Goal: Task Accomplishment & Management: Use online tool/utility

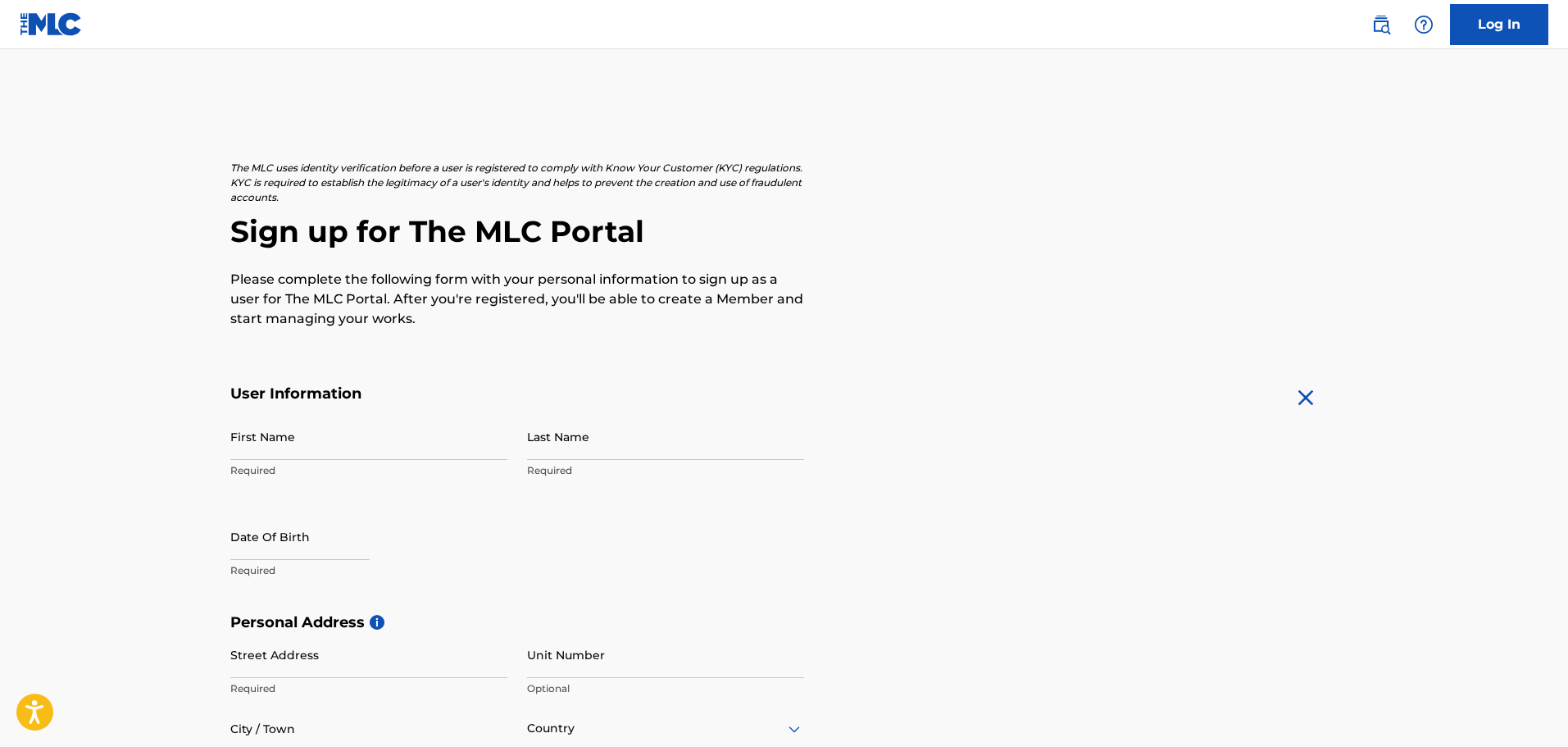
click at [1476, 11] on link "Log In" at bounding box center [1499, 25] width 99 height 41
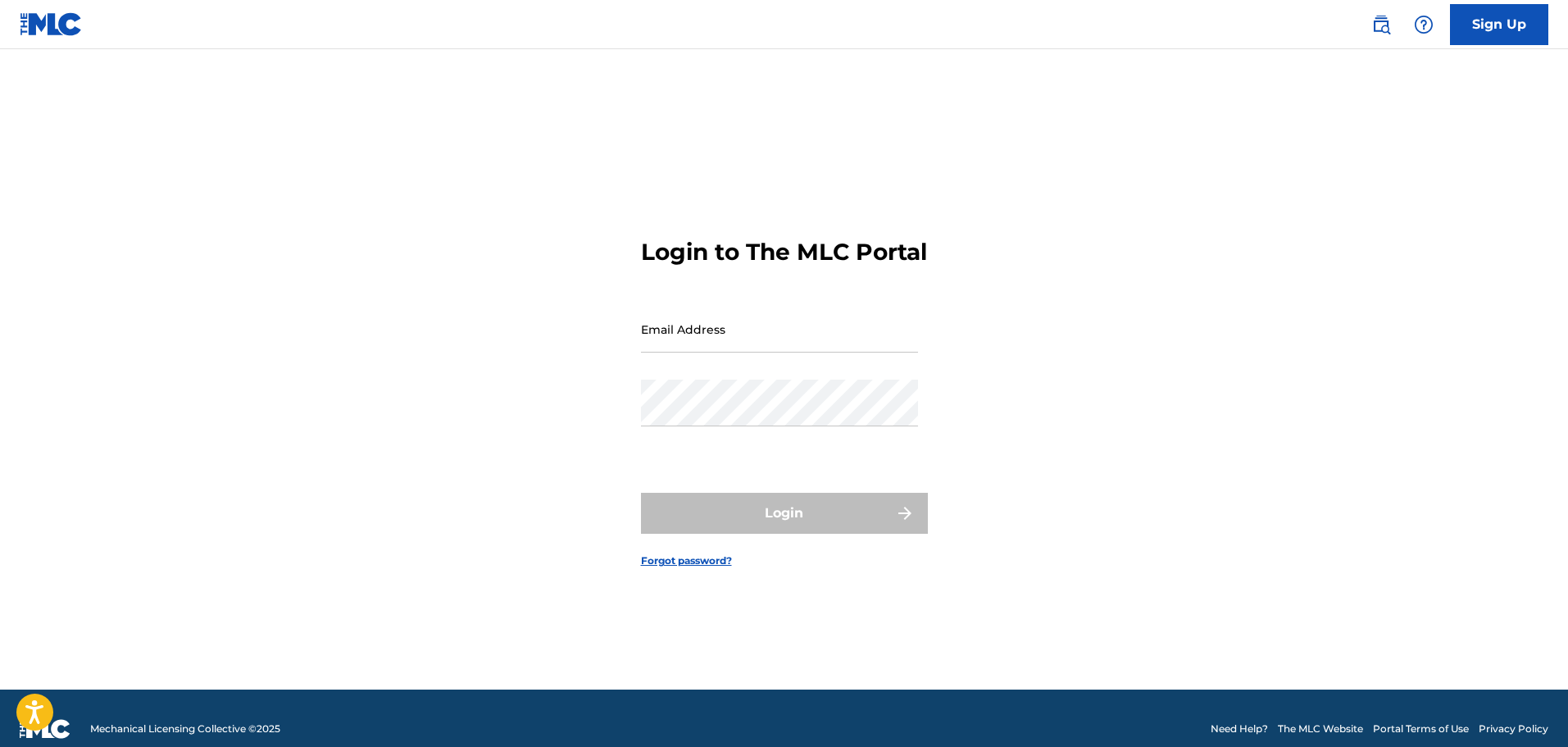
type input "[PERSON_NAME][EMAIL_ADDRESS][DOMAIN_NAME]"
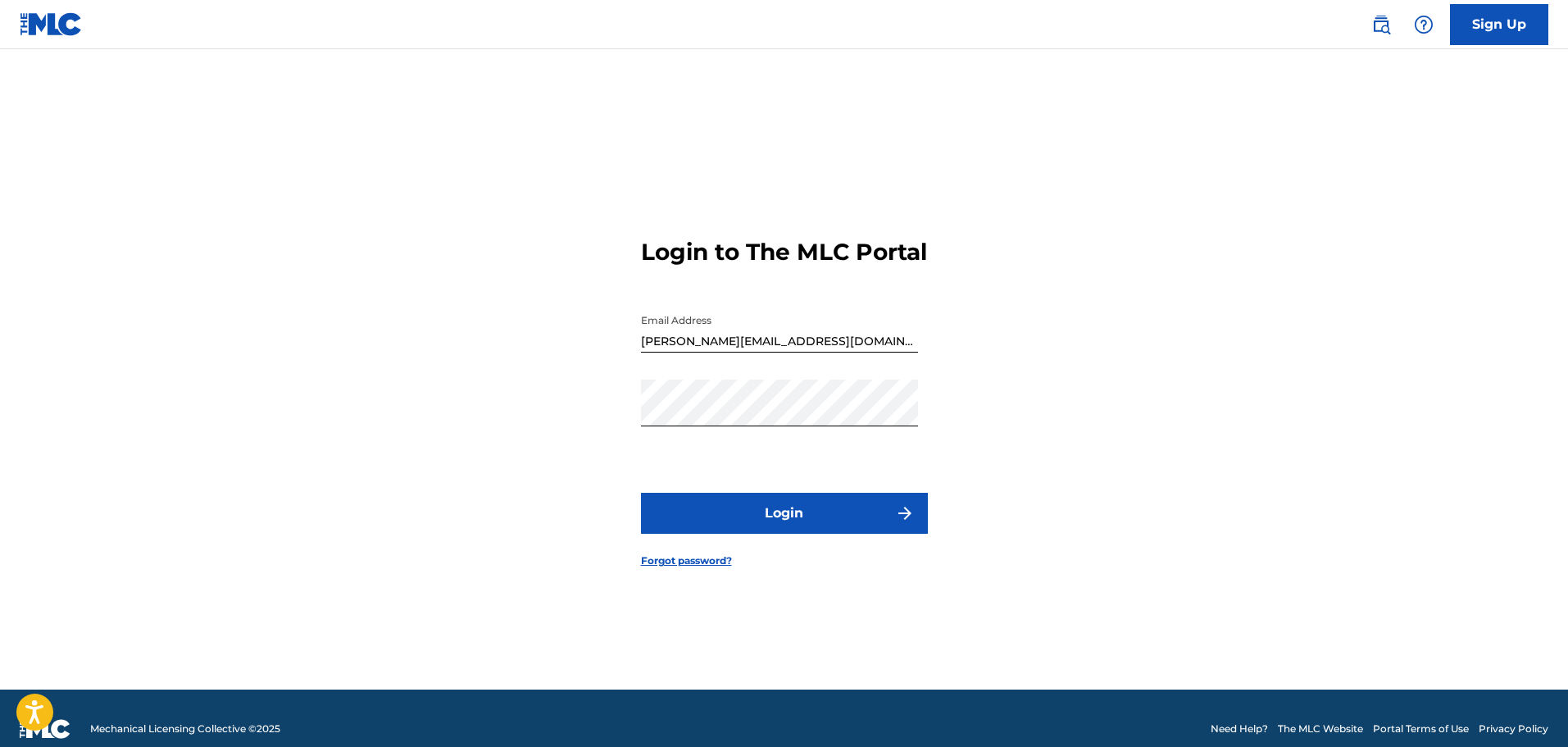
click at [751, 510] on button "Login" at bounding box center [784, 514] width 287 height 41
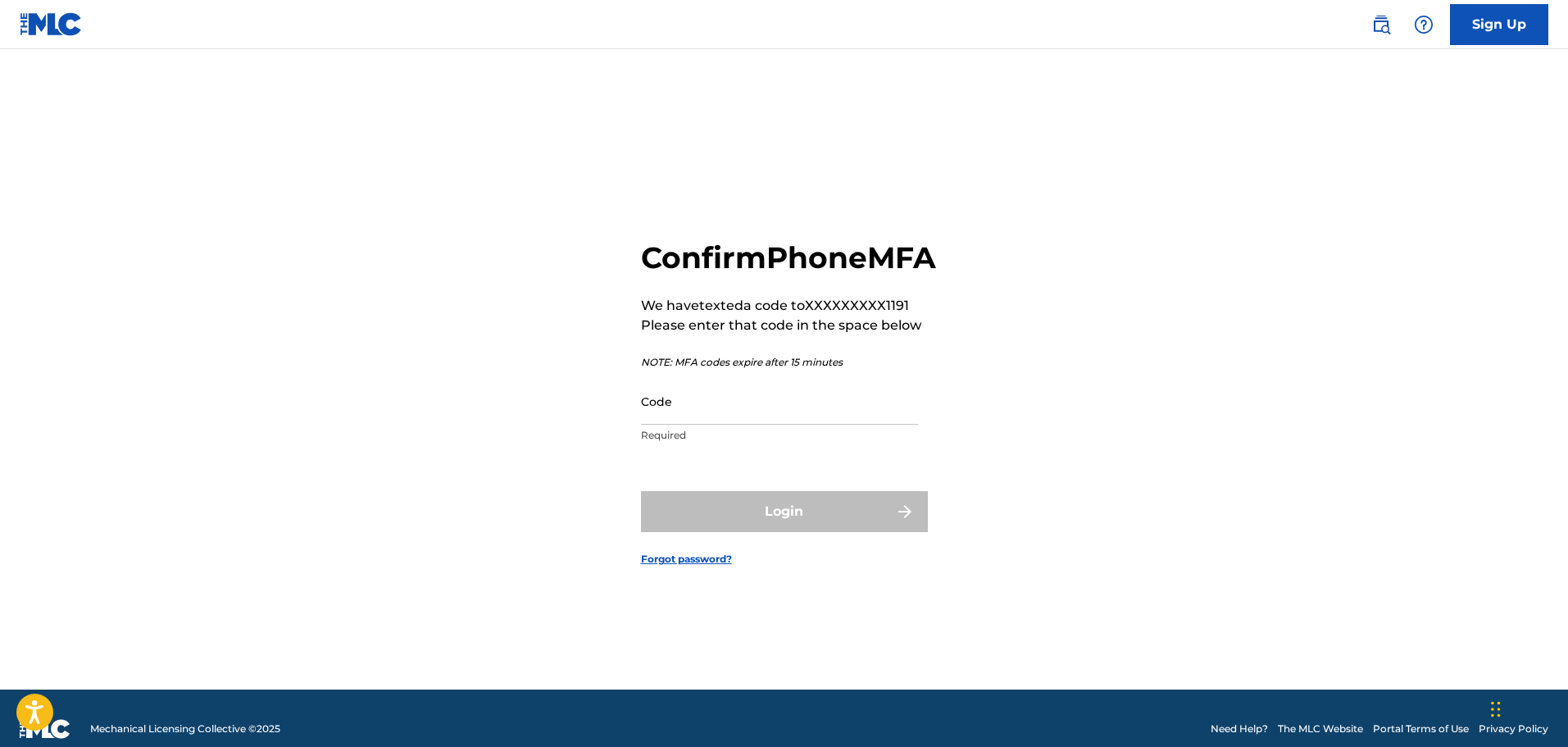
drag, startPoint x: 680, startPoint y: 425, endPoint x: 695, endPoint y: 412, distance: 19.8
click at [680, 425] on input "Code" at bounding box center [779, 401] width 277 height 47
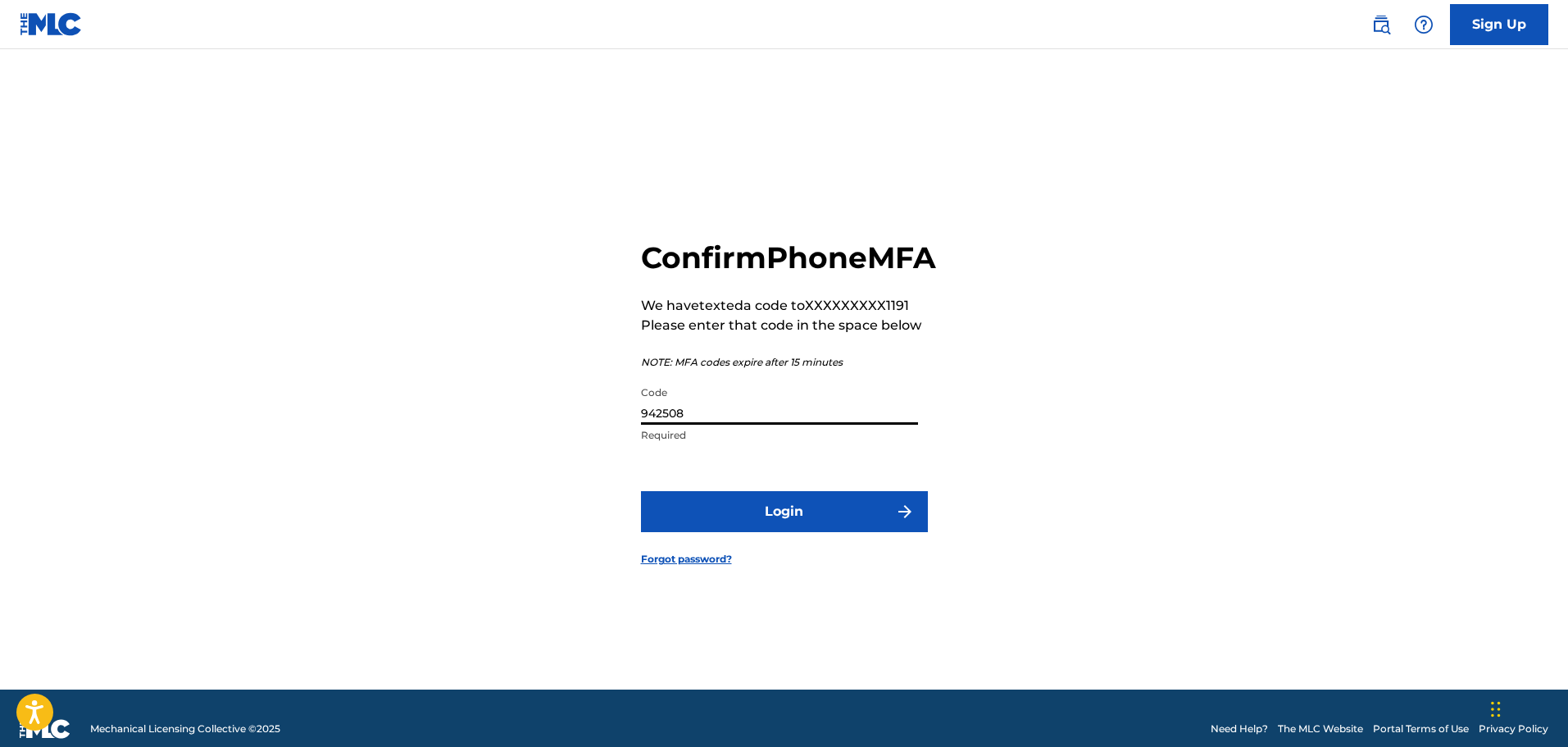
type input "942508"
click at [641, 492] on button "Login" at bounding box center [784, 512] width 287 height 41
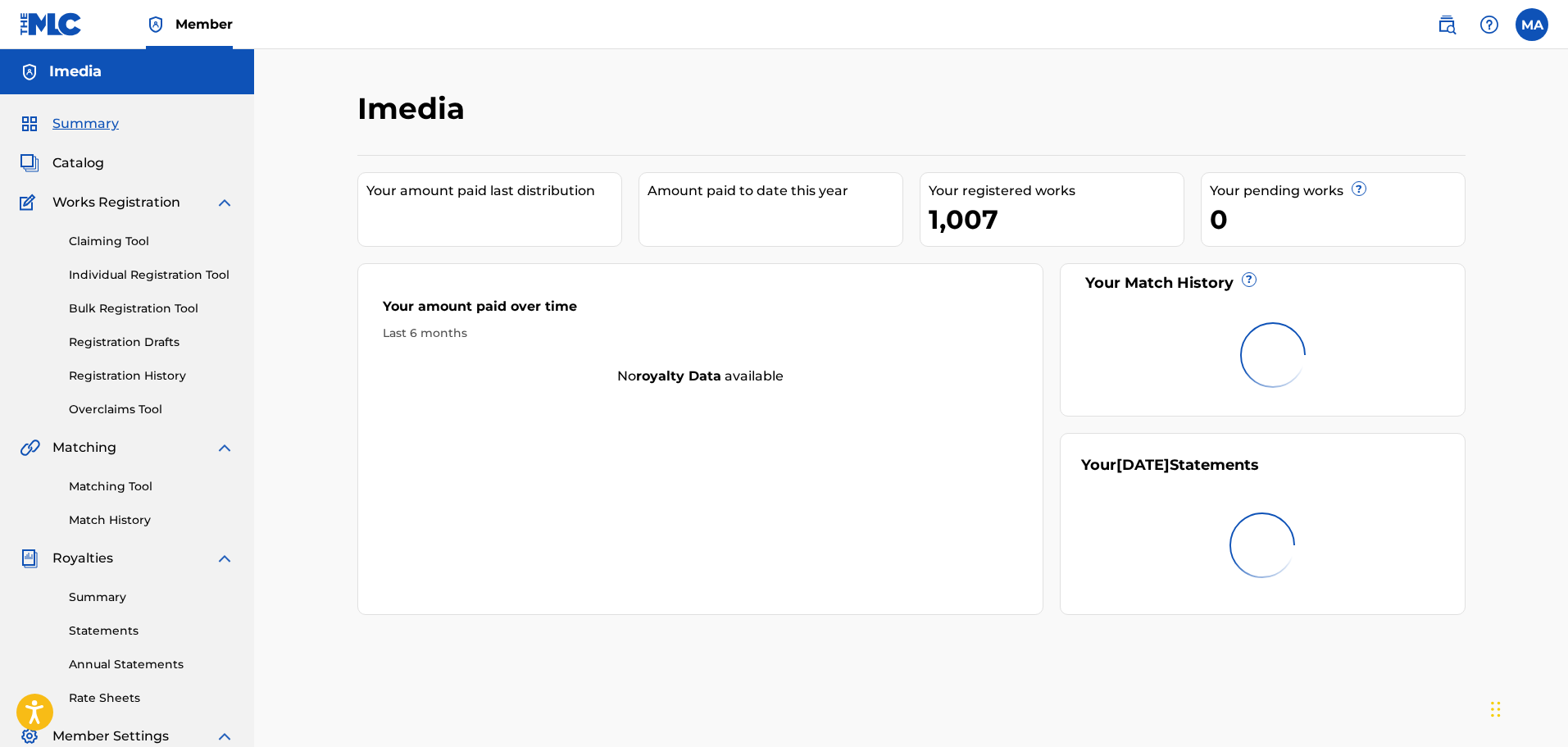
click at [145, 483] on link "Matching Tool" at bounding box center [151, 487] width 166 height 18
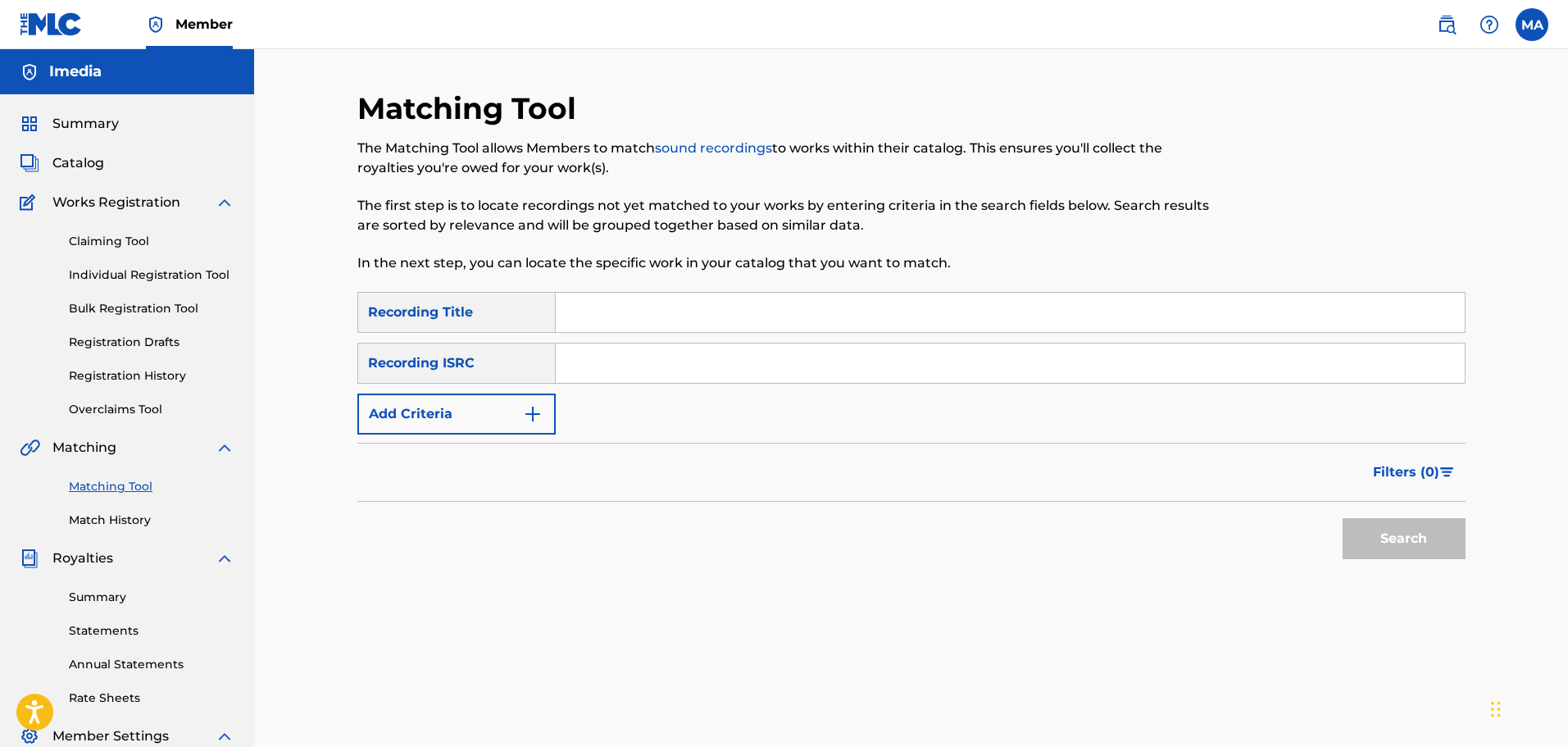
click at [111, 483] on link "Matching Tool" at bounding box center [151, 487] width 166 height 18
paste input "EGA252012987"
click at [1419, 551] on button "Search" at bounding box center [1404, 539] width 123 height 41
click at [1419, 551] on div "Search" at bounding box center [1400, 535] width 131 height 65
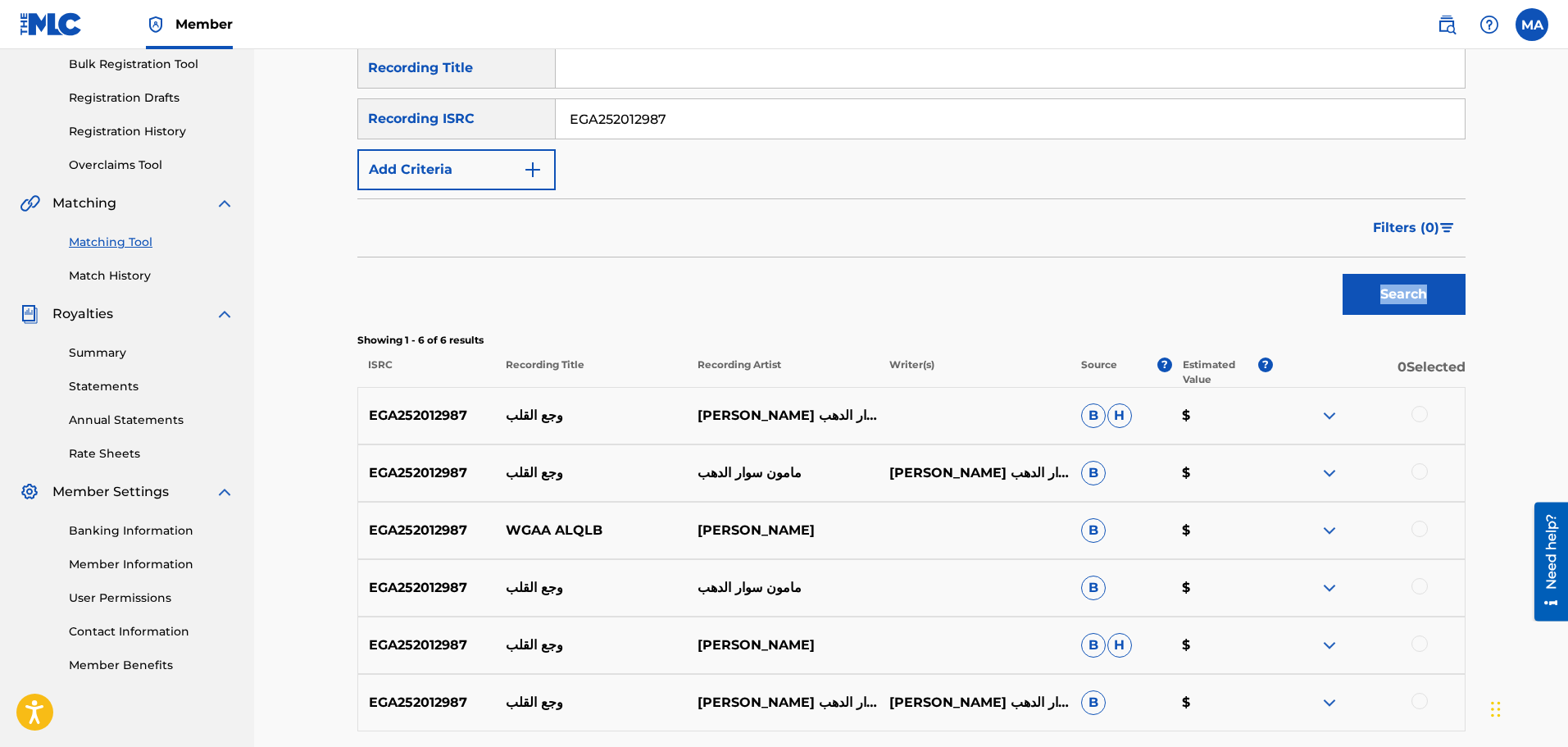
scroll to position [246, 0]
click at [1332, 411] on img at bounding box center [1329, 414] width 19 height 19
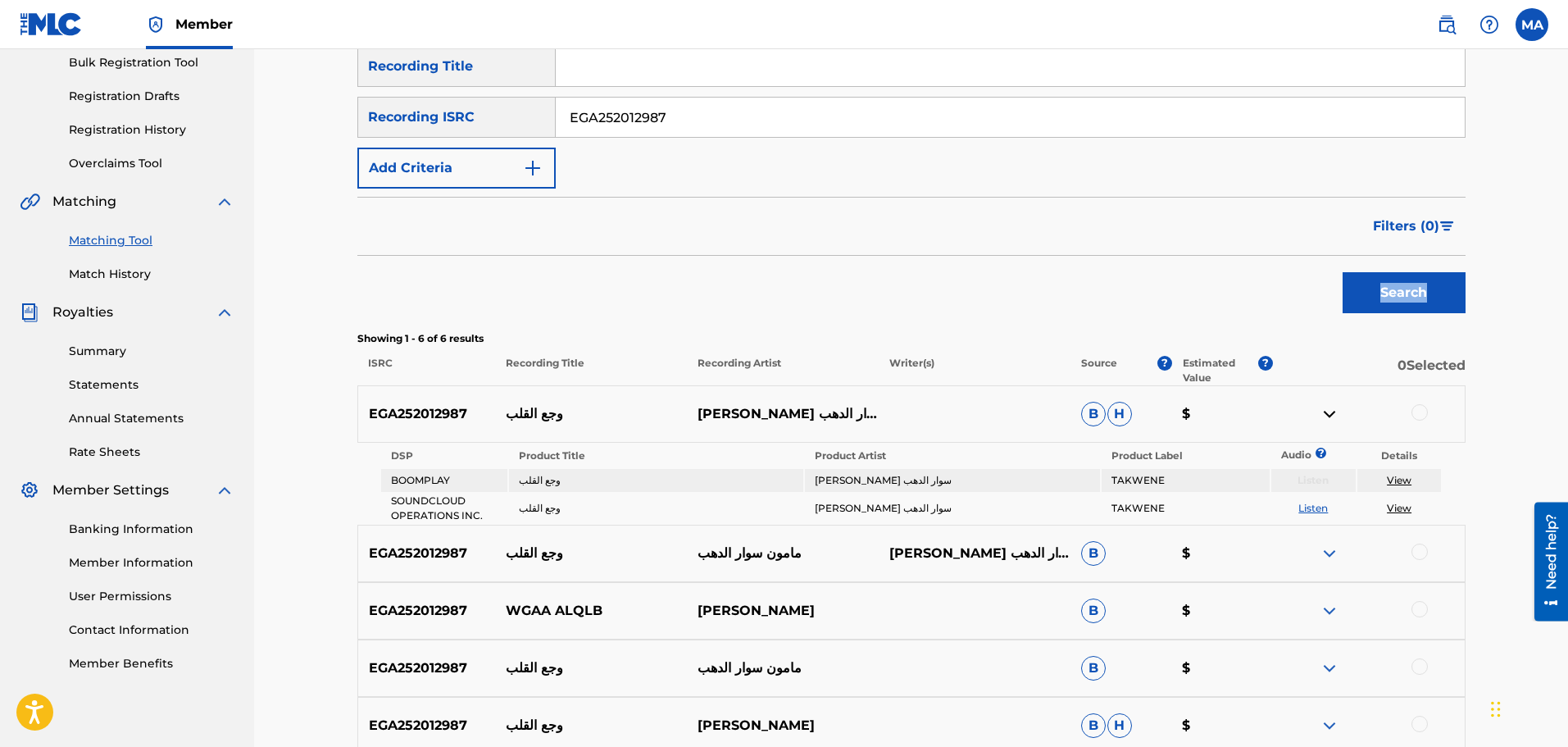
click at [1338, 606] on img at bounding box center [1329, 611] width 19 height 19
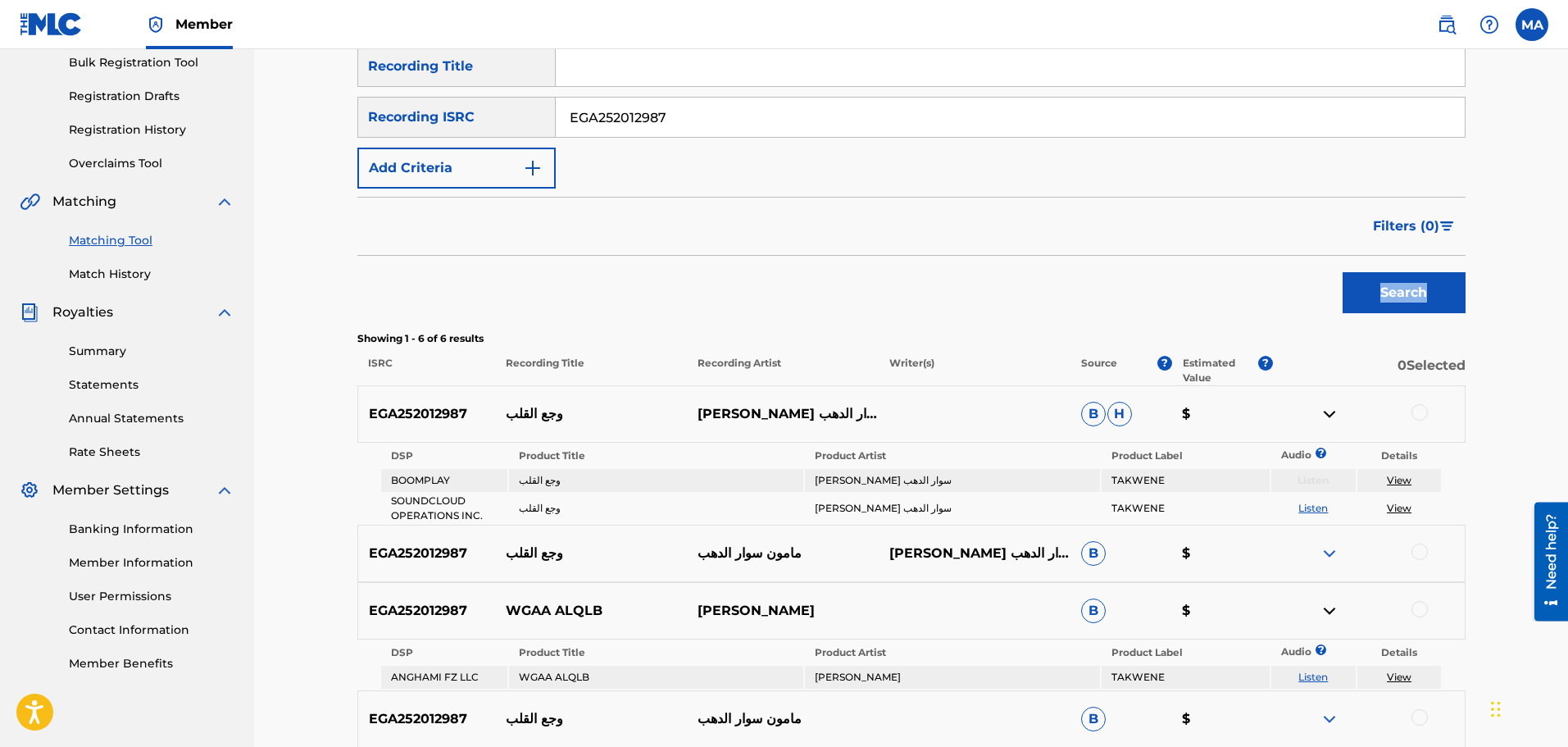
click at [1327, 555] on img at bounding box center [1329, 553] width 19 height 19
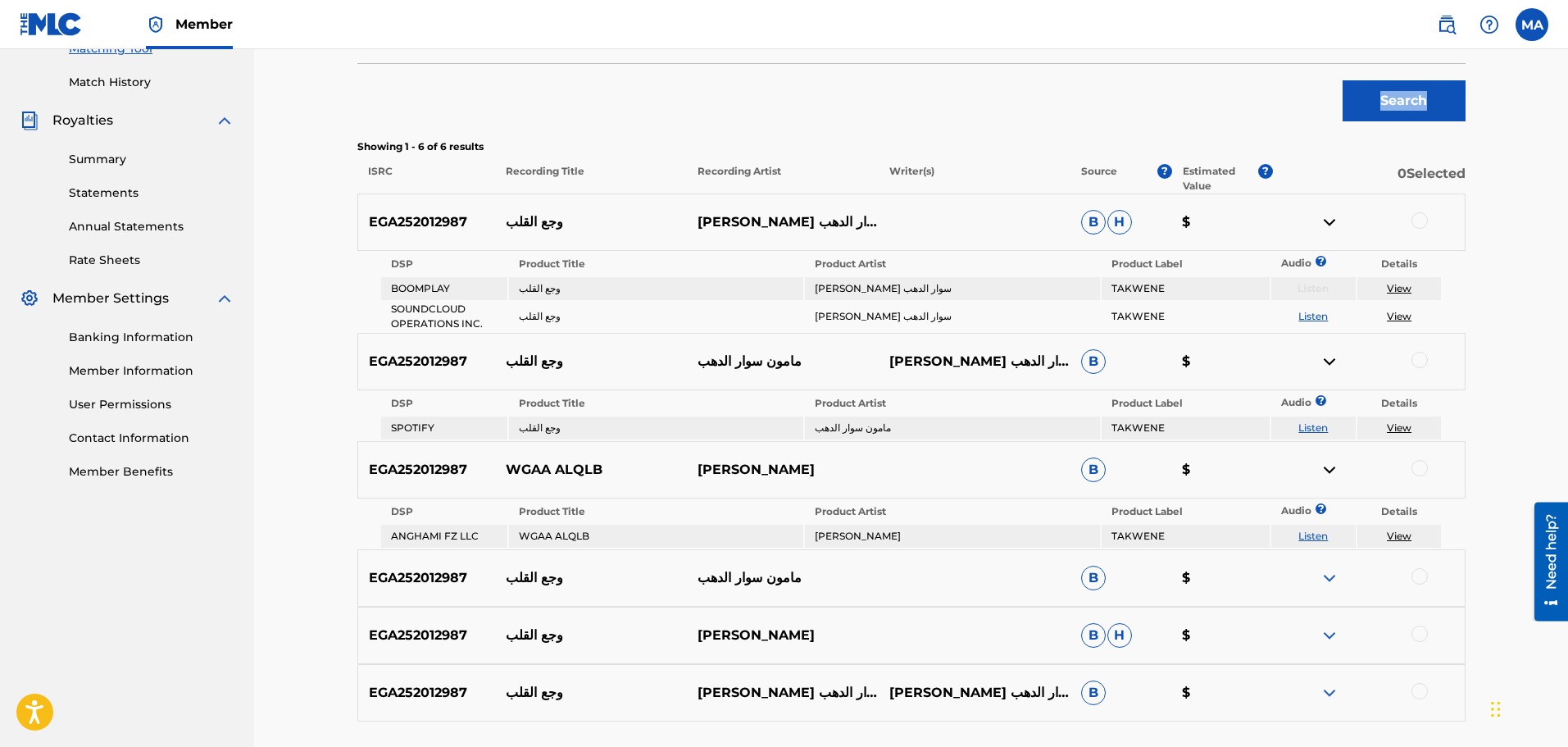
scroll to position [492, 0]
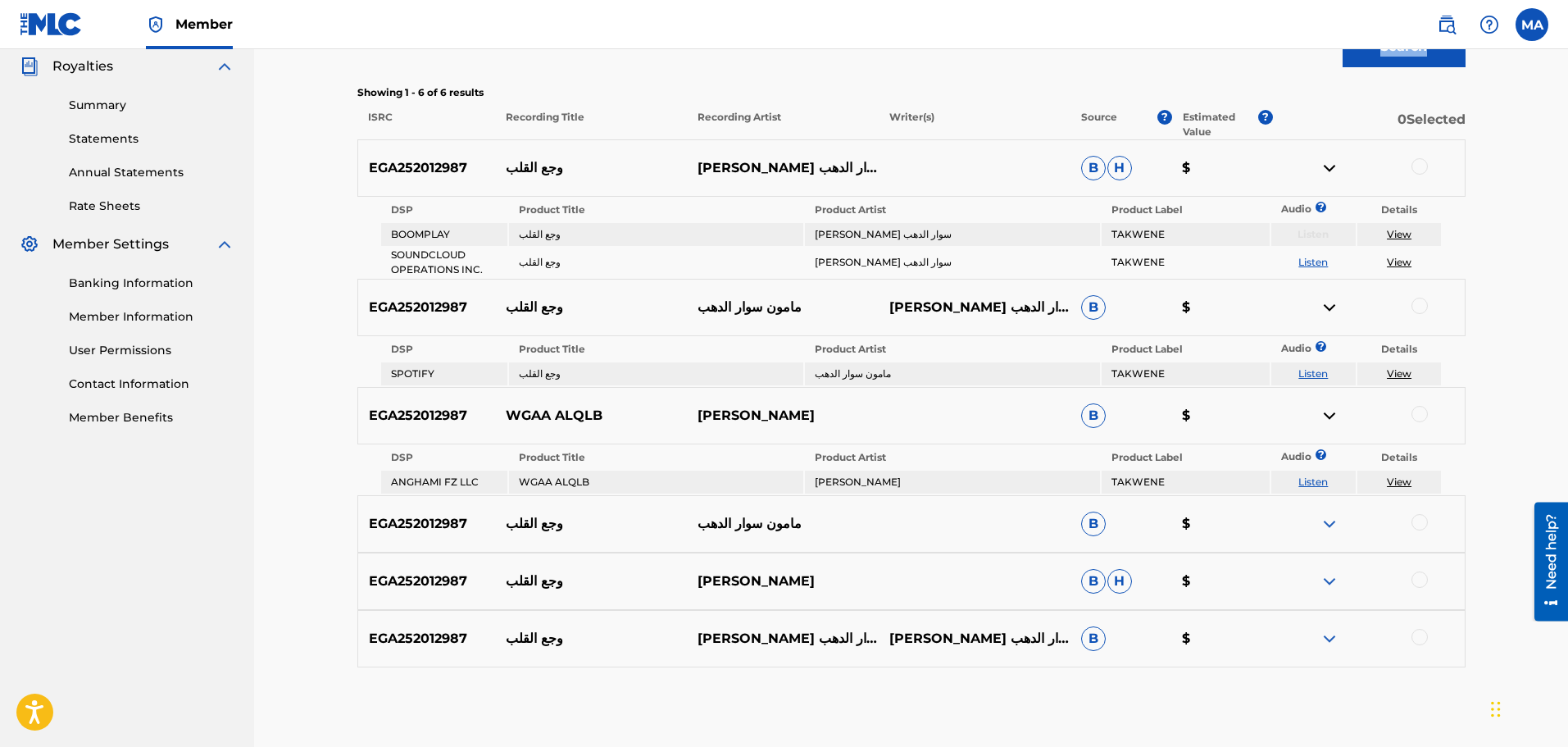
click at [1328, 575] on img at bounding box center [1329, 581] width 19 height 19
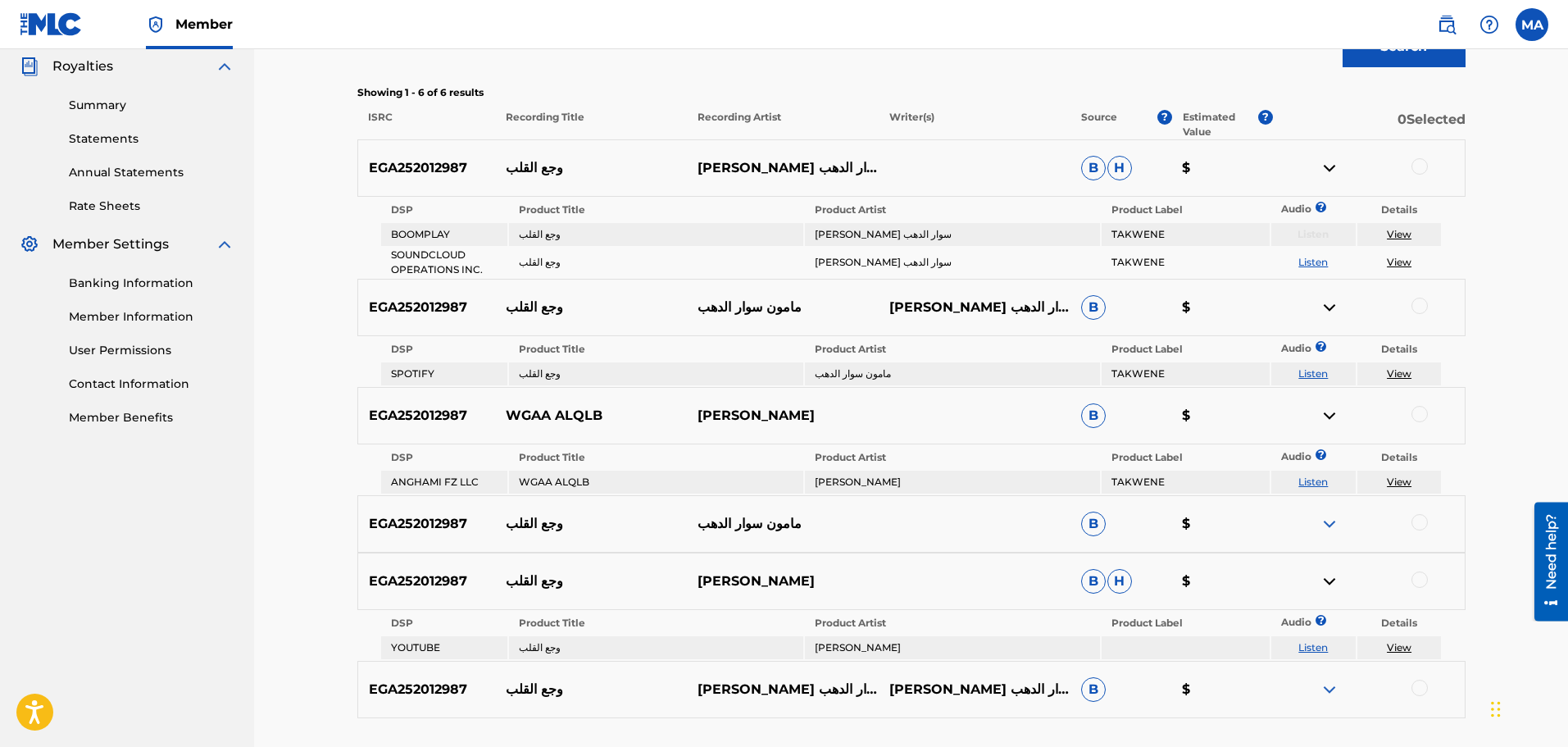
click at [956, 688] on p "مأمون سوار الدهب" at bounding box center [975, 690] width 192 height 19
click at [955, 688] on p "مأمون سوار الدهب" at bounding box center [975, 690] width 192 height 19
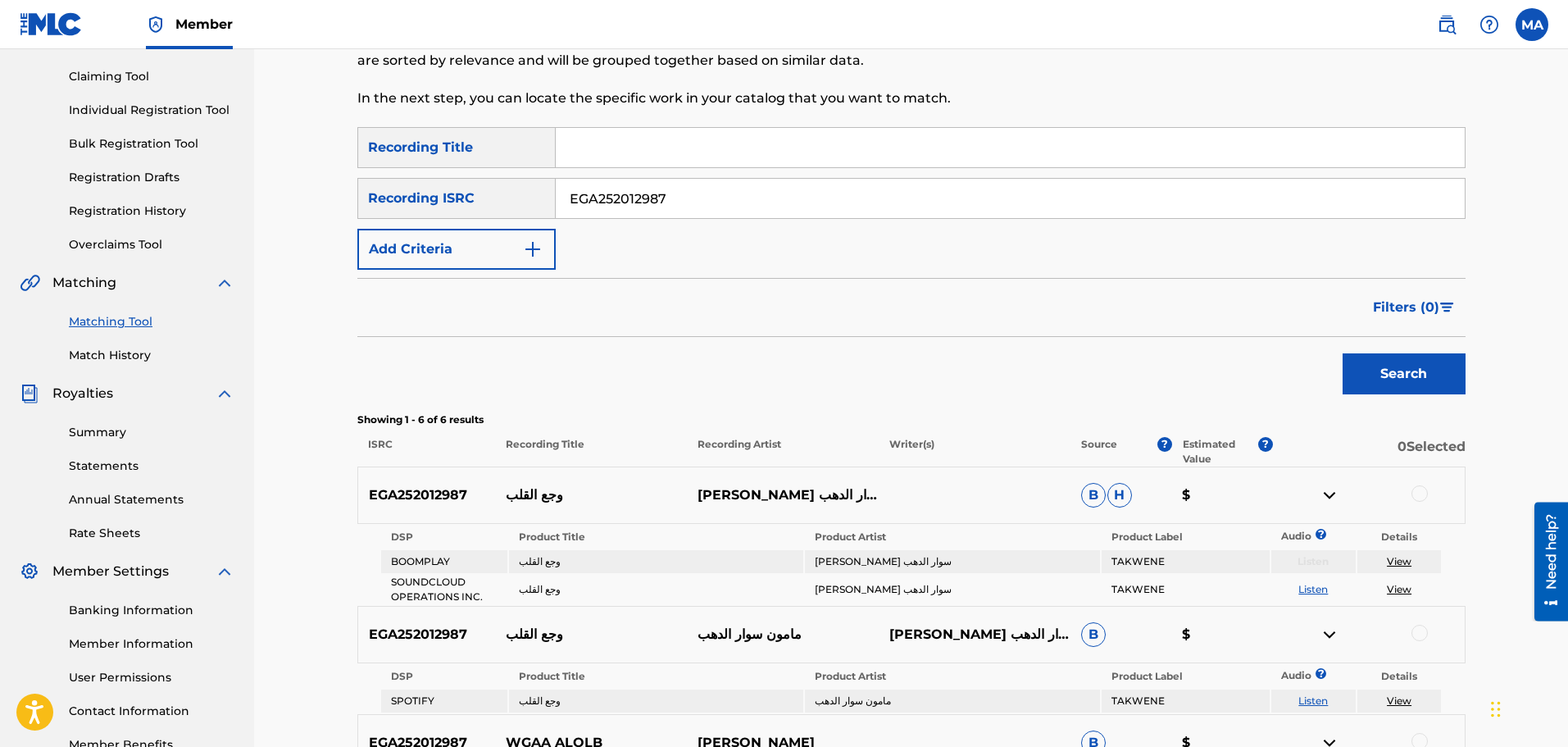
scroll to position [164, 0]
click at [692, 196] on input "EGA252012987" at bounding box center [1010, 199] width 909 height 40
paste input "10222"
type input "EGA252102227"
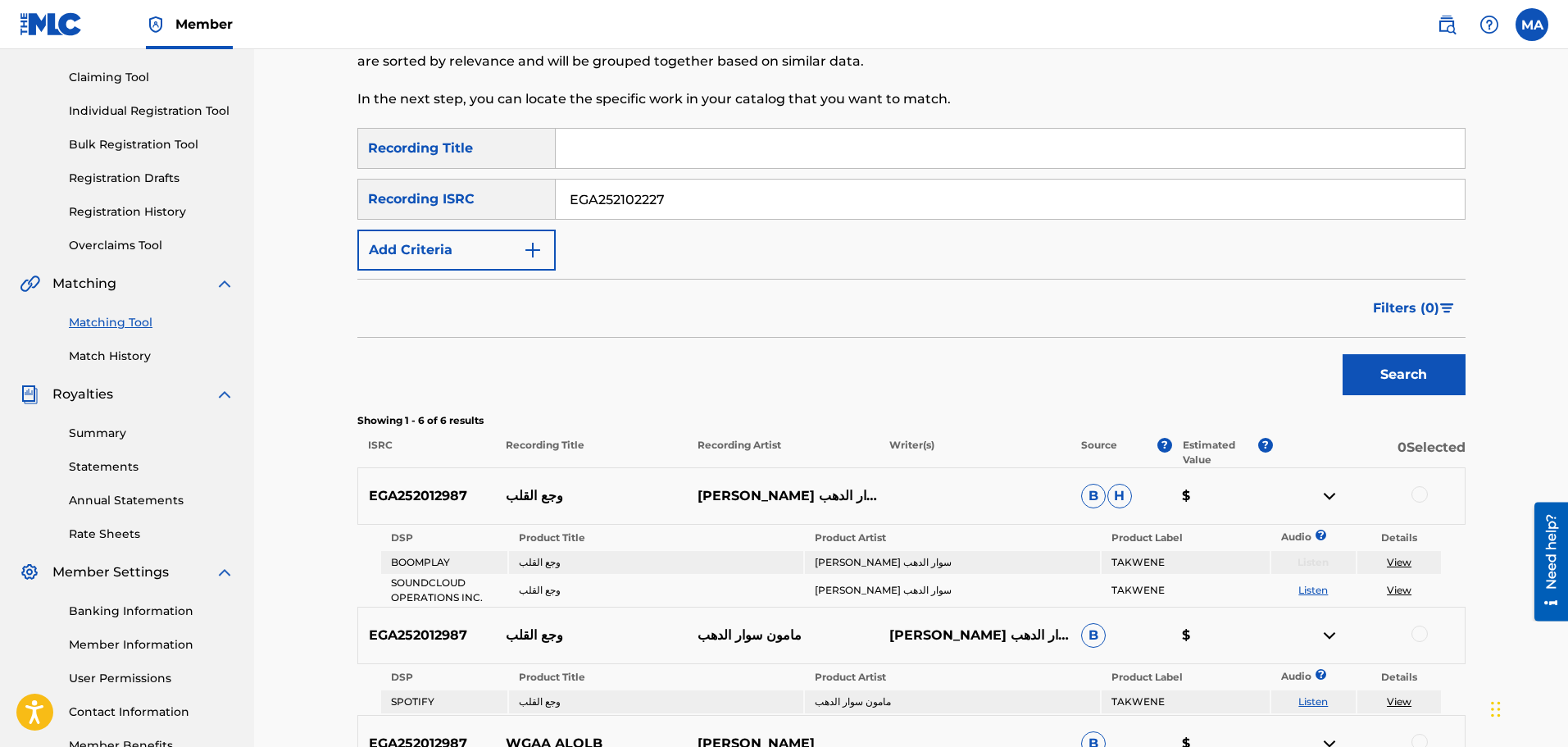
click at [1419, 375] on button "Search" at bounding box center [1404, 374] width 123 height 41
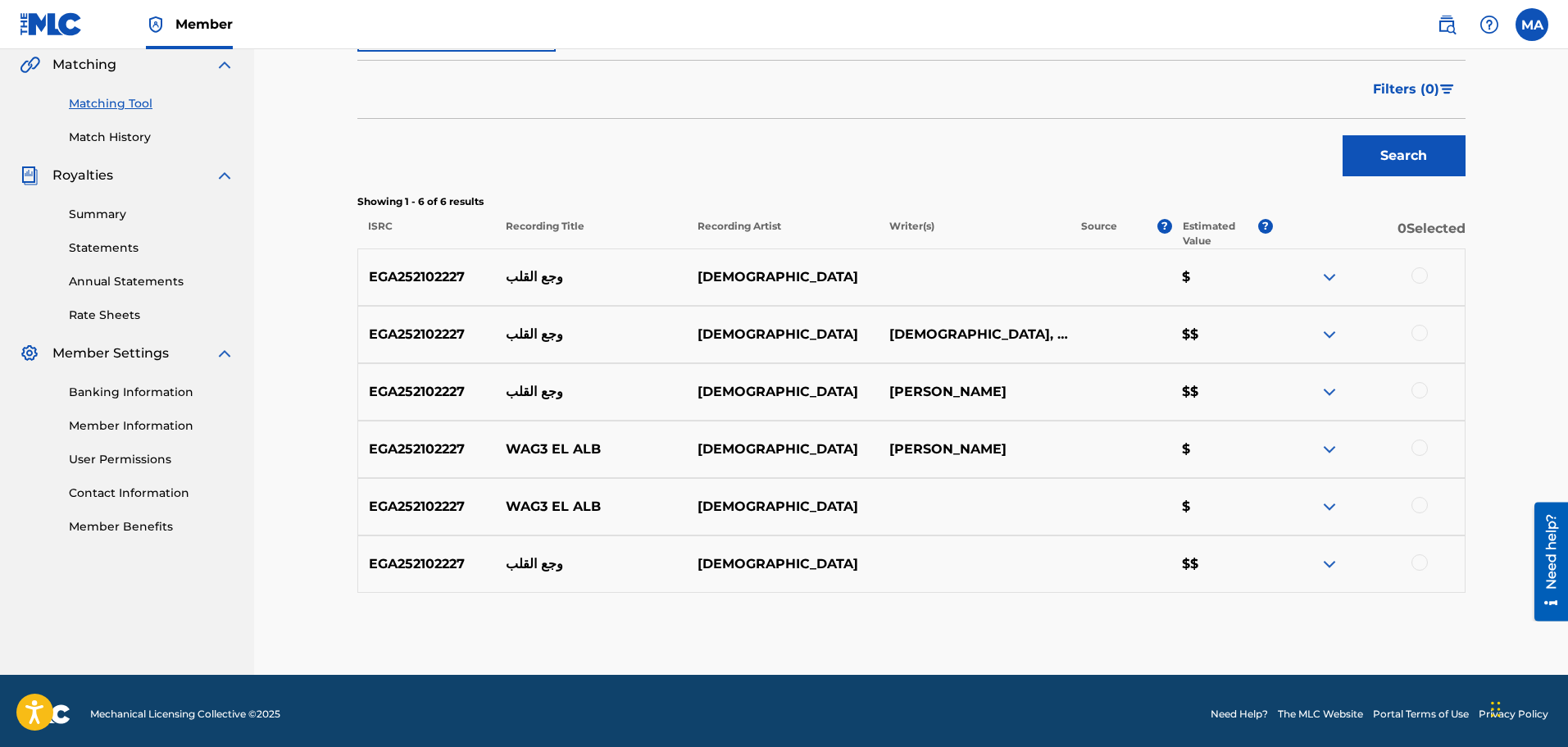
scroll to position [389, 0]
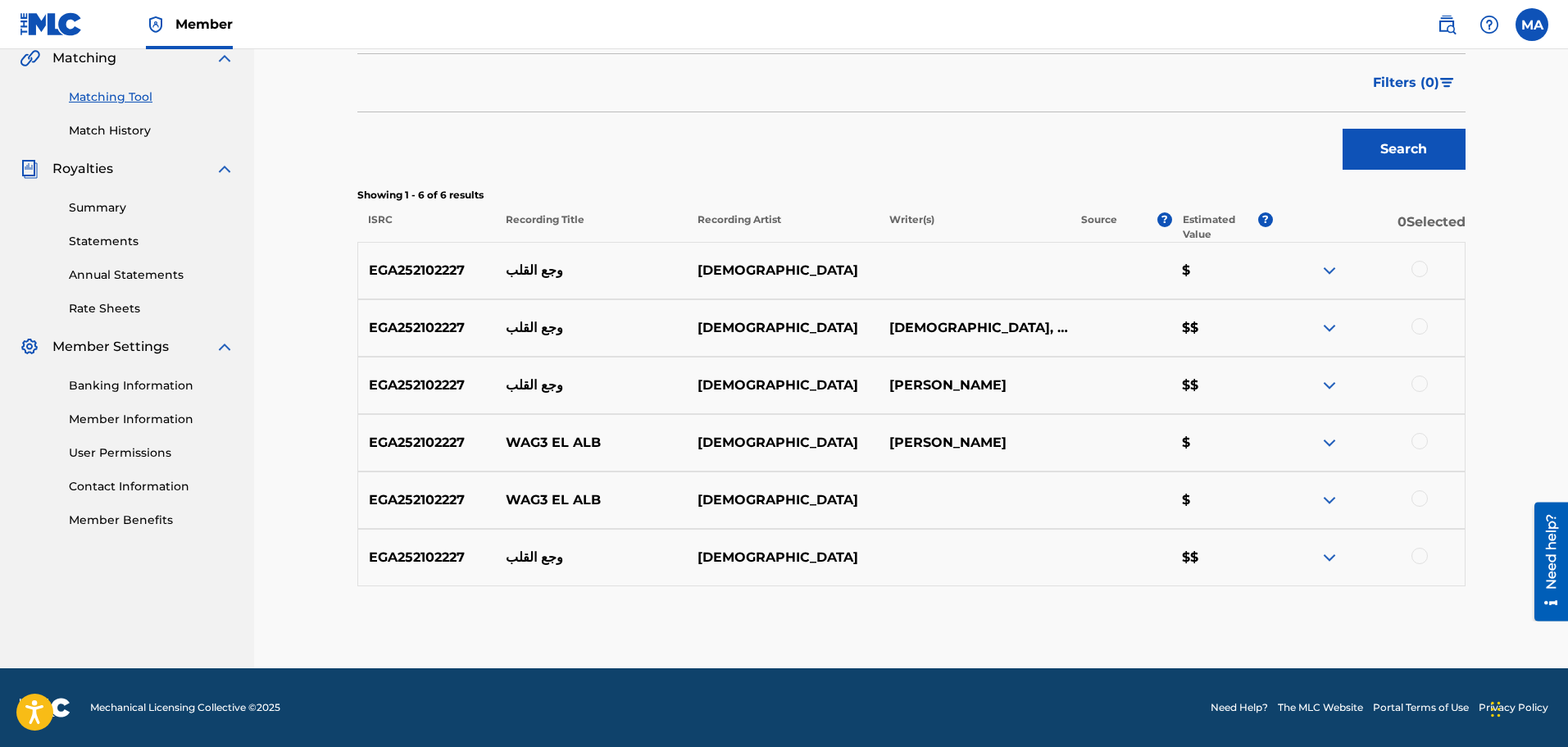
click at [1329, 272] on img at bounding box center [1329, 270] width 19 height 19
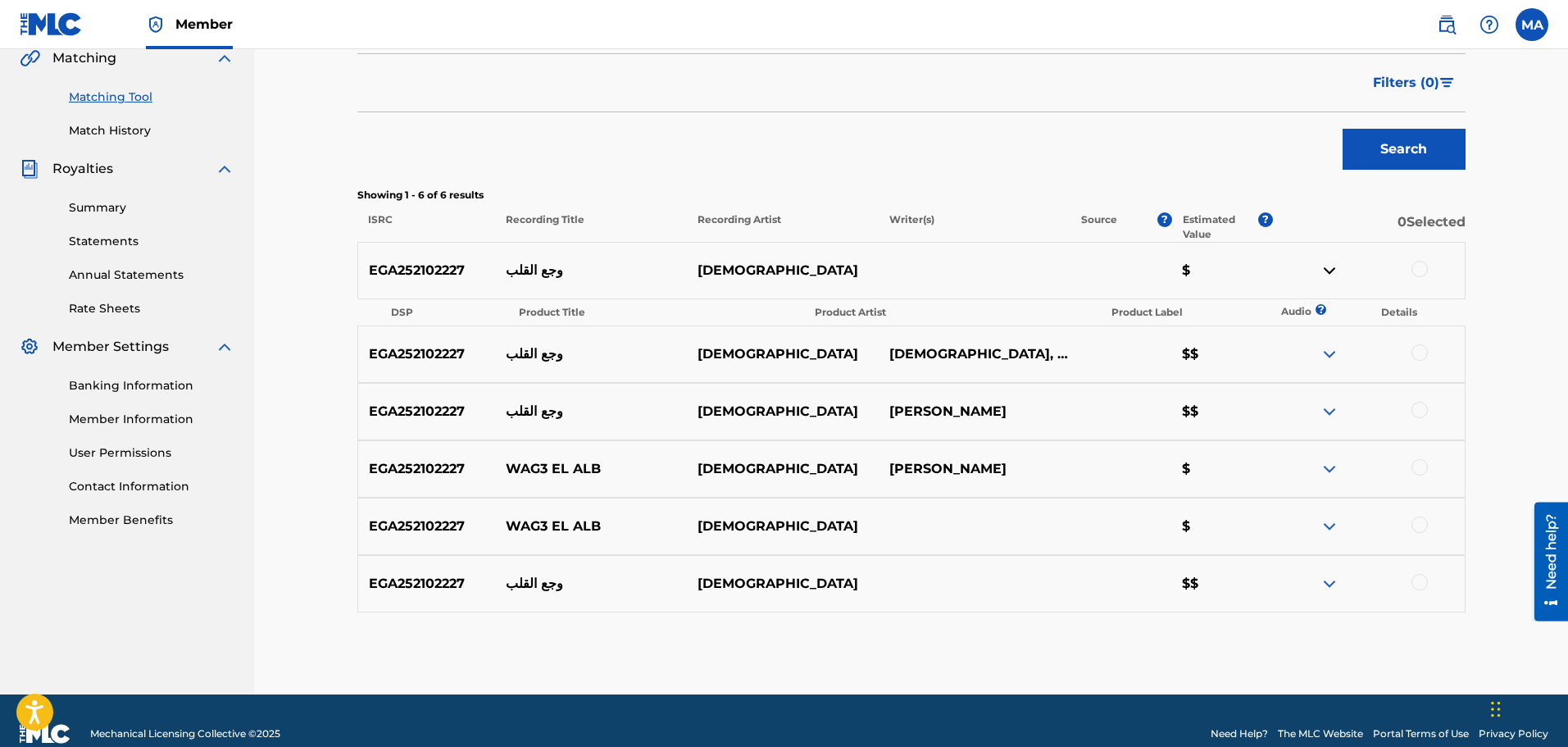
click at [1340, 354] on img at bounding box center [1329, 354] width 19 height 19
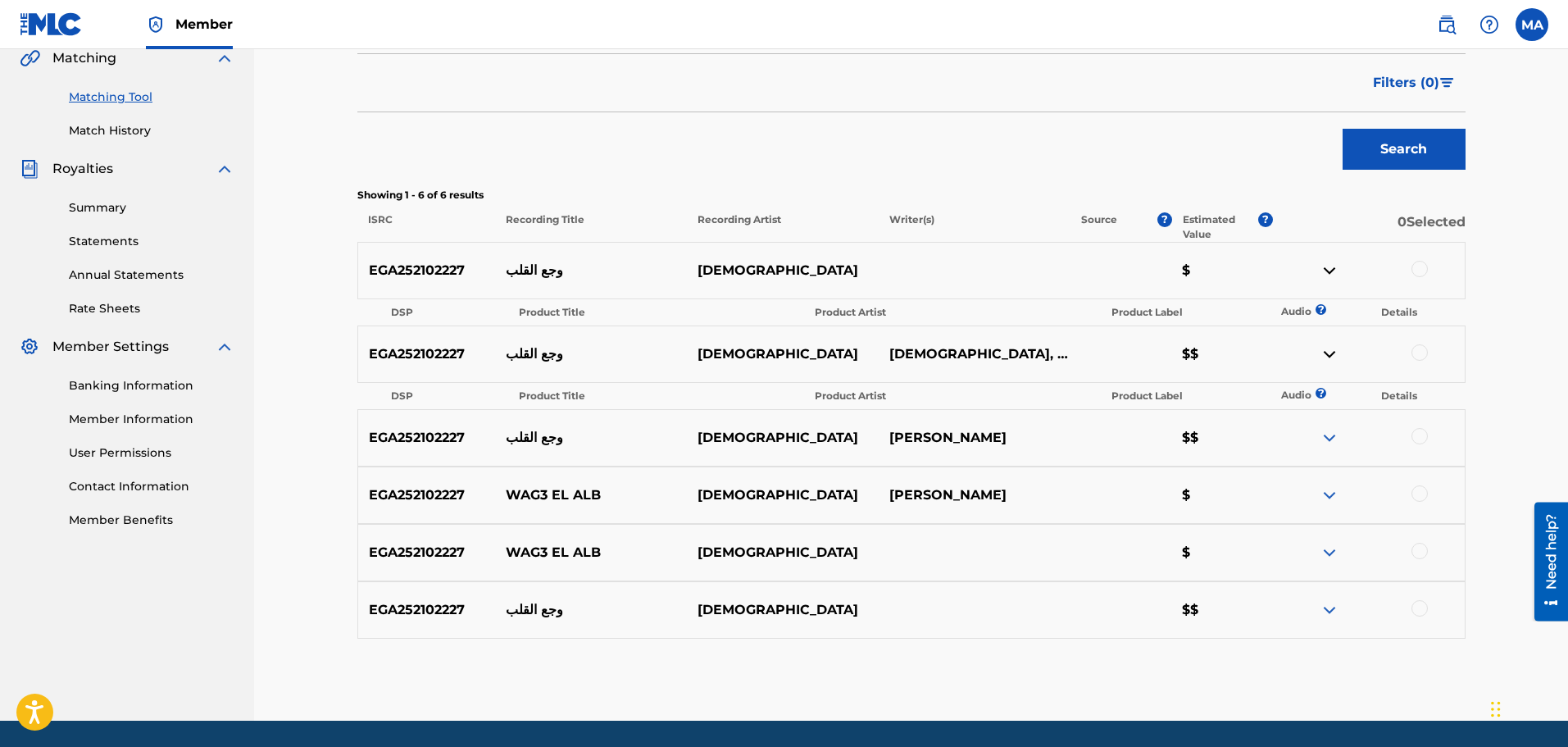
click at [1330, 440] on img at bounding box center [1329, 438] width 19 height 19
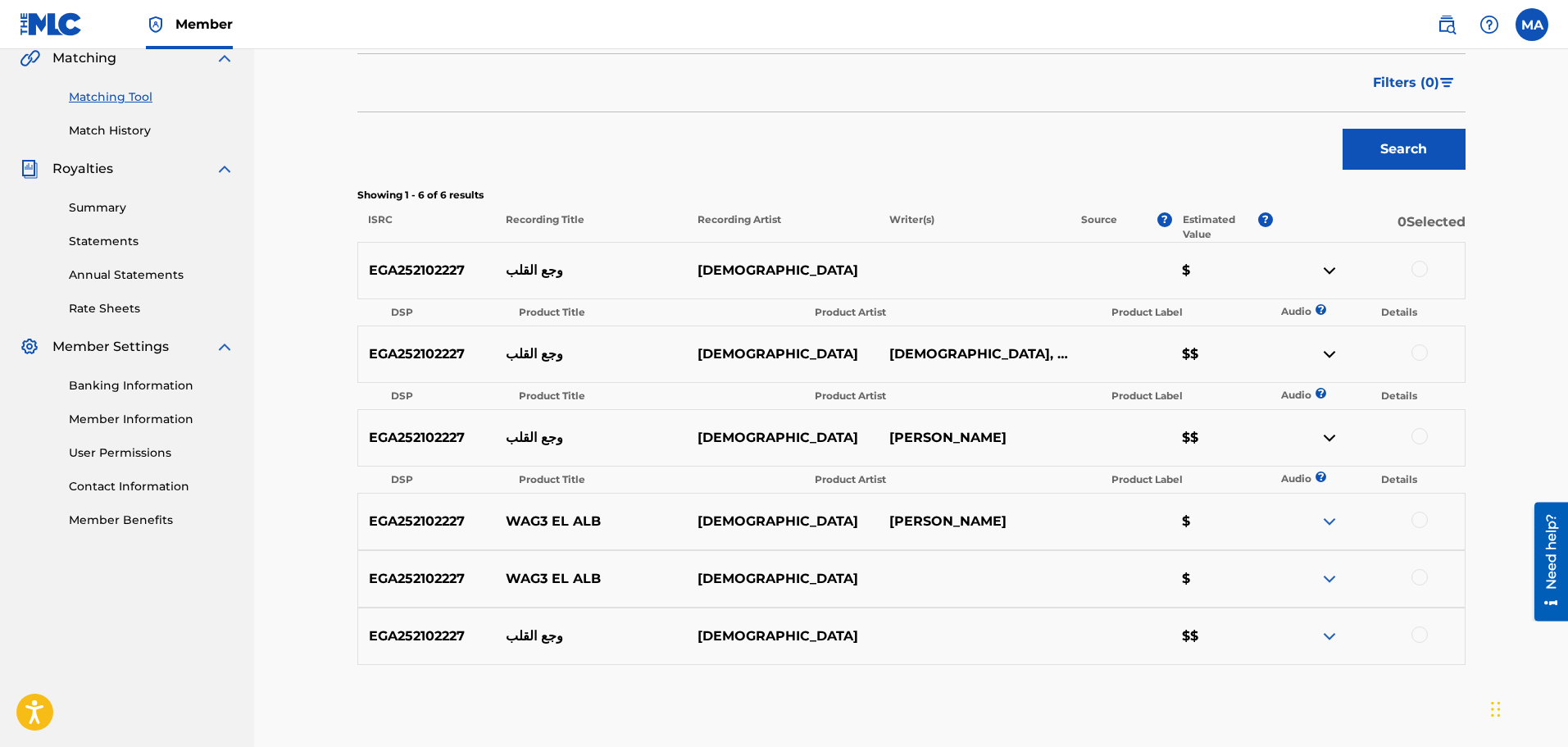
click at [1331, 527] on img at bounding box center [1329, 521] width 19 height 19
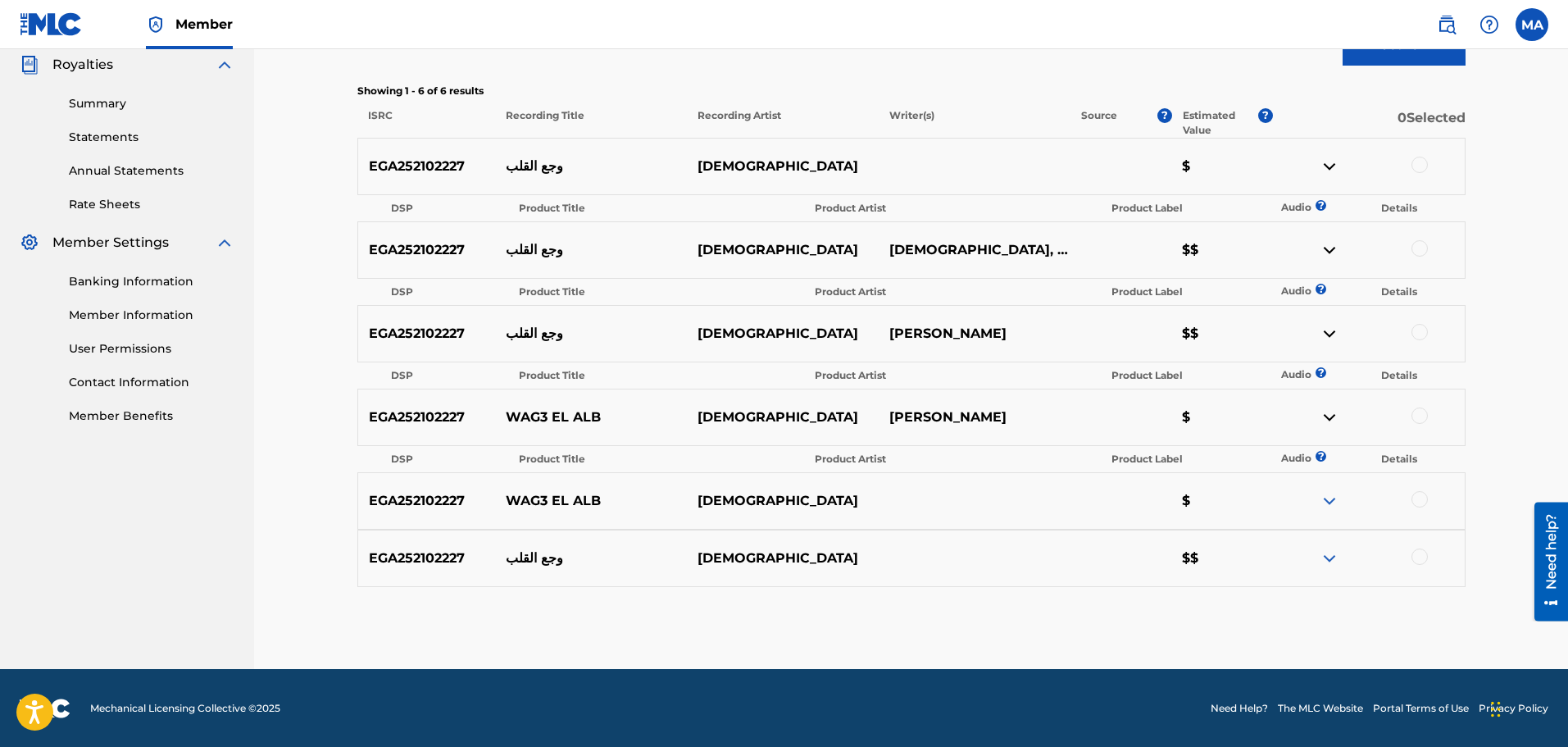
scroll to position [495, 0]
click at [1330, 500] on img at bounding box center [1329, 500] width 19 height 19
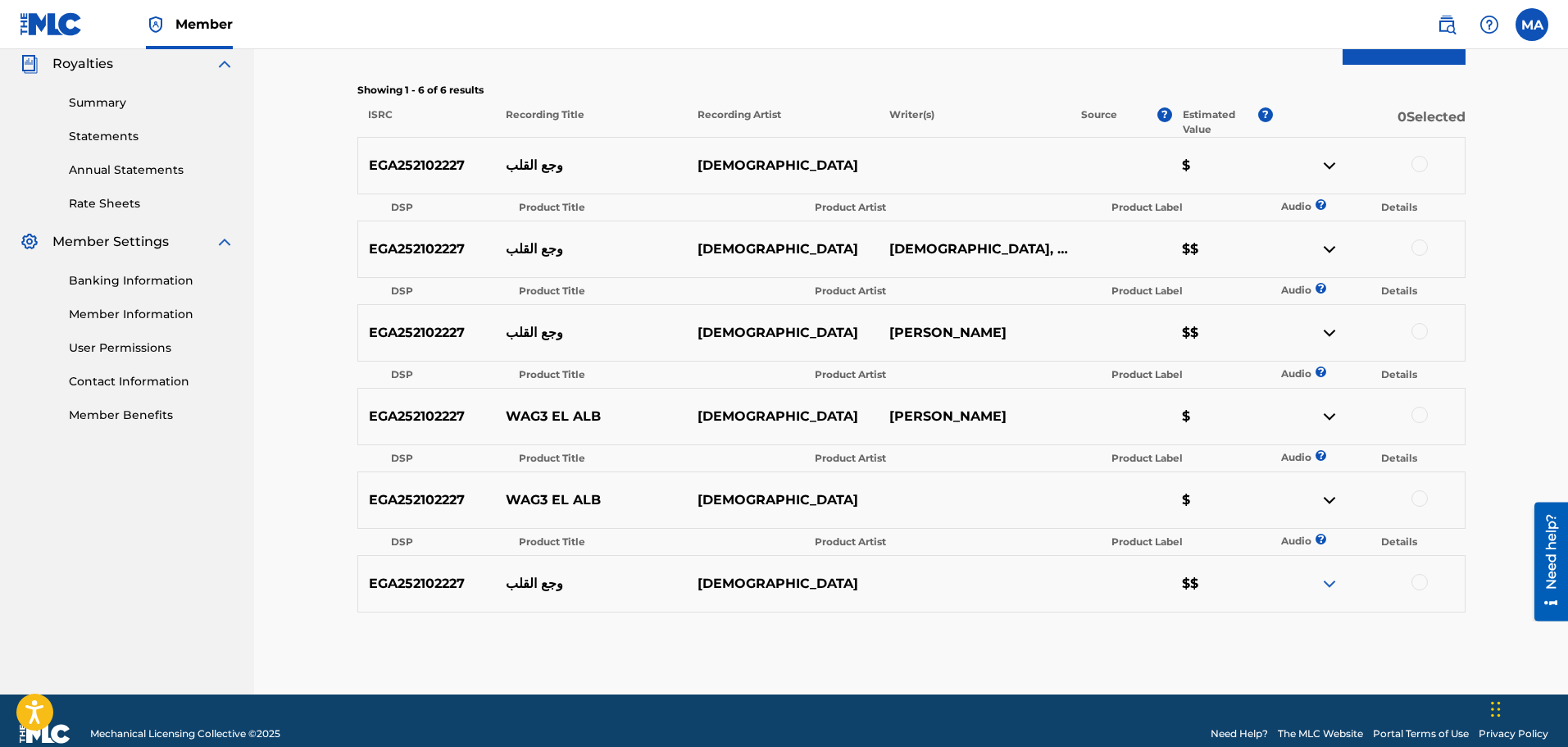
click at [1331, 581] on img at bounding box center [1329, 584] width 19 height 19
click at [1340, 585] on img at bounding box center [1329, 584] width 19 height 19
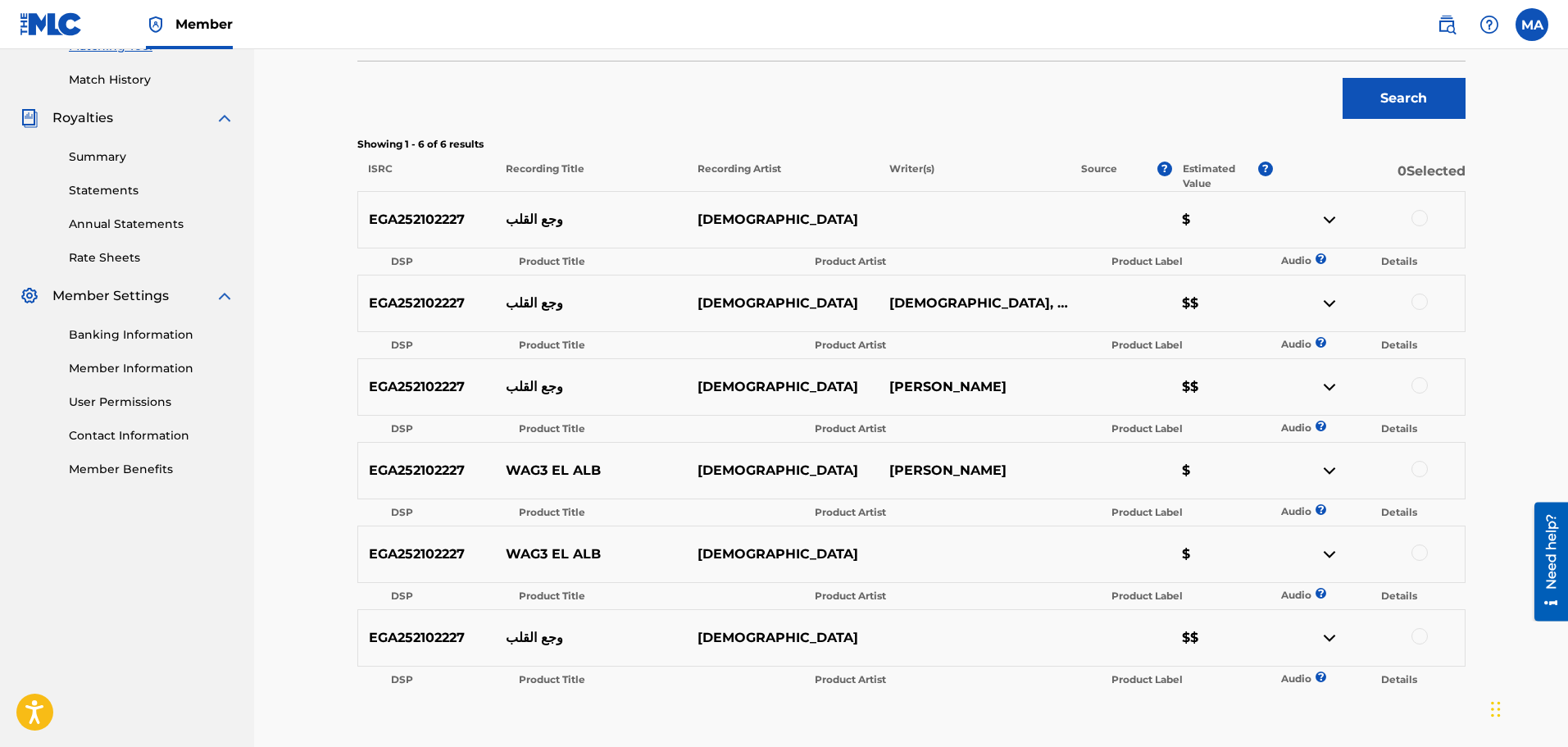
scroll to position [0, 0]
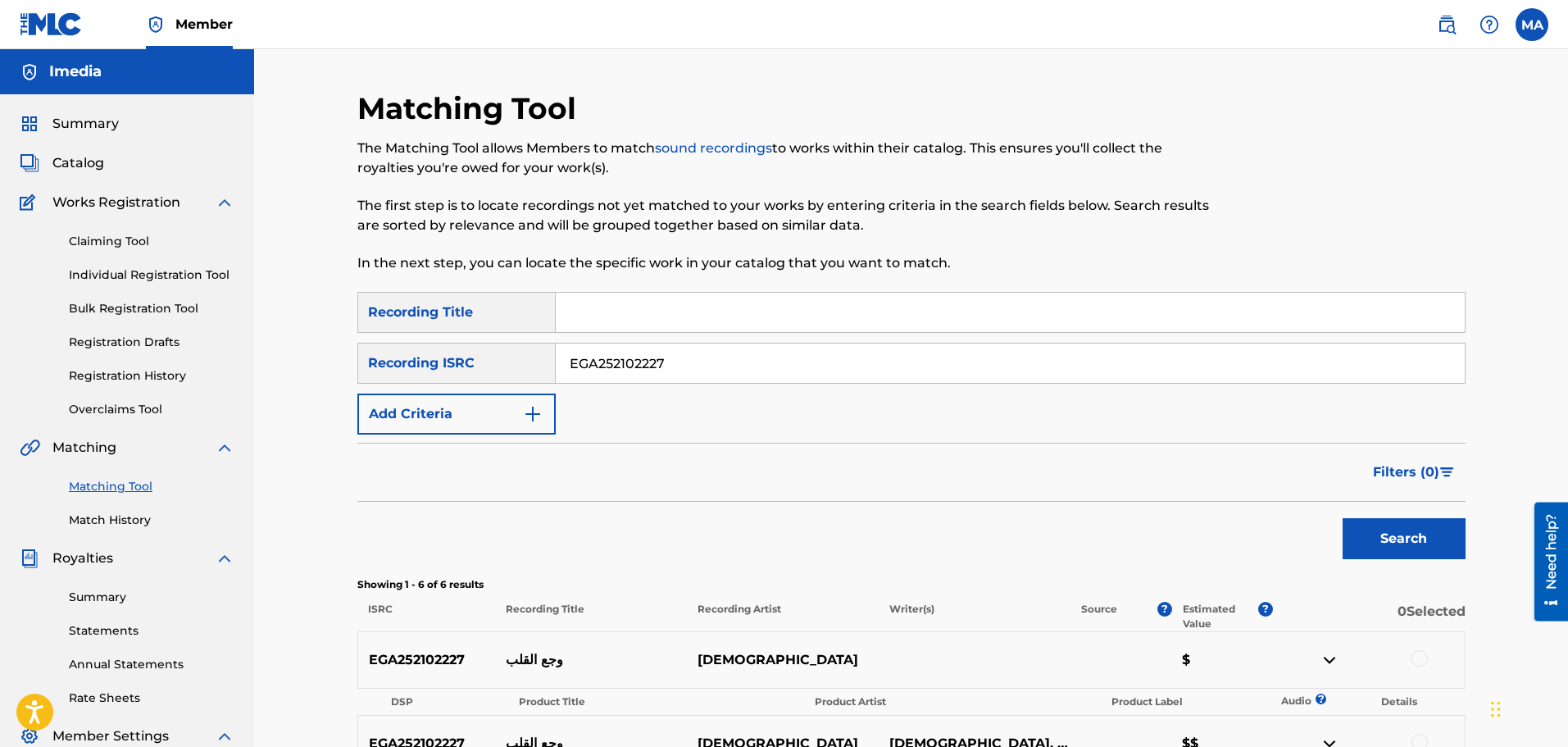
drag, startPoint x: 700, startPoint y: 359, endPoint x: 429, endPoint y: 328, distance: 272.8
click at [429, 328] on div "SearchWithCriteriae643595e-a475-451c-a561-77e03edf9a4b Recording Title SearchWi…" at bounding box center [911, 364] width 1108 height 143
paste input "Dooka - دوكة"
click at [1414, 543] on button "Search" at bounding box center [1404, 539] width 123 height 41
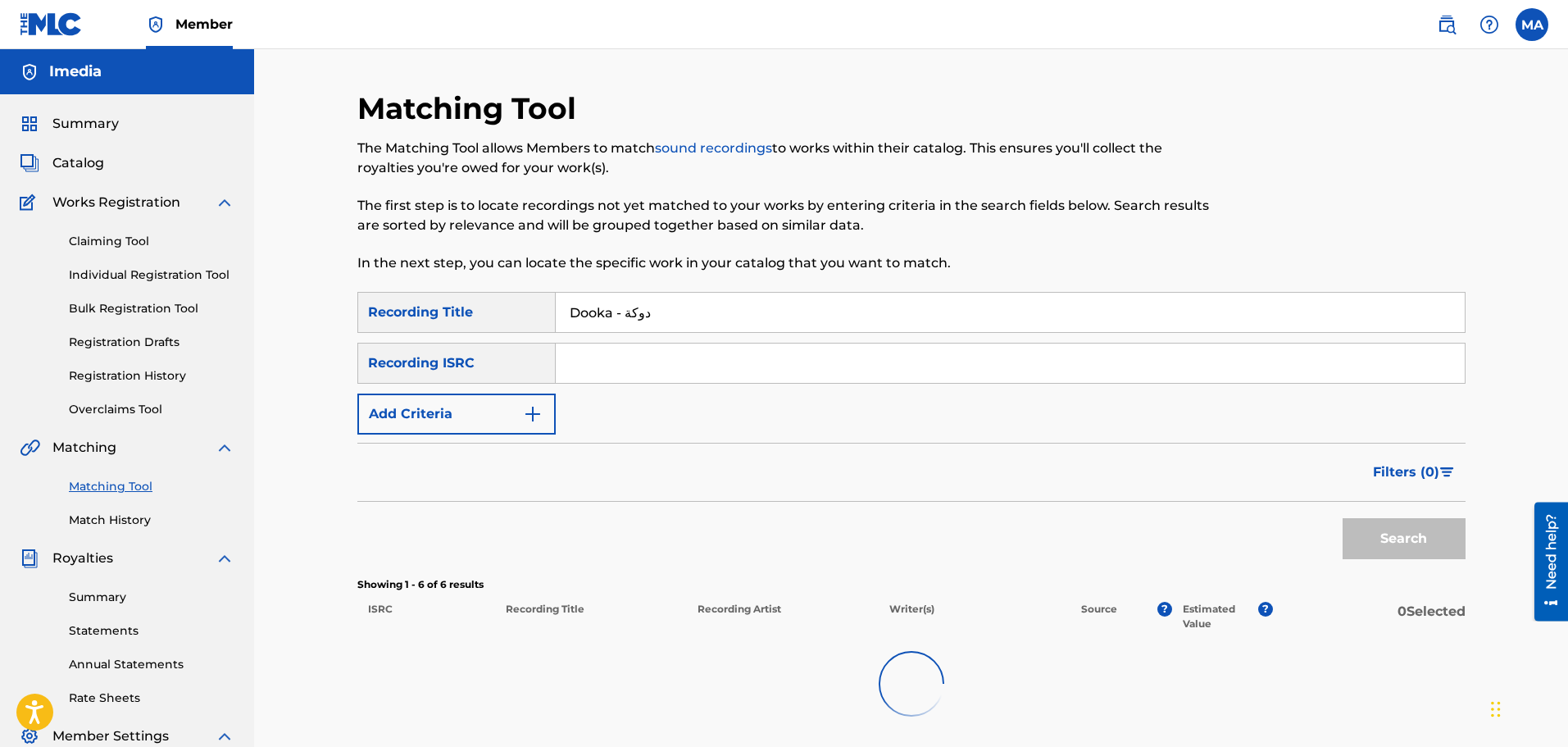
click at [717, 307] on input "Dooka - دوكة" at bounding box center [1010, 312] width 909 height 40
drag, startPoint x: 573, startPoint y: 314, endPoint x: 513, endPoint y: 313, distance: 60.0
click at [513, 313] on div "SearchWithCriteriae643595e-a475-451c-a561-77e03edf9a4b Recording Title Dooka - …" at bounding box center [911, 313] width 1108 height 41
click at [608, 316] on input "Dooka - دوكة" at bounding box center [1010, 312] width 909 height 40
drag, startPoint x: 622, startPoint y: 316, endPoint x: 499, endPoint y: 293, distance: 125.1
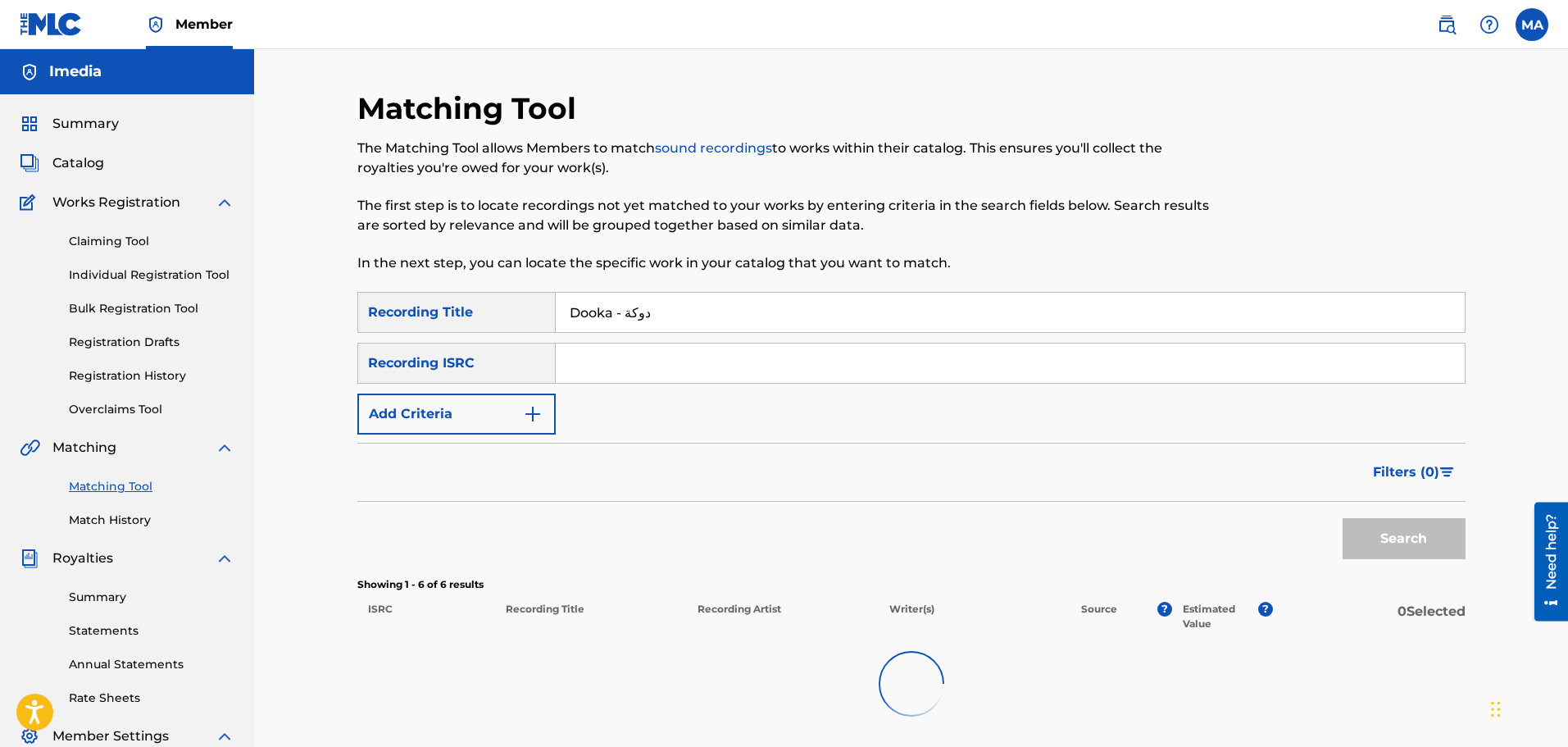
click at [499, 293] on div "SearchWithCriteriae643595e-a475-451c-a561-77e03edf9a4b Recording Title Dooka - …" at bounding box center [911, 313] width 1108 height 41
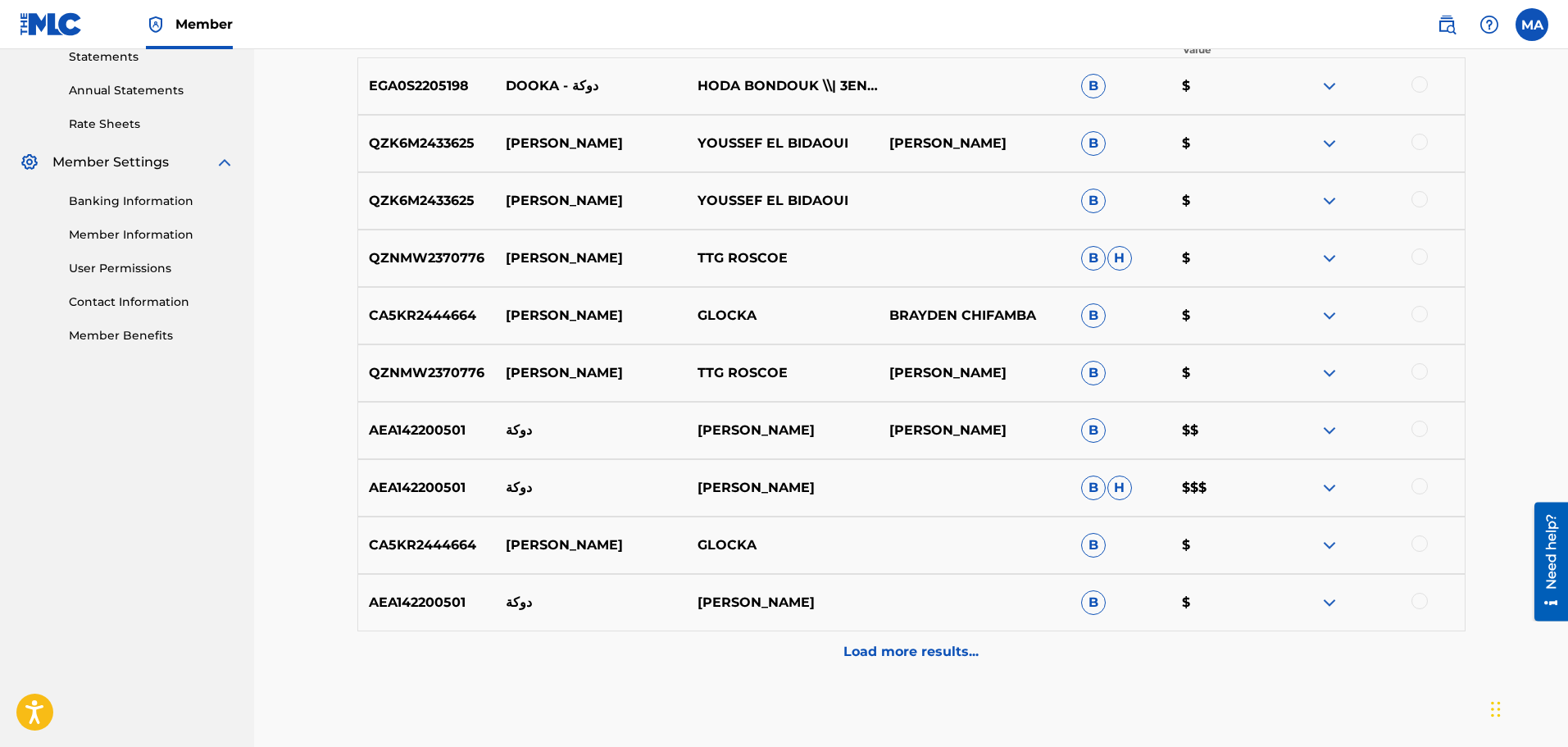
scroll to position [492, 0]
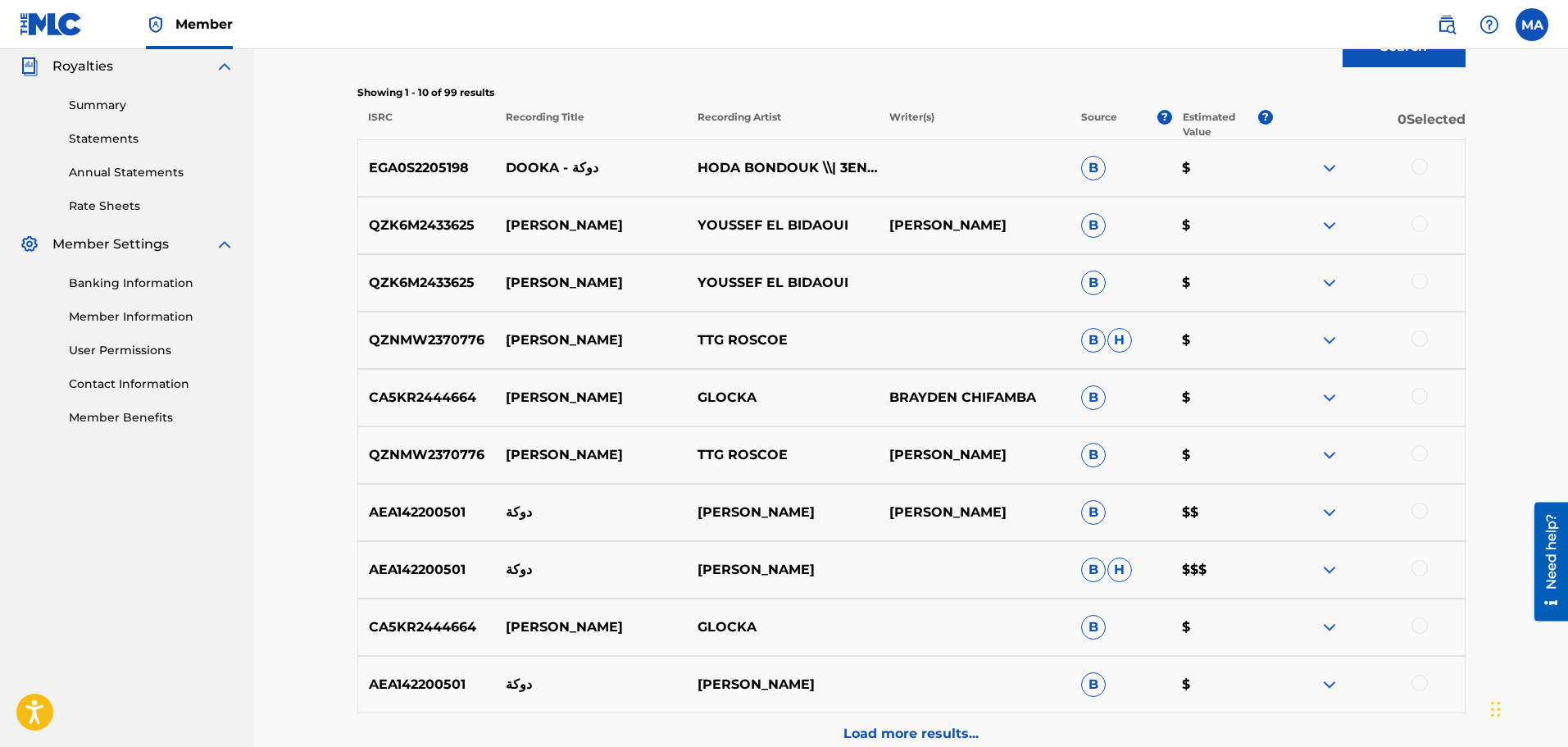
type input "دوكة"
click at [1327, 162] on img at bounding box center [1329, 168] width 19 height 19
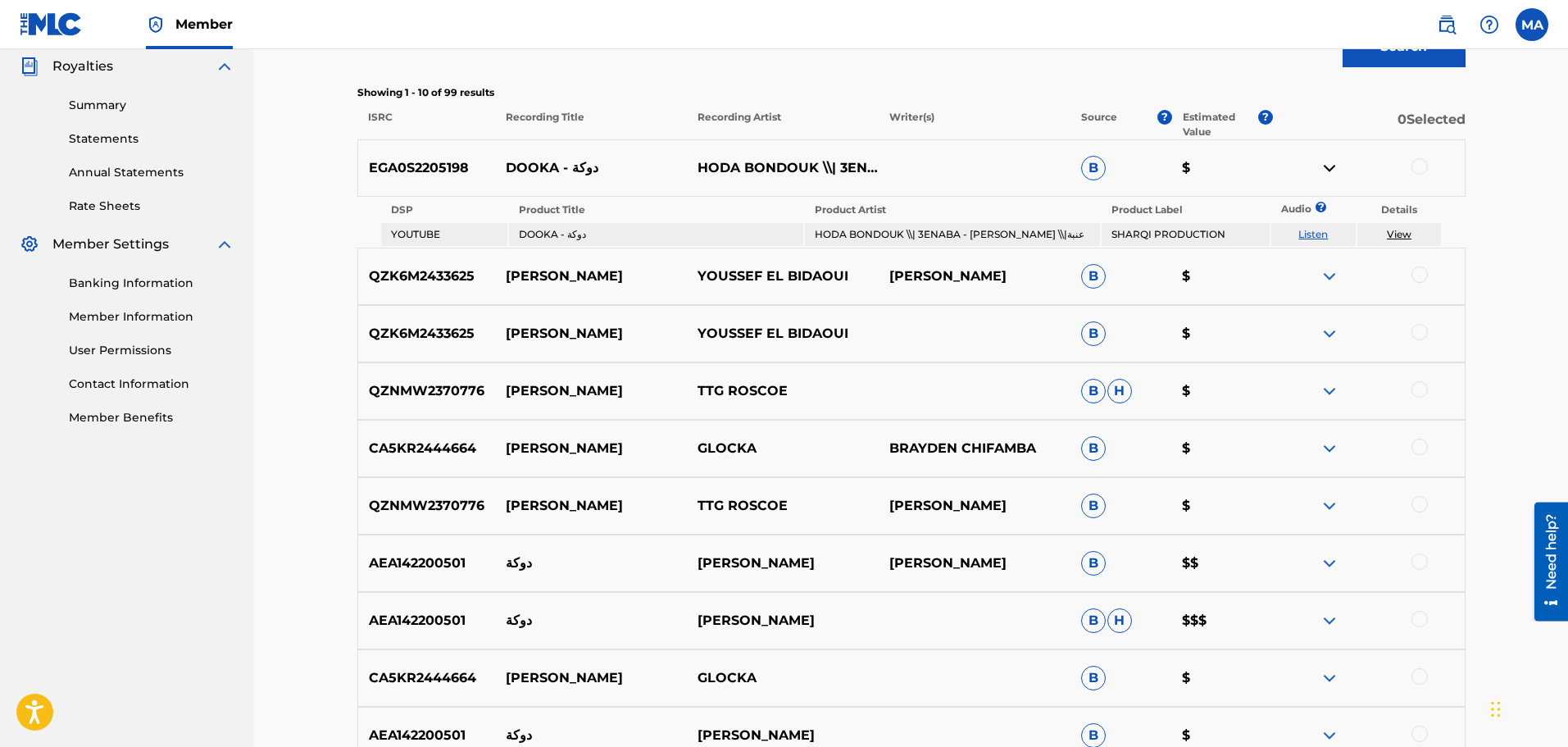
click at [1336, 280] on img at bounding box center [1329, 277] width 19 height 19
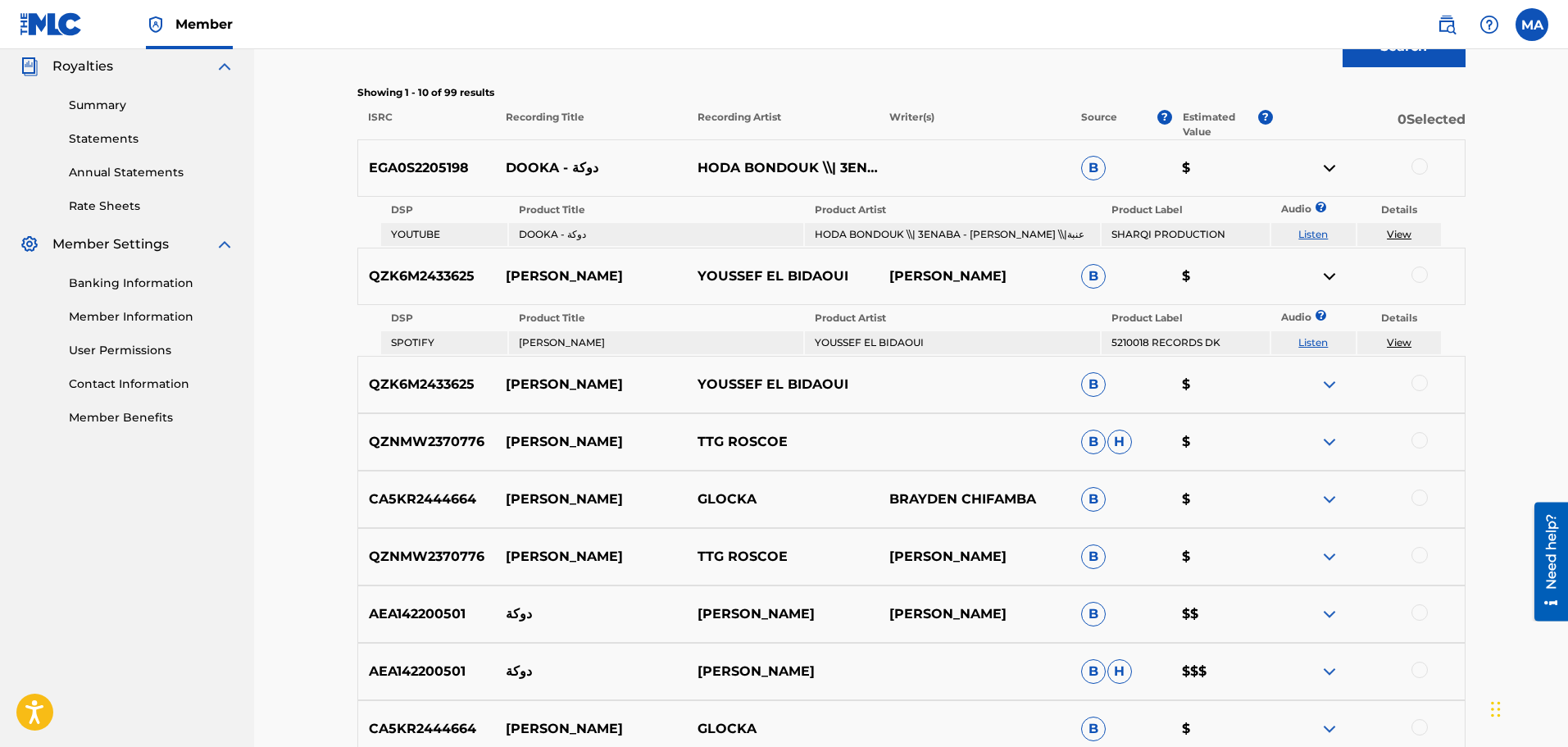
click at [1330, 381] on img at bounding box center [1329, 385] width 19 height 19
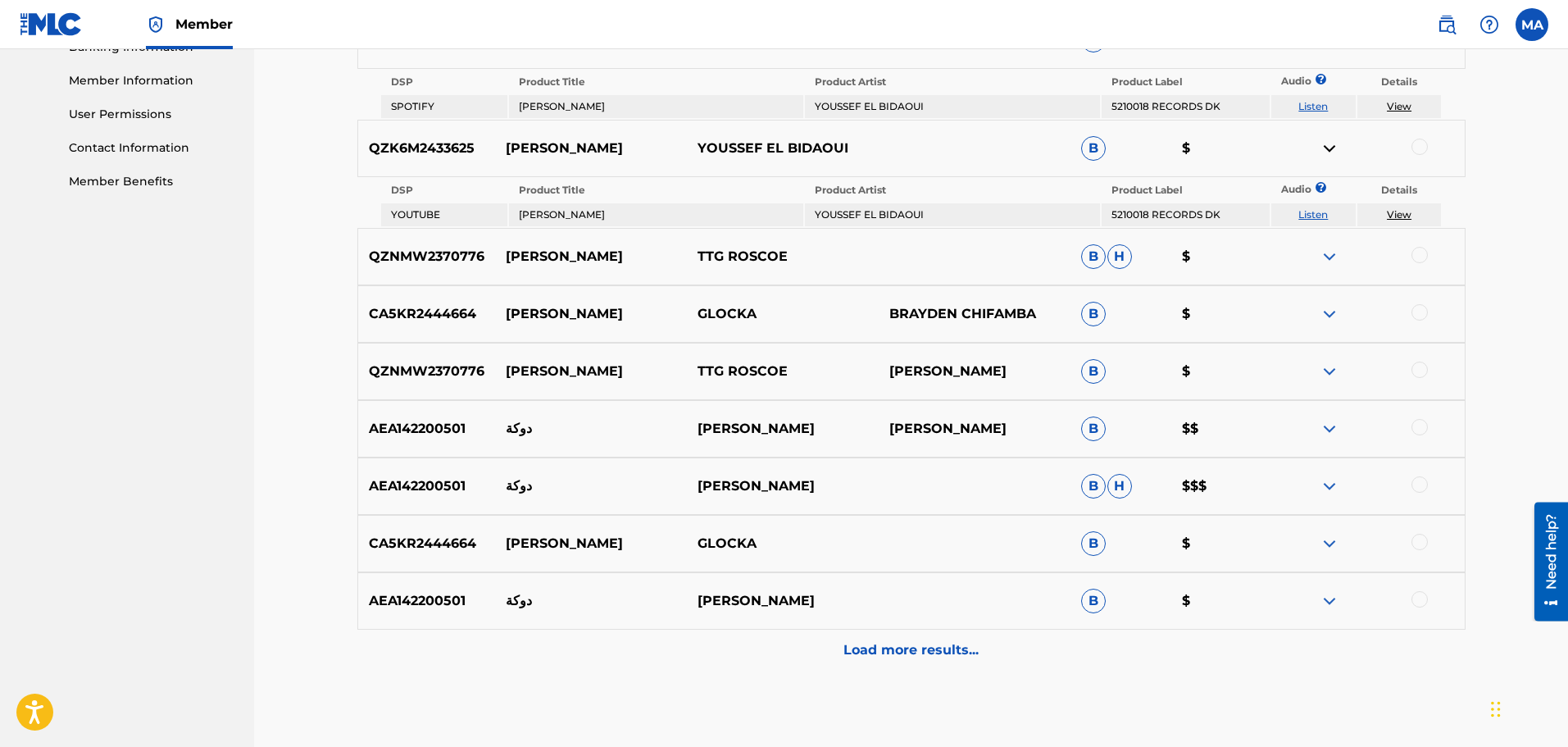
scroll to position [738, 0]
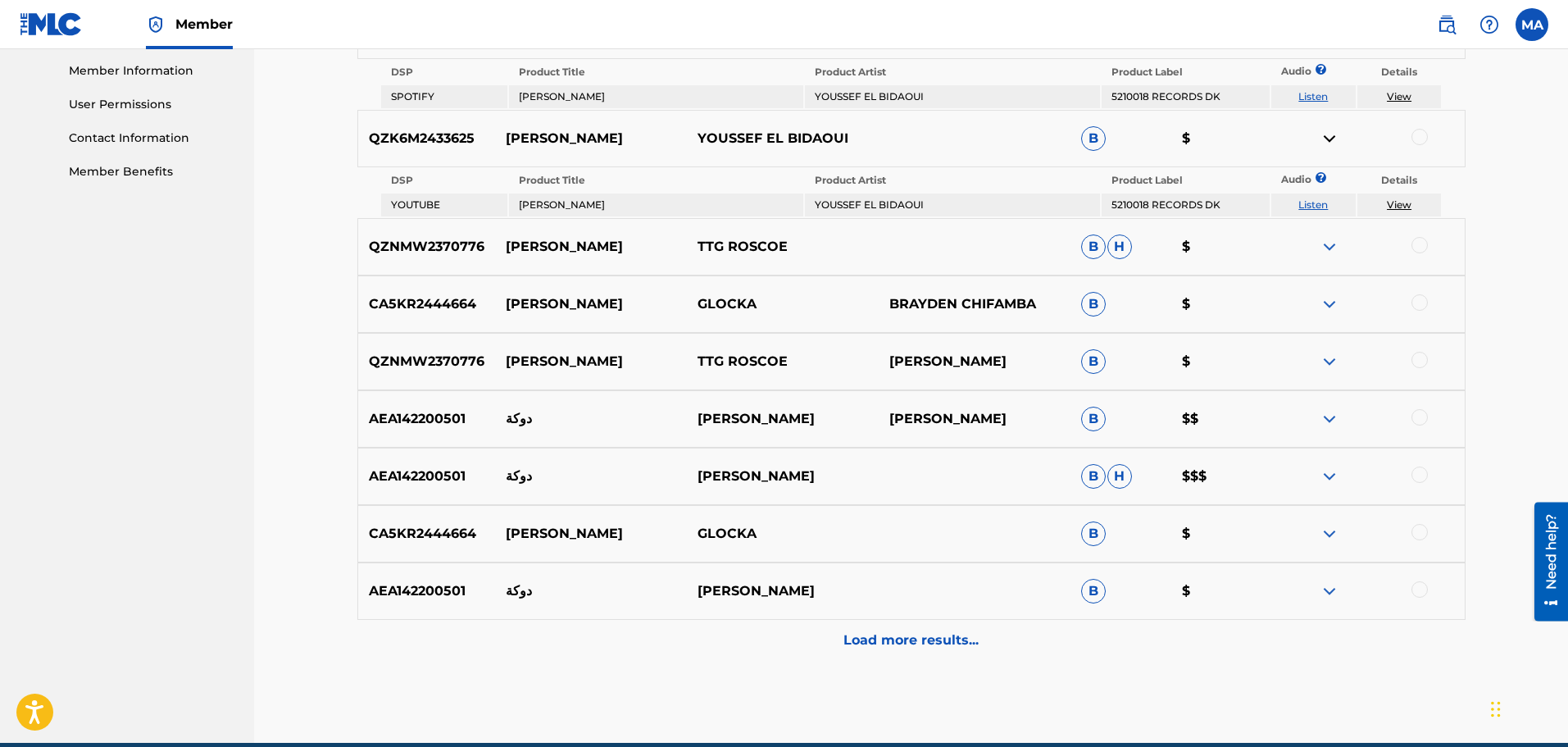
click at [1328, 477] on img at bounding box center [1329, 477] width 19 height 19
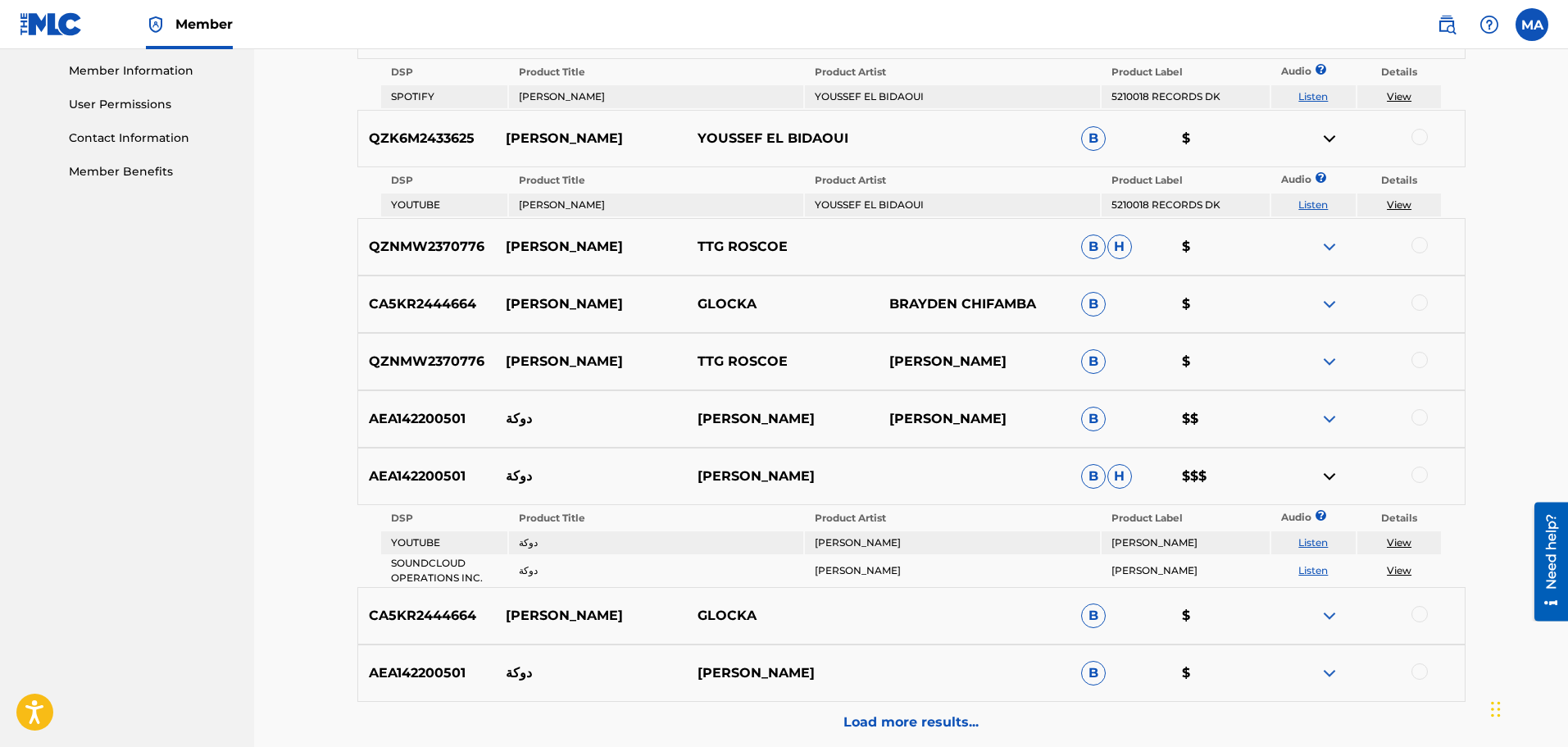
click at [1310, 543] on link "Listen" at bounding box center [1314, 543] width 30 height 12
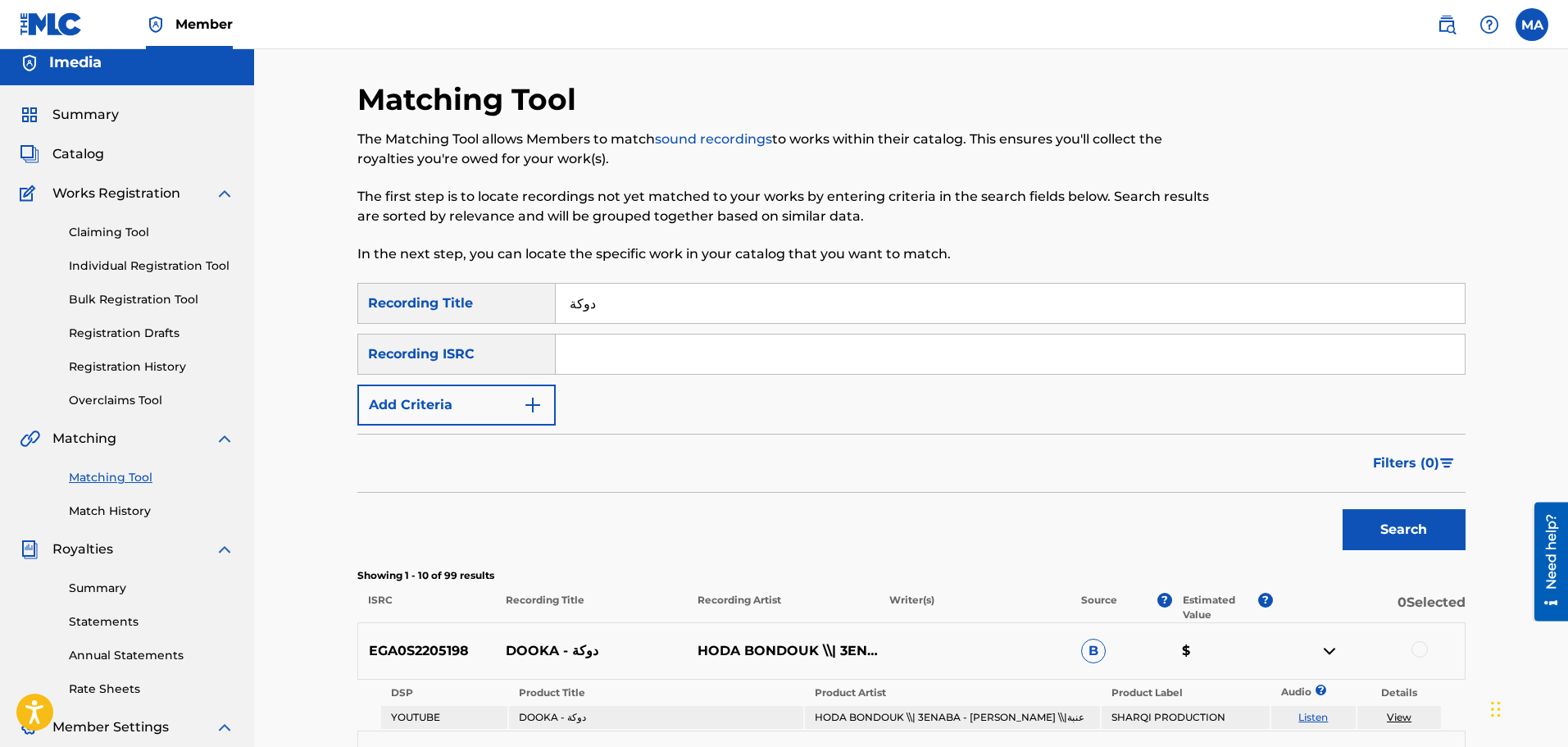
scroll to position [0, 0]
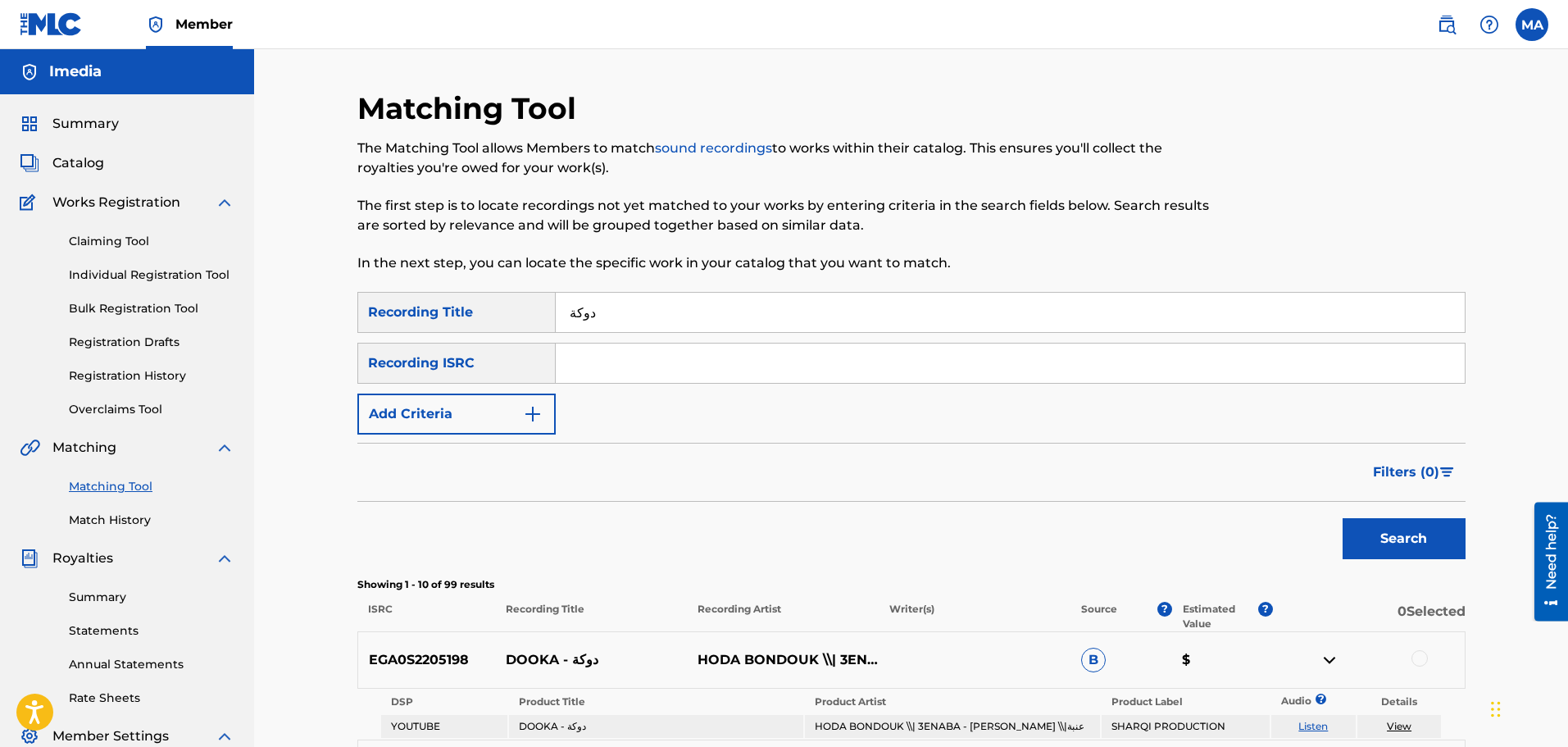
click at [631, 317] on input "دوكة" at bounding box center [1010, 312] width 909 height 40
click at [631, 316] on input "دوكة" at bounding box center [1010, 312] width 909 height 40
click at [518, 424] on button "Add Criteria" at bounding box center [456, 414] width 198 height 41
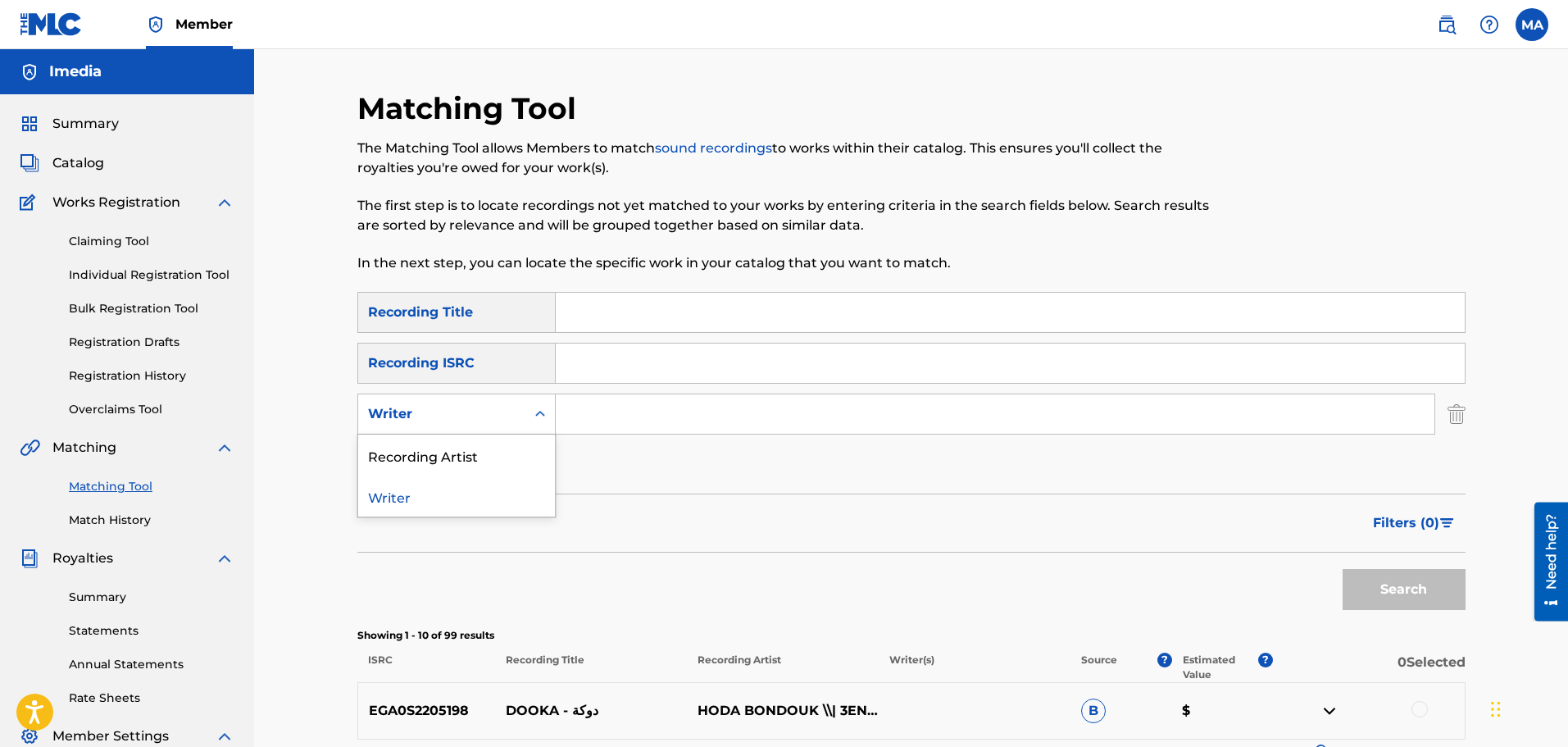
click at [506, 429] on div "Writer" at bounding box center [442, 414] width 167 height 31
click at [461, 462] on div "Recording Artist" at bounding box center [456, 455] width 196 height 41
paste input "HOUDA BONDOK"
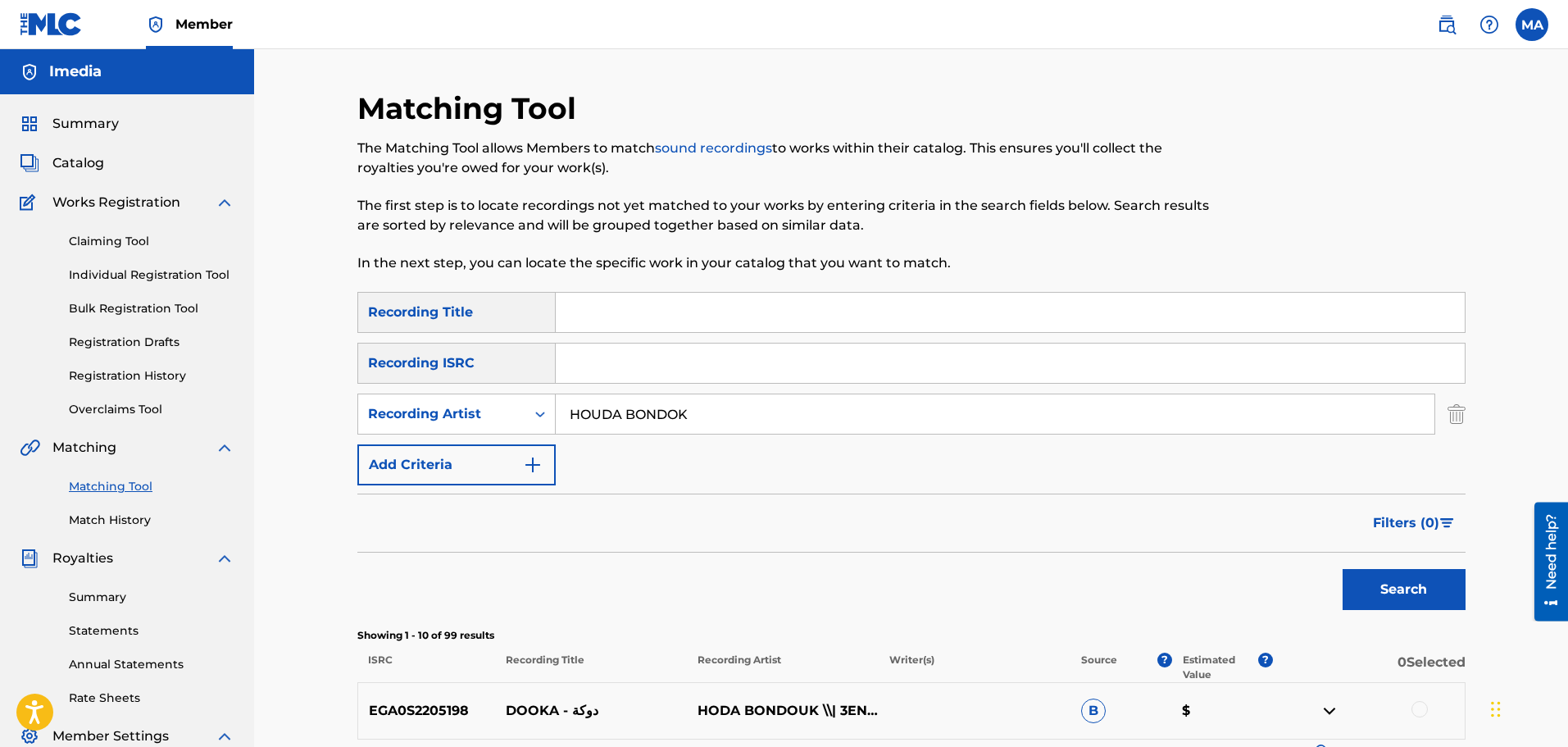
type input "HOUDA BONDOK"
click at [1368, 575] on button "Search" at bounding box center [1404, 589] width 123 height 41
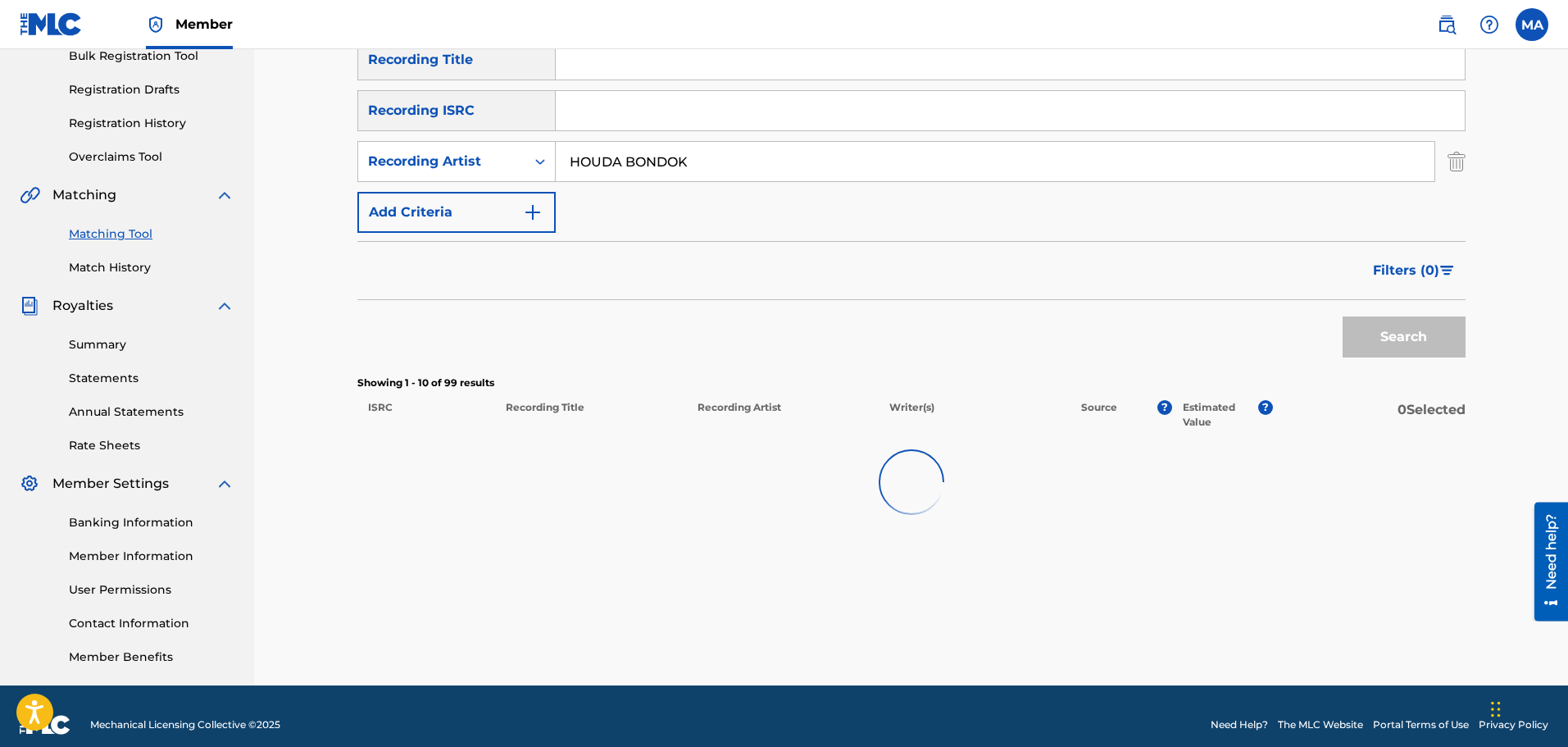
scroll to position [270, 0]
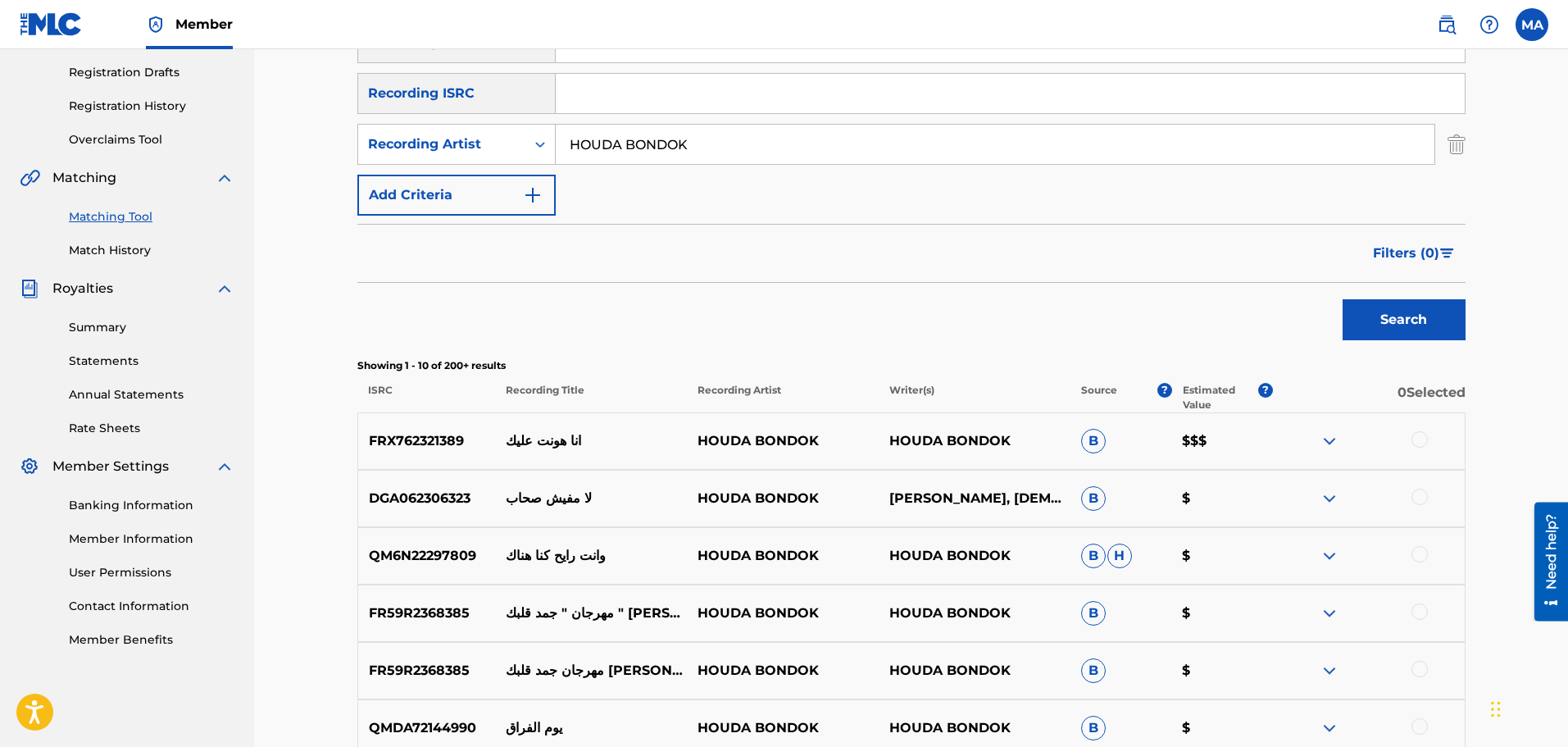
click at [1328, 438] on img at bounding box center [1329, 441] width 19 height 19
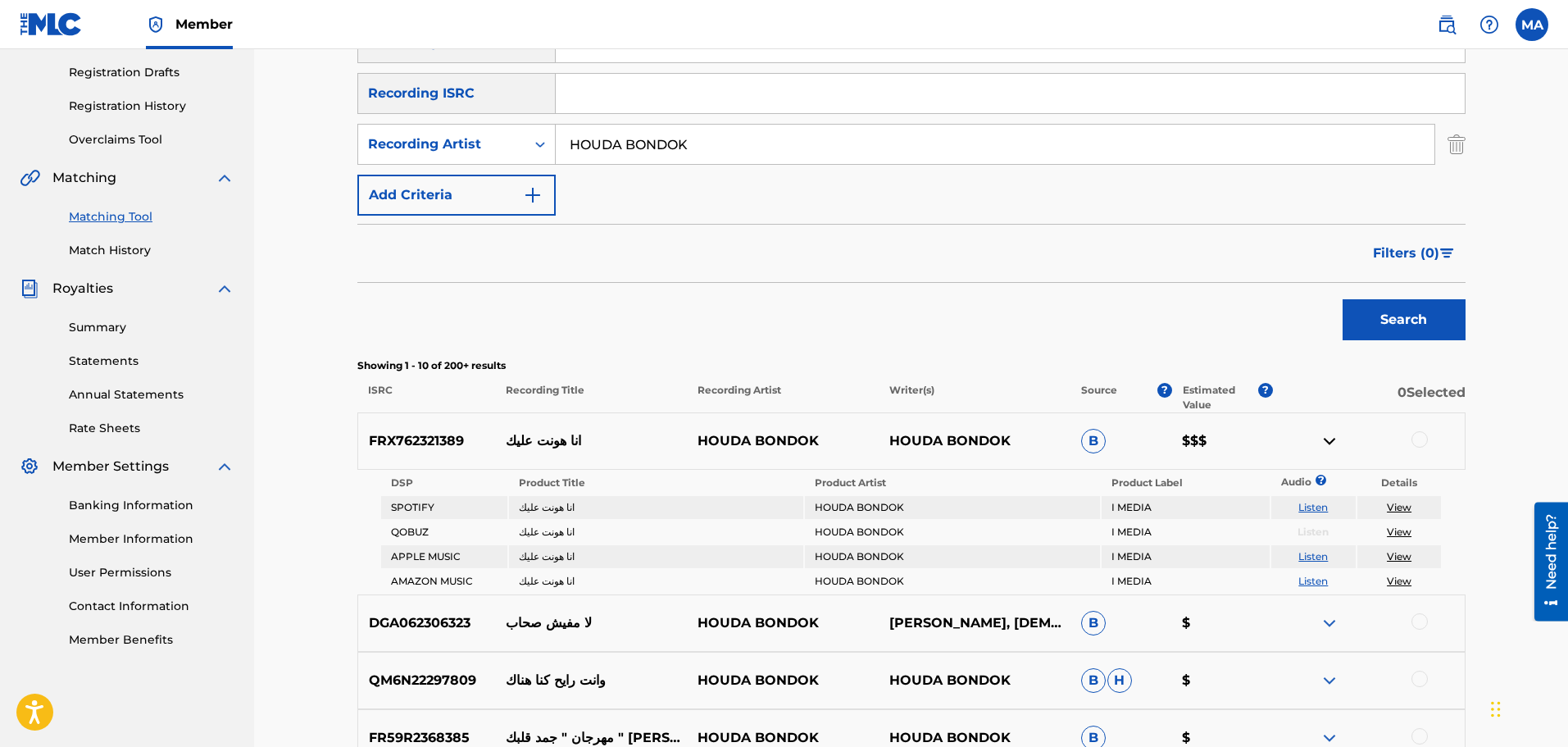
click at [1424, 436] on div at bounding box center [1420, 440] width 17 height 17
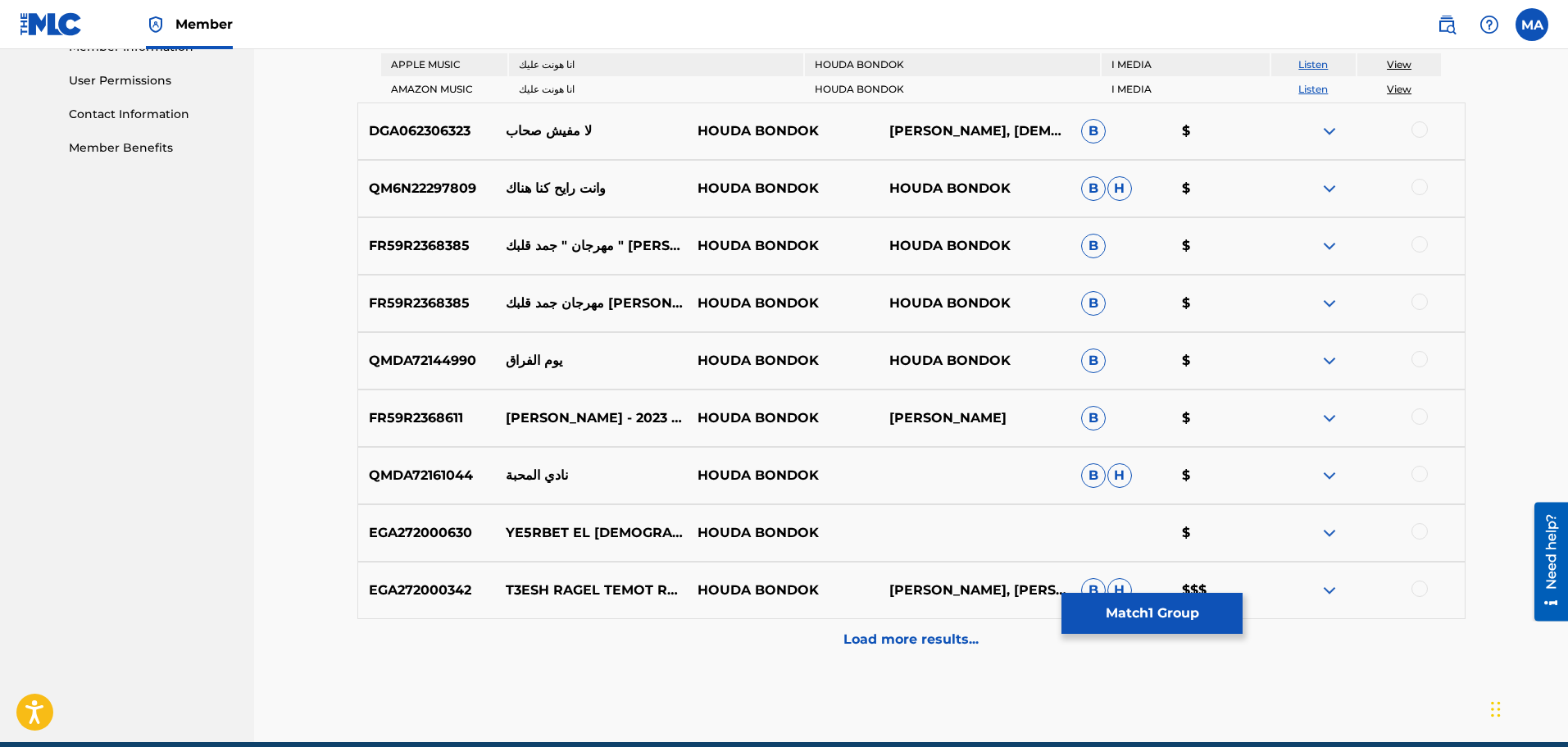
scroll to position [836, 0]
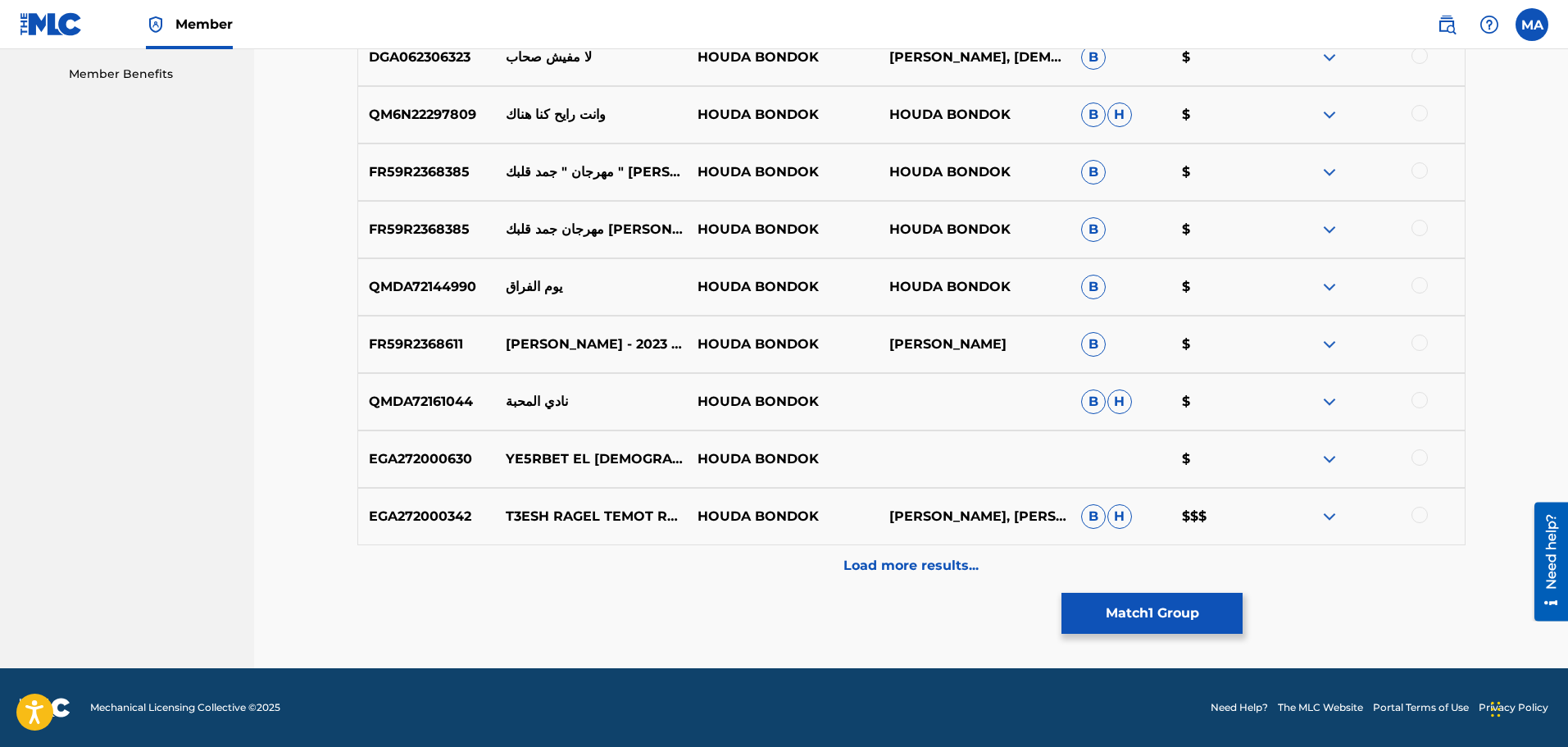
click at [1167, 617] on button "Match 1 Group" at bounding box center [1152, 613] width 181 height 41
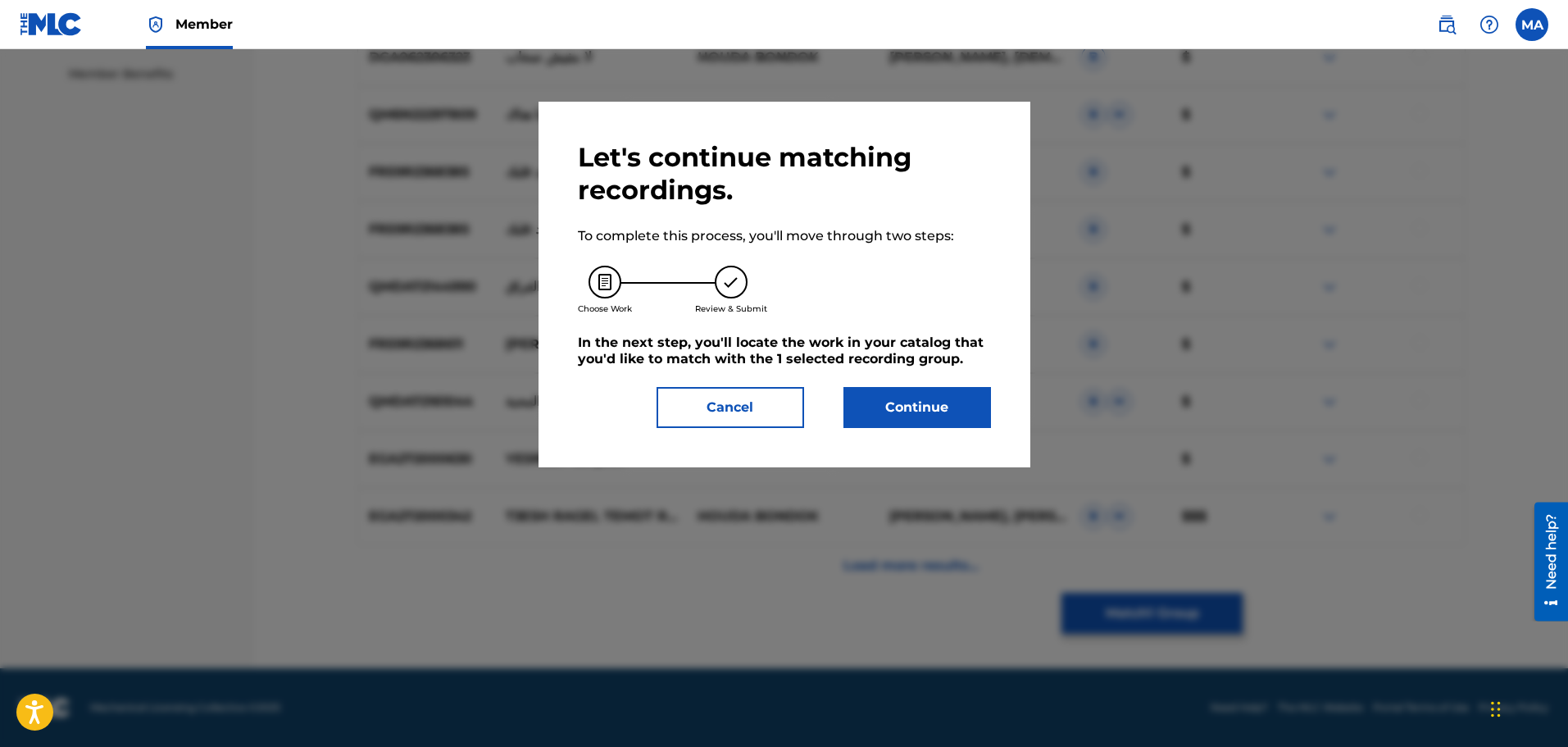
click at [951, 394] on button "Continue" at bounding box center [917, 408] width 148 height 41
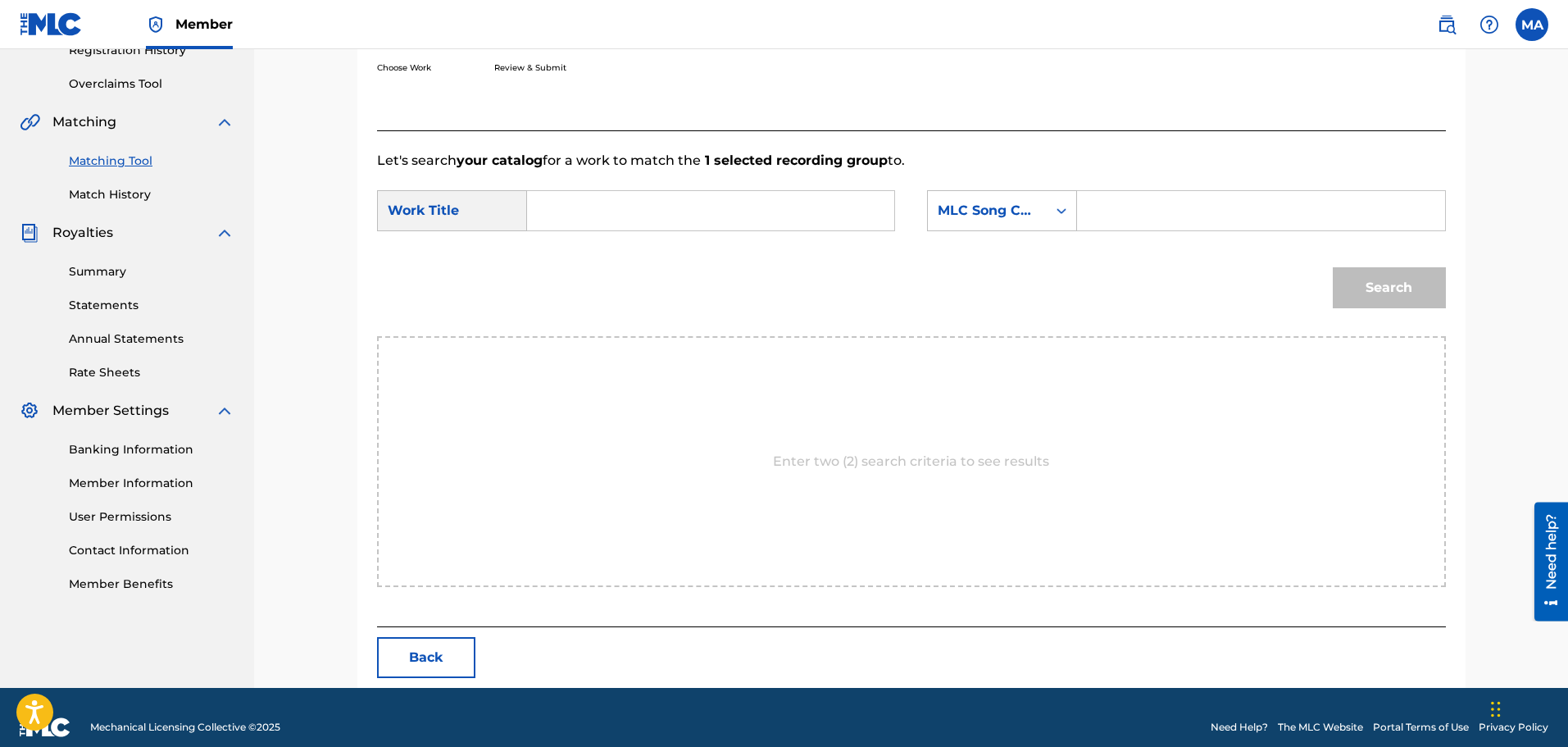
scroll to position [345, 0]
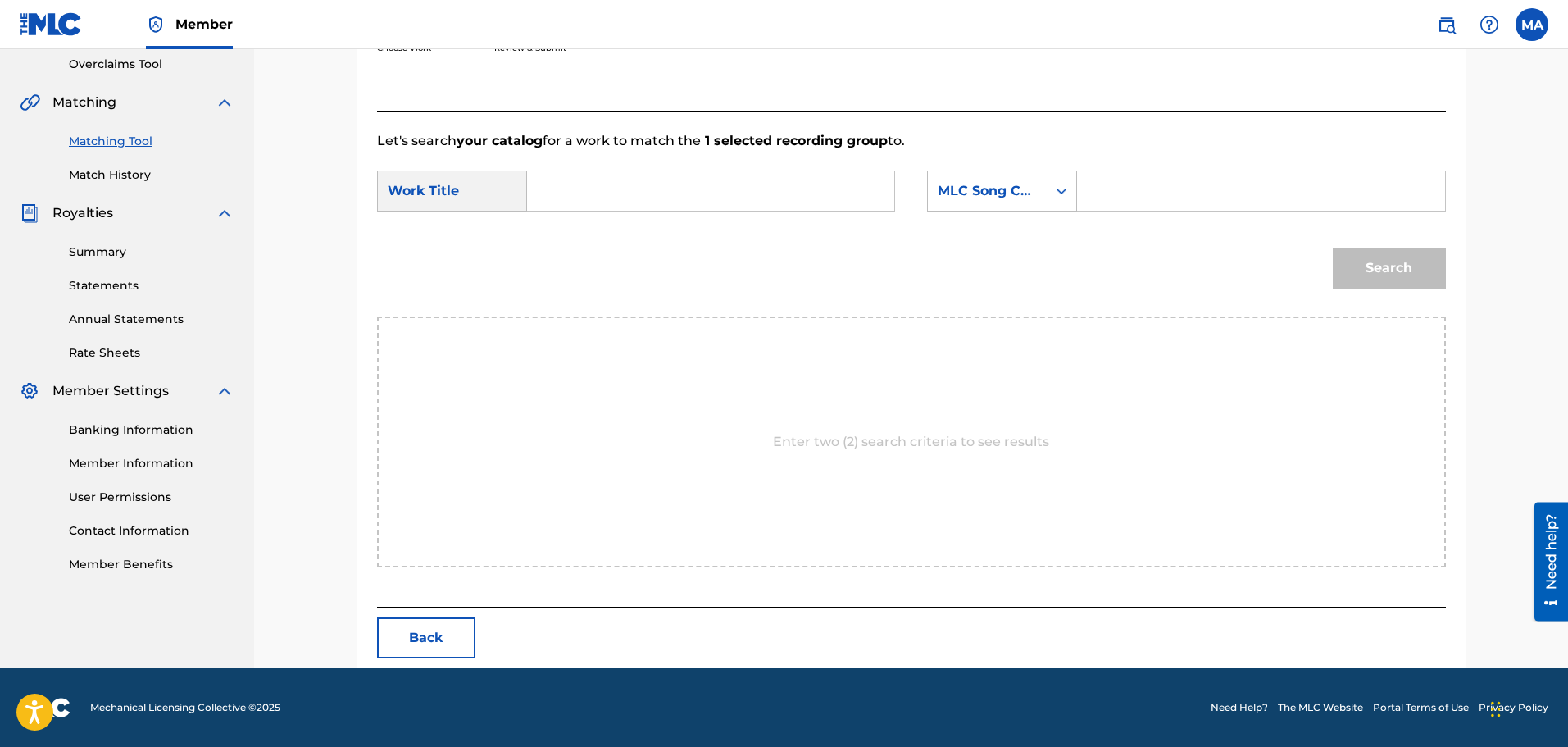
paste input "A99JAR"
type input "A99JAR"
drag, startPoint x: 1162, startPoint y: 276, endPoint x: 1138, endPoint y: 245, distance: 39.2
click at [1162, 279] on div "Search" at bounding box center [911, 274] width 1069 height 85
drag, startPoint x: 1101, startPoint y: 196, endPoint x: 1022, endPoint y: 196, distance: 79.0
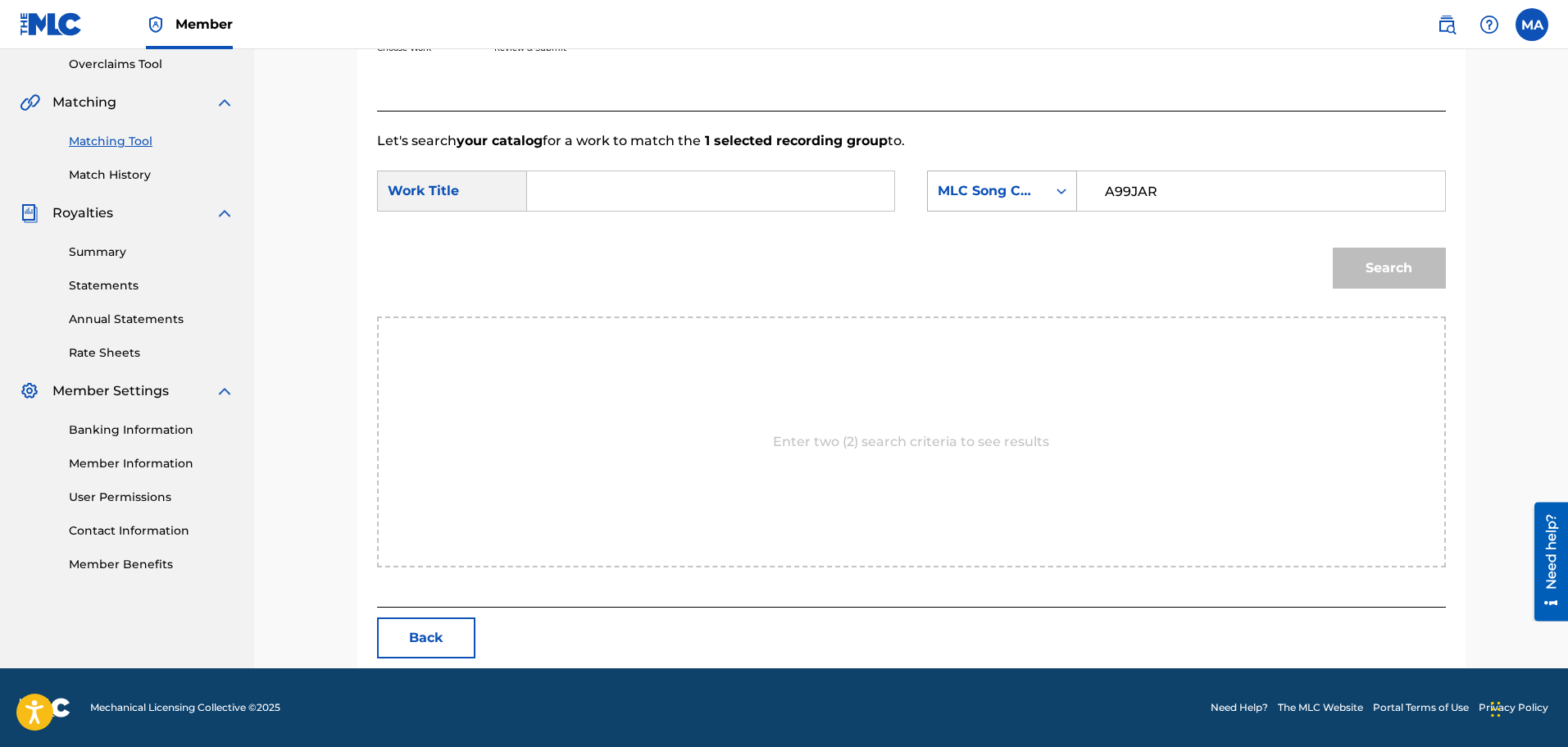
click at [1022, 196] on div "SearchWithCriteria1b0e0d09-00b1-4029-964c-bb1f409a27c8 MLC Song Code A99JAR" at bounding box center [1186, 191] width 519 height 41
click at [695, 195] on input "Search Form" at bounding box center [711, 191] width 340 height 40
paste input "[PERSON_NAME] [PERSON_NAME]"
type input "[PERSON_NAME] [PERSON_NAME]"
drag, startPoint x: 1382, startPoint y: 269, endPoint x: 1314, endPoint y: 297, distance: 73.5
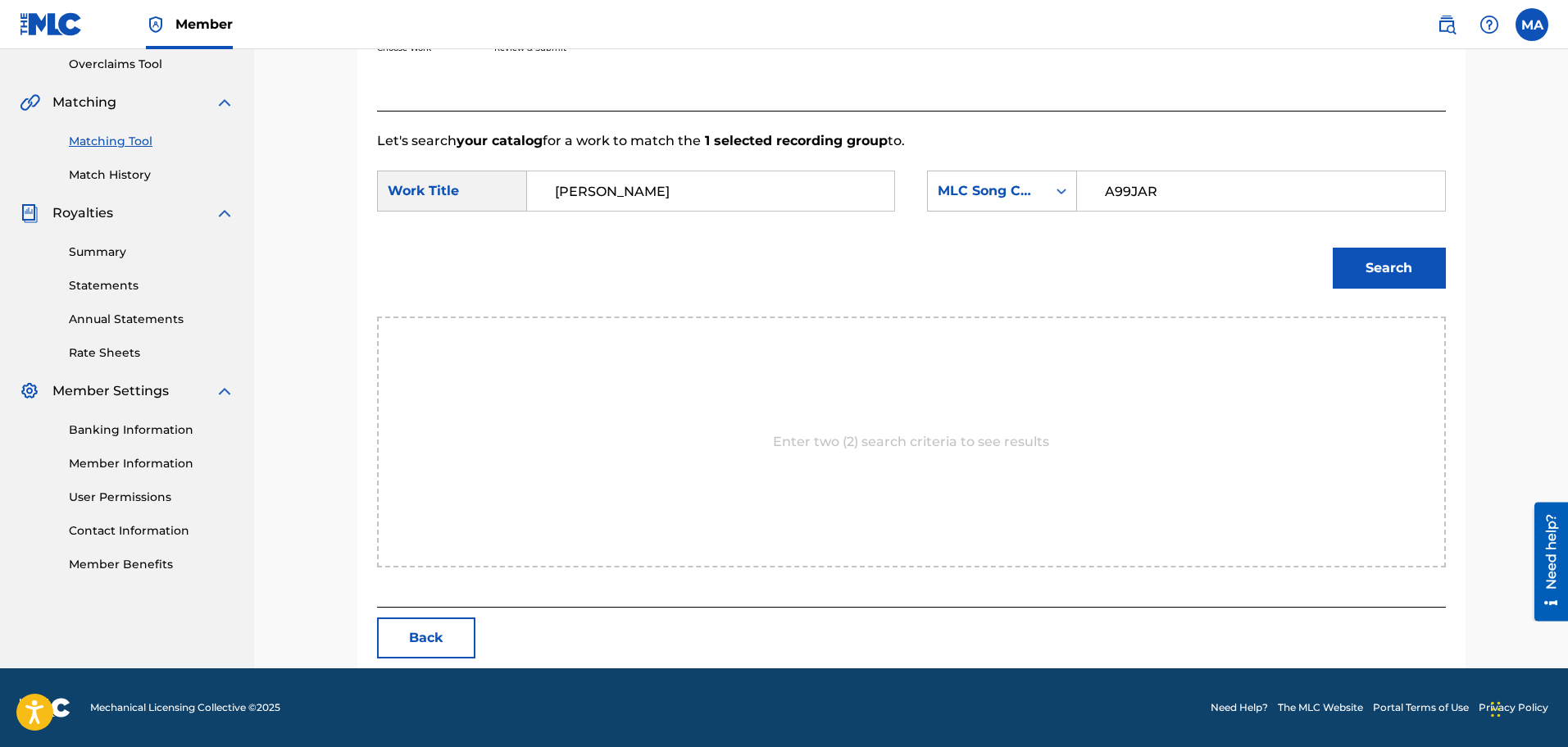
click at [1382, 269] on button "Search" at bounding box center [1389, 268] width 114 height 41
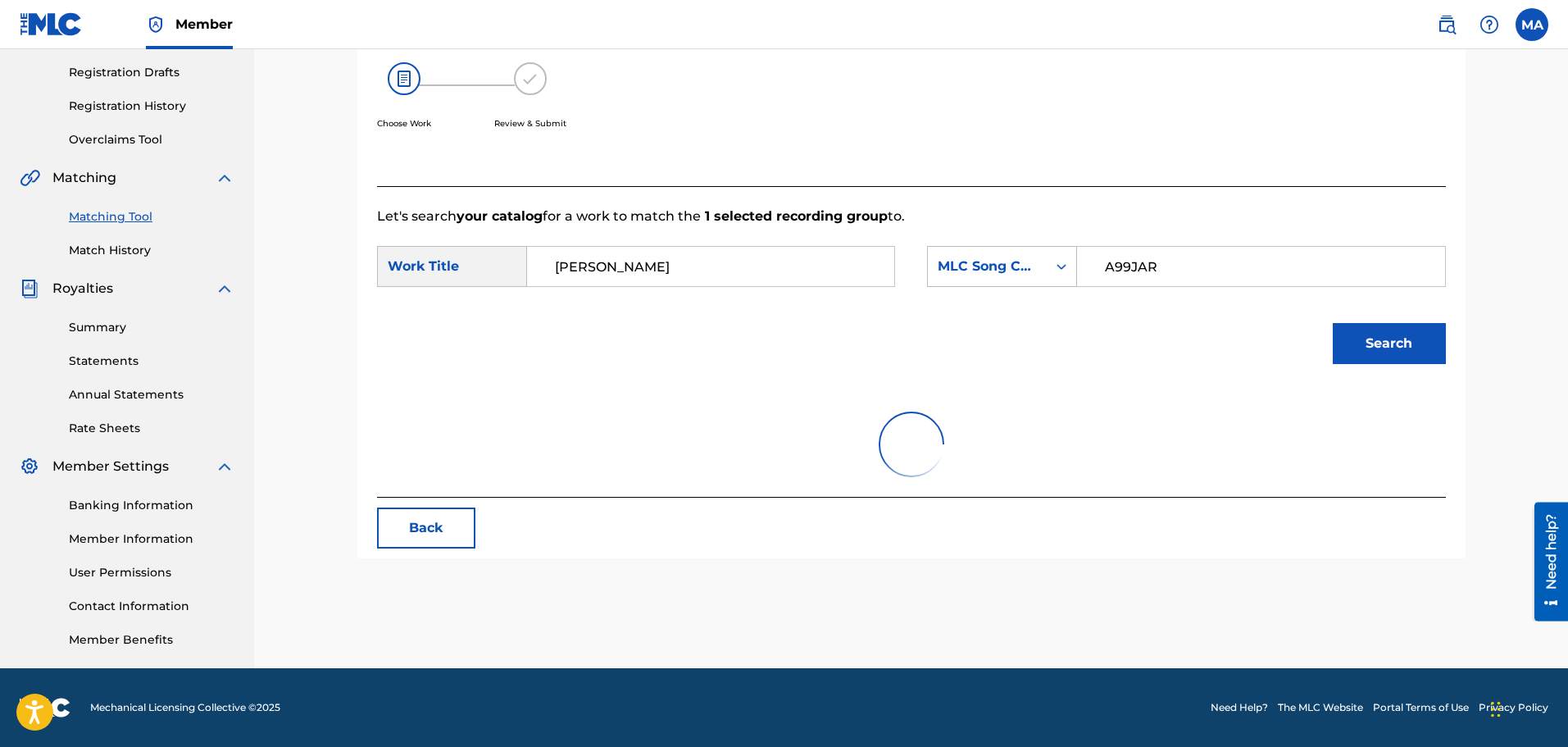
scroll to position [297, 0]
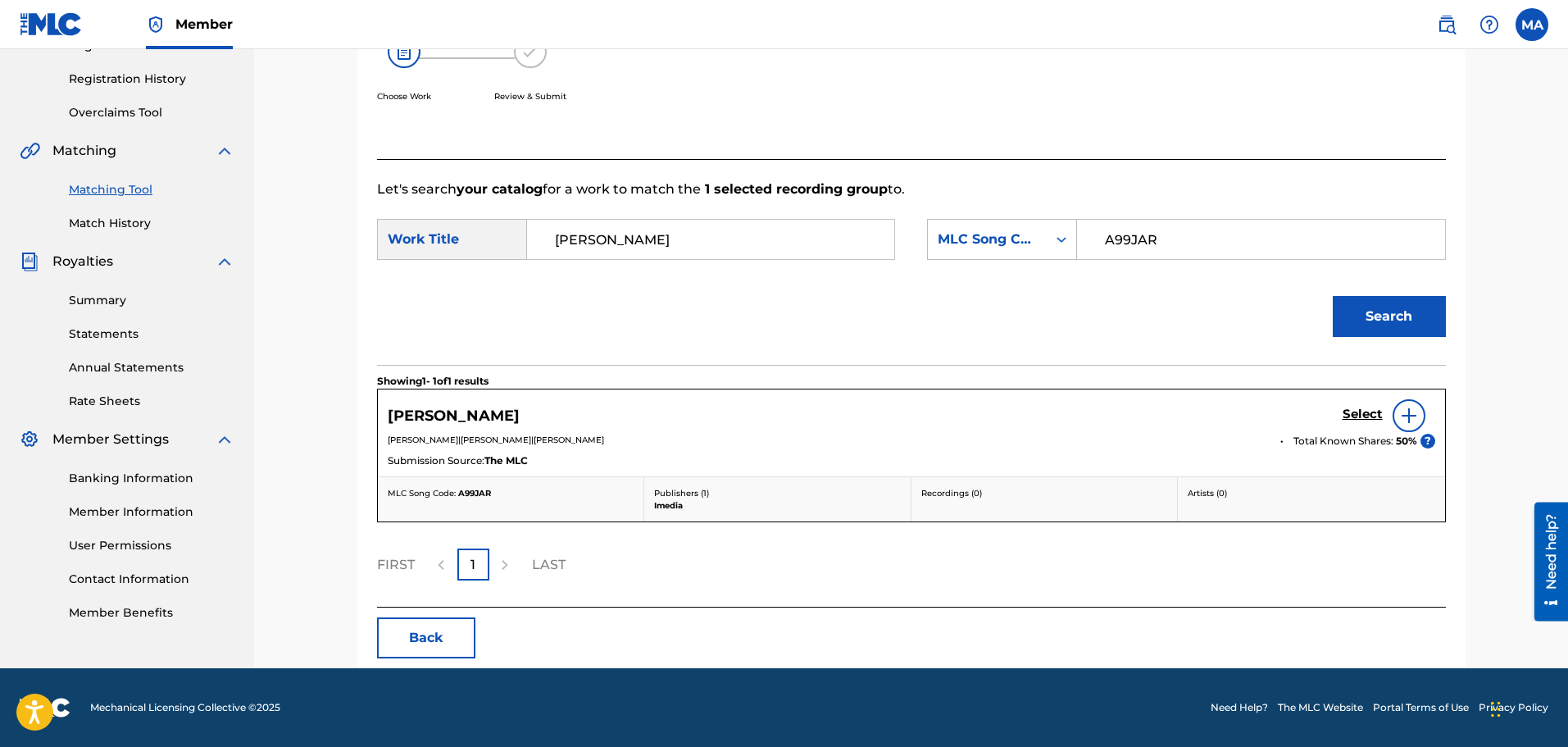
click at [1362, 411] on h5 "Select" at bounding box center [1363, 415] width 40 height 16
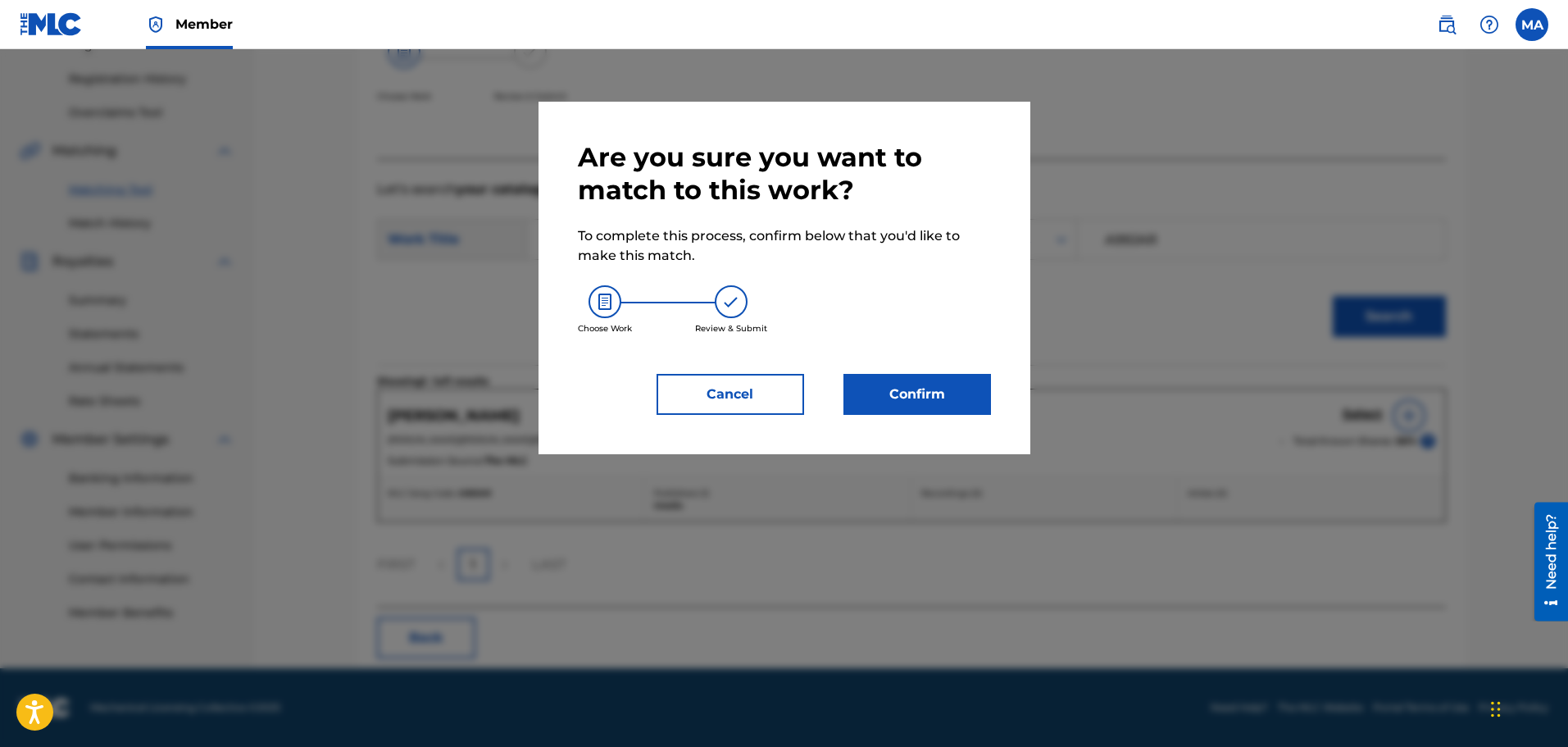
click at [940, 384] on button "Confirm" at bounding box center [917, 395] width 148 height 41
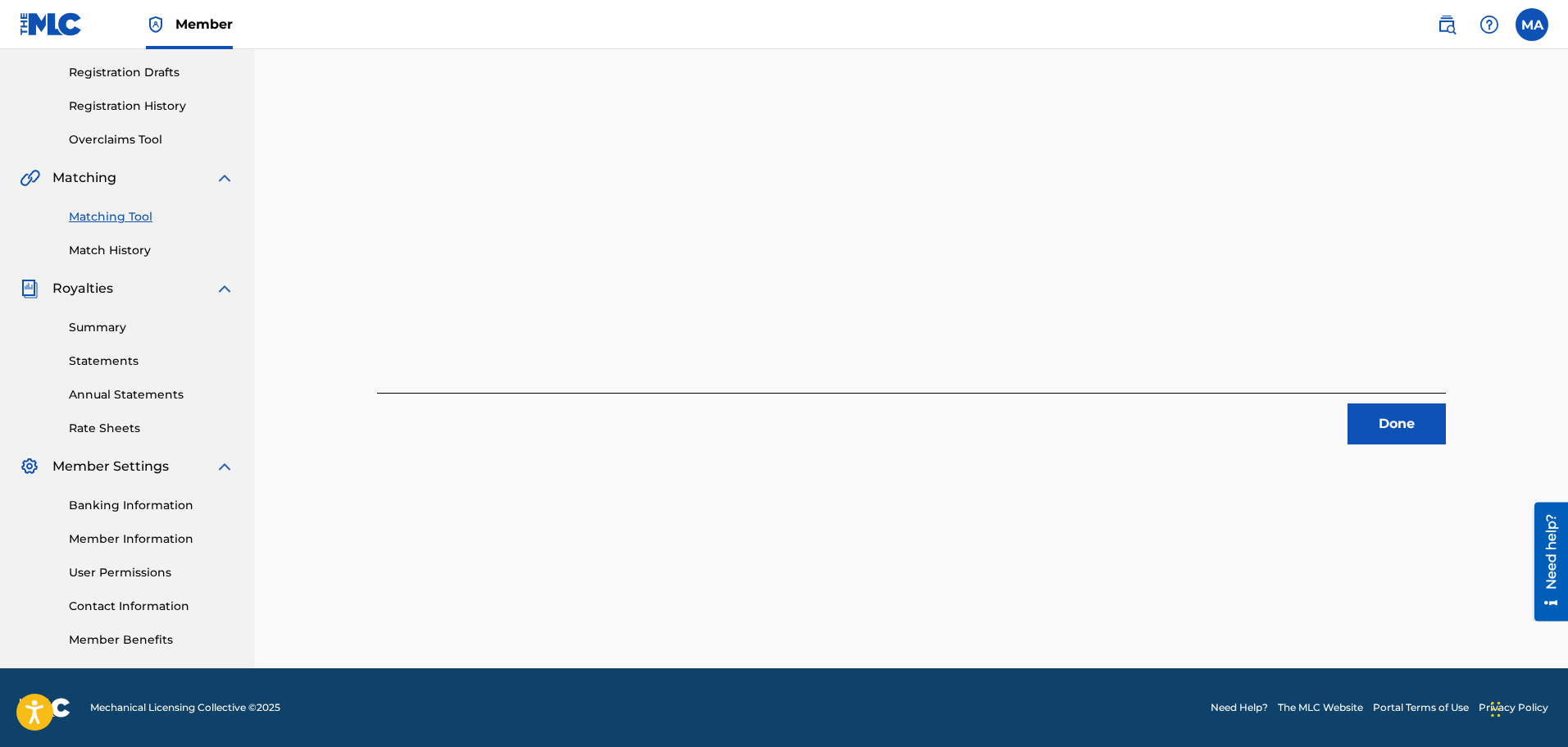
click at [1385, 418] on button "Done" at bounding box center [1397, 424] width 99 height 41
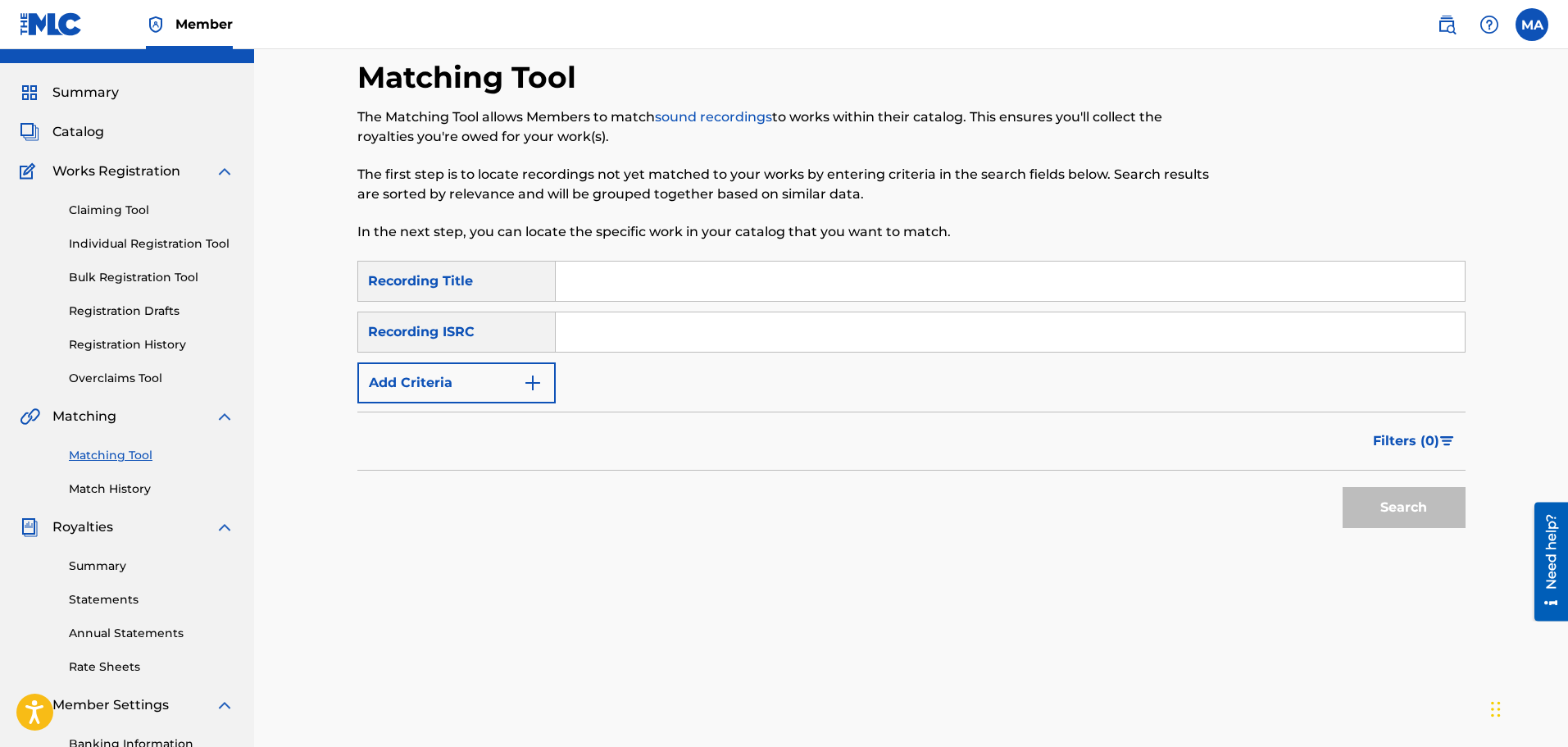
scroll to position [0, 0]
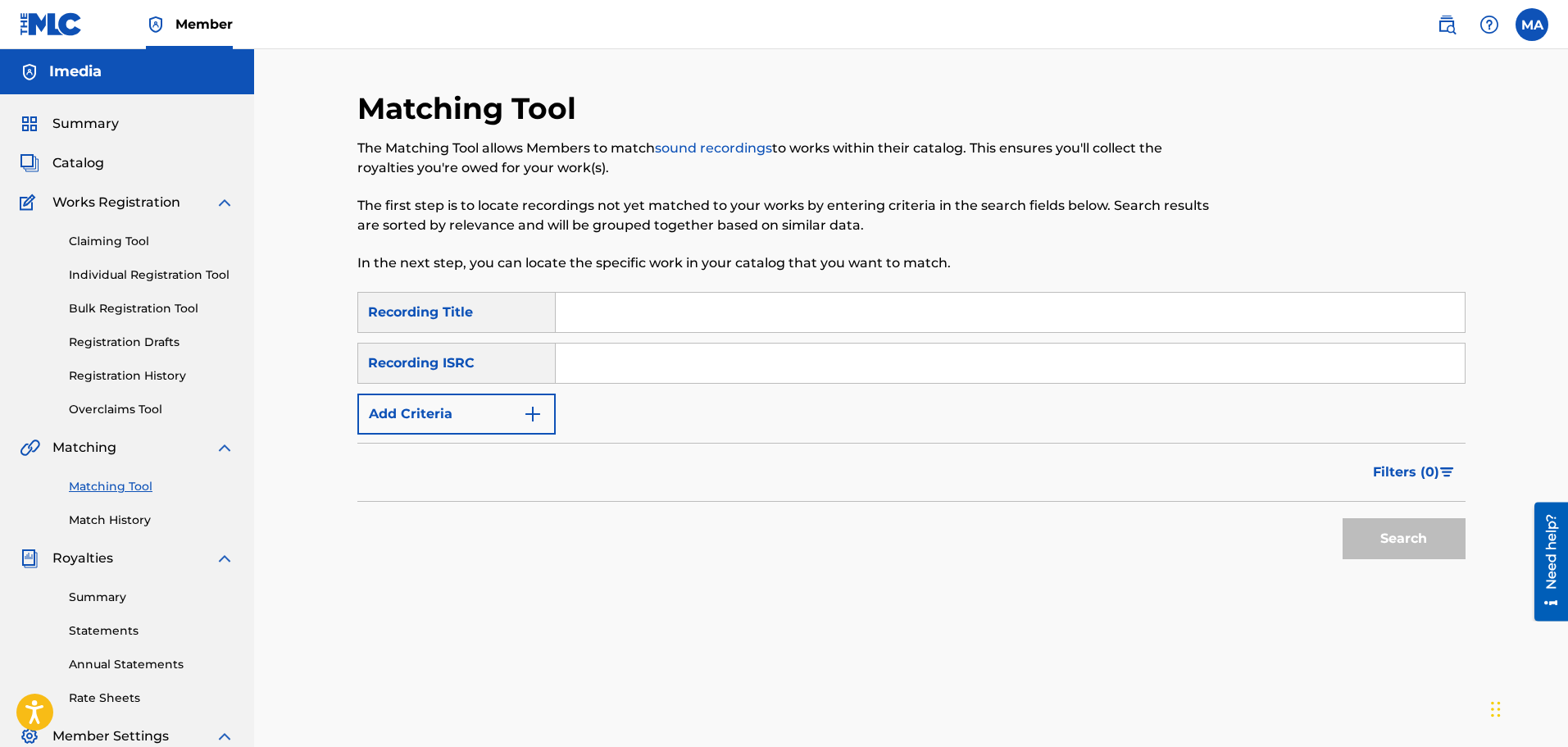
click at [587, 362] on input "Search Form" at bounding box center [1010, 363] width 909 height 40
click at [495, 410] on button "Add Criteria" at bounding box center [456, 414] width 198 height 41
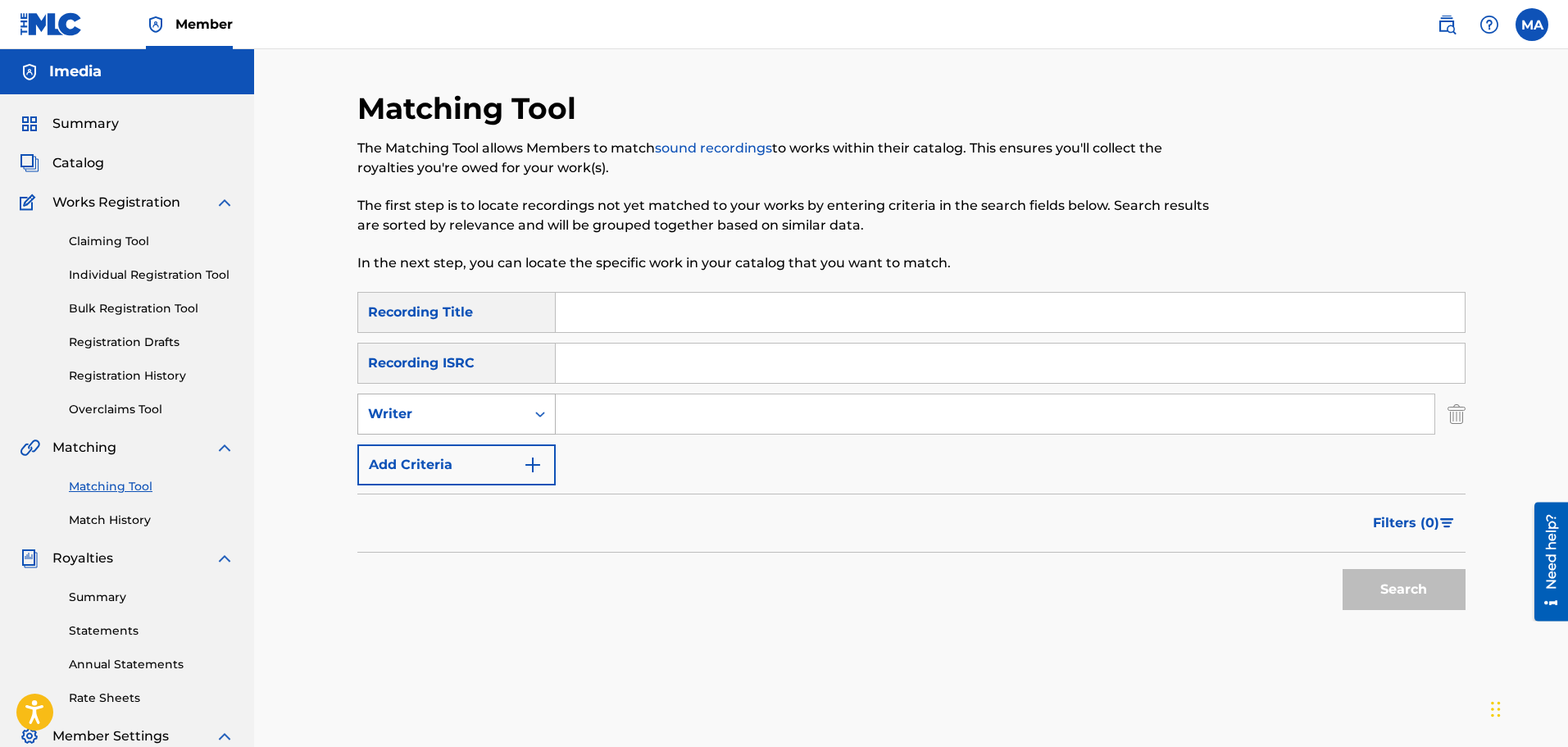
click at [533, 418] on icon "Search Form" at bounding box center [540, 414] width 17 height 17
drag, startPoint x: 530, startPoint y: 420, endPoint x: 518, endPoint y: 431, distance: 16.3
click at [530, 423] on div "Search Form" at bounding box center [541, 415] width 30 height 30
click at [526, 426] on div "Search Form" at bounding box center [541, 415] width 30 height 30
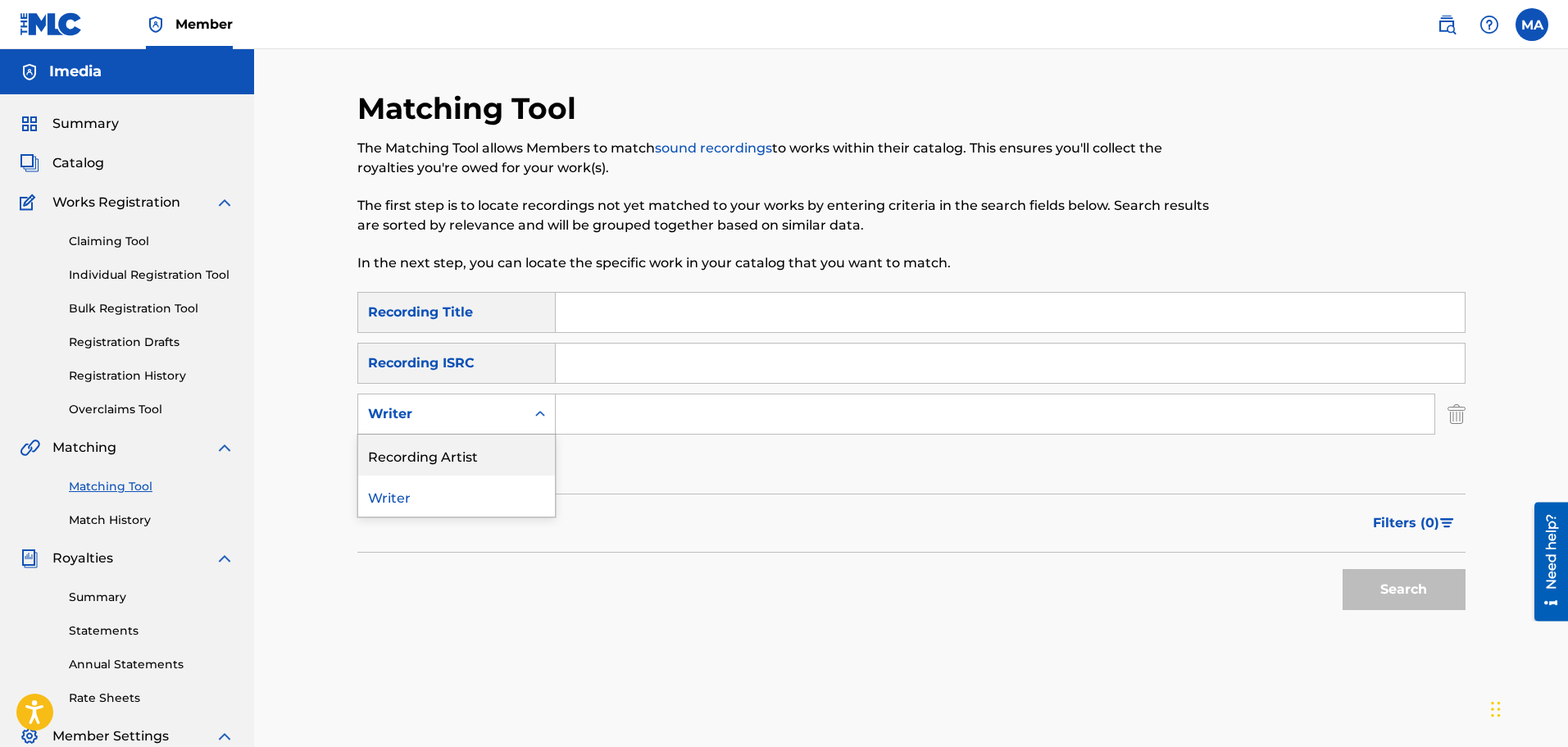
drag, startPoint x: 507, startPoint y: 429, endPoint x: 491, endPoint y: 457, distance: 32.2
click at [493, 435] on div "2 results available. Use Up and Down to choose options, press Enter to select t…" at bounding box center [456, 414] width 198 height 41
click at [491, 457] on div "Recording Artist" at bounding box center [456, 455] width 196 height 41
click at [649, 411] on input "Search Form" at bounding box center [995, 414] width 879 height 40
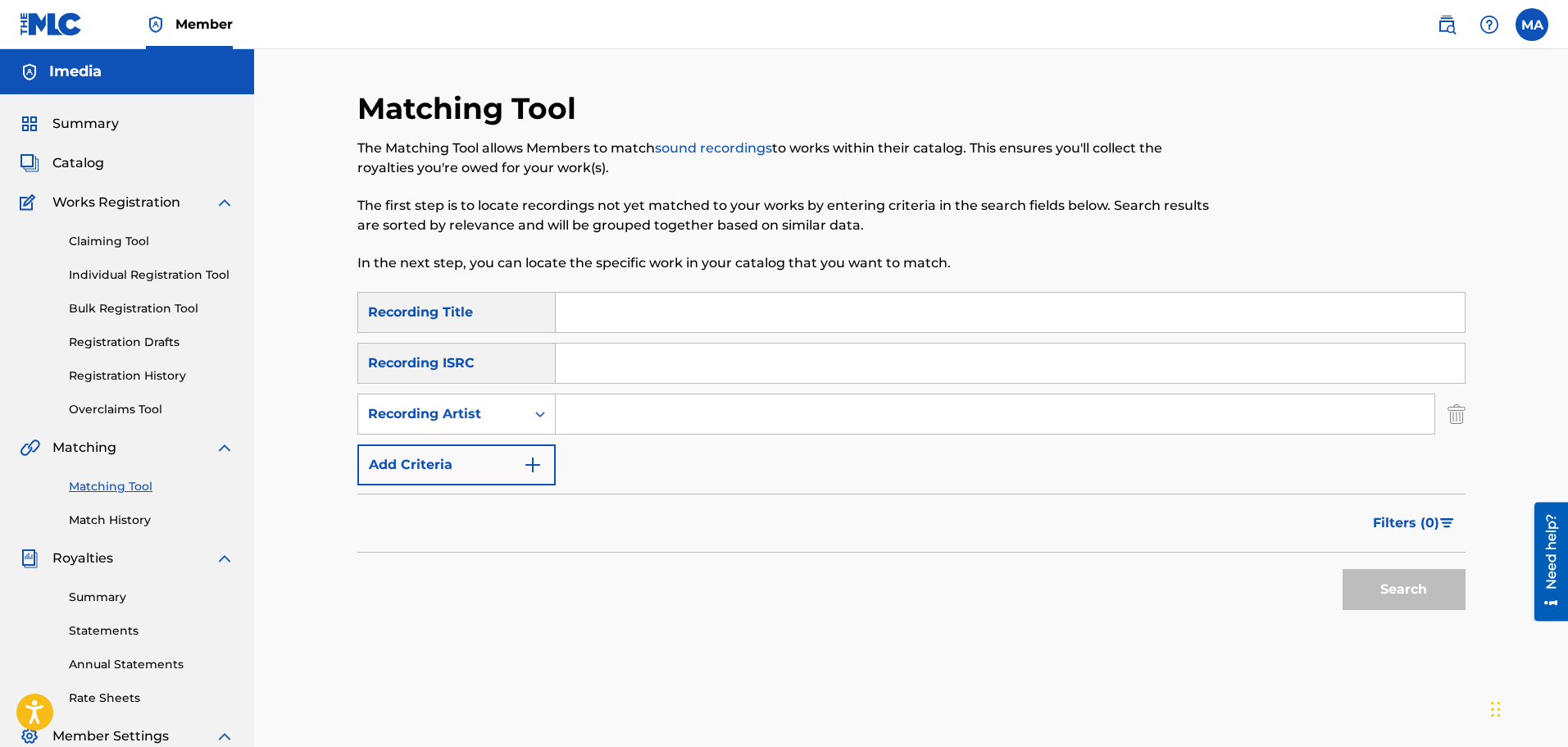
click at [649, 411] on input "Search Form" at bounding box center [995, 414] width 879 height 40
click at [648, 413] on input "Search Form" at bounding box center [995, 414] width 879 height 40
paste input "HOUDA BONDOK"
type input "HOUDA BONDOK"
click at [1441, 591] on button "Search" at bounding box center [1404, 589] width 123 height 41
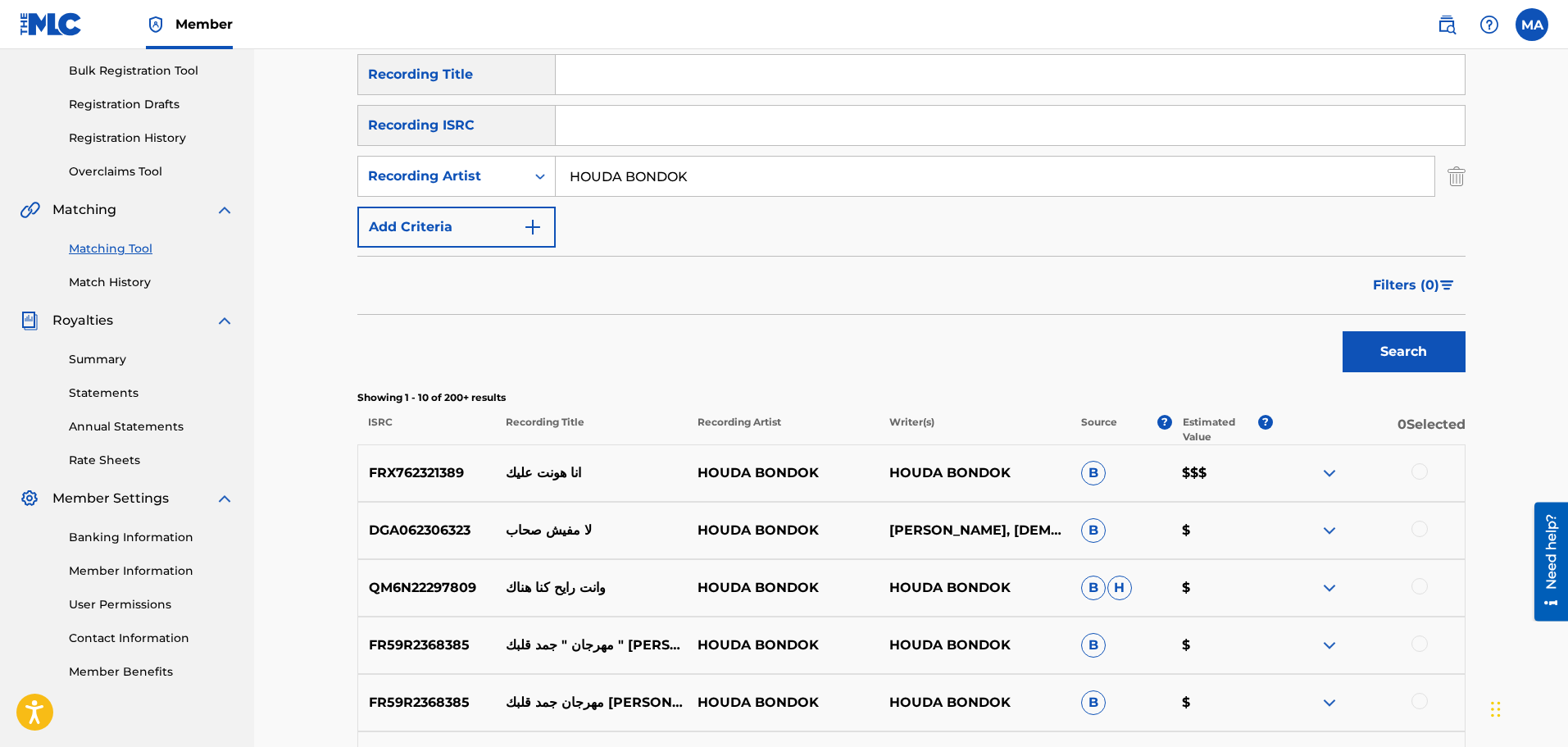
scroll to position [328, 0]
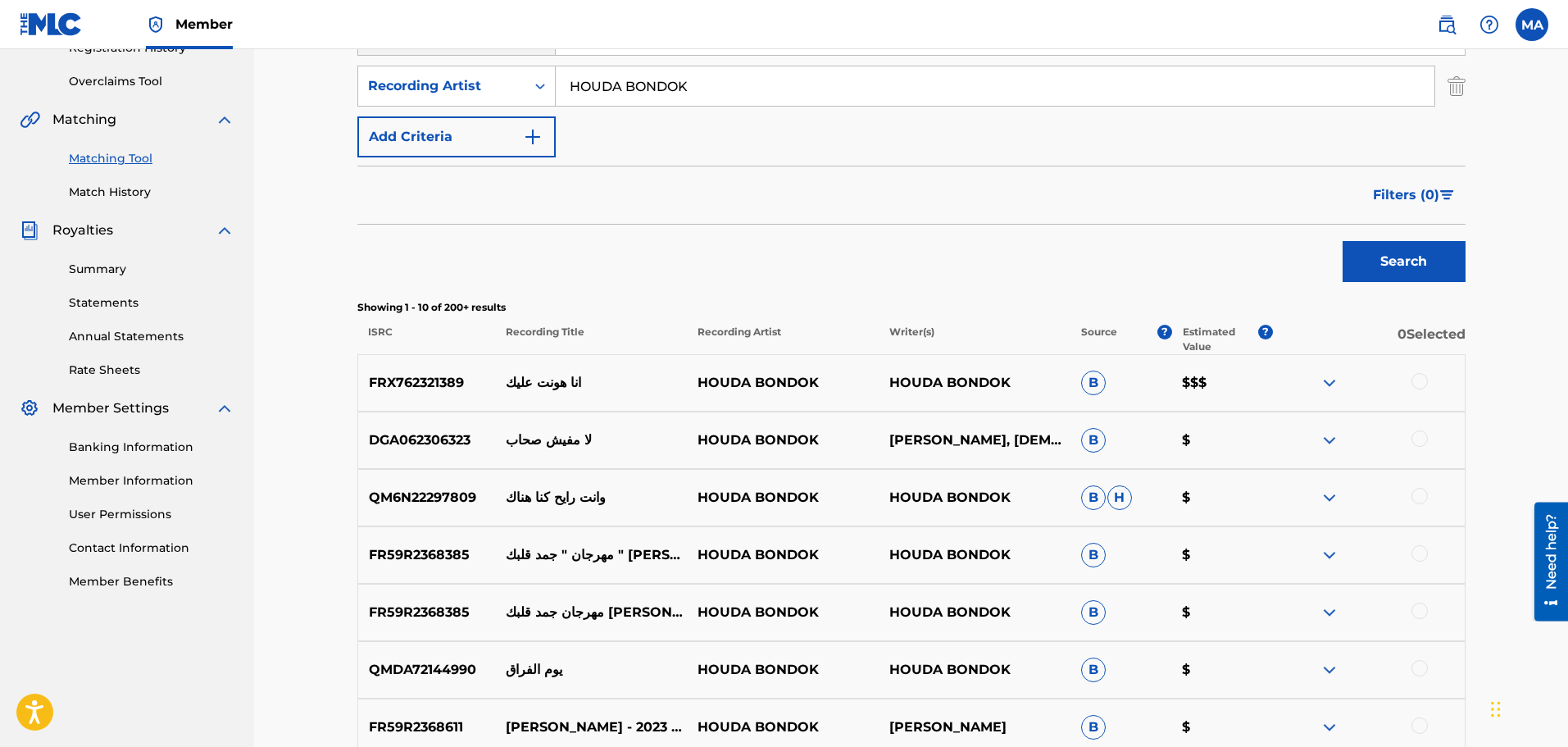
click at [1332, 383] on img at bounding box center [1329, 383] width 19 height 19
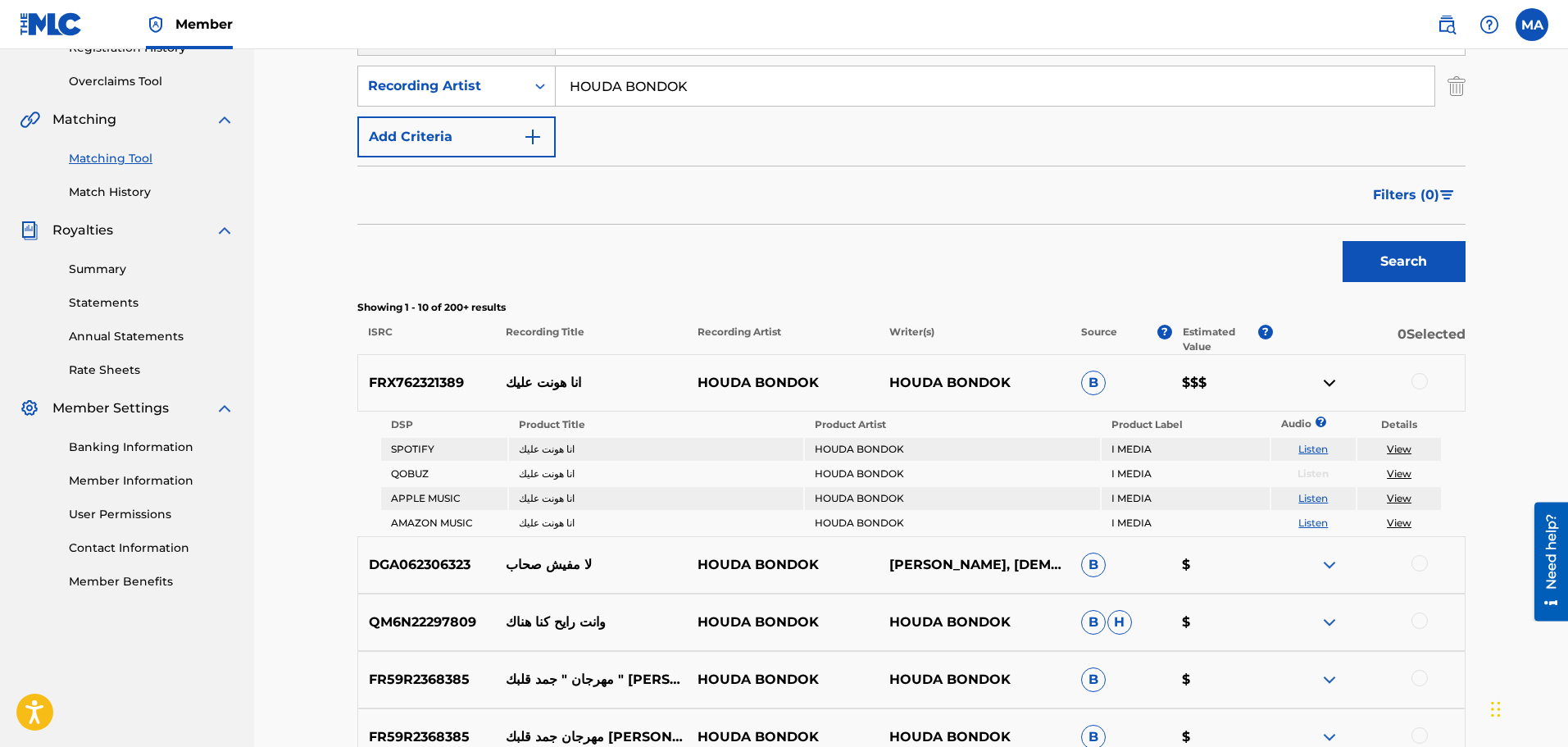
click at [1332, 383] on img at bounding box center [1329, 383] width 19 height 19
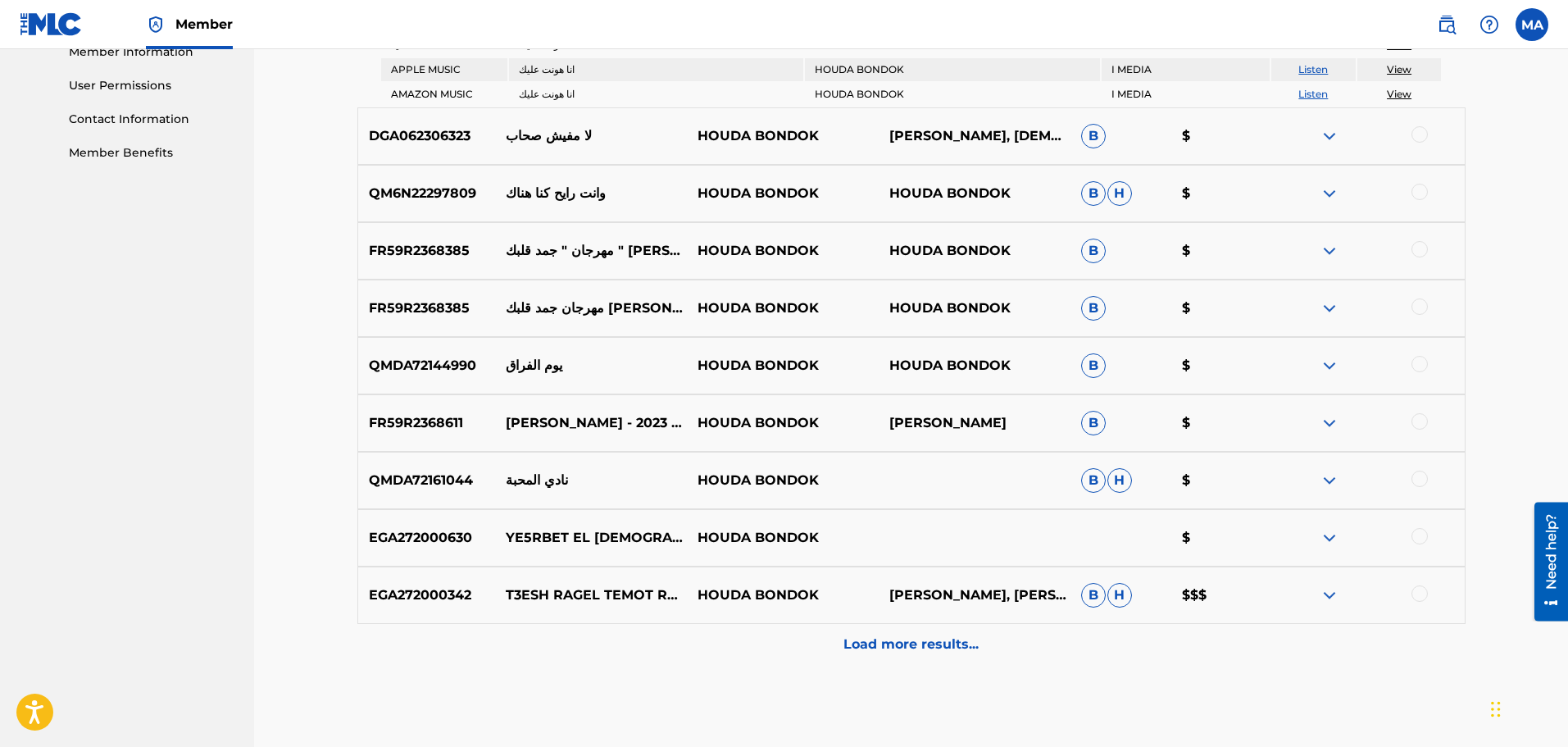
scroll to position [820, 0]
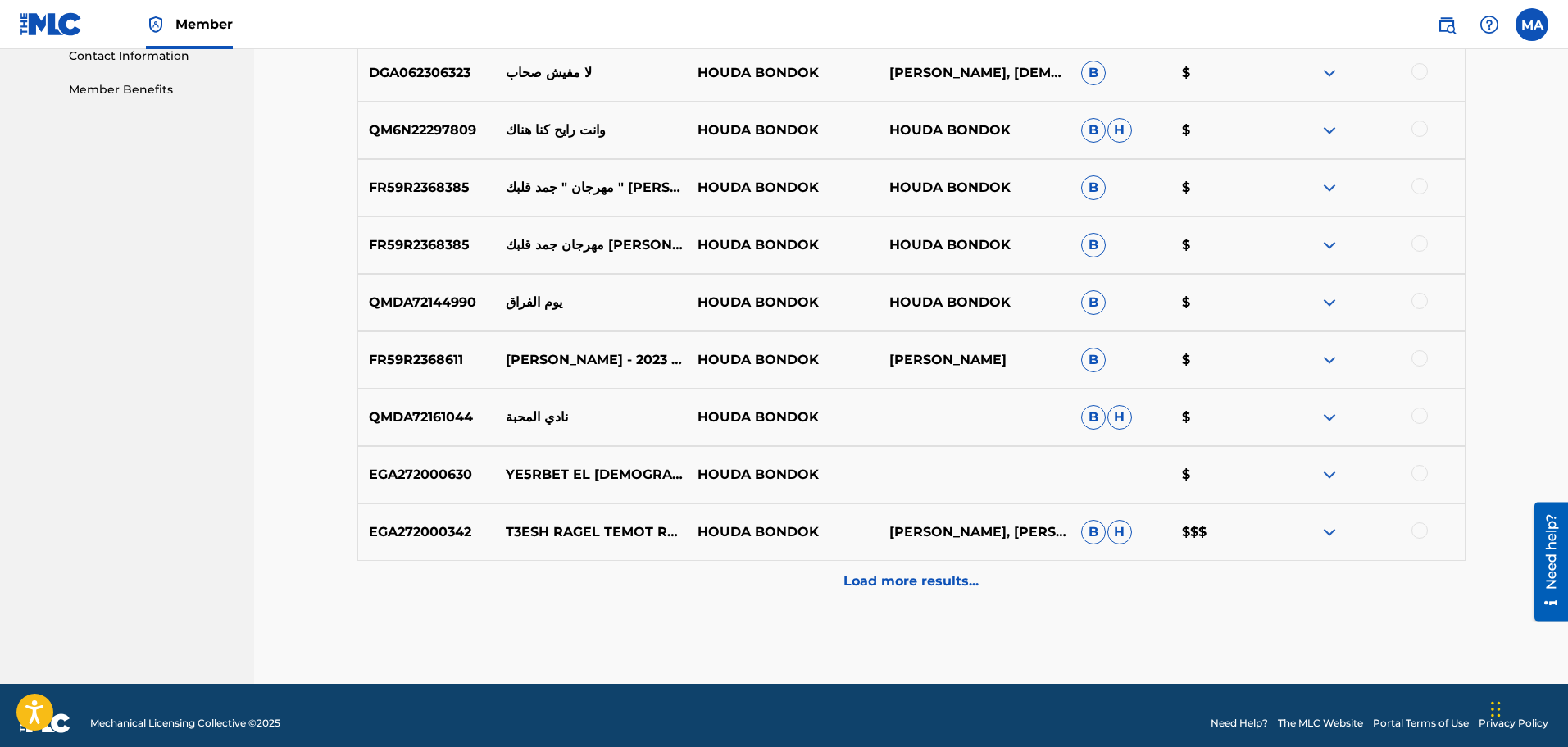
click at [918, 580] on p "Load more results..." at bounding box center [911, 581] width 136 height 19
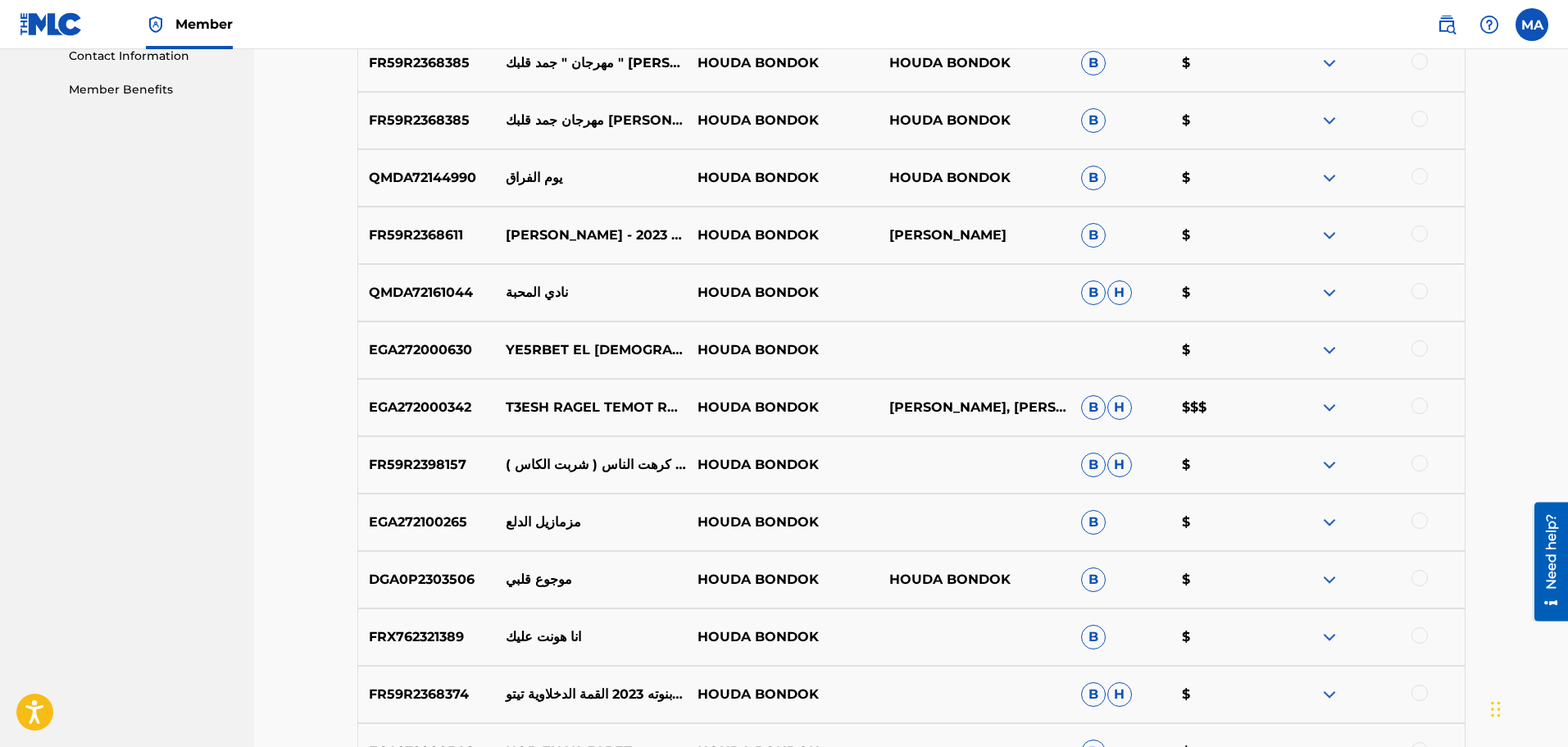
click at [1335, 636] on img at bounding box center [1329, 637] width 19 height 19
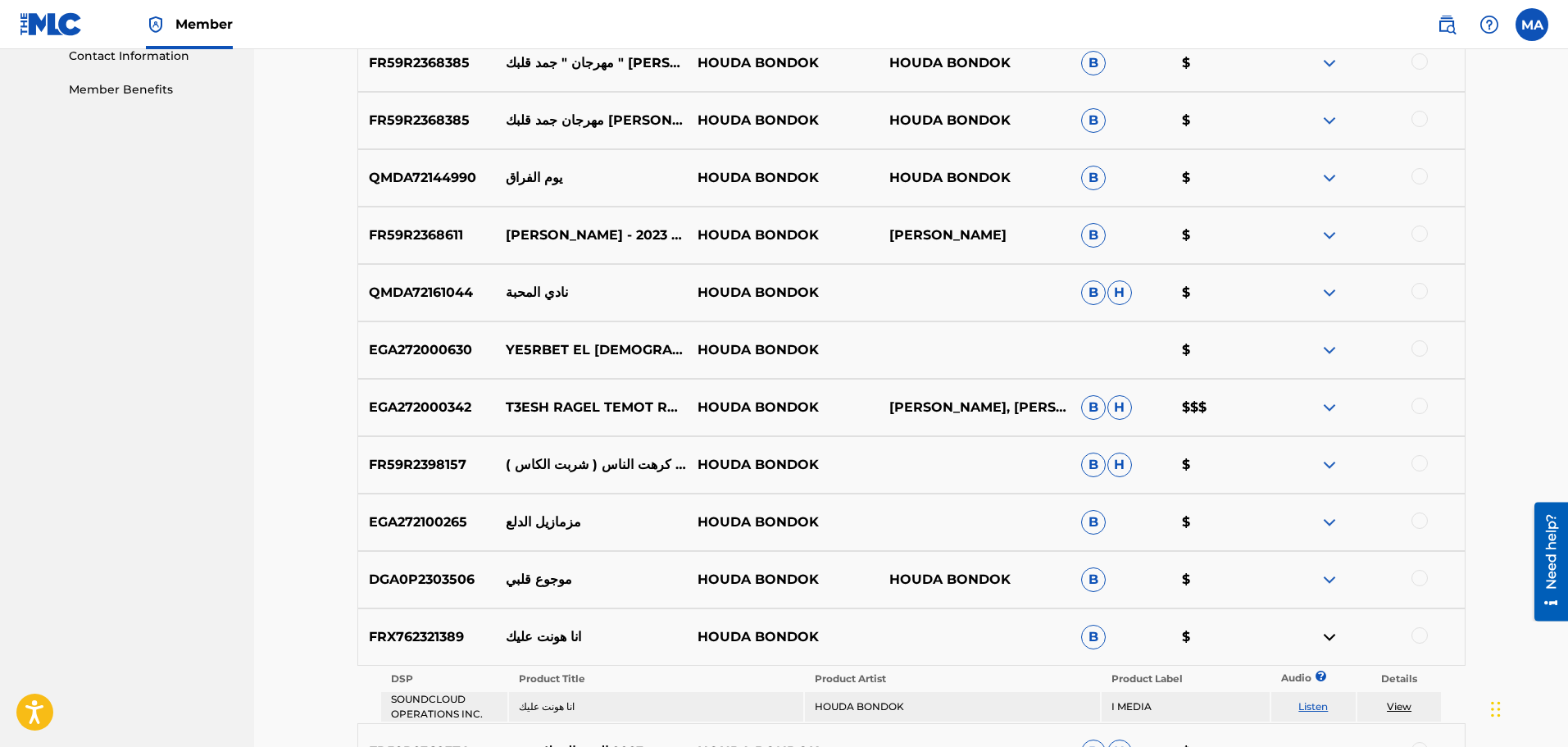
click at [1416, 637] on div at bounding box center [1420, 635] width 17 height 17
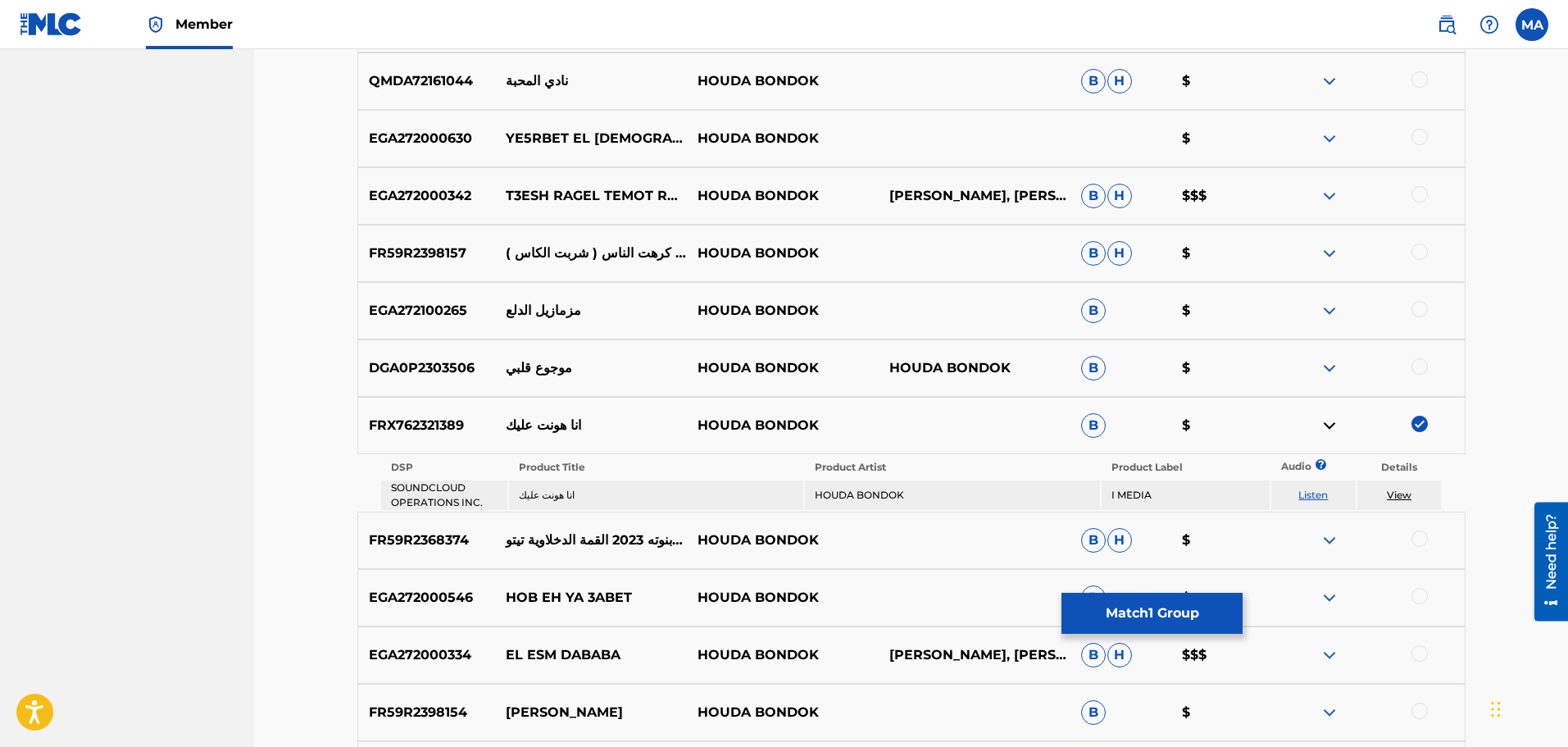
scroll to position [1067, 0]
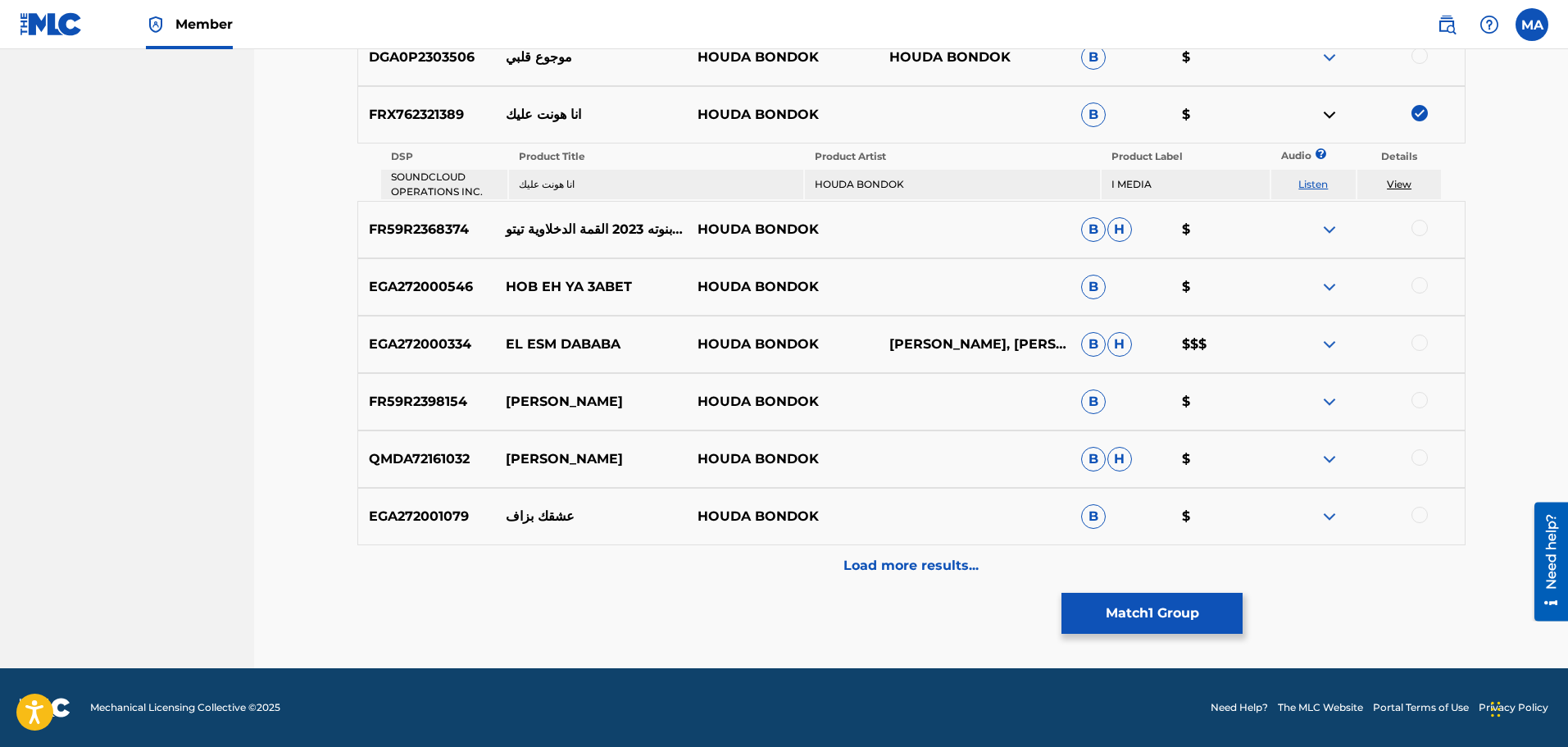
click at [877, 574] on p "Load more results..." at bounding box center [911, 566] width 136 height 19
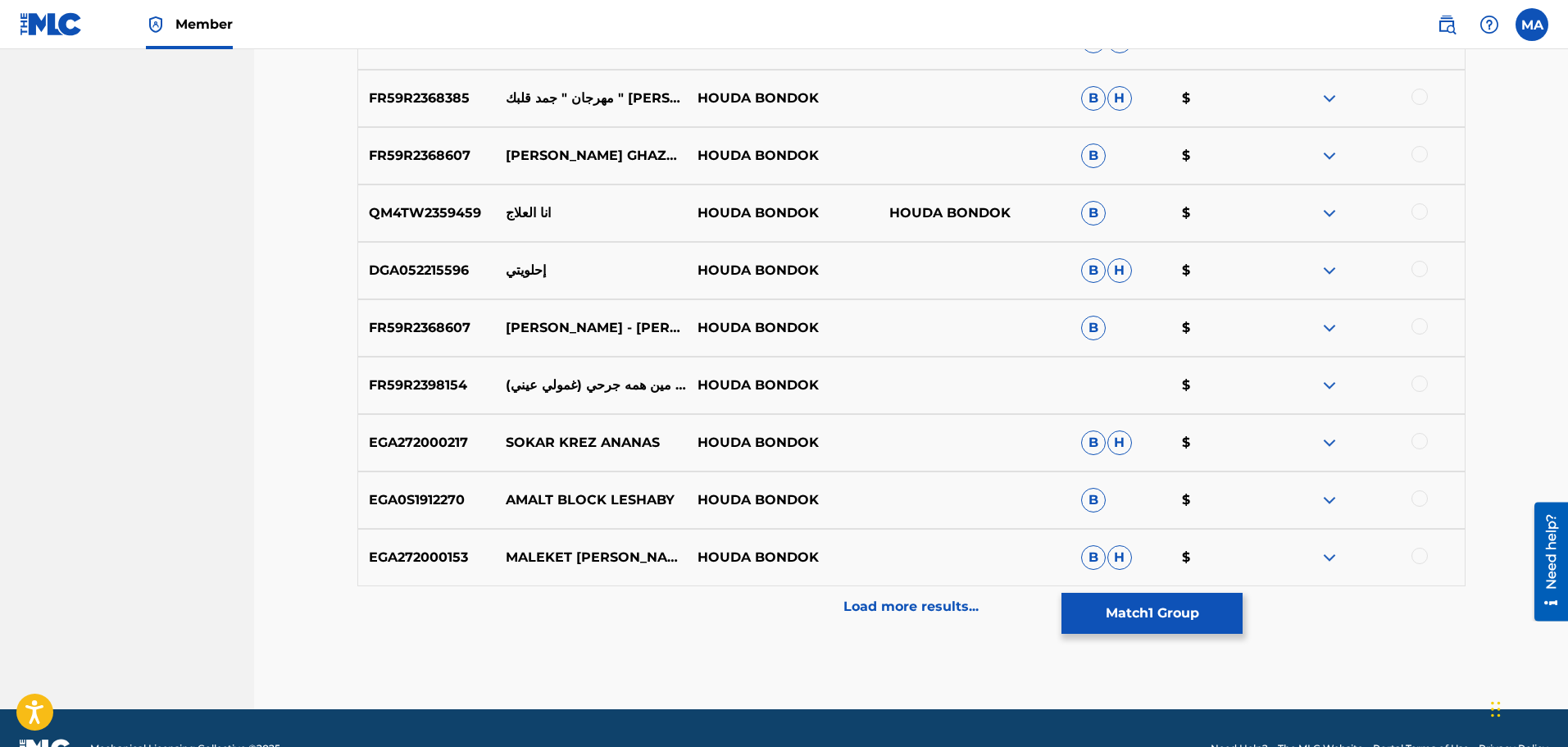
scroll to position [1835, 0]
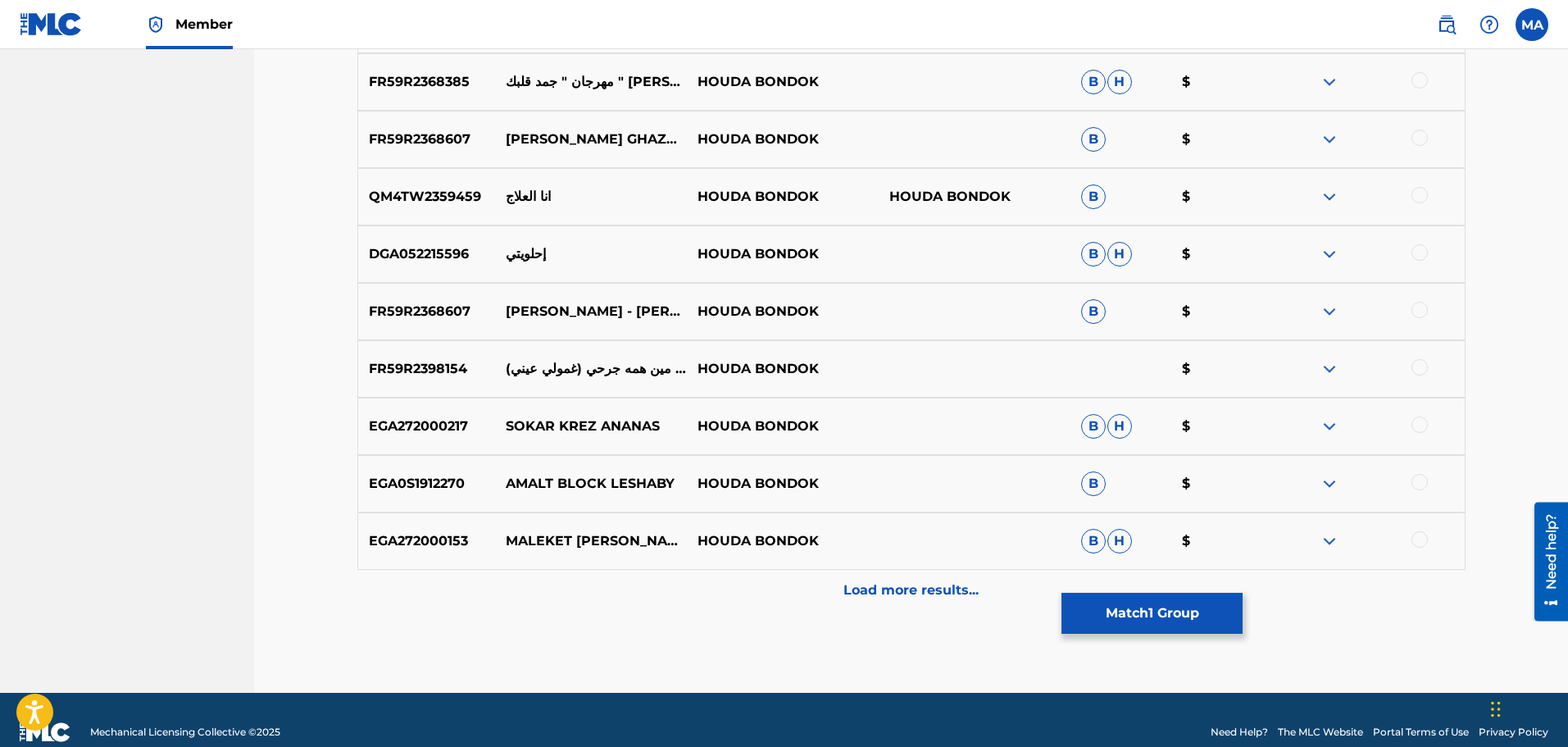
click at [901, 590] on p "Load more results..." at bounding box center [911, 590] width 136 height 19
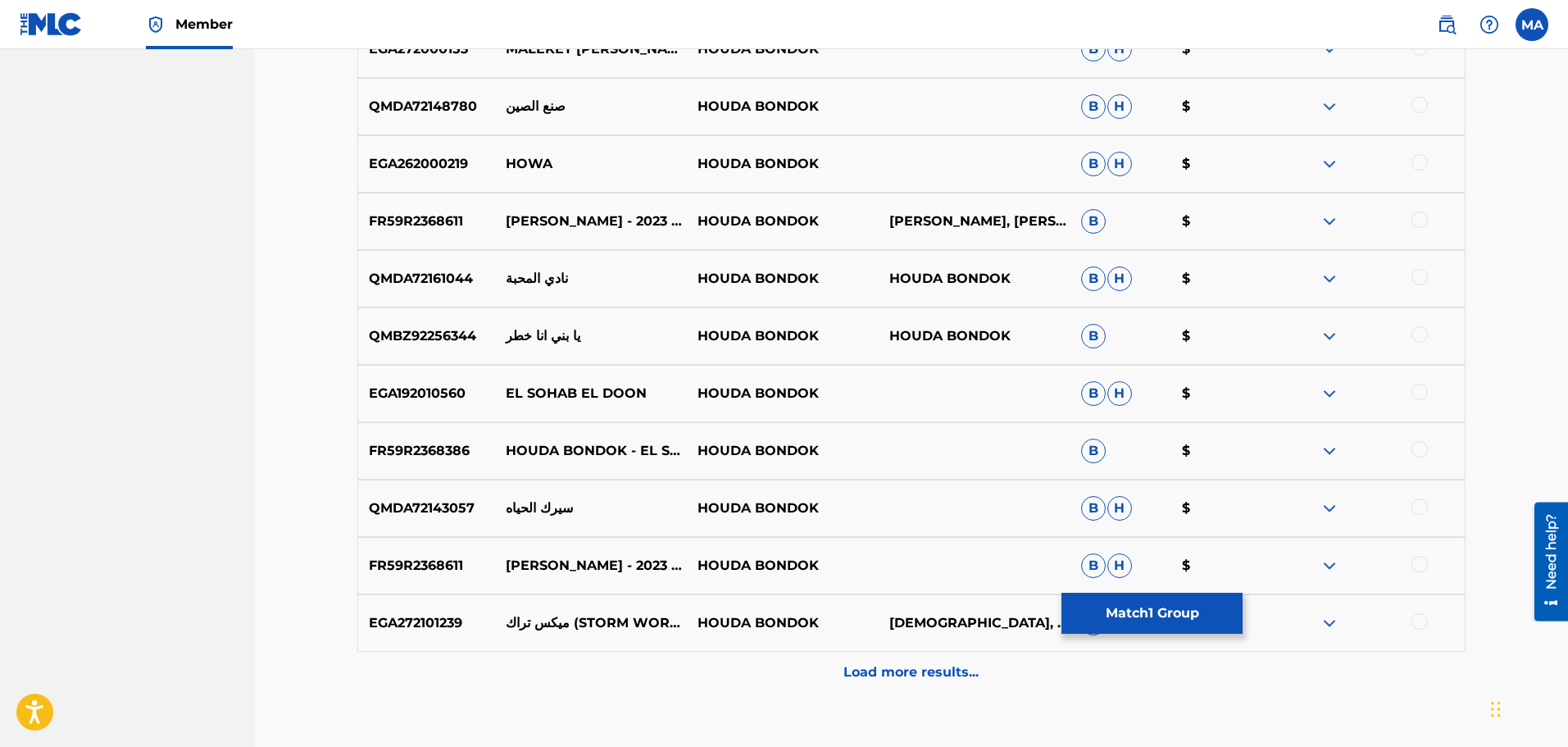
scroll to position [2434, 0]
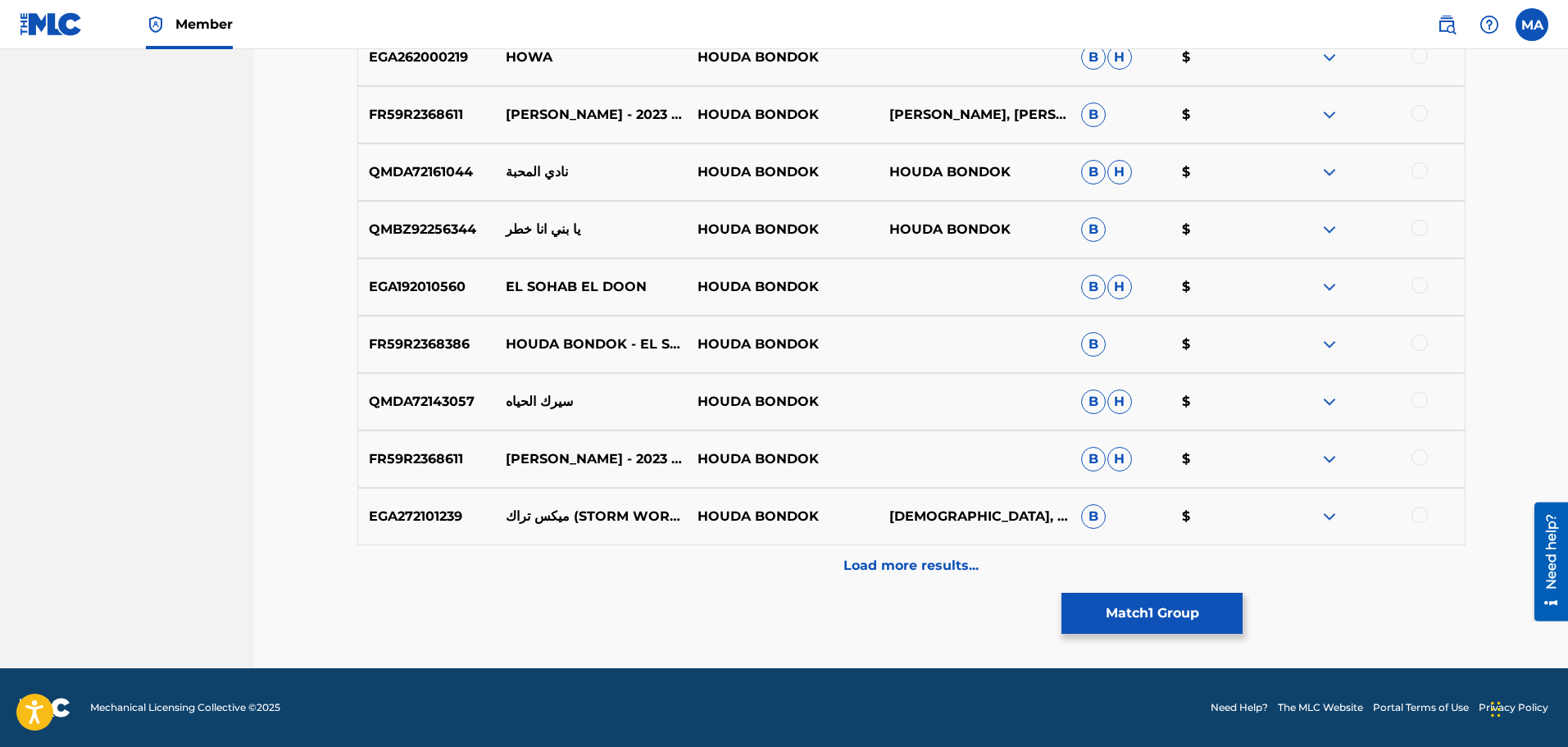
click at [911, 570] on p "Load more results..." at bounding box center [911, 566] width 136 height 19
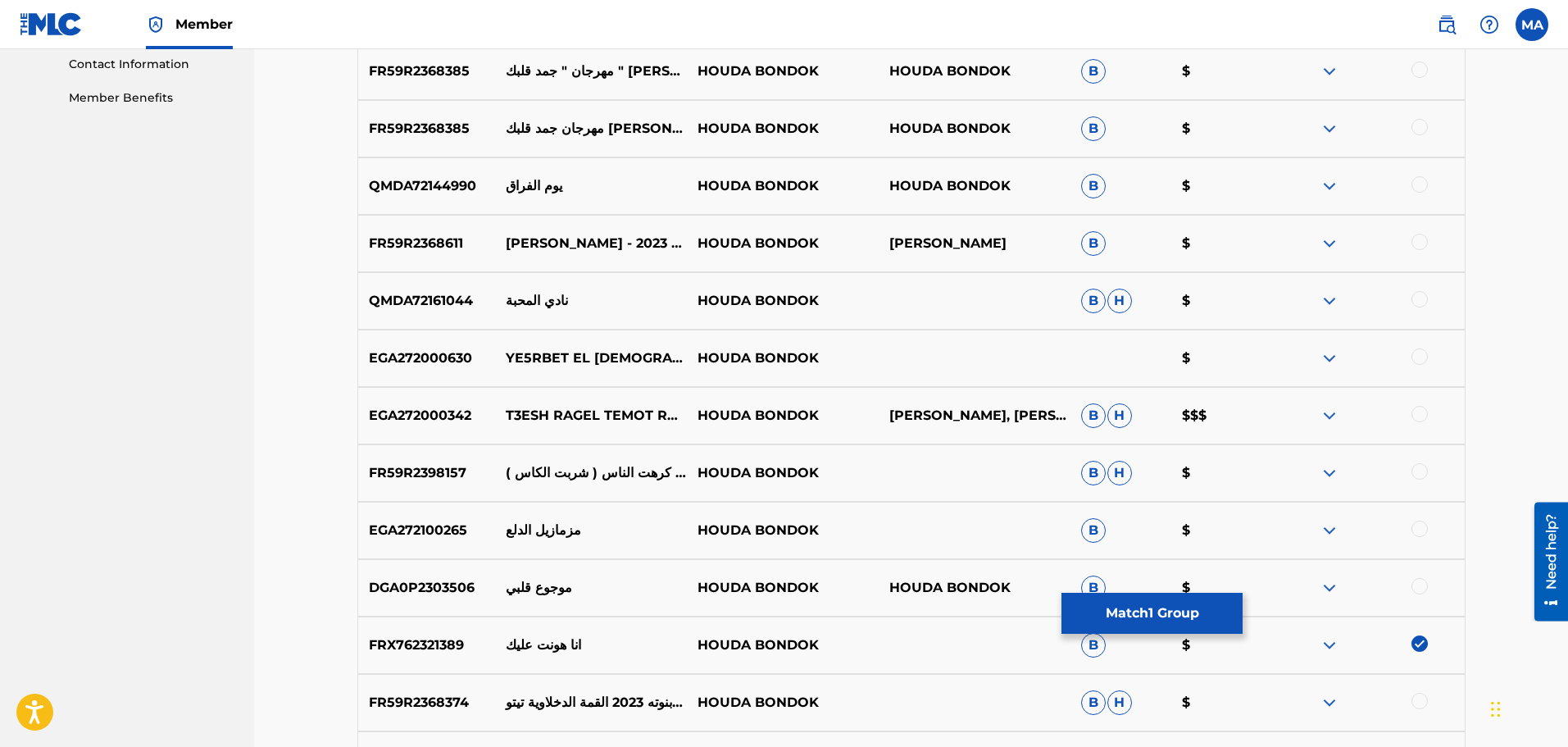
scroll to position [876, 0]
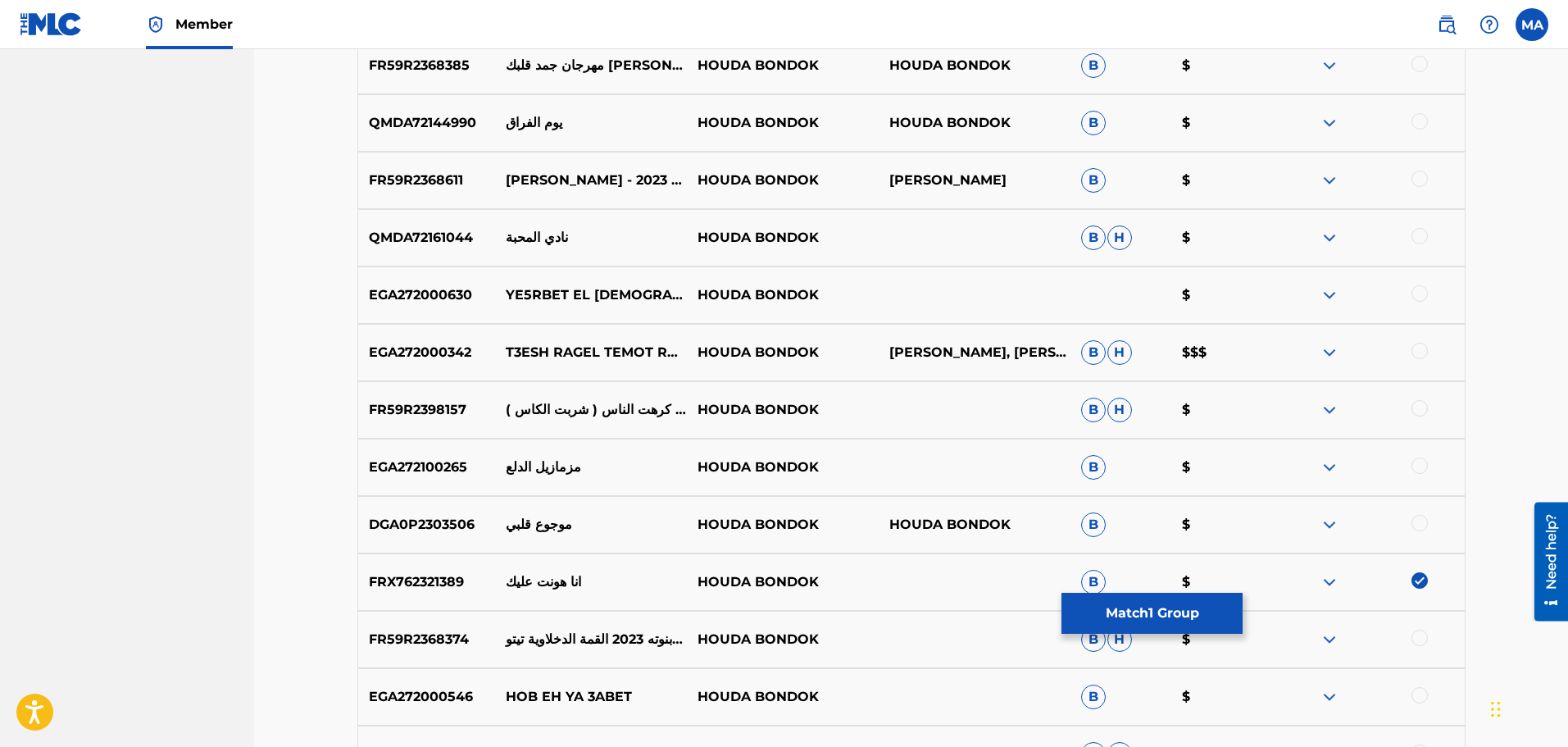
click at [1148, 614] on button "Match 1 Group" at bounding box center [1152, 613] width 181 height 41
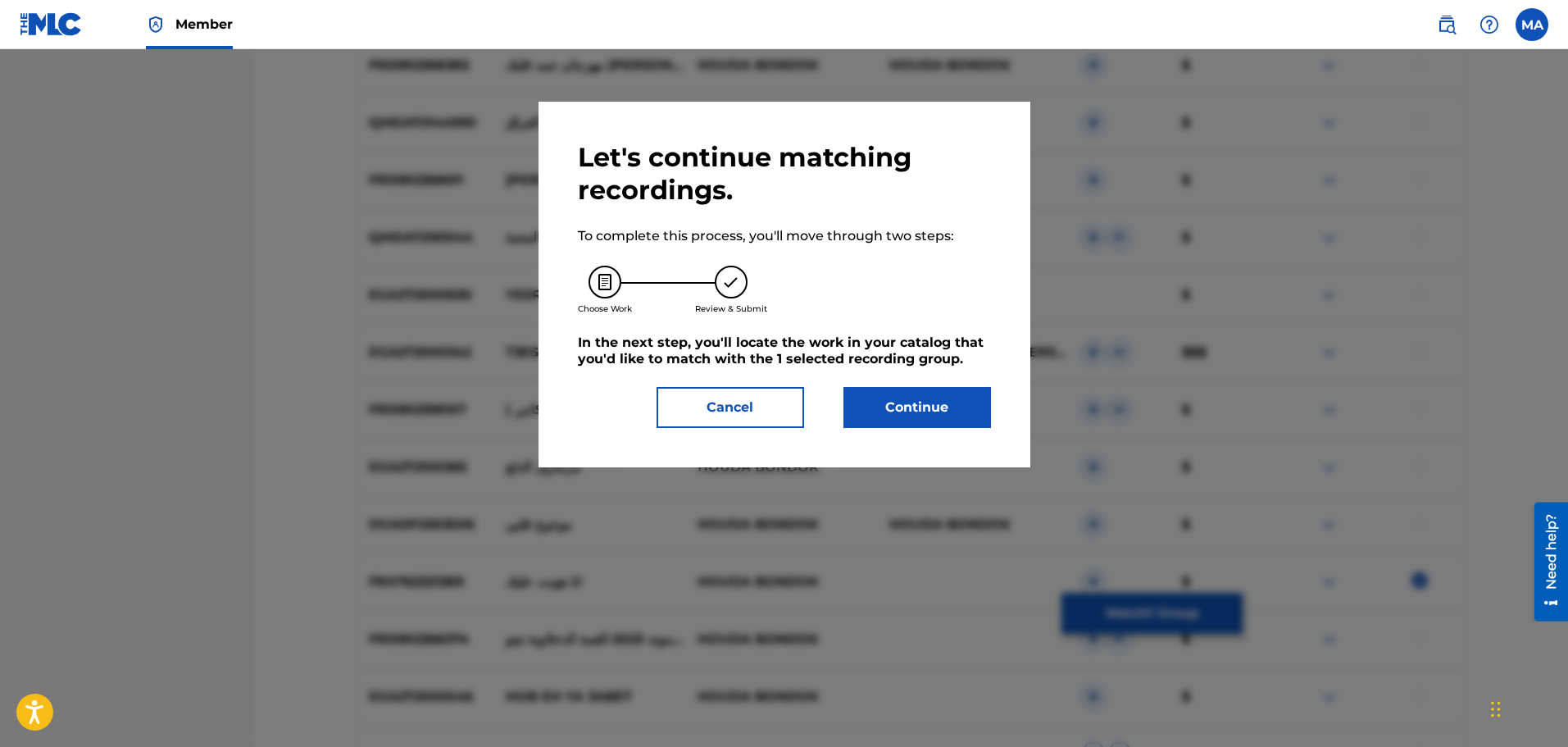
click at [905, 412] on button "Continue" at bounding box center [917, 408] width 148 height 41
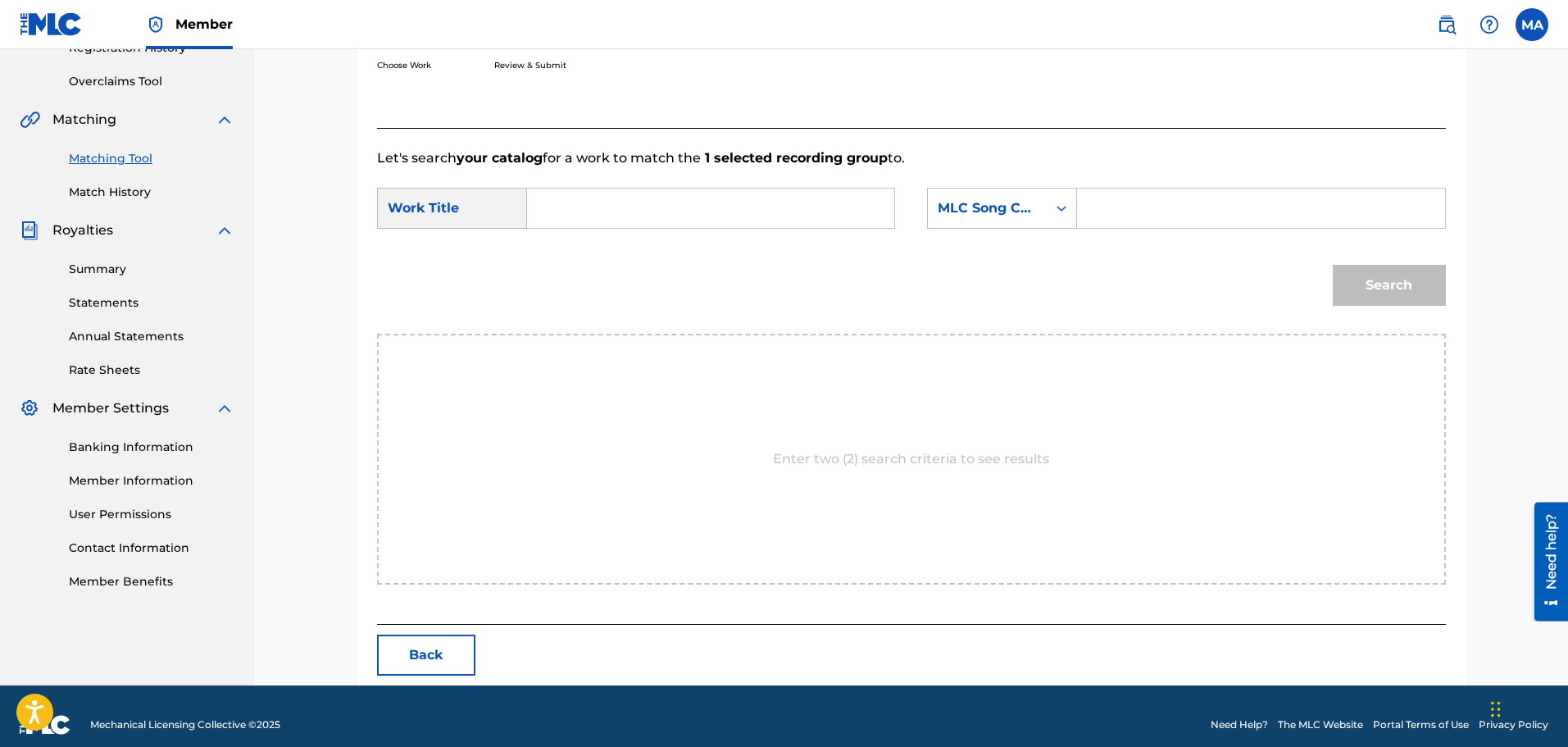
scroll to position [345, 0]
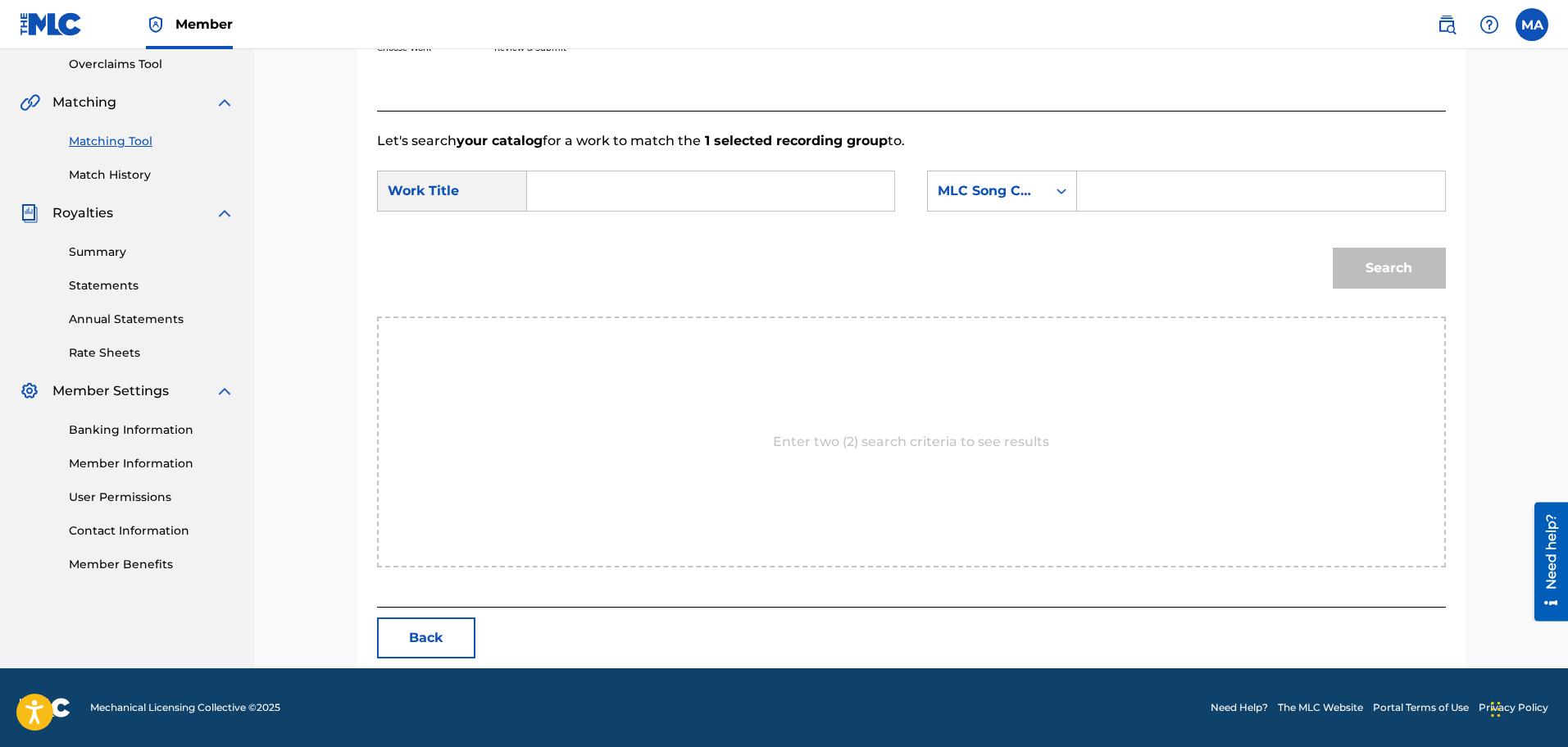
click at [419, 643] on button "Back" at bounding box center [426, 638] width 99 height 41
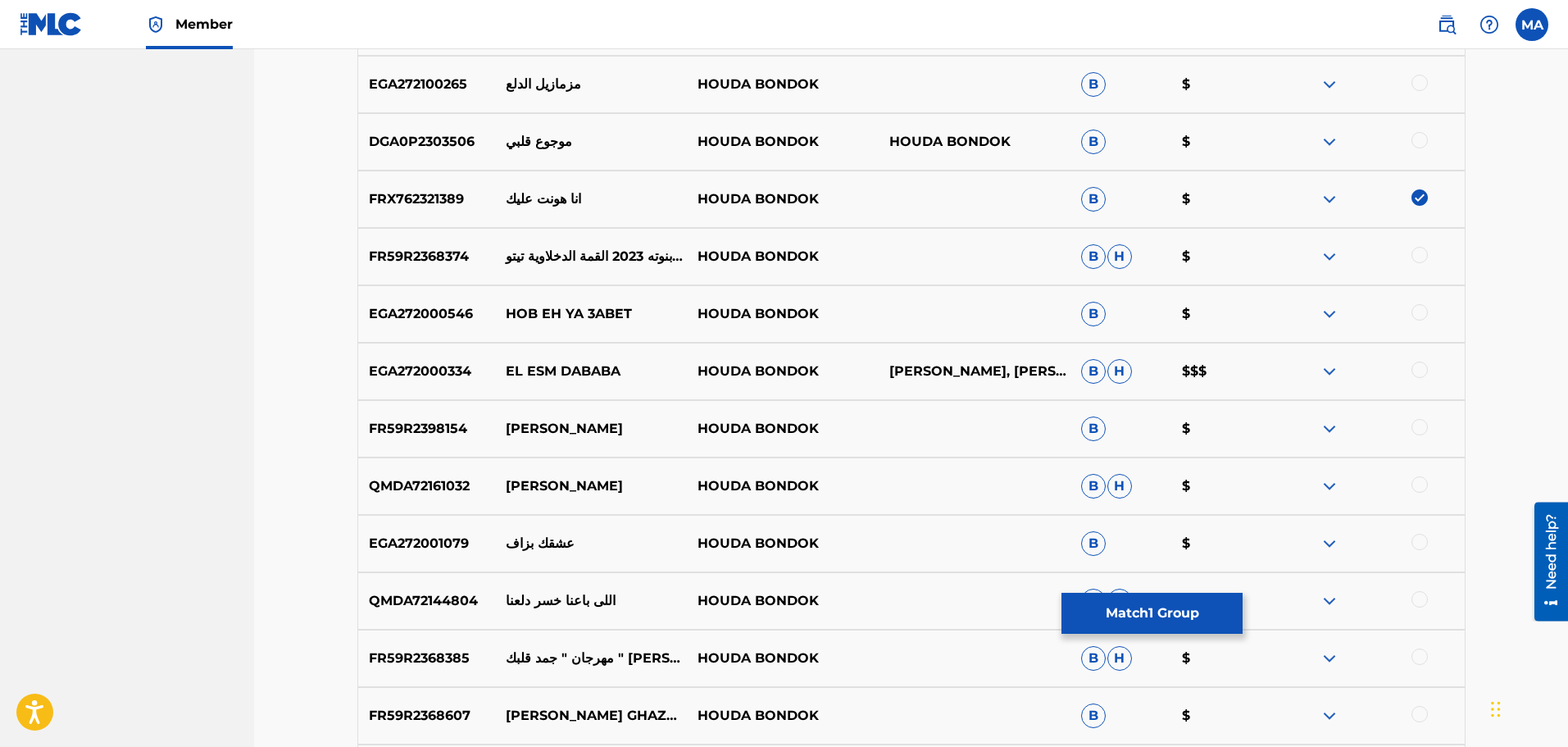
scroll to position [1165, 0]
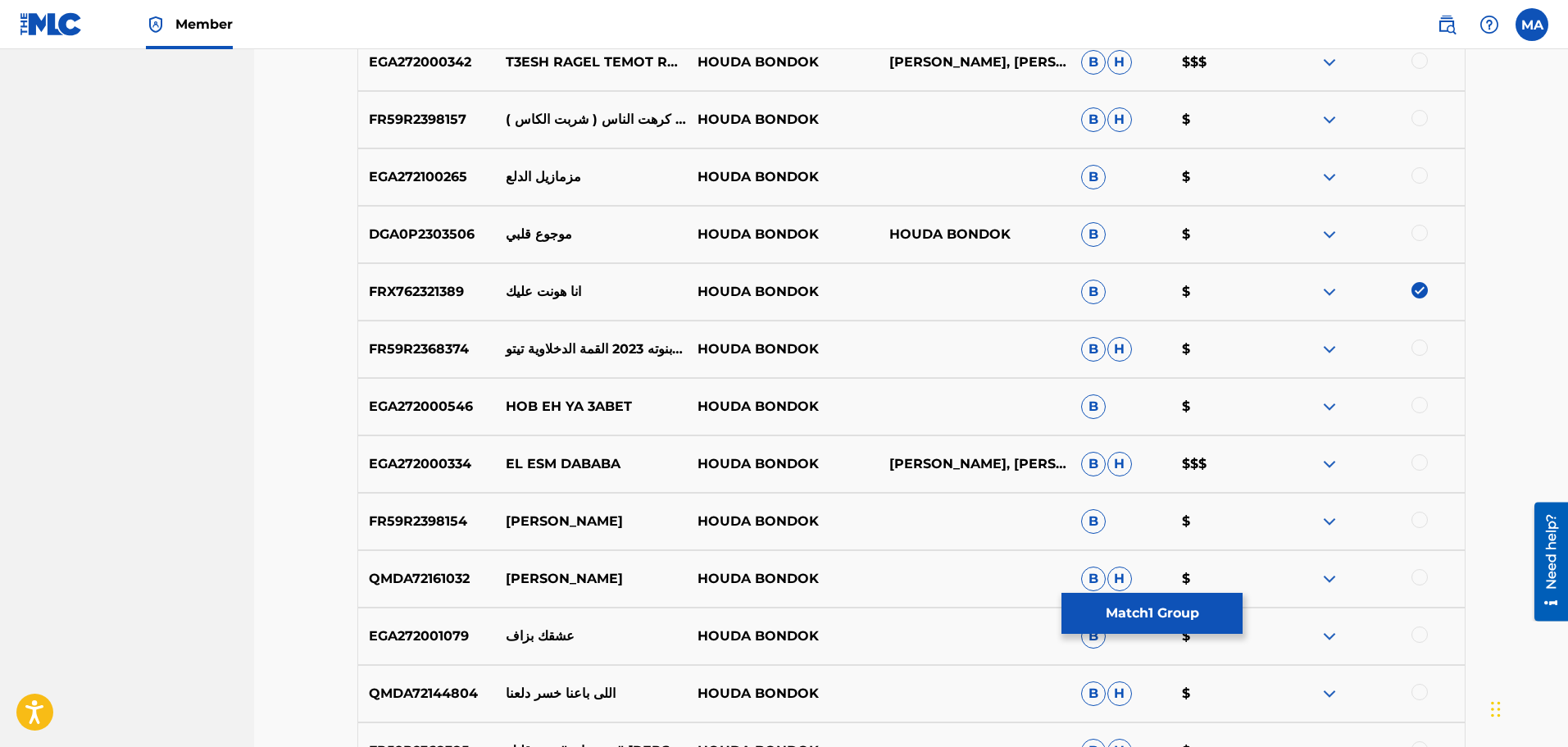
click at [1150, 615] on button "Match 1 Group" at bounding box center [1152, 613] width 181 height 41
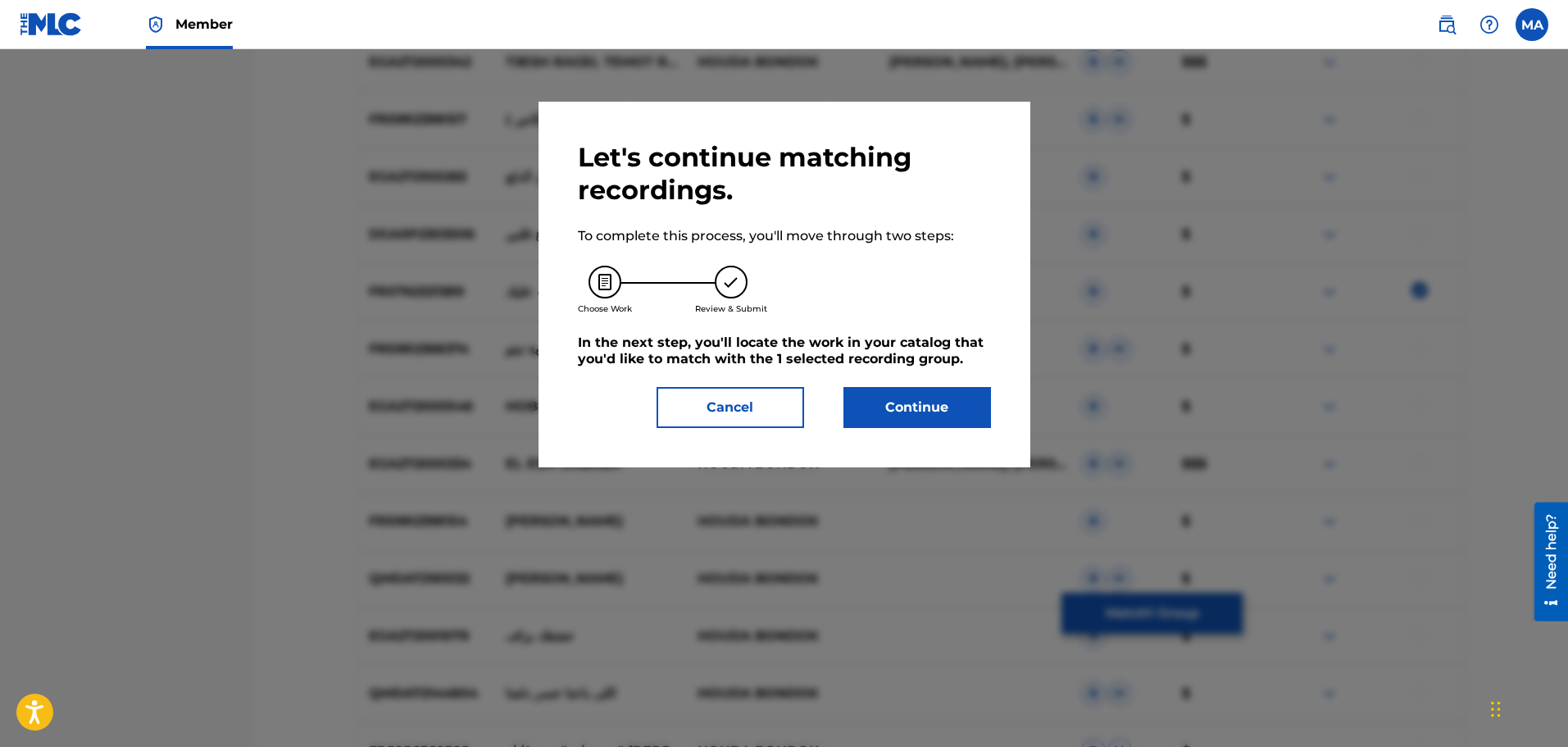
click at [953, 380] on div "Let's continue matching recordings. To complete this process, you'll move throu…" at bounding box center [784, 285] width 413 height 287
click at [960, 414] on button "Continue" at bounding box center [917, 408] width 148 height 41
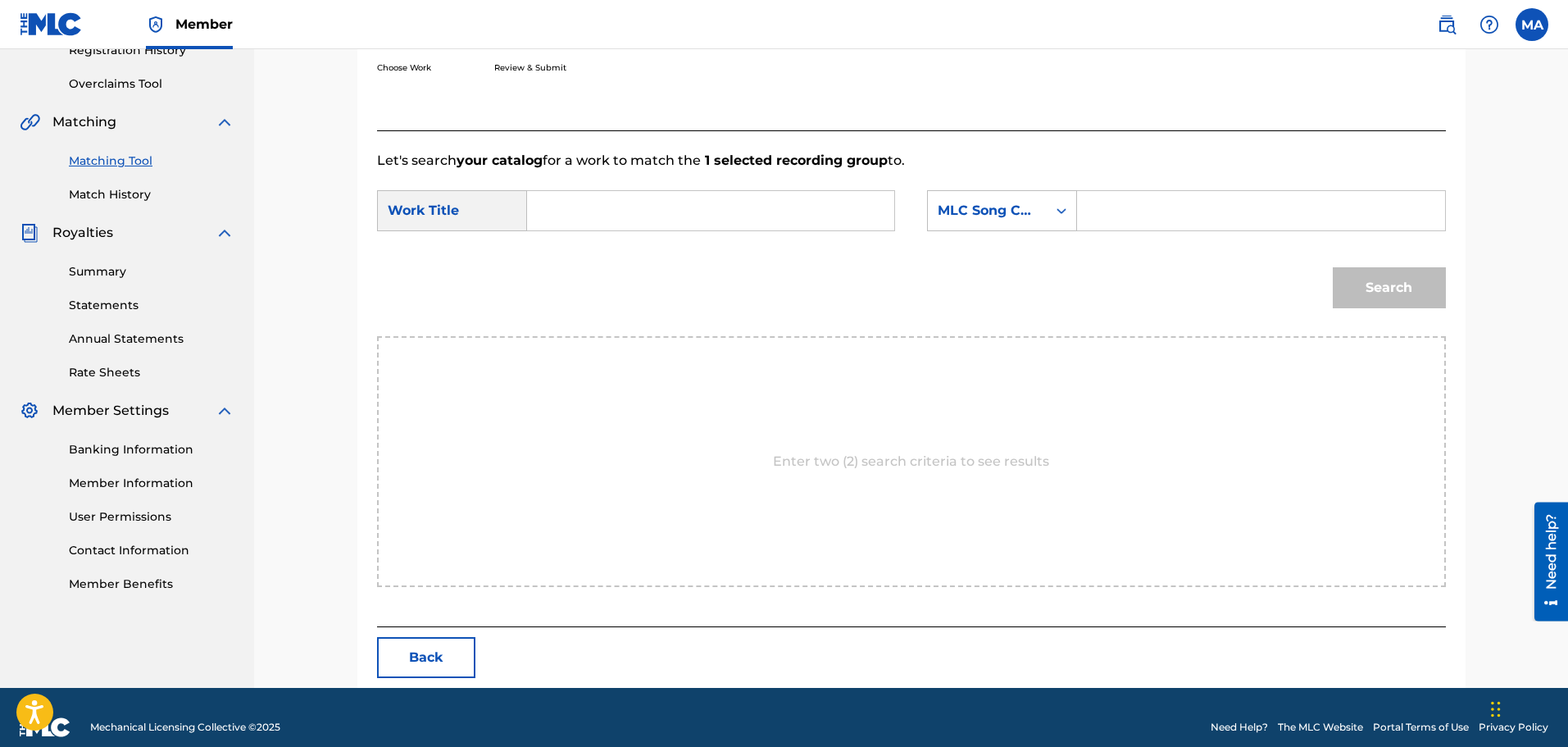
scroll to position [345, 0]
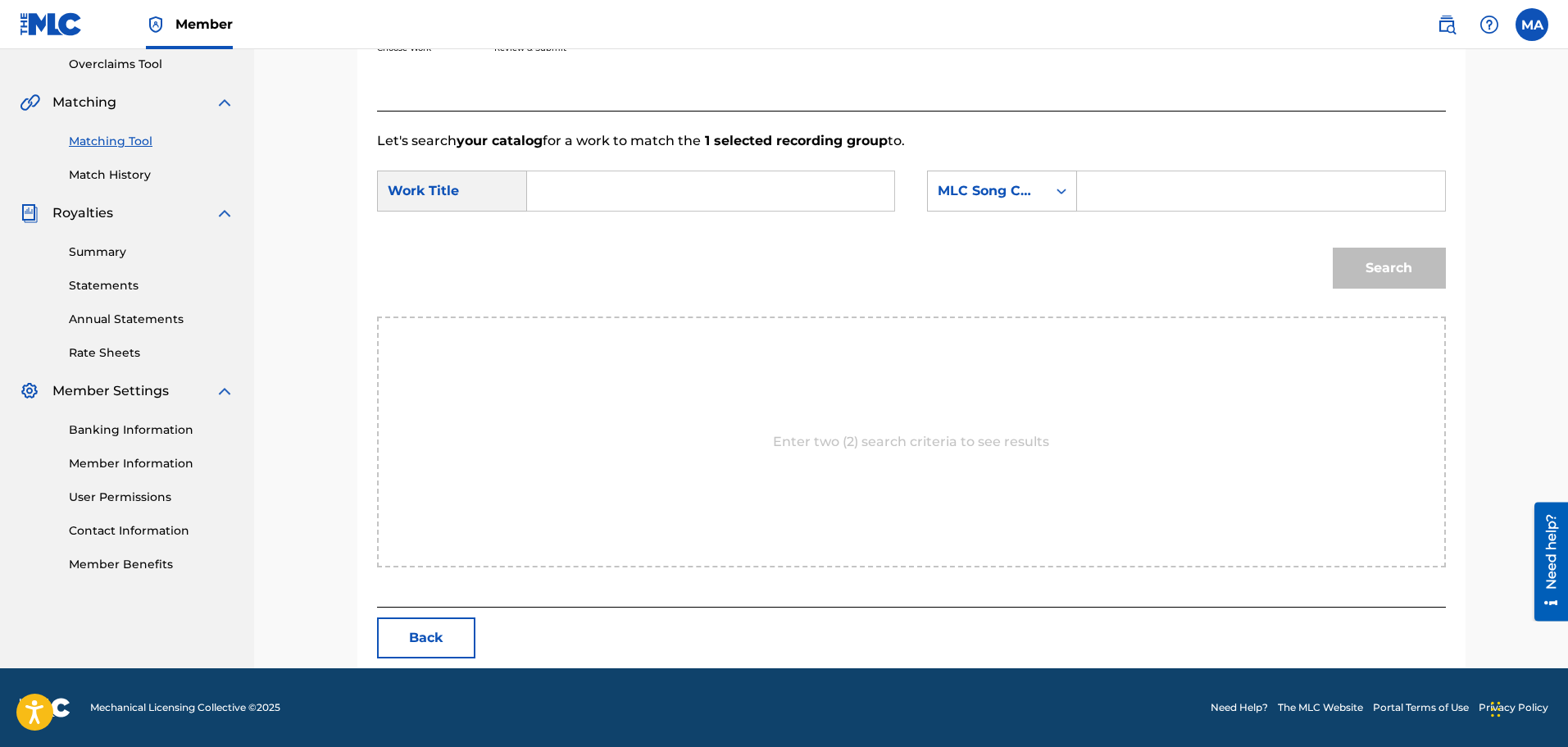
paste input "AX4UPG"
type input "AX4UPG"
click at [942, 209] on div "MLC Song Code" at bounding box center [1002, 191] width 150 height 41
click at [1096, 178] on input "AX4UPG" at bounding box center [1261, 191] width 340 height 40
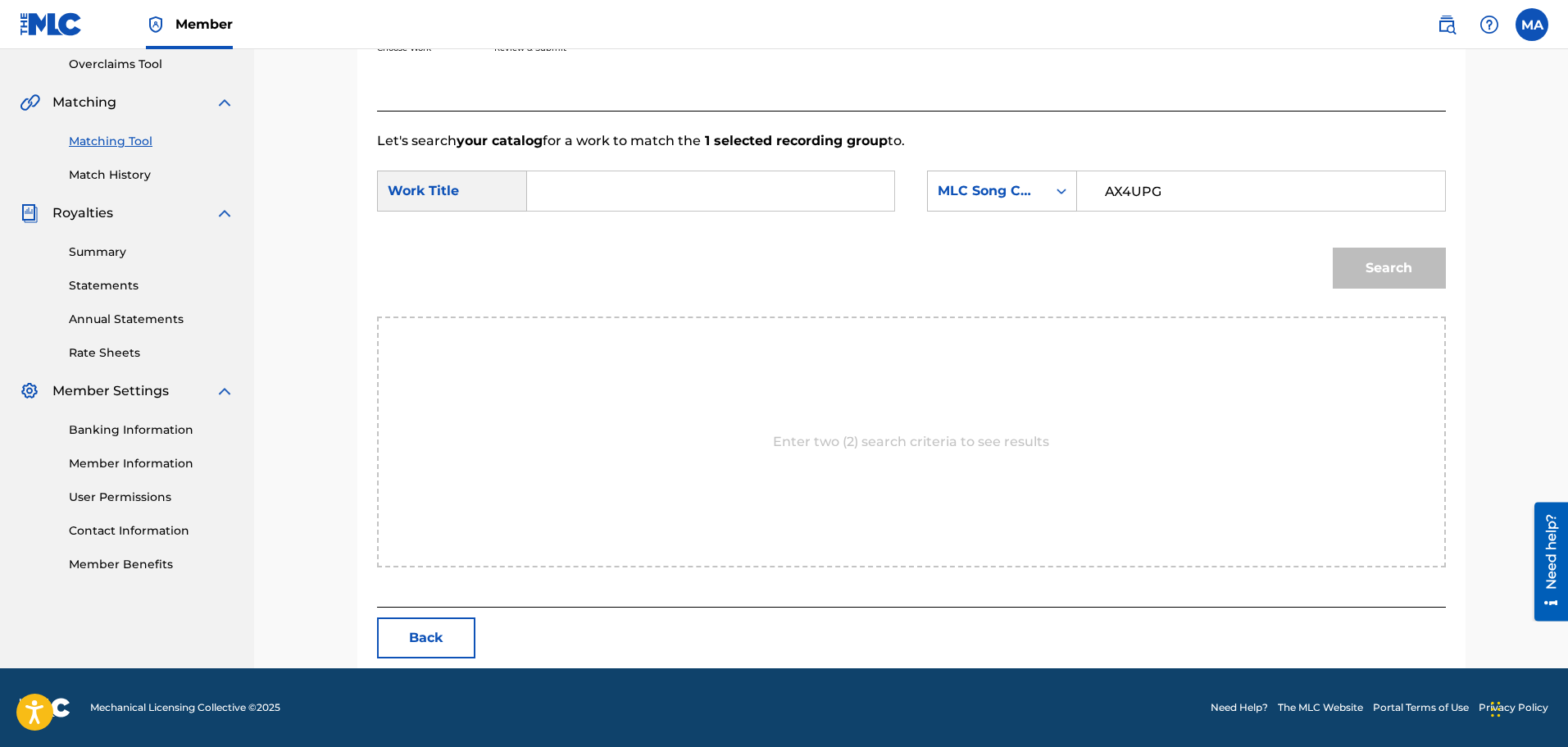
click at [1095, 178] on input "AX4UPG" at bounding box center [1261, 191] width 340 height 40
click at [965, 249] on div "Search" at bounding box center [911, 274] width 1069 height 85
paste input "[PERSON_NAME] [PERSON_NAME]"
type input "[PERSON_NAME] [PERSON_NAME]"
click at [1393, 269] on button "Search" at bounding box center [1389, 268] width 114 height 41
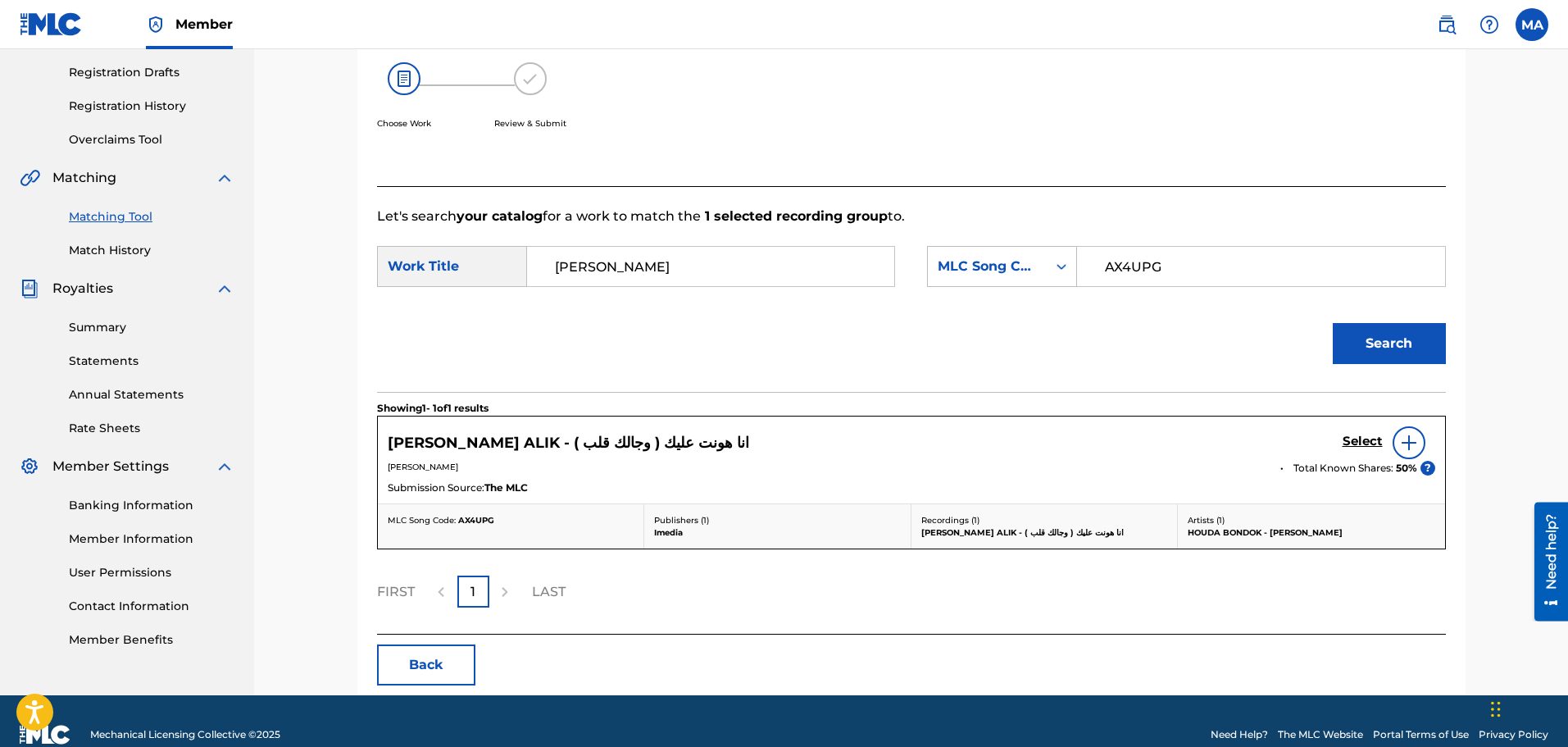
scroll to position [297, 0]
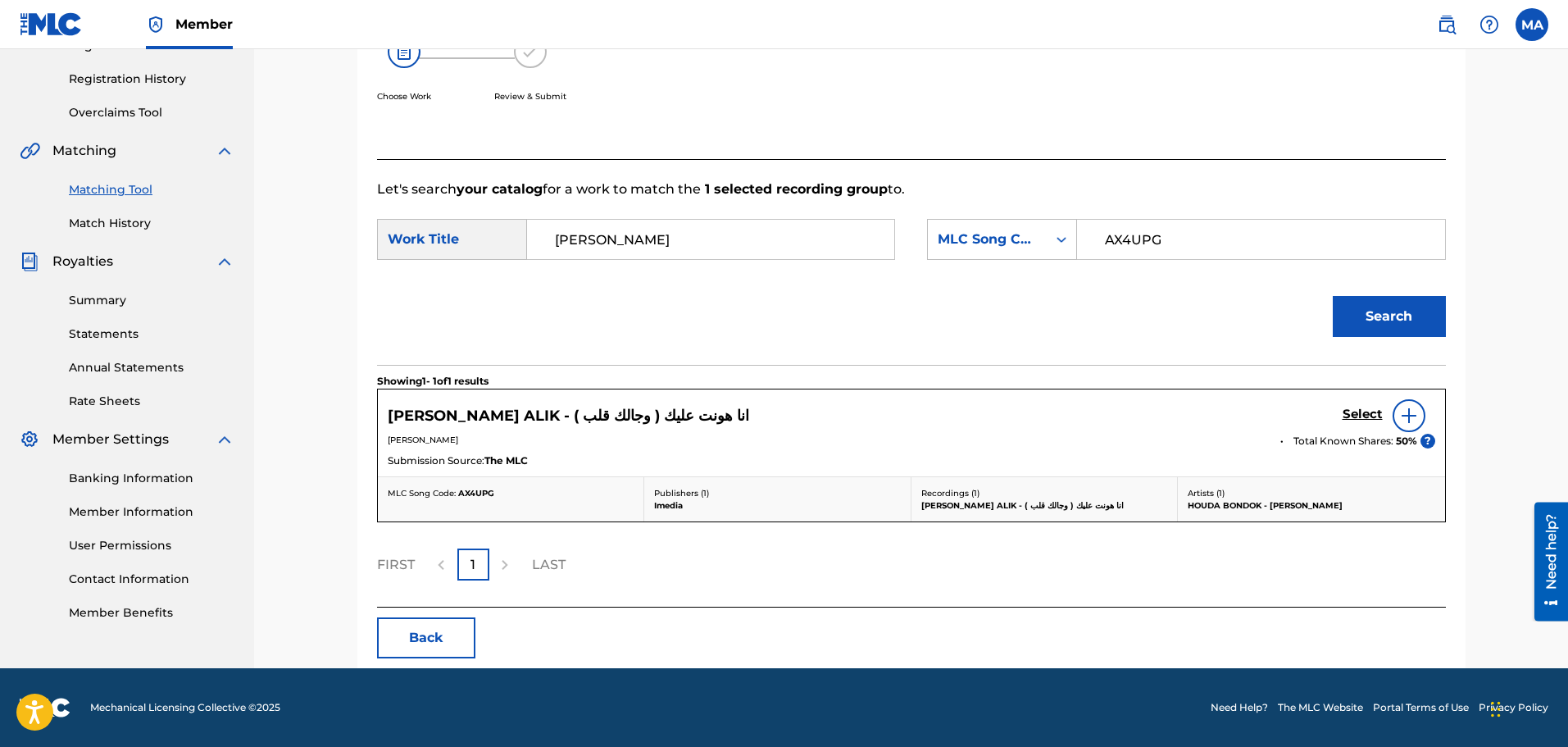
click at [1353, 418] on h5 "Select" at bounding box center [1363, 415] width 40 height 16
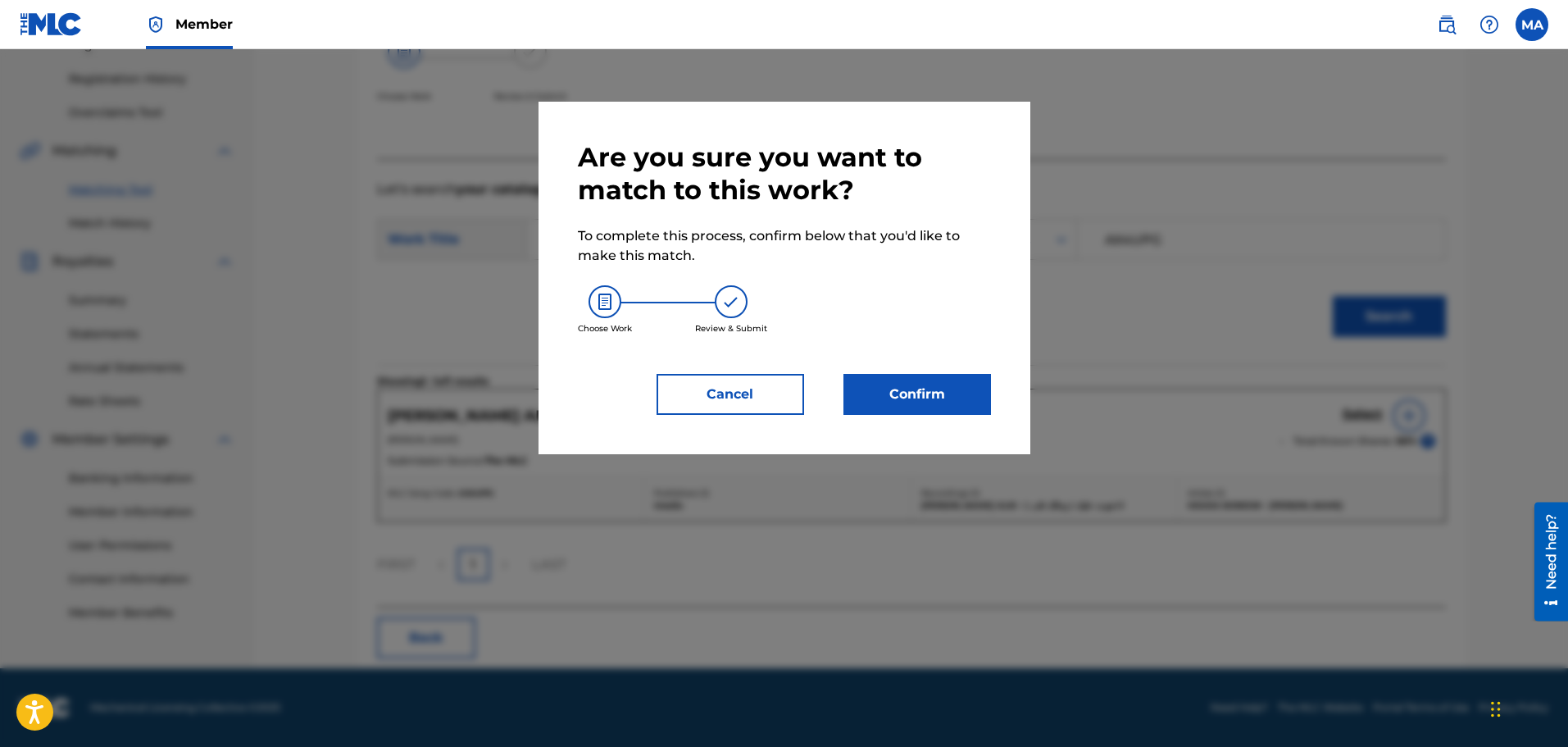
click at [946, 386] on button "Confirm" at bounding box center [917, 395] width 148 height 41
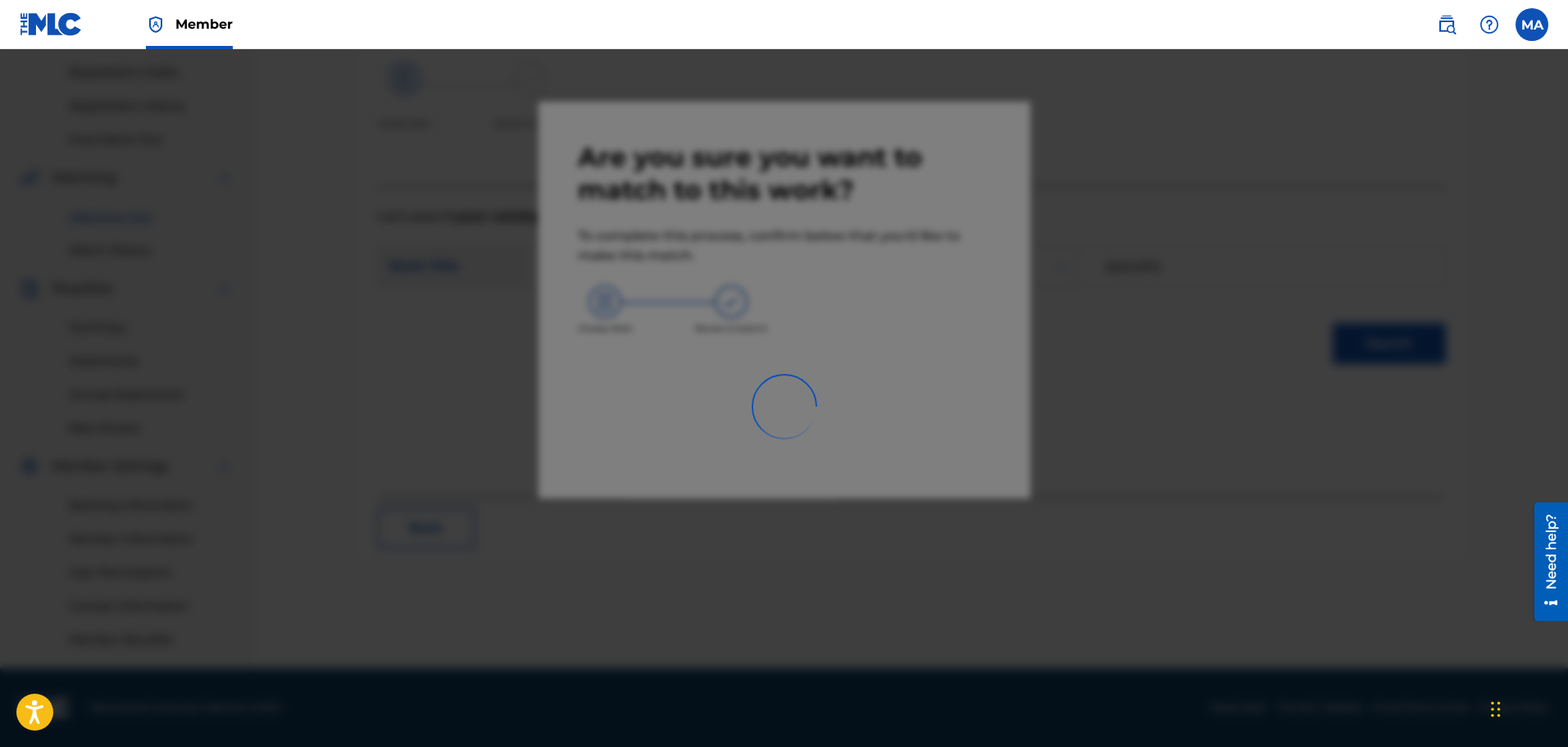
scroll to position [270, 0]
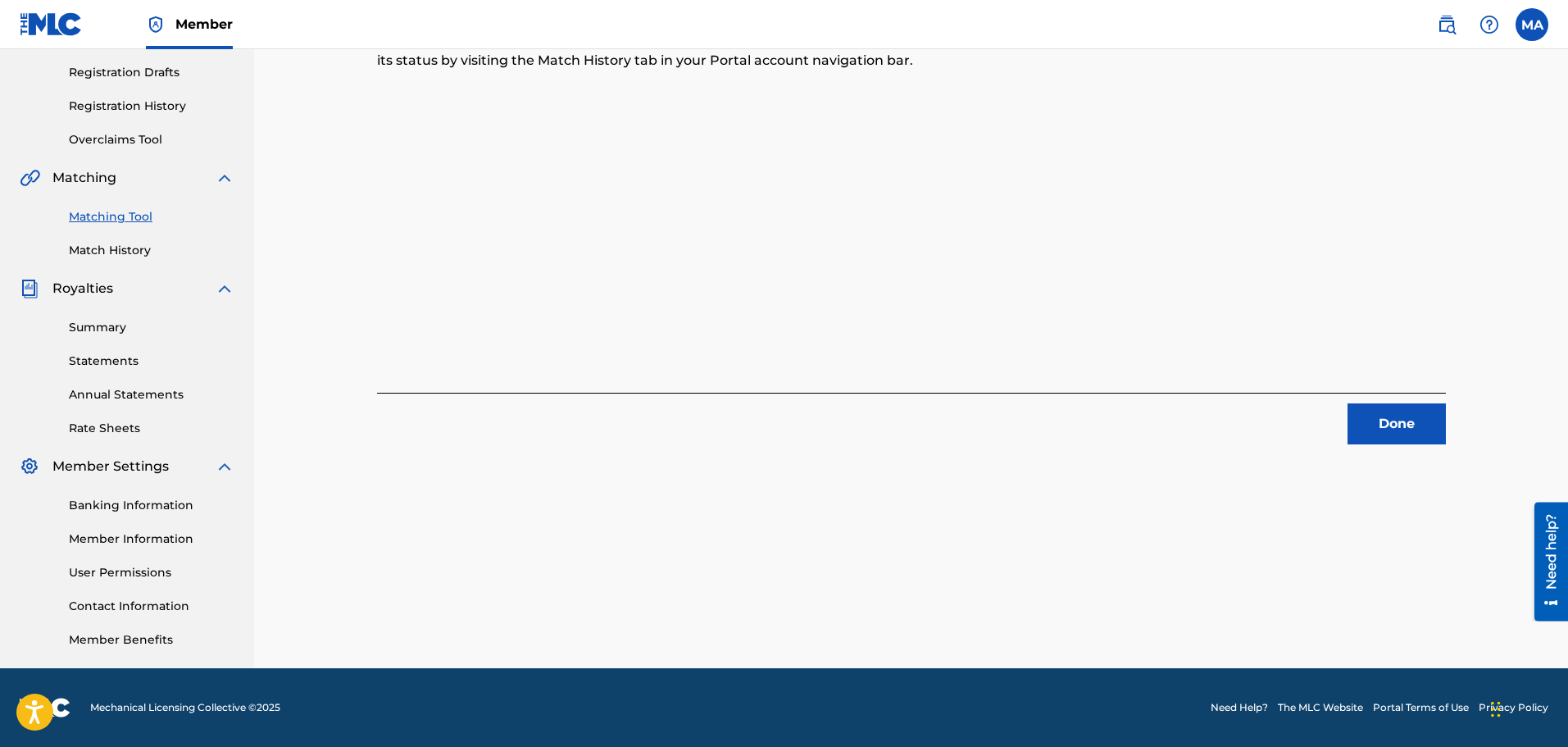
click at [1413, 422] on button "Done" at bounding box center [1397, 424] width 99 height 41
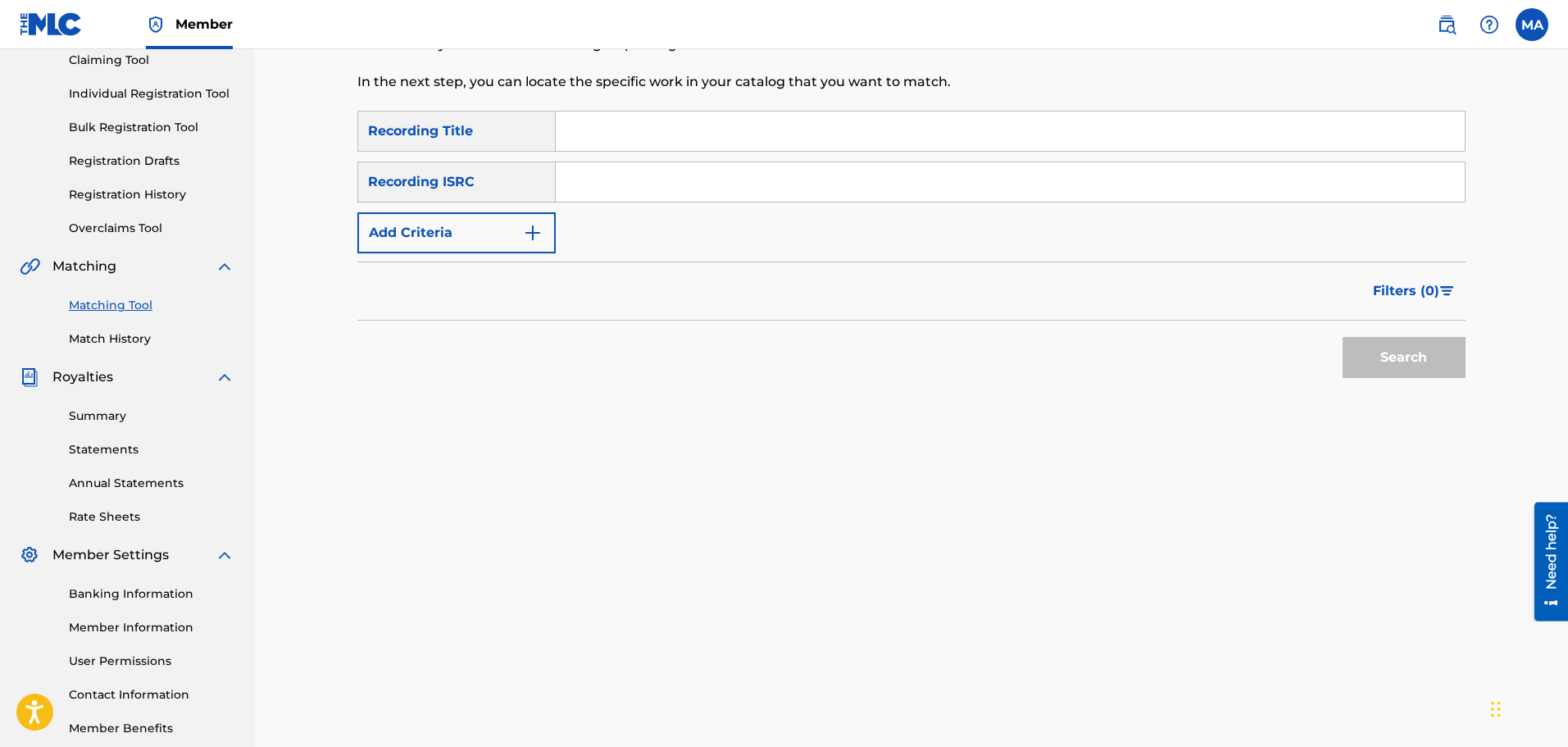
scroll to position [0, 0]
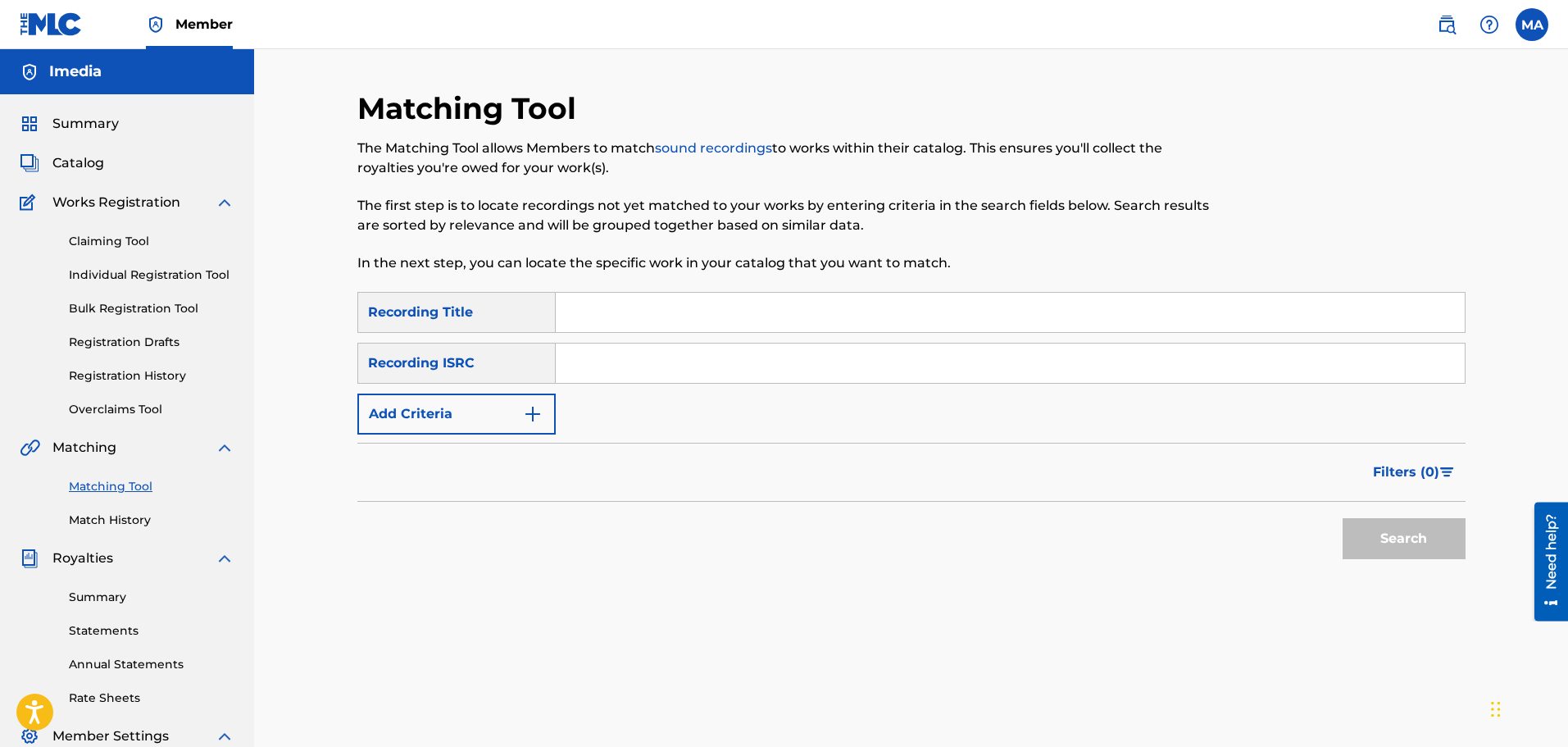
paste input "خطر"
type input "خطر"
click at [1419, 539] on button "Search" at bounding box center [1404, 539] width 123 height 41
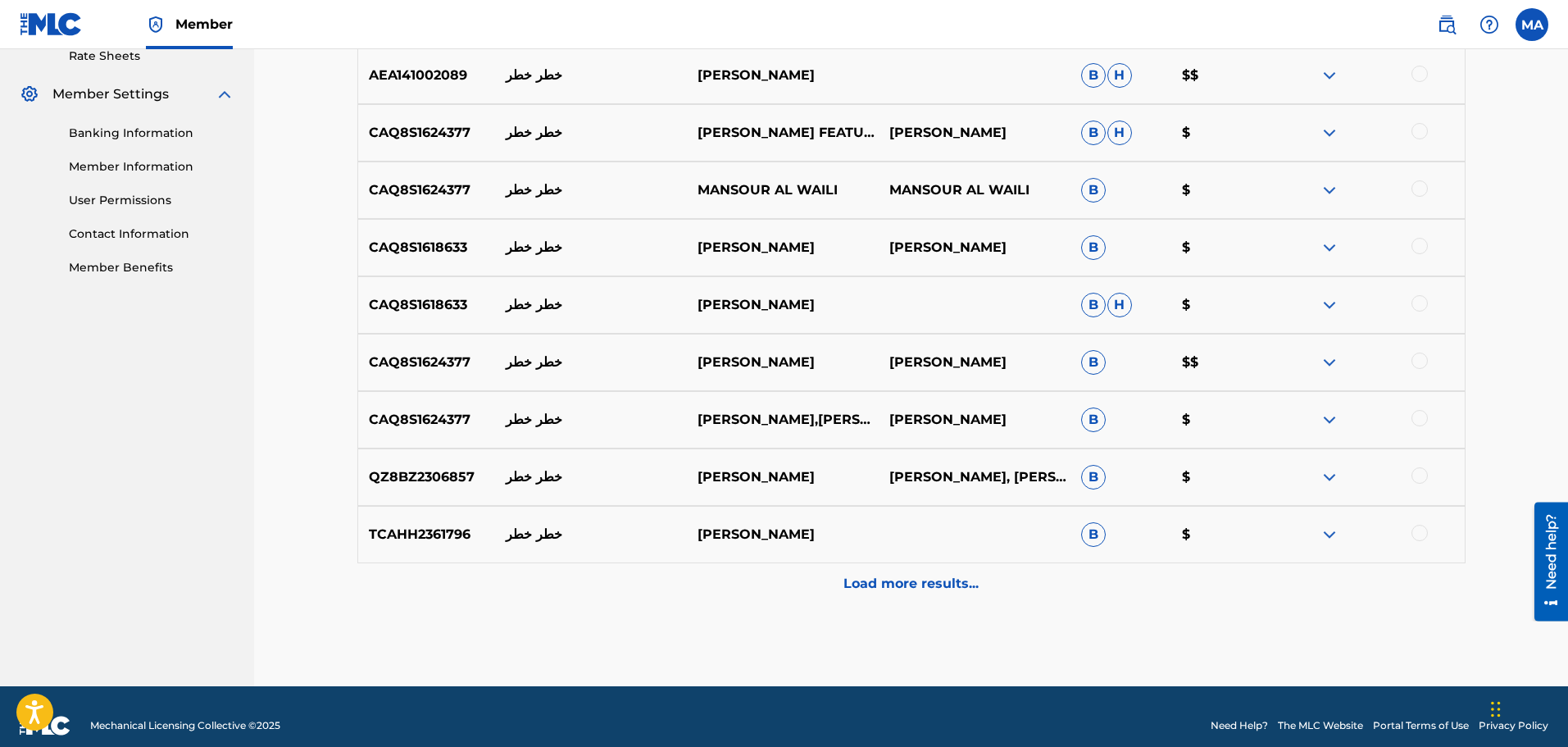
scroll to position [661, 0]
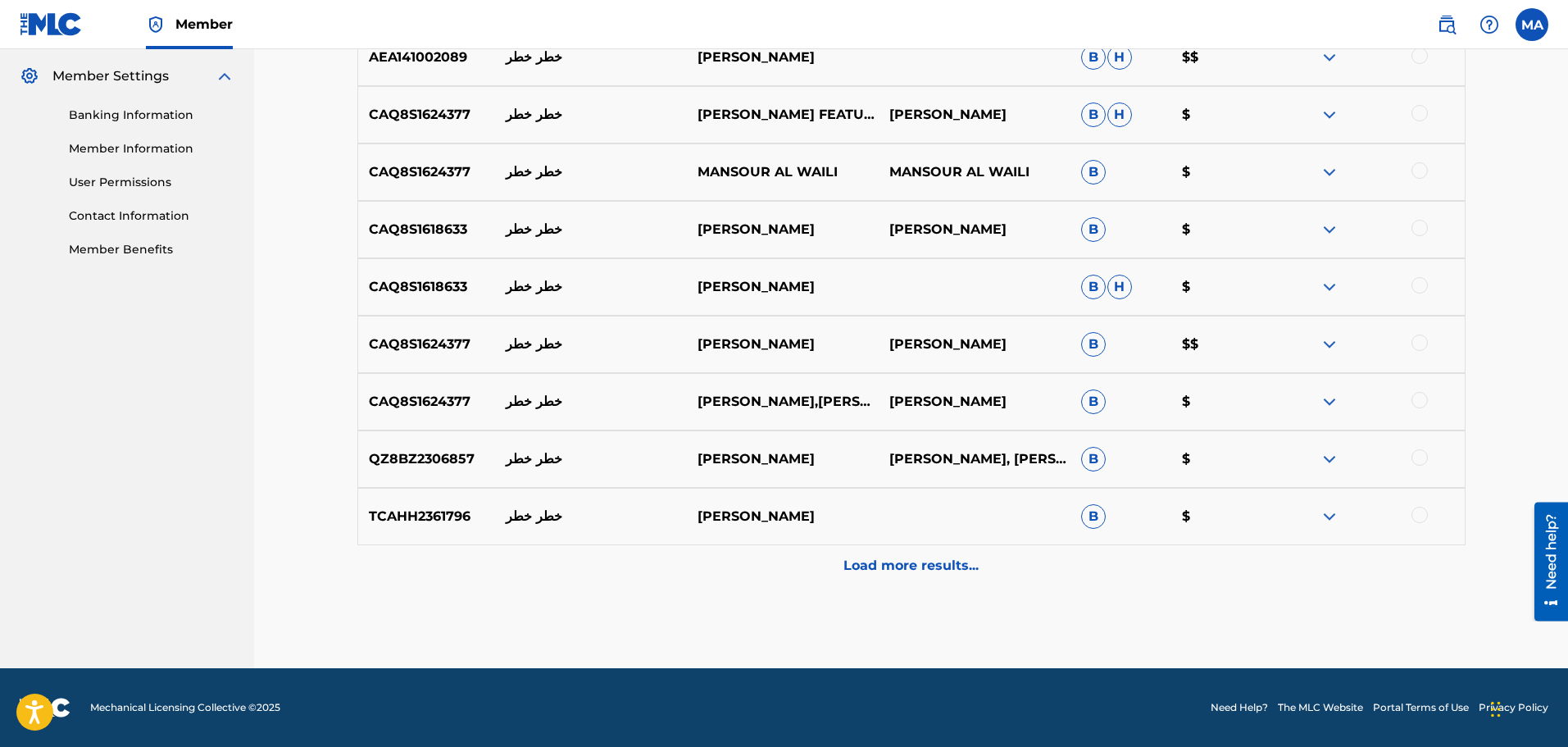
click at [939, 558] on p "Load more results..." at bounding box center [911, 566] width 136 height 19
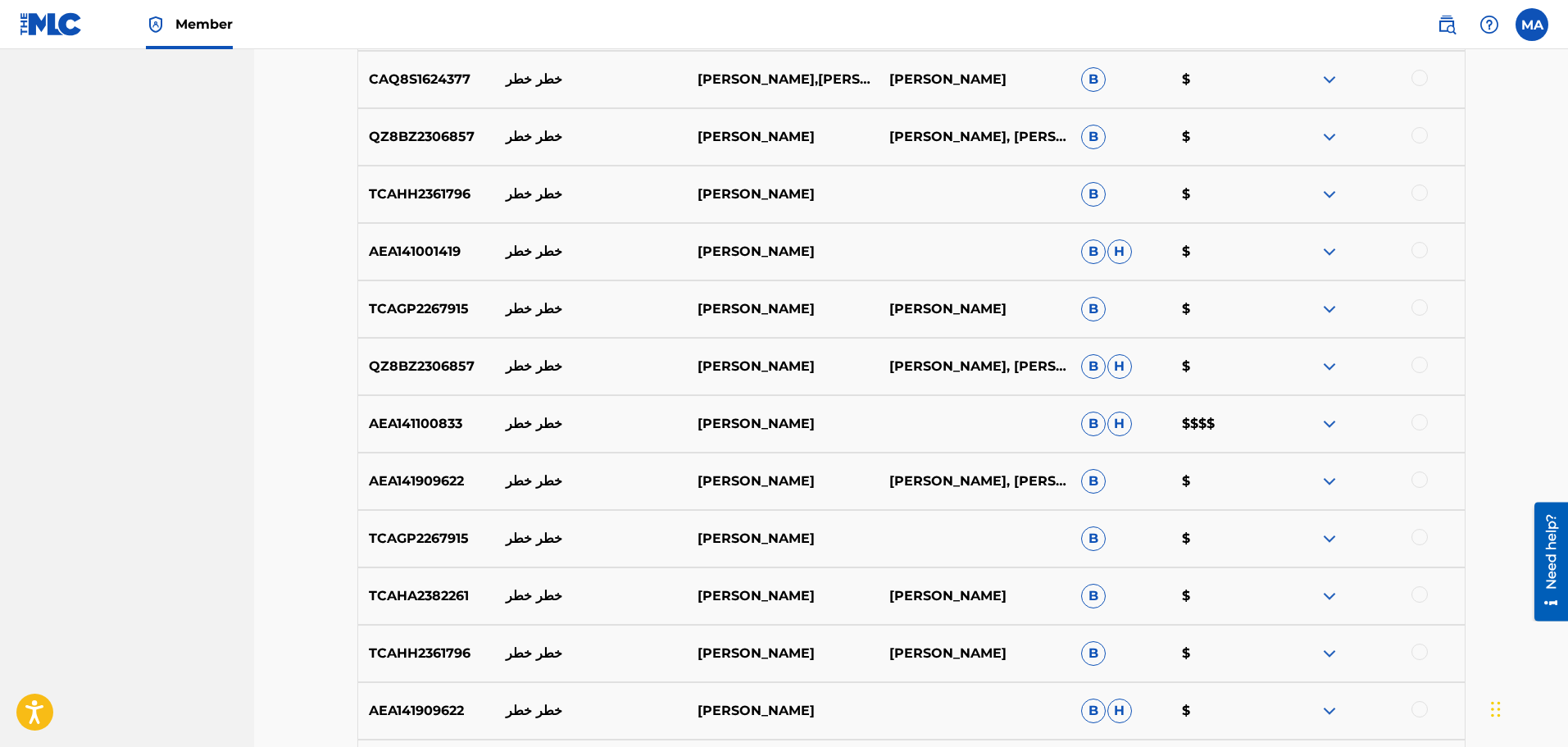
scroll to position [1234, 0]
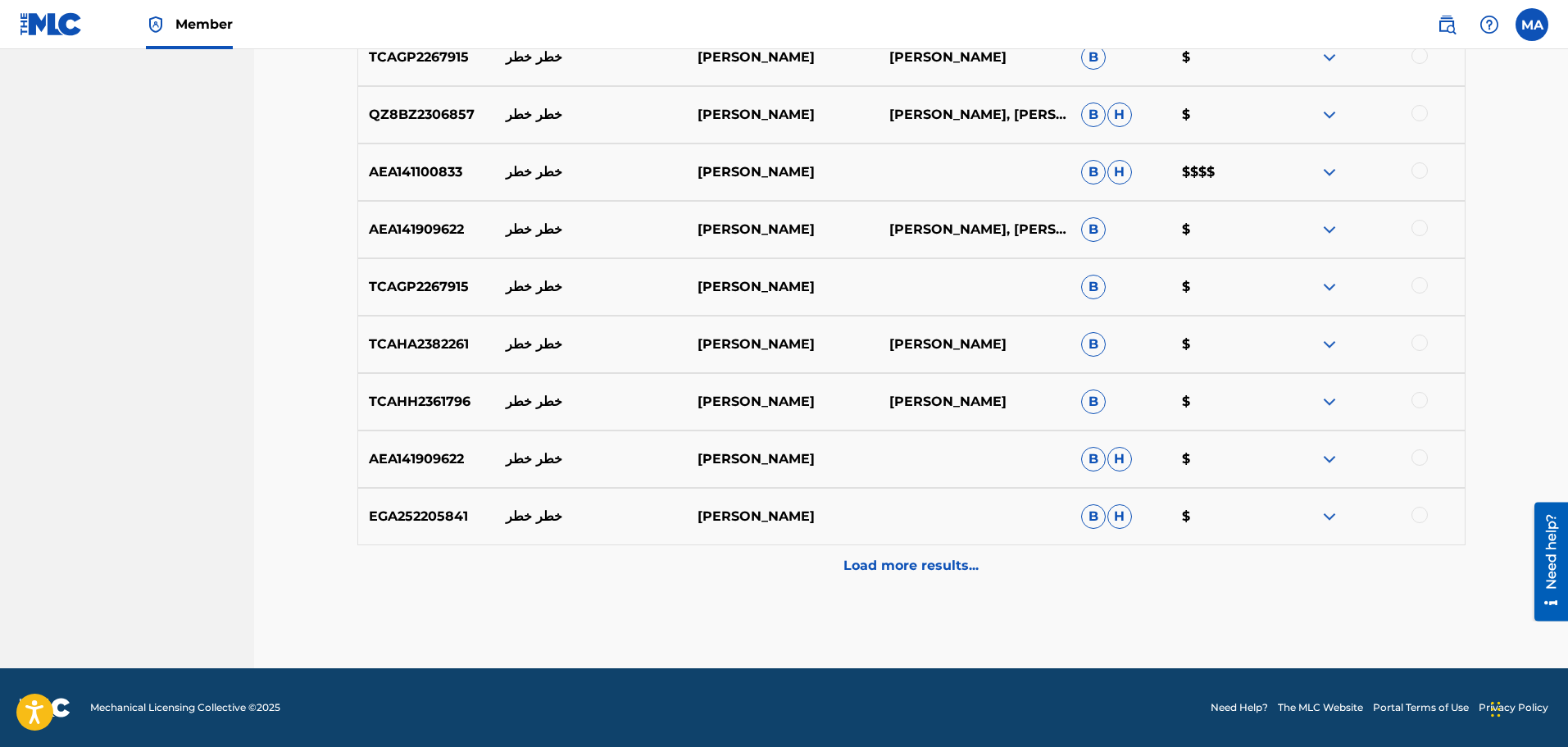
click at [970, 575] on p "Load more results..." at bounding box center [911, 566] width 136 height 19
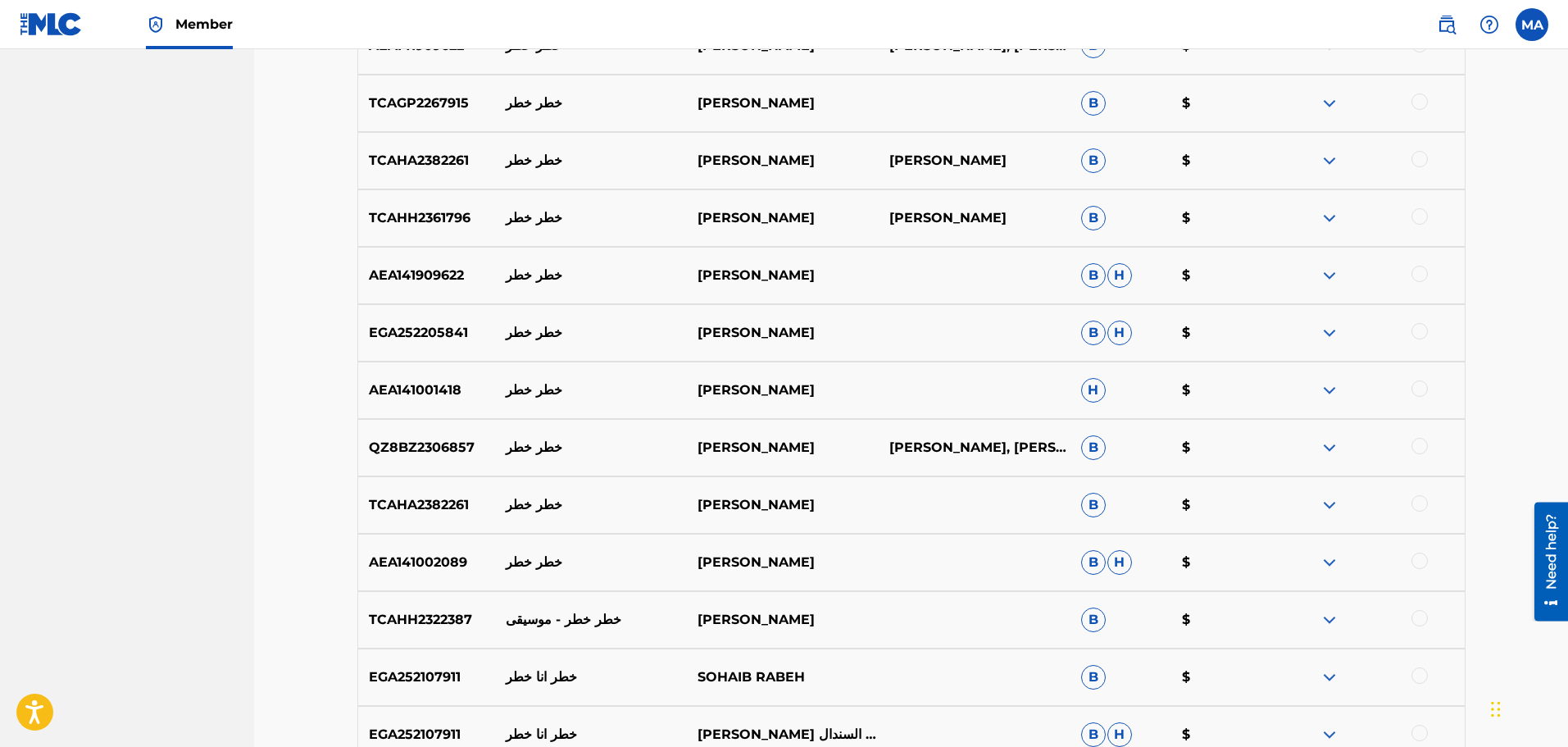
scroll to position [1808, 0]
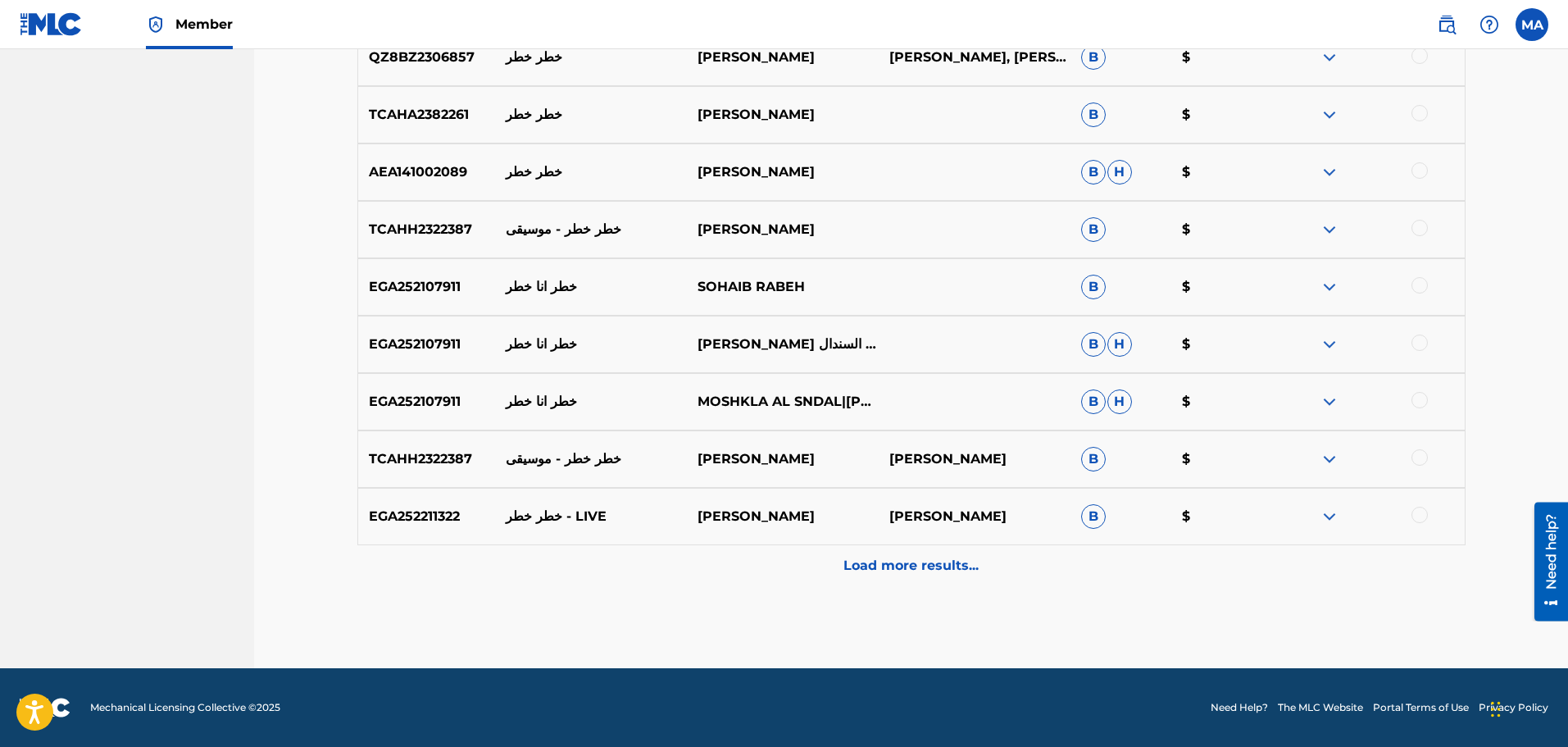
click at [876, 565] on p "Load more results..." at bounding box center [911, 566] width 136 height 19
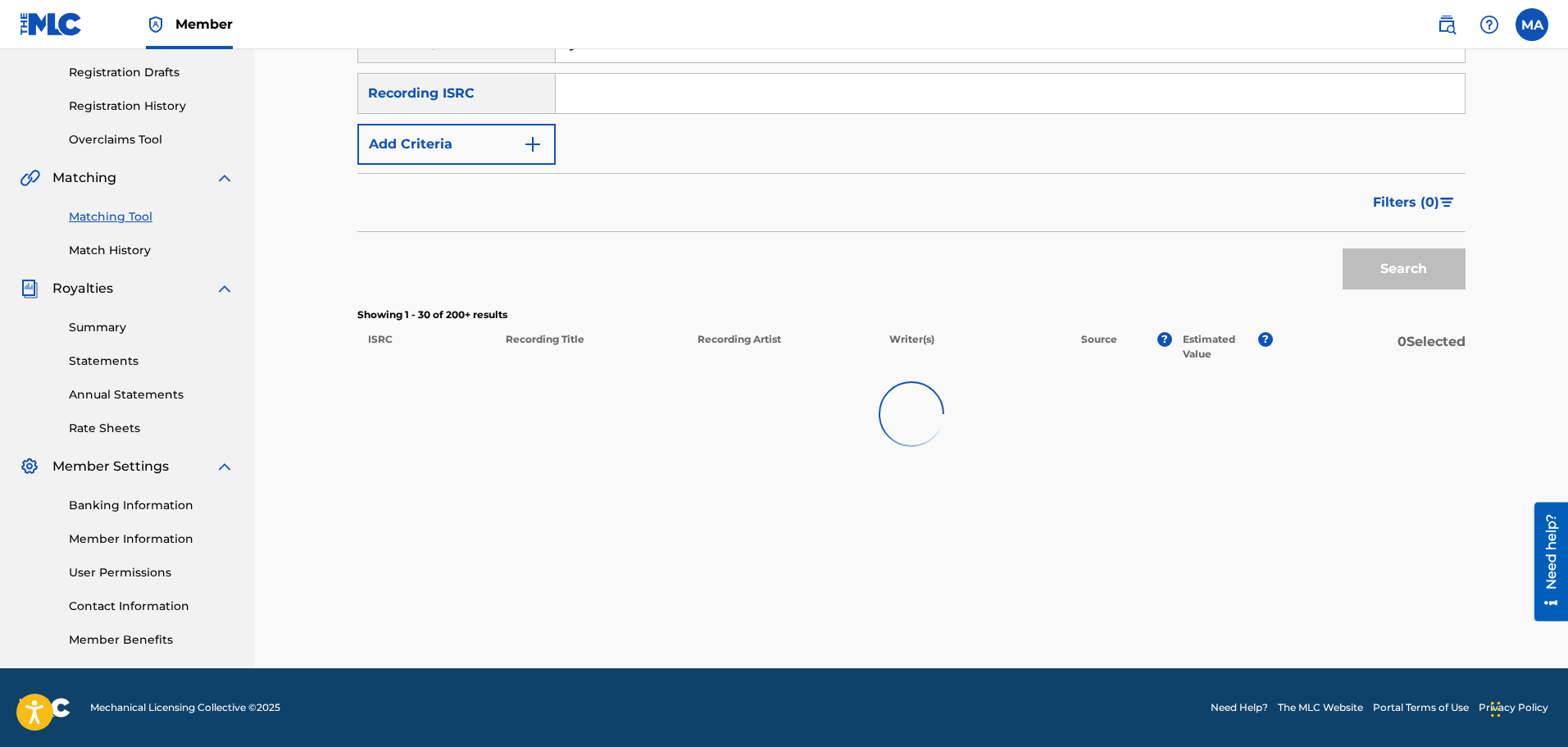
click at [602, 95] on input "Search Form" at bounding box center [1010, 93] width 909 height 40
click at [530, 91] on div "Recording ISRC" at bounding box center [456, 93] width 198 height 41
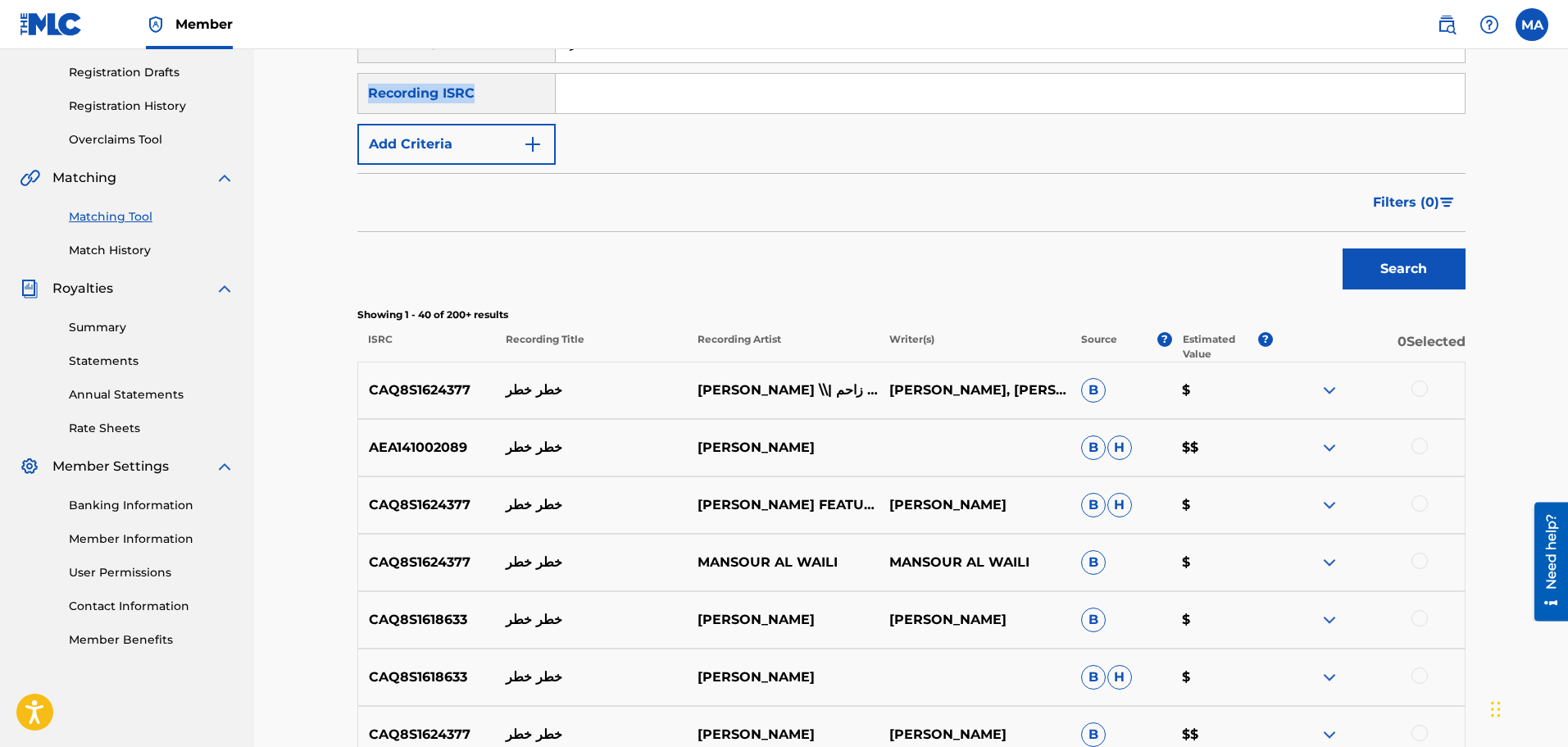
click at [467, 141] on button "Add Criteria" at bounding box center [456, 144] width 198 height 41
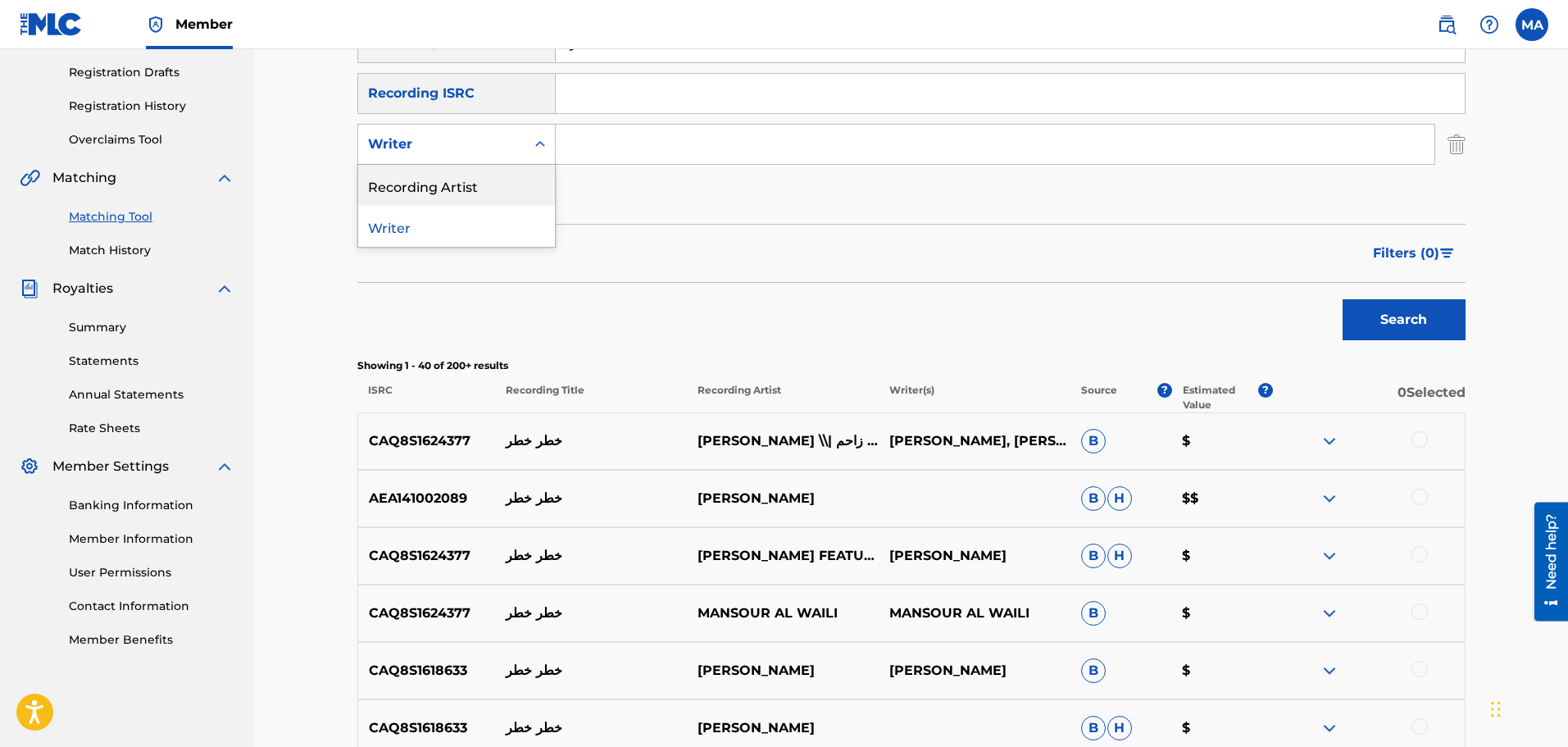
click at [453, 192] on div "Recording Artist" at bounding box center [456, 185] width 196 height 41
click at [453, 192] on button "Add Criteria" at bounding box center [456, 195] width 198 height 41
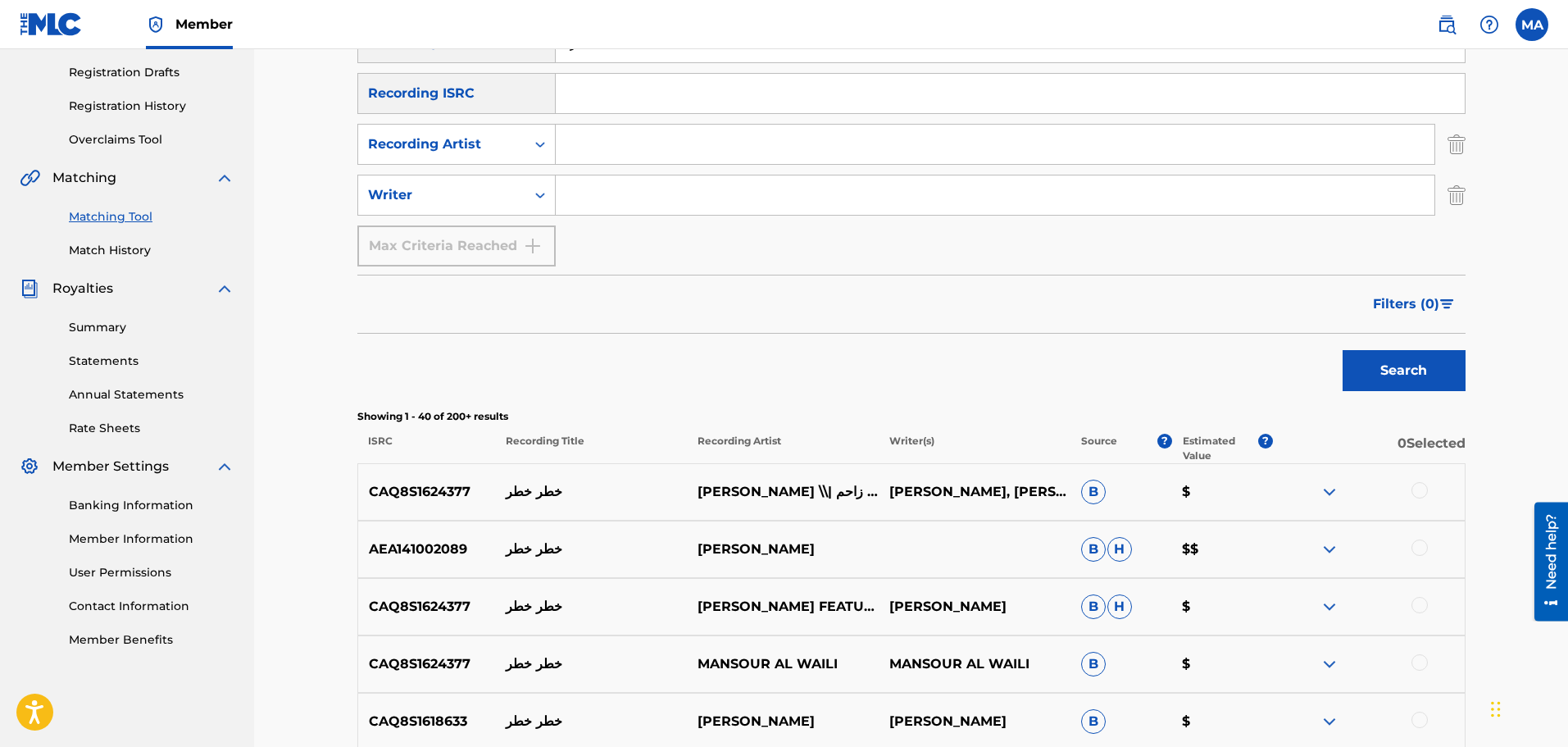
click at [632, 137] on input "Search Form" at bounding box center [995, 144] width 879 height 40
type input "HOUDA BONDOK"
click at [1386, 366] on button "Search" at bounding box center [1404, 371] width 123 height 41
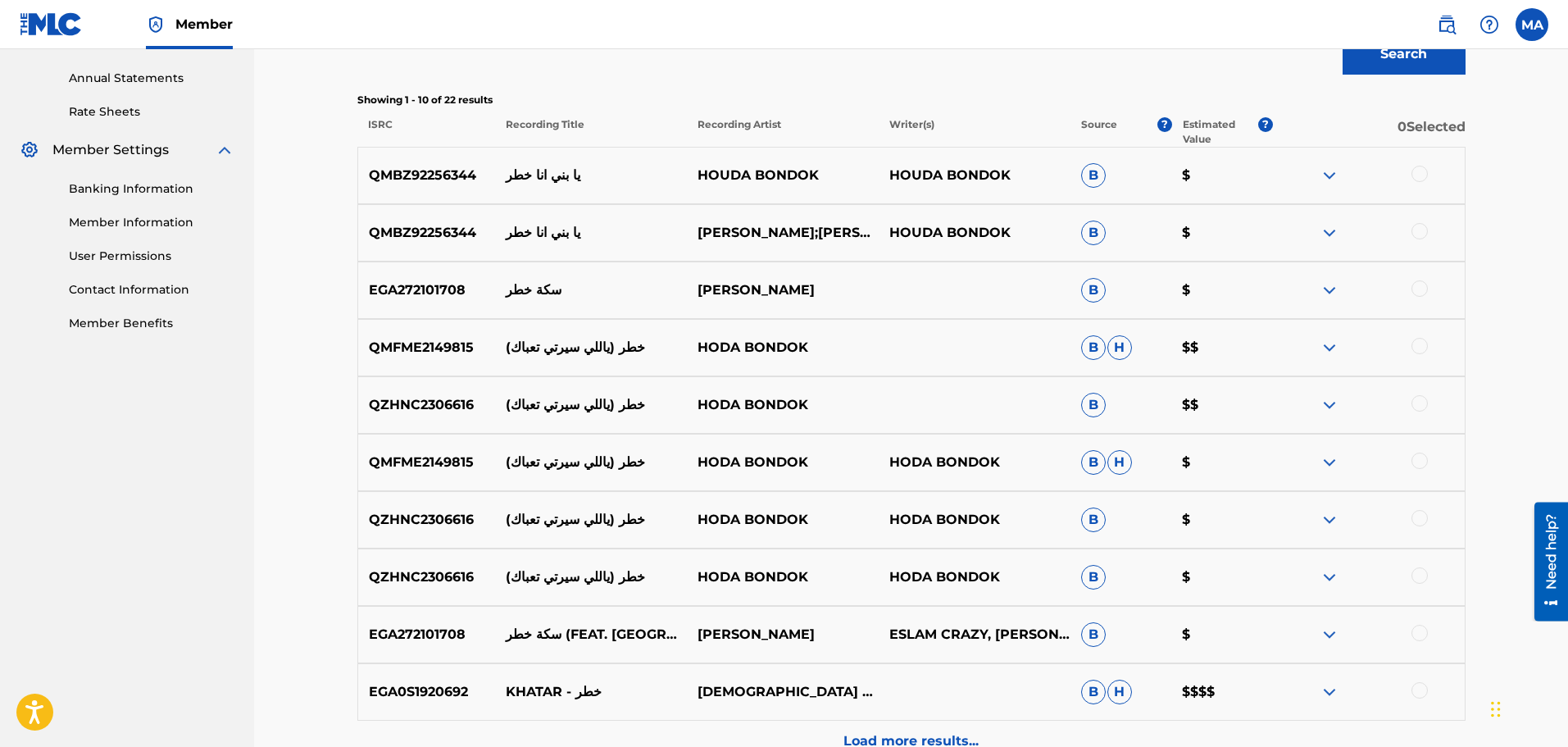
scroll to position [598, 0]
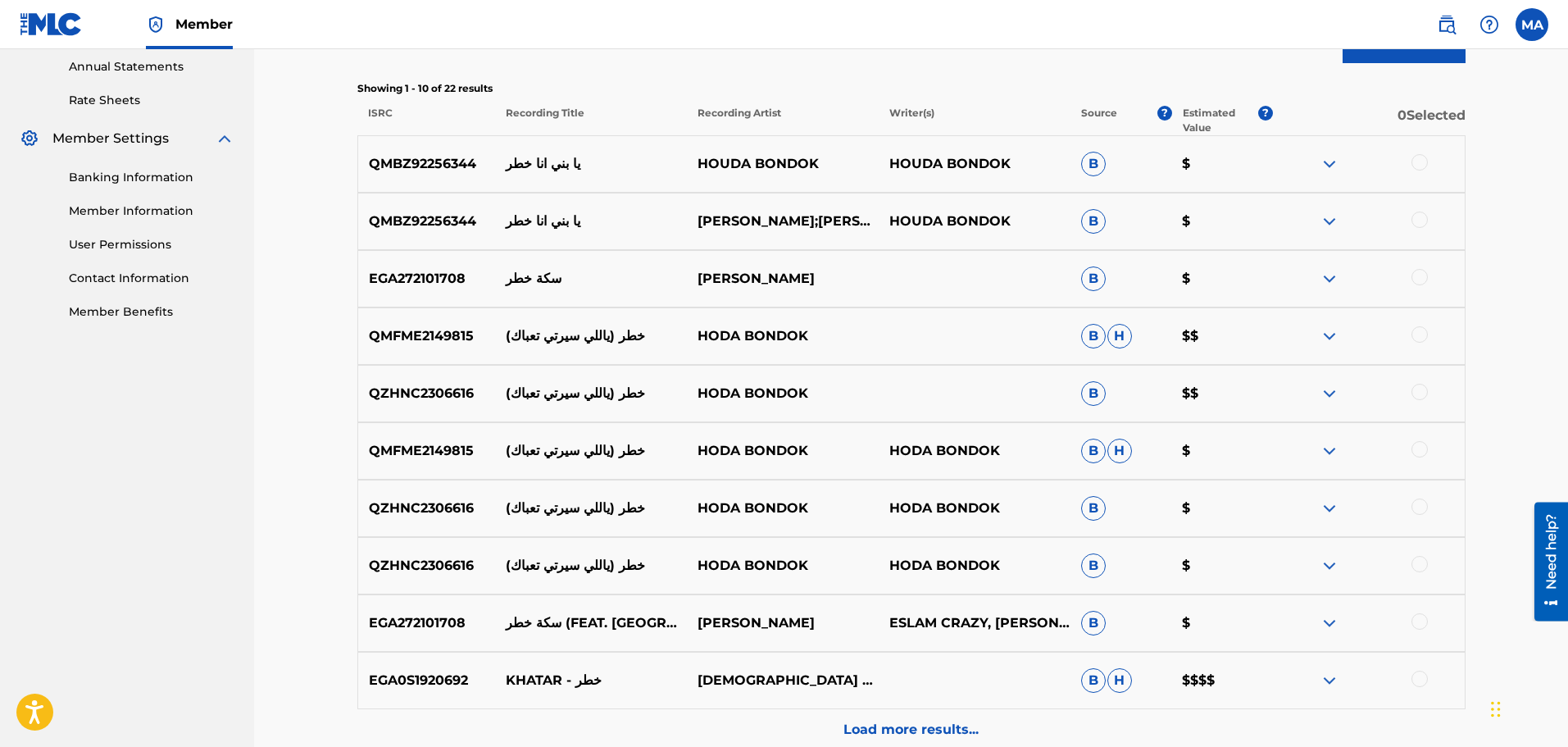
click at [1418, 333] on div at bounding box center [1420, 335] width 17 height 17
click at [1418, 333] on div at bounding box center [1369, 337] width 192 height 19
click at [1416, 401] on div at bounding box center [1369, 394] width 192 height 19
click at [1423, 394] on div at bounding box center [1420, 392] width 17 height 17
click at [1419, 450] on div at bounding box center [1420, 449] width 17 height 17
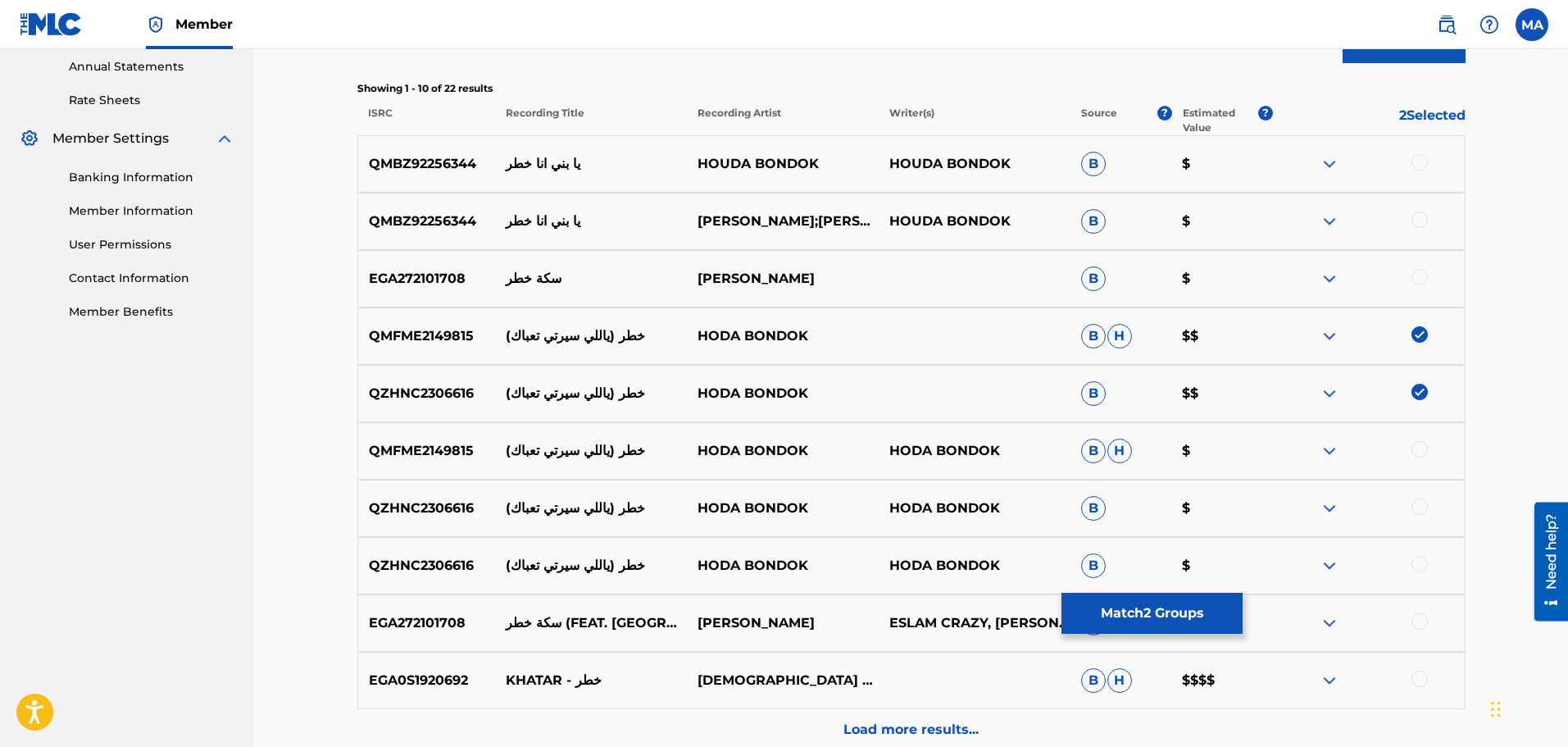
click at [1419, 450] on div at bounding box center [1369, 451] width 192 height 19
click at [1415, 508] on div at bounding box center [1420, 507] width 17 height 17
click at [1415, 508] on div at bounding box center [1369, 508] width 192 height 19
click at [1428, 565] on div at bounding box center [1420, 564] width 17 height 17
click at [1417, 682] on div at bounding box center [1420, 679] width 17 height 17
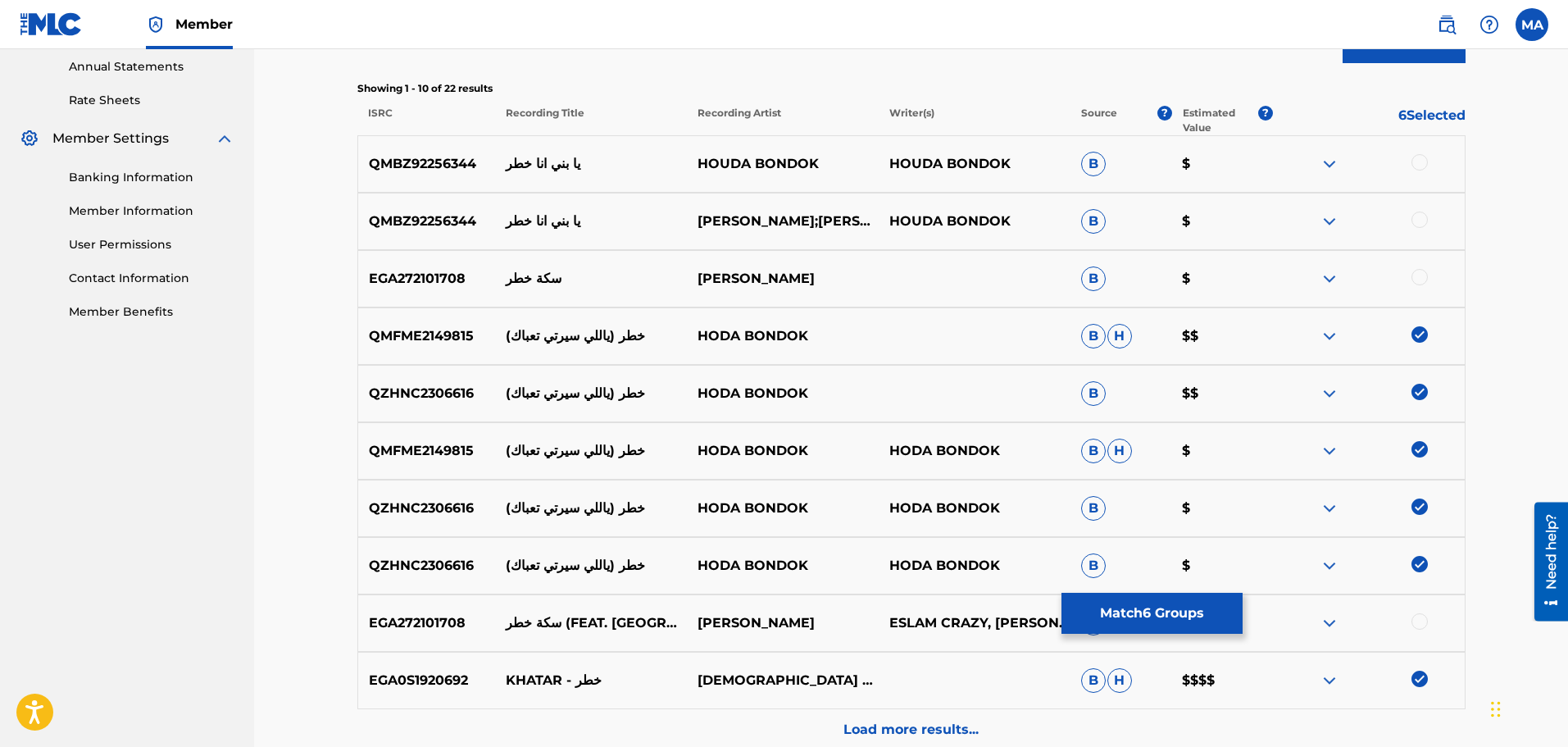
click at [1332, 682] on img at bounding box center [1329, 681] width 19 height 19
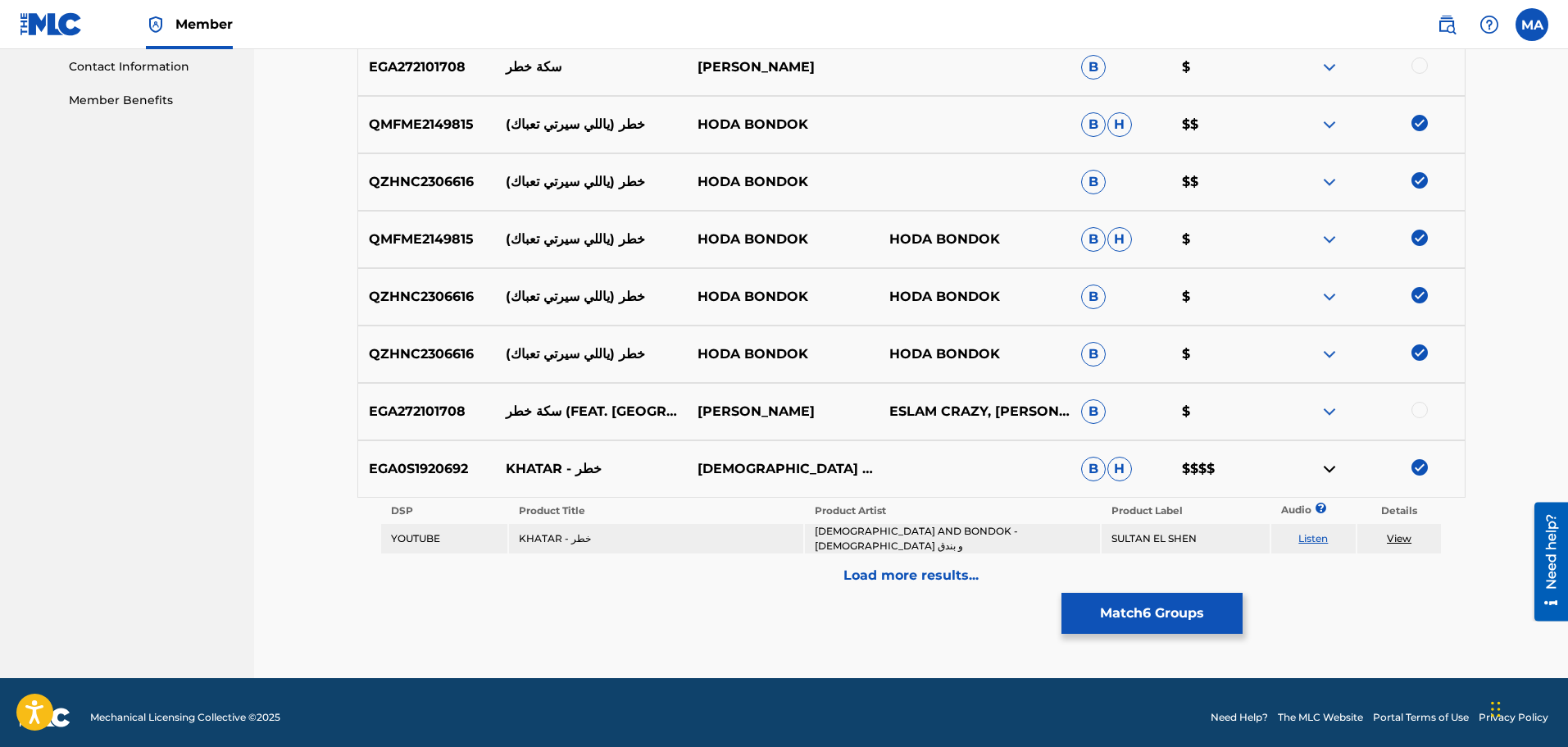
scroll to position [813, 0]
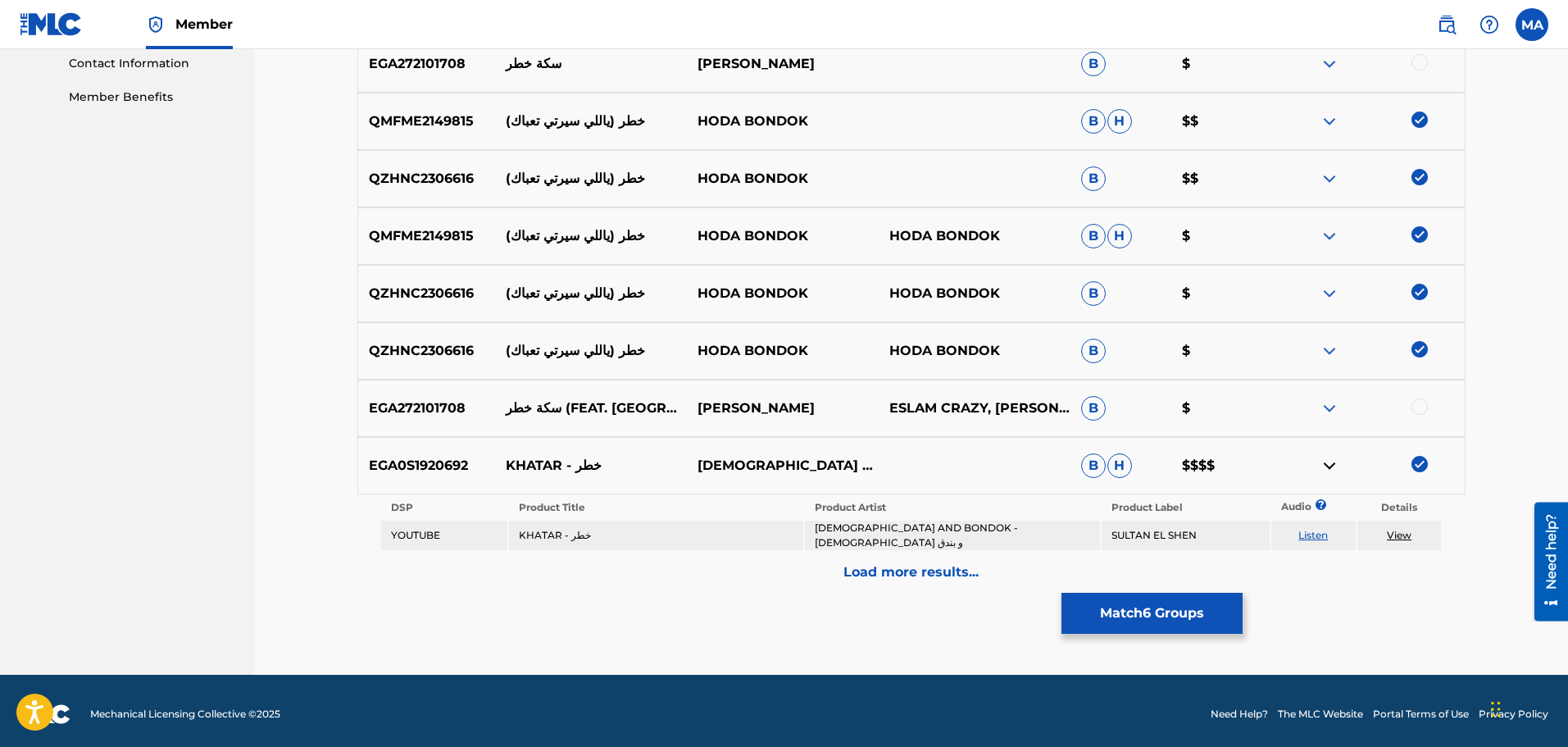
click at [1333, 358] on img at bounding box center [1329, 351] width 19 height 19
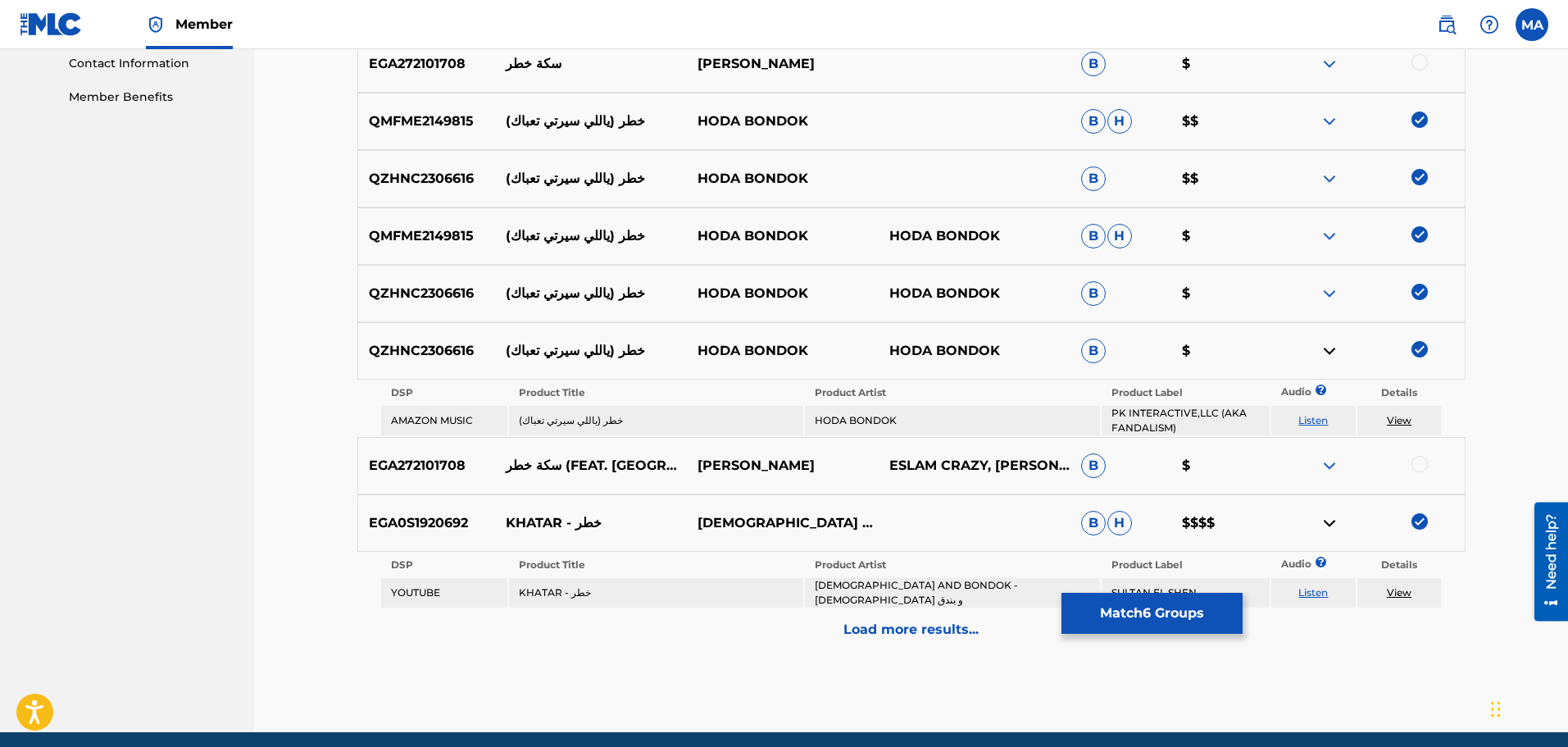
click at [1329, 298] on img at bounding box center [1329, 293] width 19 height 19
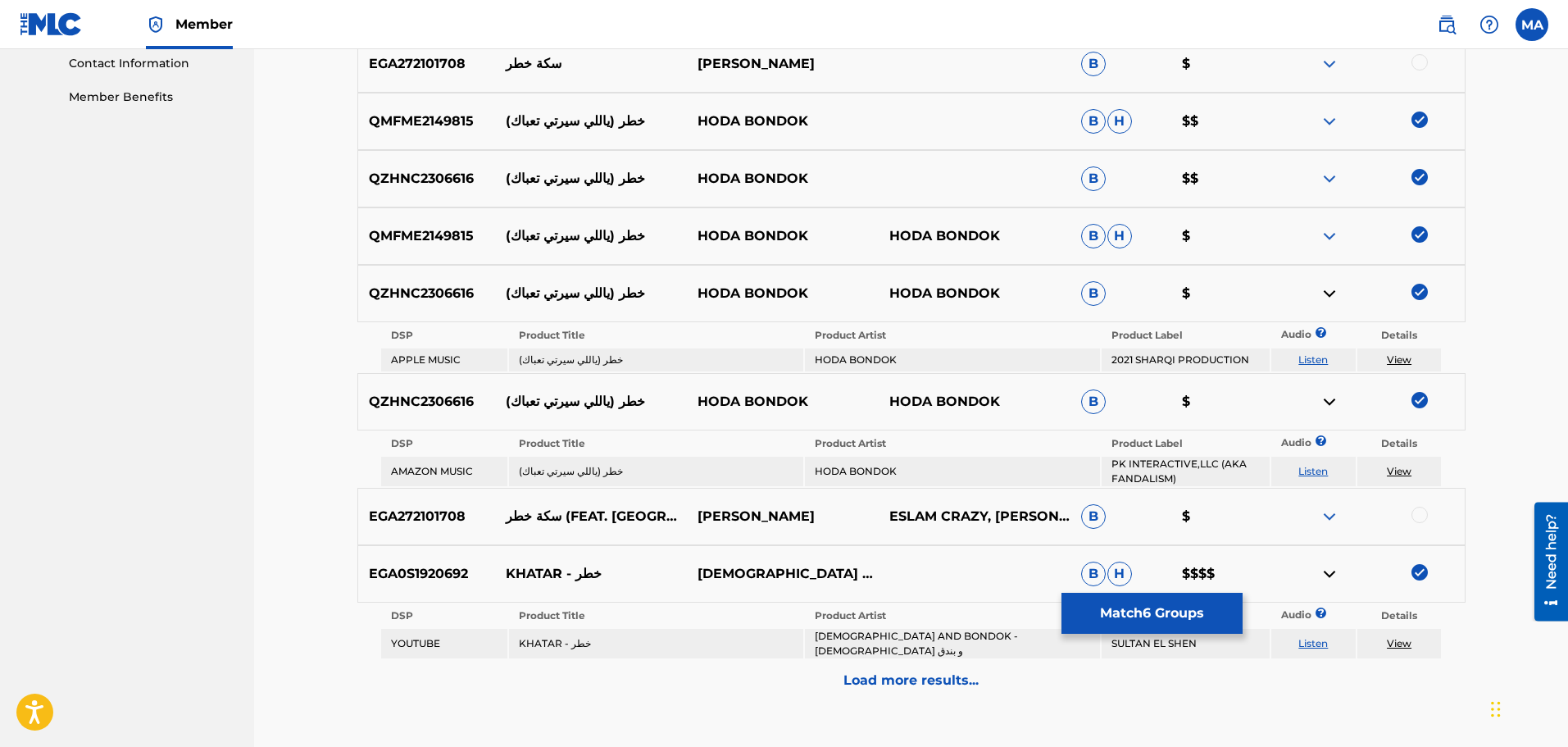
click at [1163, 610] on button "Match 6 Groups" at bounding box center [1152, 613] width 181 height 41
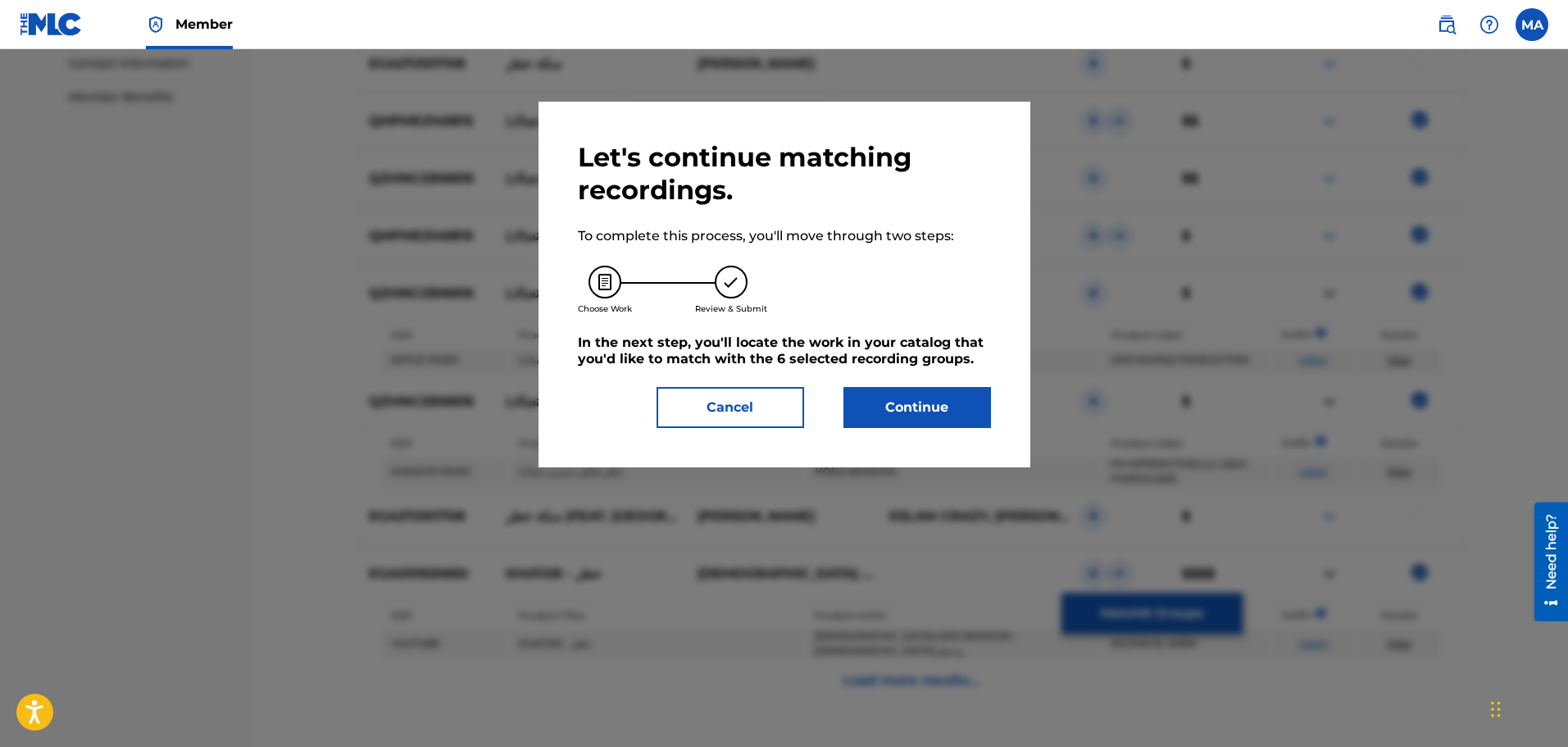
click at [930, 412] on button "Continue" at bounding box center [917, 408] width 148 height 41
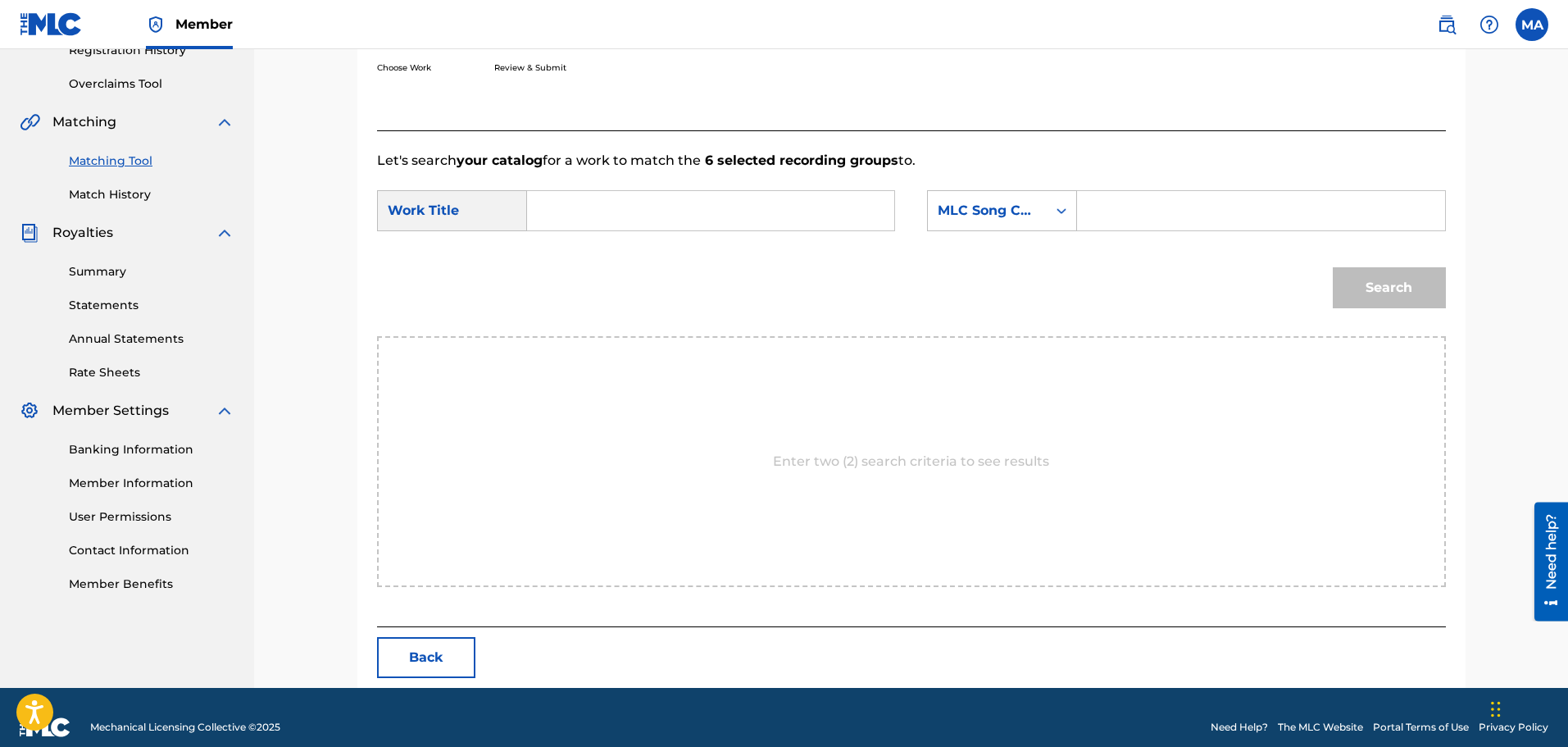
scroll to position [345, 0]
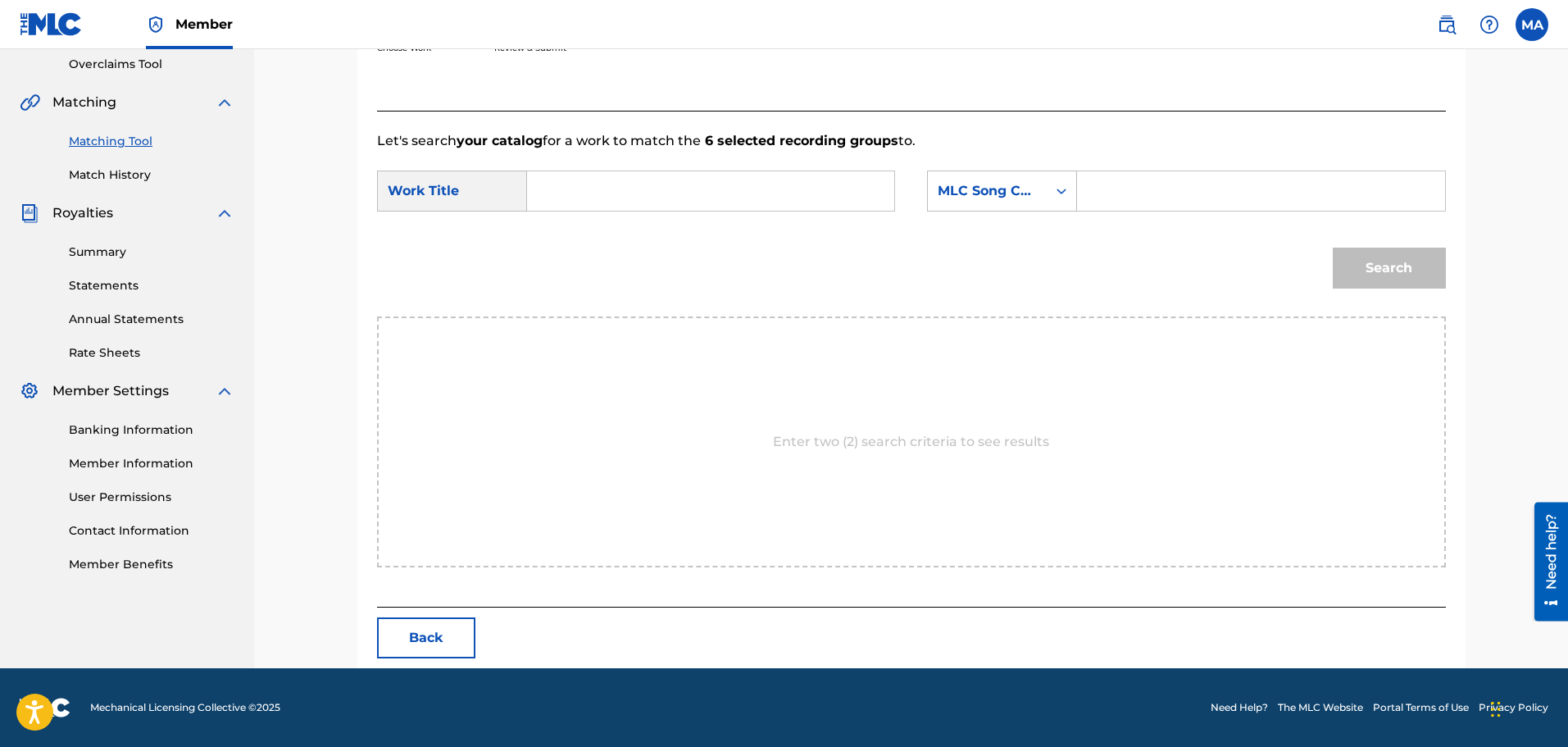
click at [769, 195] on input "Search Form" at bounding box center [711, 191] width 340 height 40
paste input "خطر"
type input "خطر"
click at [1197, 196] on input "Search Form" at bounding box center [1261, 191] width 340 height 40
click at [1064, 256] on div "Search" at bounding box center [911, 274] width 1069 height 85
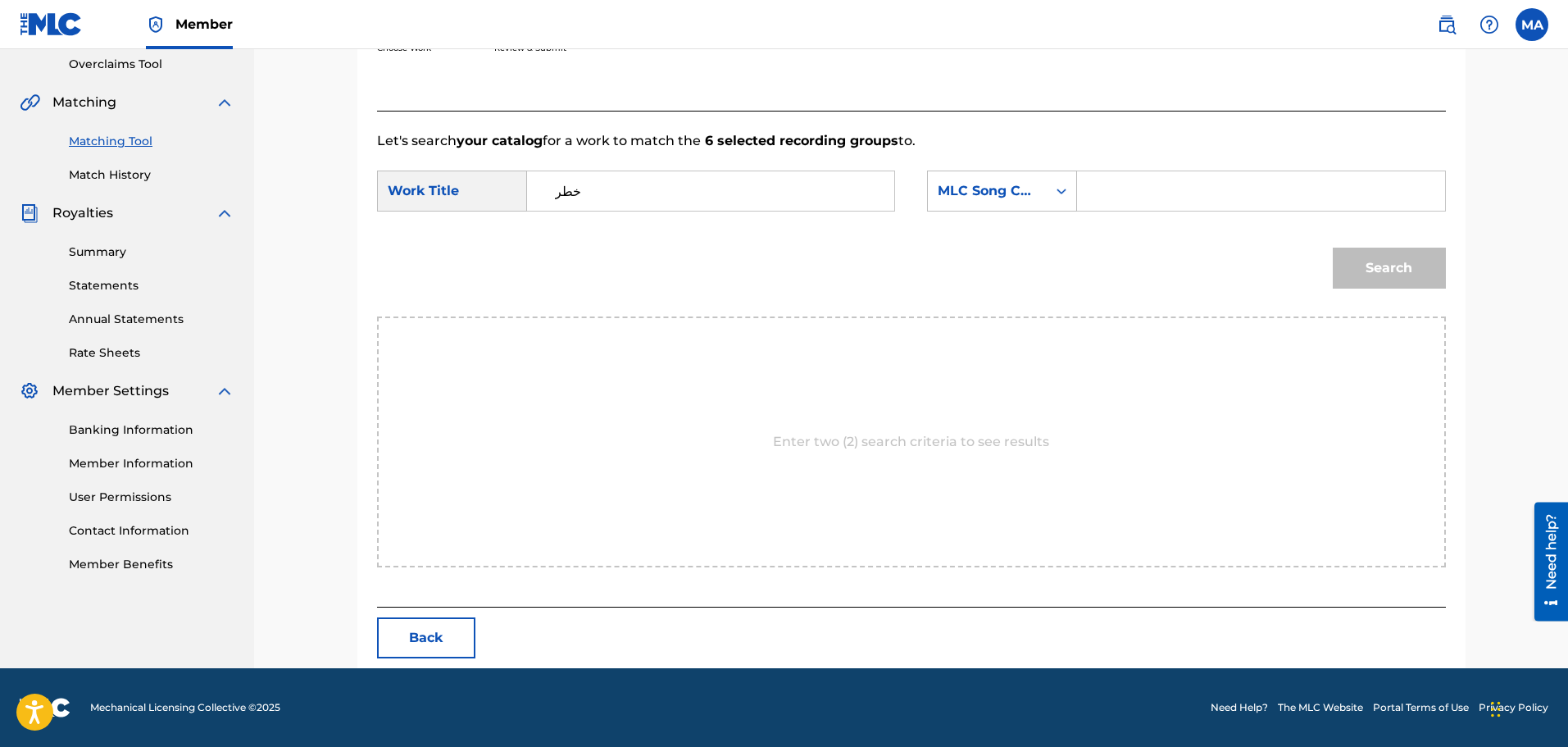
paste input "KI885L"
type input "KI885L"
click at [1353, 270] on button "Search" at bounding box center [1389, 268] width 114 height 41
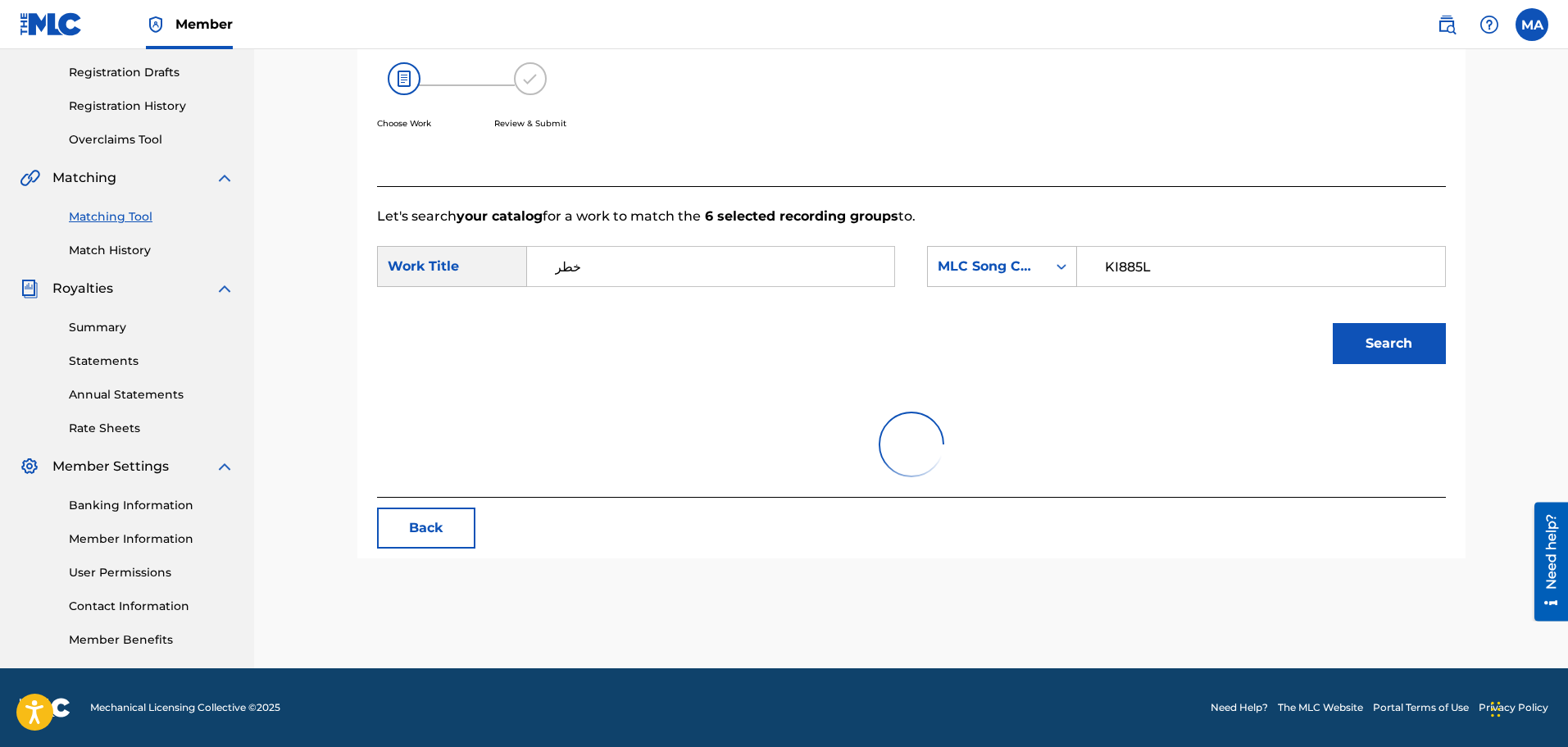
scroll to position [297, 0]
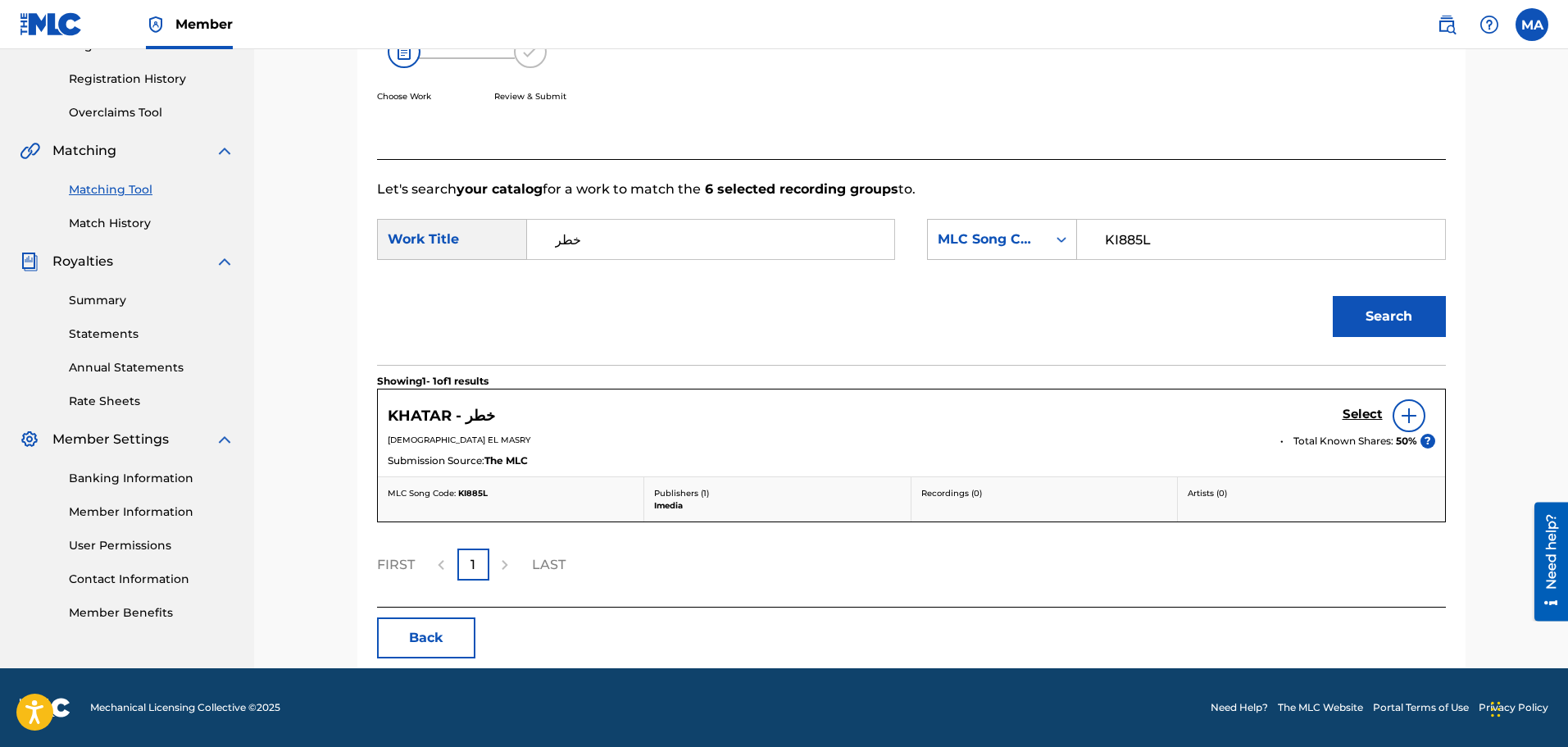
click at [1355, 415] on h5 "Select" at bounding box center [1363, 415] width 40 height 16
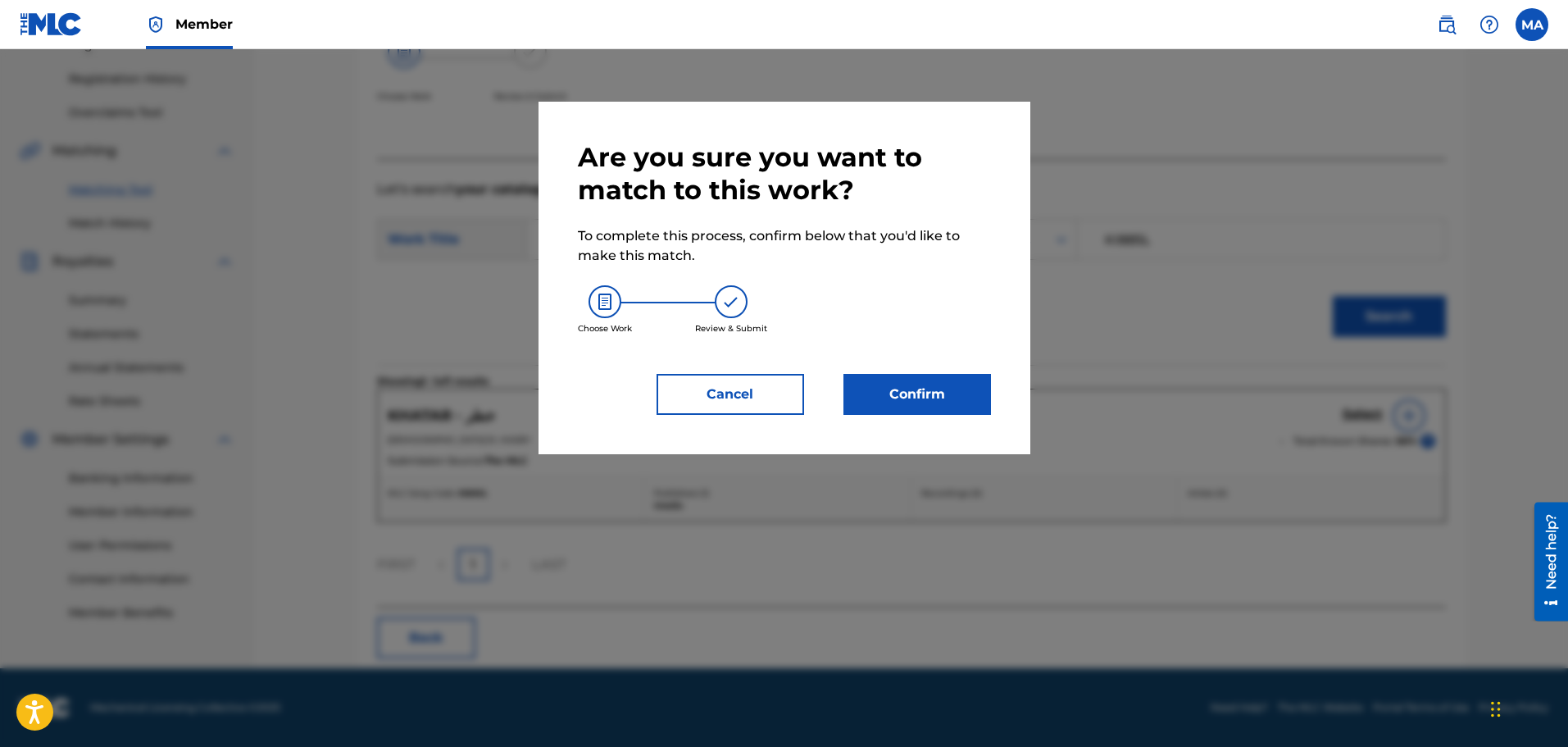
click at [930, 390] on button "Confirm" at bounding box center [917, 395] width 148 height 41
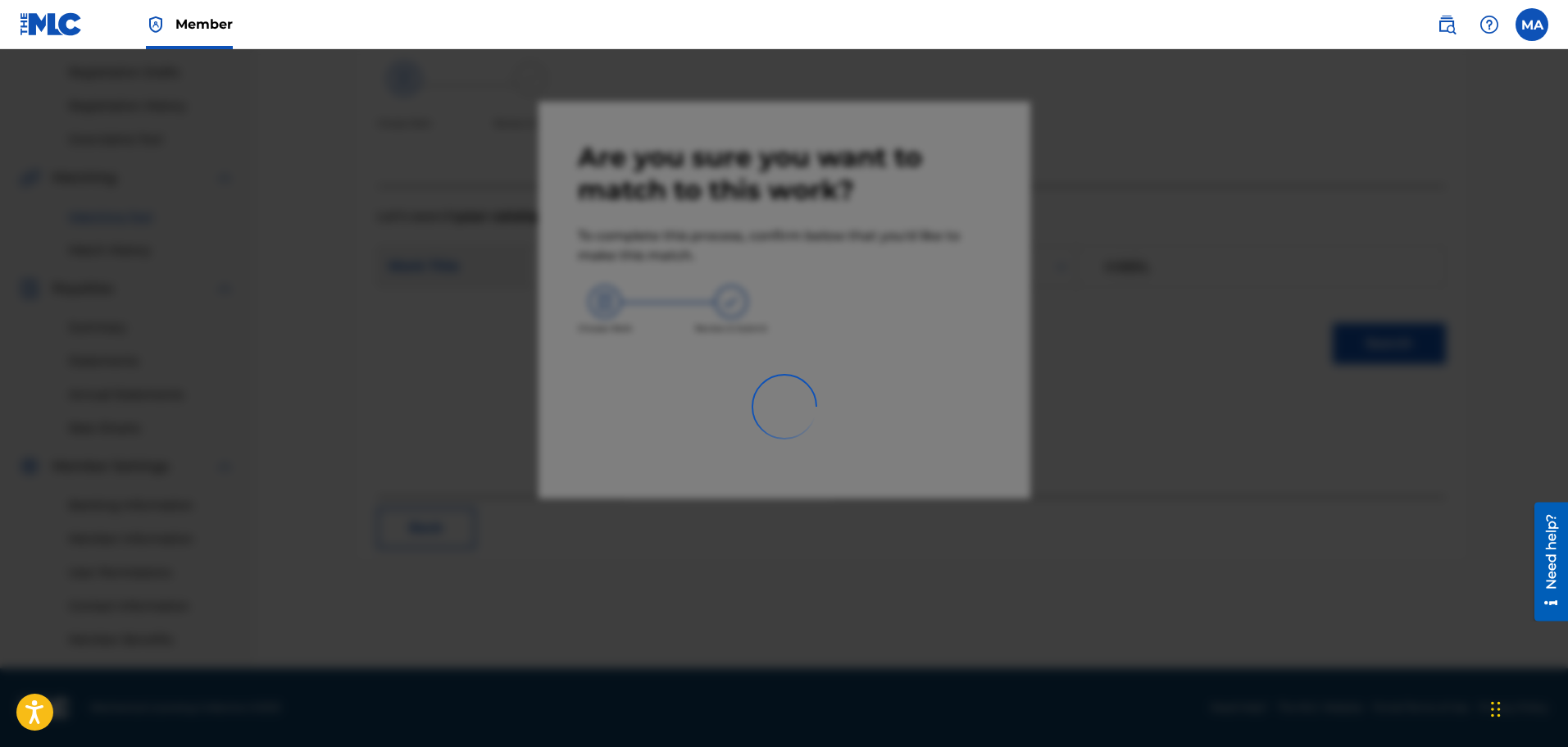
scroll to position [270, 0]
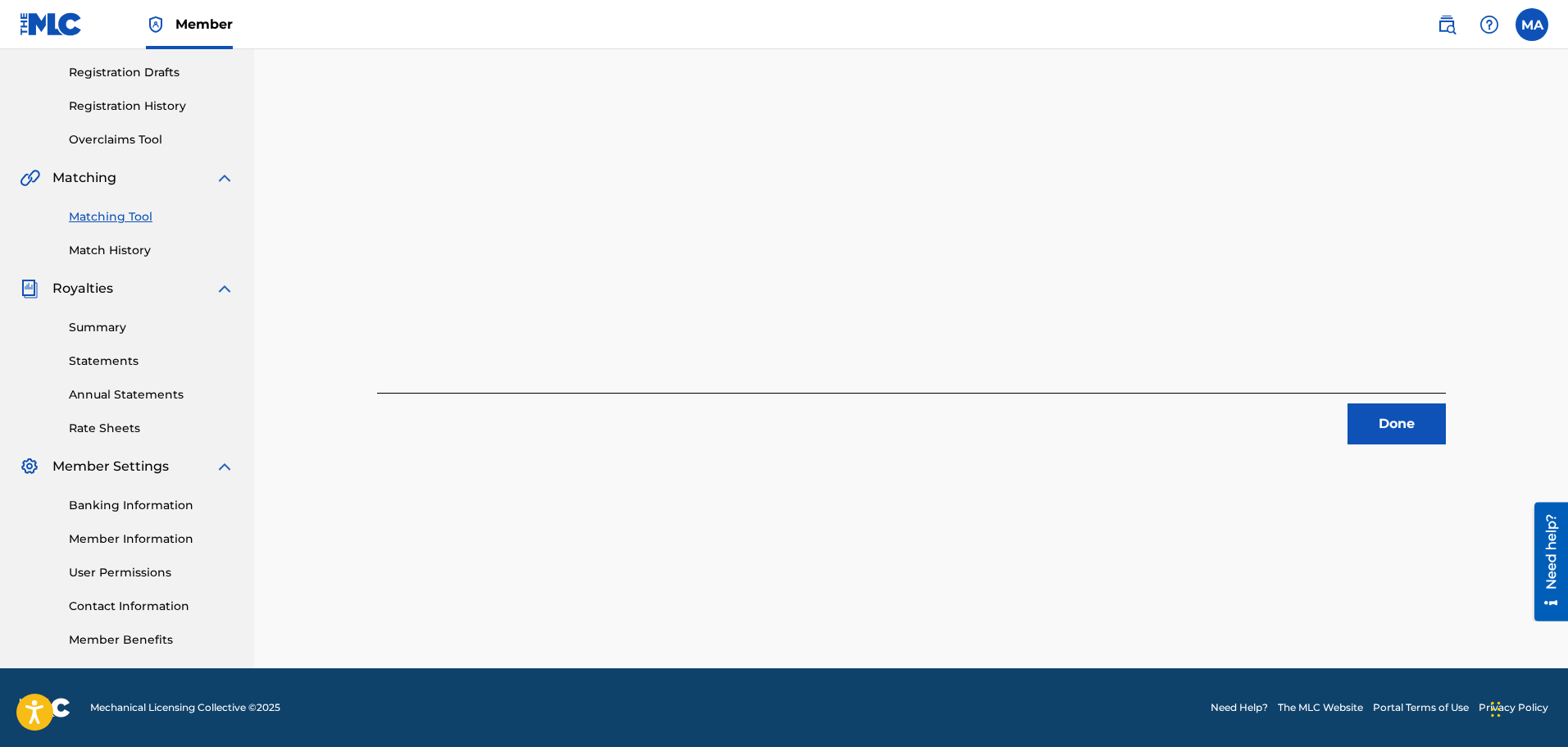
click at [1397, 422] on button "Done" at bounding box center [1397, 424] width 99 height 41
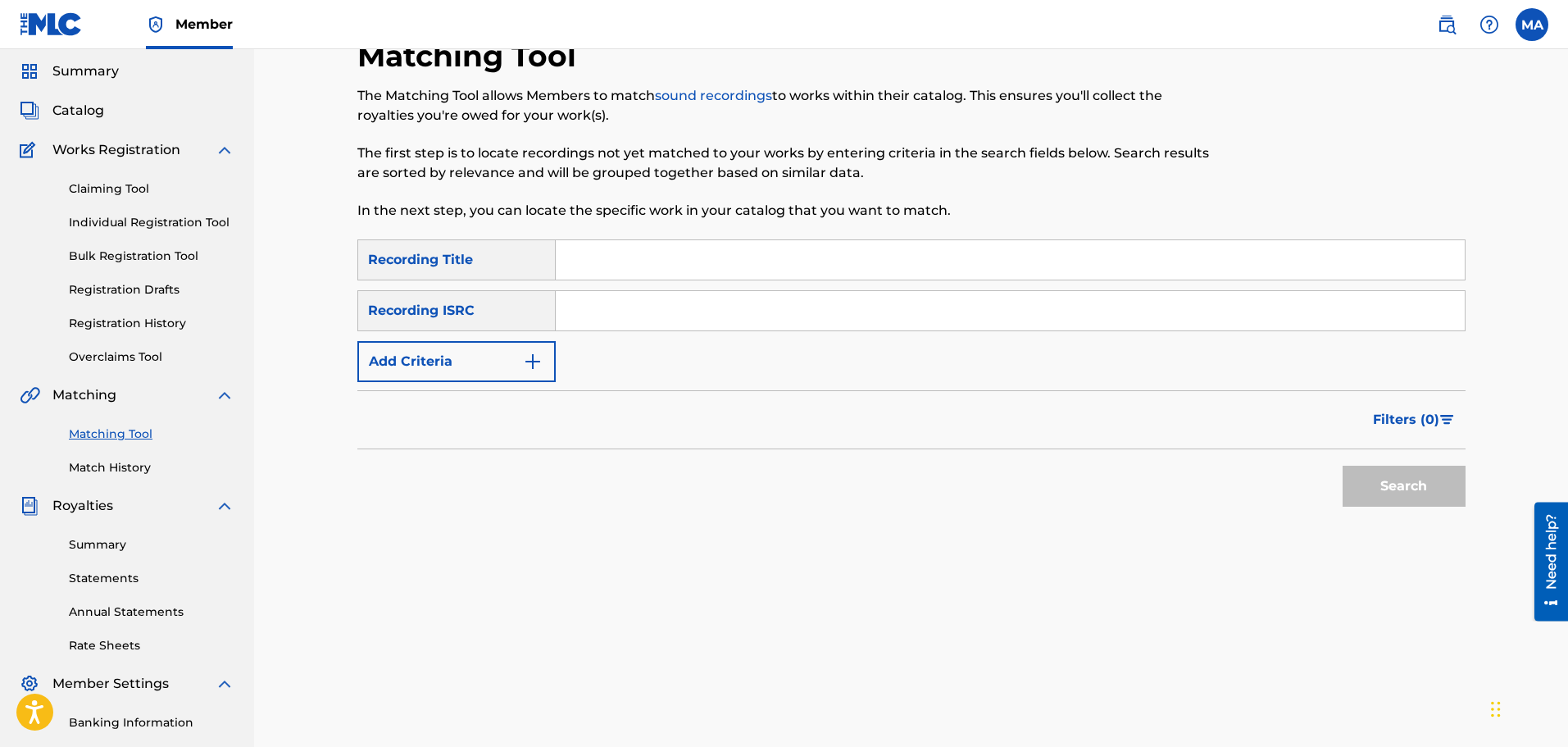
scroll to position [0, 0]
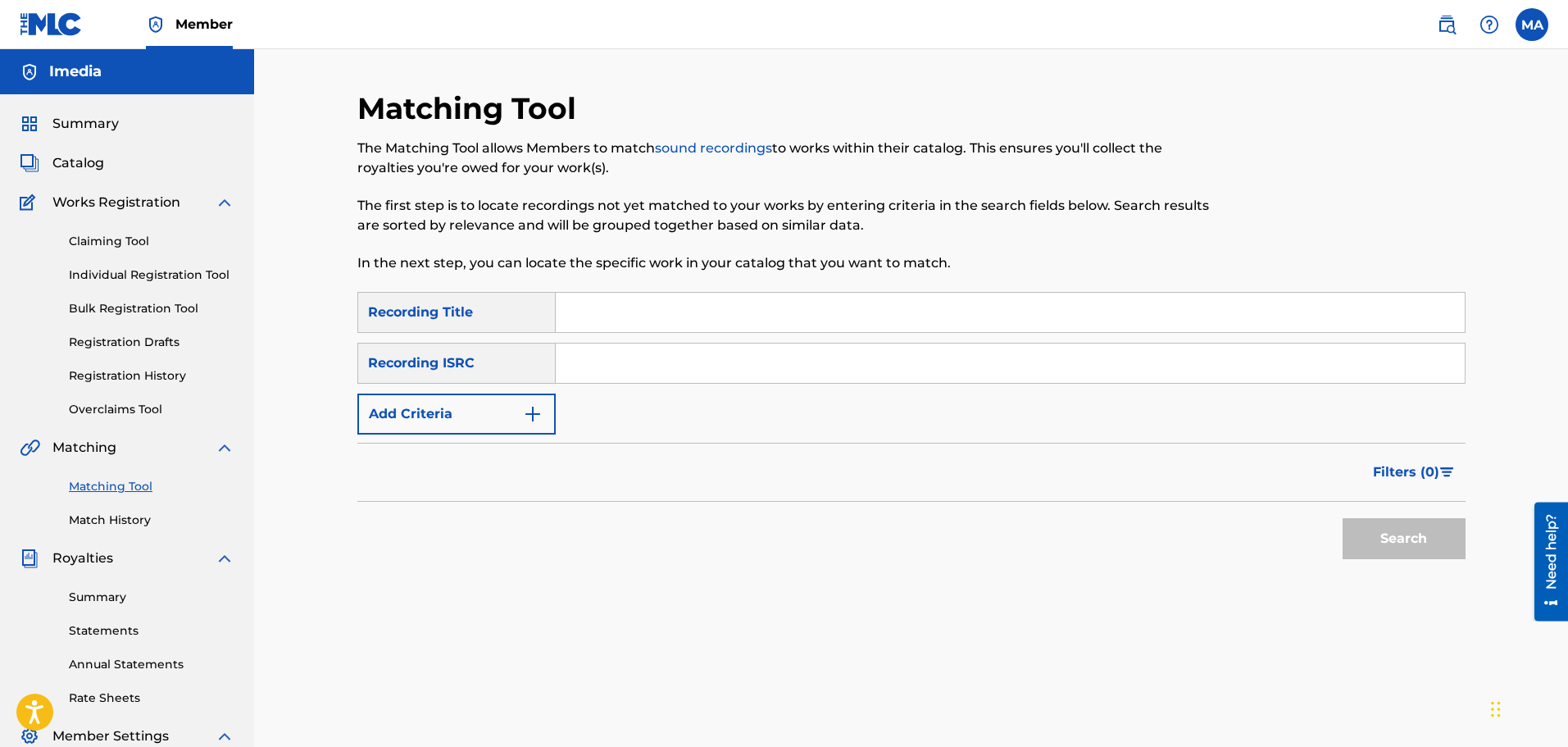
click at [82, 132] on span "Summary" at bounding box center [85, 123] width 66 height 19
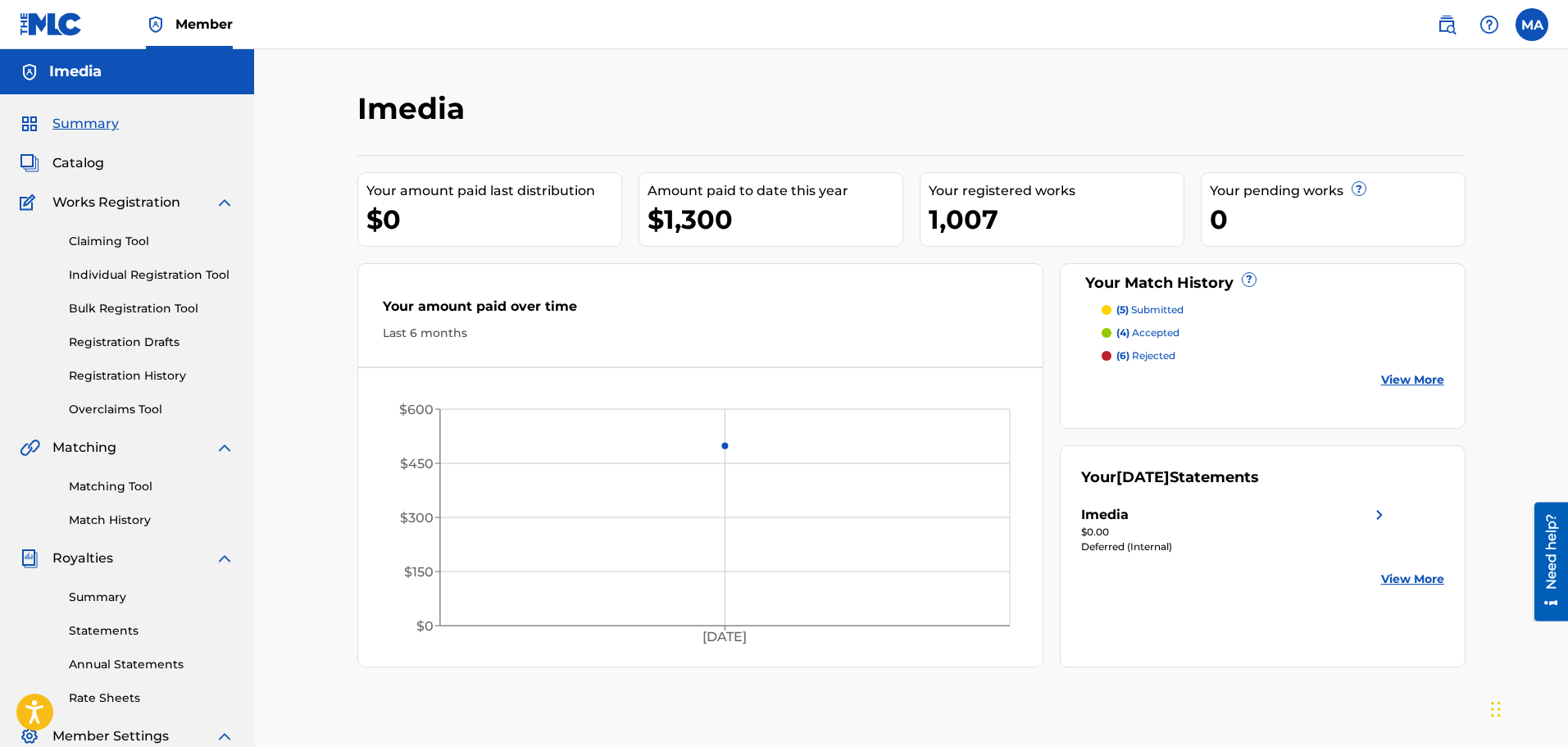
click at [105, 483] on link "Matching Tool" at bounding box center [151, 487] width 166 height 18
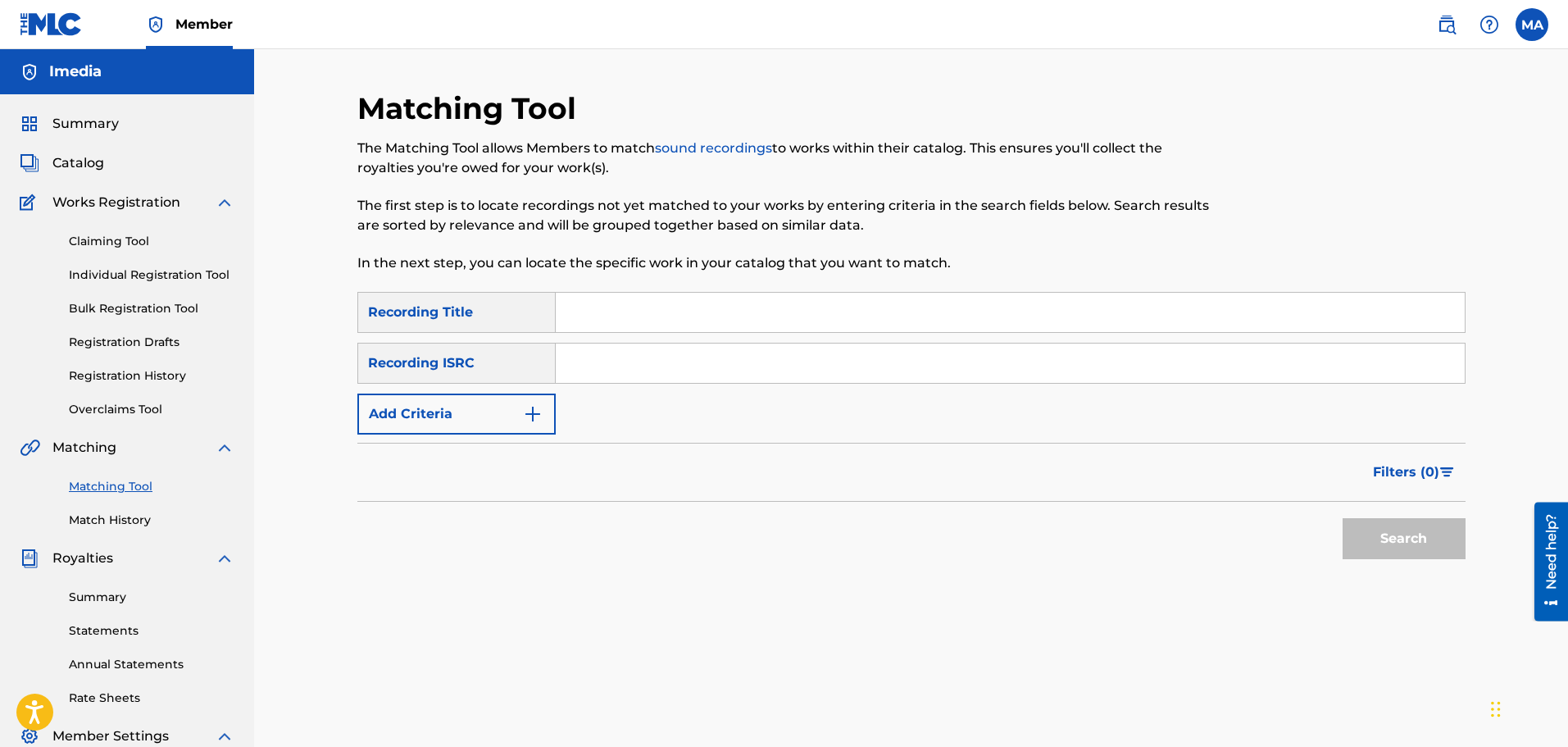
paste input "انا هدية"
type input "انا هدية"
click at [642, 361] on input "Search Form" at bounding box center [1010, 363] width 909 height 40
click at [640, 374] on input "Search Form" at bounding box center [1010, 363] width 909 height 40
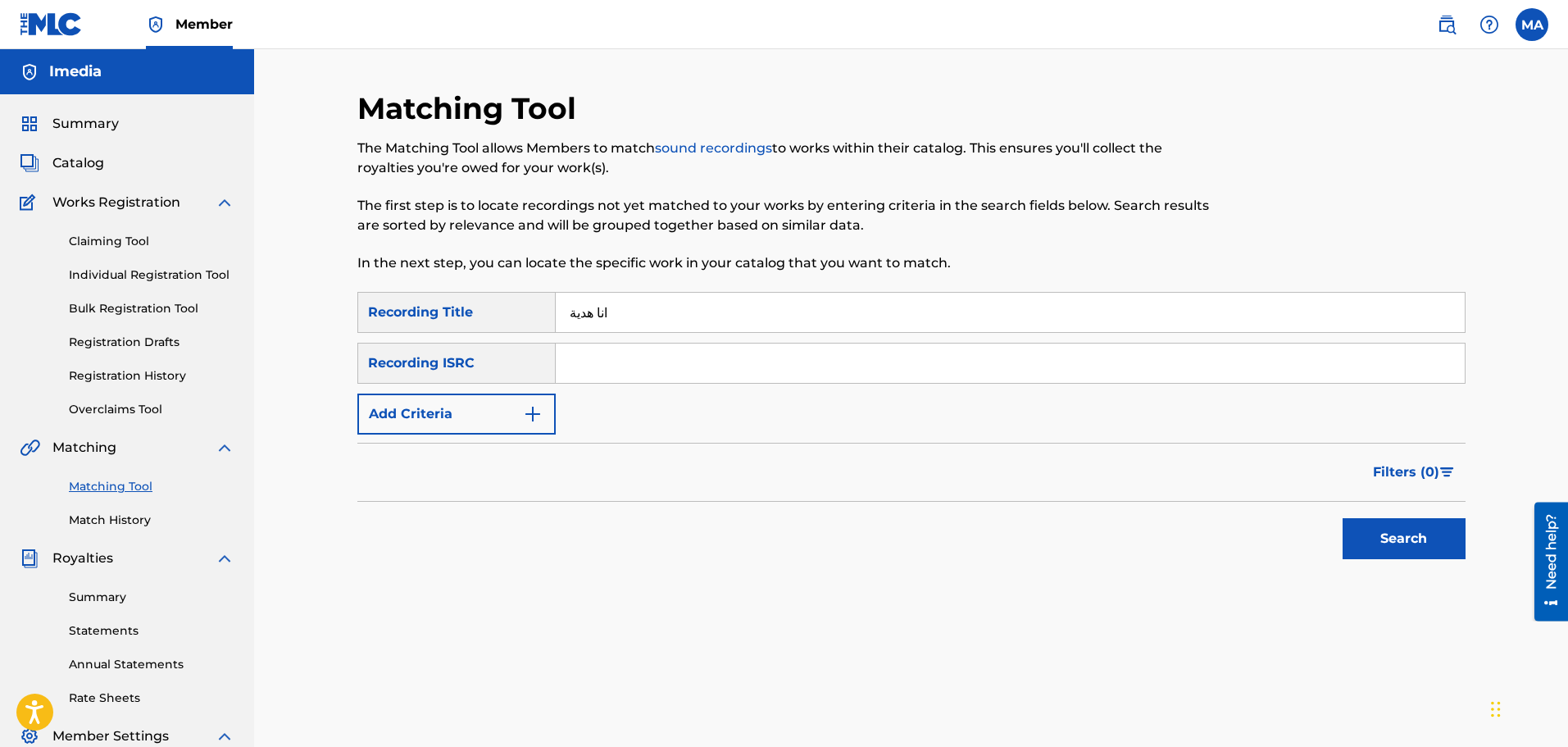
click at [504, 401] on button "Add Criteria" at bounding box center [456, 414] width 198 height 41
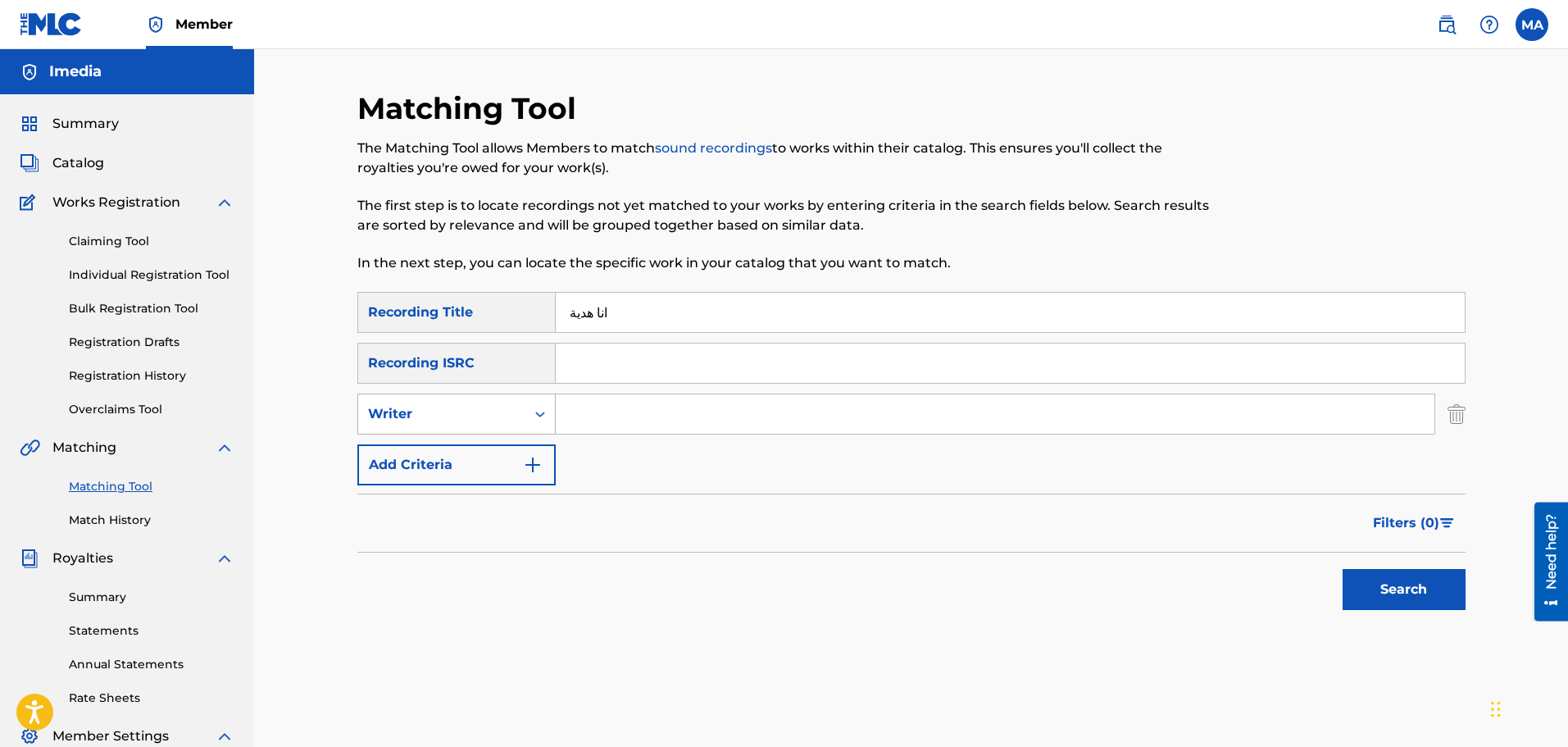
click at [528, 424] on div "Search Form" at bounding box center [541, 415] width 30 height 30
click at [504, 457] on div "Recording Artist" at bounding box center [456, 455] width 196 height 41
click at [582, 428] on input "Search Form" at bounding box center [995, 414] width 879 height 40
type input "HOUDA BONDOK"
click at [1438, 588] on button "Search" at bounding box center [1404, 589] width 123 height 41
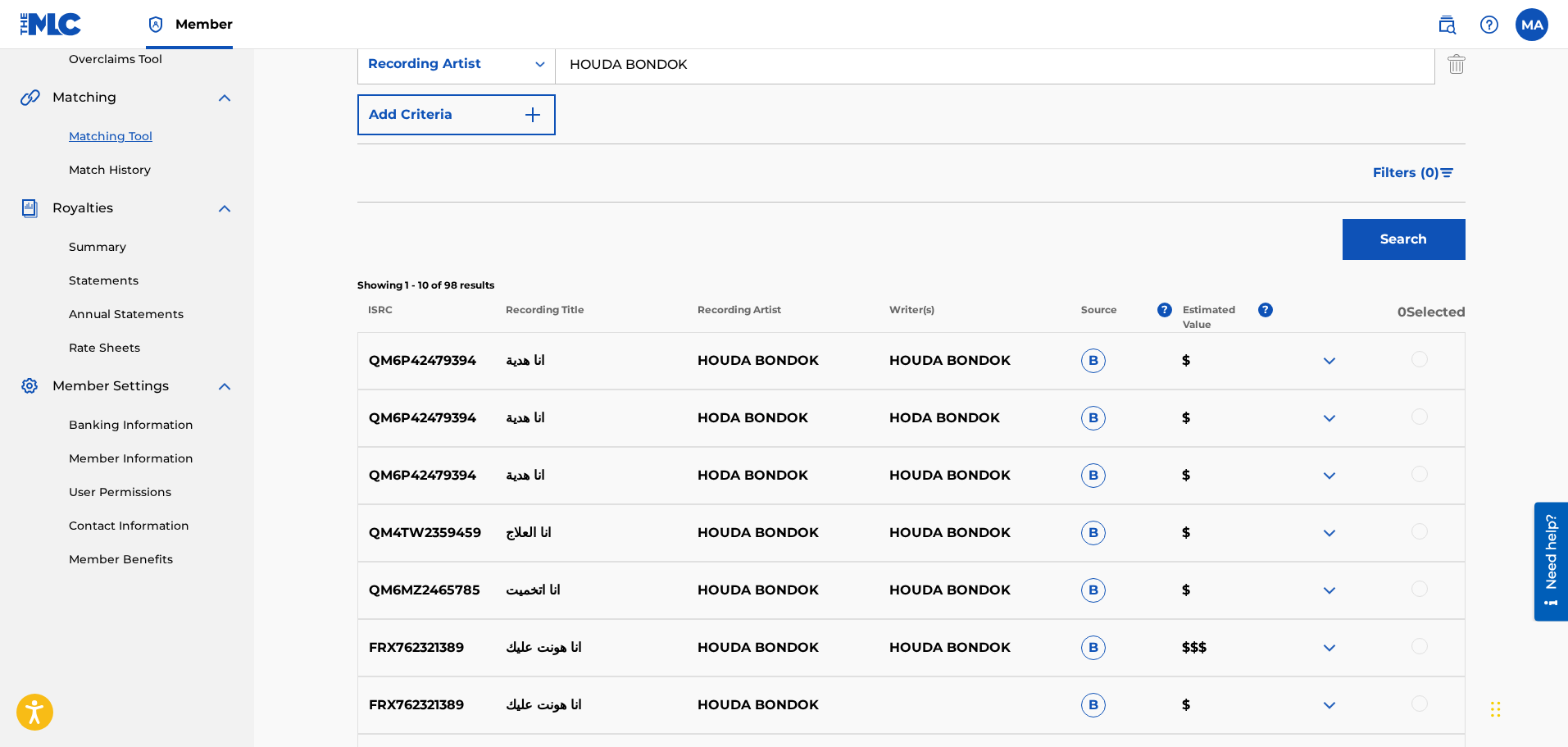
scroll to position [410, 0]
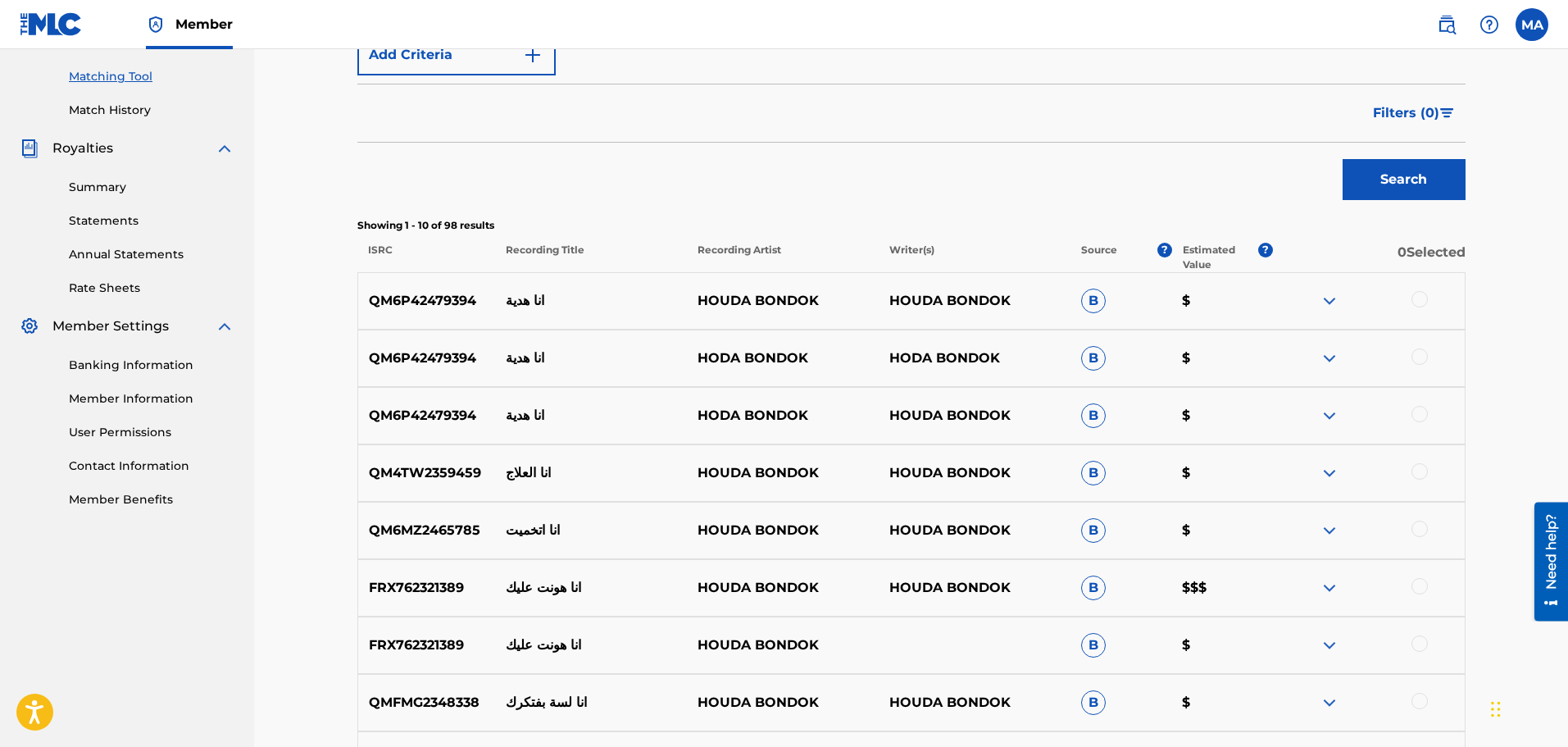
click at [1334, 303] on img at bounding box center [1329, 301] width 19 height 19
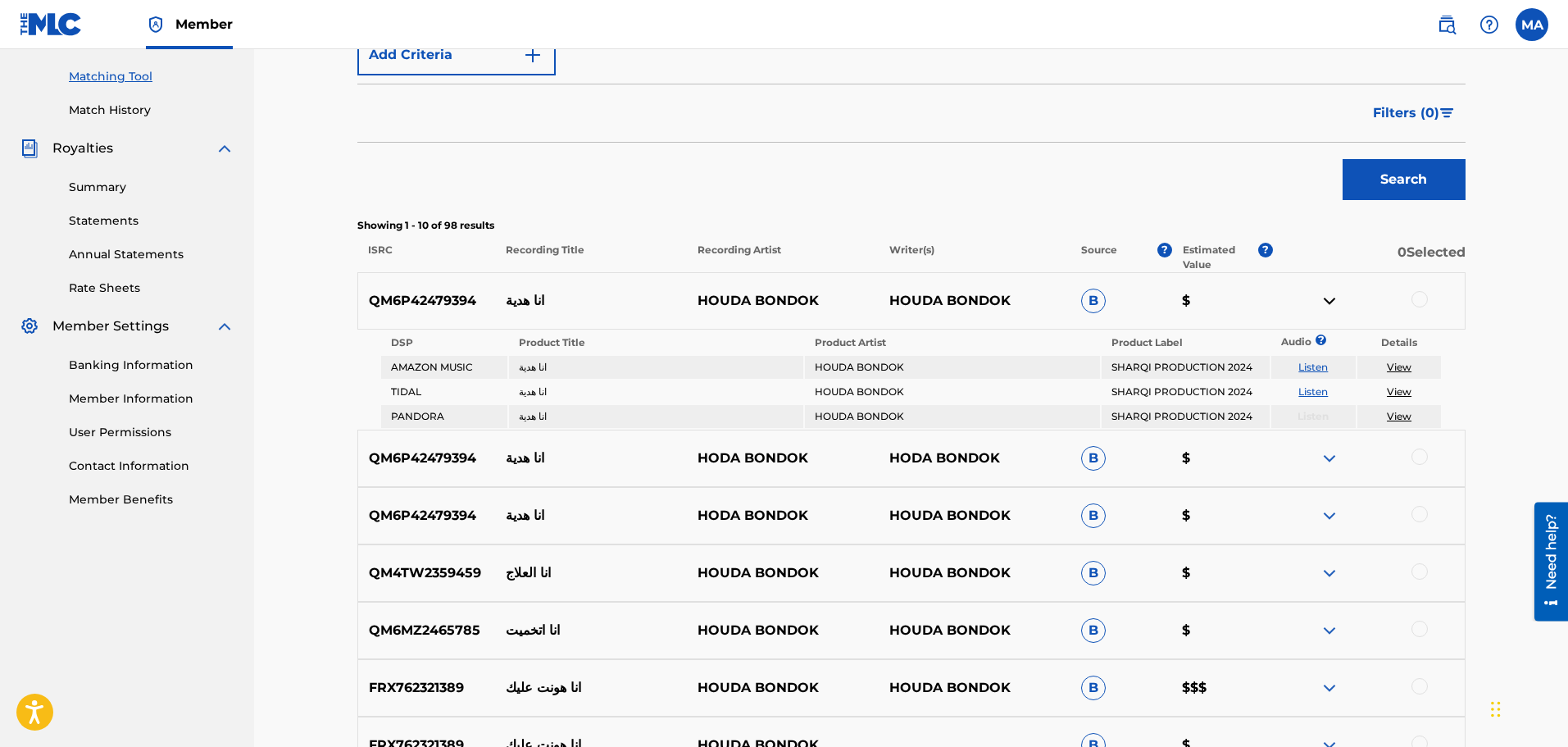
click at [1329, 461] on img at bounding box center [1329, 458] width 19 height 19
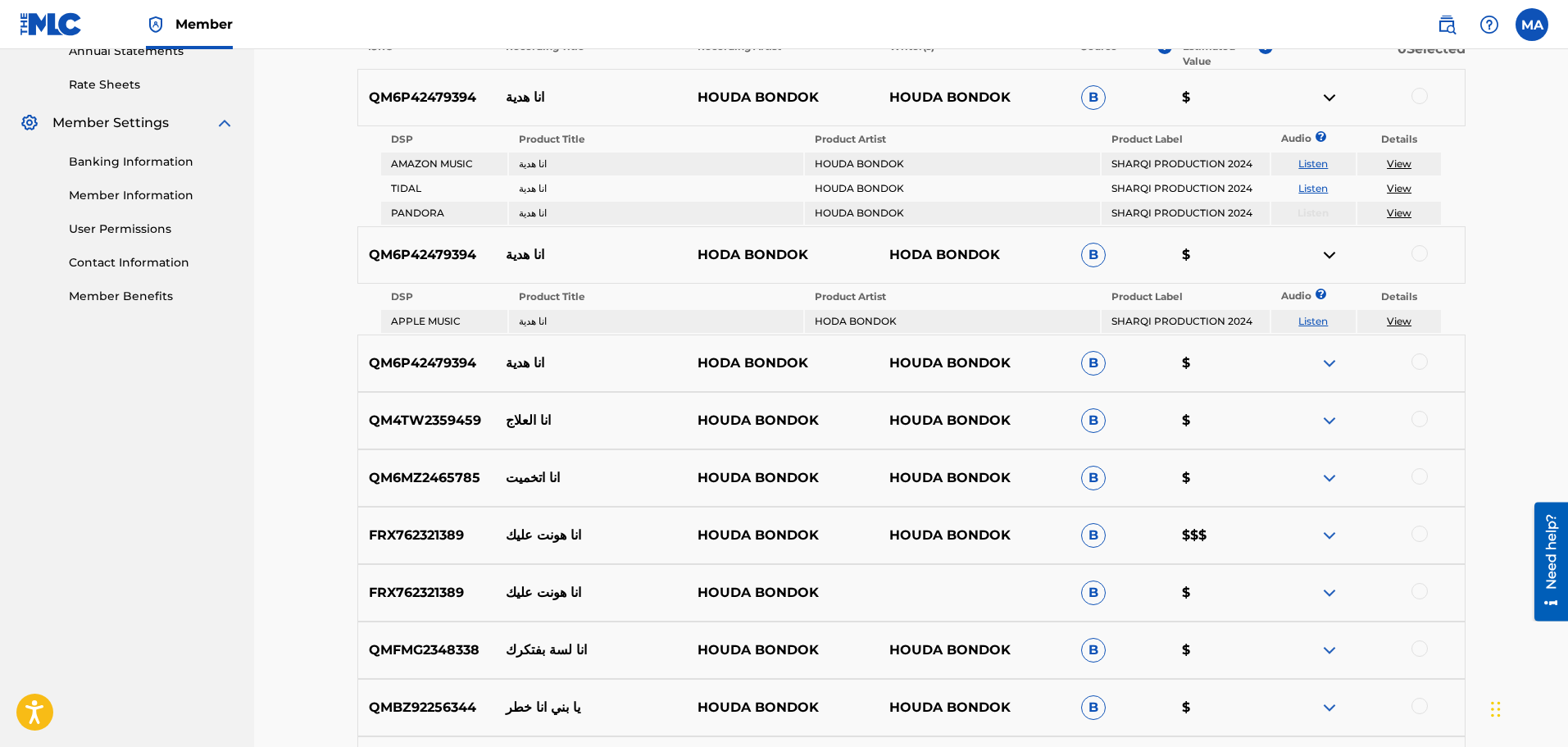
scroll to position [656, 0]
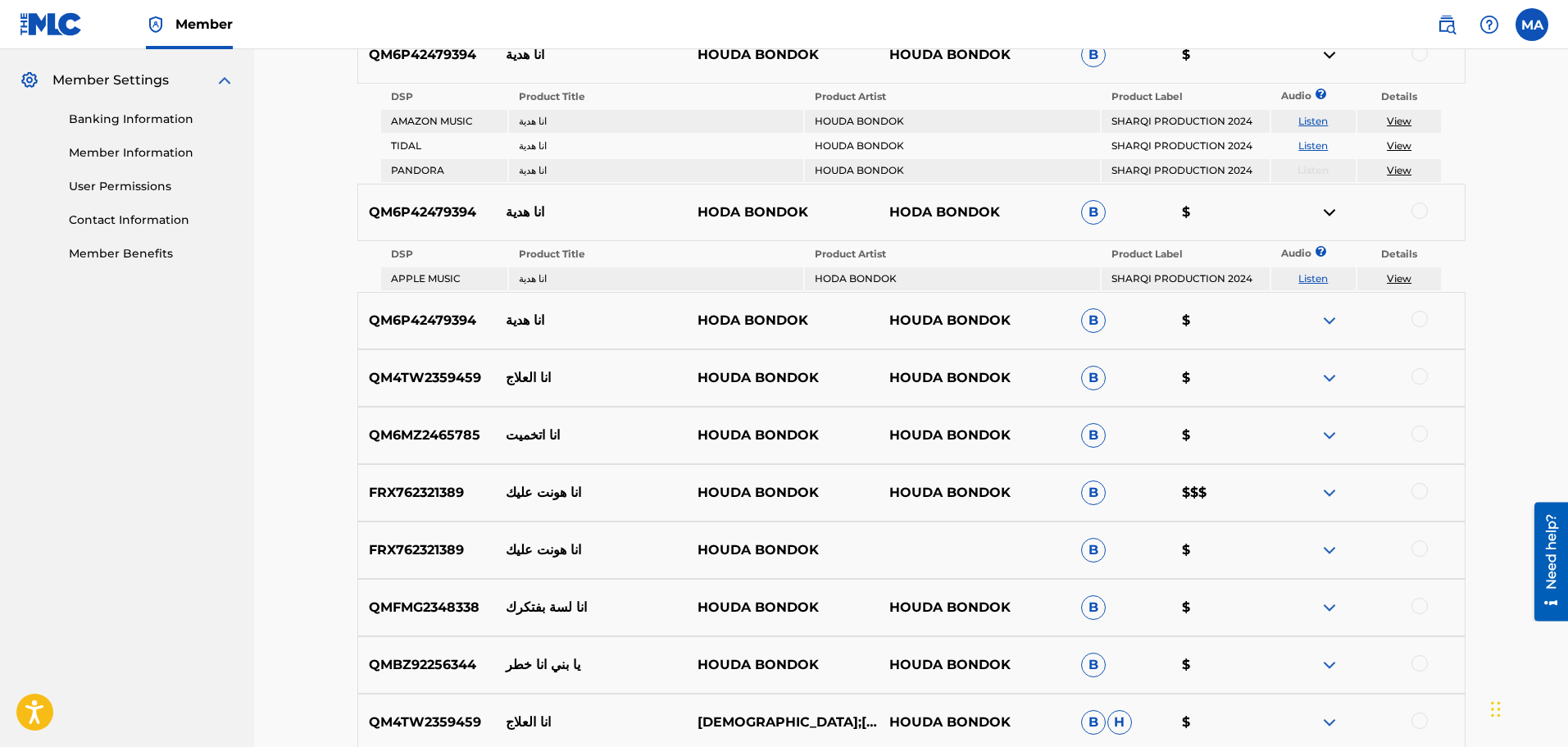
click at [1329, 323] on img at bounding box center [1329, 321] width 19 height 19
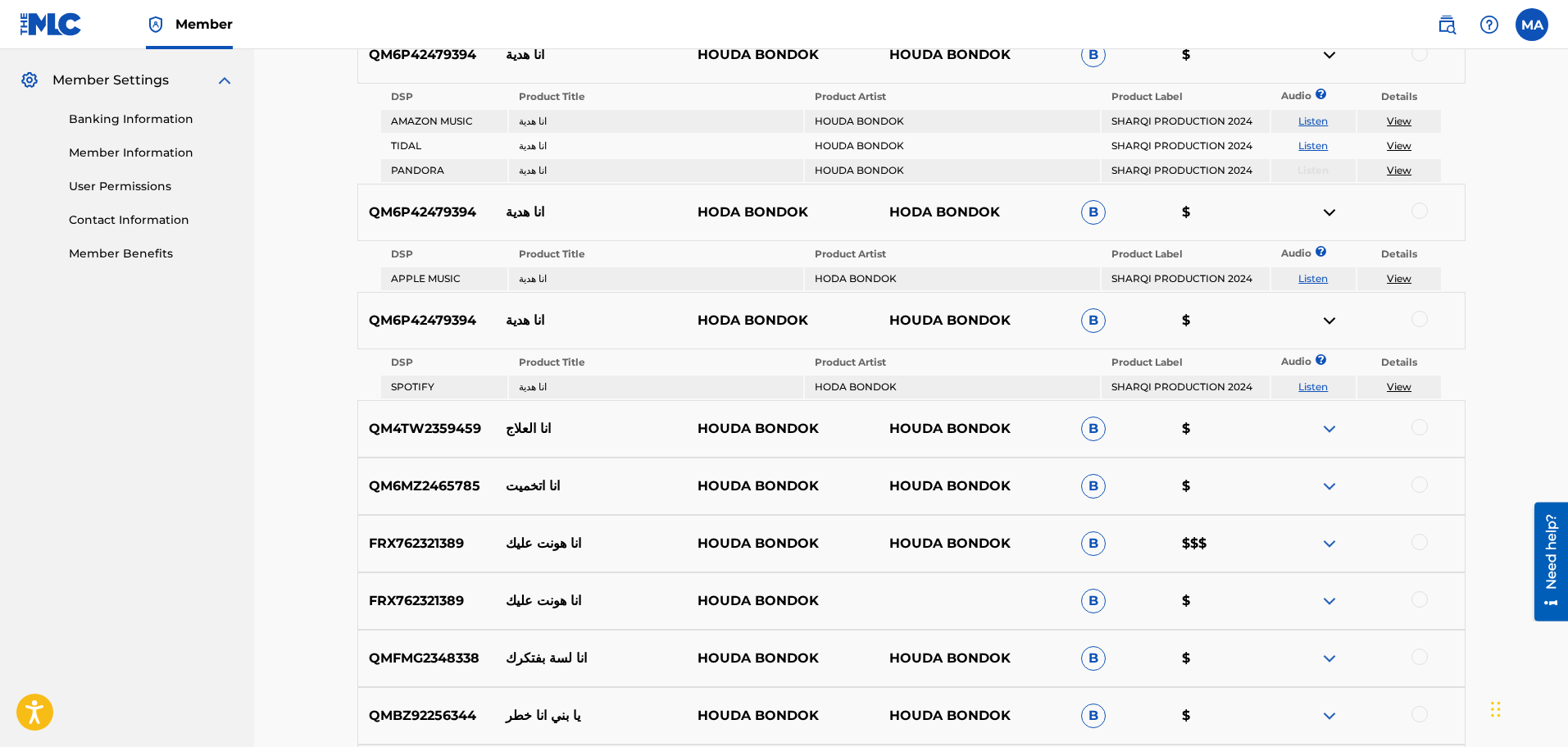
click at [1338, 484] on img at bounding box center [1329, 486] width 19 height 19
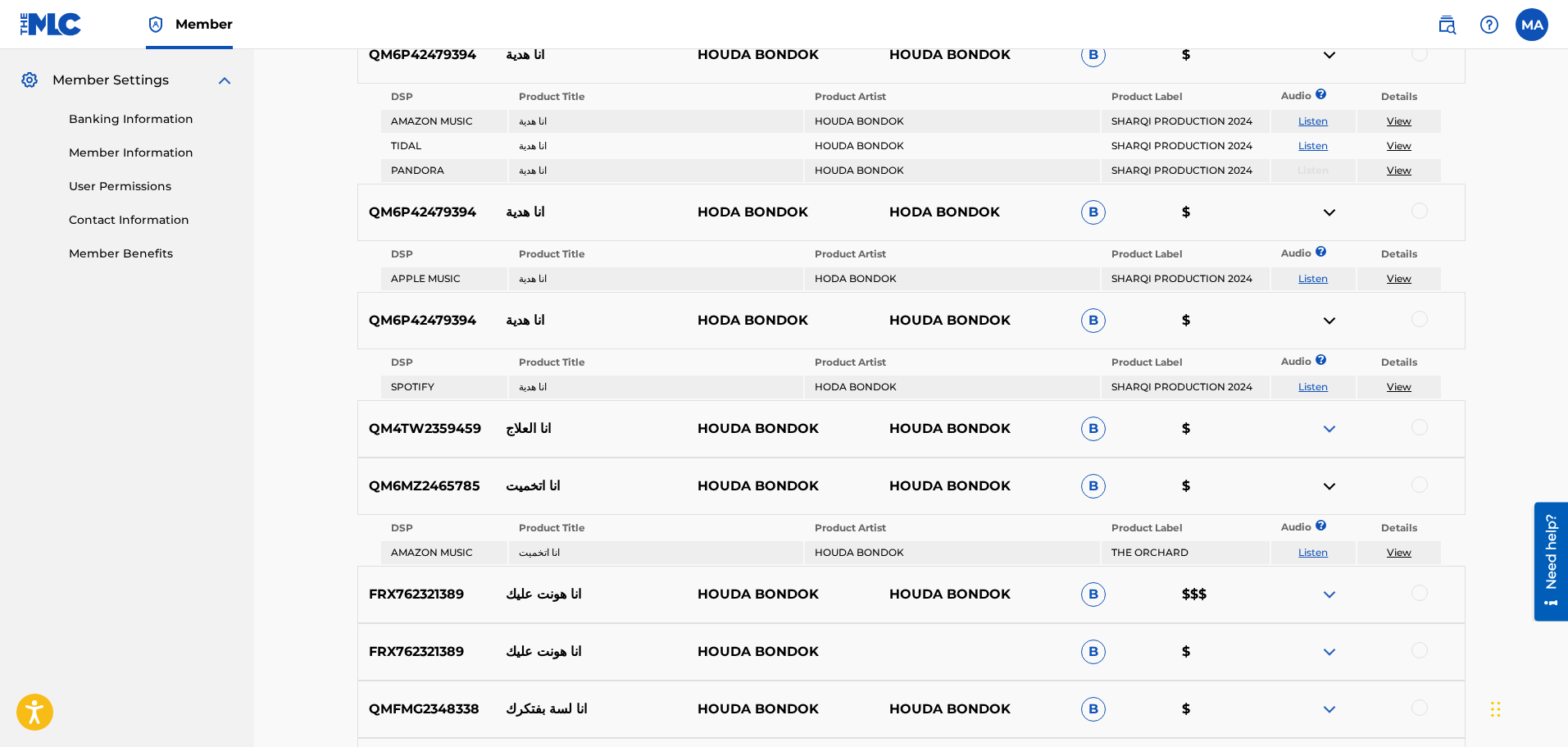
click at [1338, 484] on img at bounding box center [1329, 486] width 19 height 19
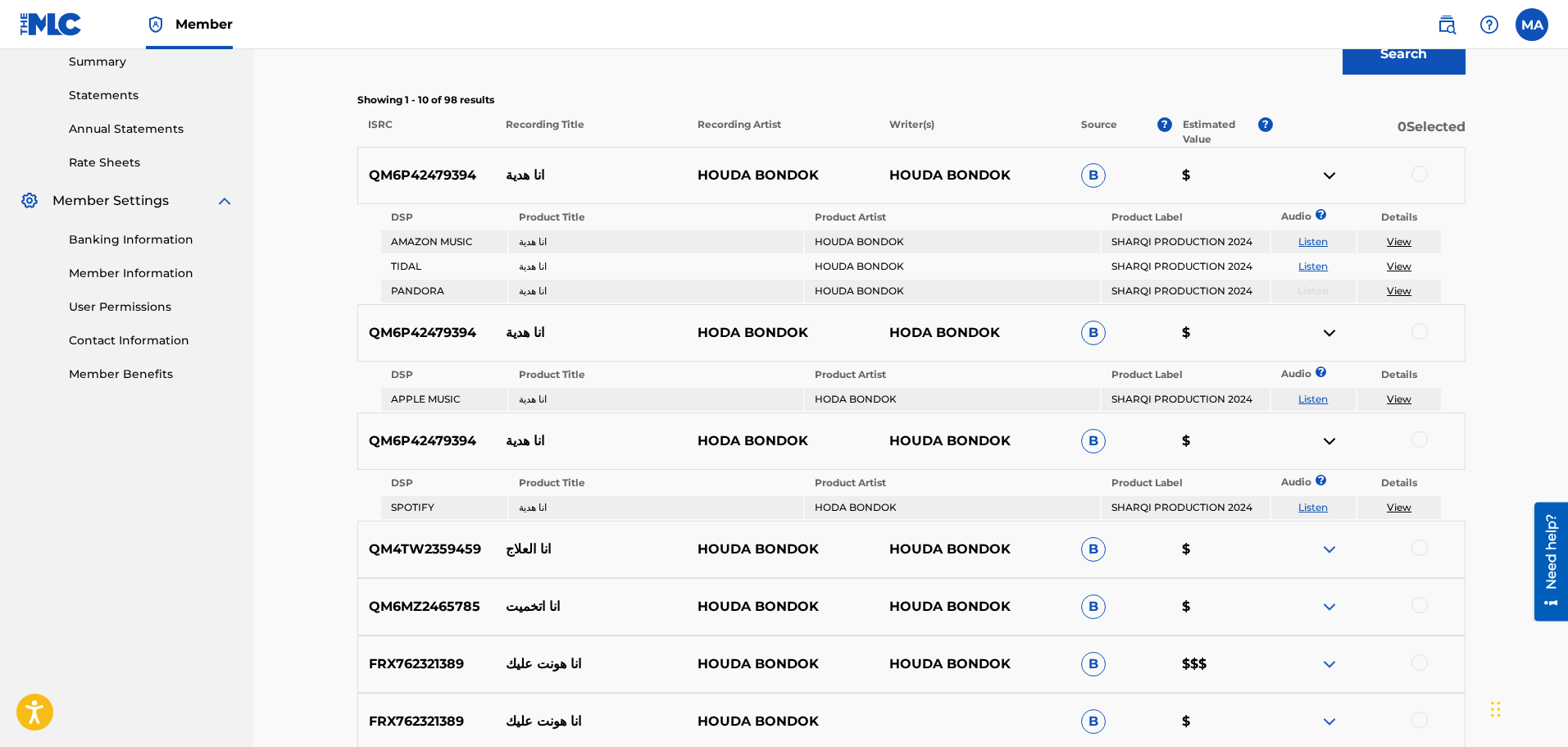
scroll to position [503, 0]
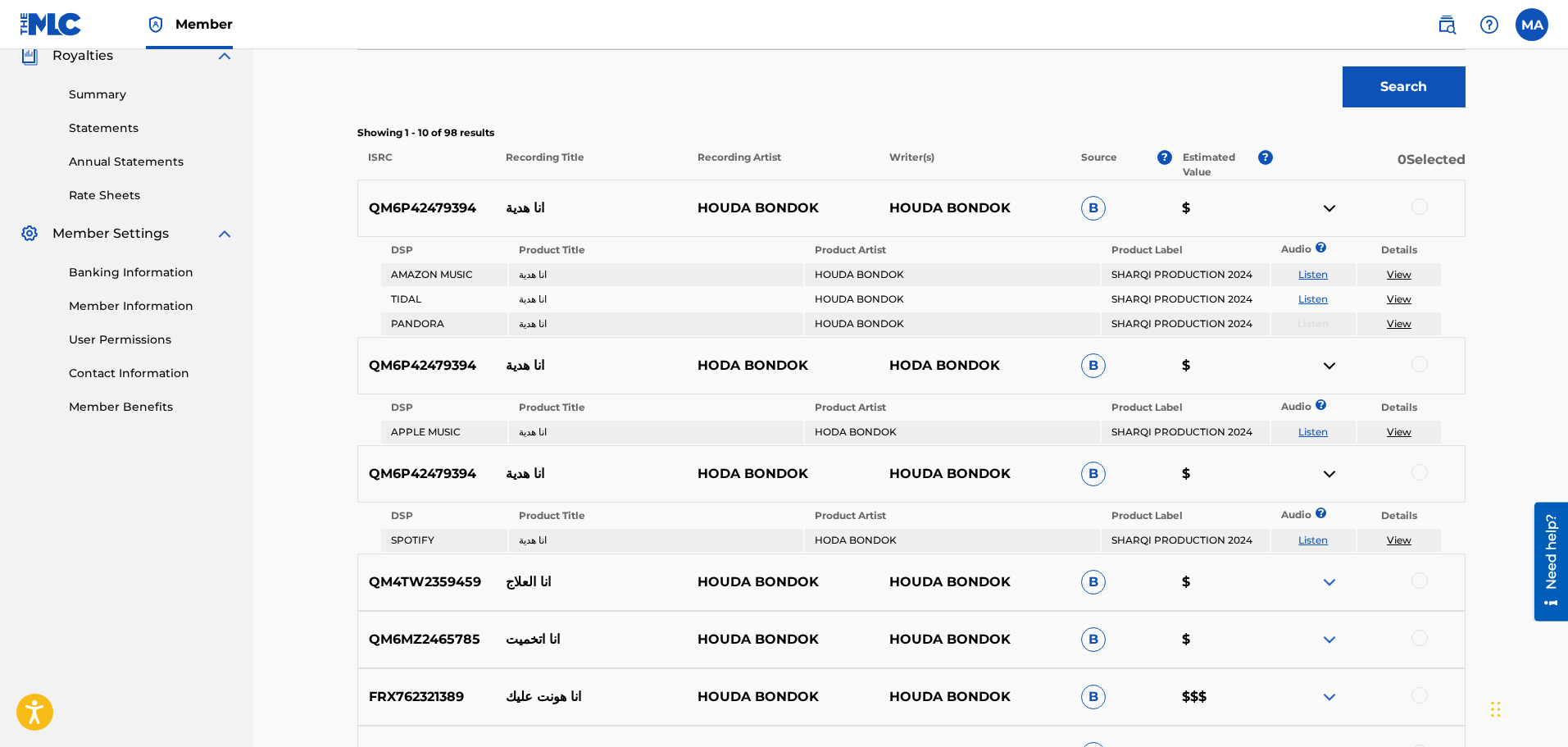
click at [1422, 208] on div at bounding box center [1420, 206] width 17 height 17
click at [1420, 364] on div at bounding box center [1420, 364] width 17 height 17
click at [1418, 480] on div at bounding box center [1420, 472] width 17 height 17
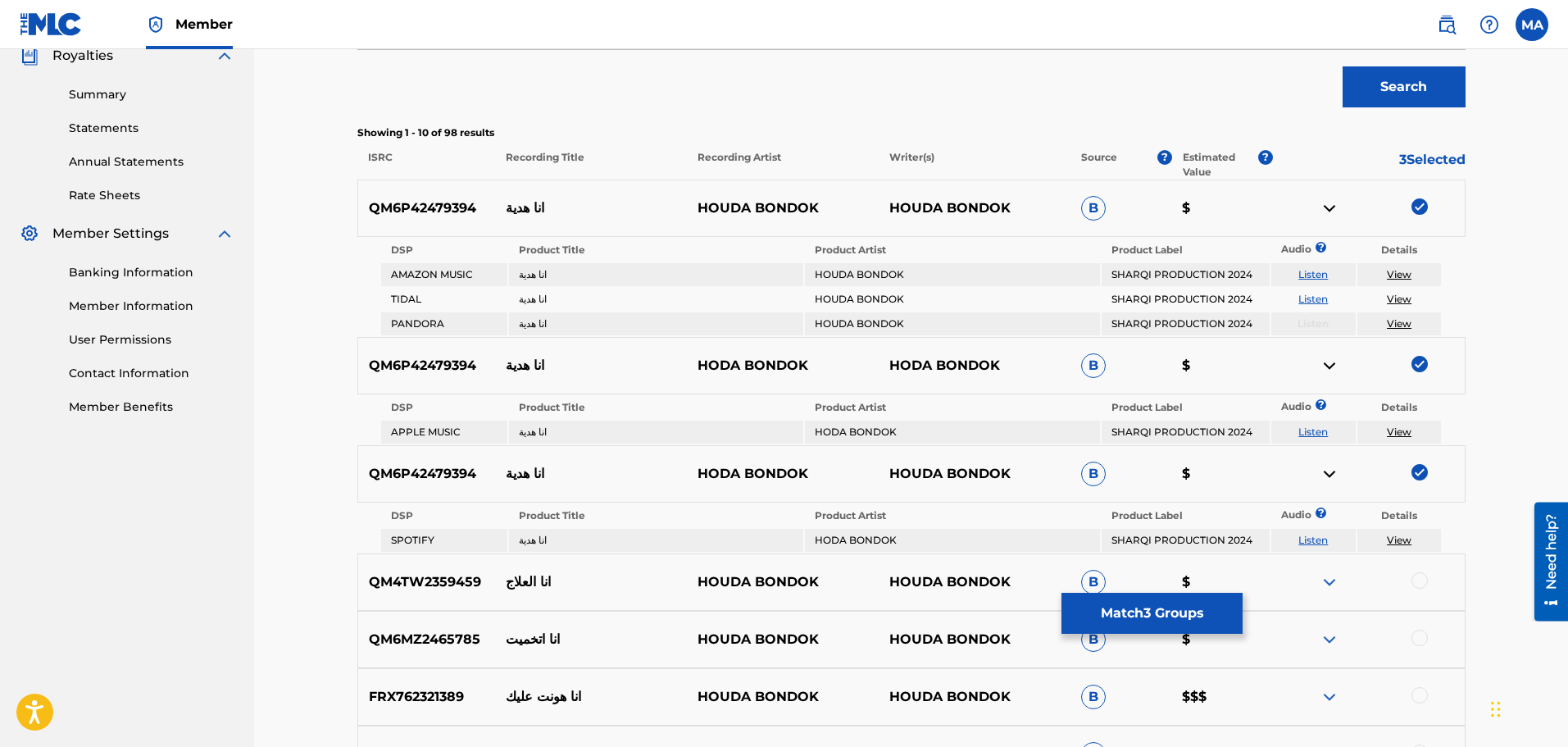
click at [1424, 473] on img at bounding box center [1420, 472] width 17 height 17
click at [1423, 473] on div at bounding box center [1420, 472] width 17 height 17
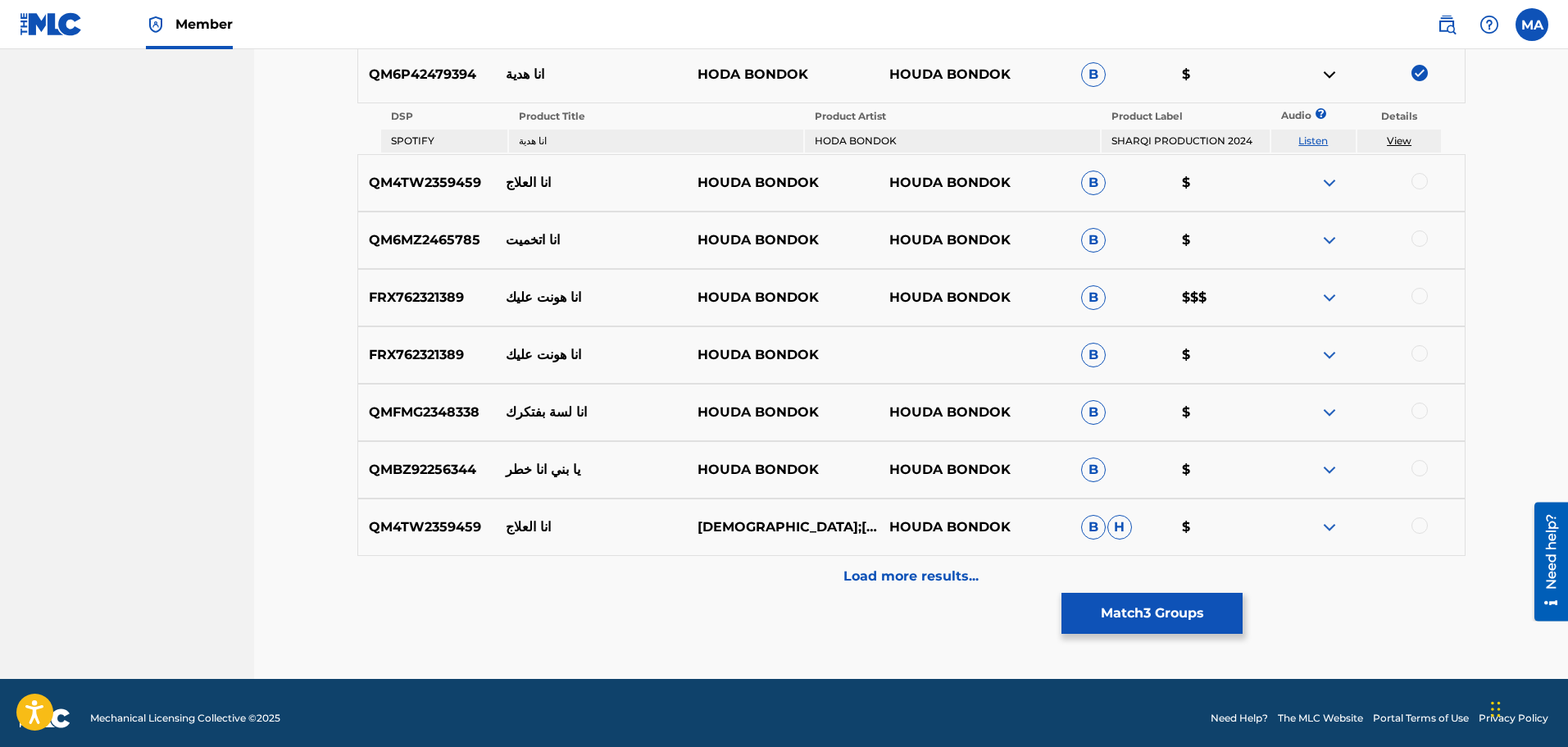
scroll to position [913, 0]
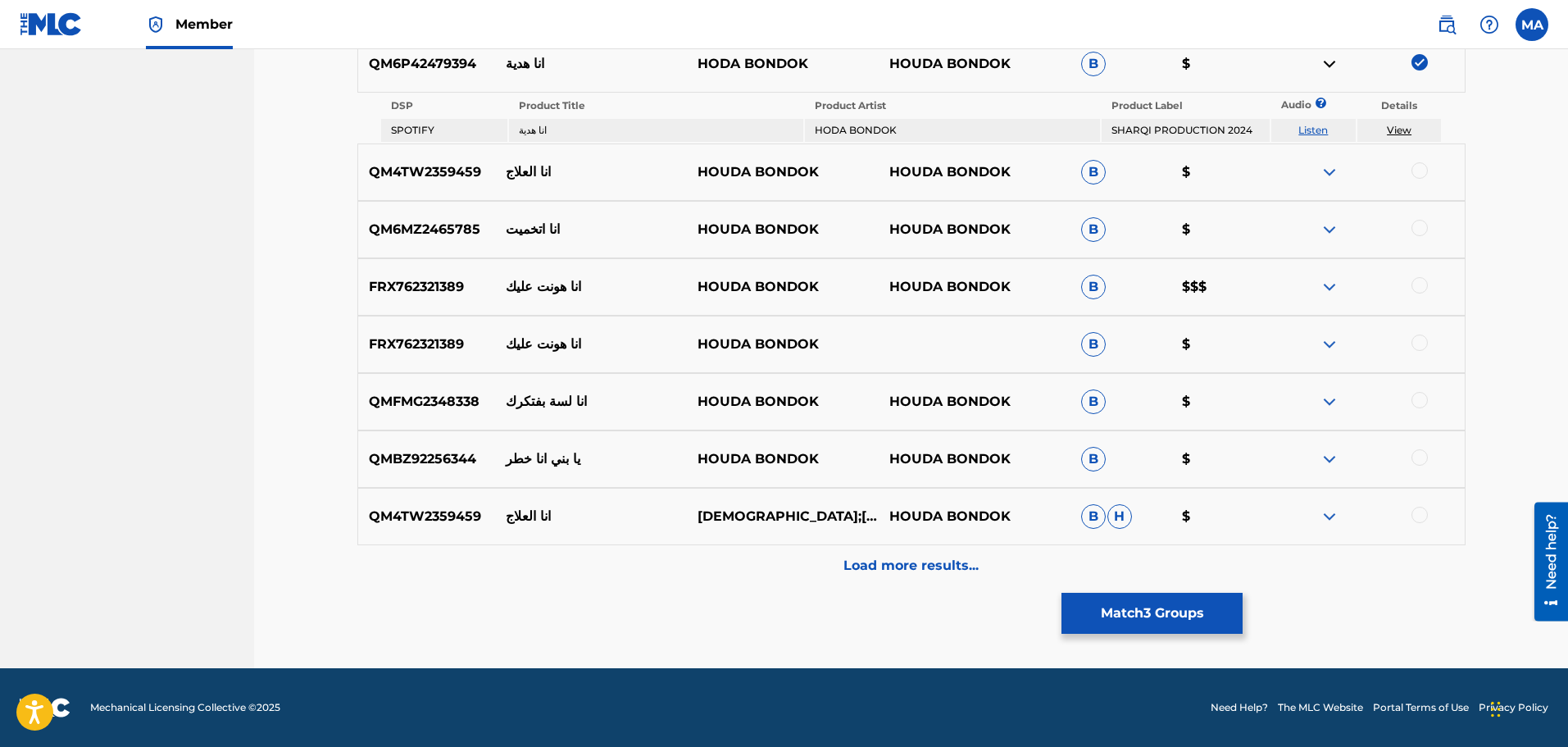
click at [879, 566] on p "Load more results..." at bounding box center [911, 566] width 136 height 19
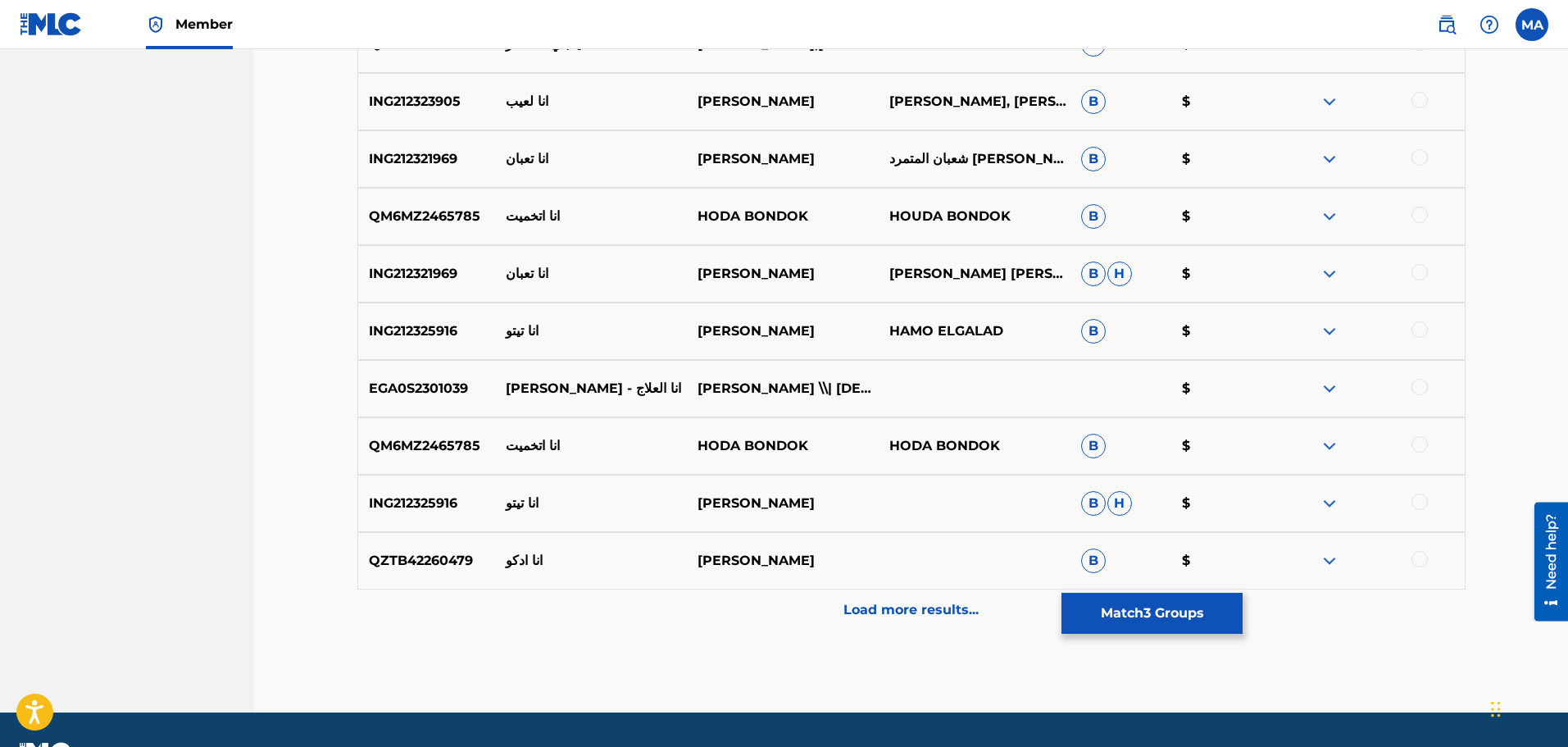
scroll to position [1285, 0]
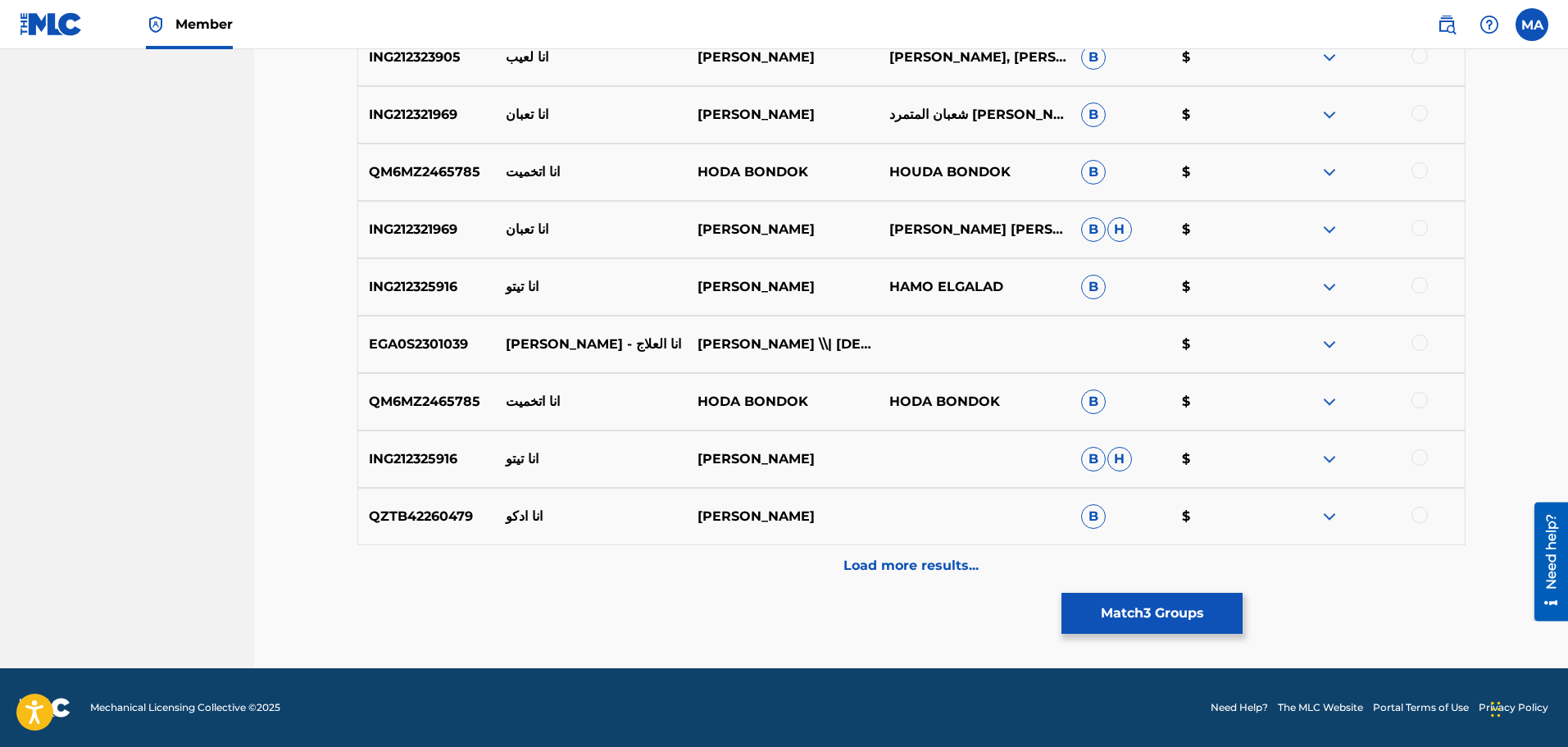
click at [898, 573] on p "Load more results..." at bounding box center [911, 566] width 136 height 19
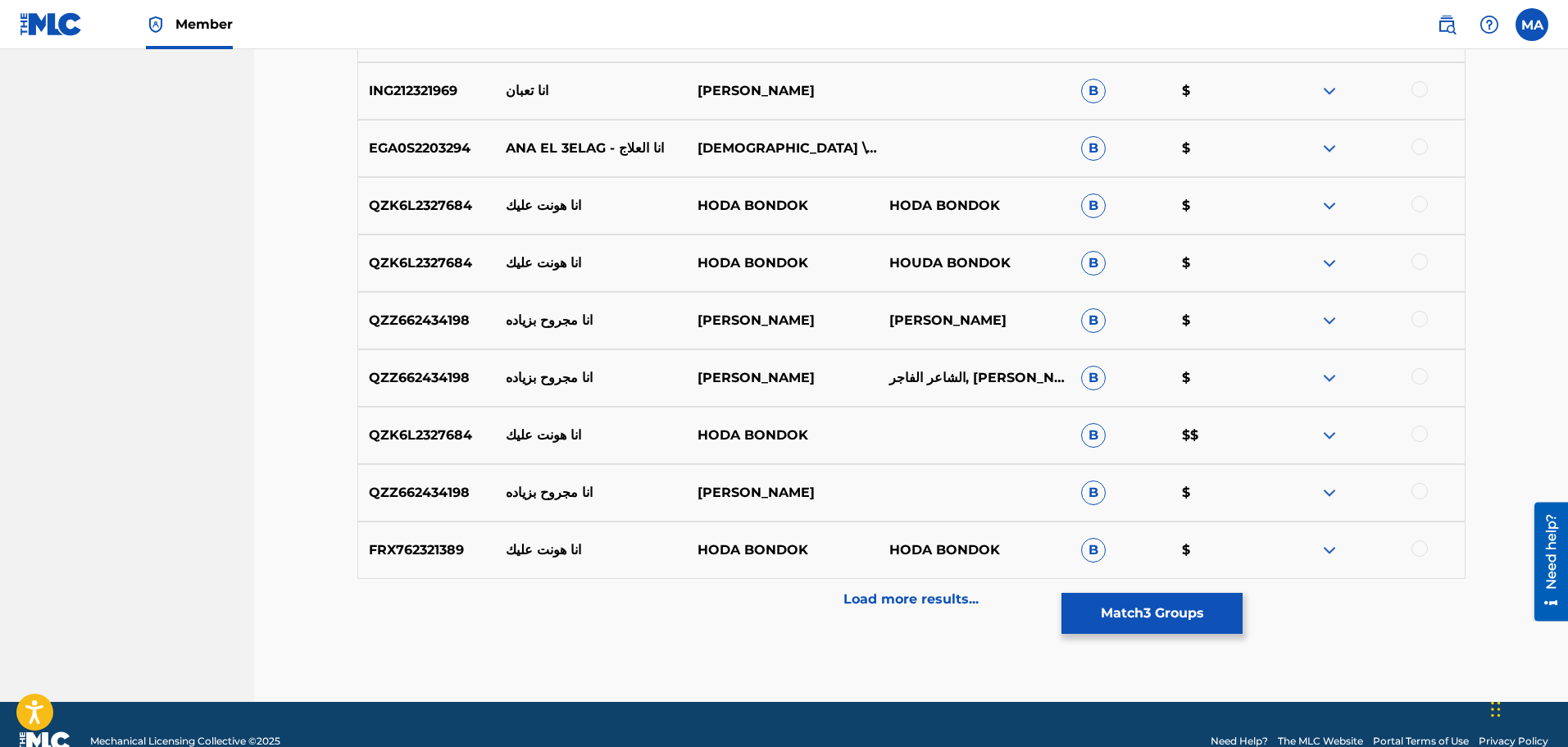
scroll to position [1860, 0]
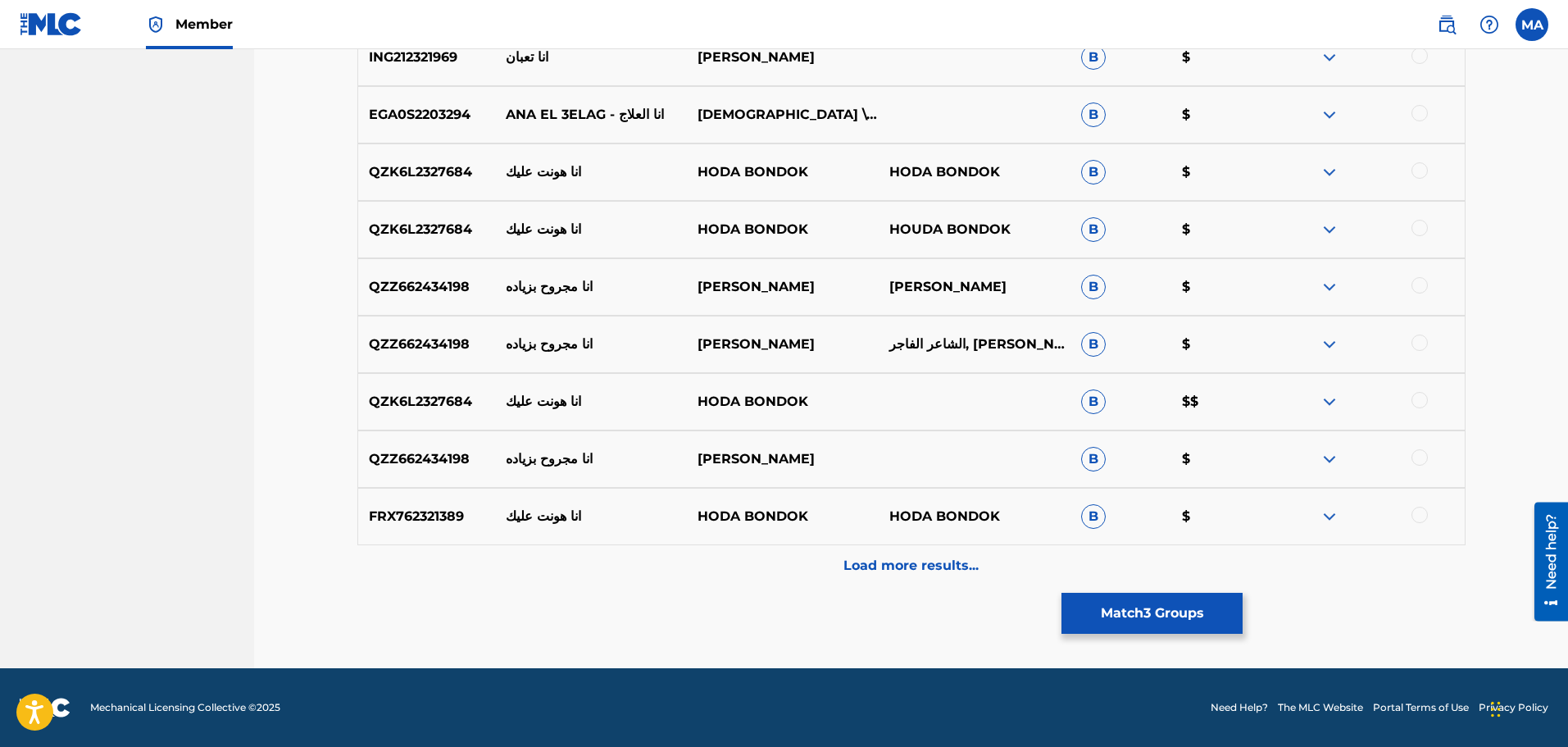
click at [1329, 233] on img at bounding box center [1329, 230] width 19 height 19
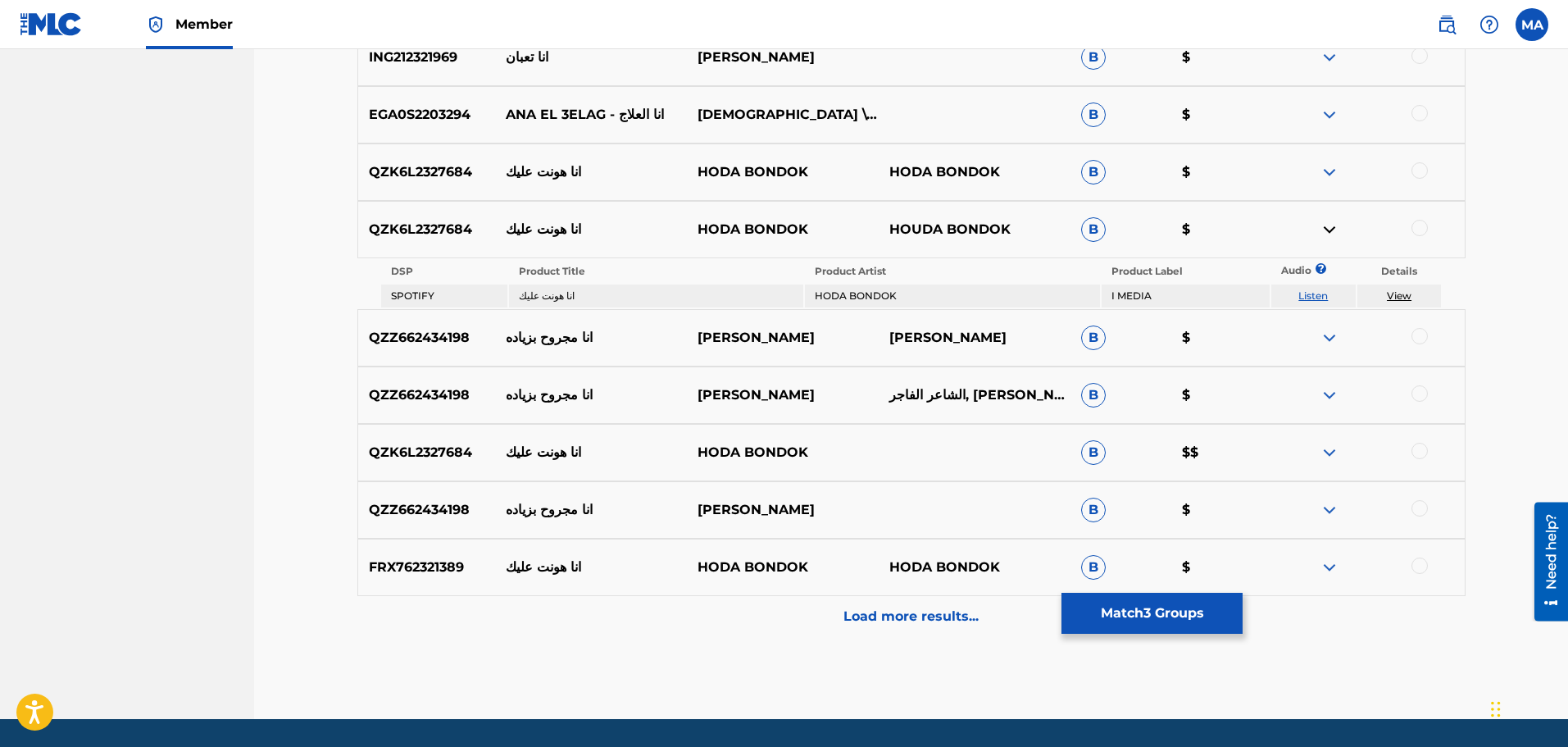
click at [1329, 233] on img at bounding box center [1329, 230] width 19 height 19
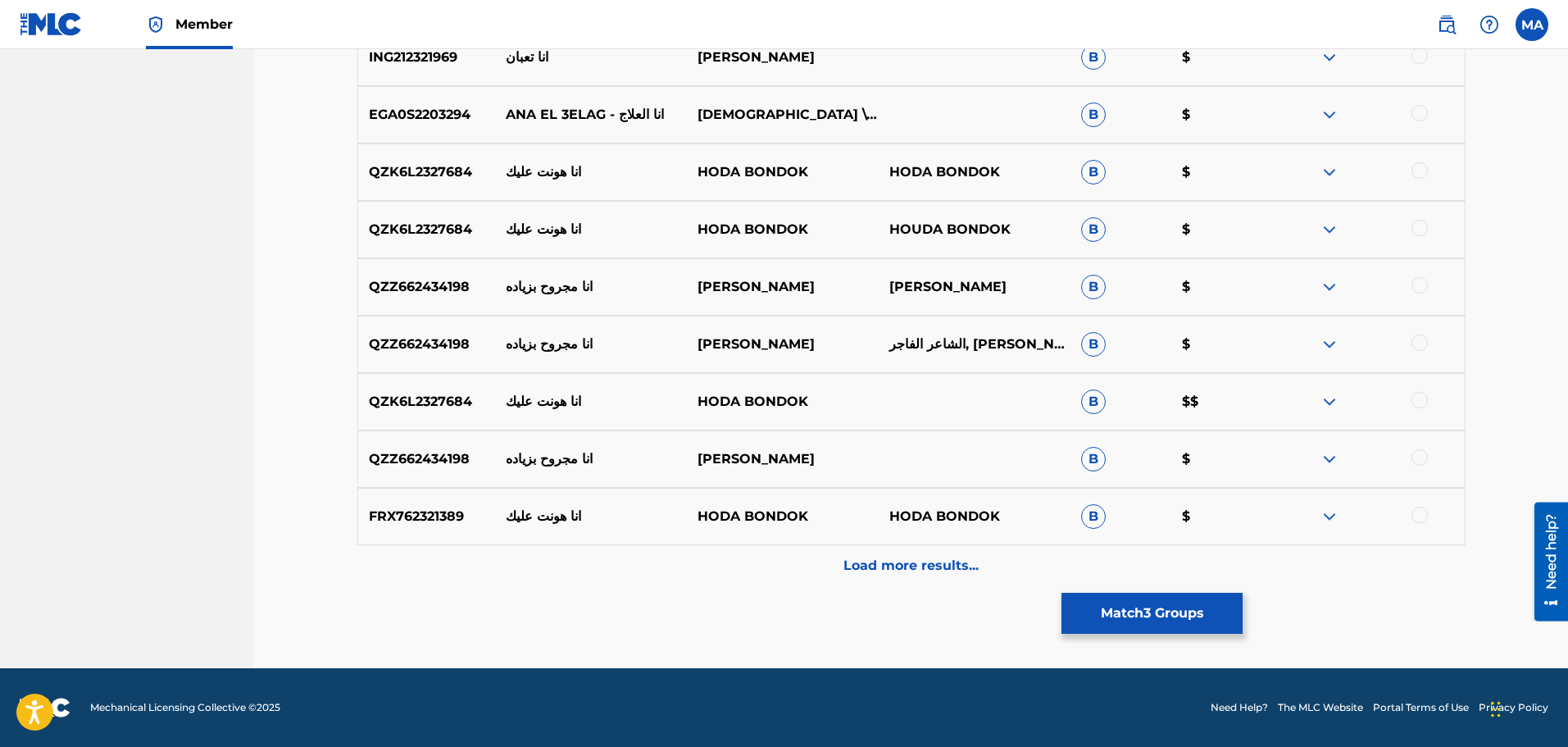
click at [1144, 614] on button "Match 3 Groups" at bounding box center [1152, 613] width 181 height 41
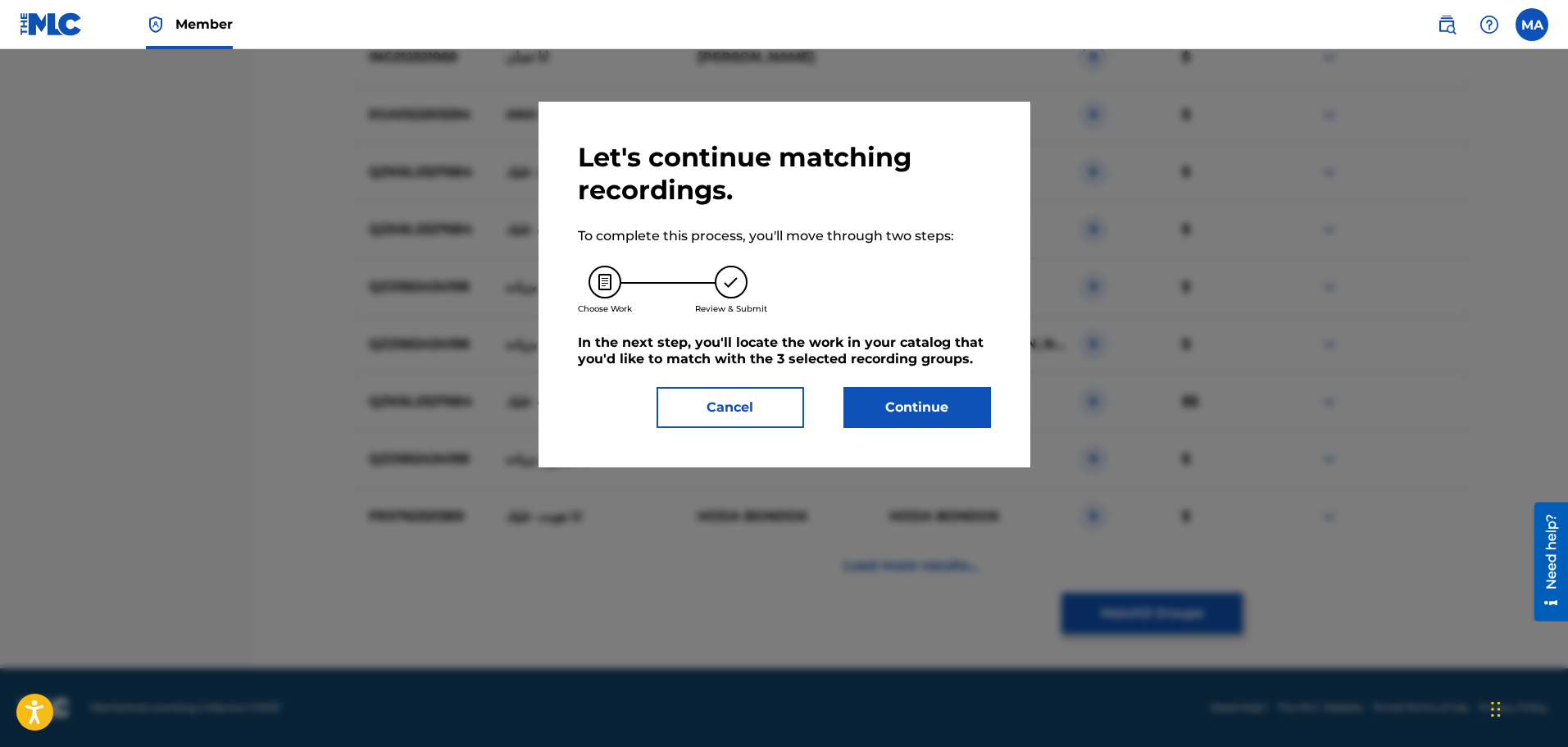
click at [902, 396] on button "Continue" at bounding box center [917, 408] width 148 height 41
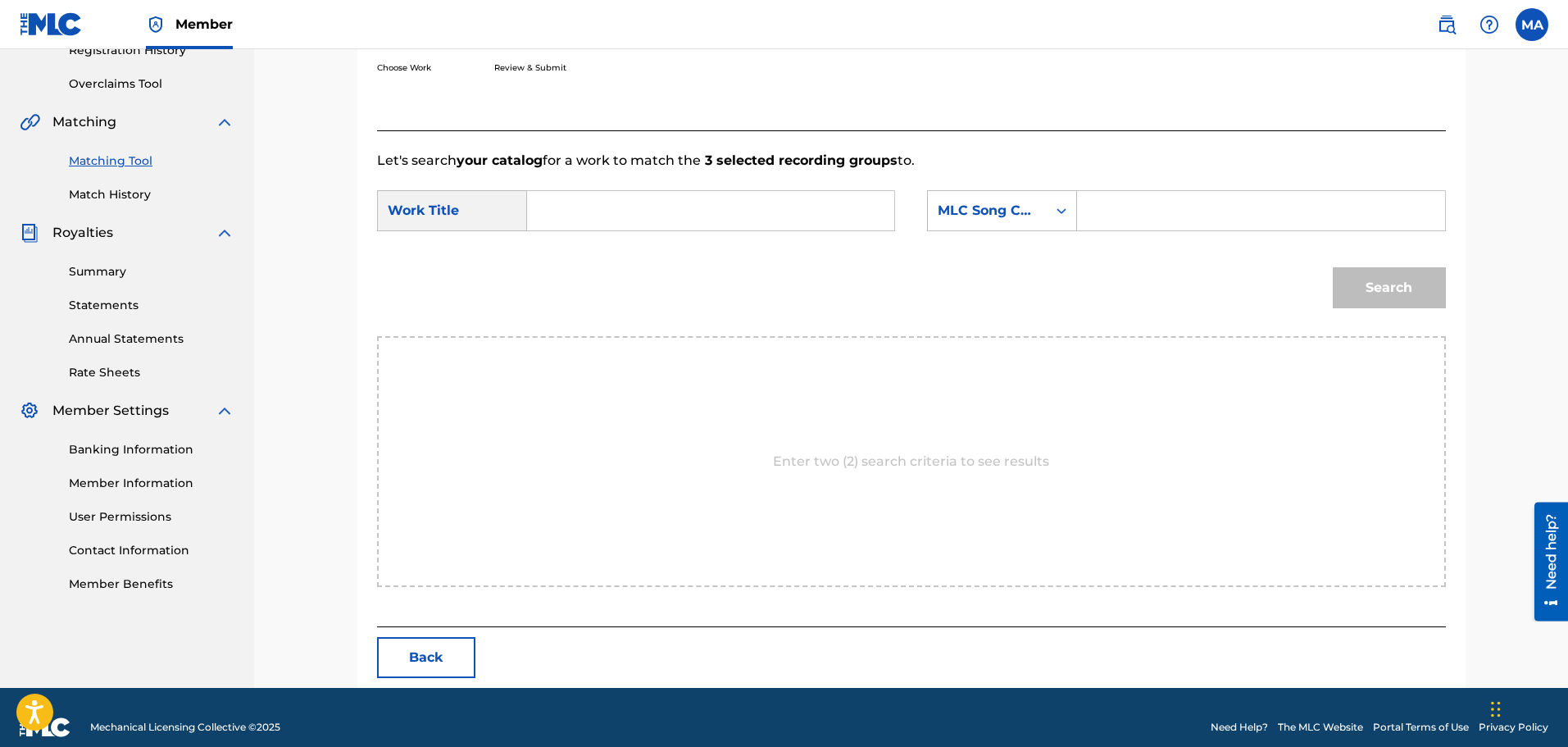
scroll to position [345, 0]
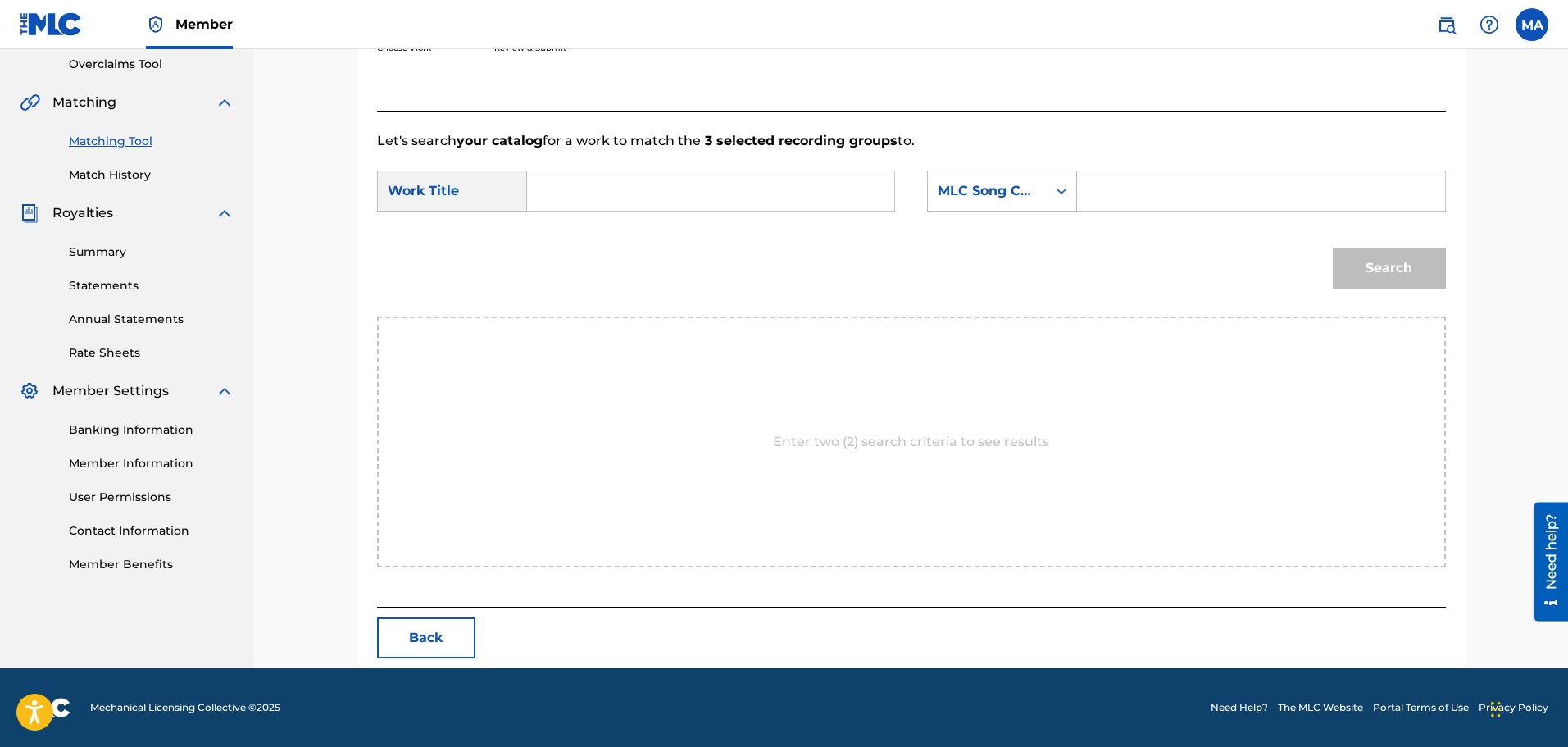
paste input "انا هدية"
drag, startPoint x: 556, startPoint y: 196, endPoint x: 480, endPoint y: 189, distance: 76.3
click at [480, 189] on div "SearchWithCriteria988cfdcf-8d1e-4dcd-b402-cd7d92a4182c Work Title انا هدية ana …" at bounding box center [636, 191] width 519 height 41
click at [593, 241] on span "[PERSON_NAME] -" at bounding box center [612, 238] width 114 height 35
type input "[PERSON_NAME] - انا هدية"
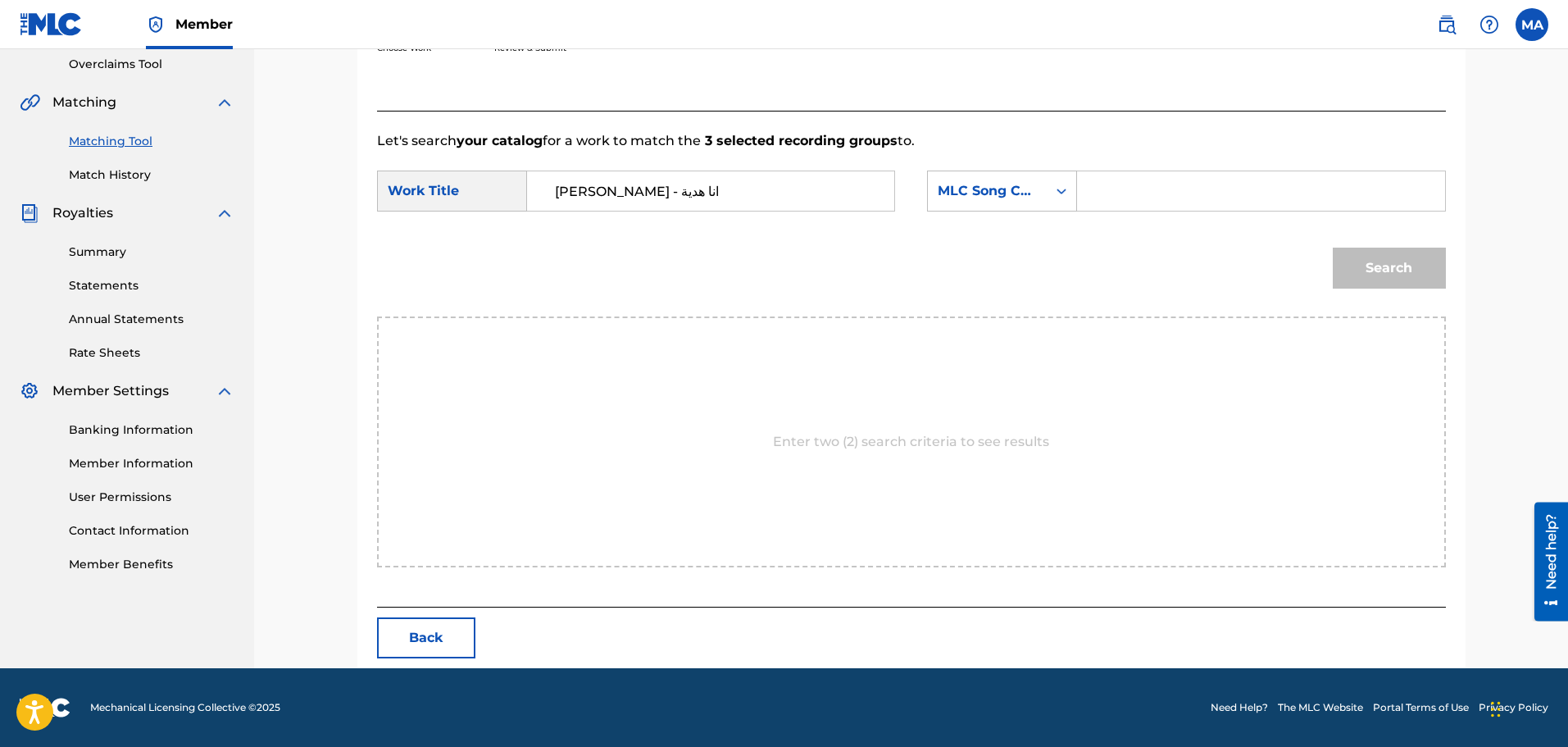
paste input "AX4MYJ"
type input "AX4MYJ"
click at [1381, 261] on button "Search" at bounding box center [1389, 268] width 114 height 41
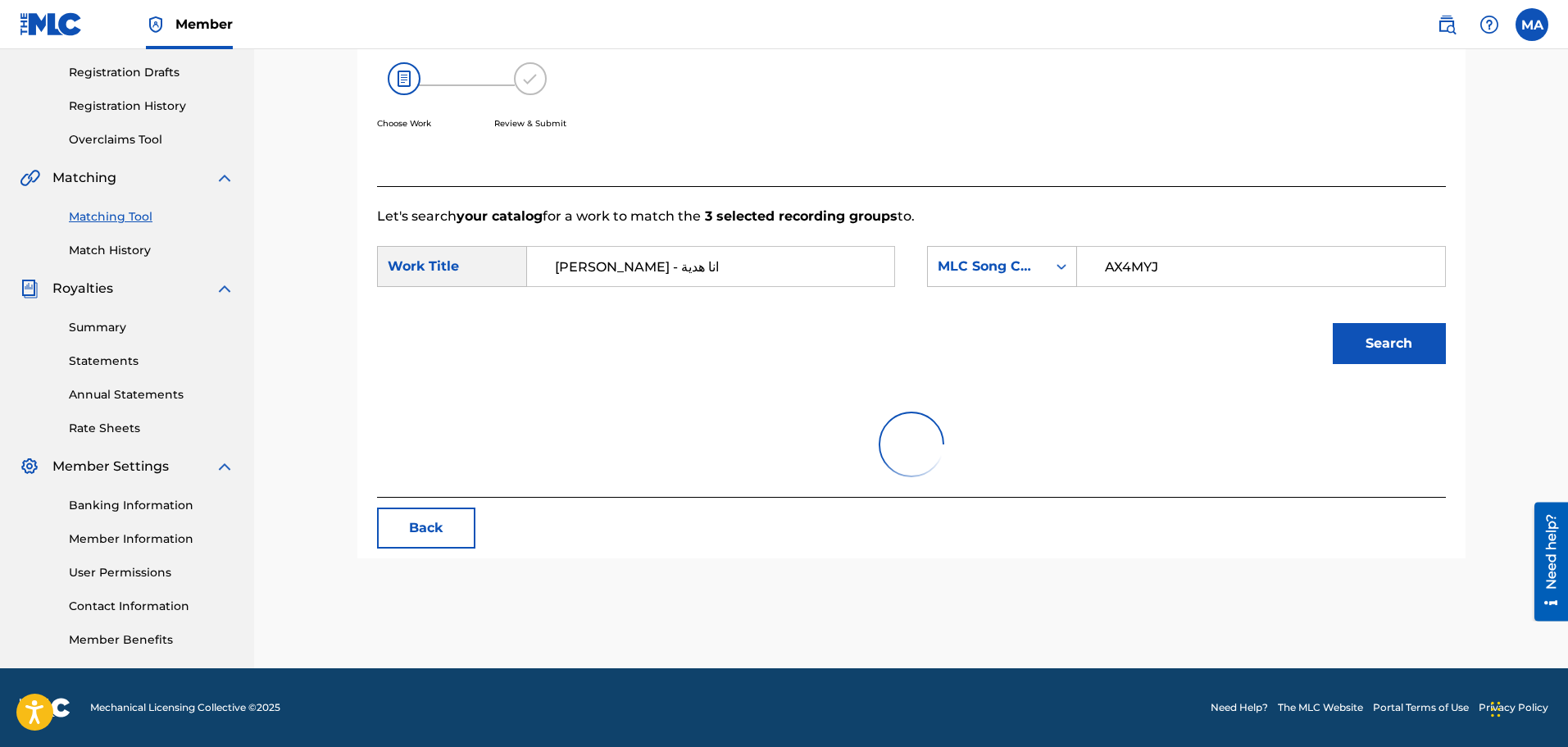
scroll to position [297, 0]
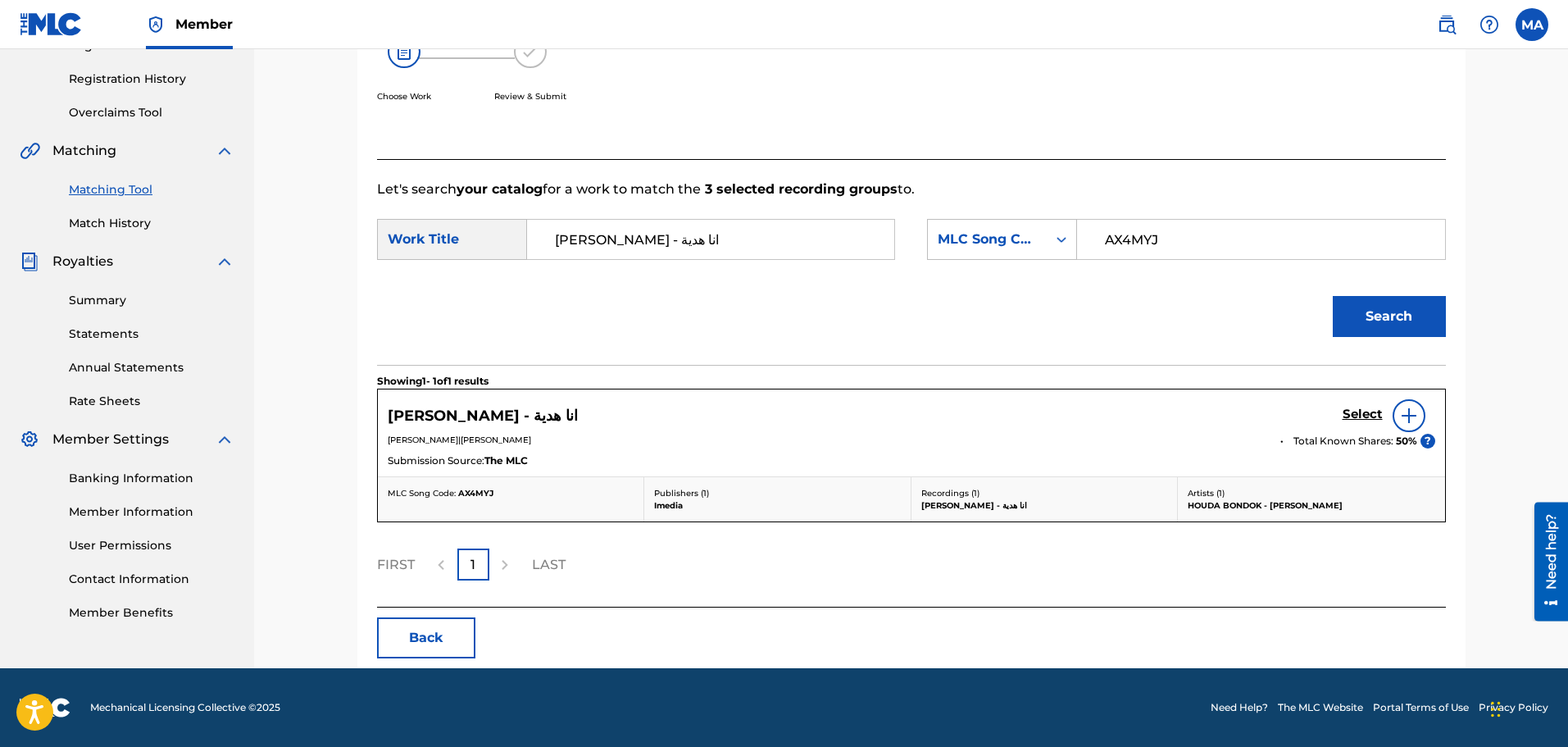
click at [1362, 414] on h5 "Select" at bounding box center [1363, 415] width 40 height 16
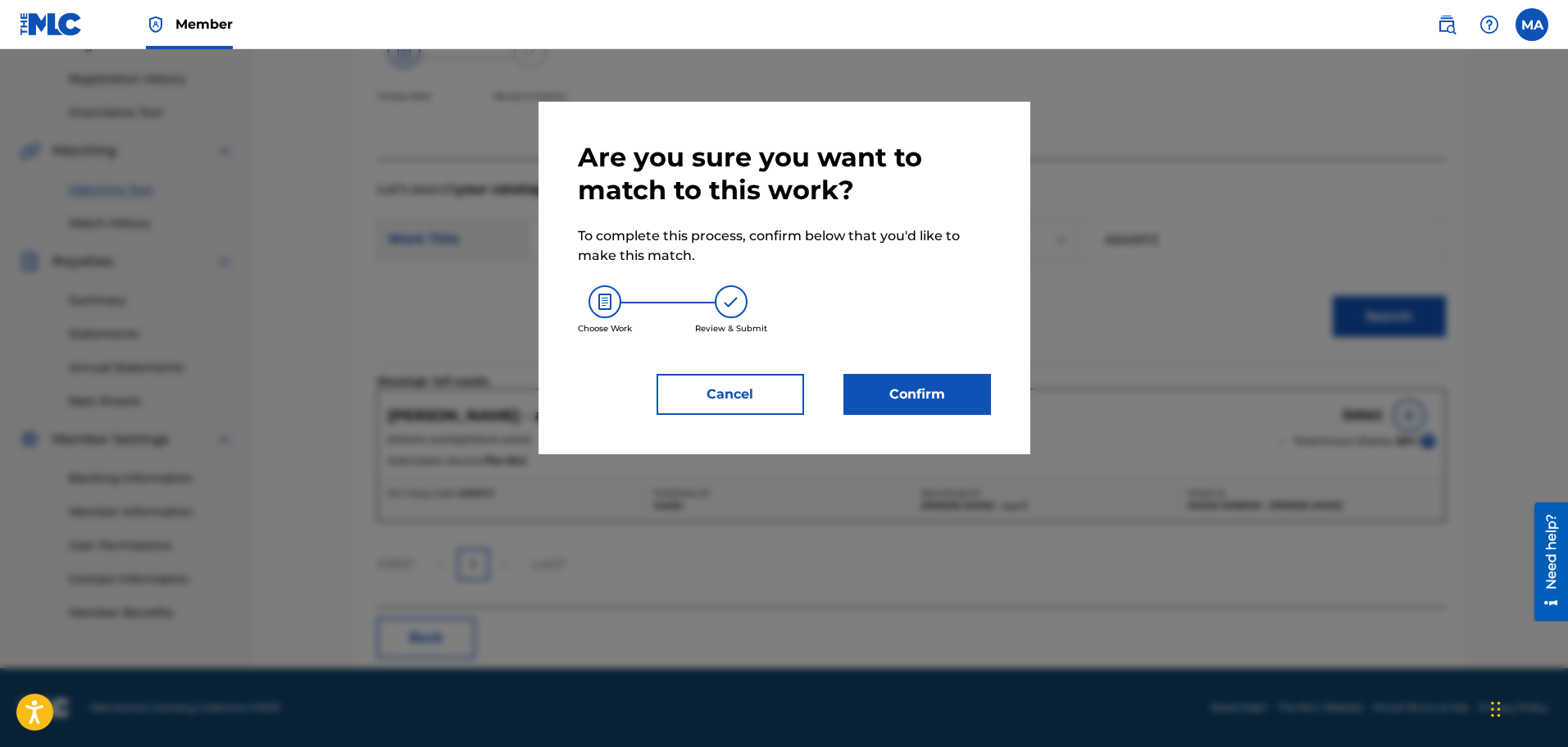
click at [916, 386] on button "Confirm" at bounding box center [917, 395] width 148 height 41
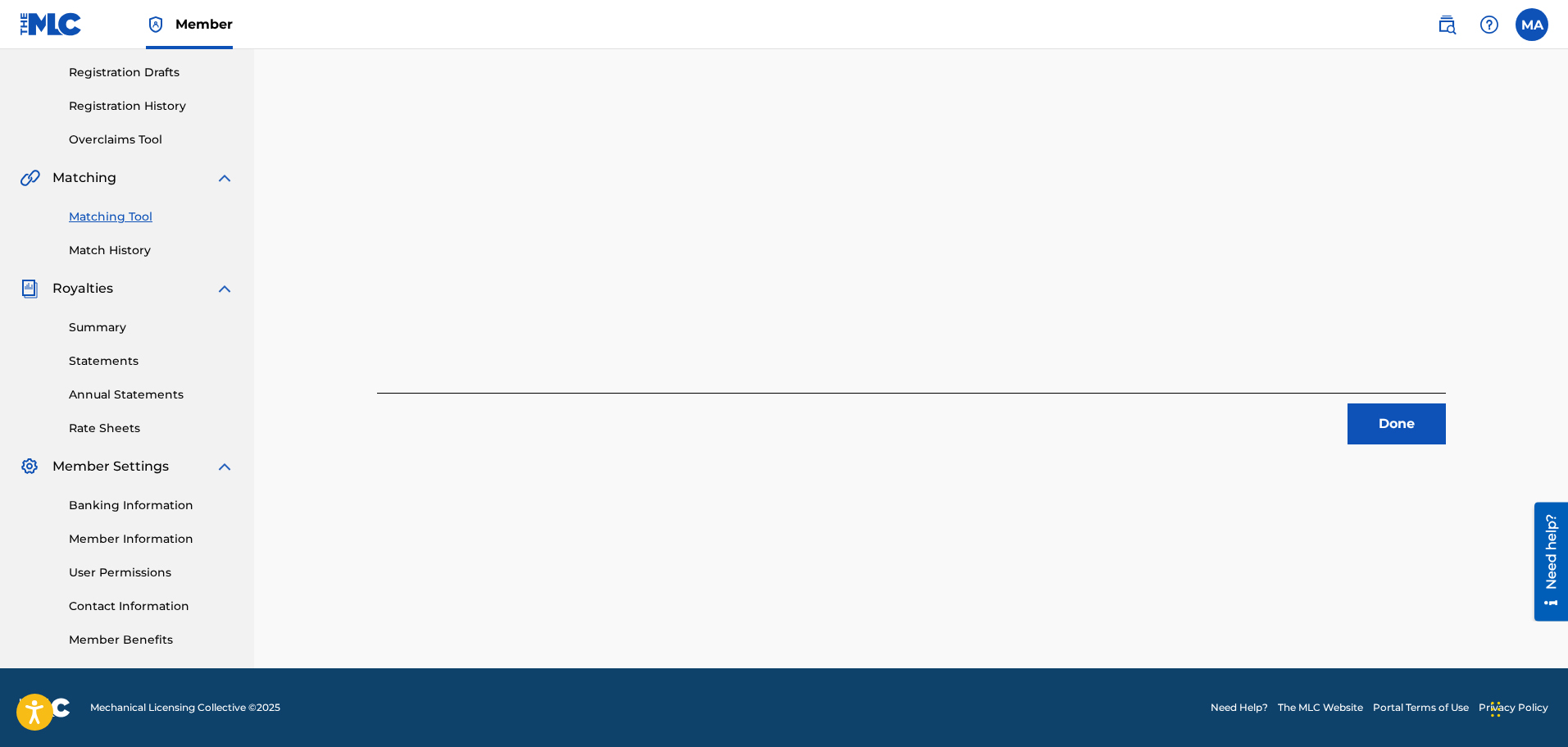
click at [1430, 431] on button "Done" at bounding box center [1397, 424] width 99 height 41
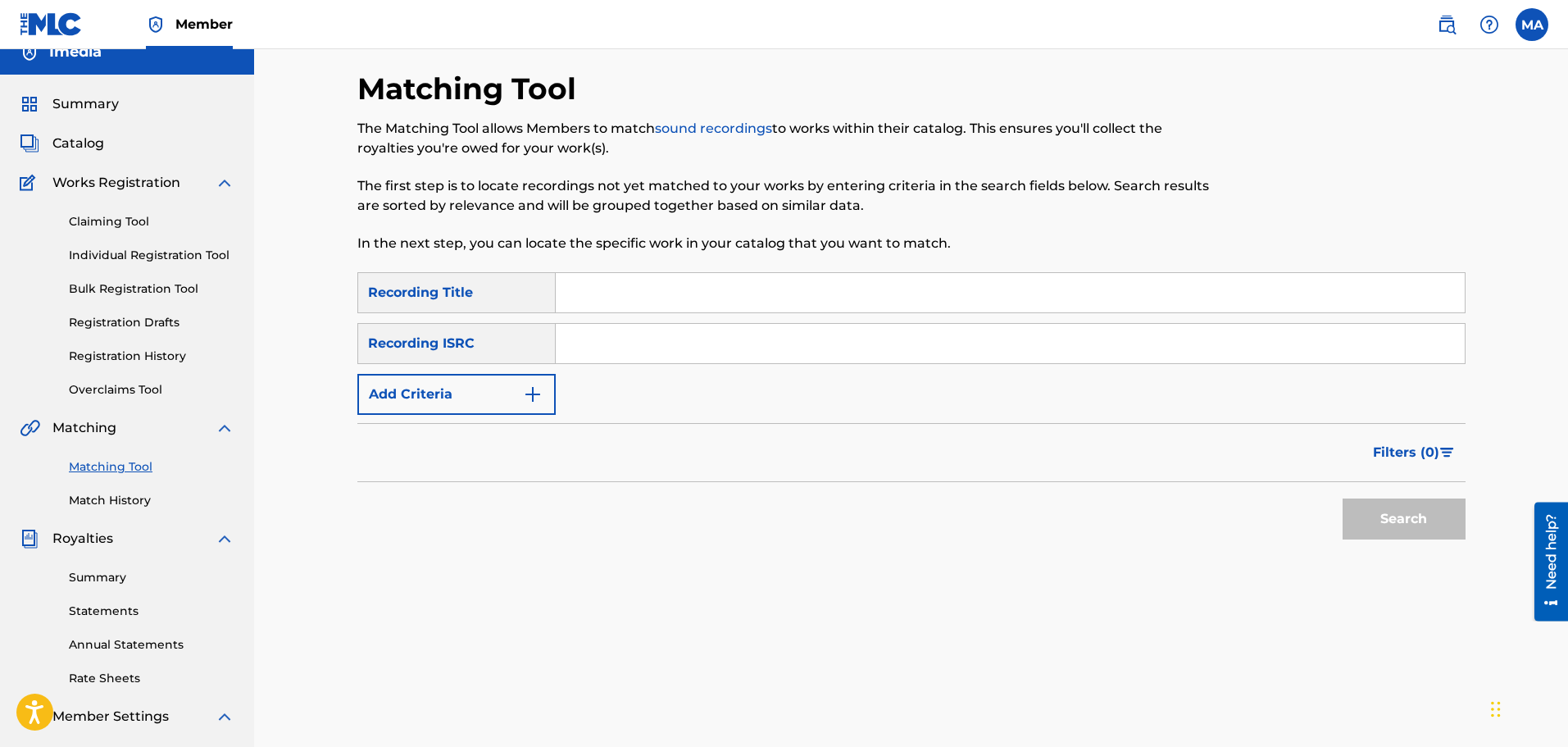
scroll to position [0, 0]
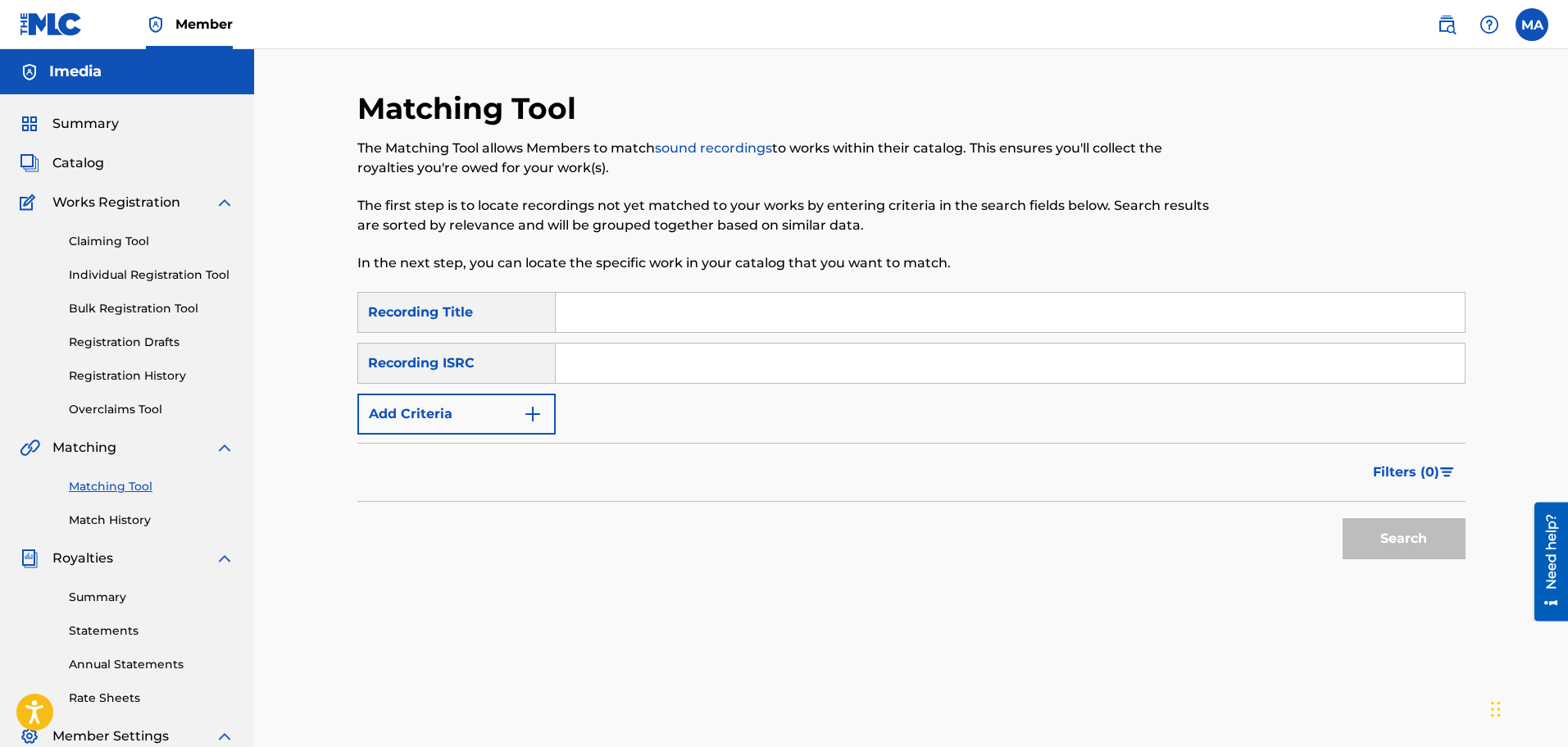
click at [621, 309] on input "Search Form" at bounding box center [1010, 312] width 909 height 40
paste input "AX4MYJ"
type input "AX4MYJ"
drag, startPoint x: 670, startPoint y: 310, endPoint x: 222, endPoint y: 270, distance: 449.8
click at [226, 277] on main "Imedia Summary Catalog Works Registration Claiming Tool Individual Registration…" at bounding box center [784, 493] width 1568 height 889
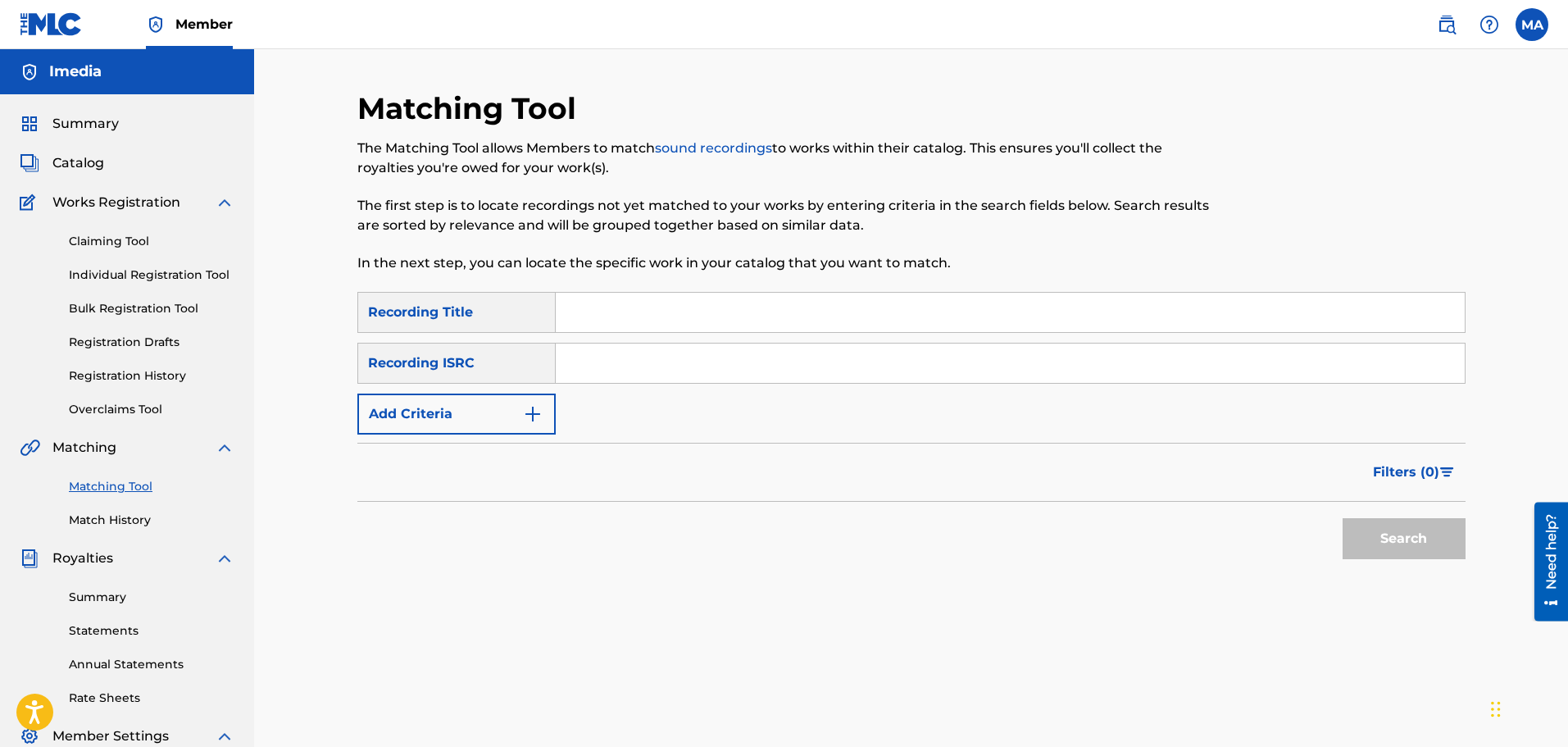
paste input "انا هدية"
type input "انا هدية"
click at [533, 410] on img "Search Form" at bounding box center [533, 414] width 19 height 19
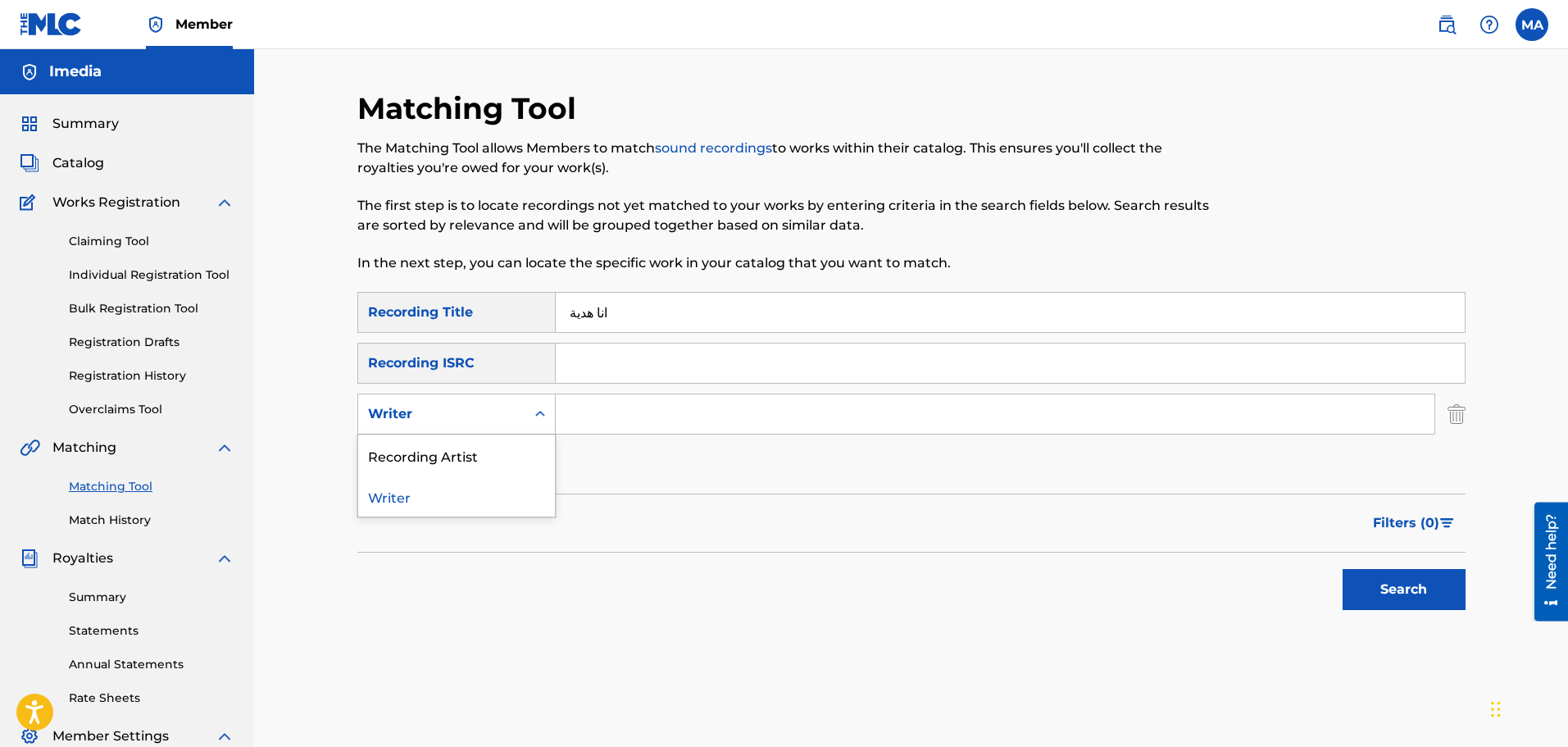
click at [519, 418] on div "Writer" at bounding box center [442, 414] width 167 height 31
click at [503, 453] on div "Recording Artist" at bounding box center [456, 455] width 196 height 41
click at [646, 412] on input "Search Form" at bounding box center [995, 414] width 879 height 40
type input "HOUDA BONDOK"
click at [1427, 597] on button "Search" at bounding box center [1404, 589] width 123 height 41
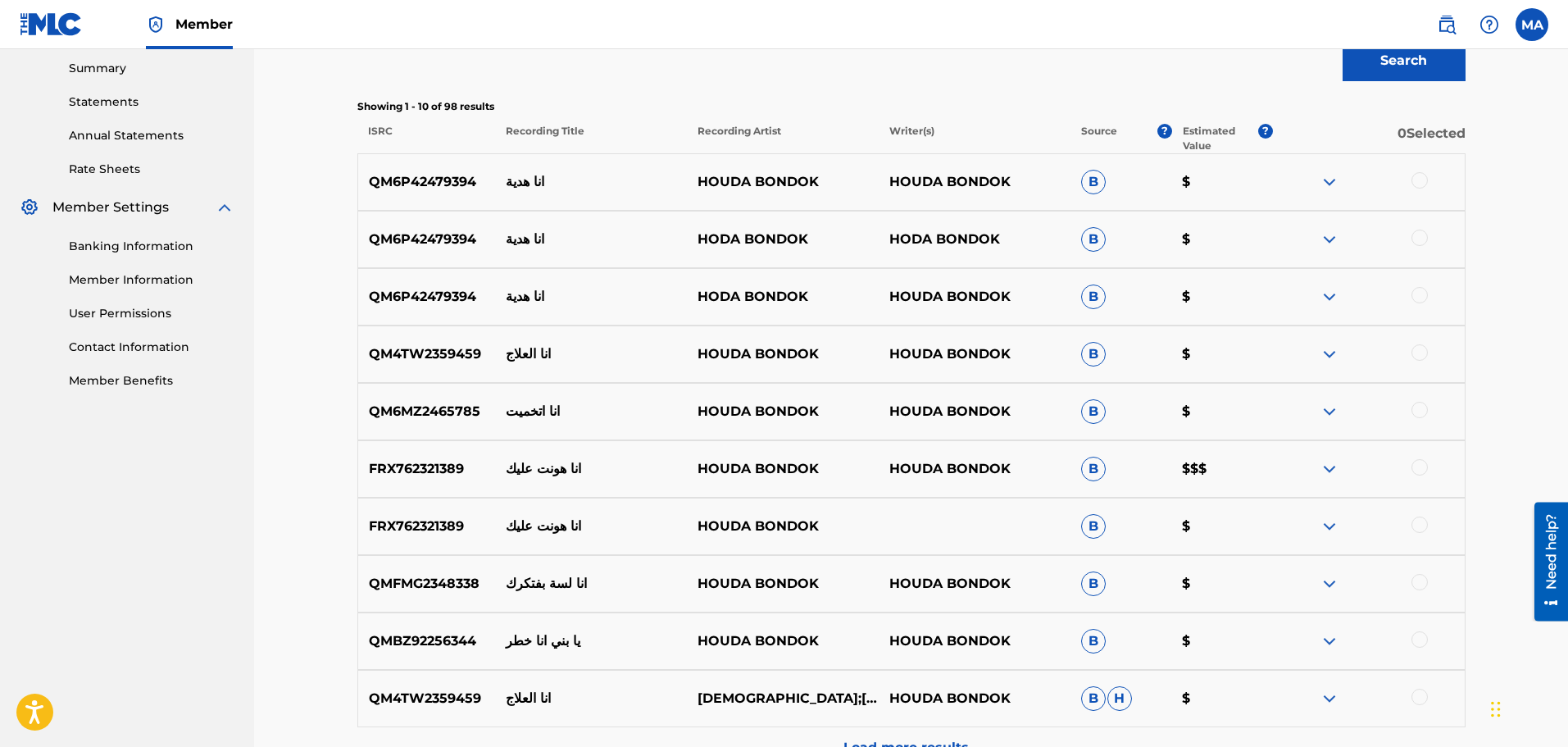
scroll to position [656, 0]
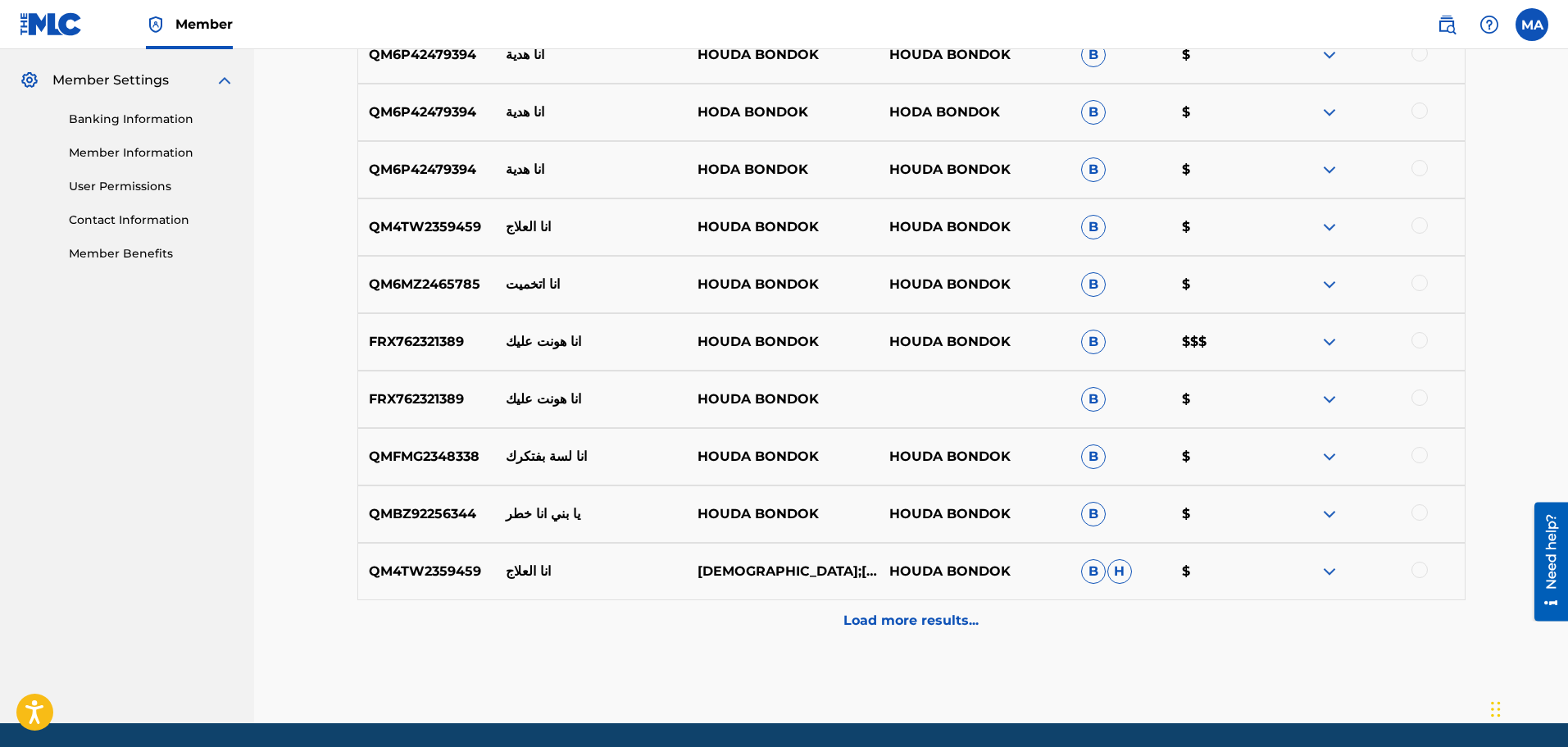
click at [1417, 342] on div at bounding box center [1420, 340] width 17 height 17
click at [1419, 403] on div at bounding box center [1420, 397] width 17 height 17
click at [901, 626] on p "Load more results..." at bounding box center [911, 621] width 136 height 19
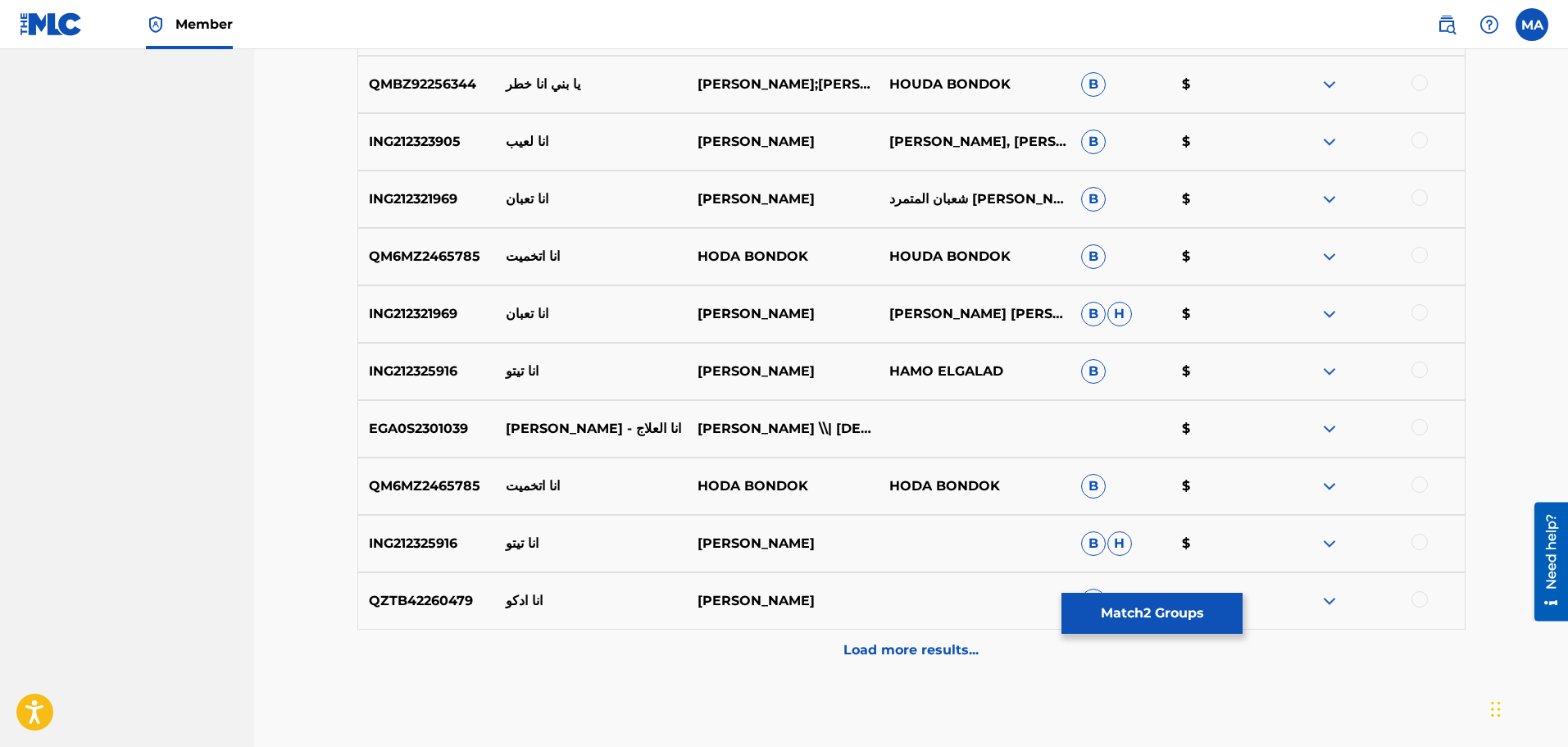
scroll to position [1231, 0]
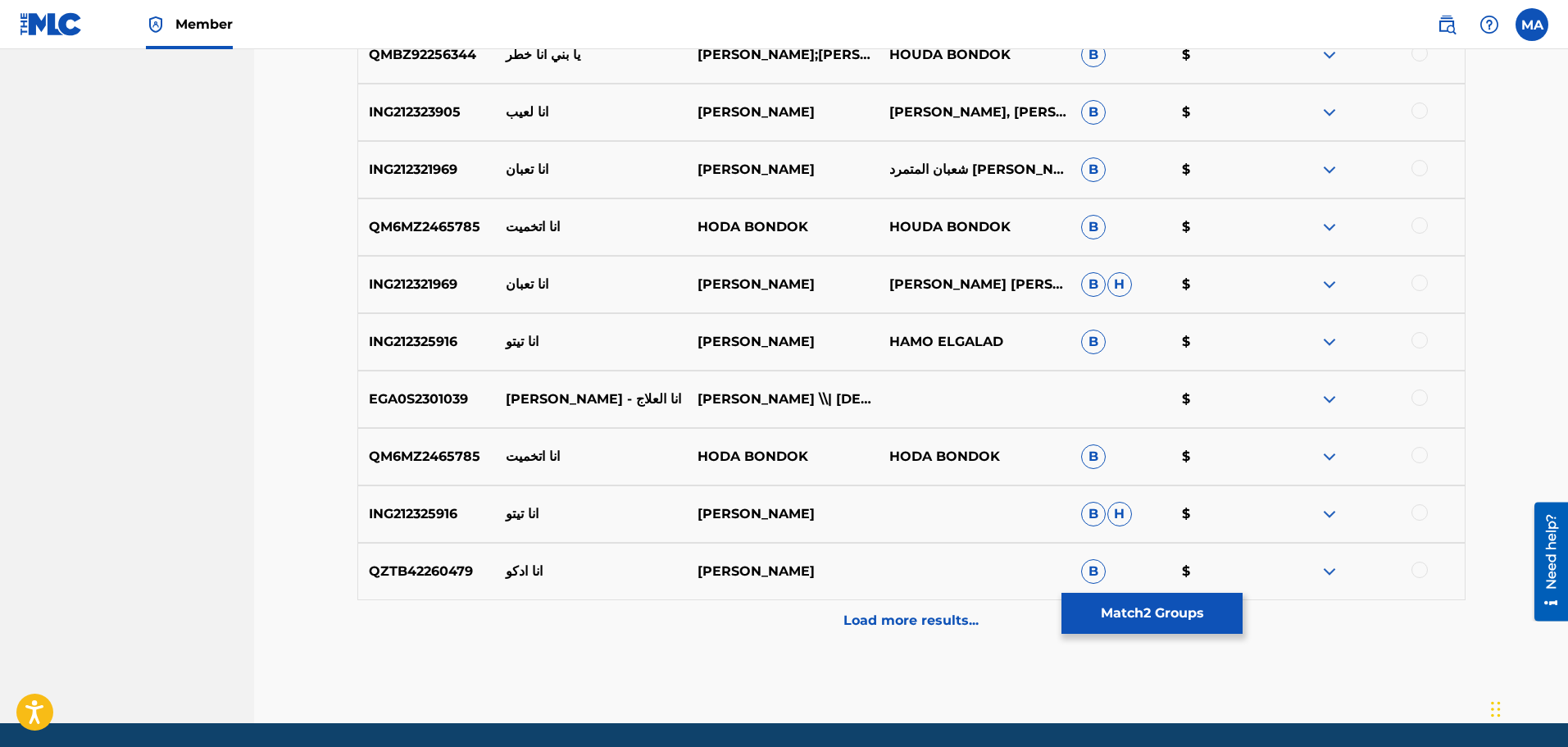
click at [884, 622] on p "Load more results..." at bounding box center [911, 621] width 136 height 19
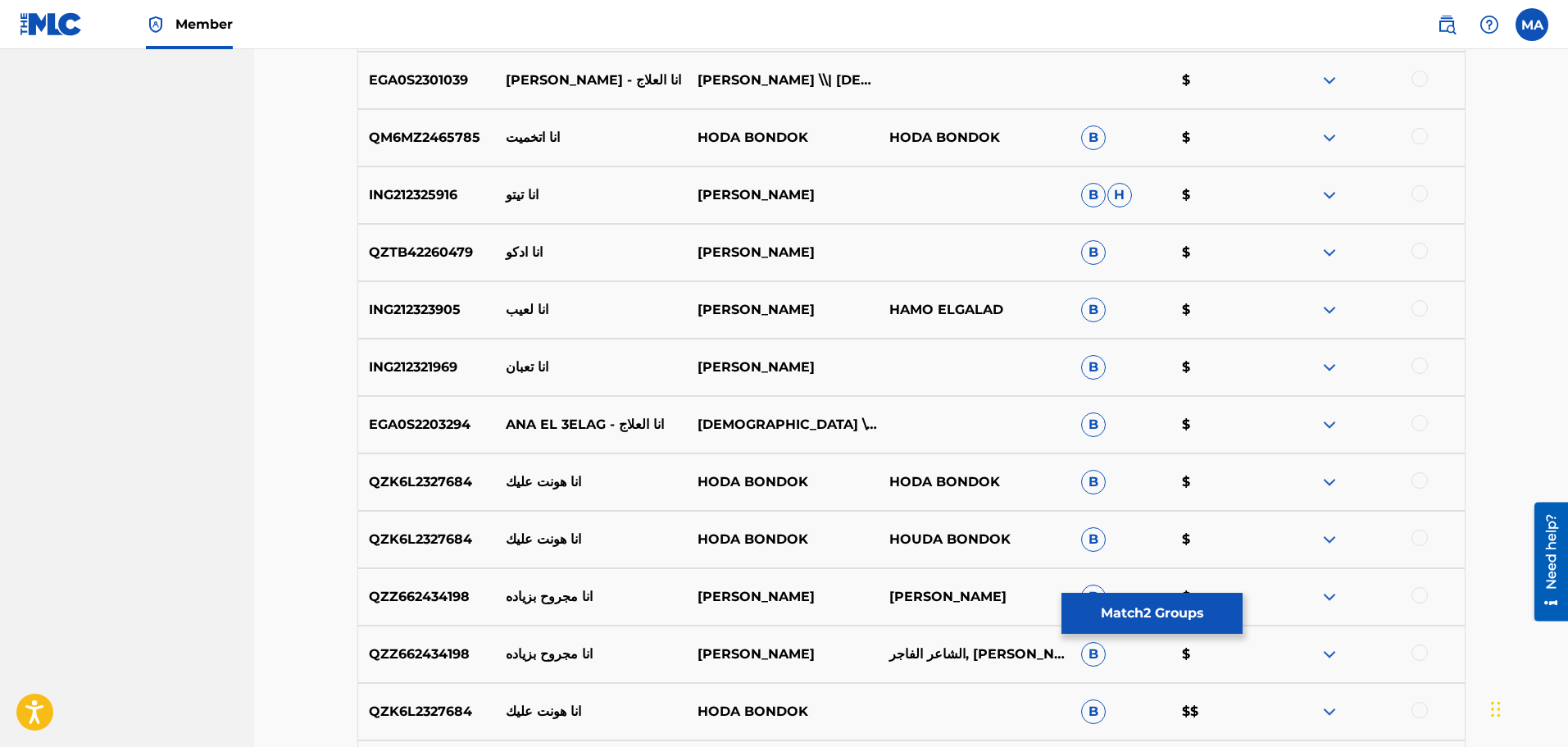
scroll to position [1558, 0]
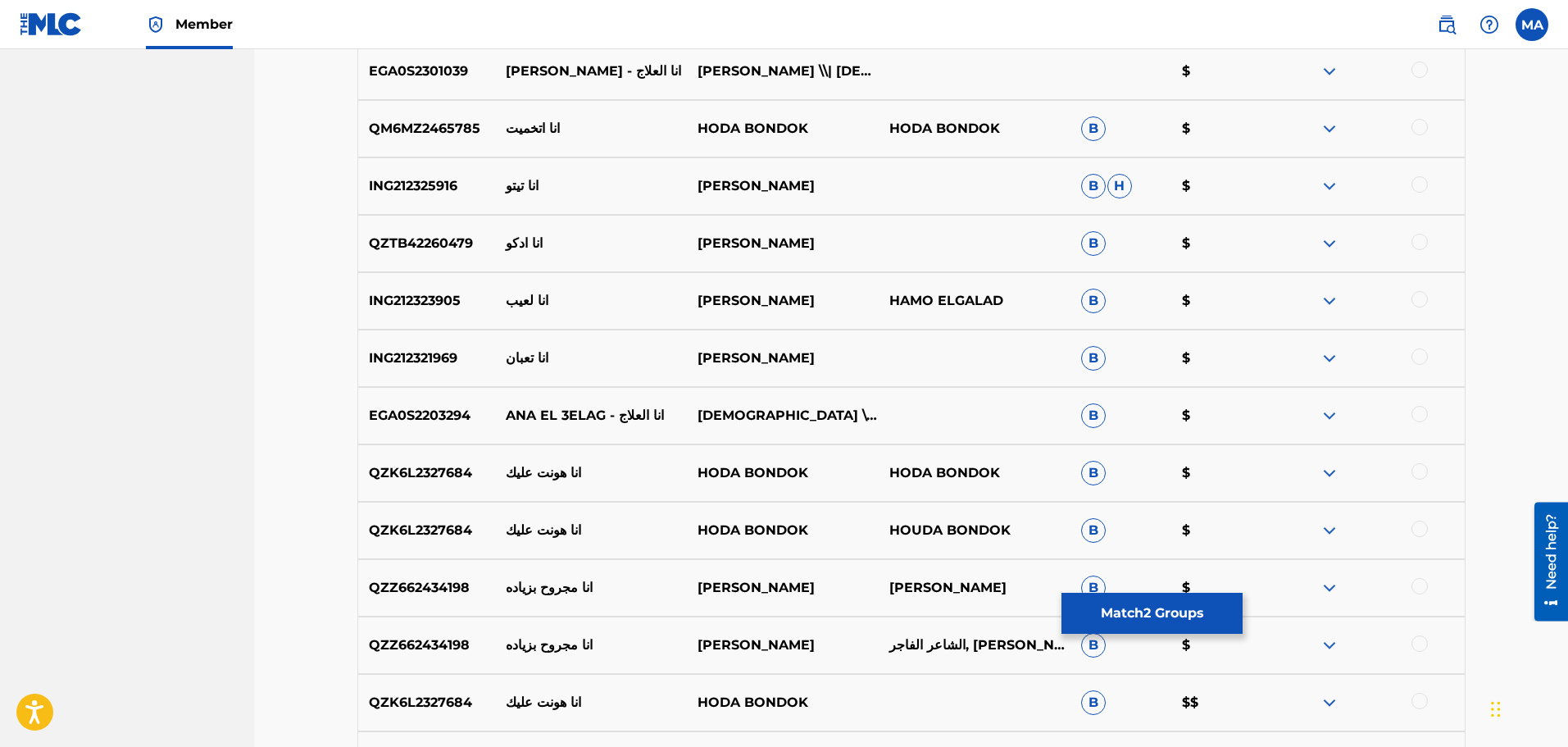
click at [1418, 474] on div at bounding box center [1420, 471] width 17 height 17
click at [1423, 531] on div at bounding box center [1420, 529] width 17 height 17
click at [1424, 704] on div at bounding box center [1420, 701] width 17 height 17
click at [1430, 705] on div at bounding box center [1369, 703] width 192 height 19
click at [1321, 706] on img at bounding box center [1329, 703] width 19 height 19
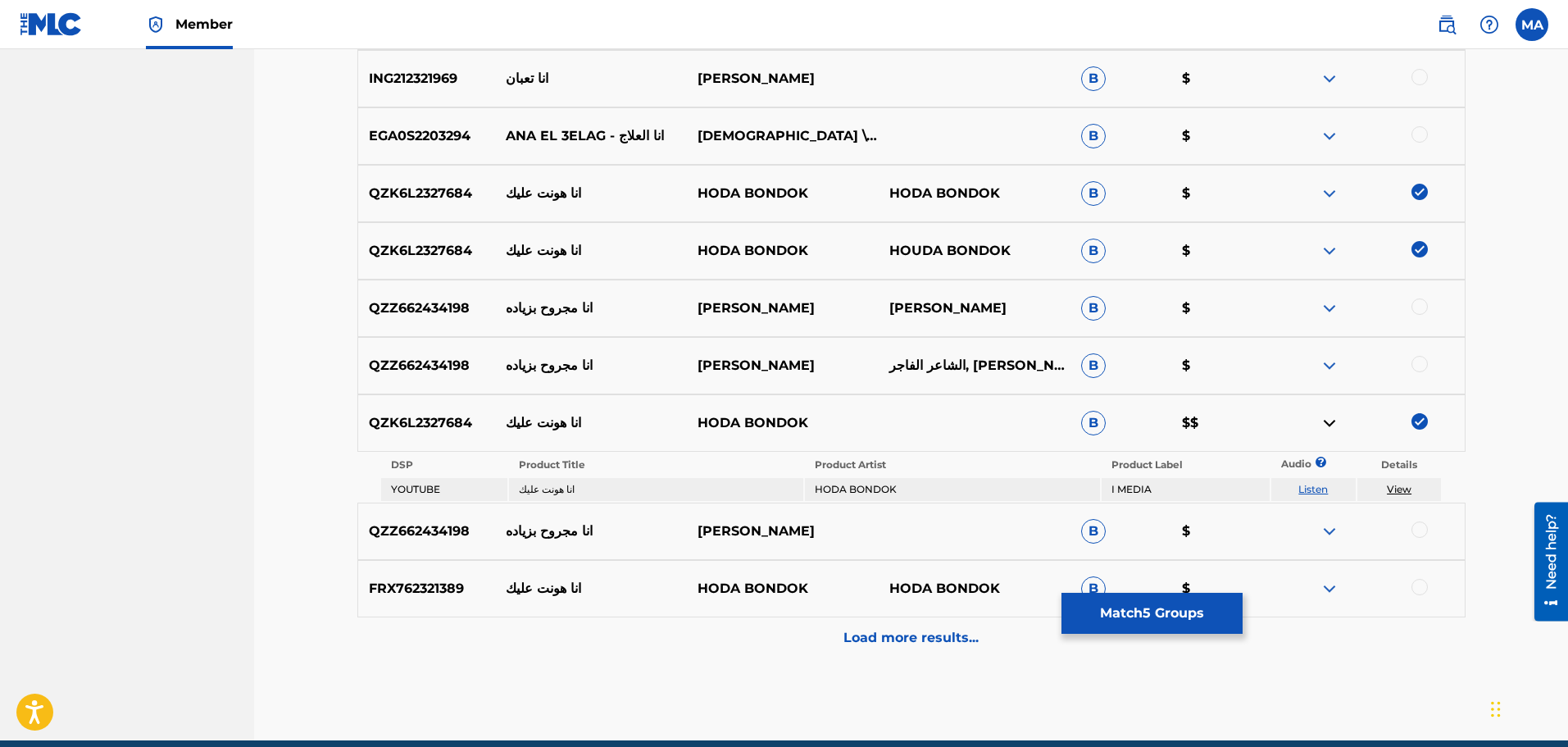
scroll to position [1887, 0]
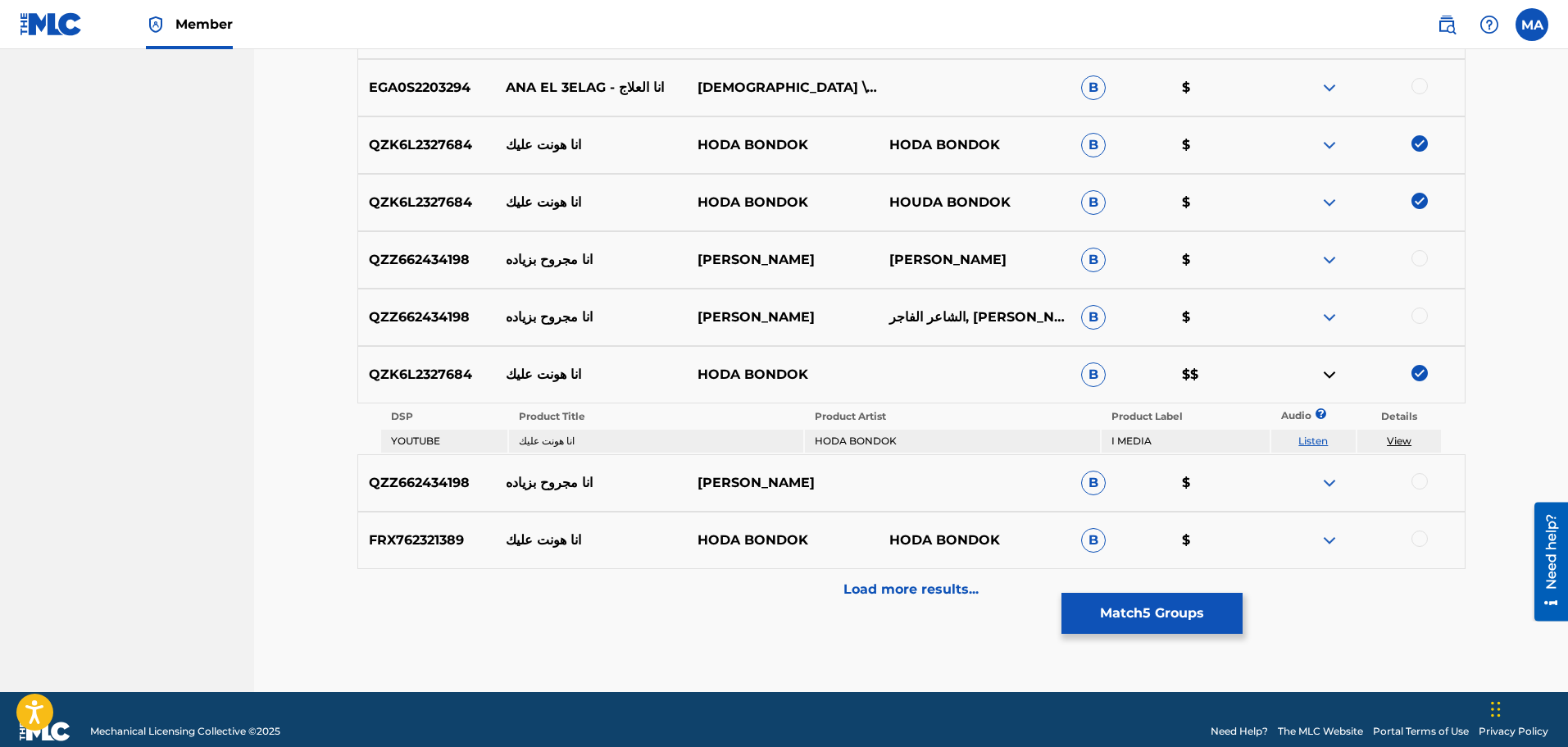
click at [1421, 540] on div at bounding box center [1420, 539] width 17 height 17
click at [917, 598] on p "Load more results..." at bounding box center [911, 589] width 136 height 19
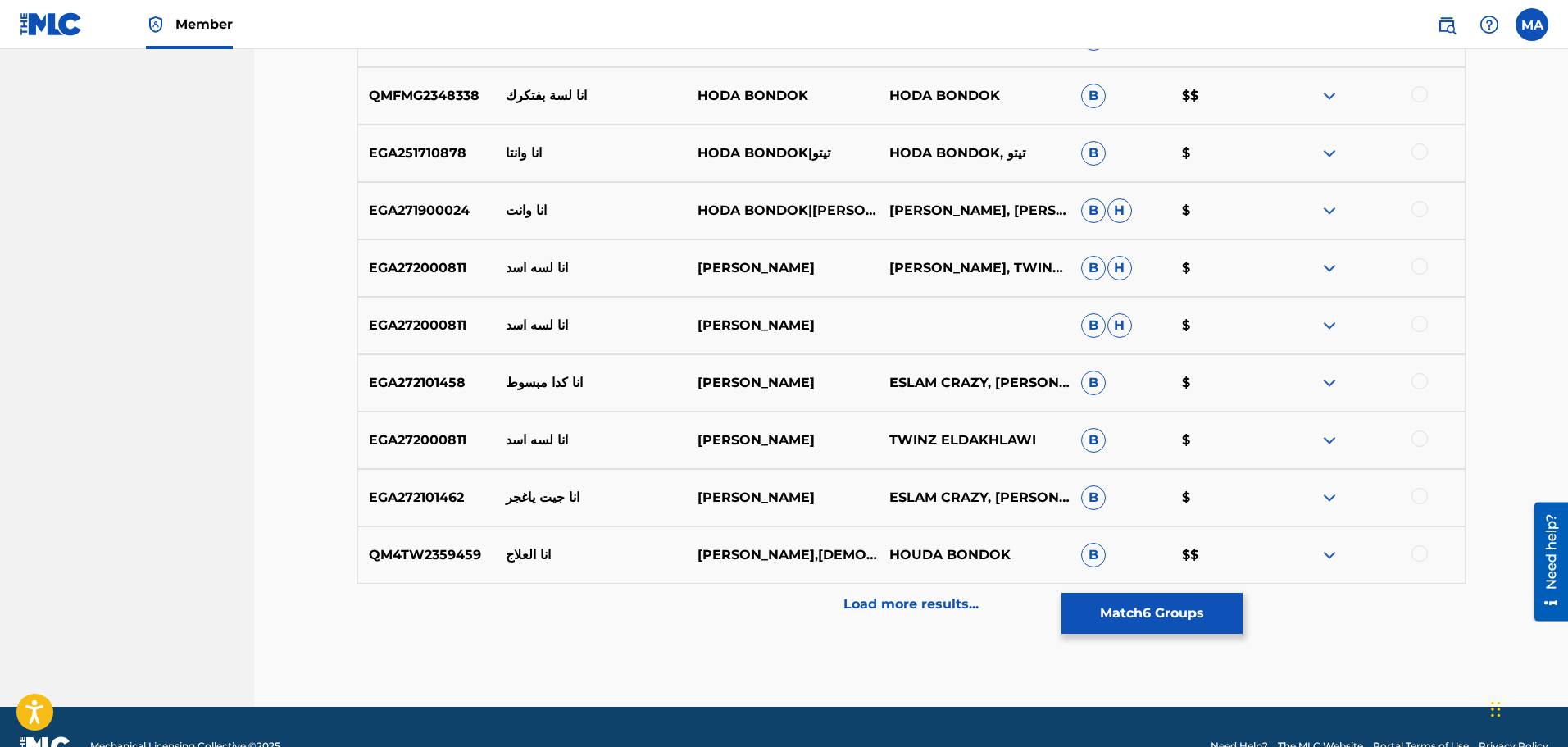
scroll to position [2434, 0]
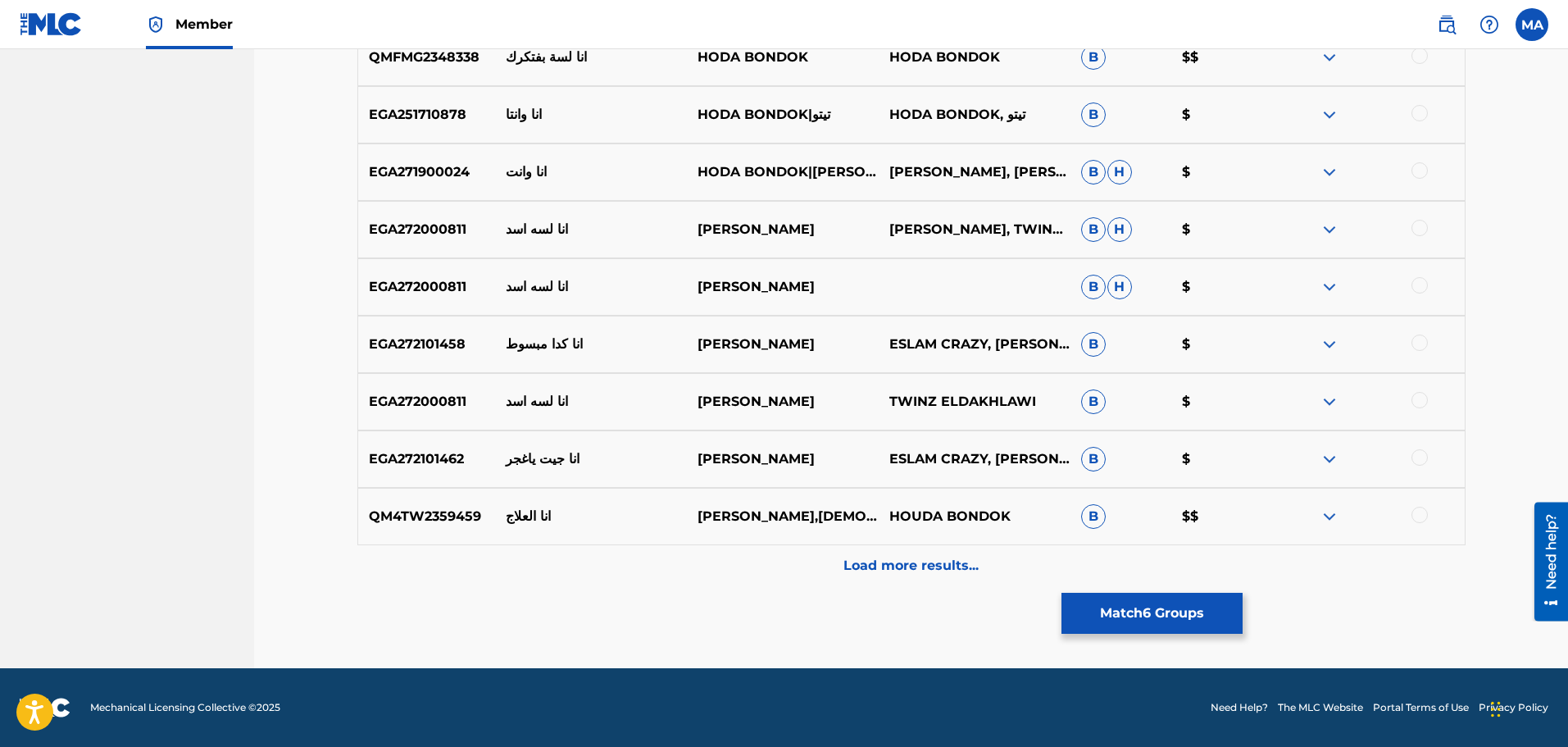
click at [954, 579] on div "Load more results..." at bounding box center [911, 566] width 1108 height 41
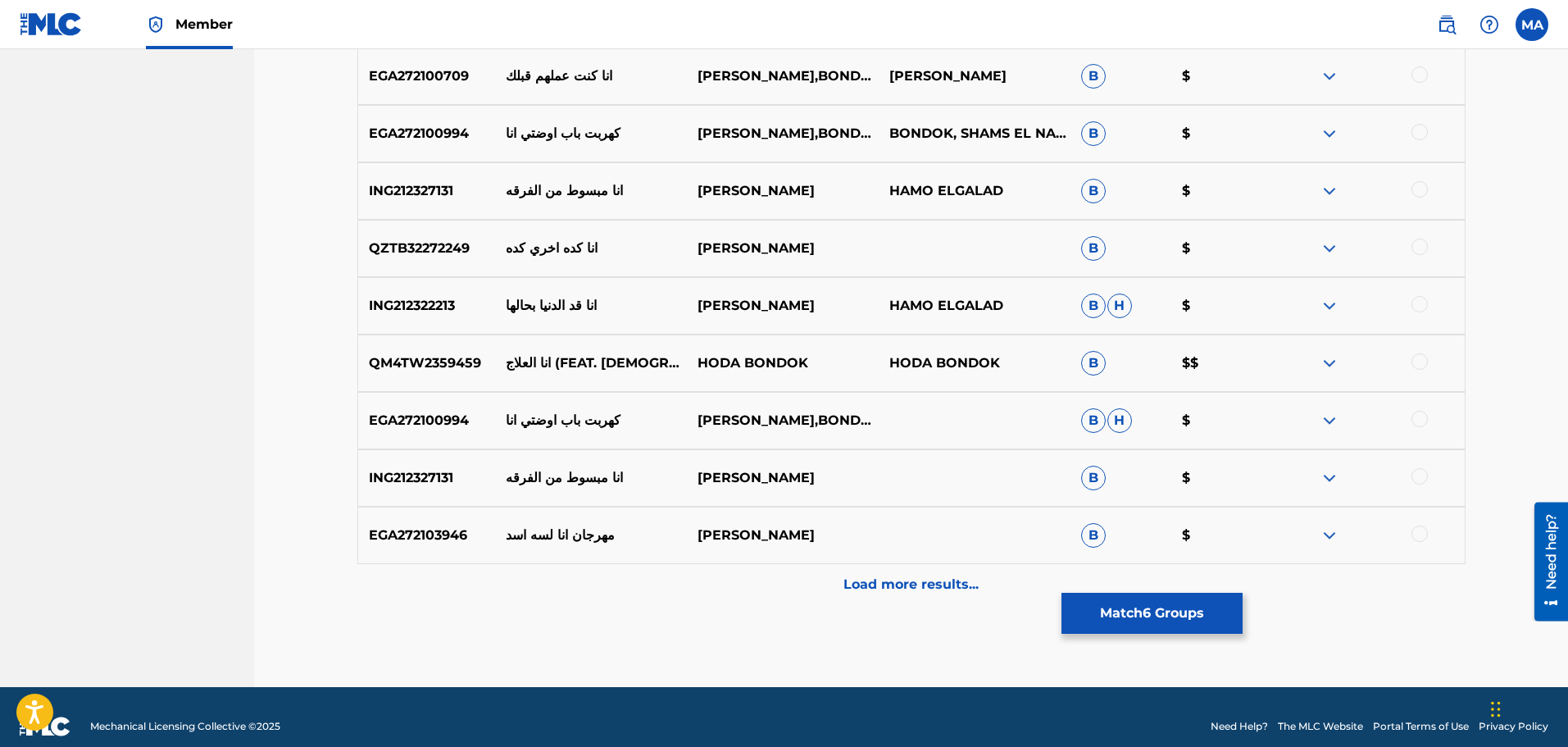
scroll to position [3008, 0]
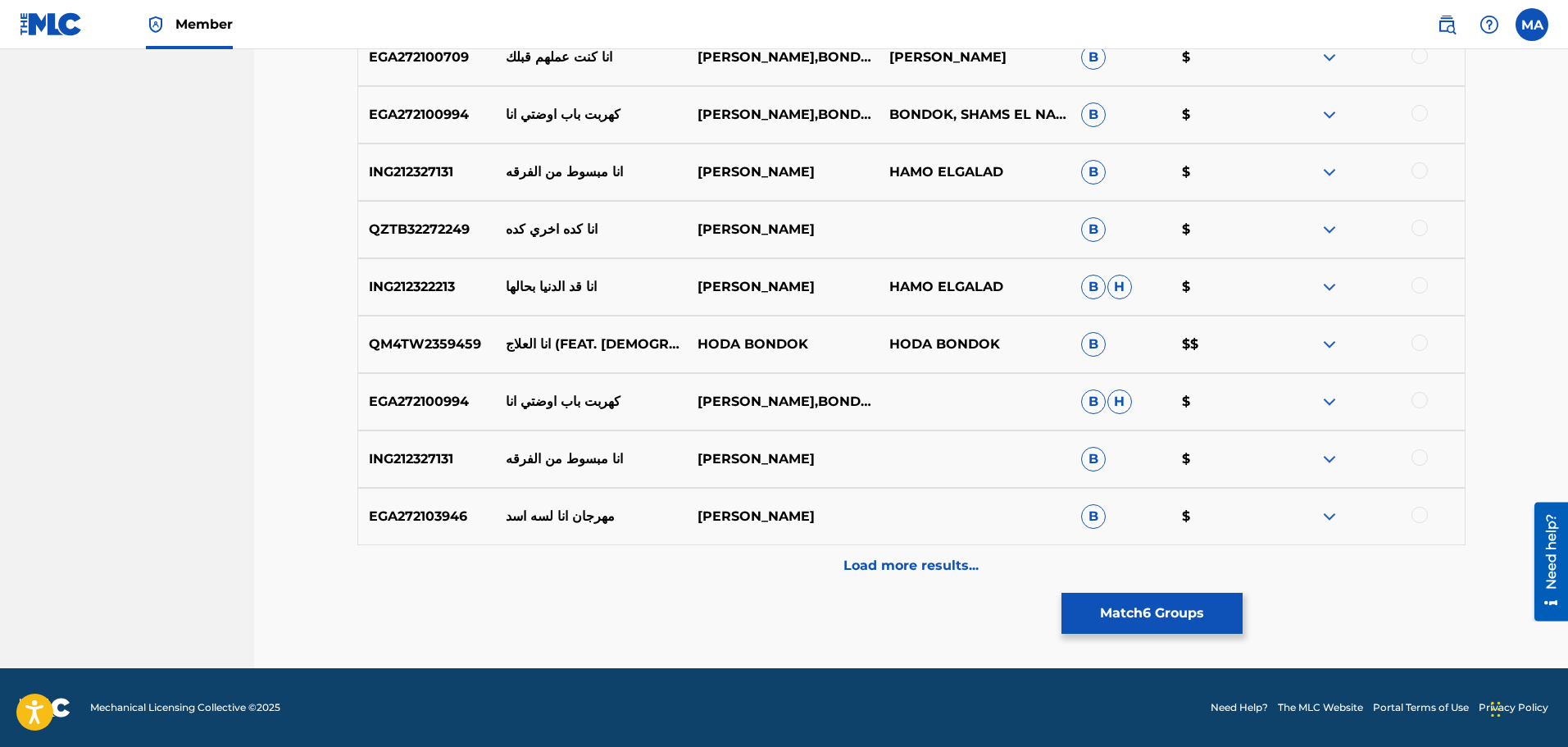
click at [954, 577] on div "Load more results..." at bounding box center [911, 566] width 1108 height 41
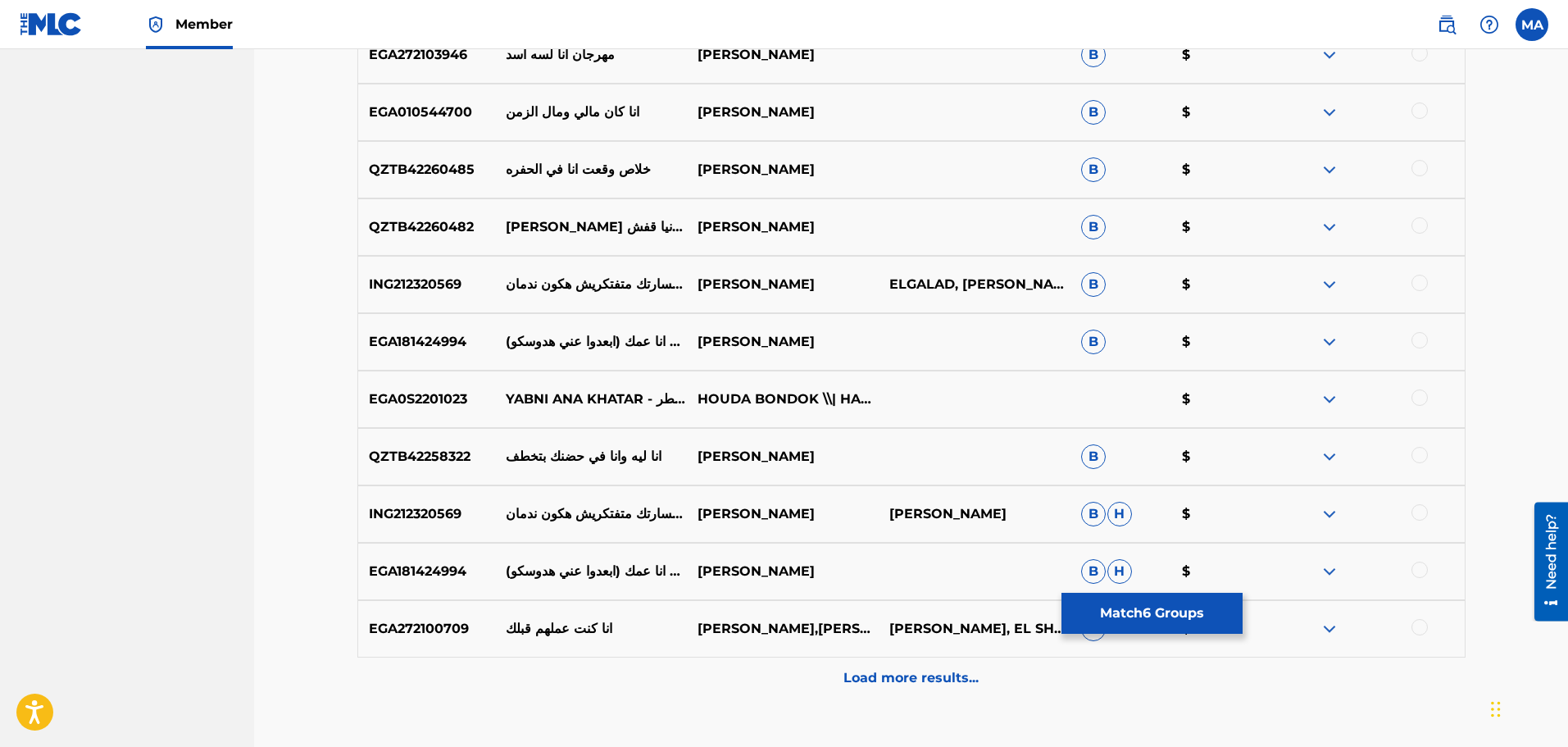
scroll to position [3583, 0]
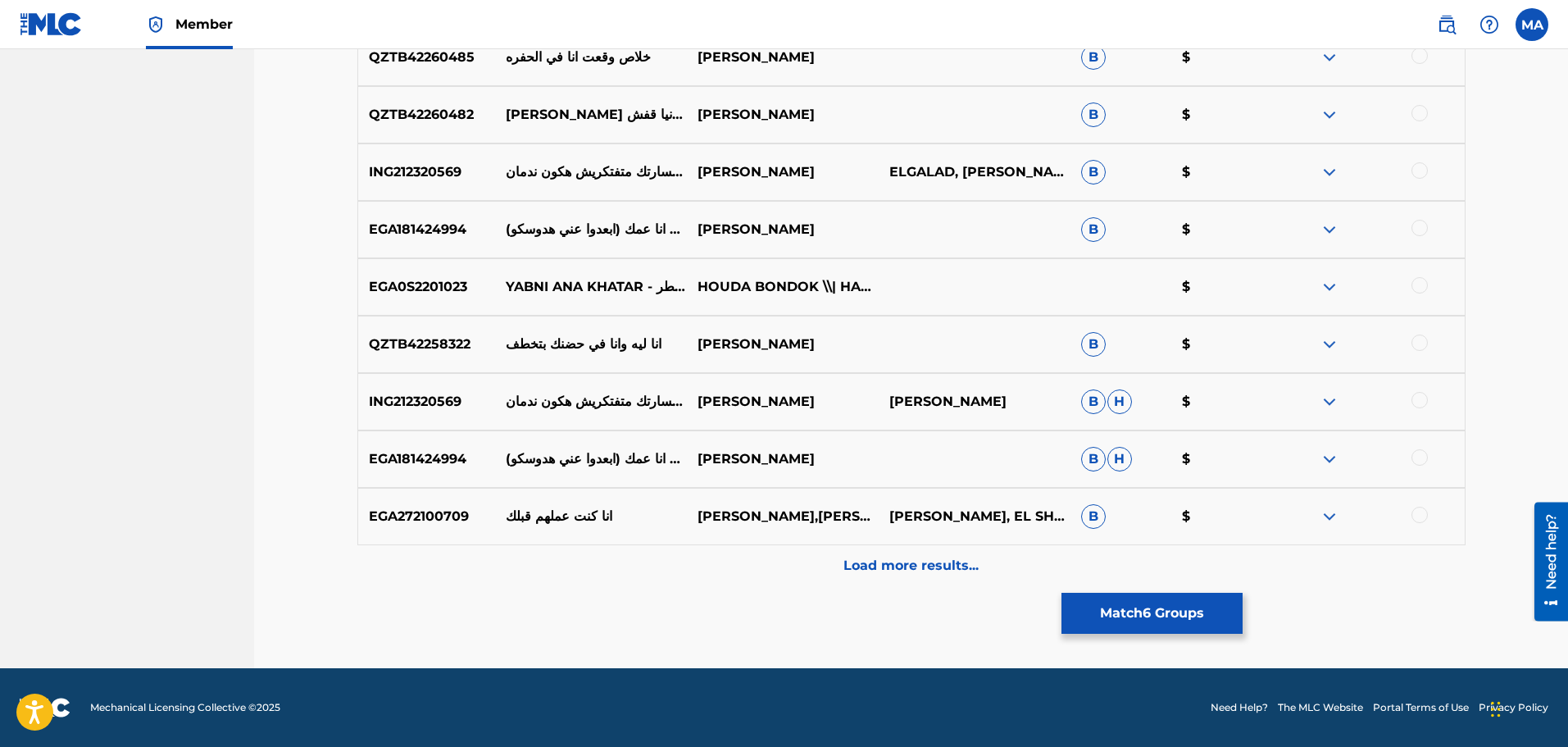
click at [951, 575] on p "Load more results..." at bounding box center [911, 566] width 136 height 19
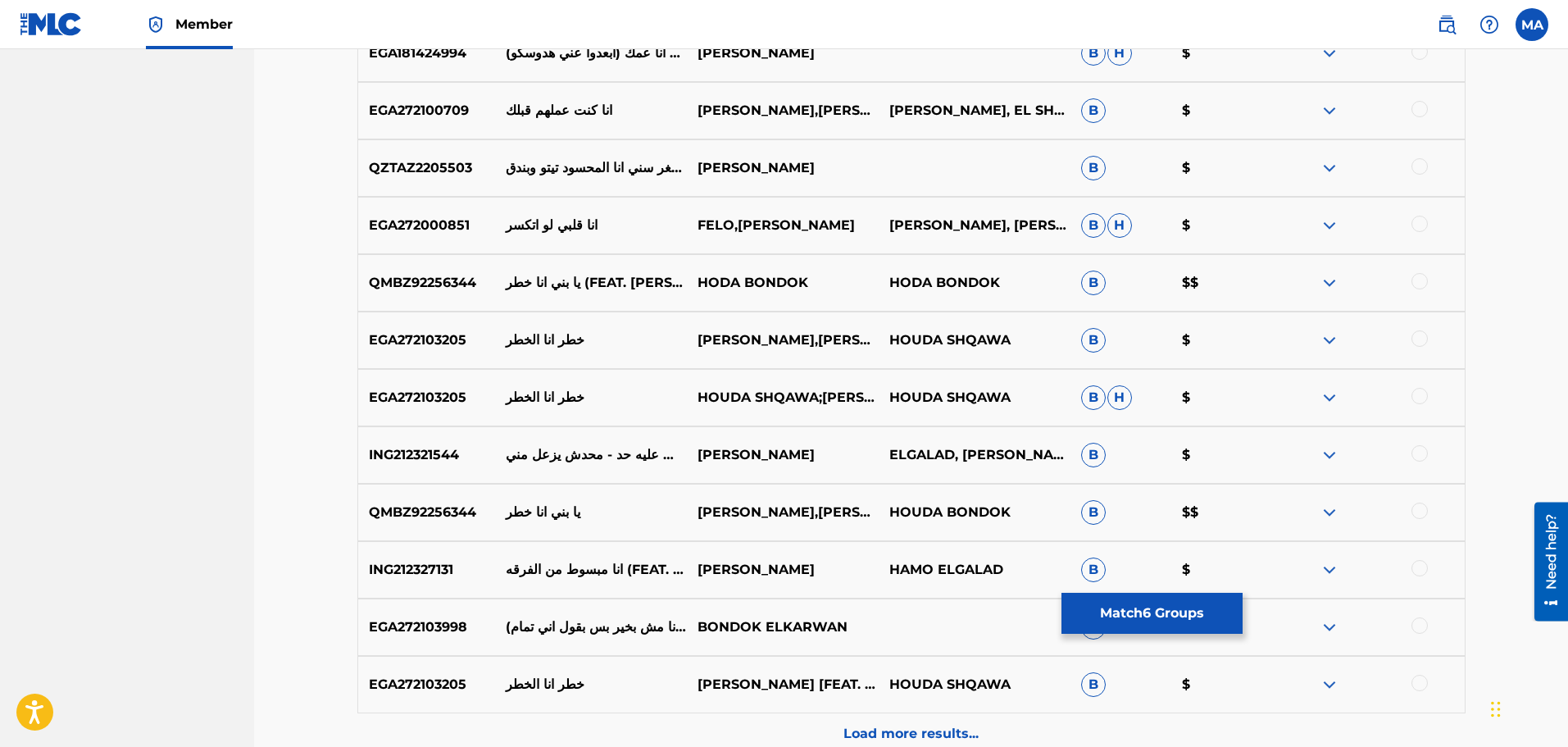
scroll to position [4074, 0]
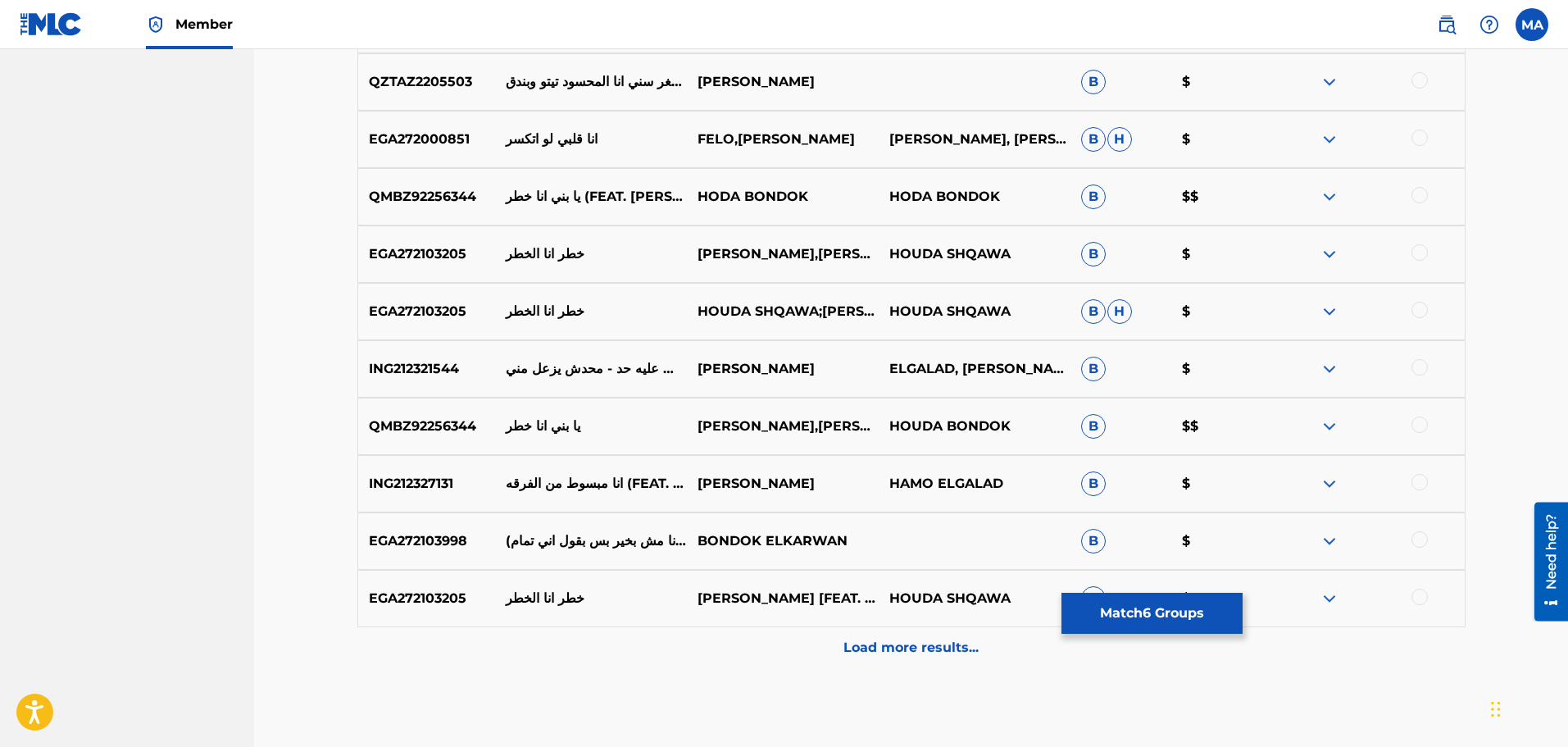
click at [1164, 615] on button "Match 6 Groups" at bounding box center [1152, 613] width 181 height 41
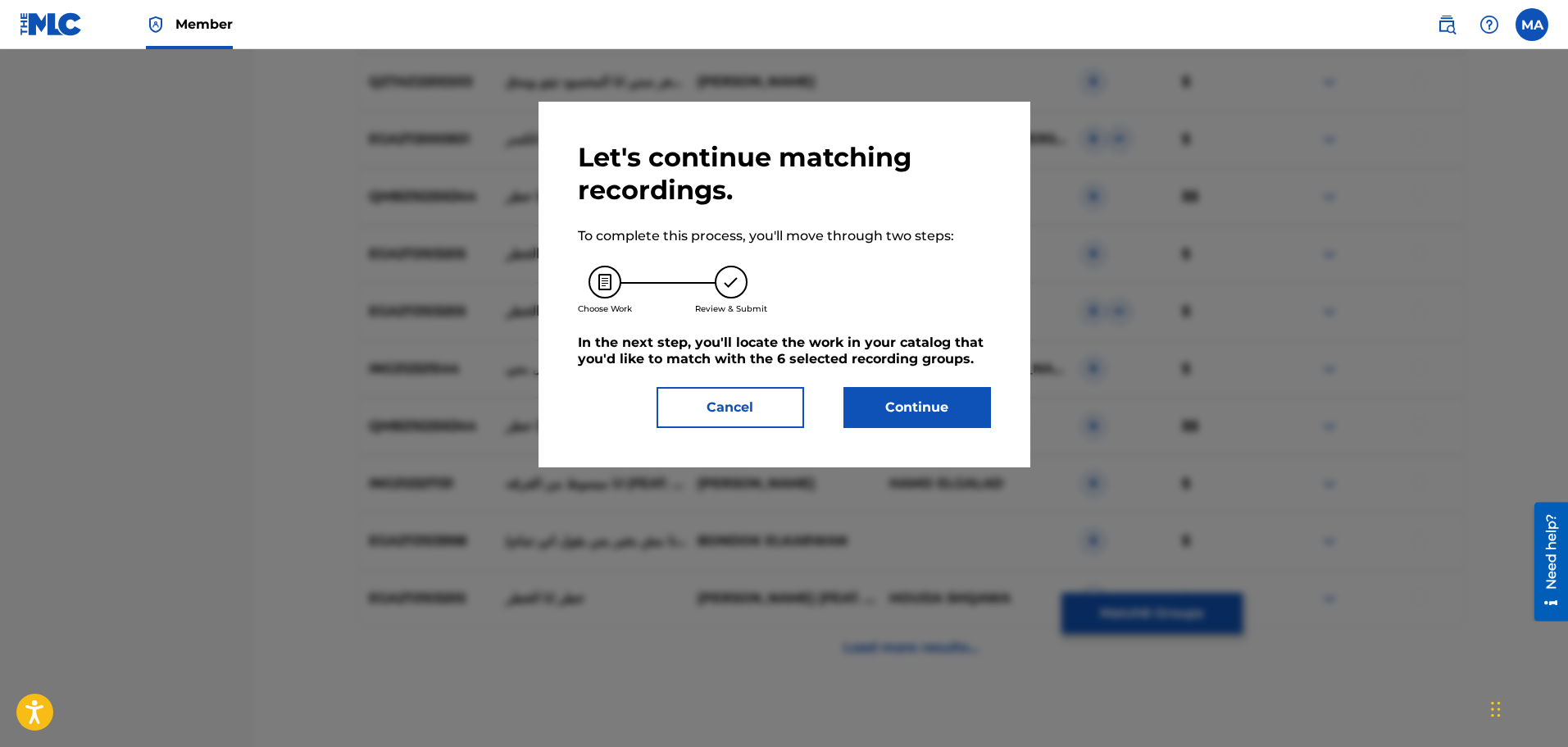
click at [968, 415] on button "Continue" at bounding box center [917, 408] width 148 height 41
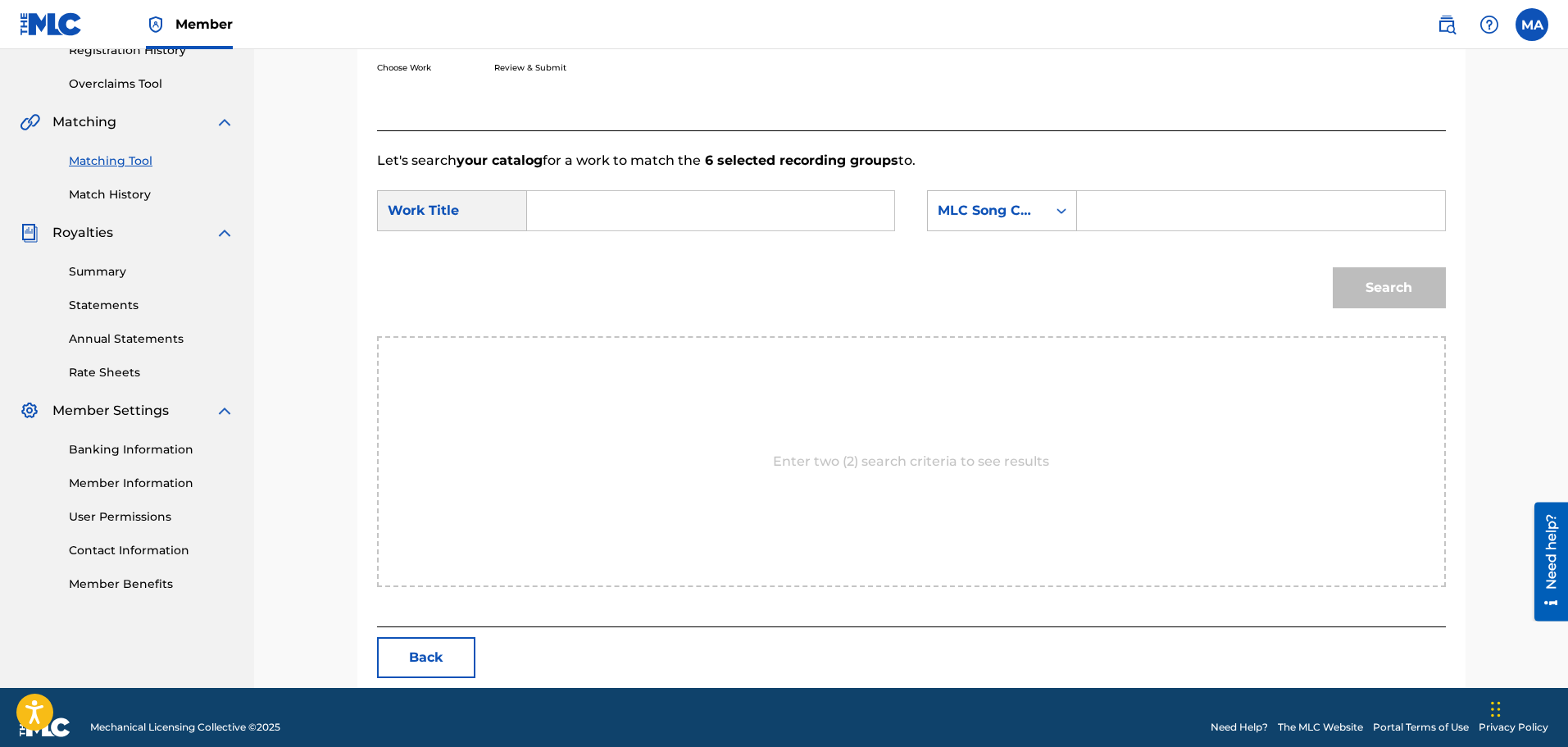
scroll to position [345, 0]
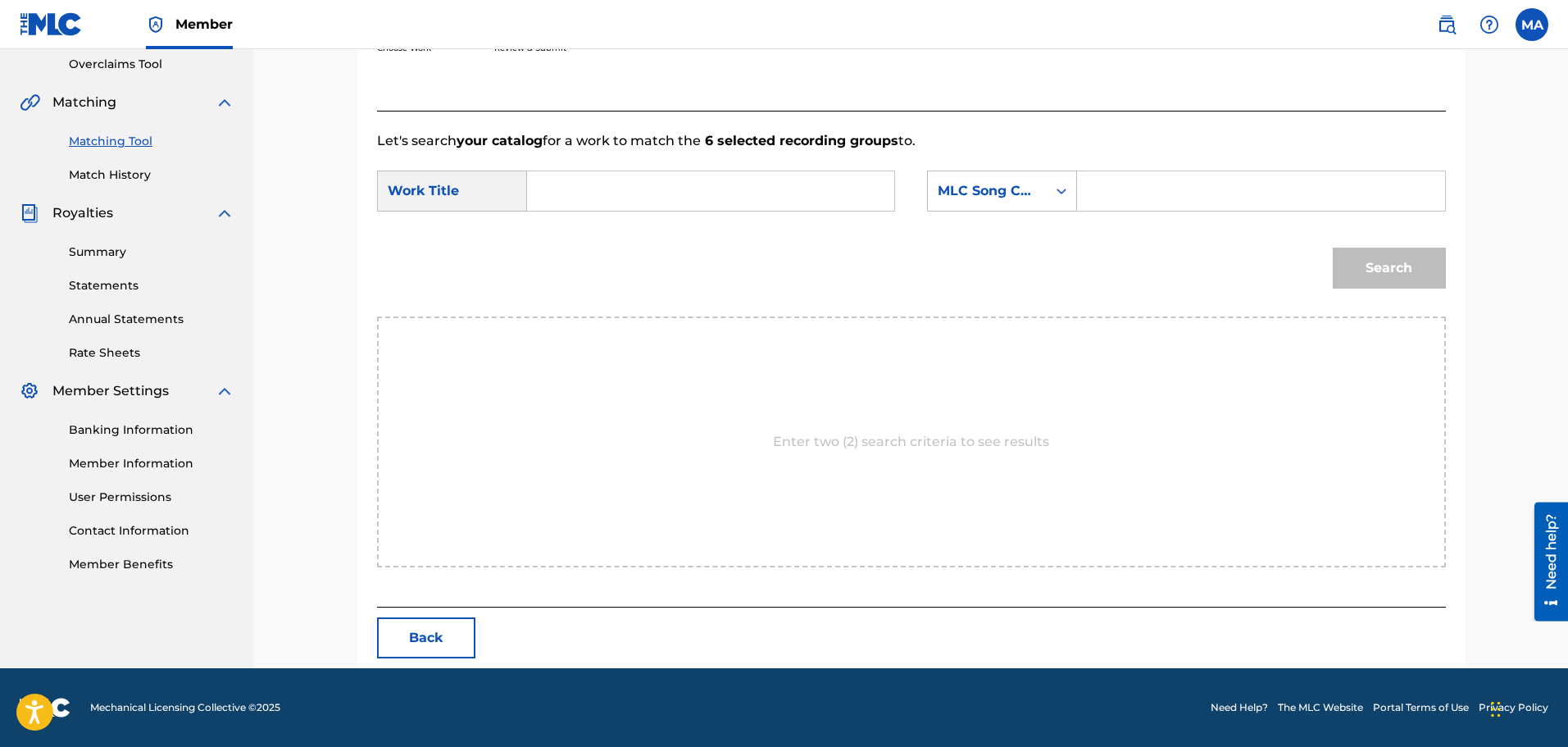
paste input "[PERSON_NAME] [PERSON_NAME] - انا هونت عليك ( وجالك قلب )"
type input "[PERSON_NAME] [PERSON_NAME] - انا هونت عليك ( وجالك قلب )"
click at [964, 295] on div "Search" at bounding box center [911, 274] width 1069 height 85
paste input "AX4UPG"
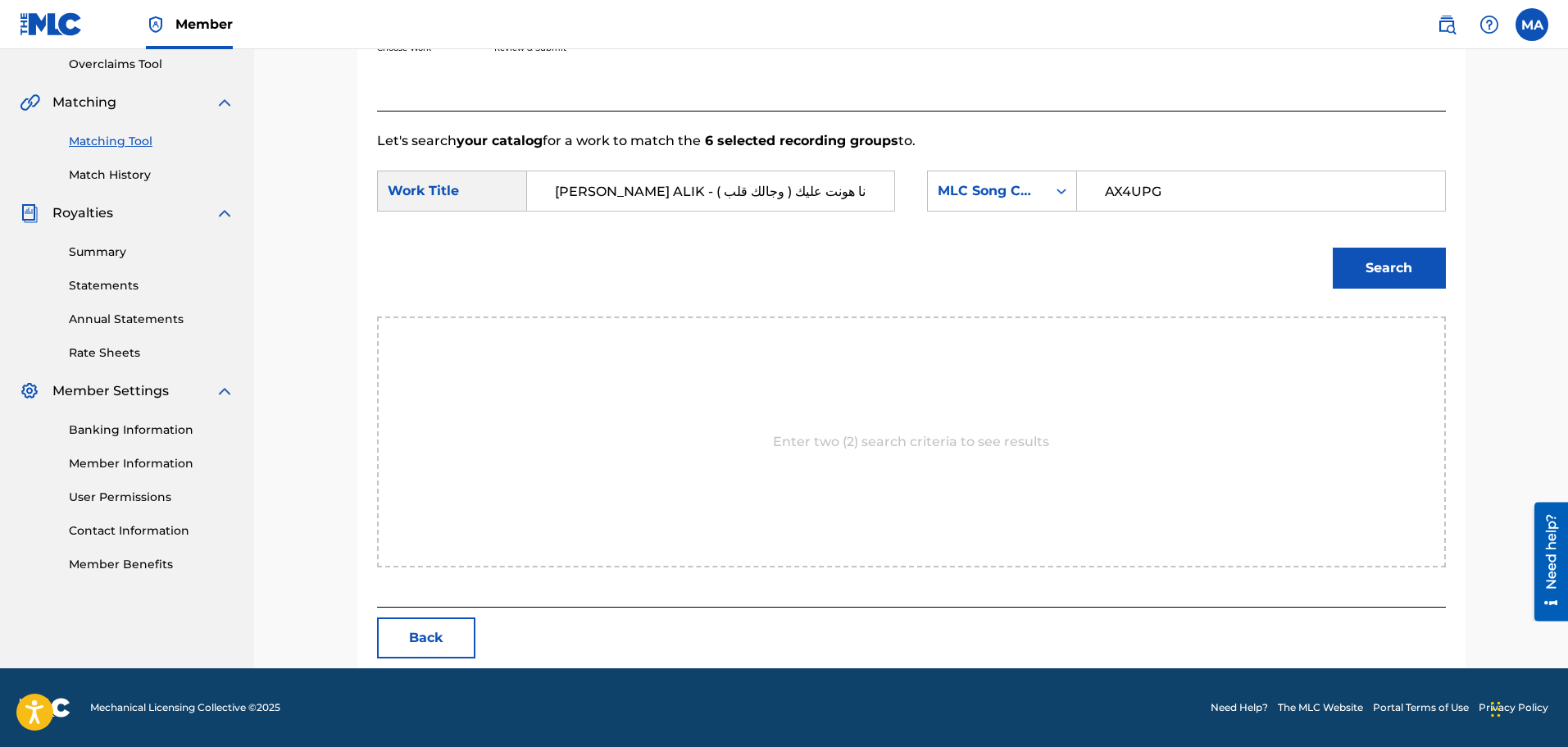
type input "AX4UPG"
click at [1379, 277] on button "Search" at bounding box center [1389, 268] width 114 height 41
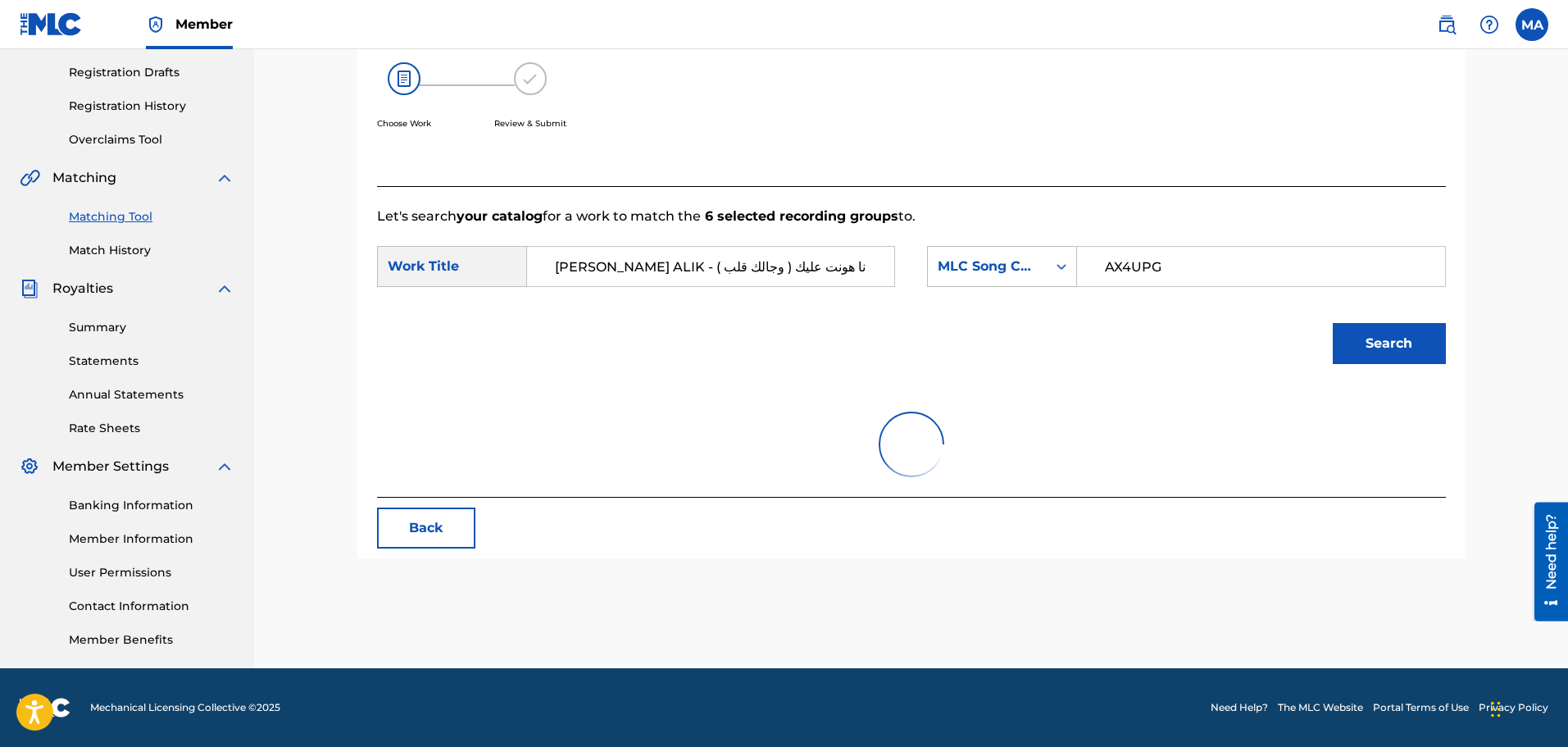
scroll to position [297, 0]
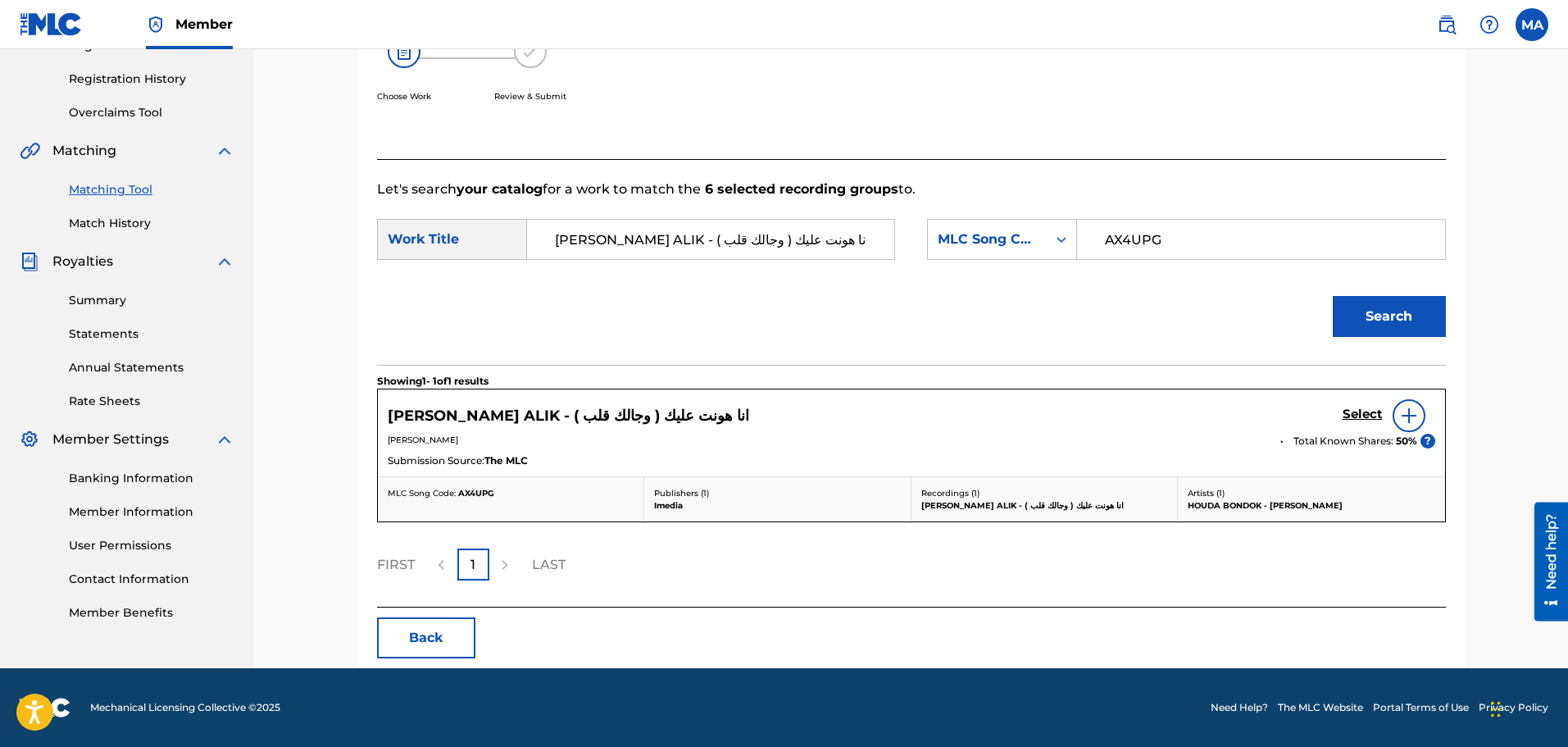
click at [1365, 410] on h5 "Select" at bounding box center [1363, 415] width 40 height 16
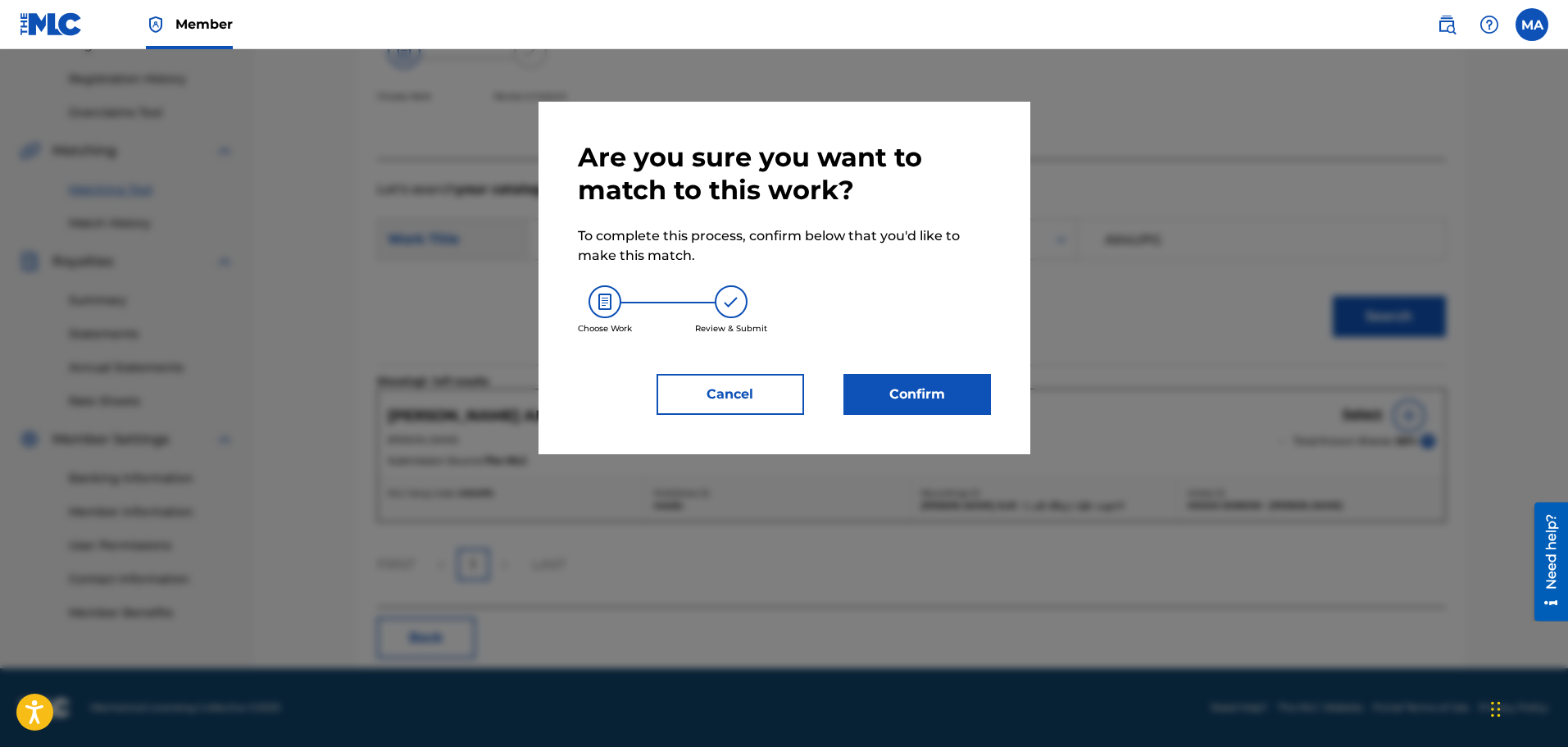
click at [937, 388] on button "Confirm" at bounding box center [917, 395] width 148 height 41
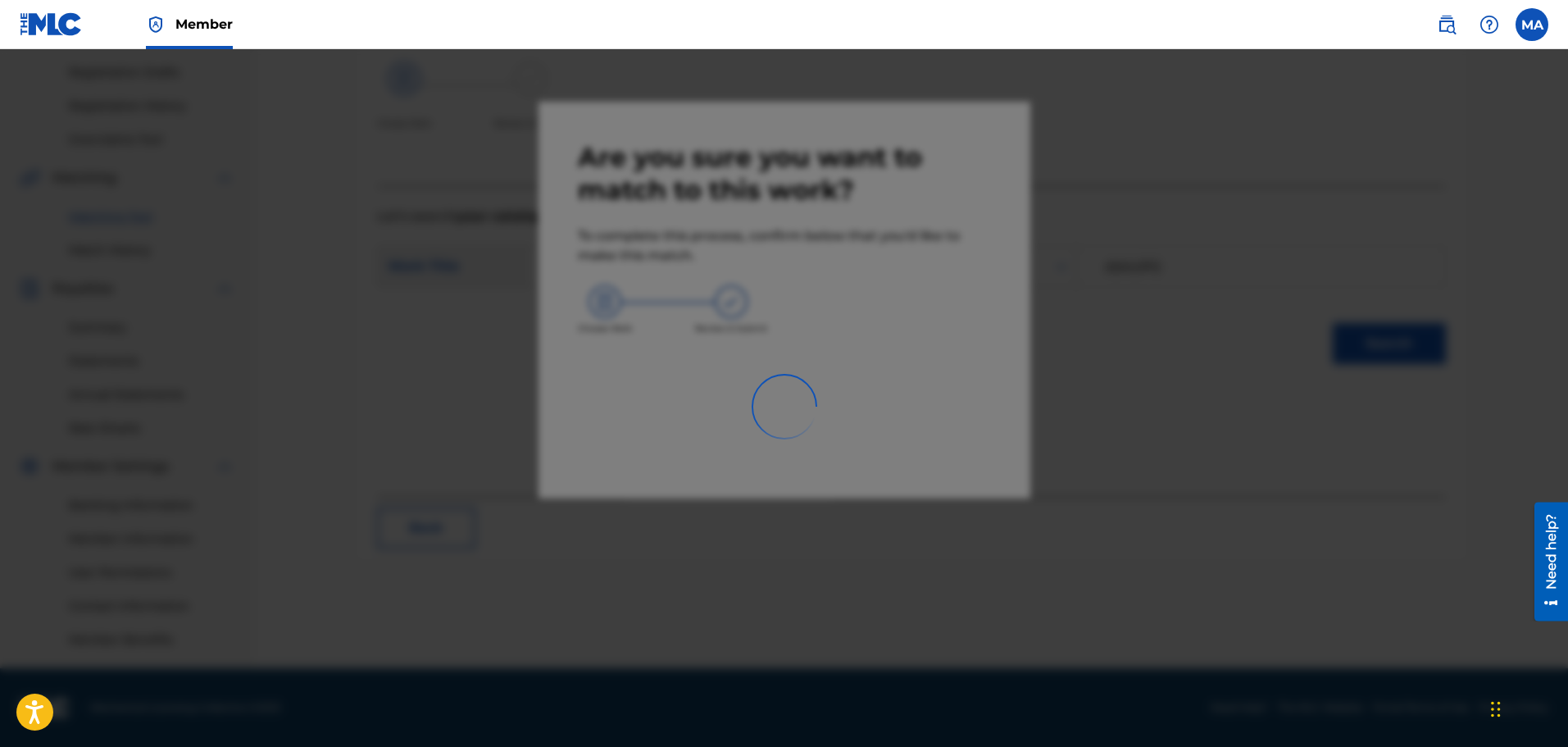
scroll to position [270, 0]
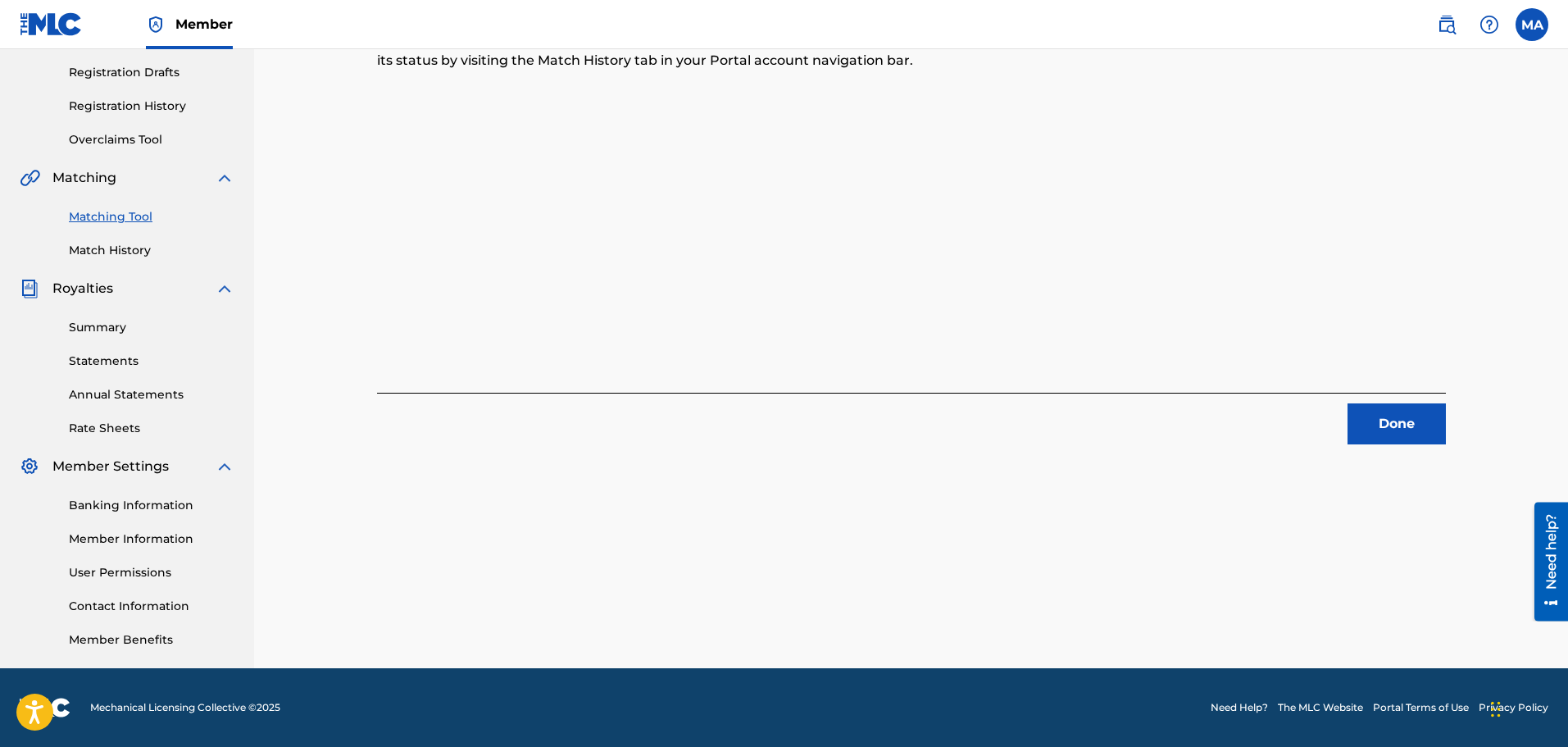
click at [1400, 420] on button "Done" at bounding box center [1397, 424] width 99 height 41
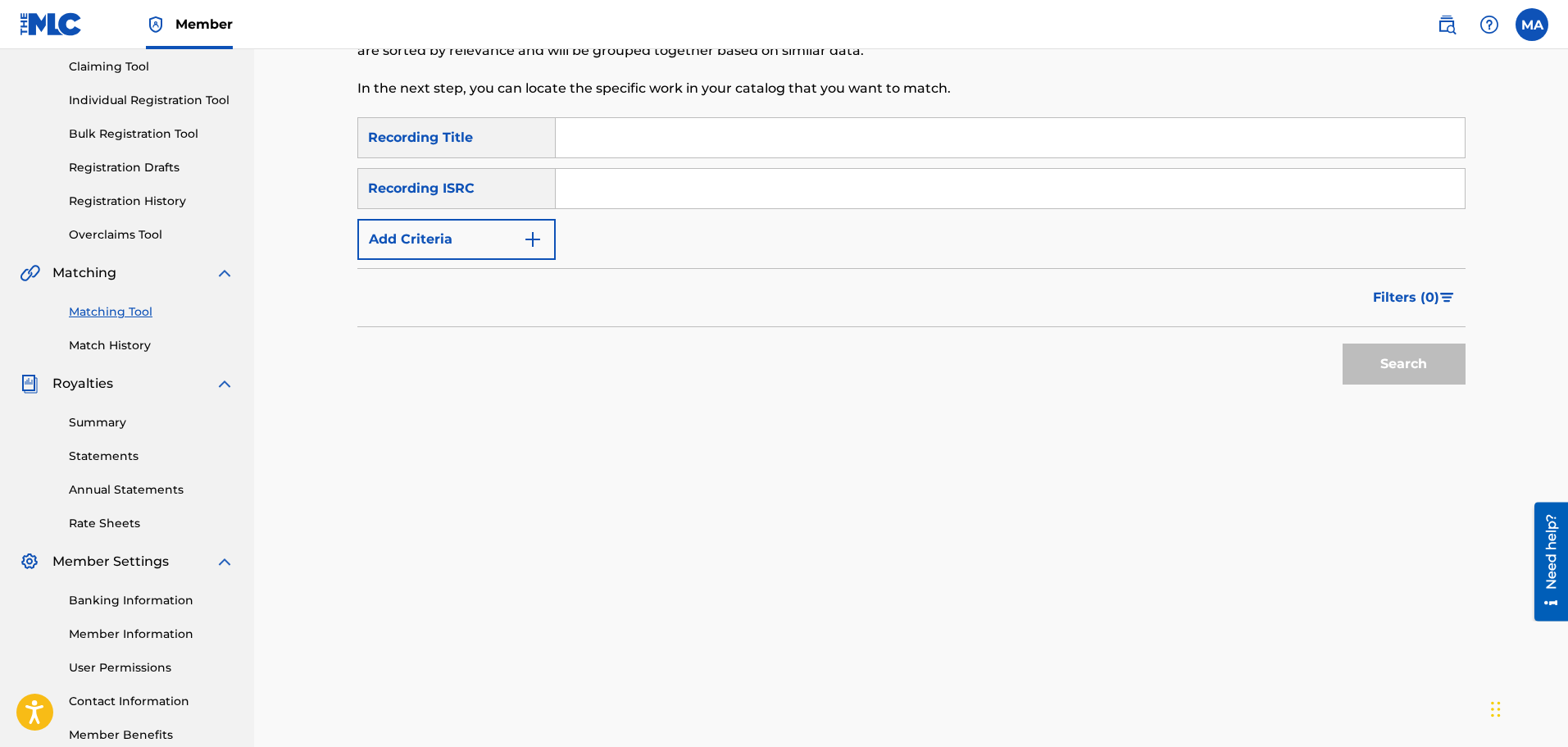
scroll to position [0, 0]
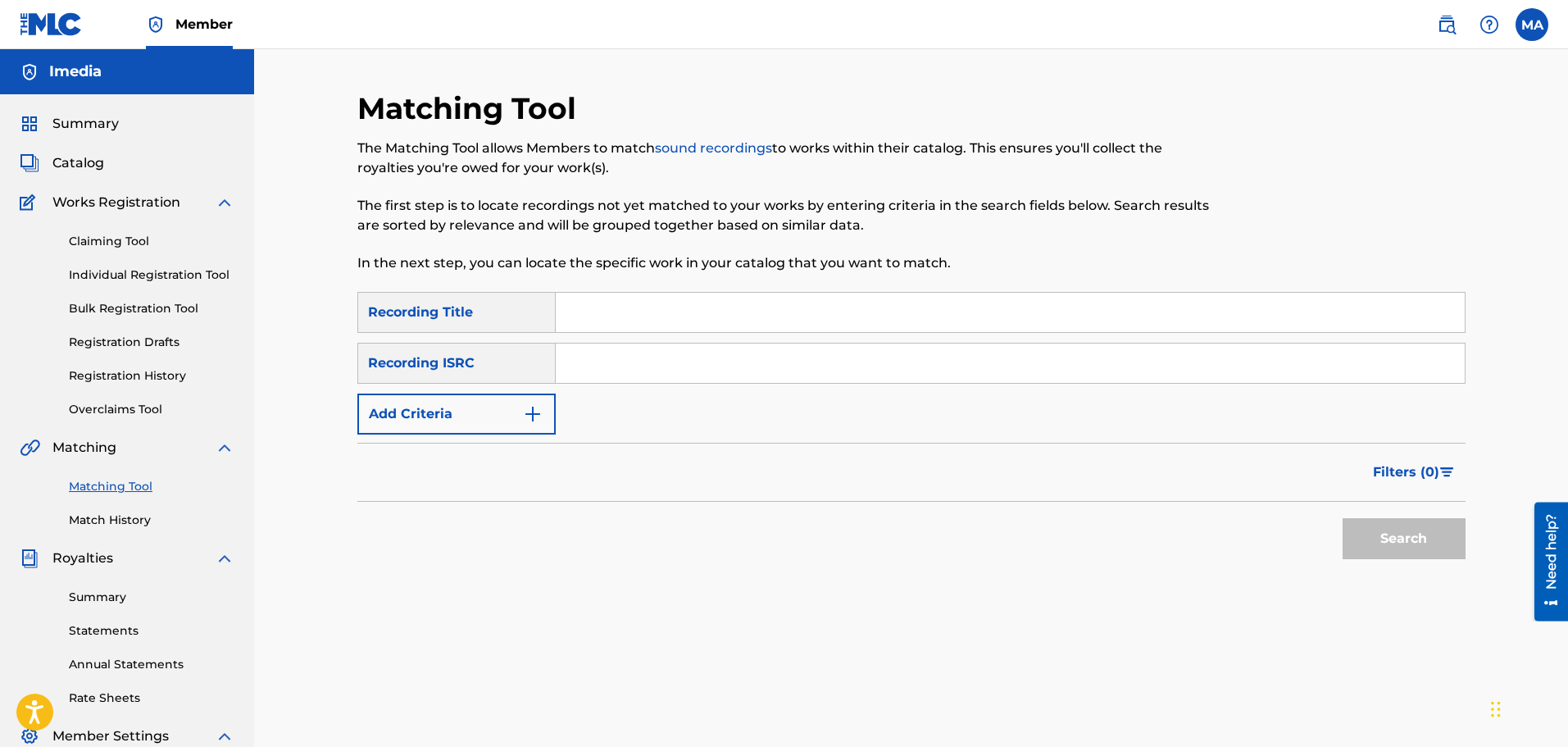
click at [81, 125] on span "Summary" at bounding box center [85, 123] width 66 height 19
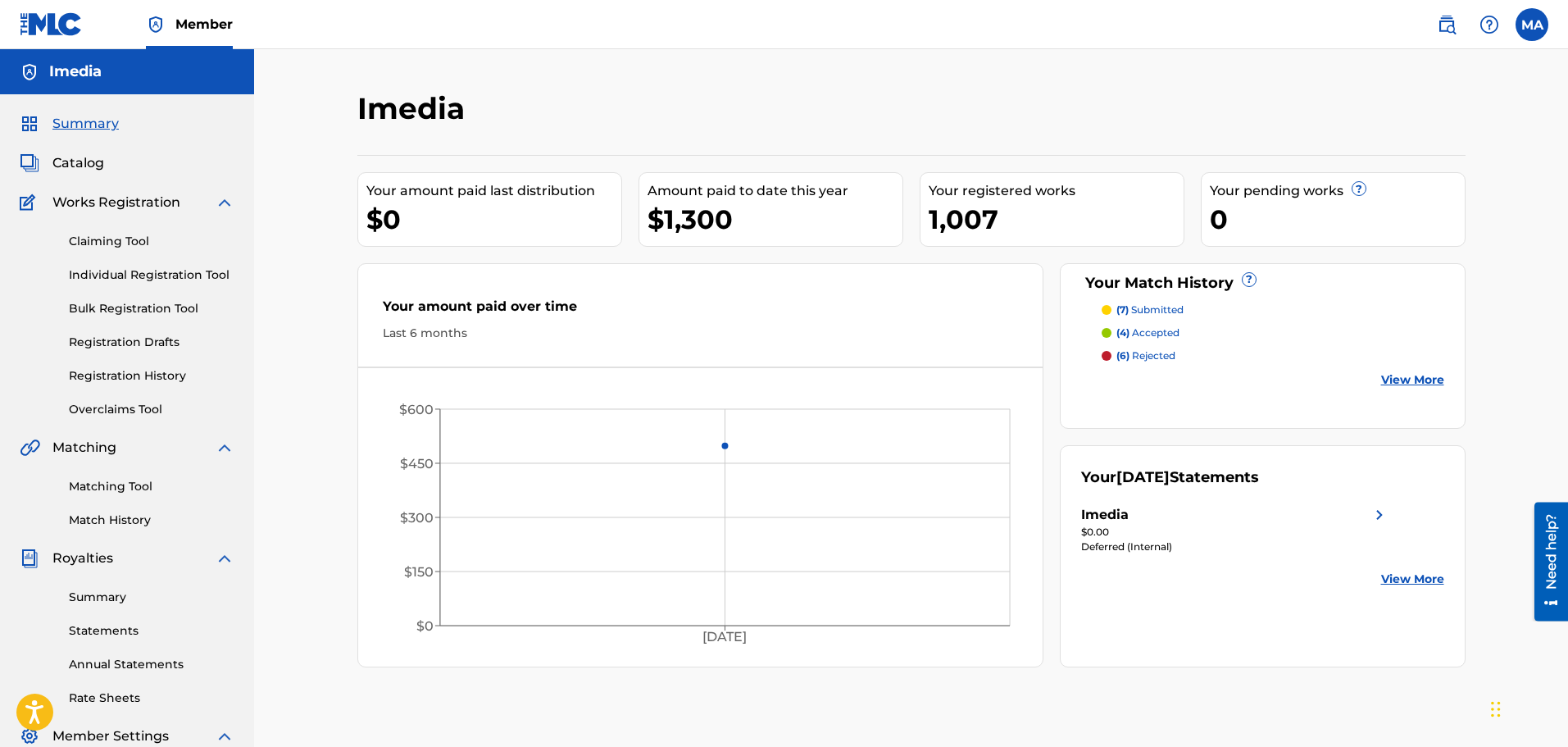
click at [1186, 306] on div "(7) submitted" at bounding box center [1273, 310] width 342 height 15
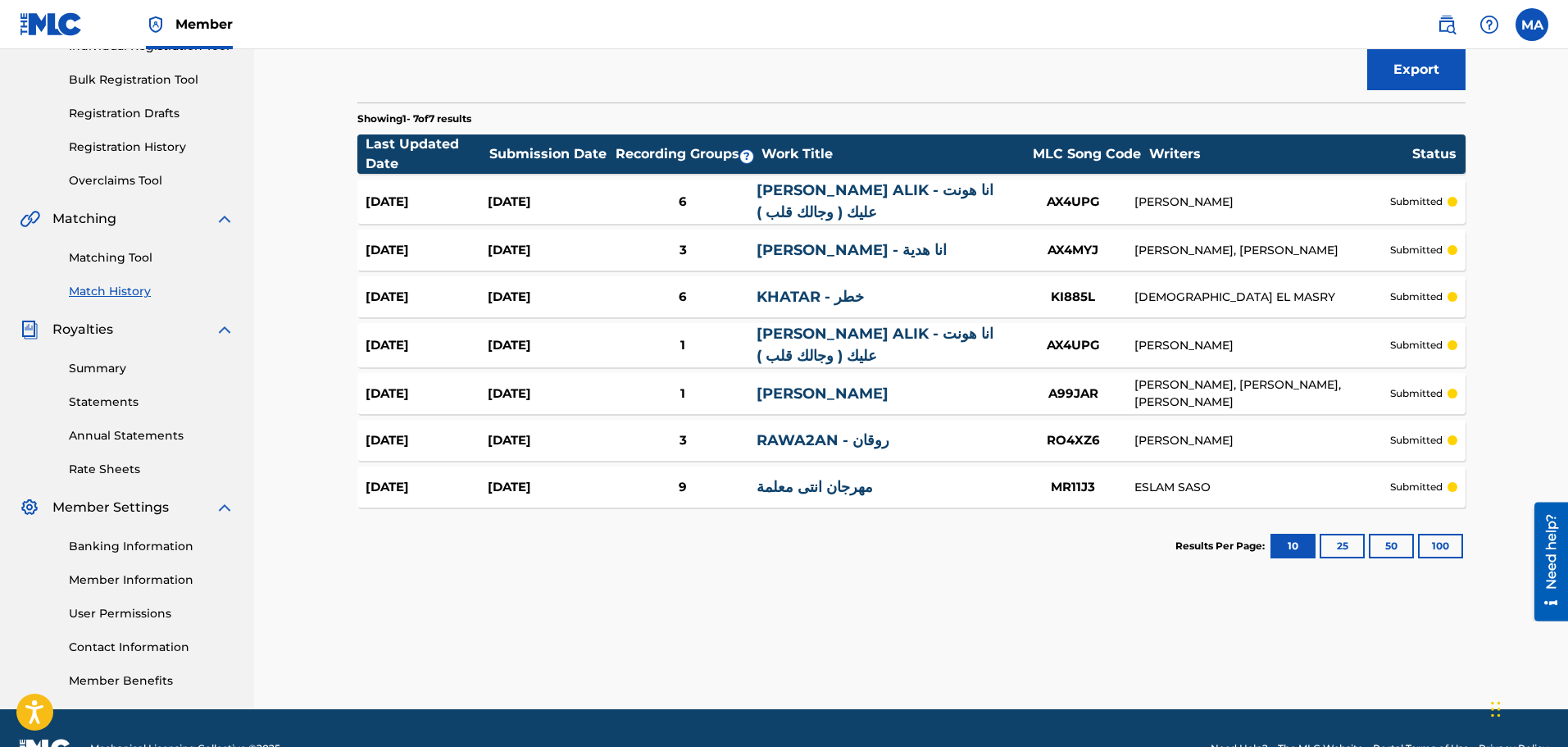
scroll to position [246, 0]
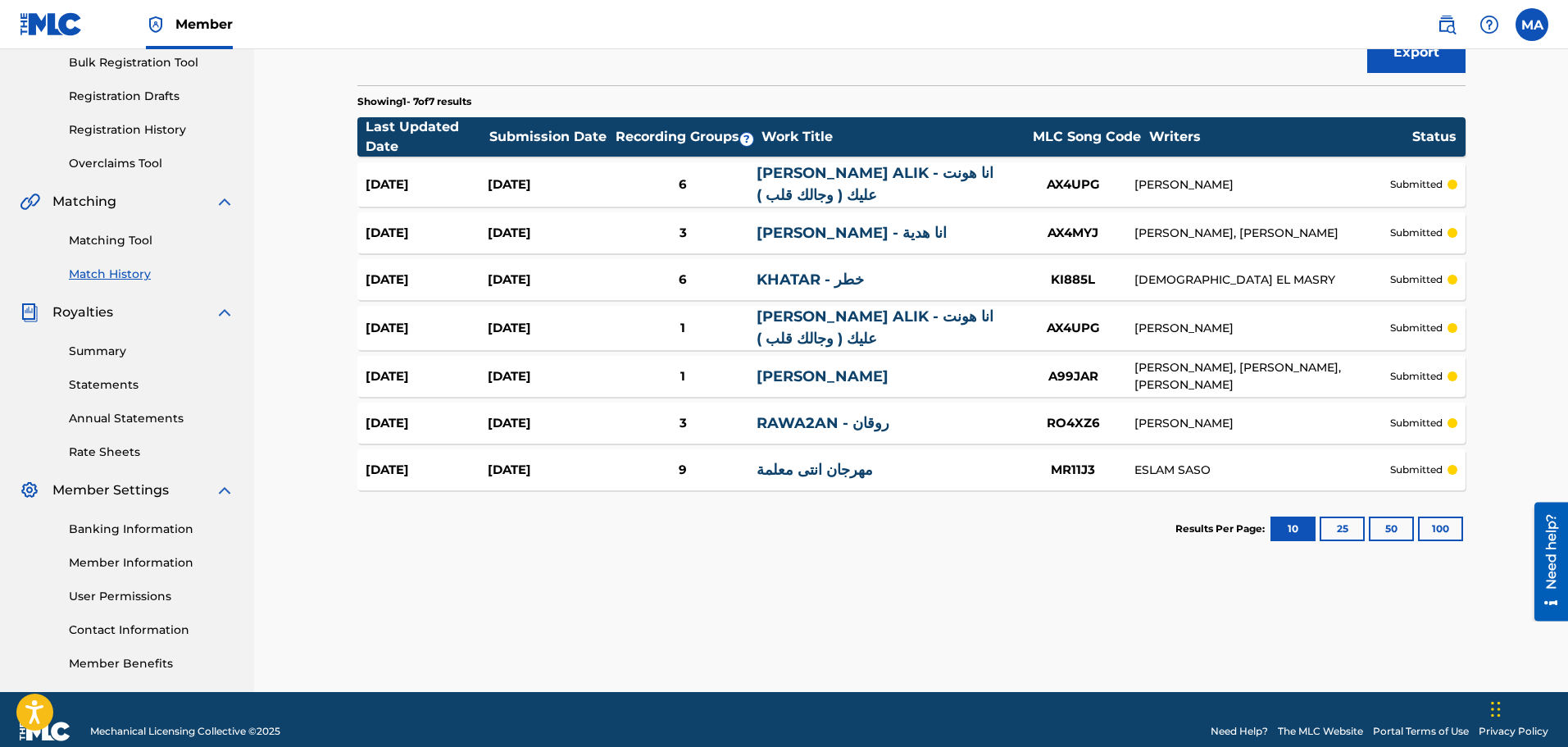
click at [518, 466] on div "Sep 16, 2025" at bounding box center [548, 470] width 122 height 18
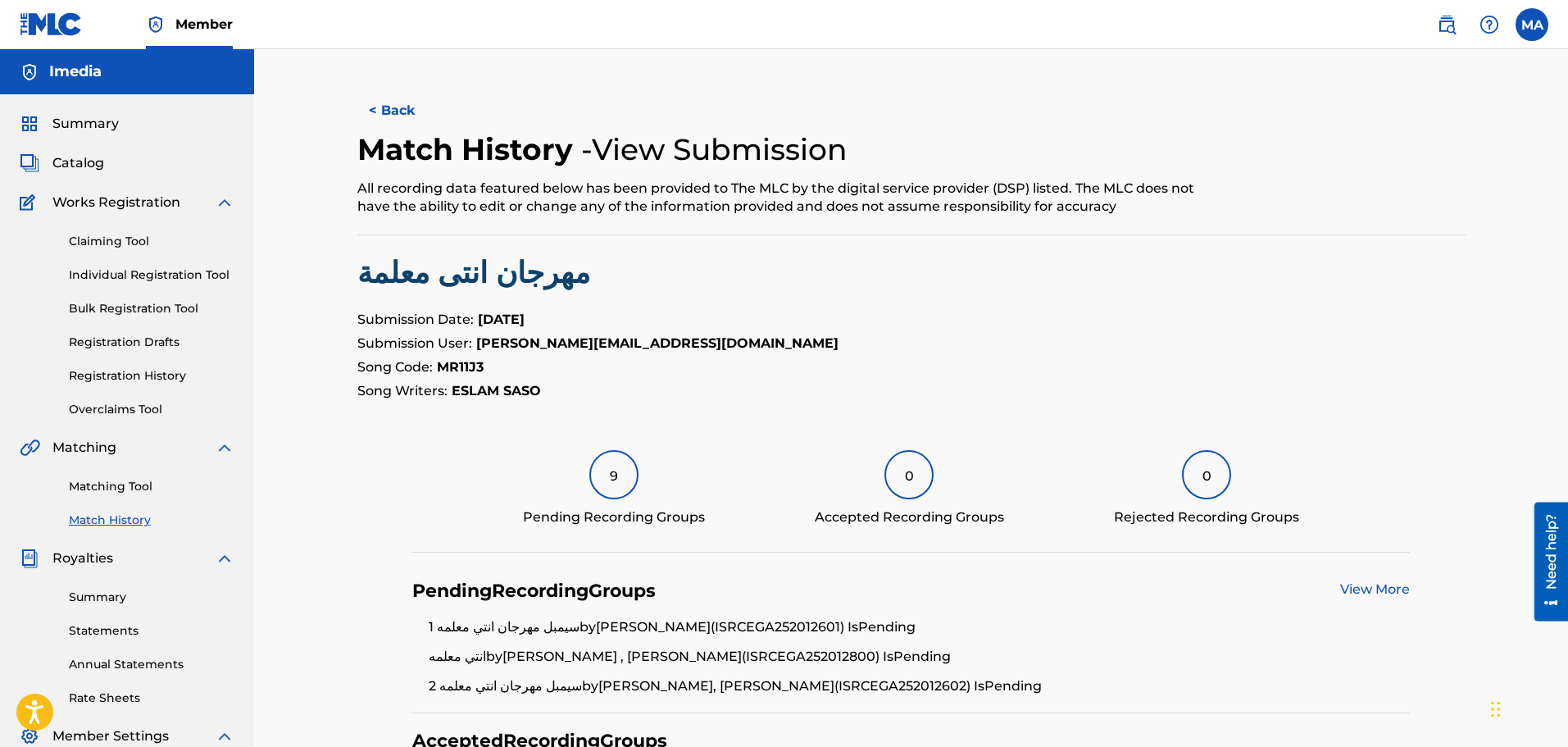
click at [1380, 590] on link "View More" at bounding box center [1375, 589] width 70 height 16
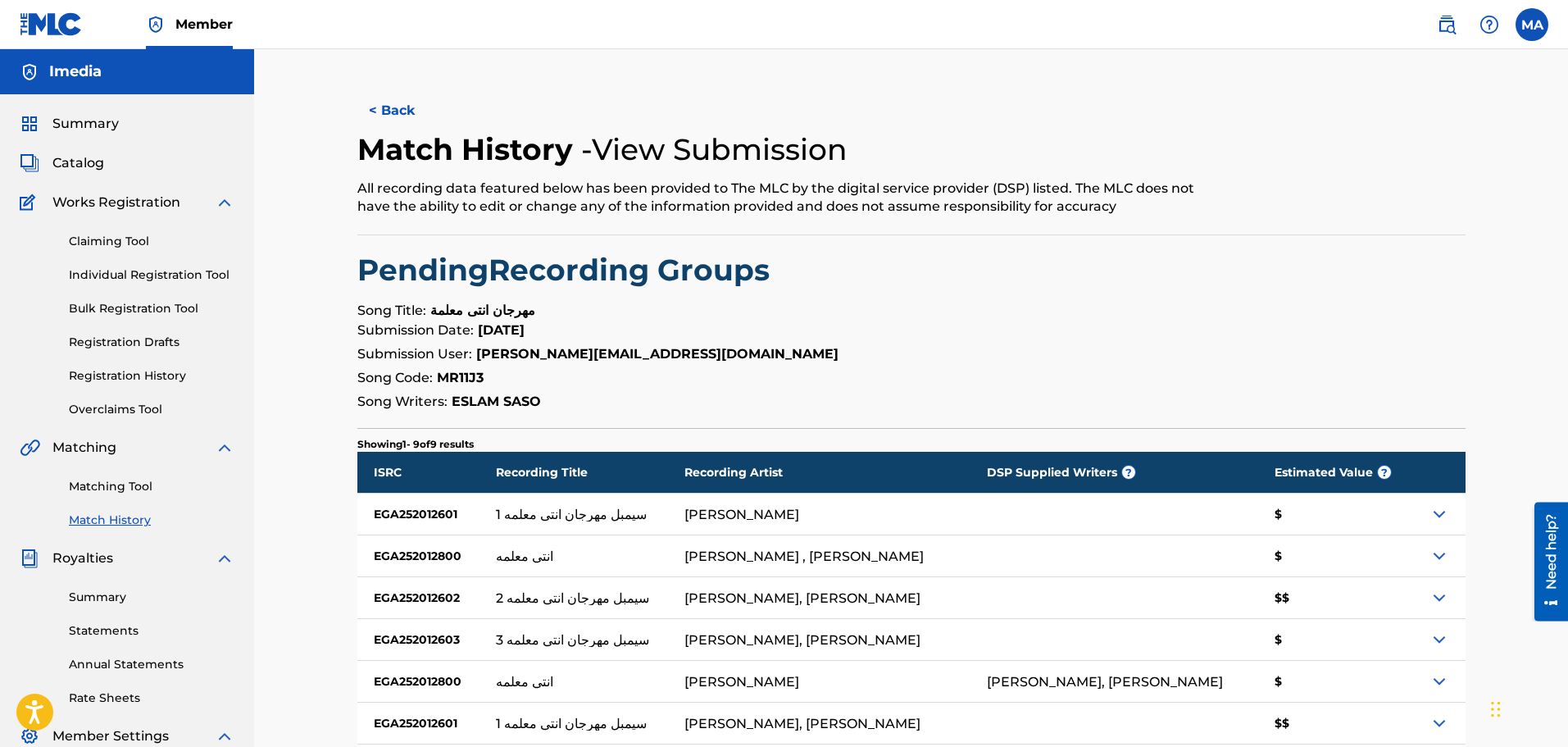
click at [438, 516] on div "EGA252012601" at bounding box center [427, 514] width 139 height 41
copy div "EGA252012601"
click at [1026, 295] on div "< Back Match History - View Submission All recording data featured below has be…" at bounding box center [911, 518] width 1108 height 856
click at [1432, 508] on img at bounding box center [1439, 514] width 19 height 19
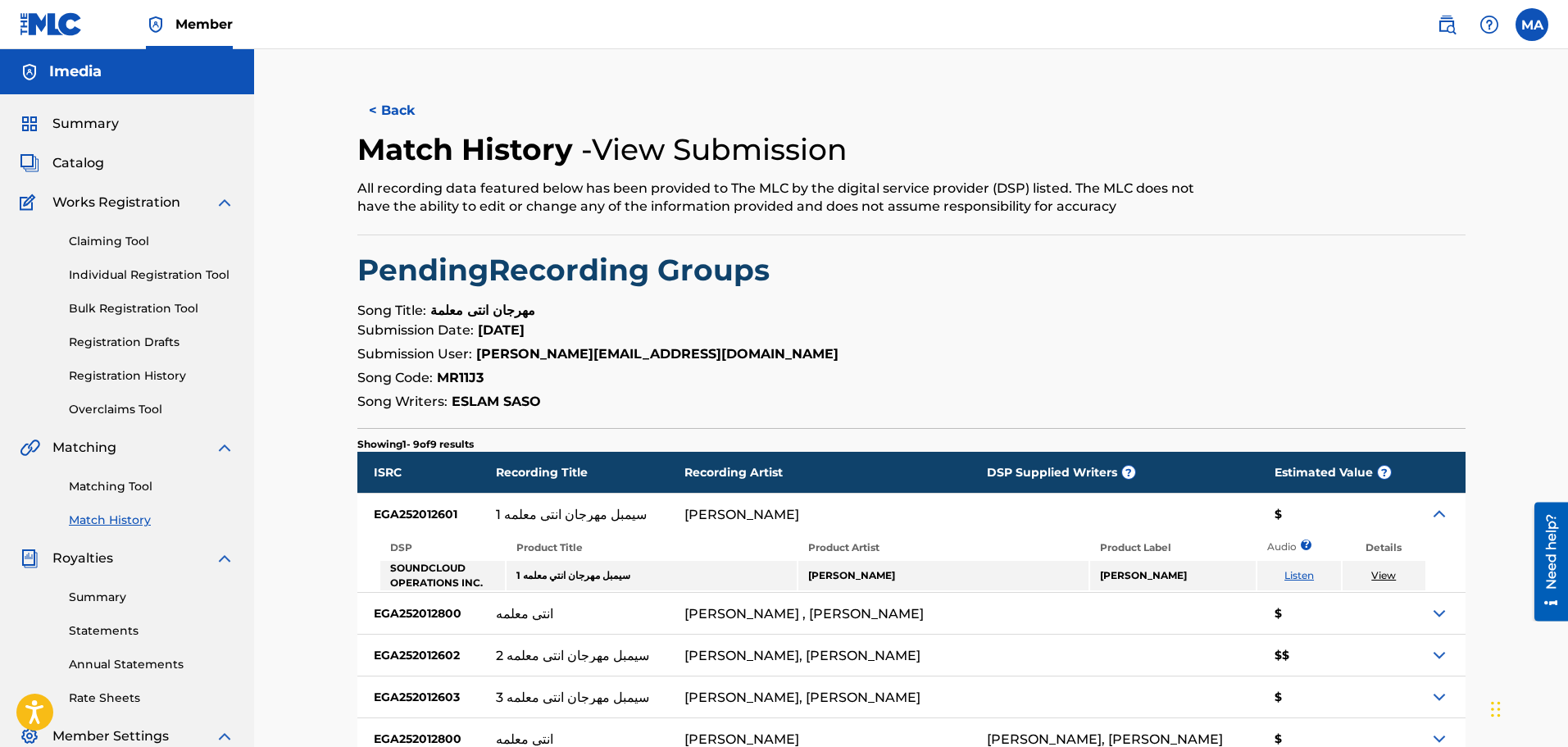
click at [1447, 618] on img at bounding box center [1439, 613] width 19 height 19
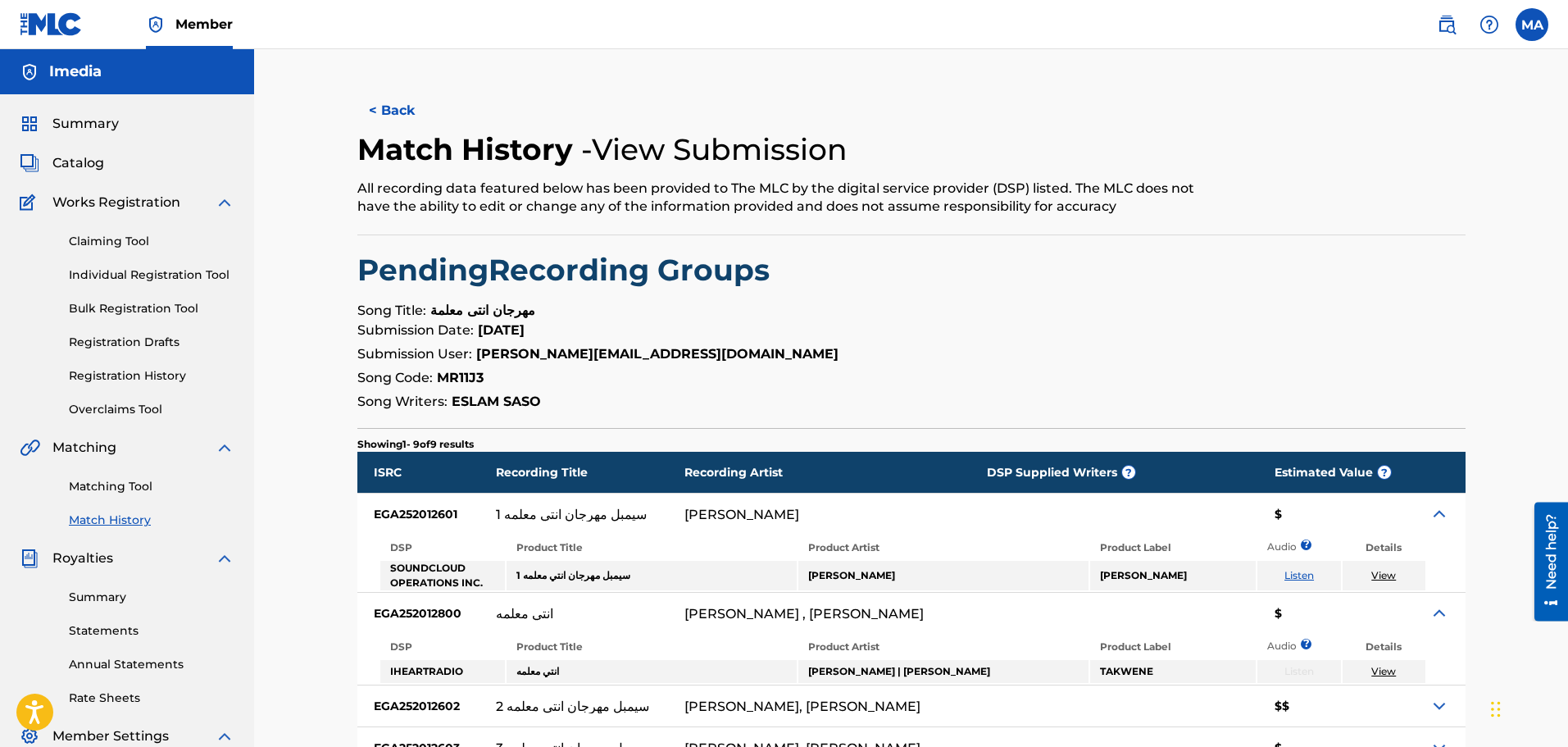
click at [1131, 671] on td "TAKWENE" at bounding box center [1174, 672] width 166 height 23
copy td "TAKWENE"
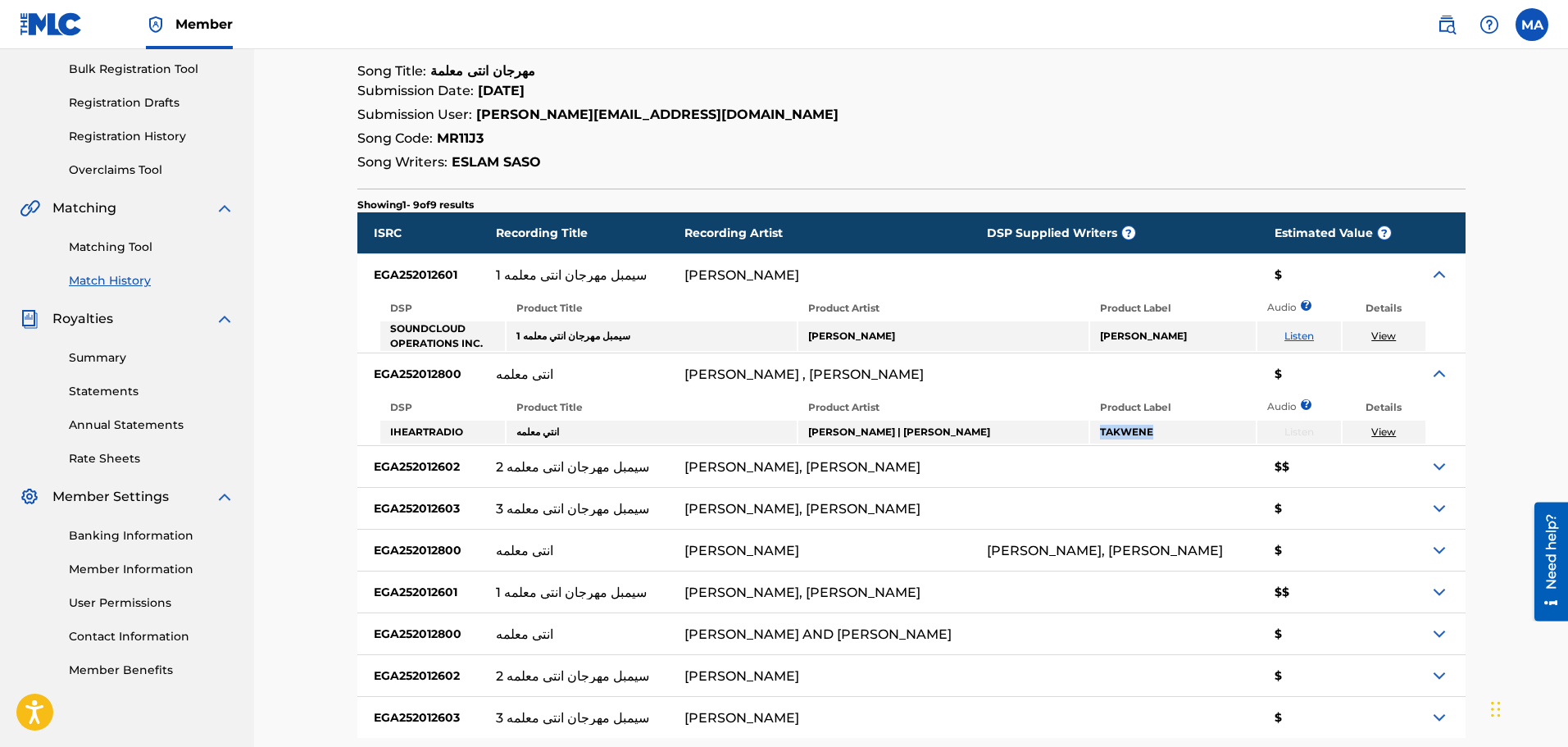
scroll to position [246, 0]
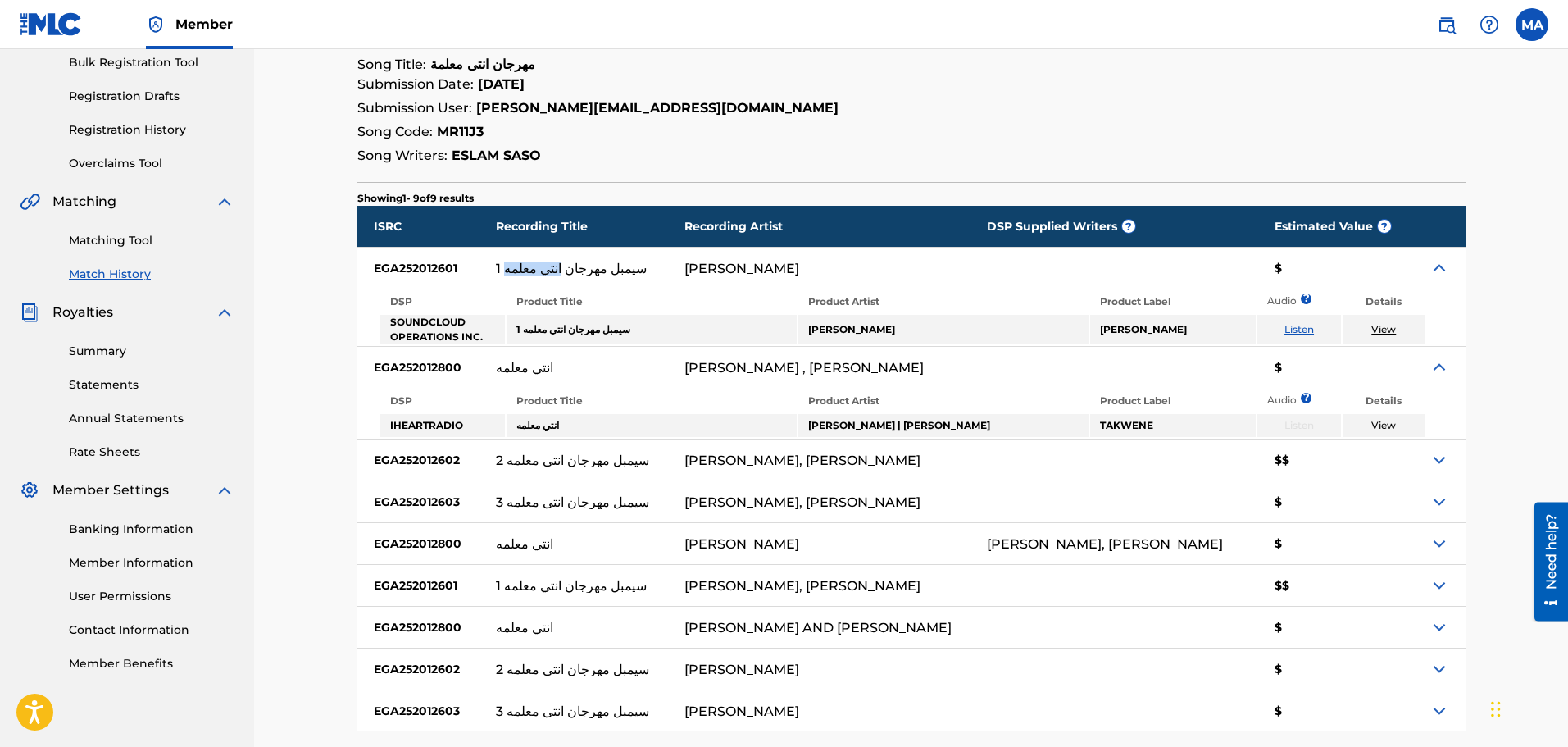
drag, startPoint x: 585, startPoint y: 270, endPoint x: 541, endPoint y: 266, distance: 44.2
click at [541, 266] on div "سيمبل مهرجان انتي معلمه 1" at bounding box center [571, 269] width 151 height 14
copy div "انتي معلمه"
click at [685, 374] on div "انتي معلمه" at bounding box center [590, 367] width 188 height 41
click at [734, 369] on div "عمر كمال , حسن شاكوش" at bounding box center [805, 368] width 239 height 14
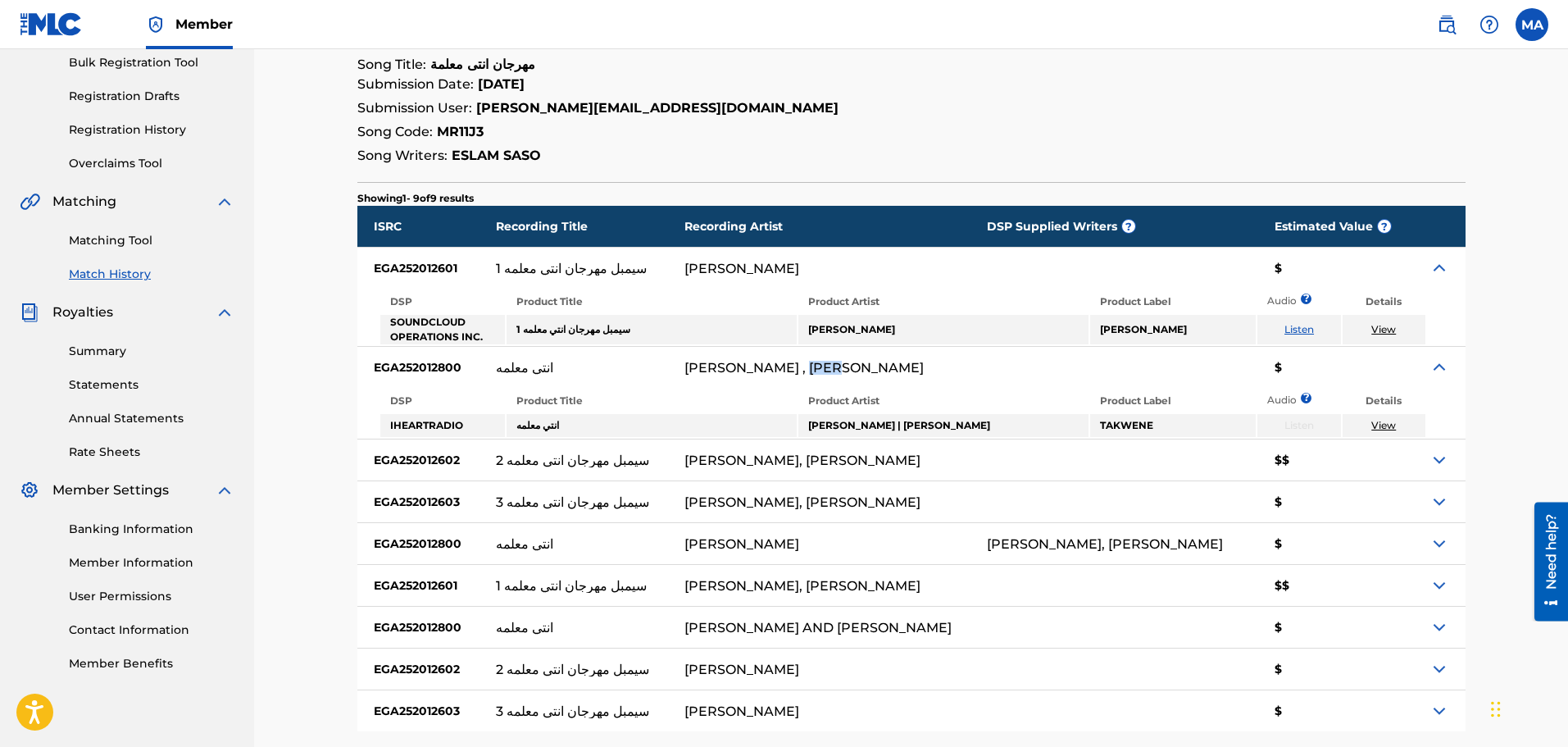
click at [734, 369] on div "عمر كمال , حسن شاكوش" at bounding box center [805, 368] width 239 height 14
drag, startPoint x: 809, startPoint y: 460, endPoint x: 718, endPoint y: 458, distance: 91.0
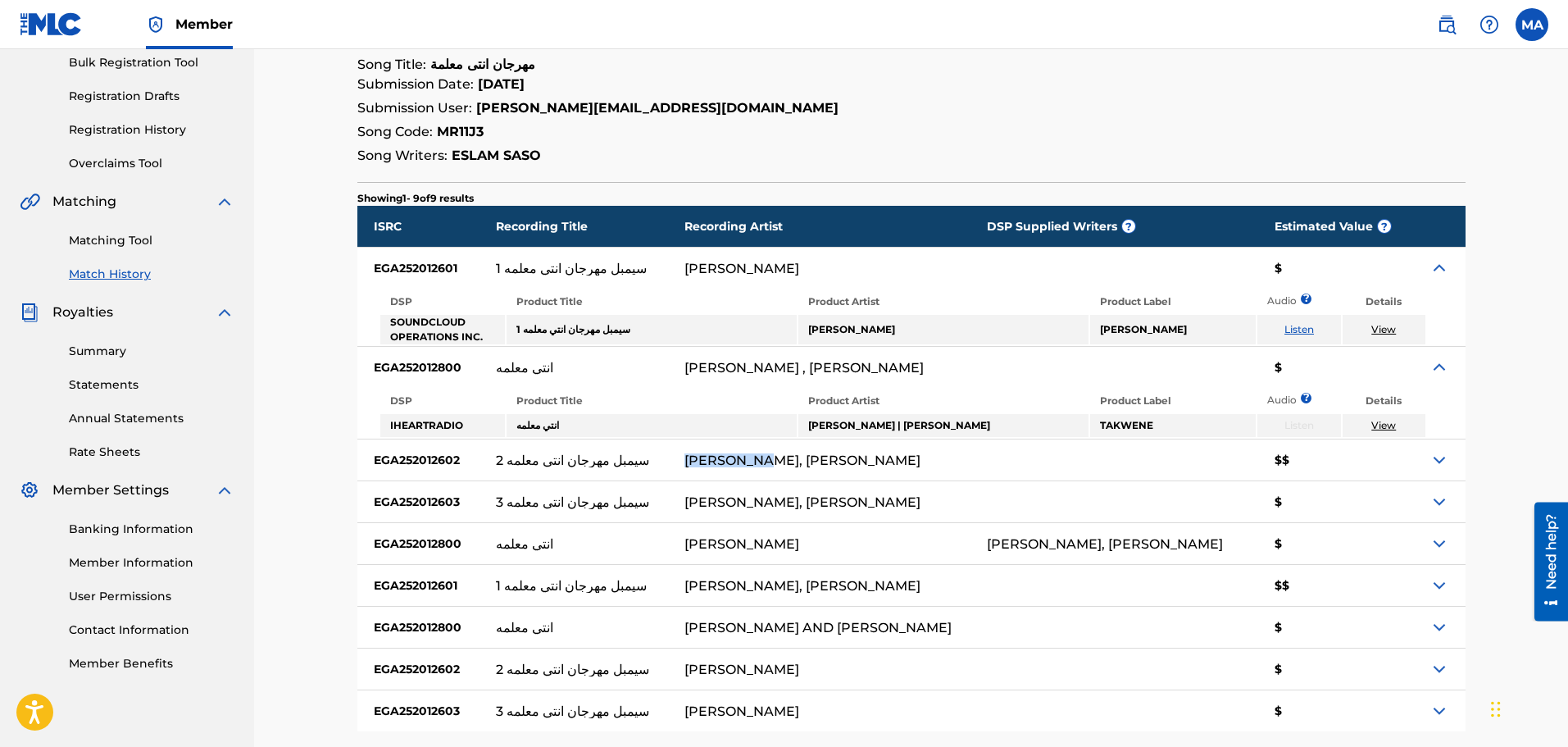
click at [718, 458] on div "ISRC Recording Title Recording Artist DSP Supplied Writers ? Estimated Value ? …" at bounding box center [911, 469] width 1108 height 526
copy div "سيمبل مهرجان انتي معلمه 2 HAMO BIKA,"
drag, startPoint x: 763, startPoint y: 459, endPoint x: 779, endPoint y: 473, distance: 21.3
click at [779, 473] on div "HAMO BIKA, OMAR KAMAL" at bounding box center [836, 460] width 303 height 41
drag, startPoint x: 899, startPoint y: 459, endPoint x: 813, endPoint y: 457, distance: 86.0
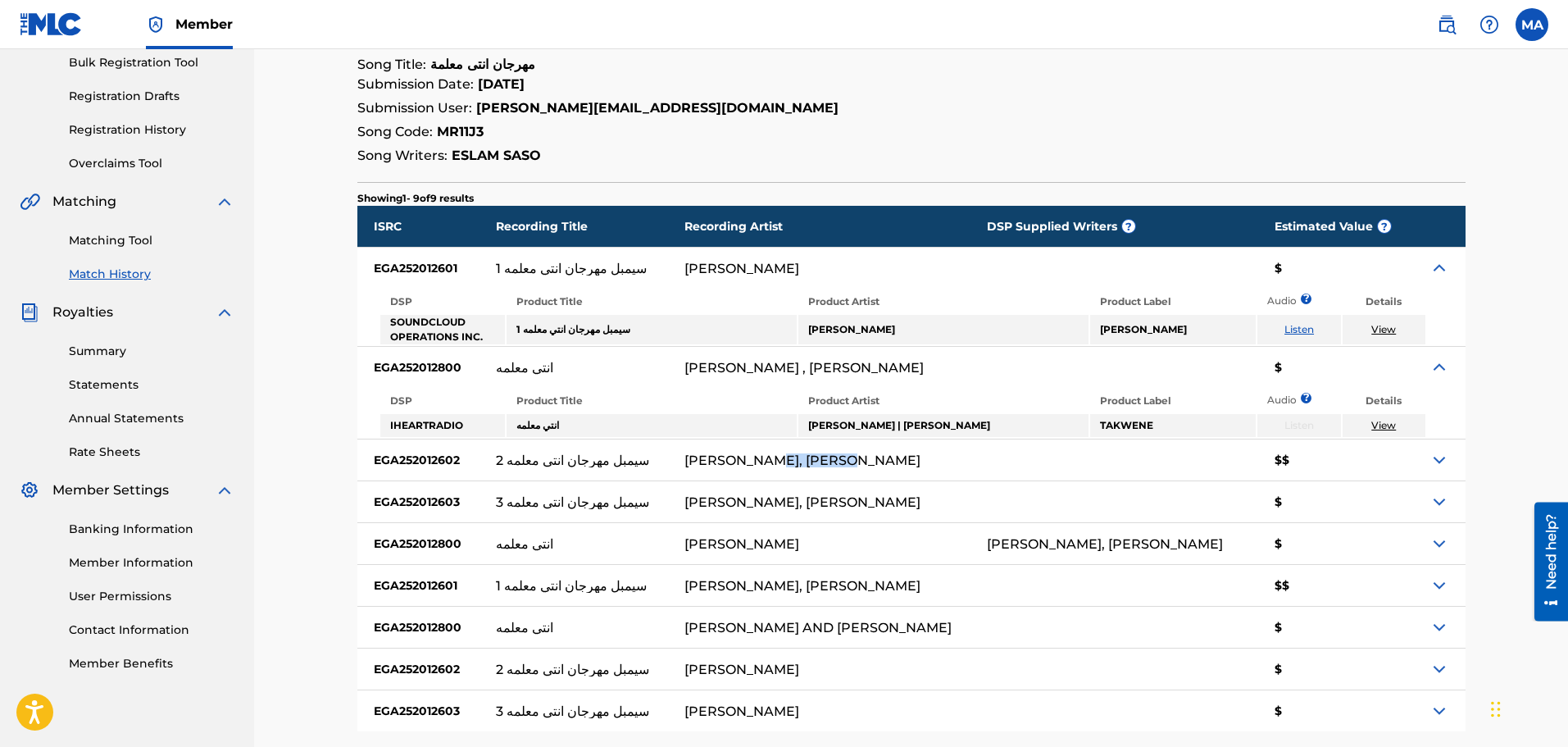
click at [813, 457] on div "HAMO BIKA, OMAR KAMAL" at bounding box center [836, 460] width 303 height 41
copy div "OMAR KAMAL"
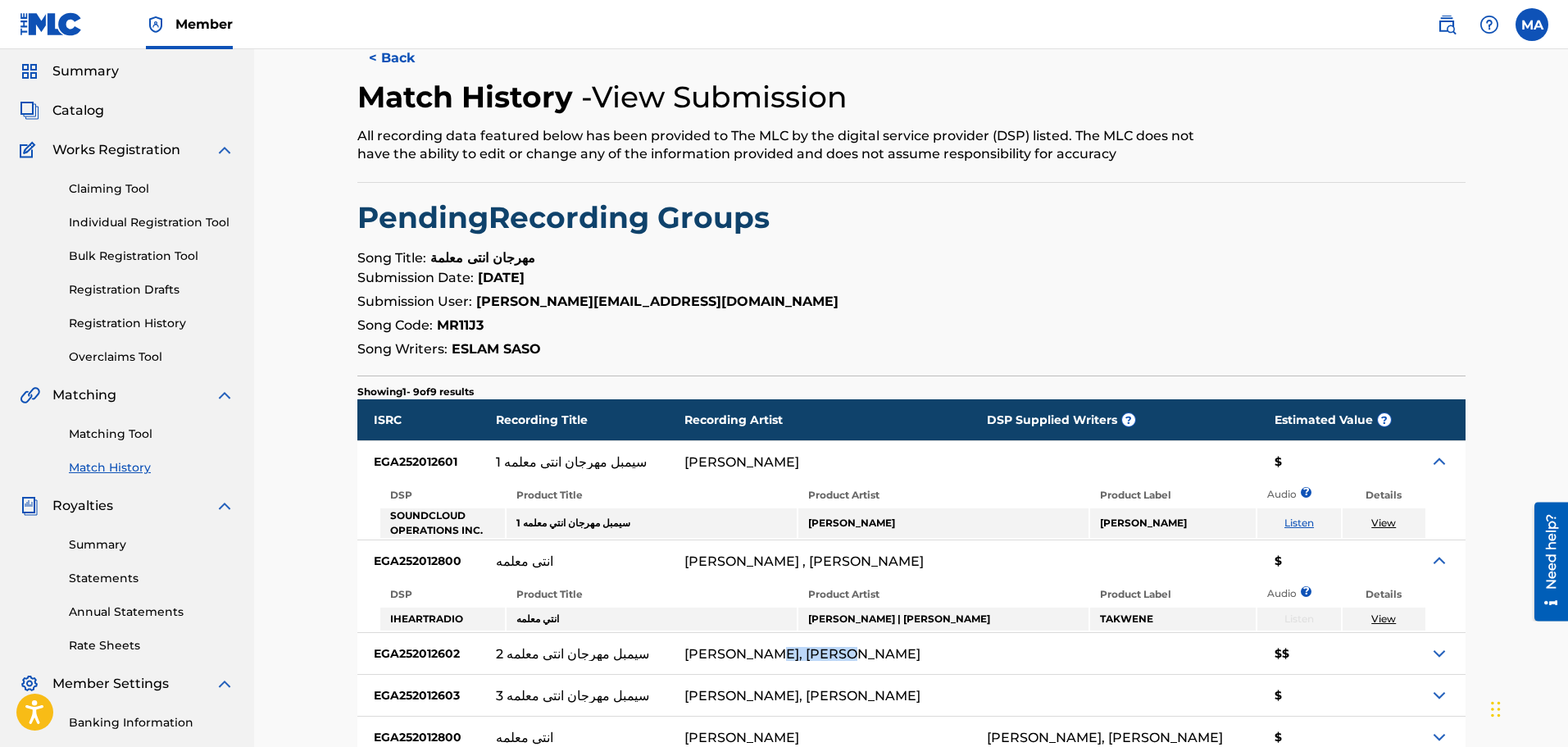
scroll to position [0, 0]
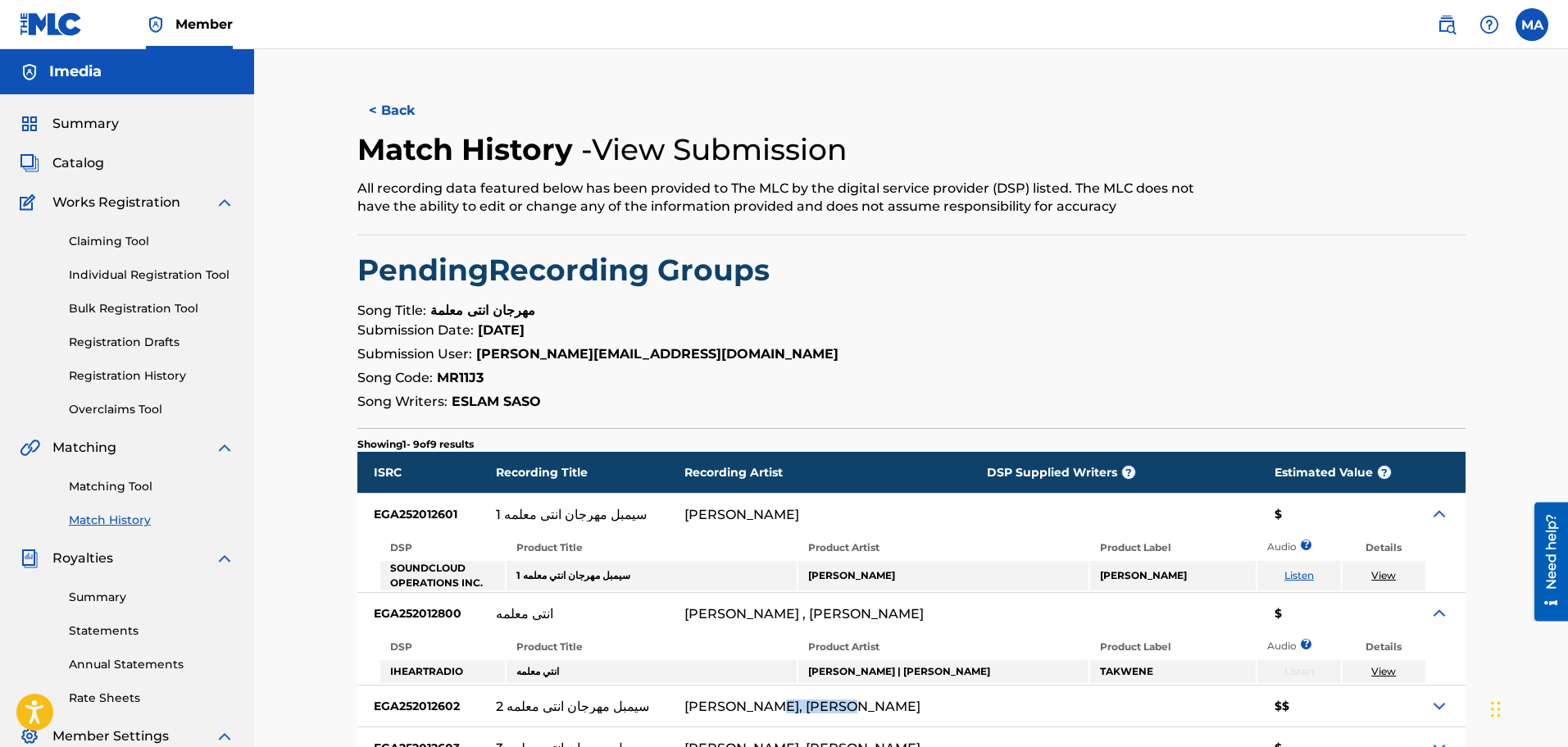
click at [400, 103] on button "< Back" at bounding box center [407, 110] width 99 height 41
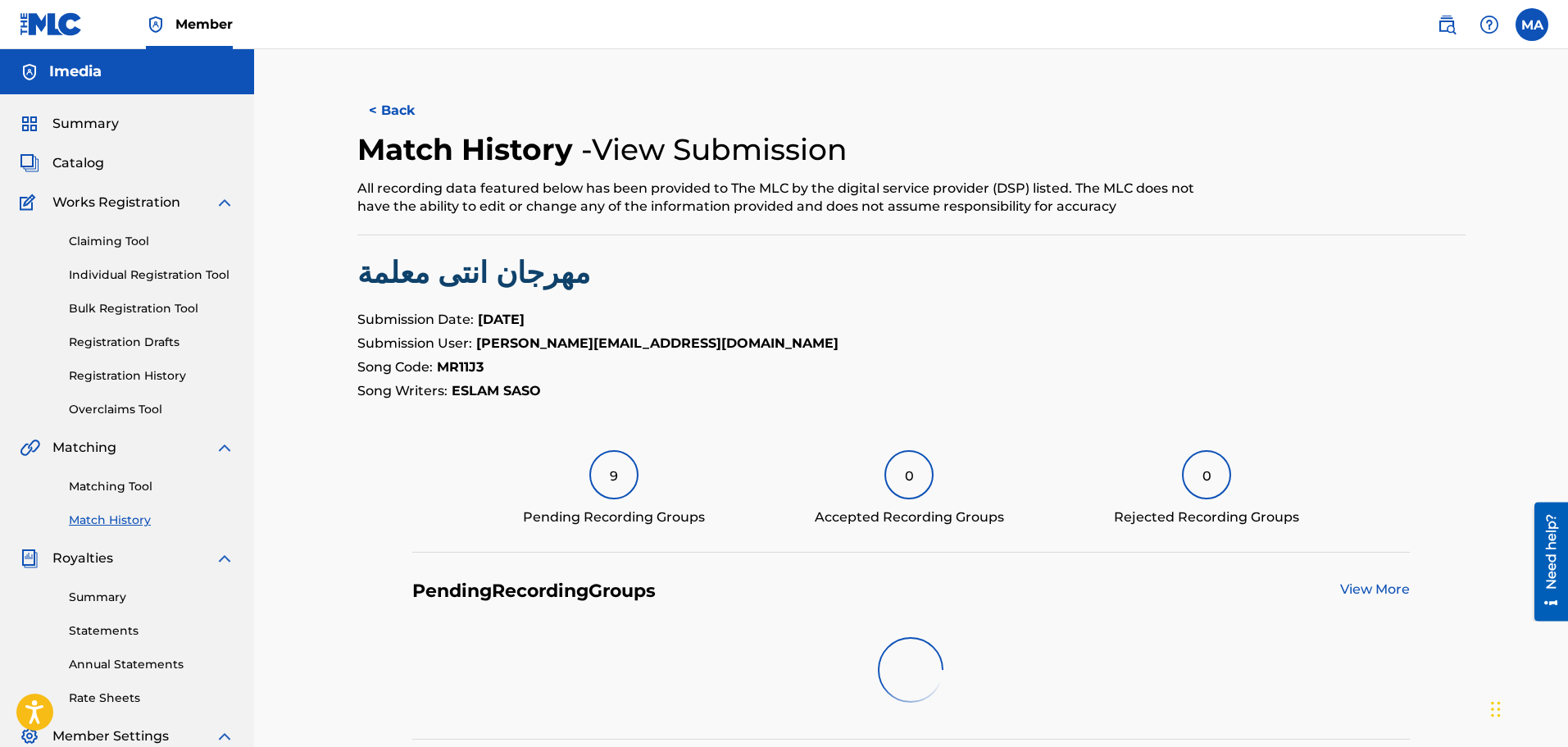
click at [403, 111] on button "< Back" at bounding box center [407, 110] width 99 height 41
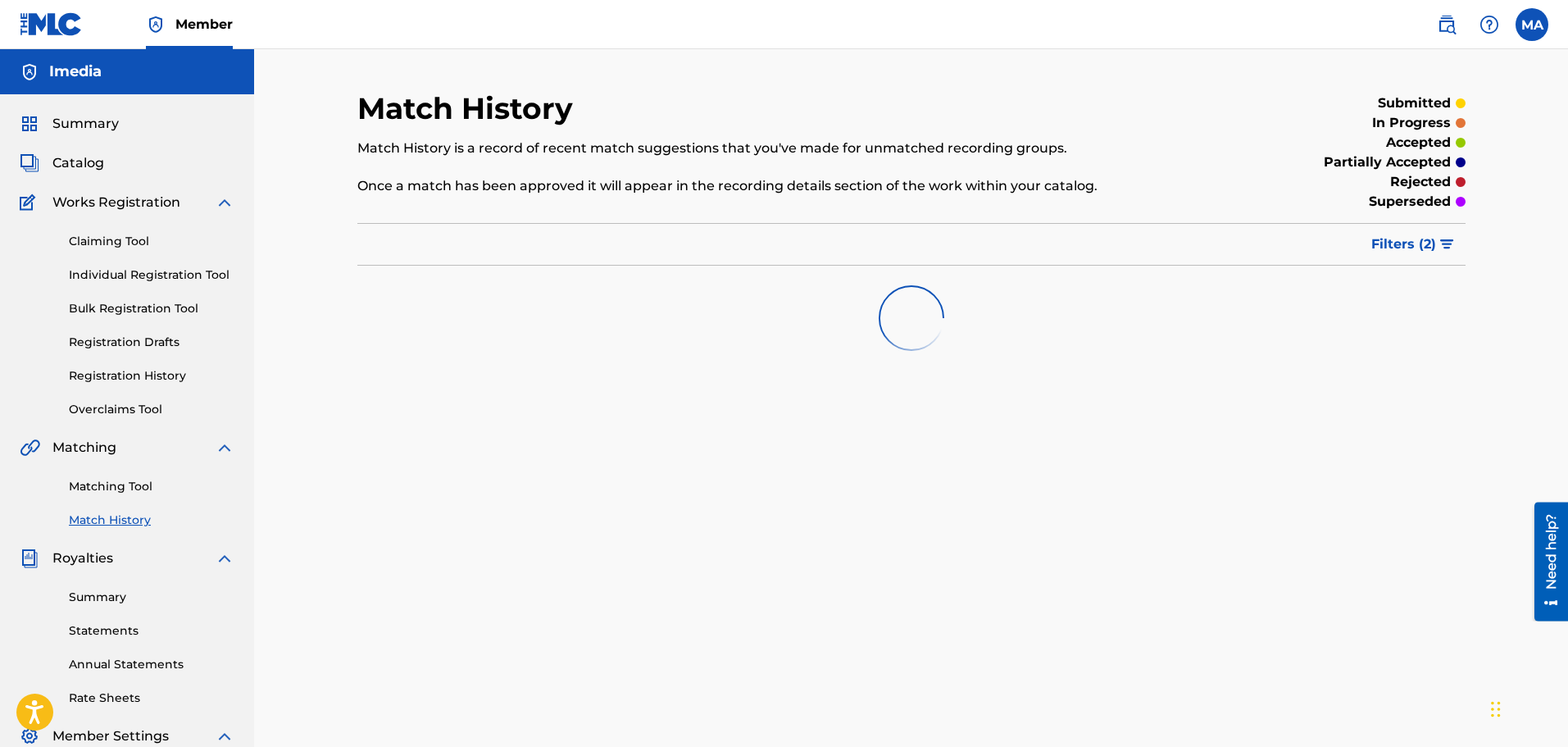
scroll to position [246, 0]
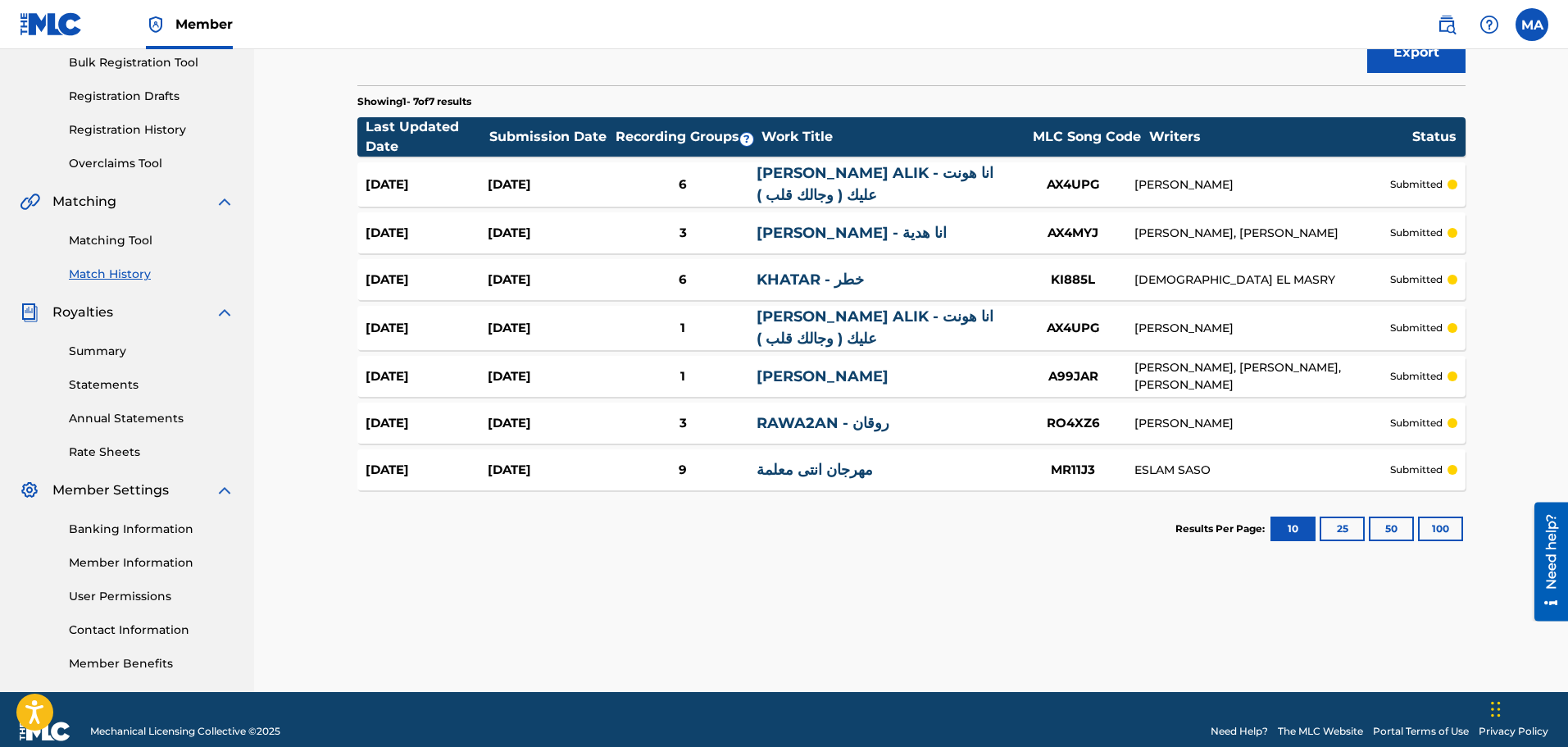
click at [1181, 188] on div "[PERSON_NAME]" at bounding box center [1262, 185] width 255 height 18
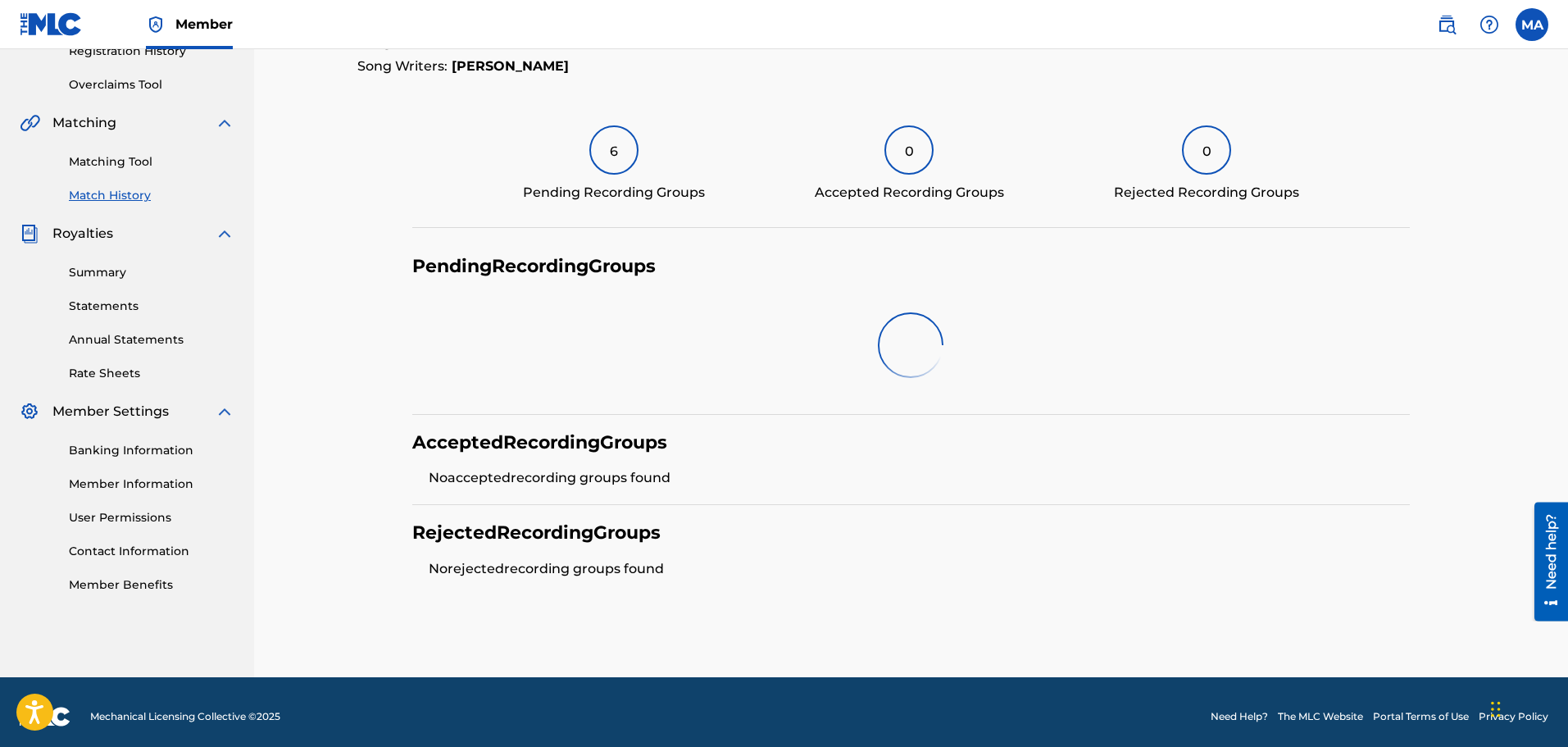
scroll to position [307, 0]
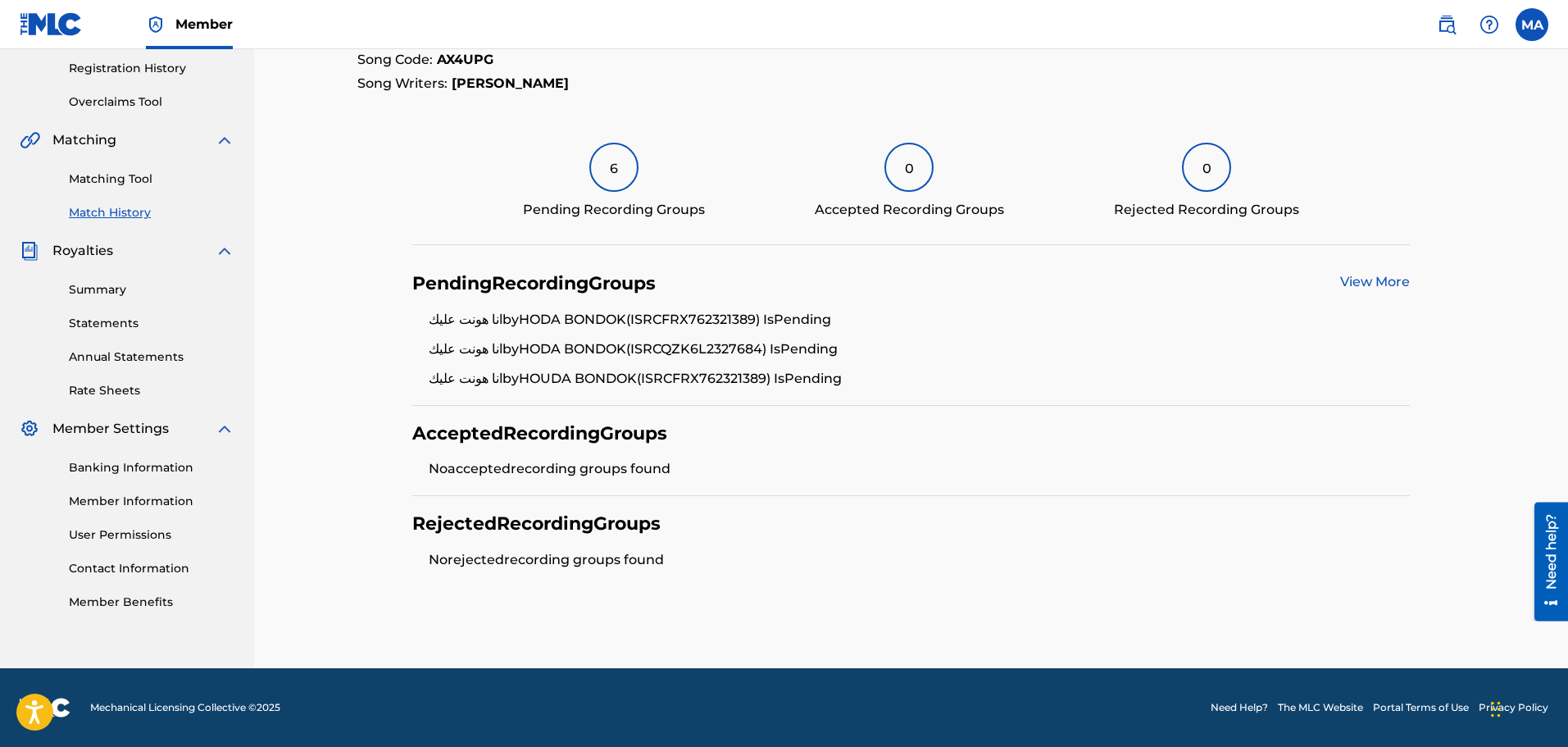
click at [1377, 266] on div "Pending Recording Groups View More انا هونت عليك by HODA BONDOK (ISRC FRX762321…" at bounding box center [910, 331] width 997 height 150
click at [1374, 287] on link "View More" at bounding box center [1375, 282] width 70 height 16
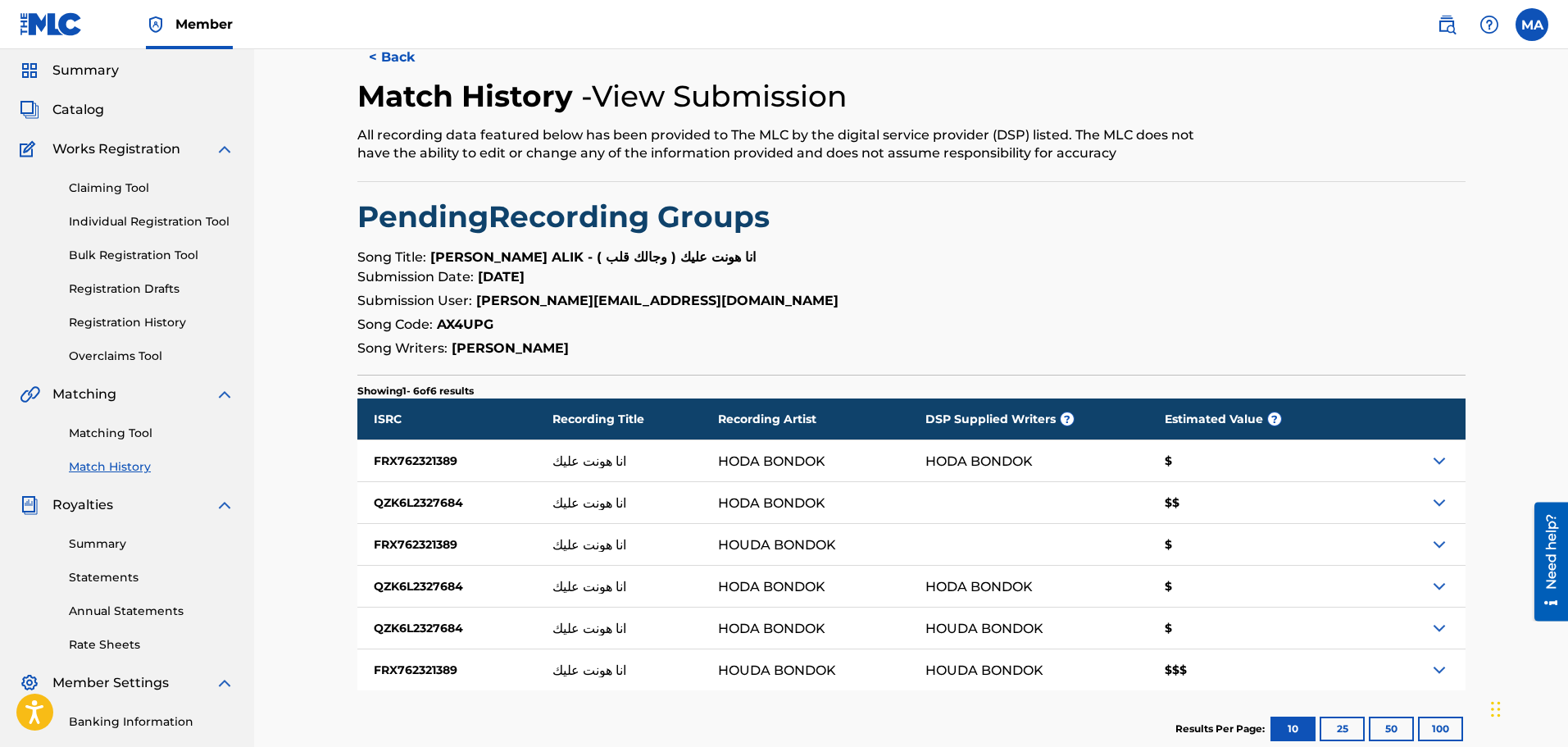
scroll to position [82, 0]
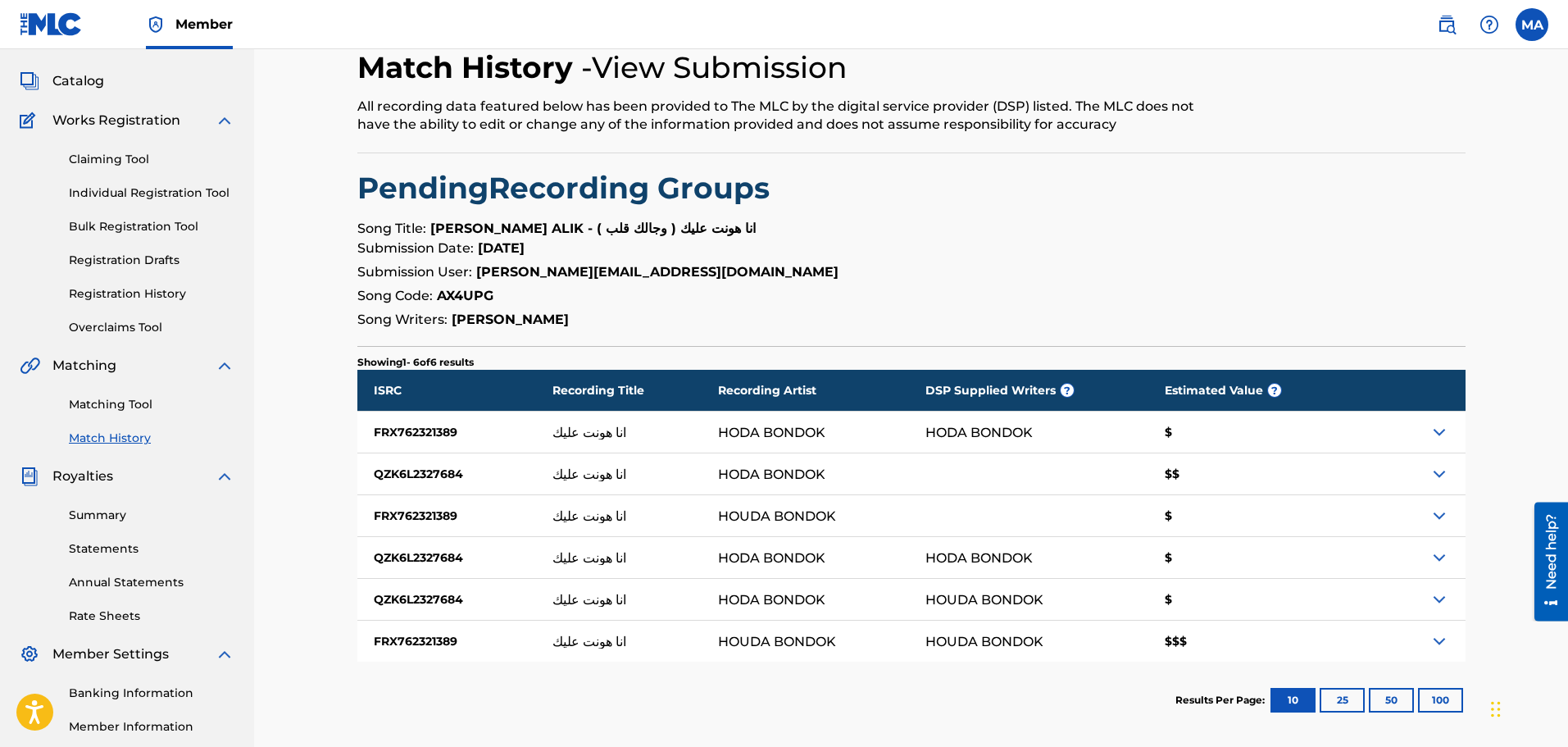
click at [415, 435] on div "FRX762321389" at bounding box center [455, 432] width 196 height 41
copy div "FRX762321389"
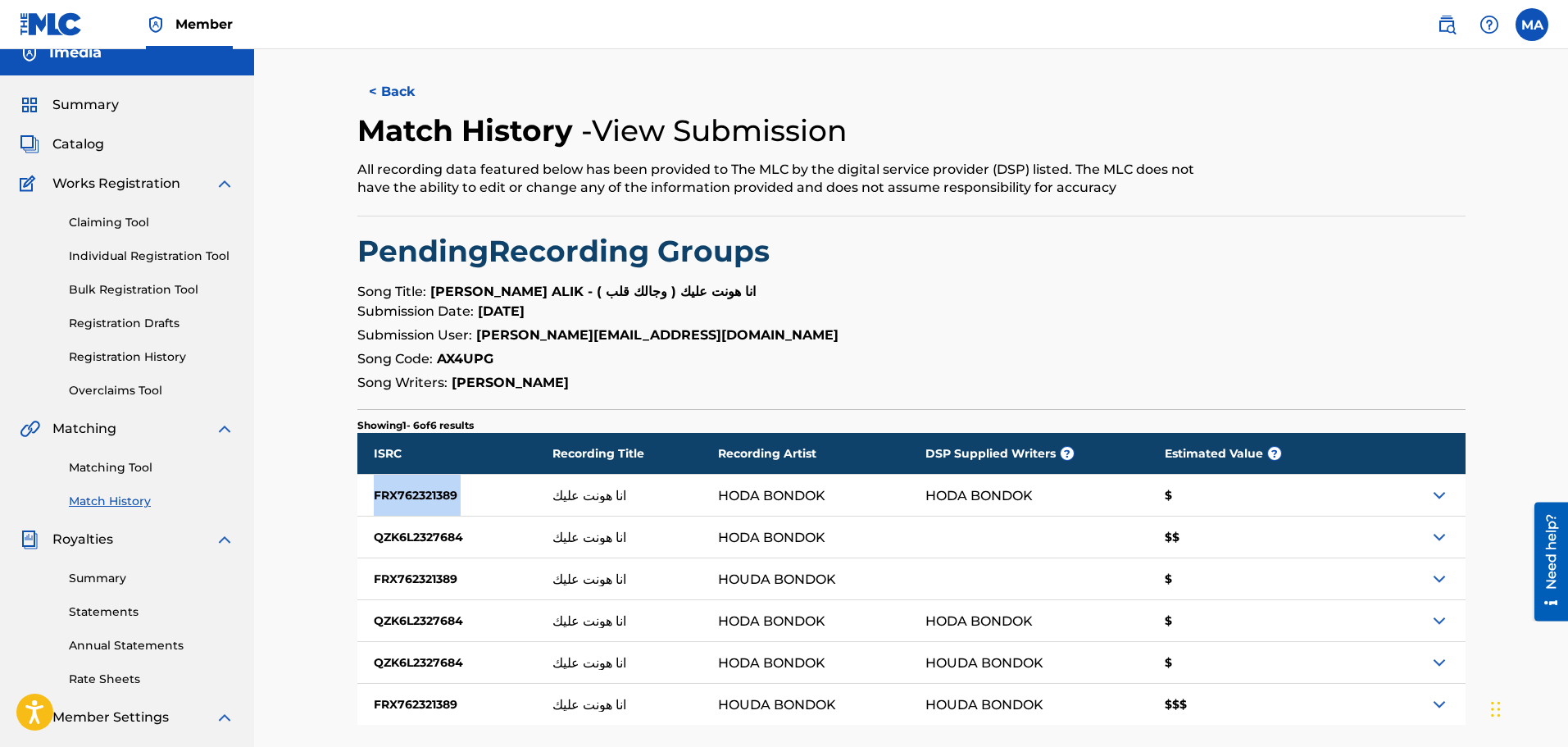
scroll to position [0, 0]
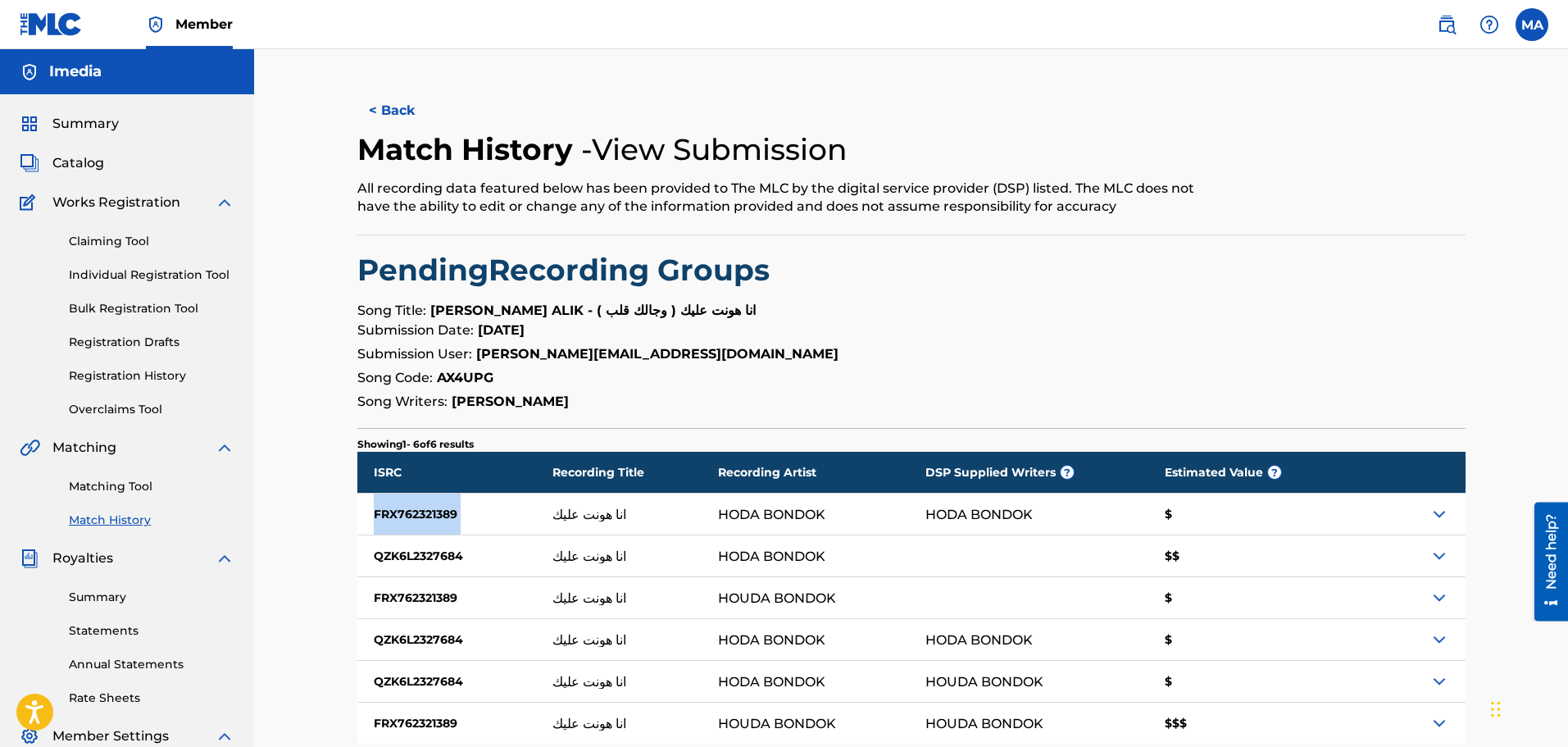
click at [114, 480] on link "Matching Tool" at bounding box center [151, 487] width 166 height 18
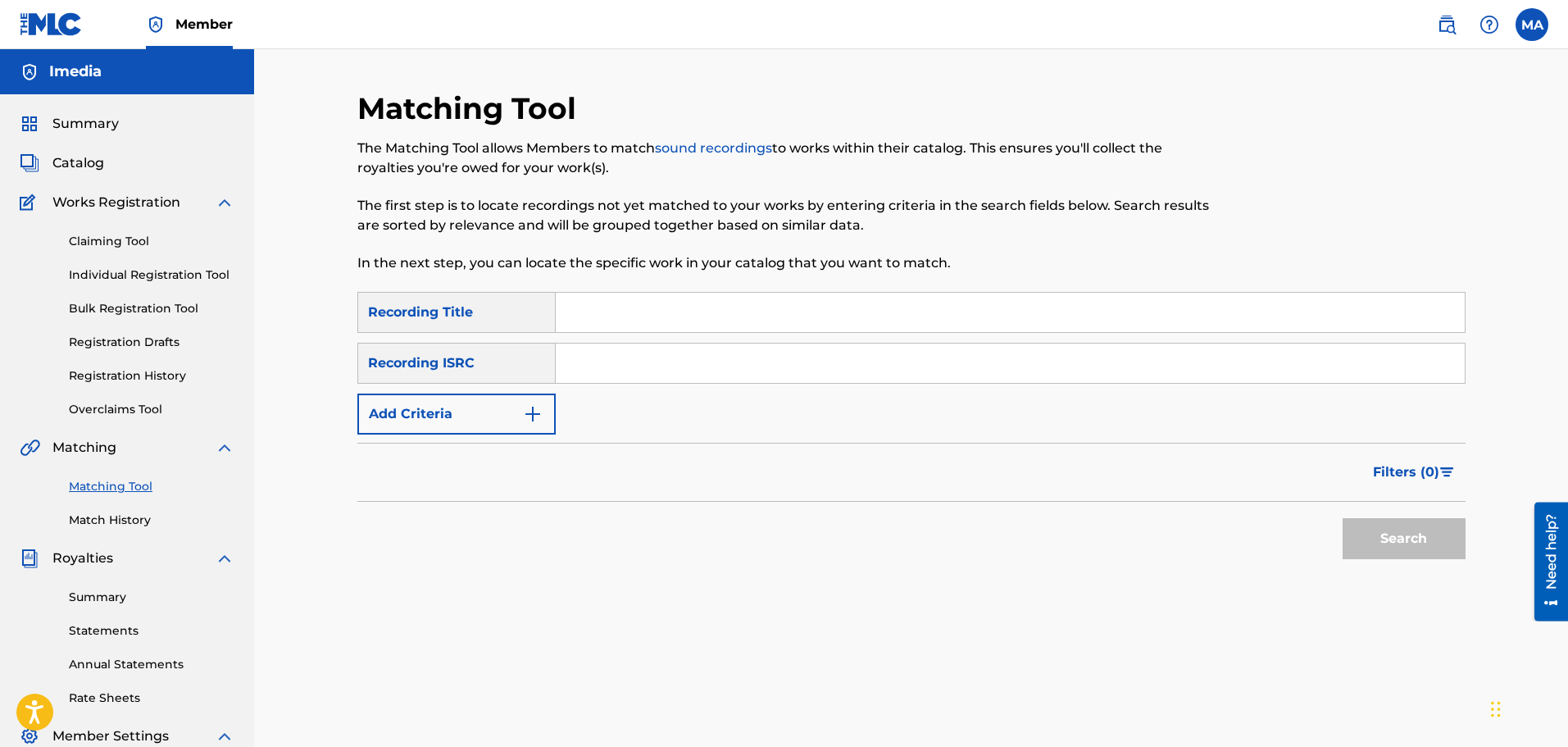
paste input "انا هدية"
type input "انا هدية"
click at [1370, 543] on button "Search" at bounding box center [1404, 539] width 123 height 41
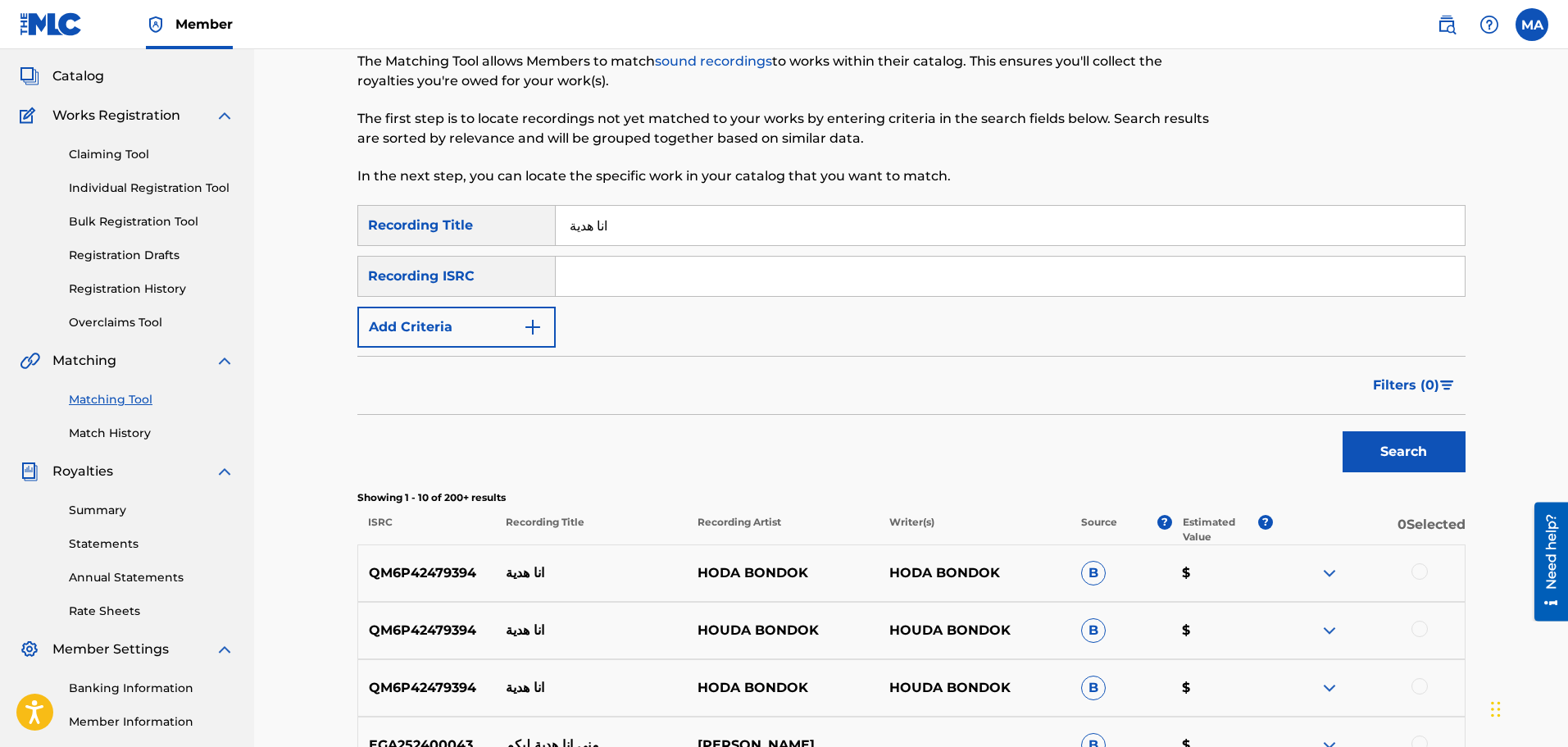
scroll to position [246, 0]
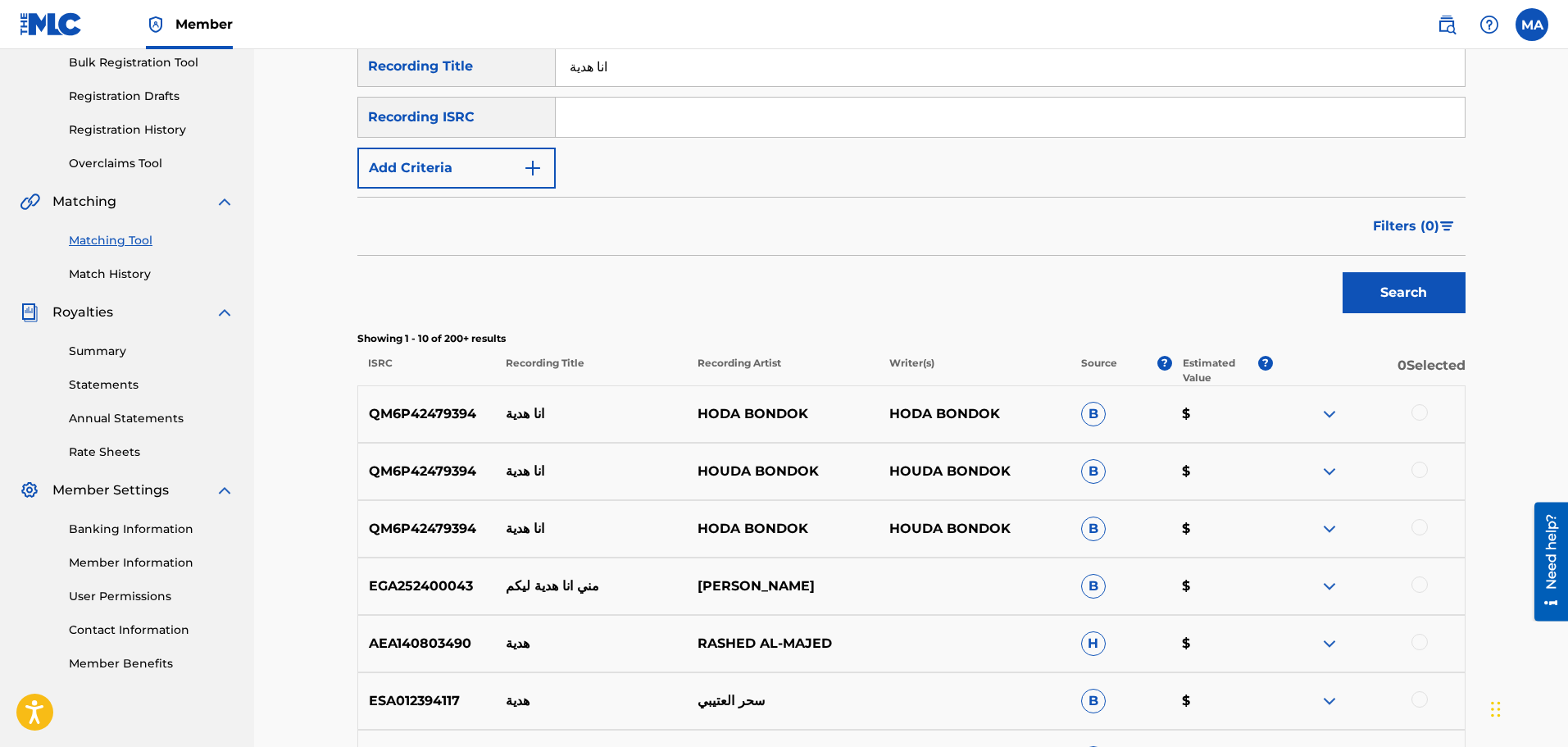
click at [1332, 412] on img at bounding box center [1329, 414] width 19 height 19
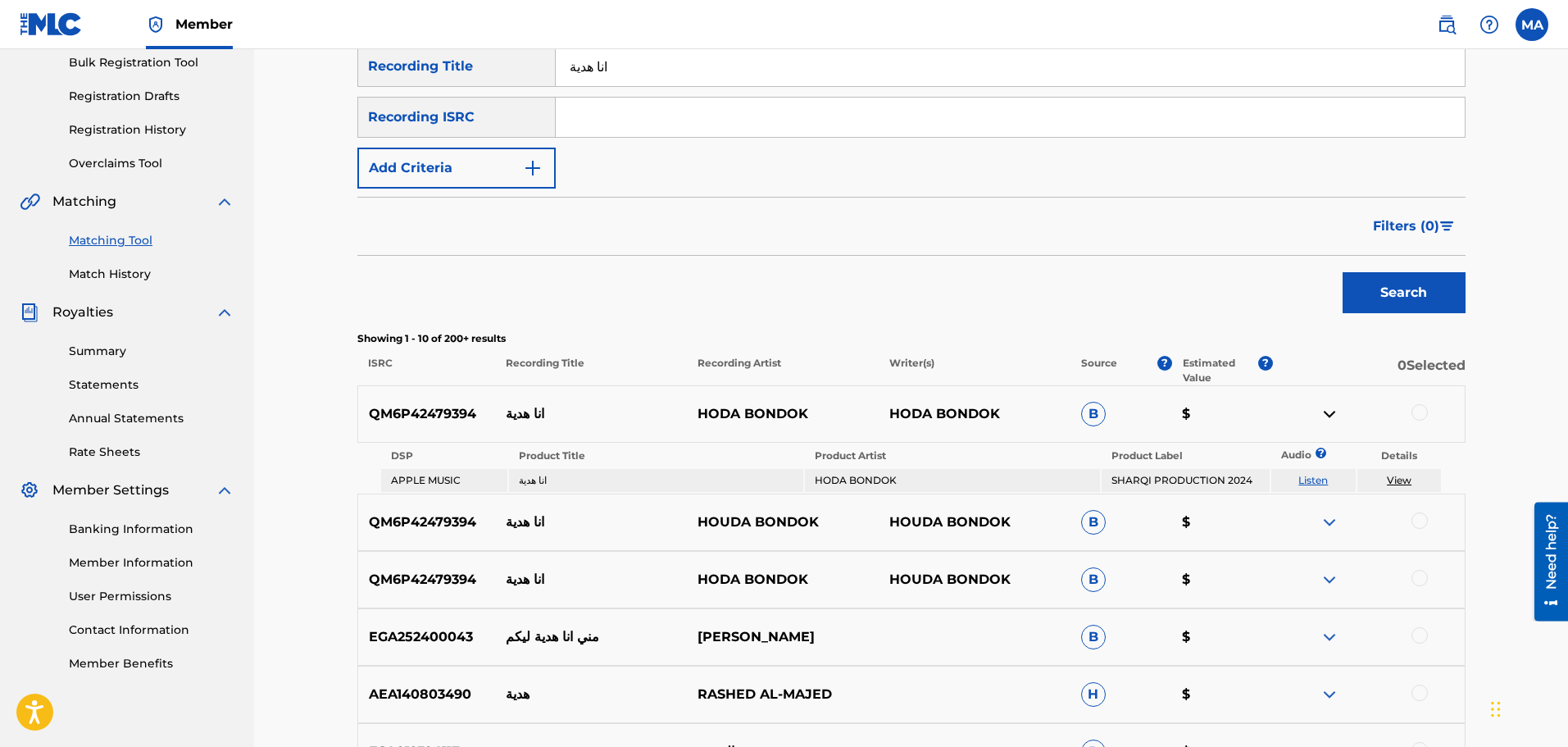
click at [1413, 416] on div at bounding box center [1420, 412] width 17 height 17
click at [1421, 519] on div at bounding box center [1420, 521] width 17 height 17
click at [1422, 579] on div at bounding box center [1420, 578] width 17 height 17
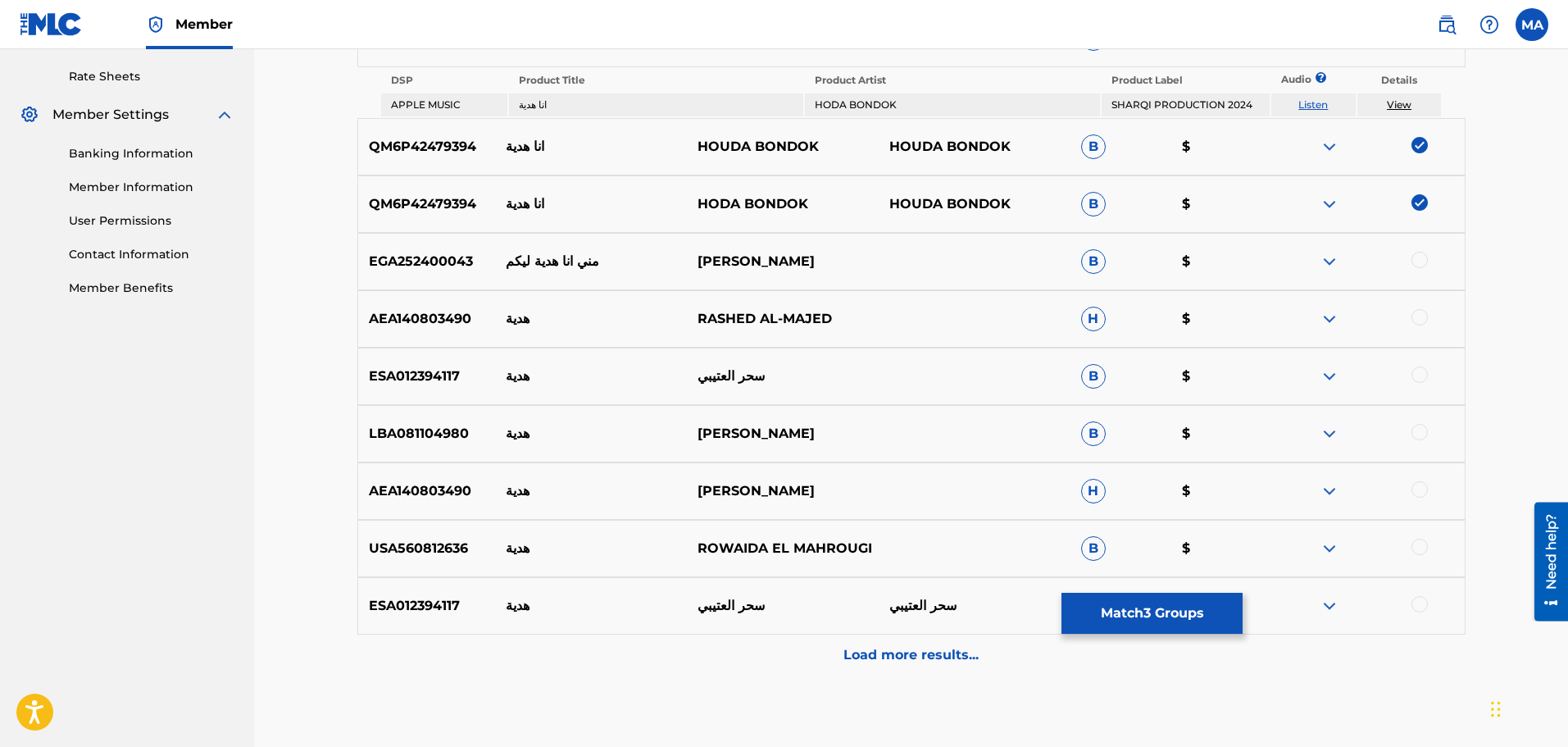
scroll to position [656, 0]
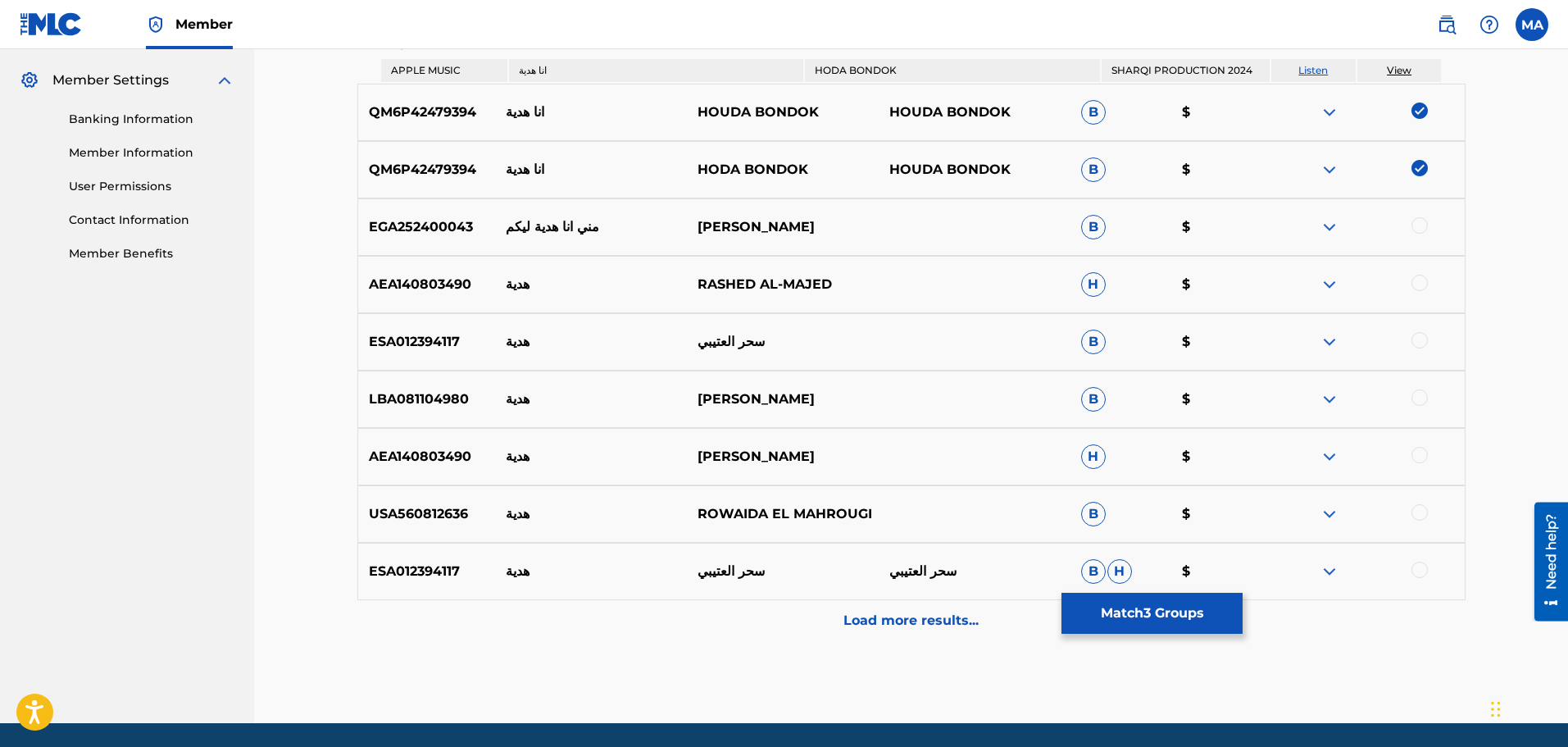
click at [910, 621] on p "Load more results..." at bounding box center [911, 621] width 136 height 19
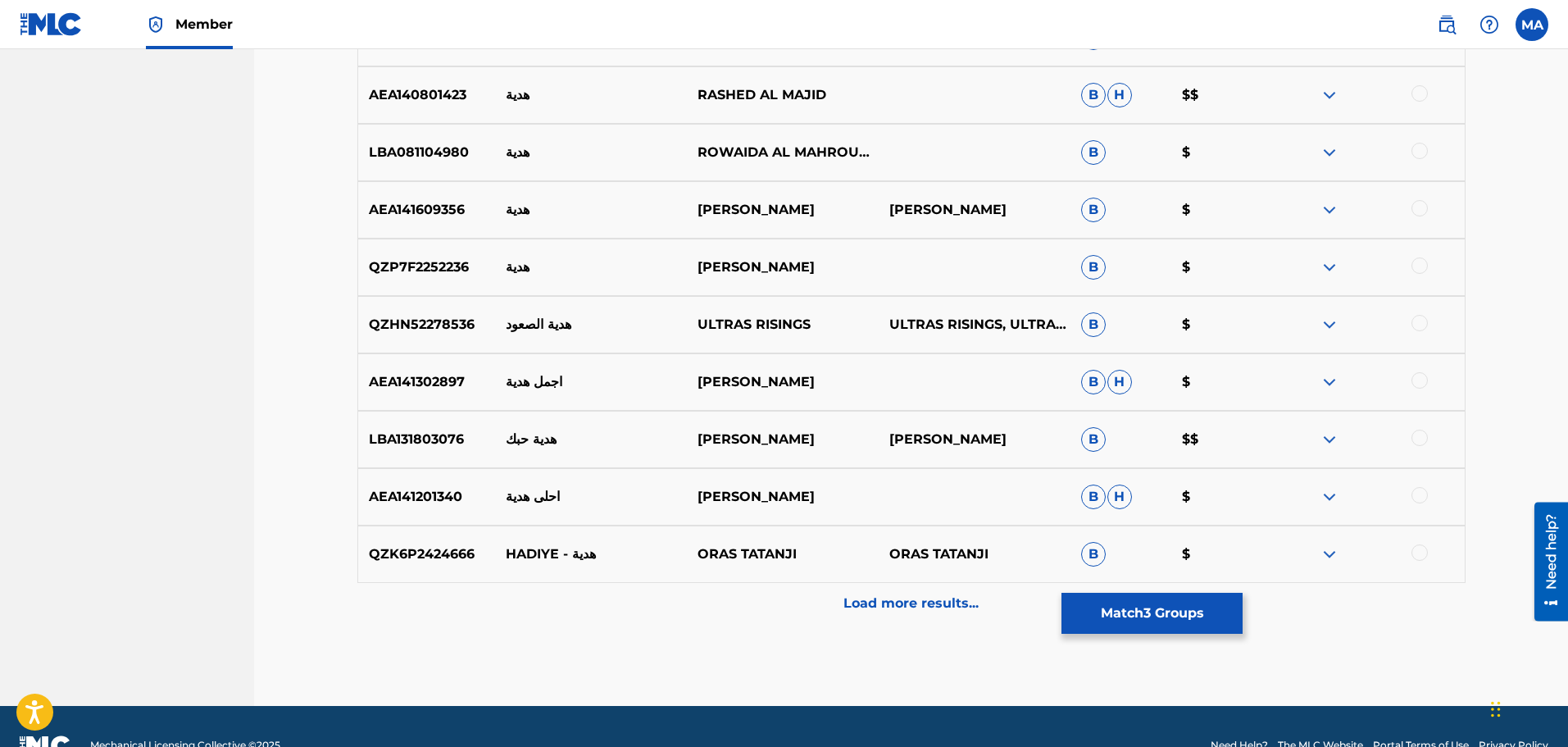
scroll to position [1231, 0]
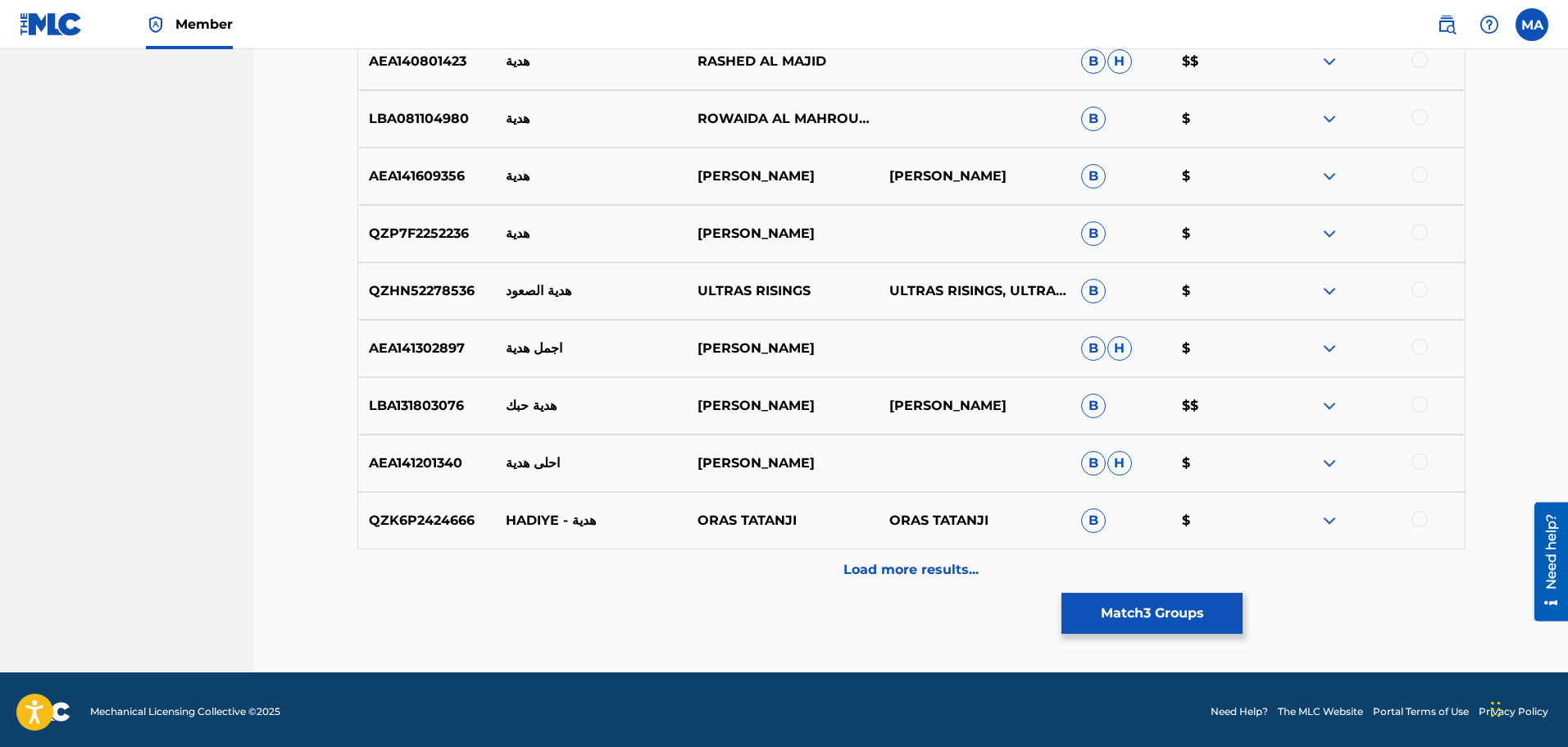
click at [924, 571] on p "Load more results..." at bounding box center [911, 570] width 136 height 19
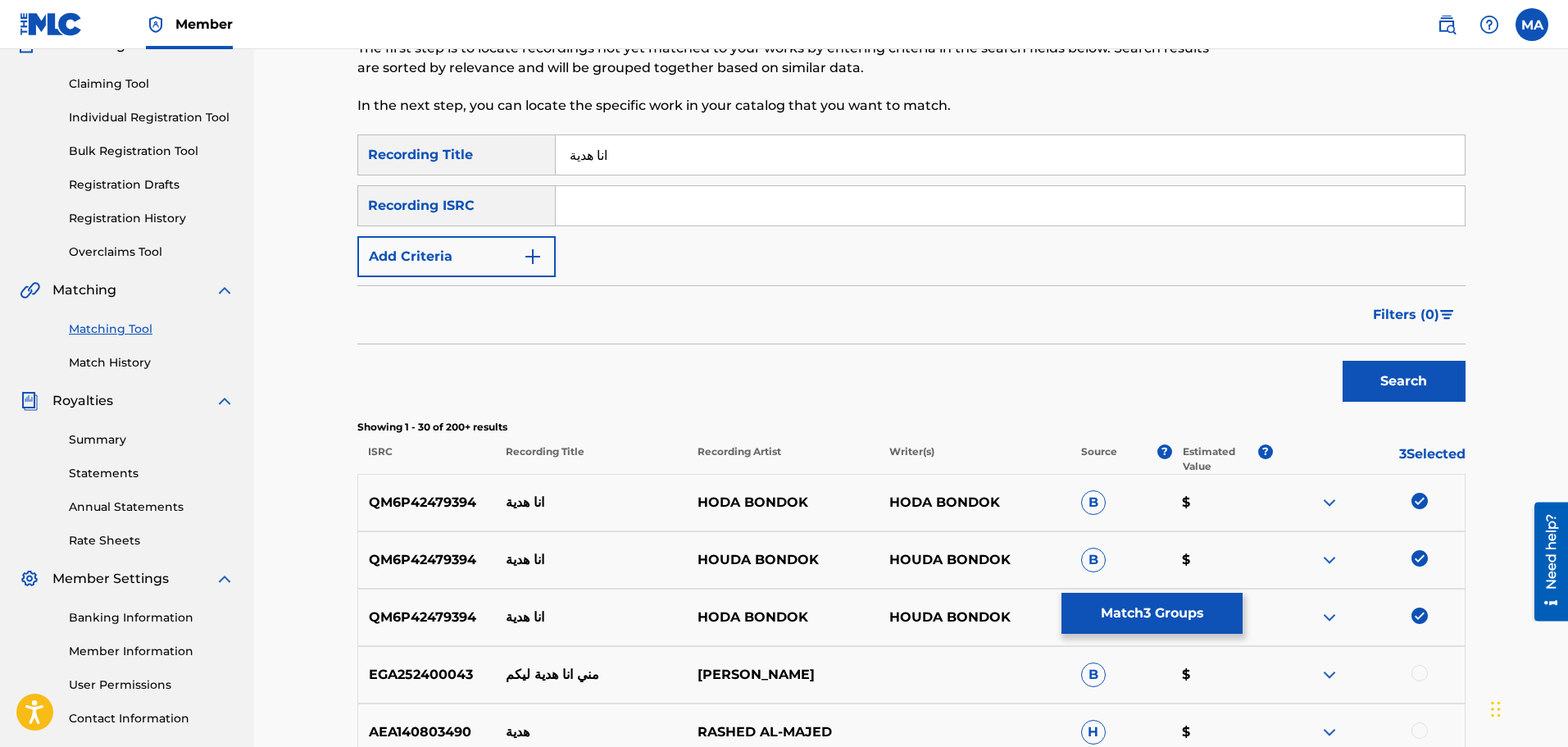
scroll to position [246, 0]
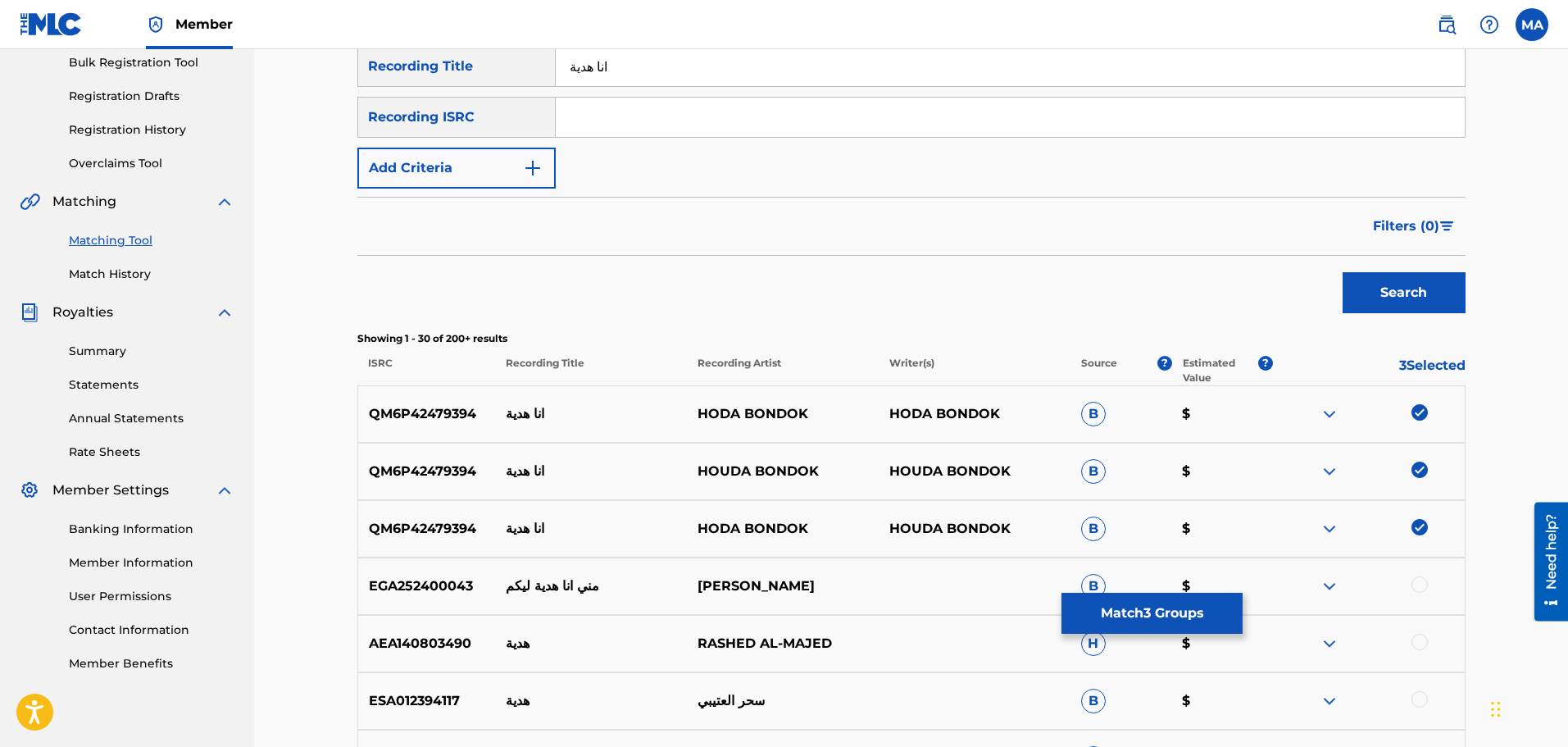
click at [1331, 417] on img at bounding box center [1329, 414] width 19 height 19
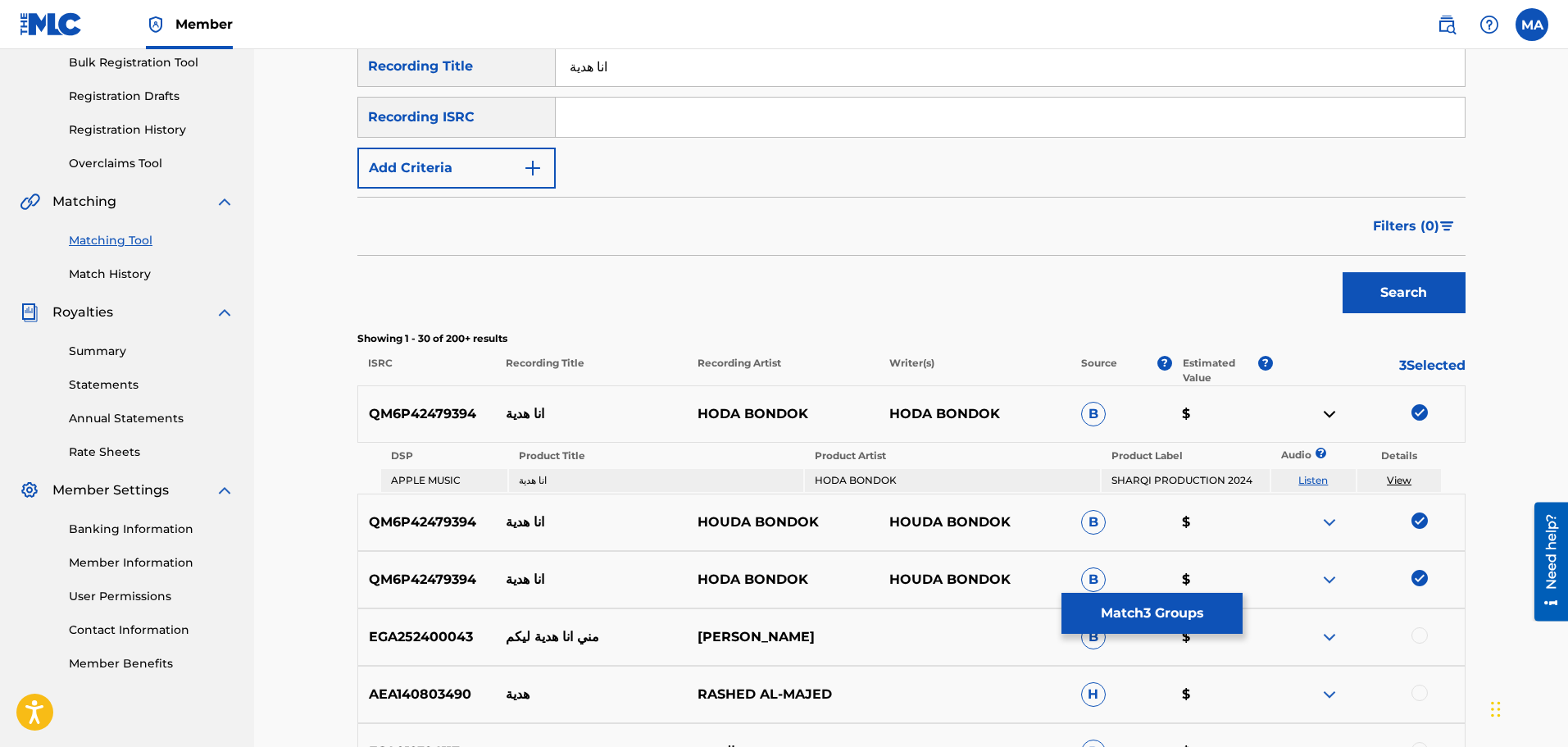
click at [1327, 524] on img at bounding box center [1329, 522] width 19 height 19
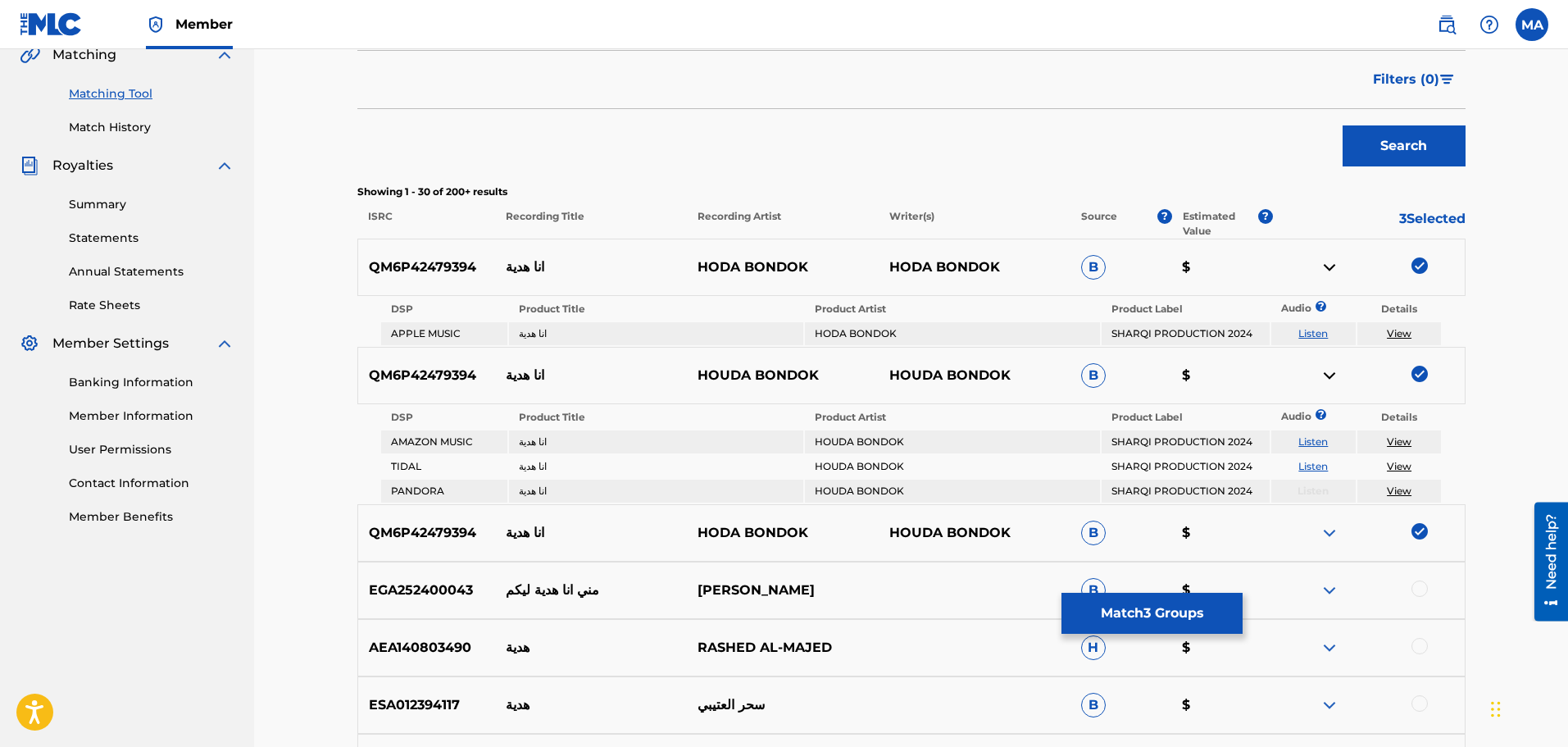
scroll to position [410, 0]
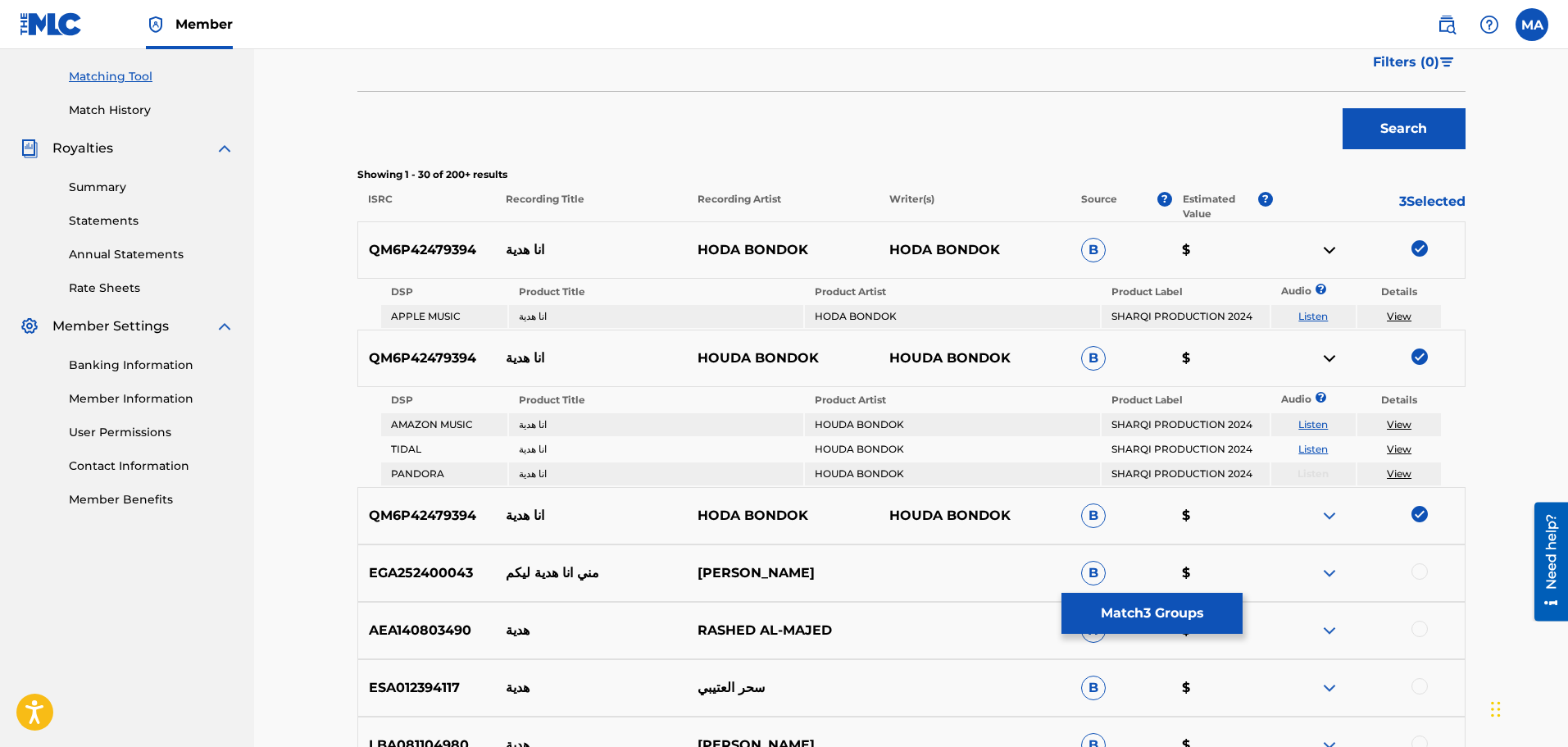
click at [1334, 519] on img at bounding box center [1329, 516] width 19 height 19
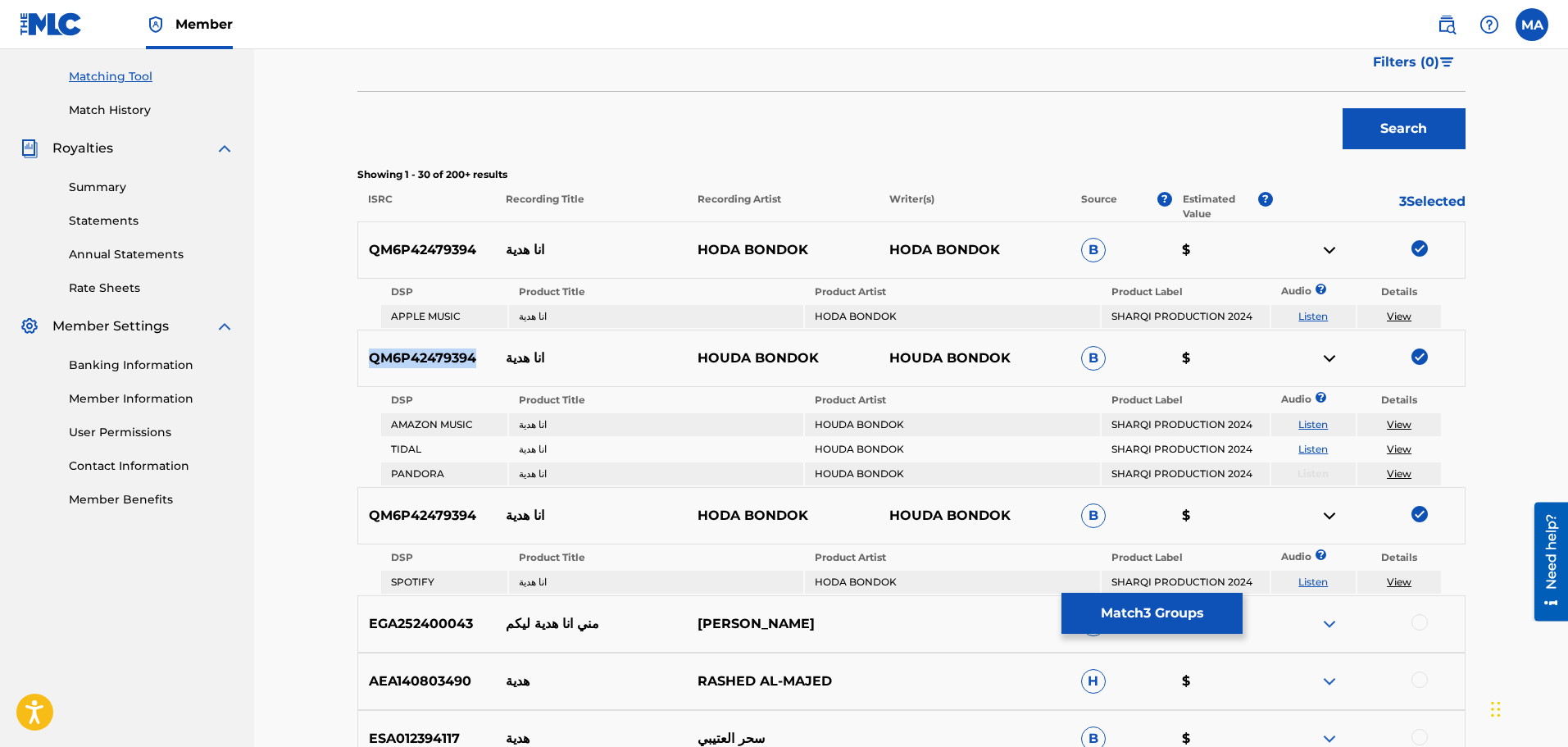
drag, startPoint x: 475, startPoint y: 357, endPoint x: 364, endPoint y: 351, distance: 111.2
click at [364, 351] on p "QM6P42479394" at bounding box center [427, 359] width 137 height 19
copy p "QM6P42479394"
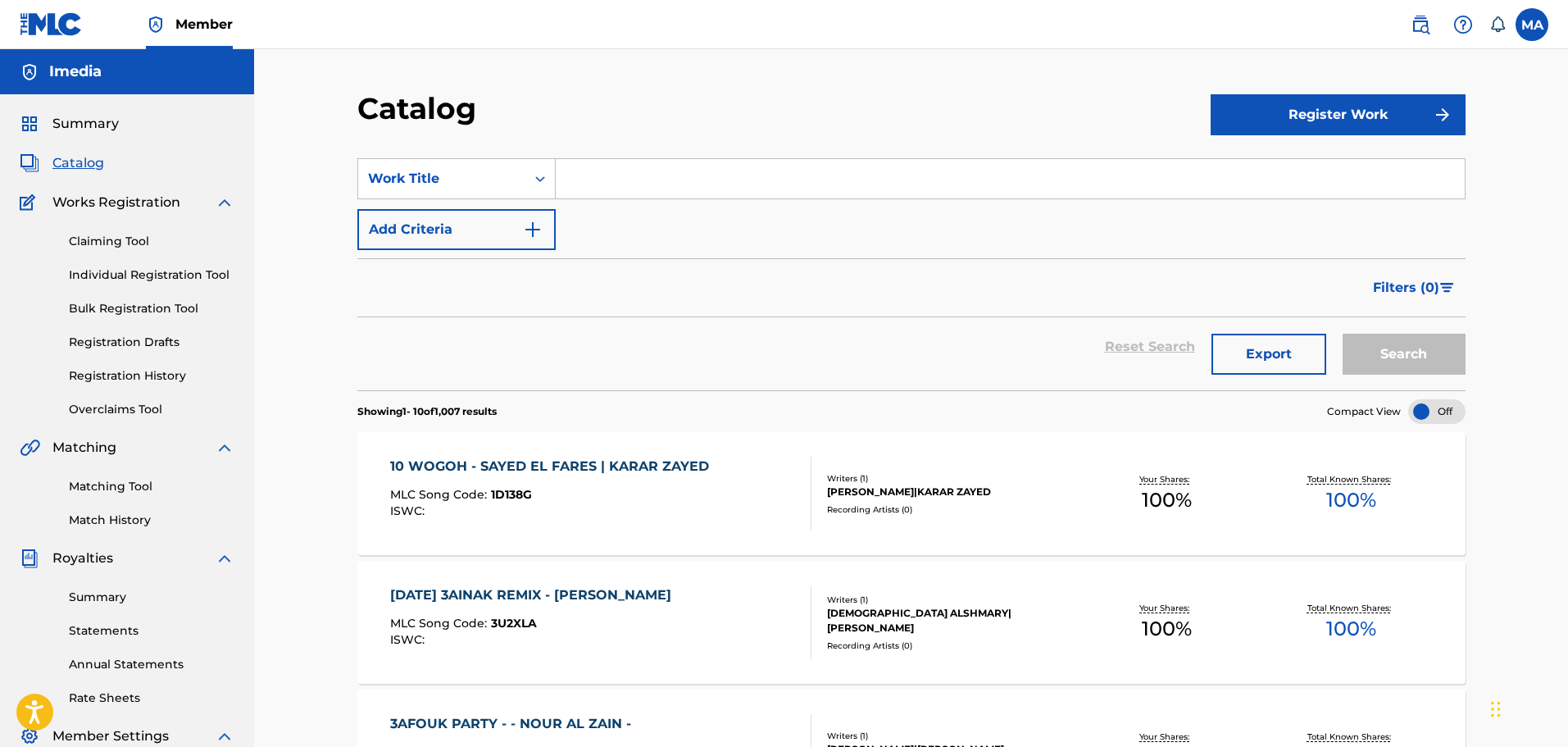
paste input "Dooka - دوكة"
drag, startPoint x: 610, startPoint y: 181, endPoint x: 764, endPoint y: 183, distance: 154.0
click at [764, 183] on input "Dooka - دوكة" at bounding box center [1010, 179] width 909 height 40
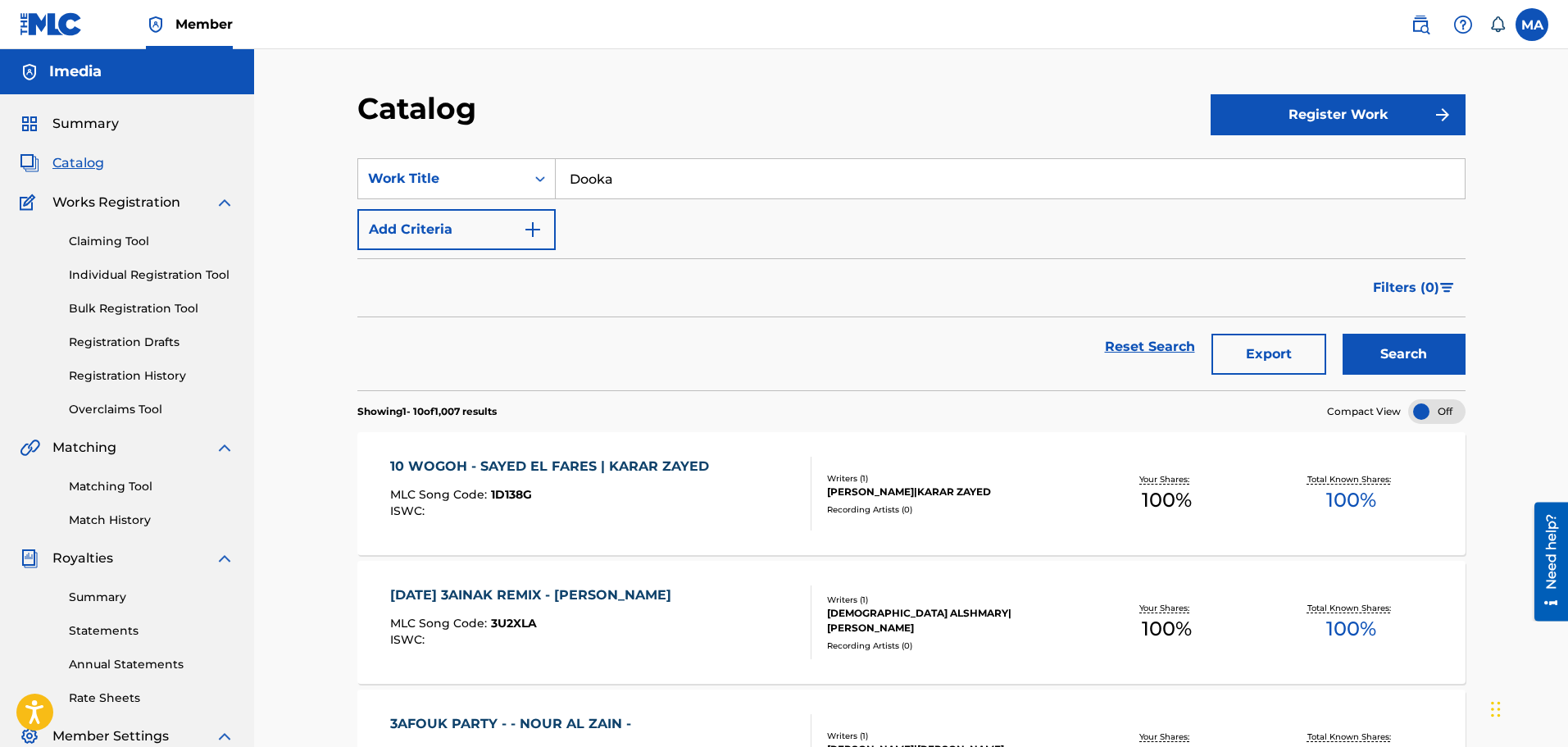
click at [1343, 334] on button "Search" at bounding box center [1404, 354] width 123 height 41
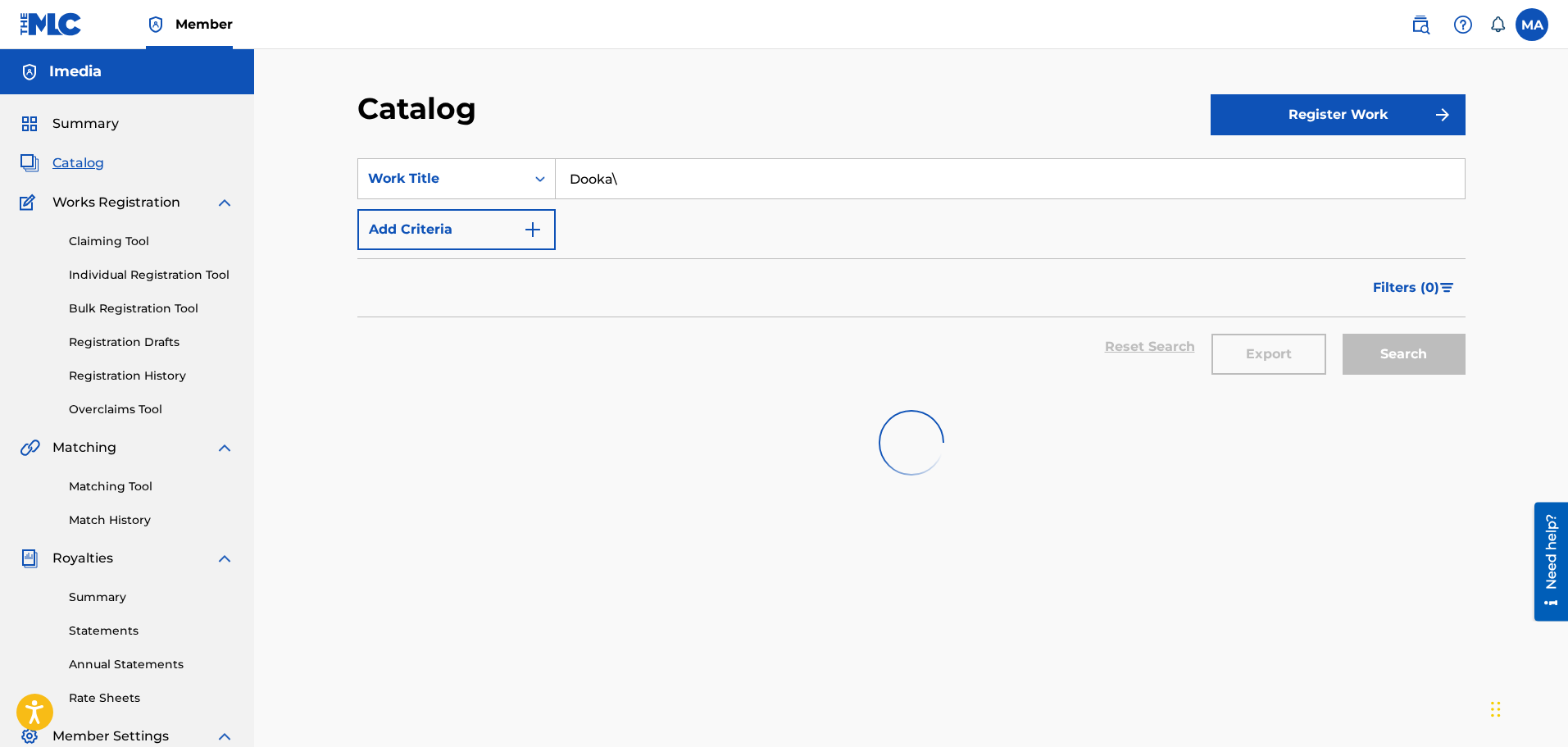
click at [756, 173] on input "Dooka\" at bounding box center [1010, 179] width 909 height 40
click at [1422, 363] on button "Search" at bounding box center [1404, 354] width 123 height 41
click at [640, 174] on input "Dooka" at bounding box center [1010, 179] width 909 height 40
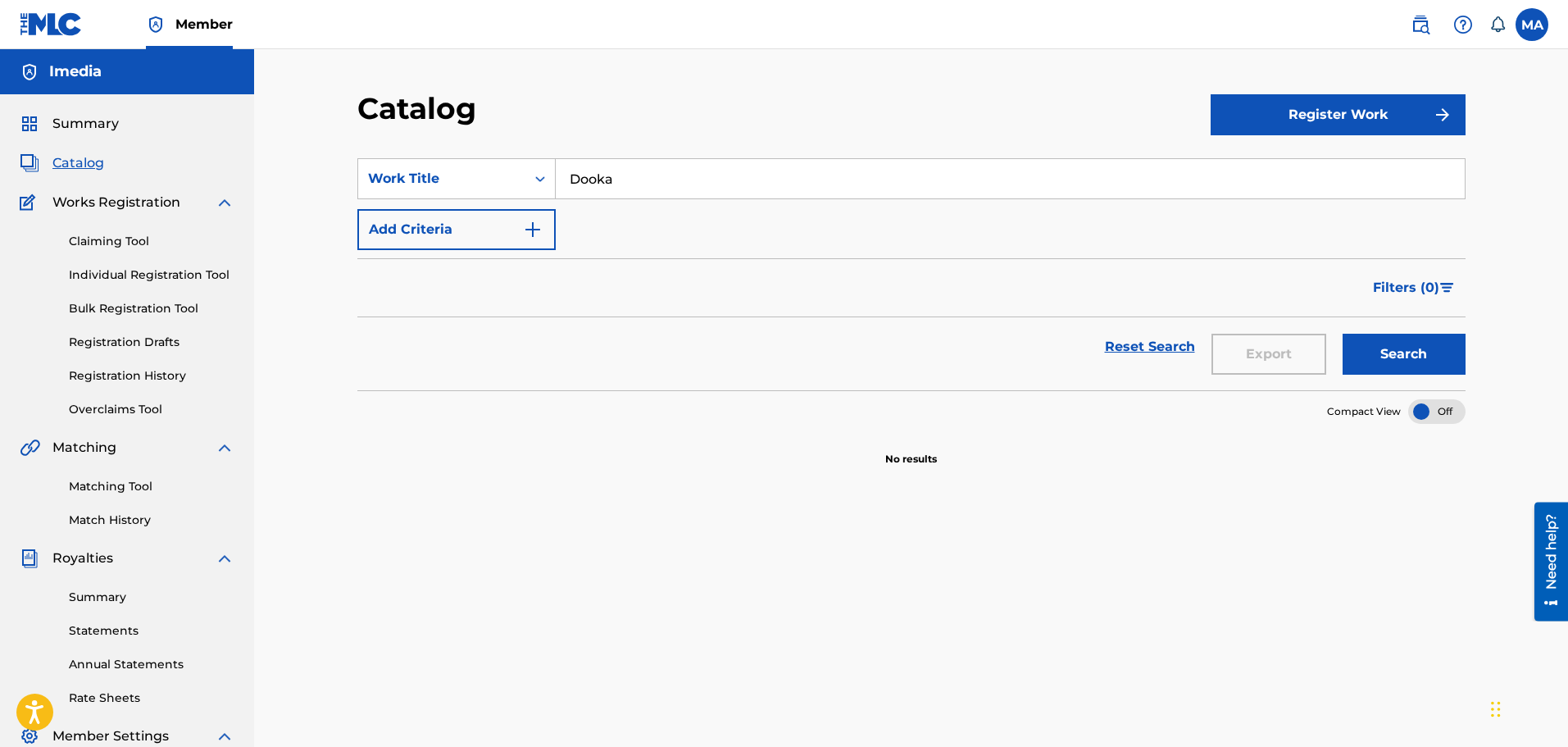
paste input "- دوكة"
type input "Dooka - دوكة"
click at [1400, 351] on button "Search" at bounding box center [1404, 354] width 123 height 41
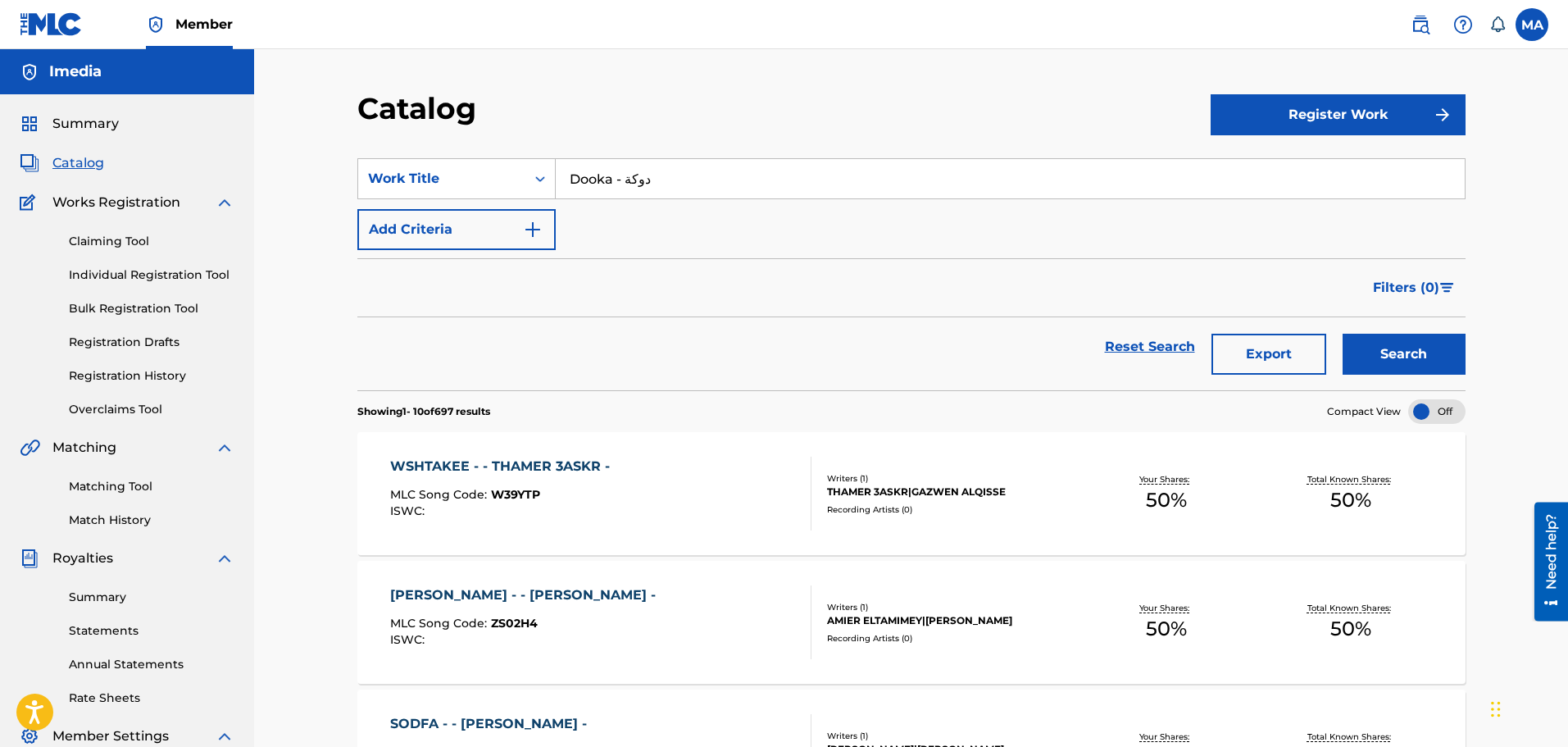
click at [516, 230] on button "Add Criteria" at bounding box center [456, 229] width 198 height 41
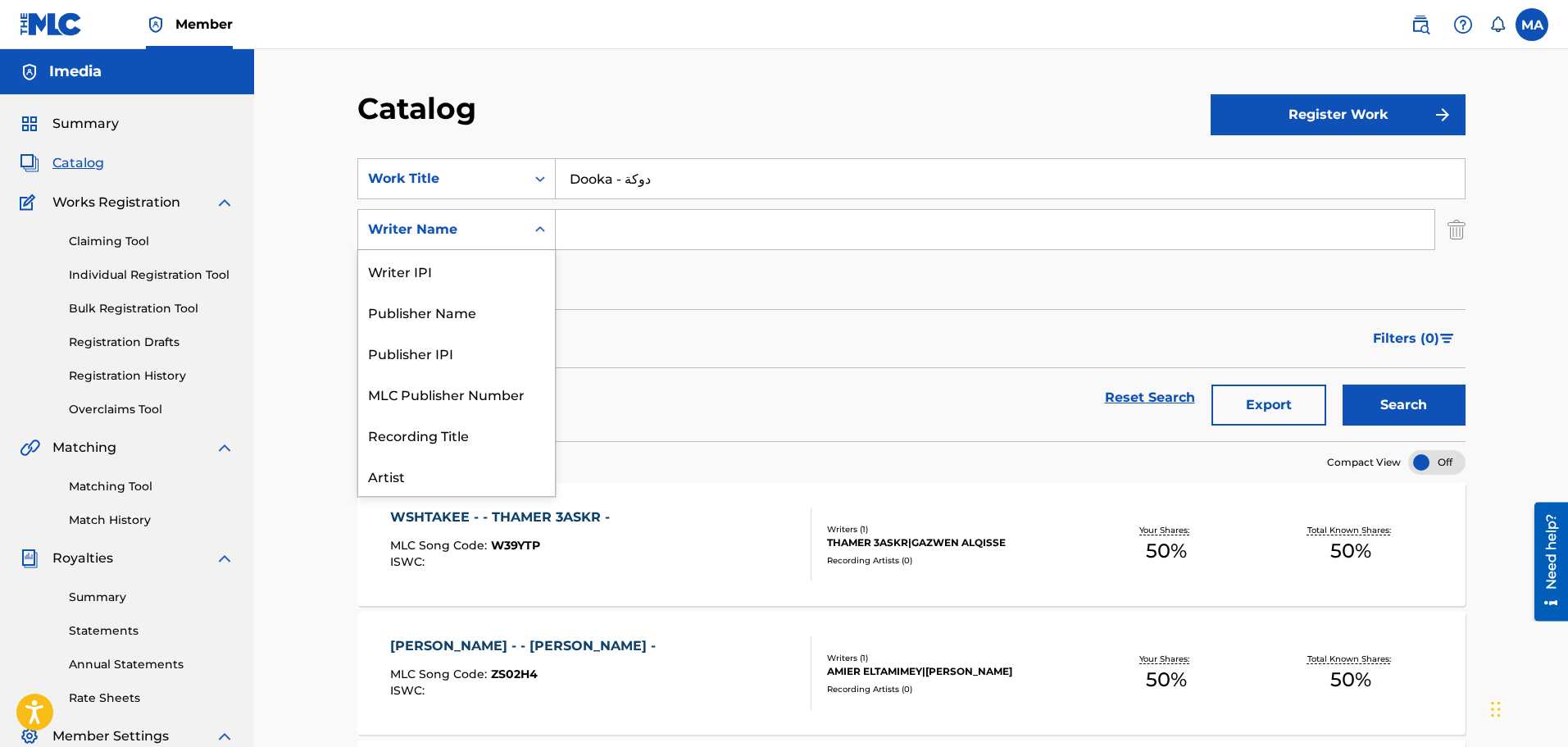
click at [532, 238] on div "Search Form" at bounding box center [541, 230] width 30 height 30
click at [489, 396] on div "Artist" at bounding box center [456, 394] width 196 height 41
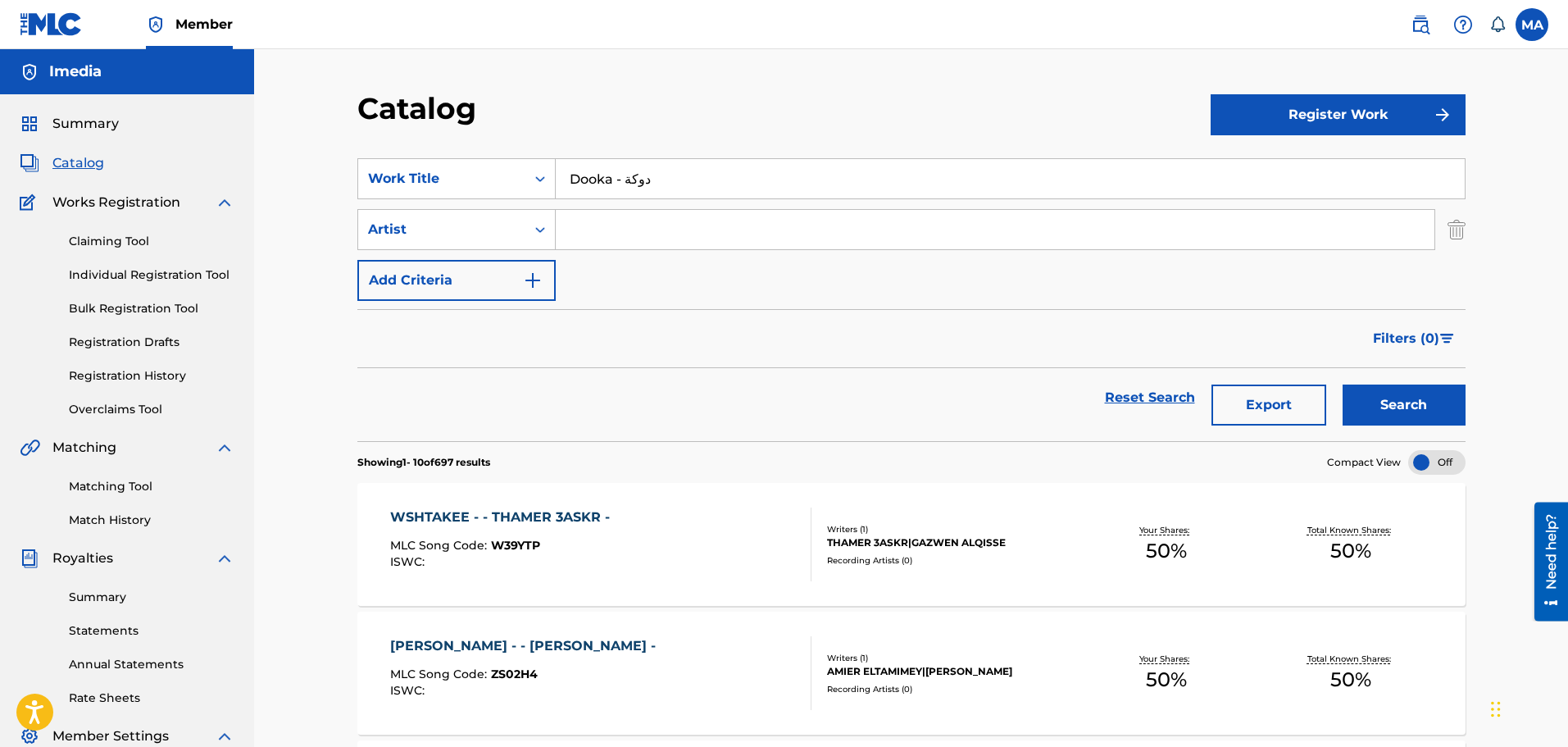
click at [599, 228] on input "Search Form" at bounding box center [995, 229] width 879 height 40
type input "houda"
click at [1343, 385] on button "Search" at bounding box center [1404, 405] width 123 height 41
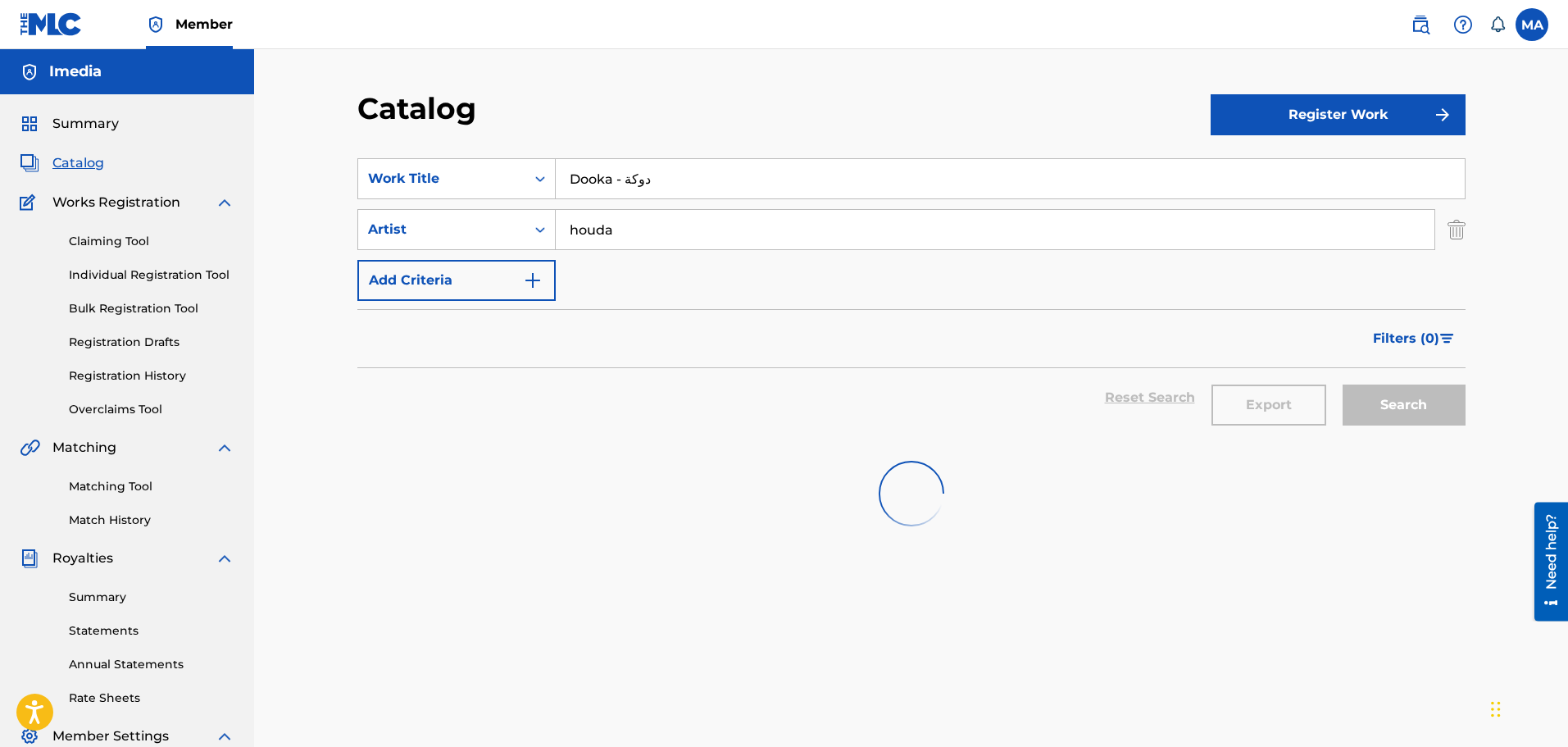
click at [788, 234] on input "houda" at bounding box center [995, 229] width 879 height 40
click at [791, 233] on input "houda" at bounding box center [995, 229] width 879 height 40
click at [703, 233] on input "houda" at bounding box center [995, 229] width 879 height 40
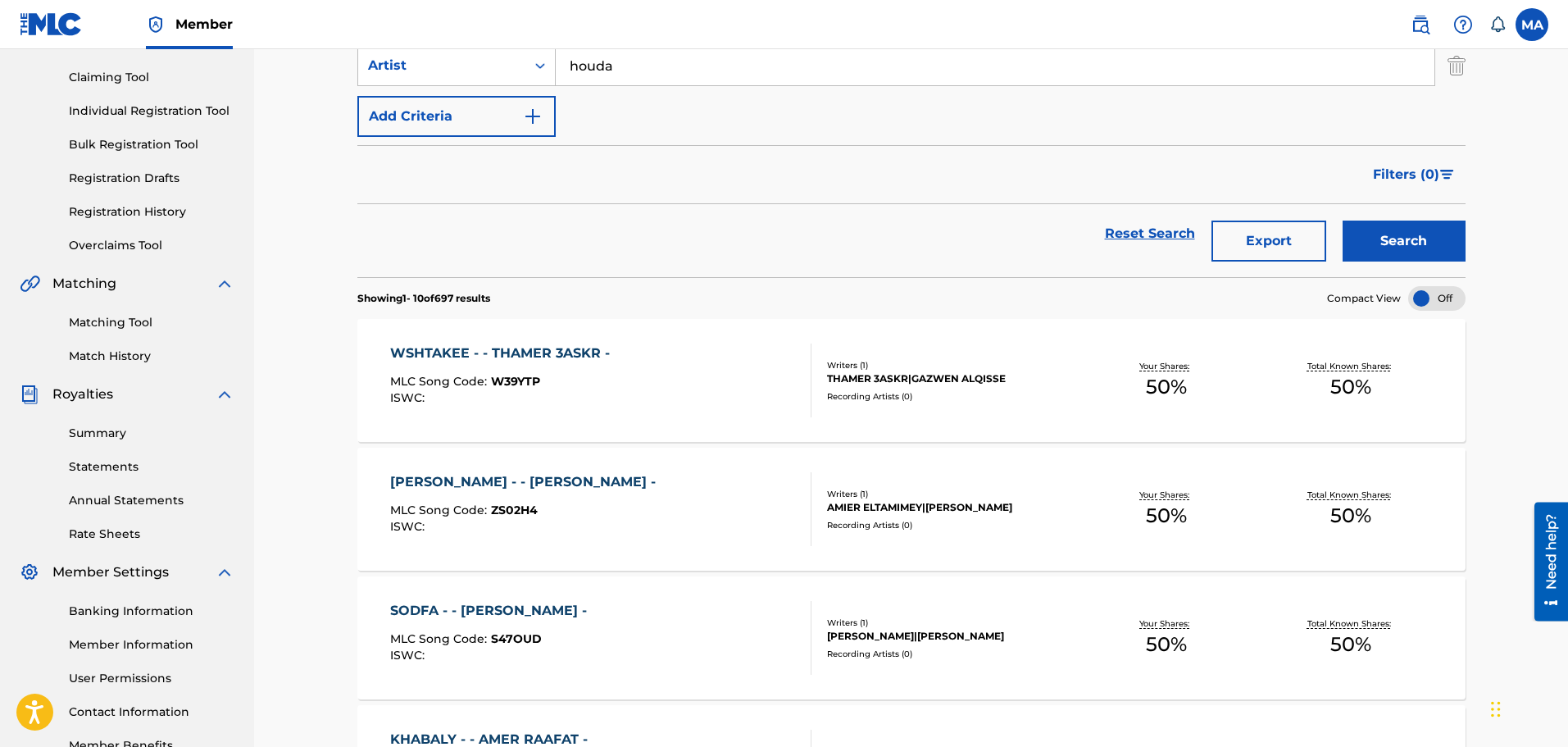
scroll to position [0, 0]
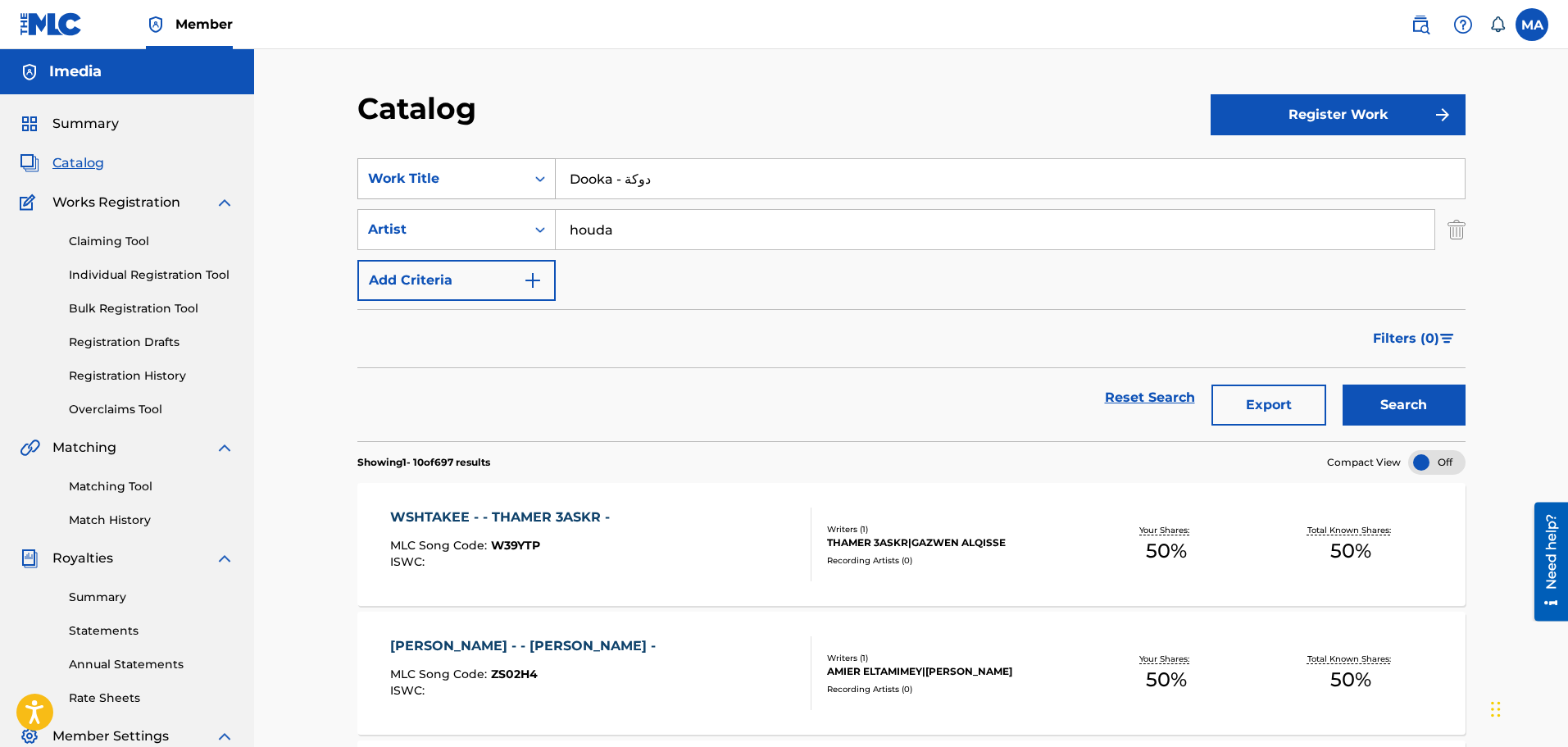
drag, startPoint x: 689, startPoint y: 172, endPoint x: 506, endPoint y: 174, distance: 183.0
click at [506, 174] on div "SearchWithCriteriabd353df4-4886-4f34-9883-8aa439a4c272 Work Title Dooka - دوكة" at bounding box center [911, 179] width 1108 height 41
click at [1395, 411] on button "Search" at bounding box center [1404, 405] width 123 height 41
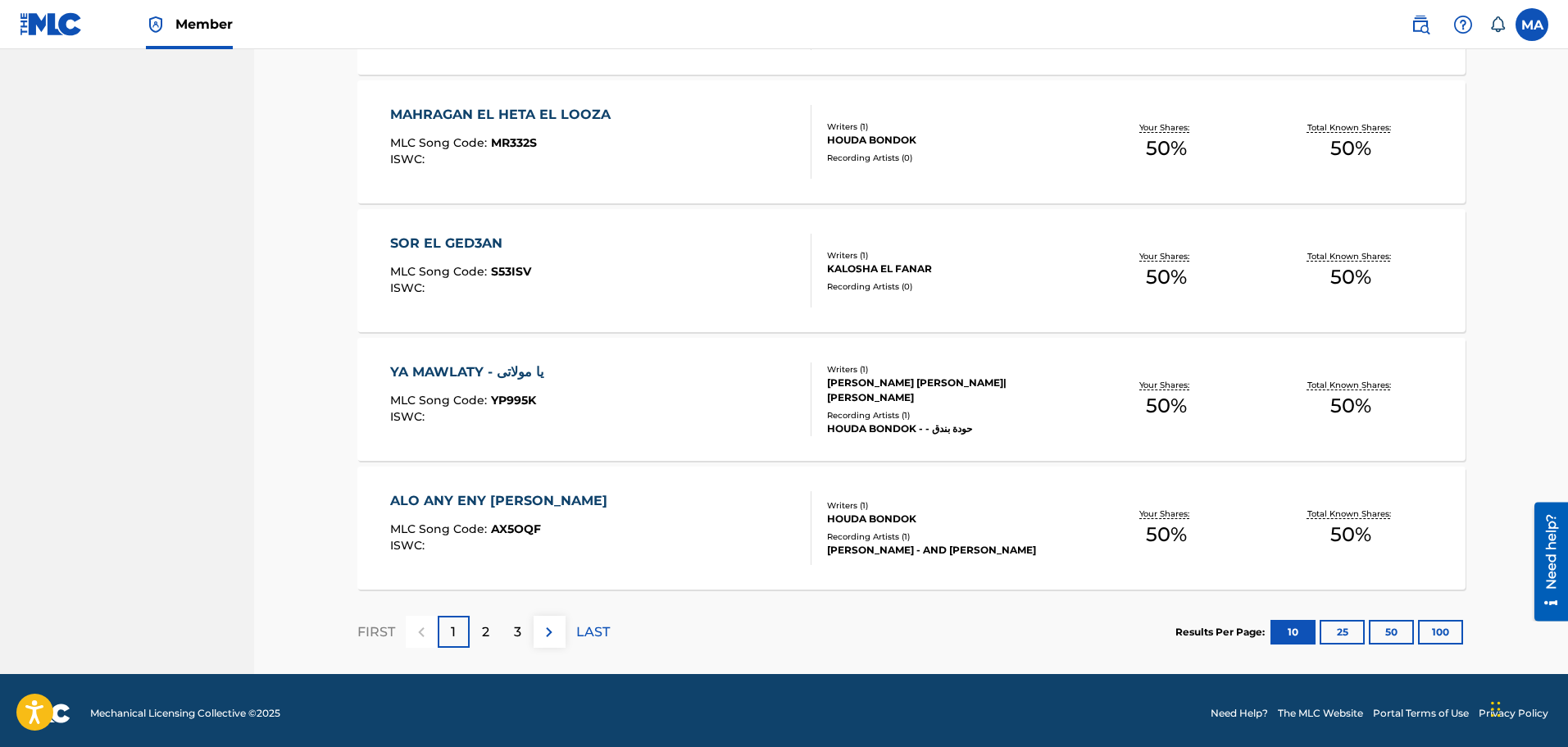
scroll to position [1181, 0]
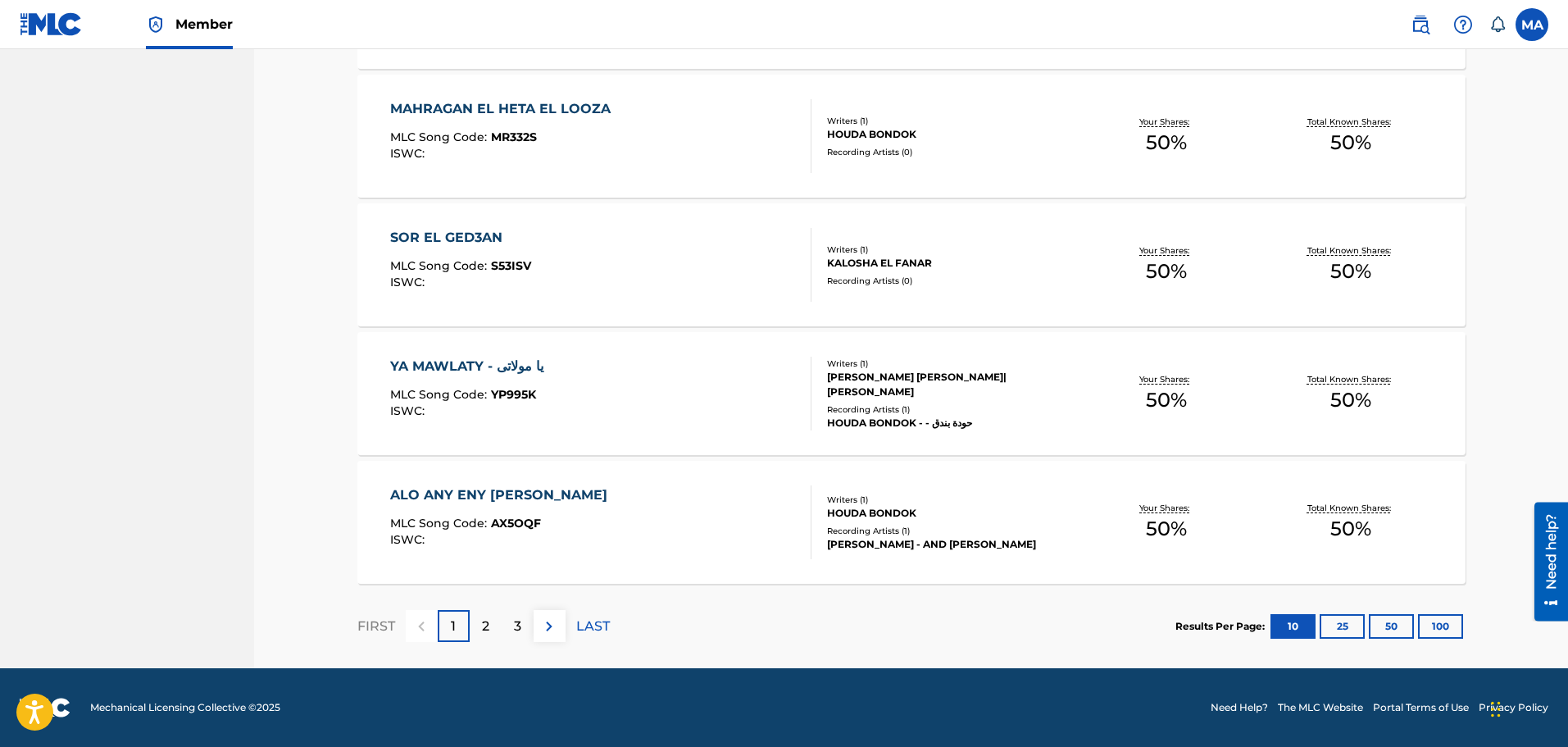
click at [489, 627] on p "2" at bounding box center [486, 626] width 7 height 19
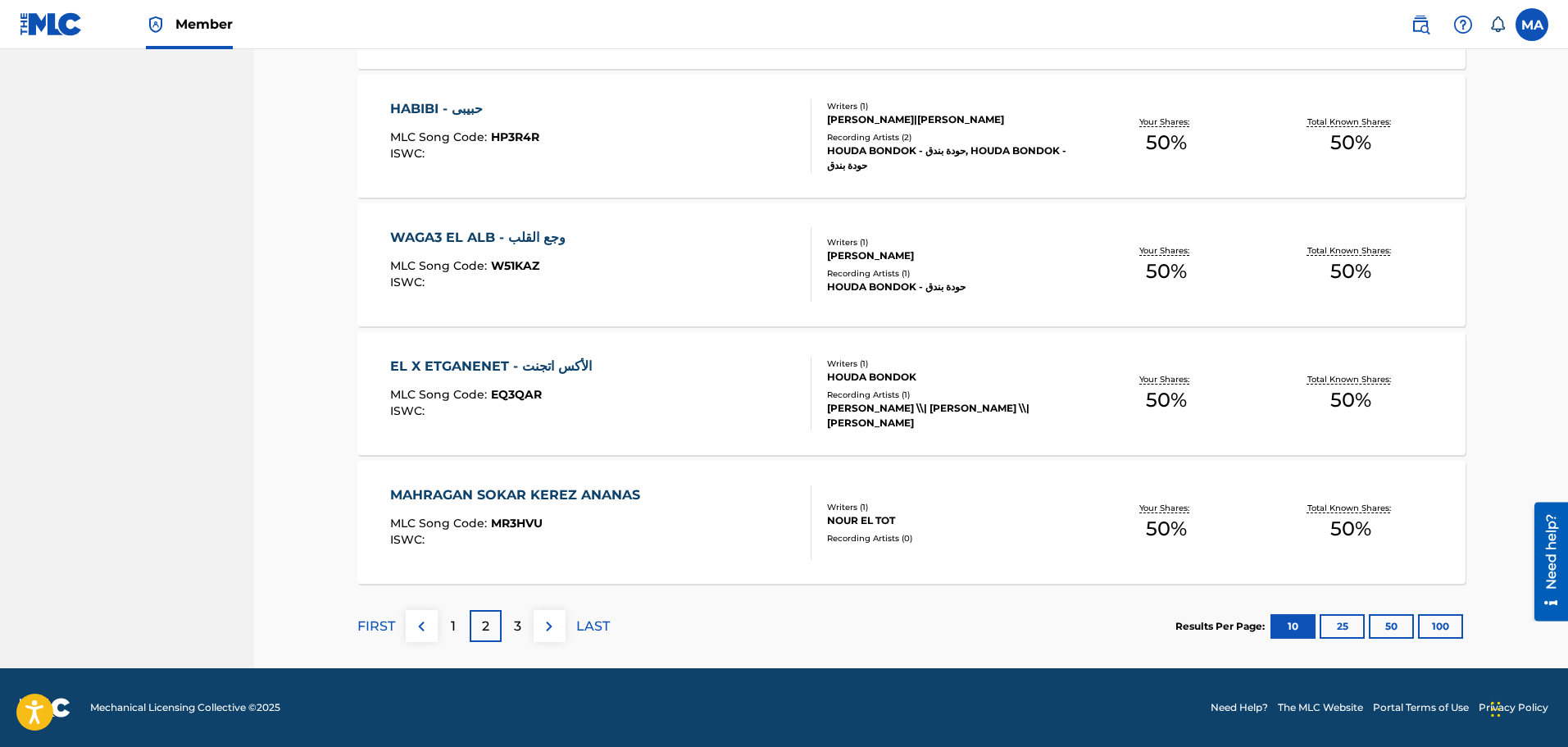
click at [517, 629] on p "3" at bounding box center [518, 626] width 7 height 19
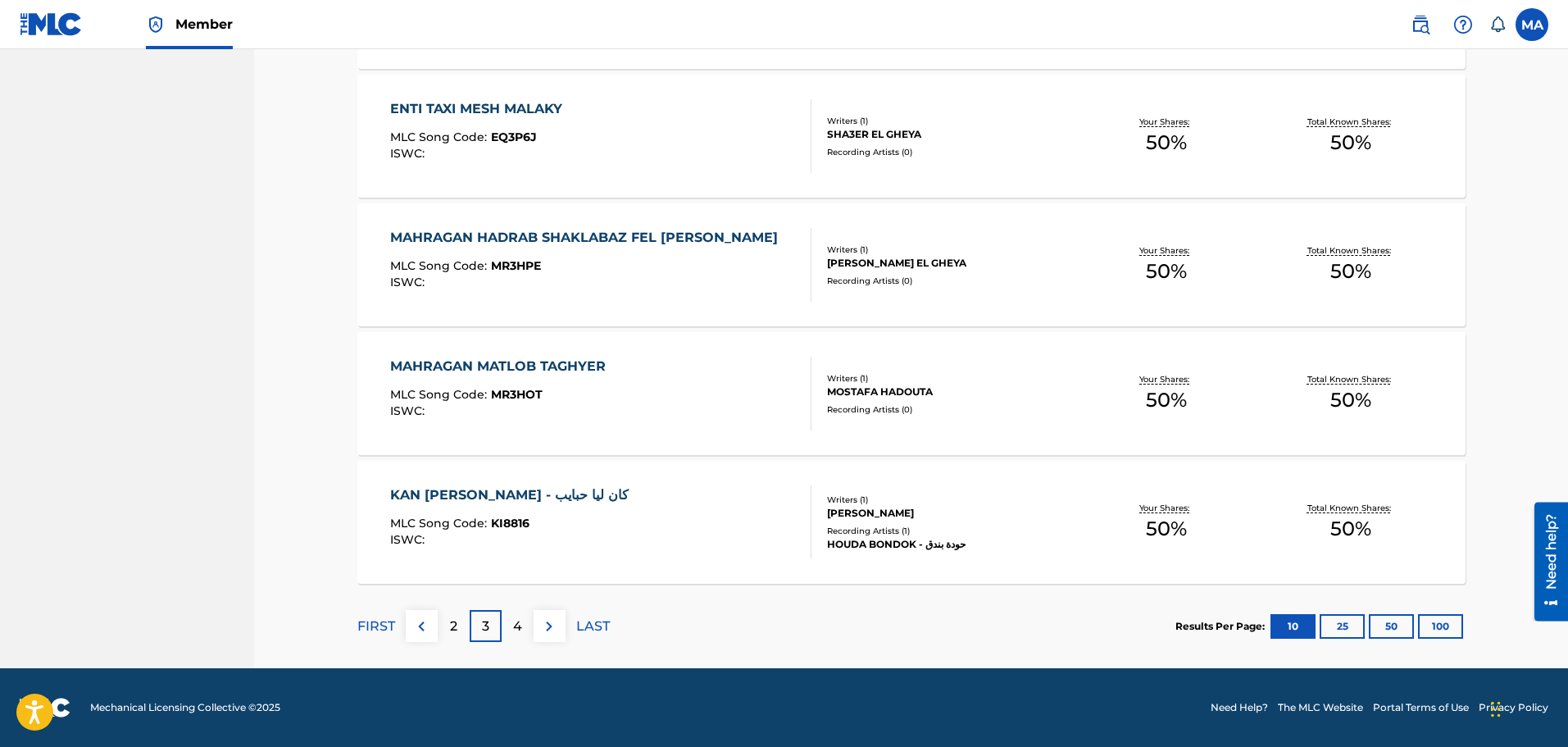
click at [519, 626] on p "4" at bounding box center [518, 626] width 9 height 19
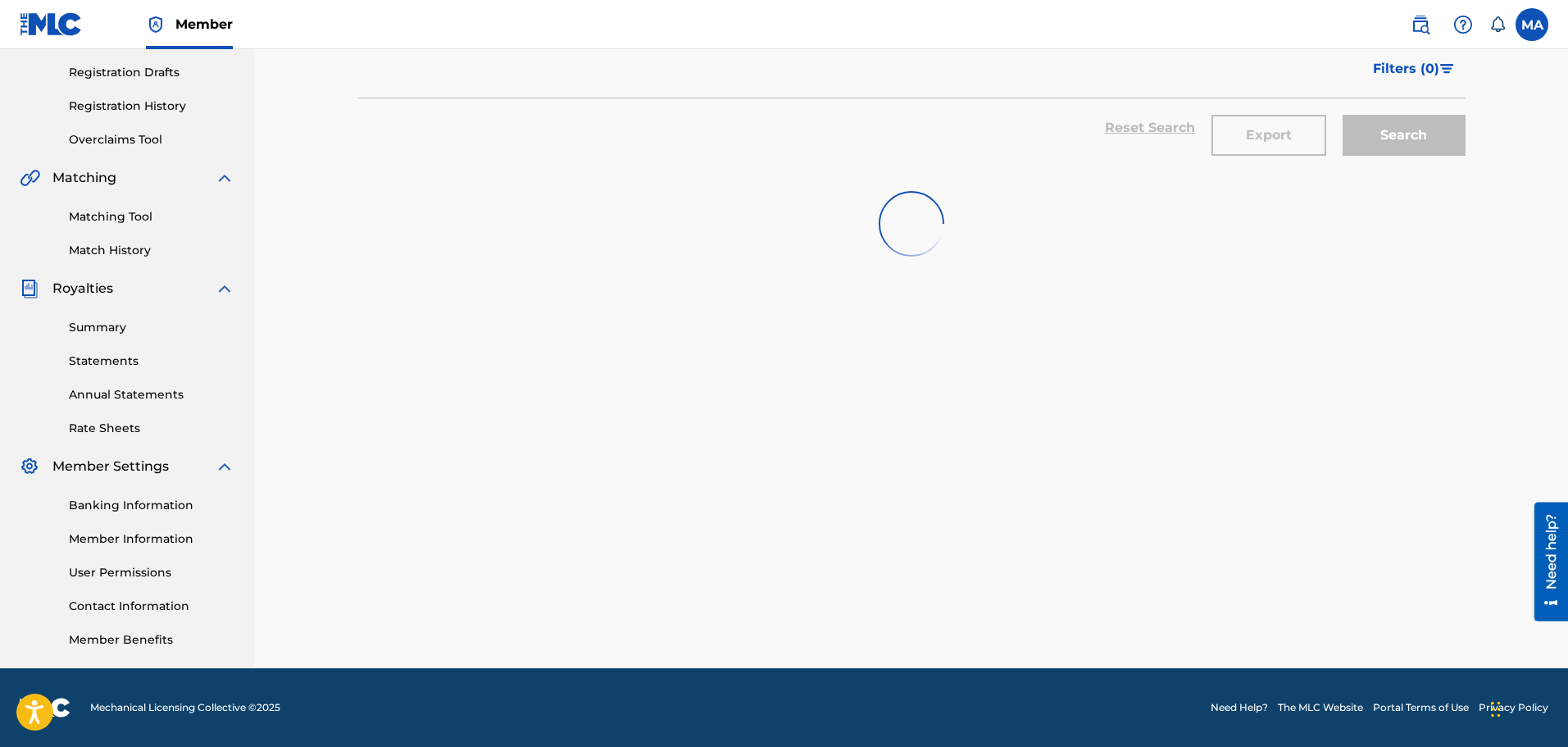
click at [519, 626] on div "SearchWithCriteriabd353df4-4886-4f34-9883-8aa439a4c272 Work Title SearchWithCri…" at bounding box center [911, 292] width 1108 height 848
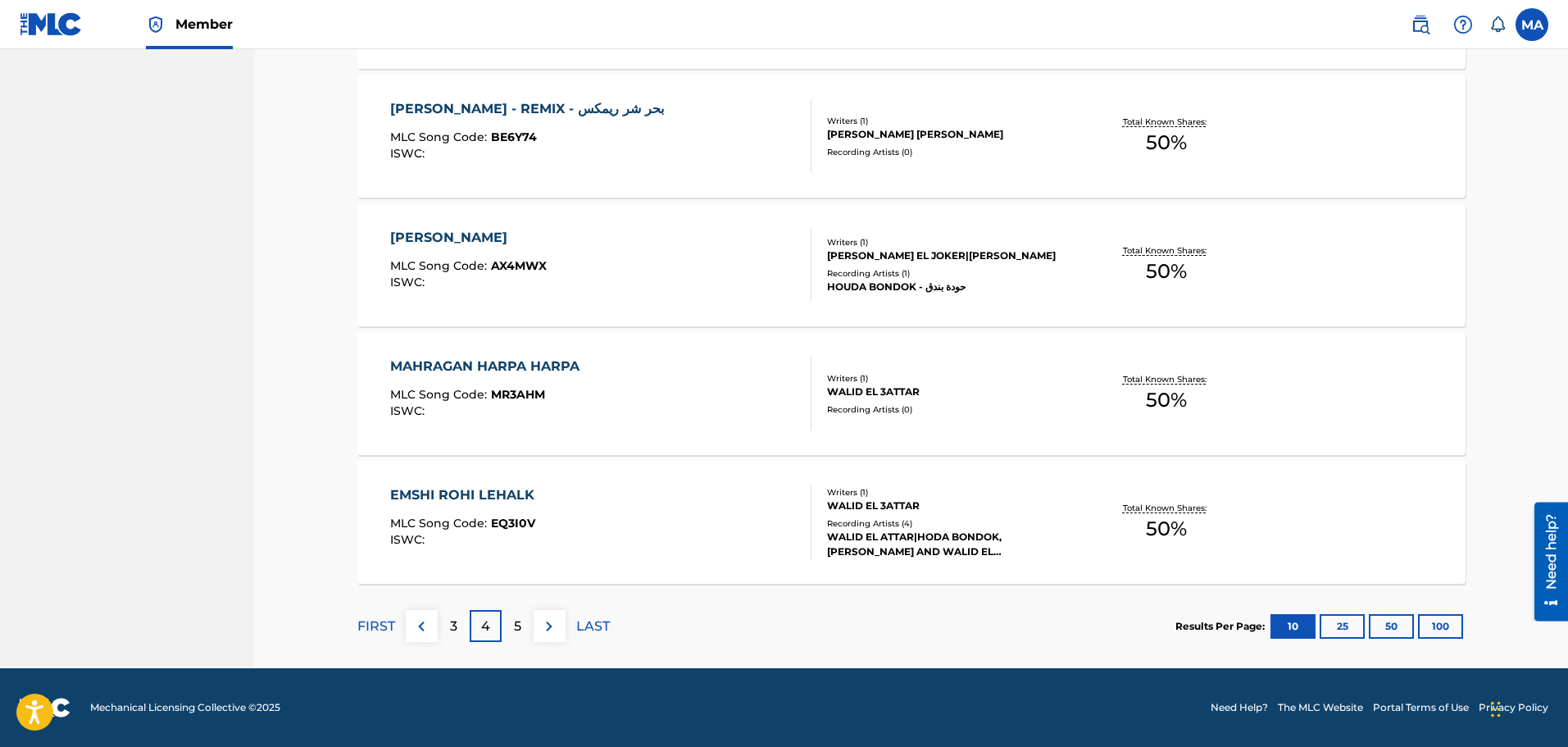
click at [786, 650] on section "FIRST 3 4 5 LAST Results Per Page: 10 25 50 100" at bounding box center [911, 626] width 1108 height 85
click at [531, 623] on div "5" at bounding box center [518, 626] width 32 height 32
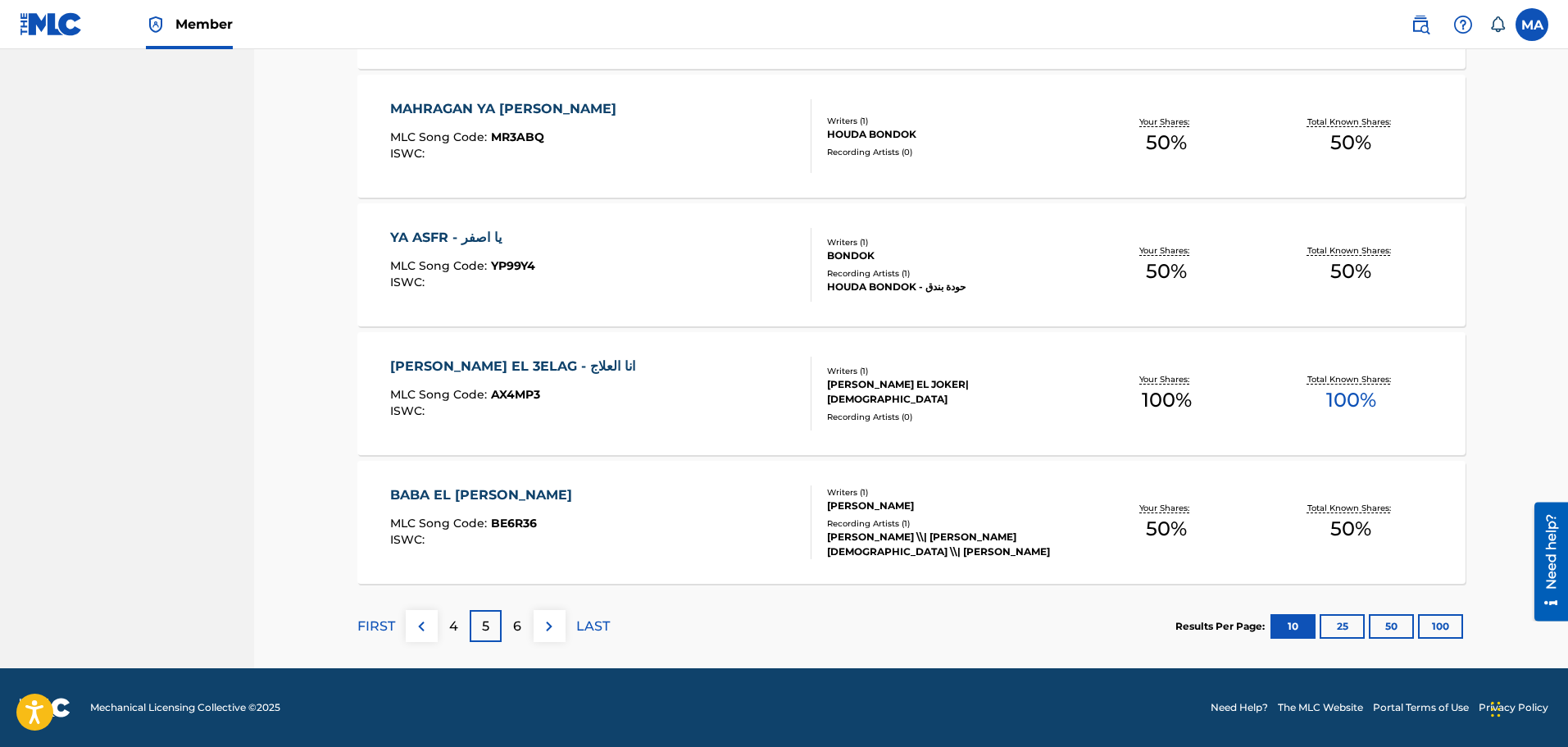
click at [518, 622] on p "6" at bounding box center [517, 626] width 8 height 19
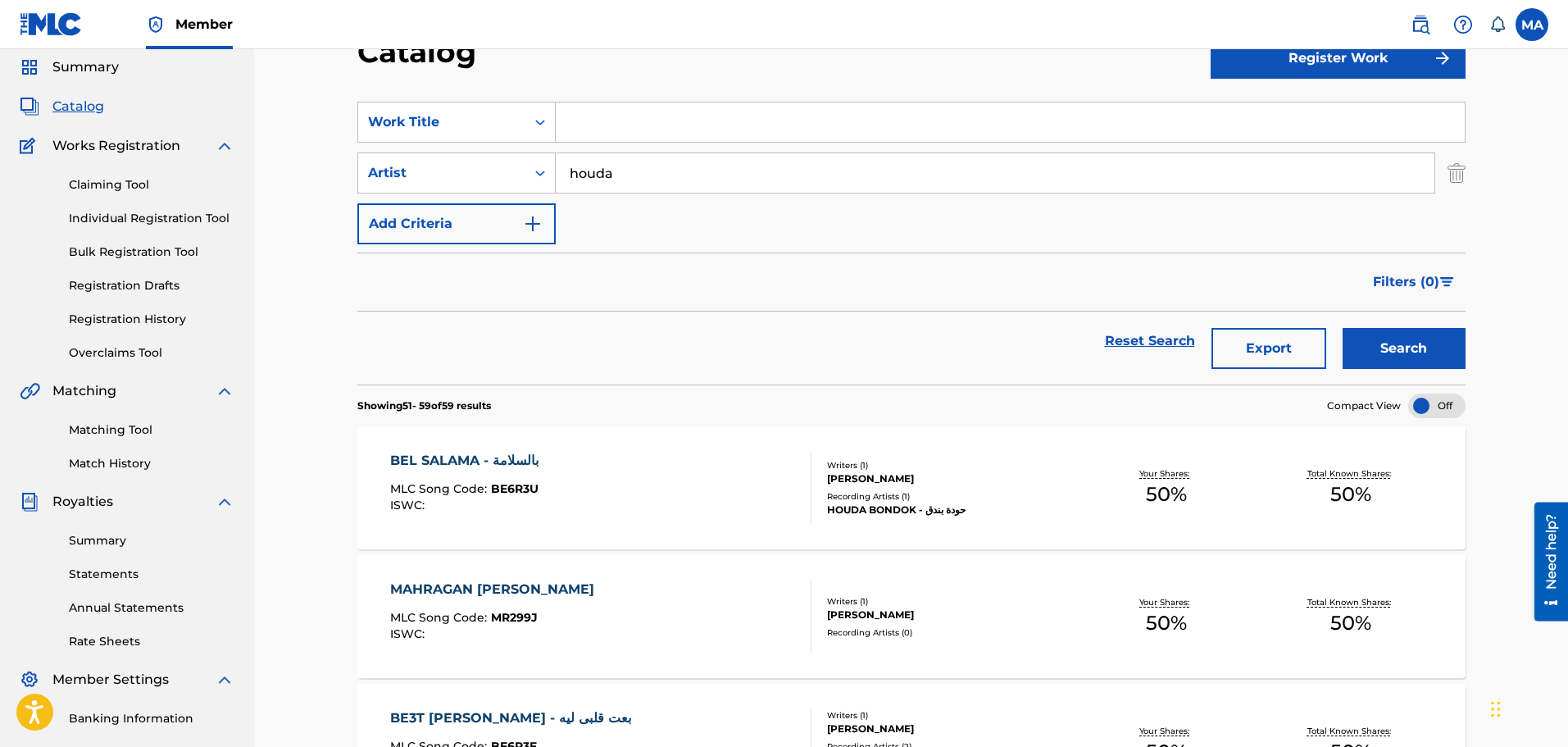
scroll to position [0, 0]
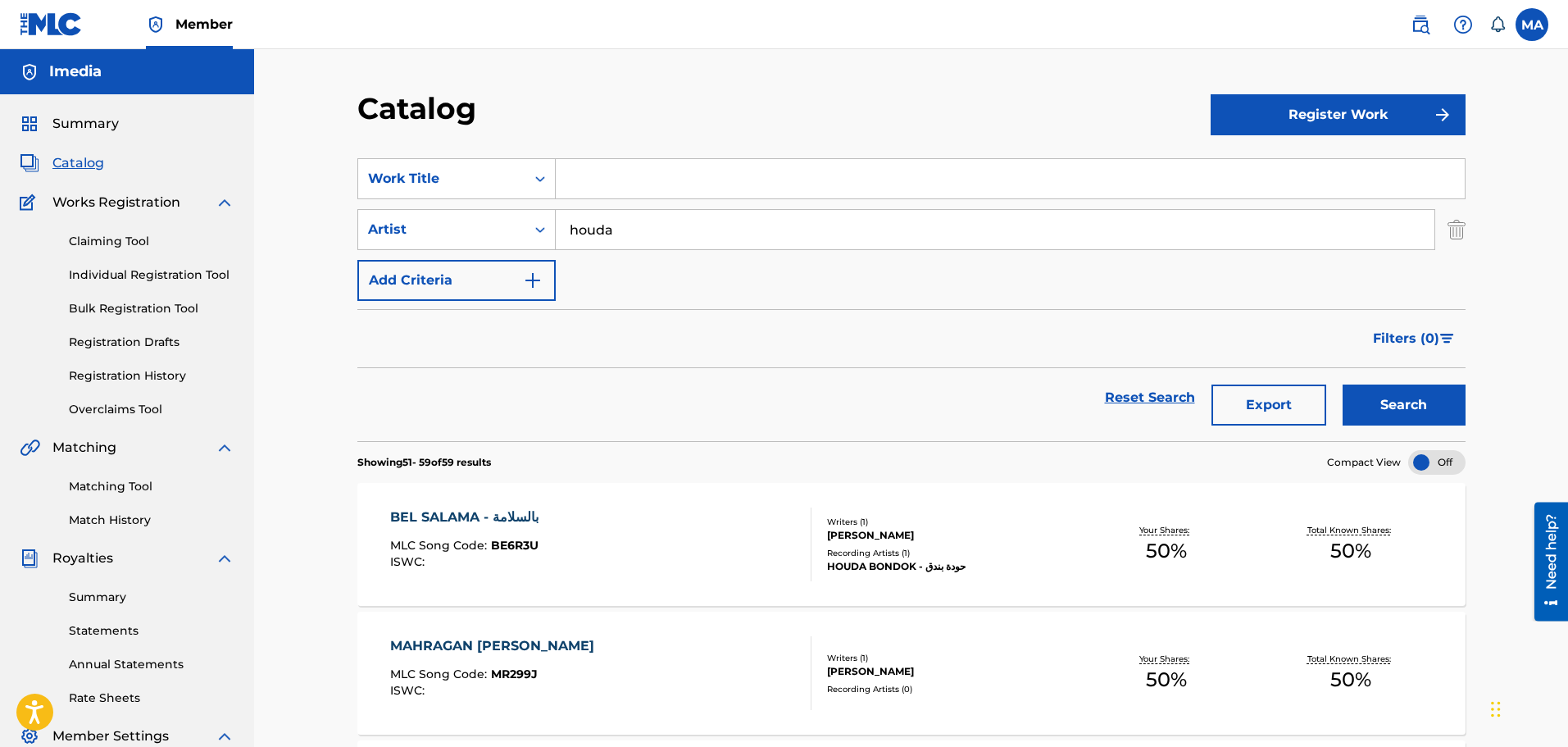
click at [77, 118] on span "Summary" at bounding box center [85, 123] width 66 height 19
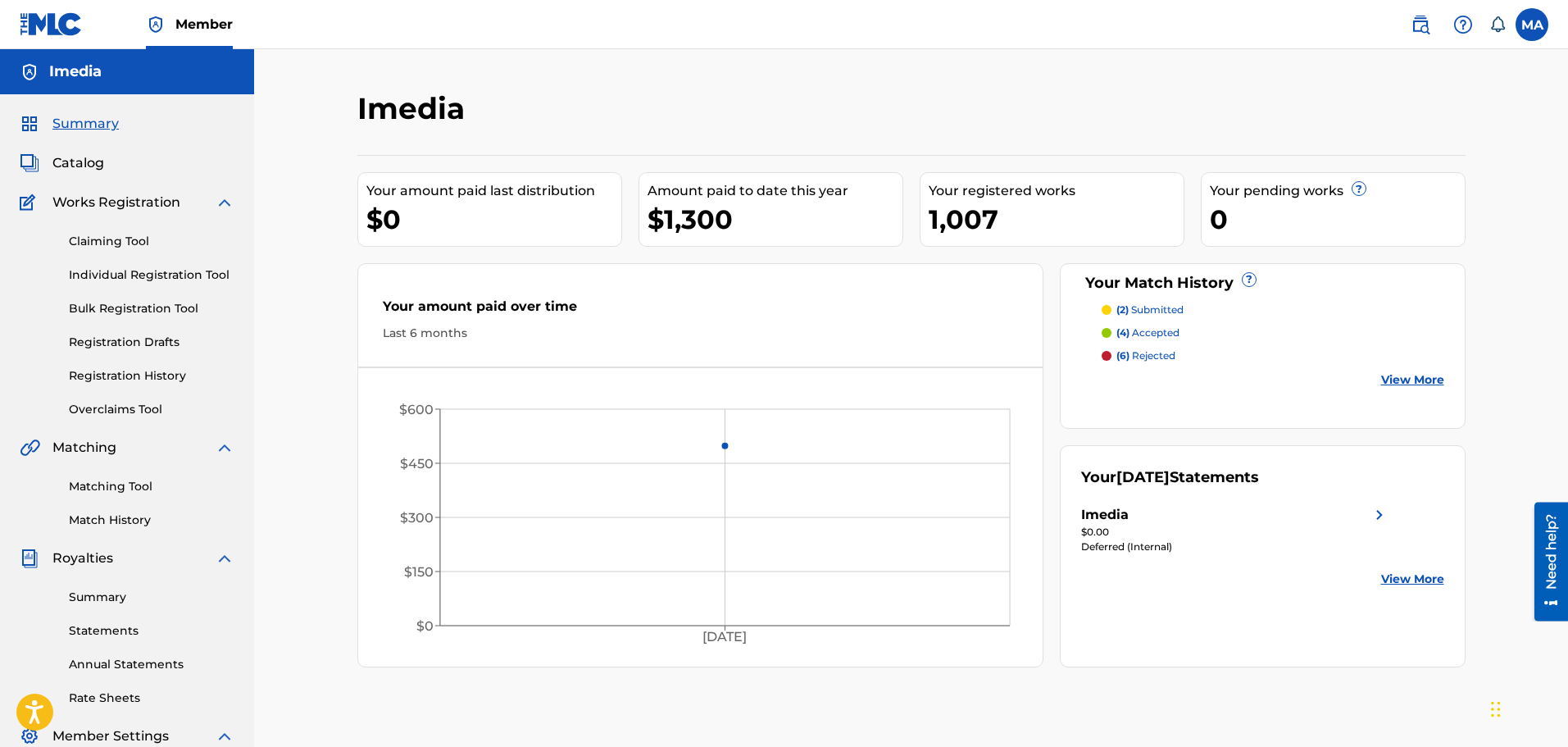
click at [1401, 581] on link "View More" at bounding box center [1413, 580] width 63 height 18
click at [1401, 581] on div "Imedia Your amount paid last distribution $0 Amount paid to date this year $1,3…" at bounding box center [912, 514] width 1148 height 848
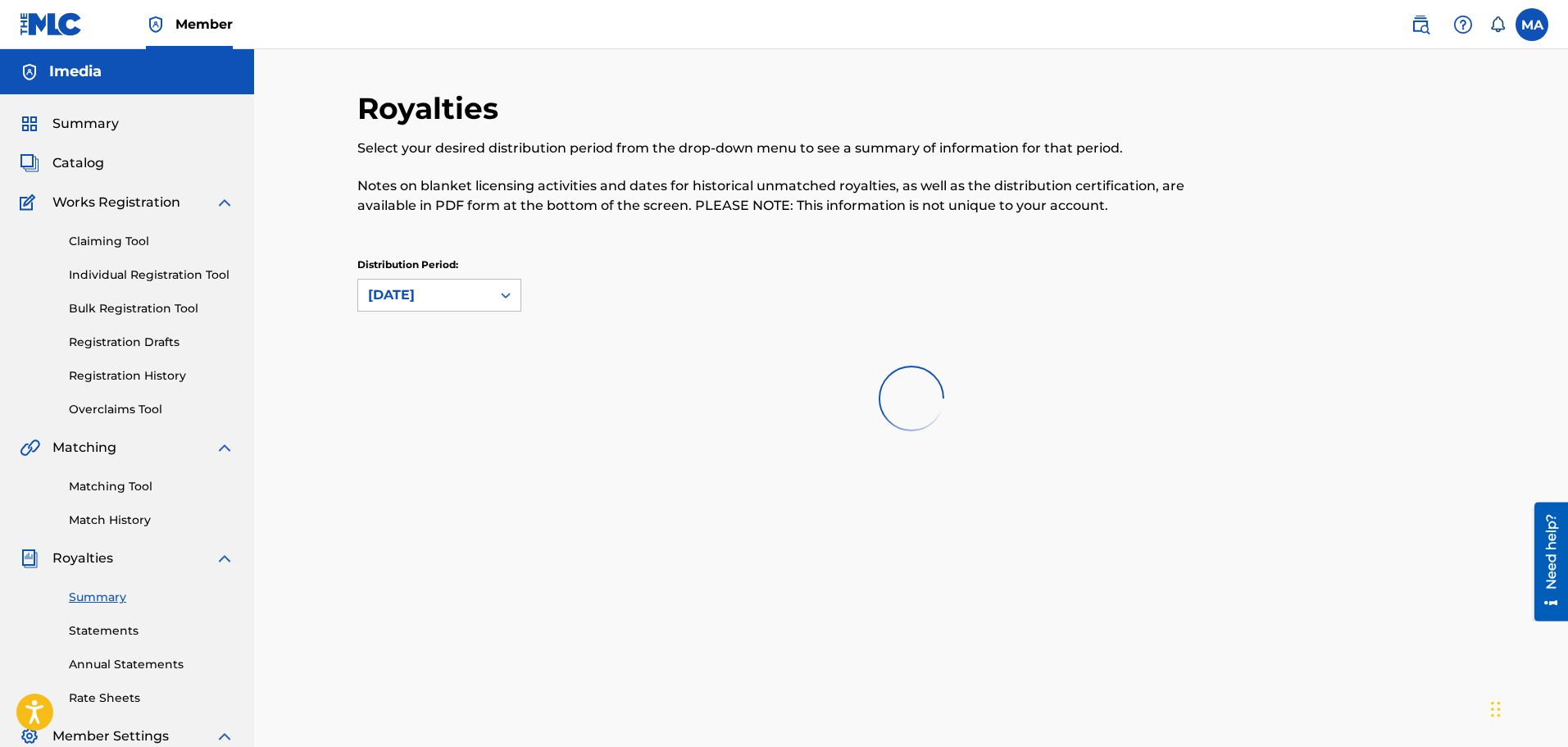
click at [1401, 581] on div "Royalties Select your desired distribution period from the drop-down menu to se…" at bounding box center [912, 514] width 1148 height 848
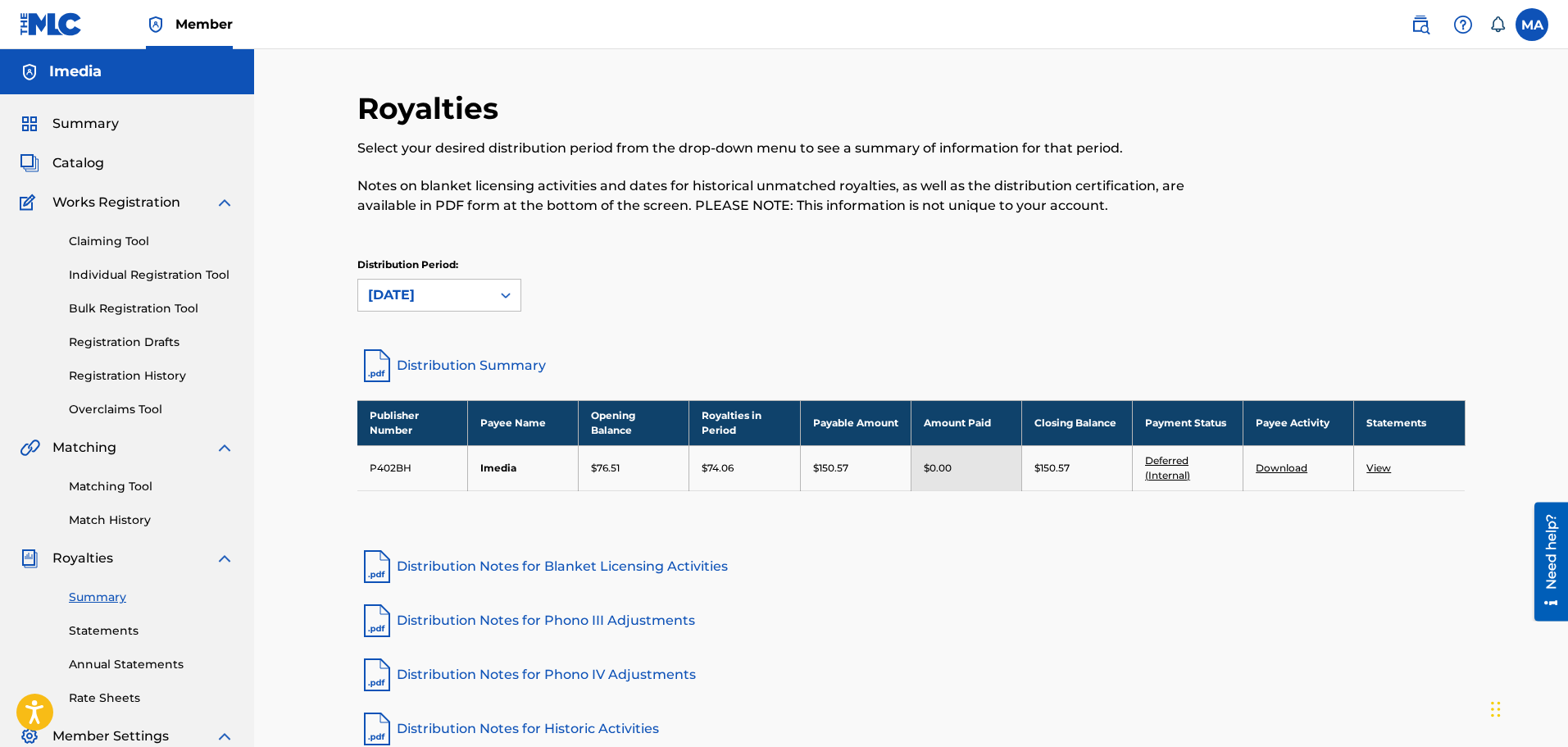
click at [1373, 469] on link "View" at bounding box center [1379, 468] width 25 height 12
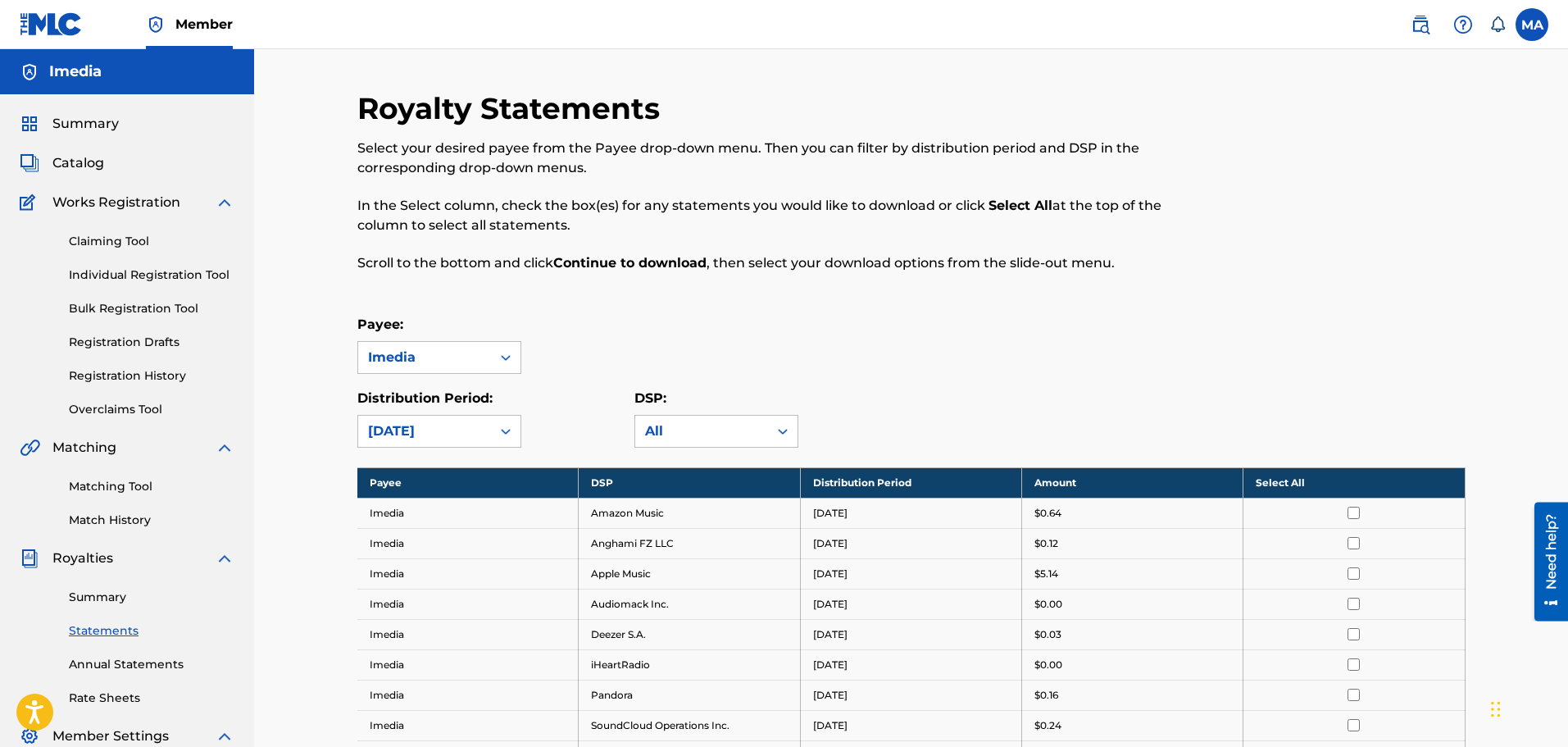
click at [87, 166] on span "Catalog" at bounding box center [78, 163] width 52 height 19
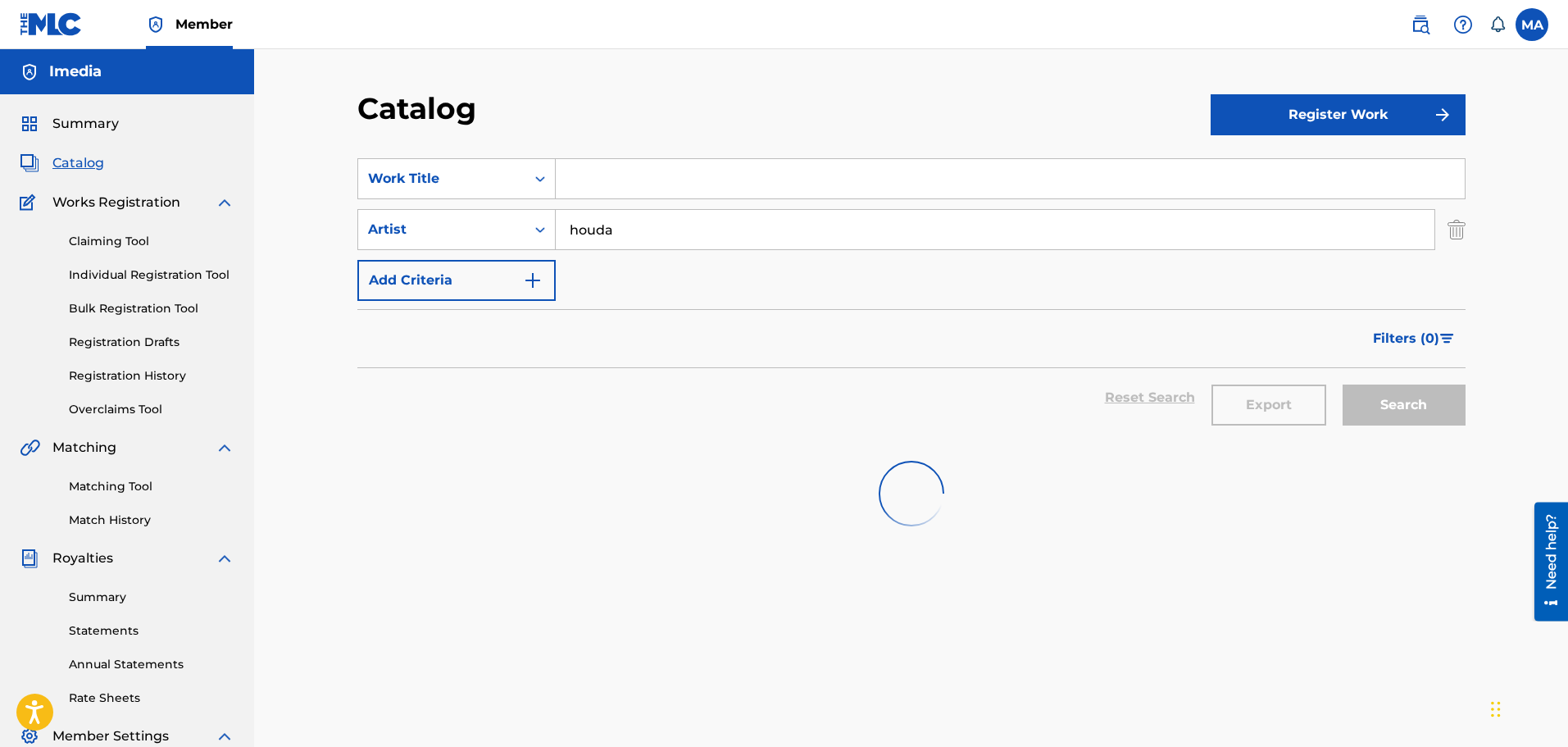
click at [904, 224] on input "houda" at bounding box center [995, 229] width 879 height 40
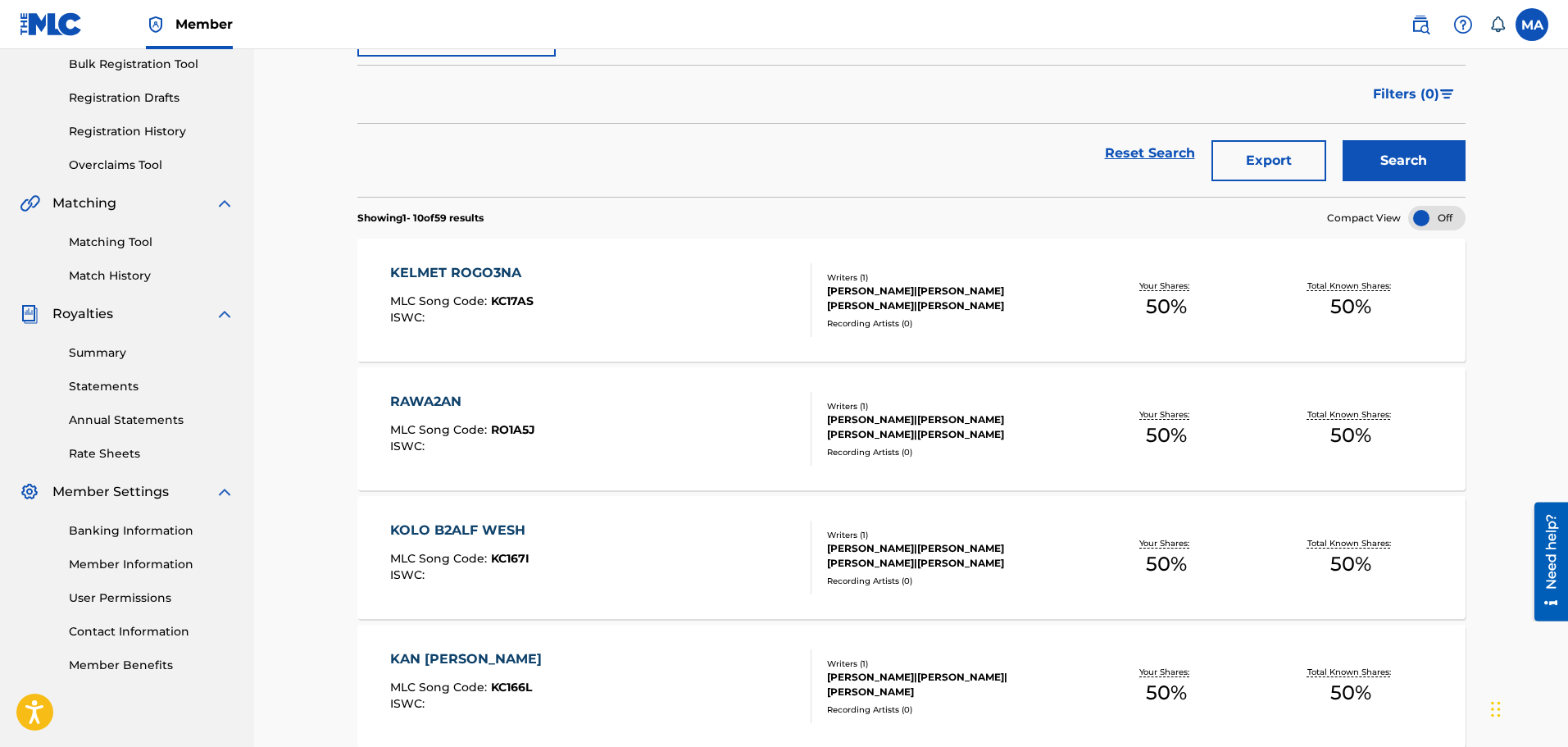
scroll to position [246, 0]
click at [628, 403] on div "RAWA2AN MLC Song Code : RO1A5J ISWC :" at bounding box center [600, 427] width 422 height 74
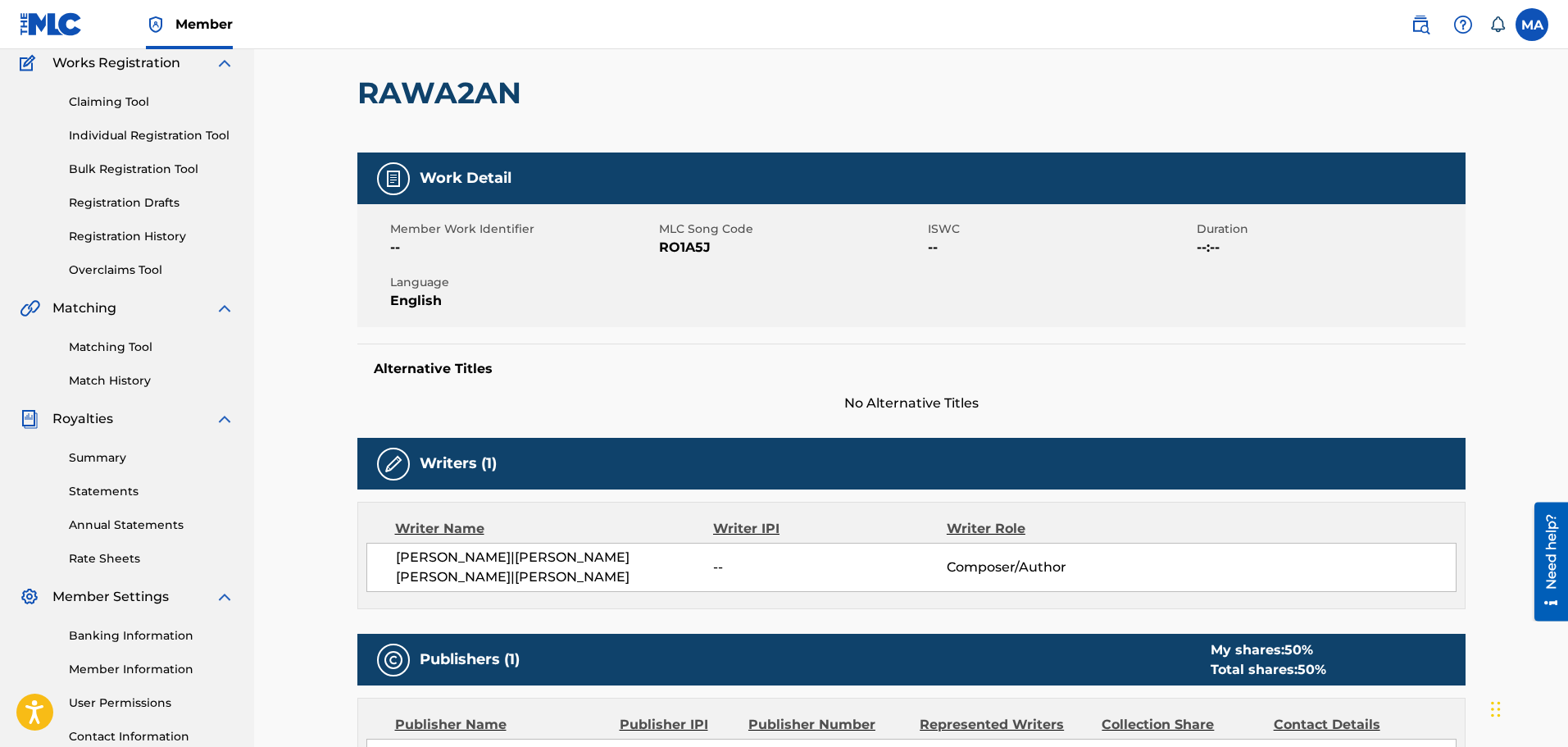
scroll to position [164, 0]
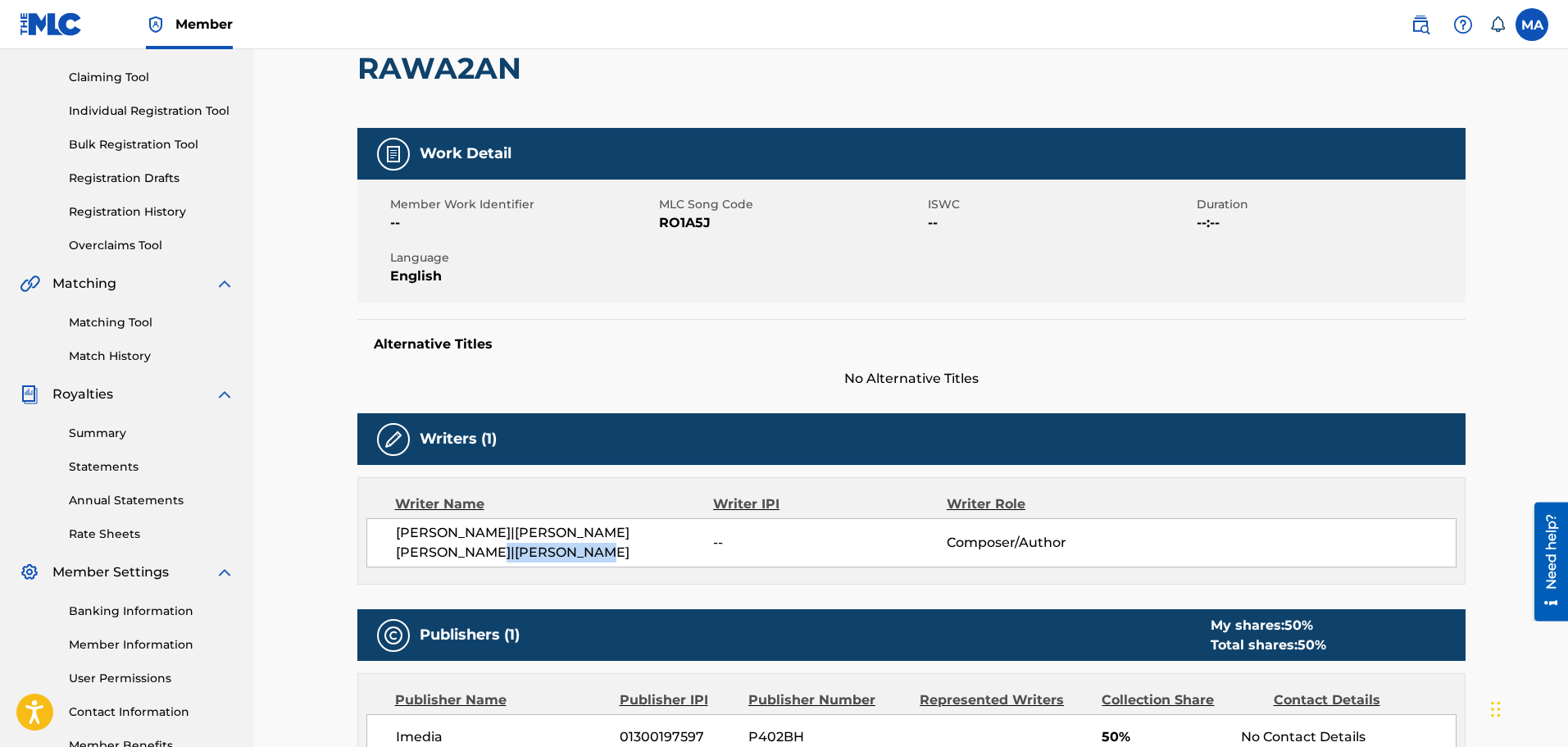
drag, startPoint x: 459, startPoint y: 556, endPoint x: 584, endPoint y: 550, distance: 125.1
click at [584, 550] on span "[PERSON_NAME]|[PERSON_NAME] [PERSON_NAME]|[PERSON_NAME]" at bounding box center [555, 543] width 318 height 40
click at [578, 549] on span "[PERSON_NAME]|[PERSON_NAME] [PERSON_NAME]|[PERSON_NAME]" at bounding box center [555, 543] width 318 height 40
drag, startPoint x: 463, startPoint y: 554, endPoint x: 592, endPoint y: 551, distance: 129.0
click at [592, 551] on span "[PERSON_NAME]|[PERSON_NAME] [PERSON_NAME]|[PERSON_NAME]" at bounding box center [555, 543] width 318 height 40
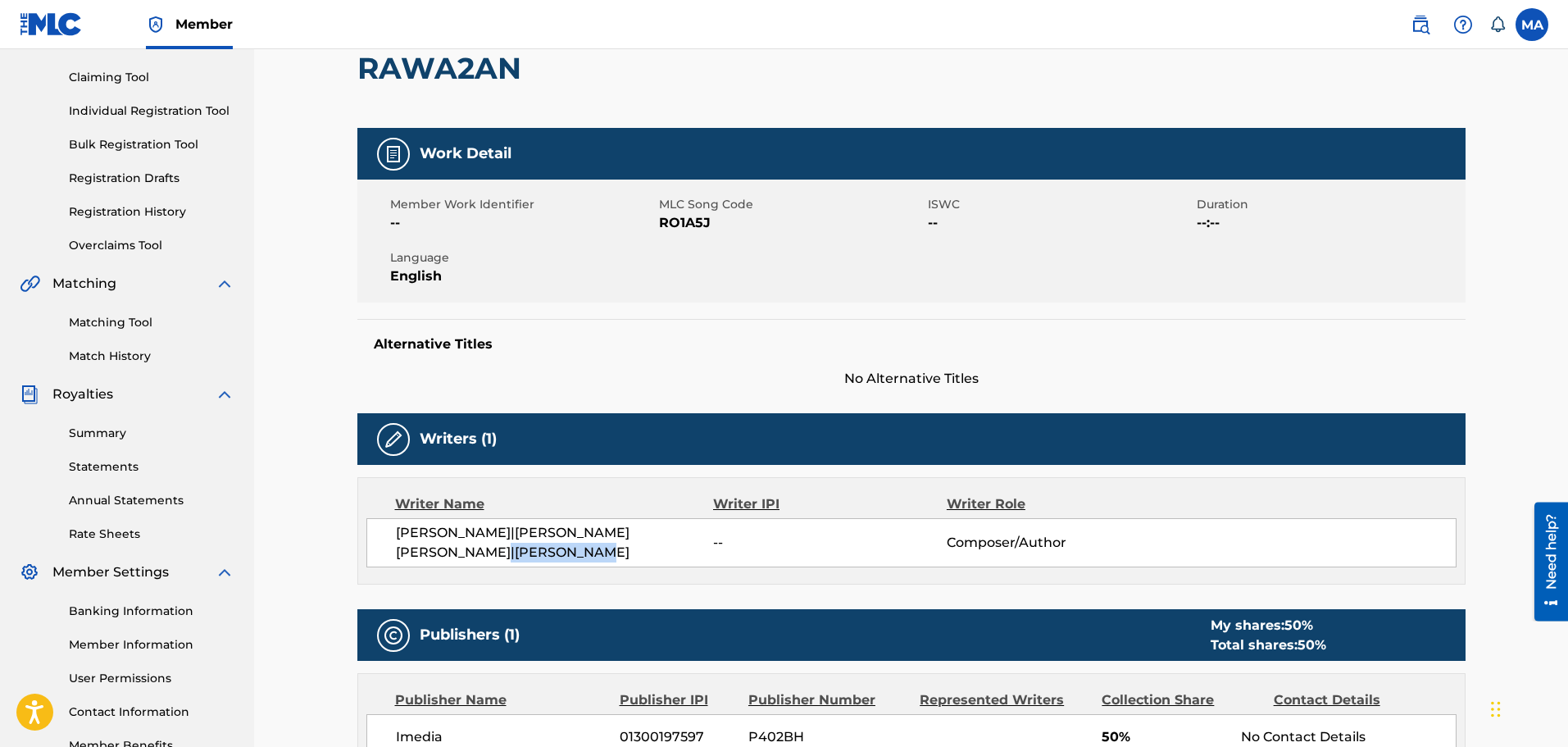
copy span "HOUDA BONDOK"
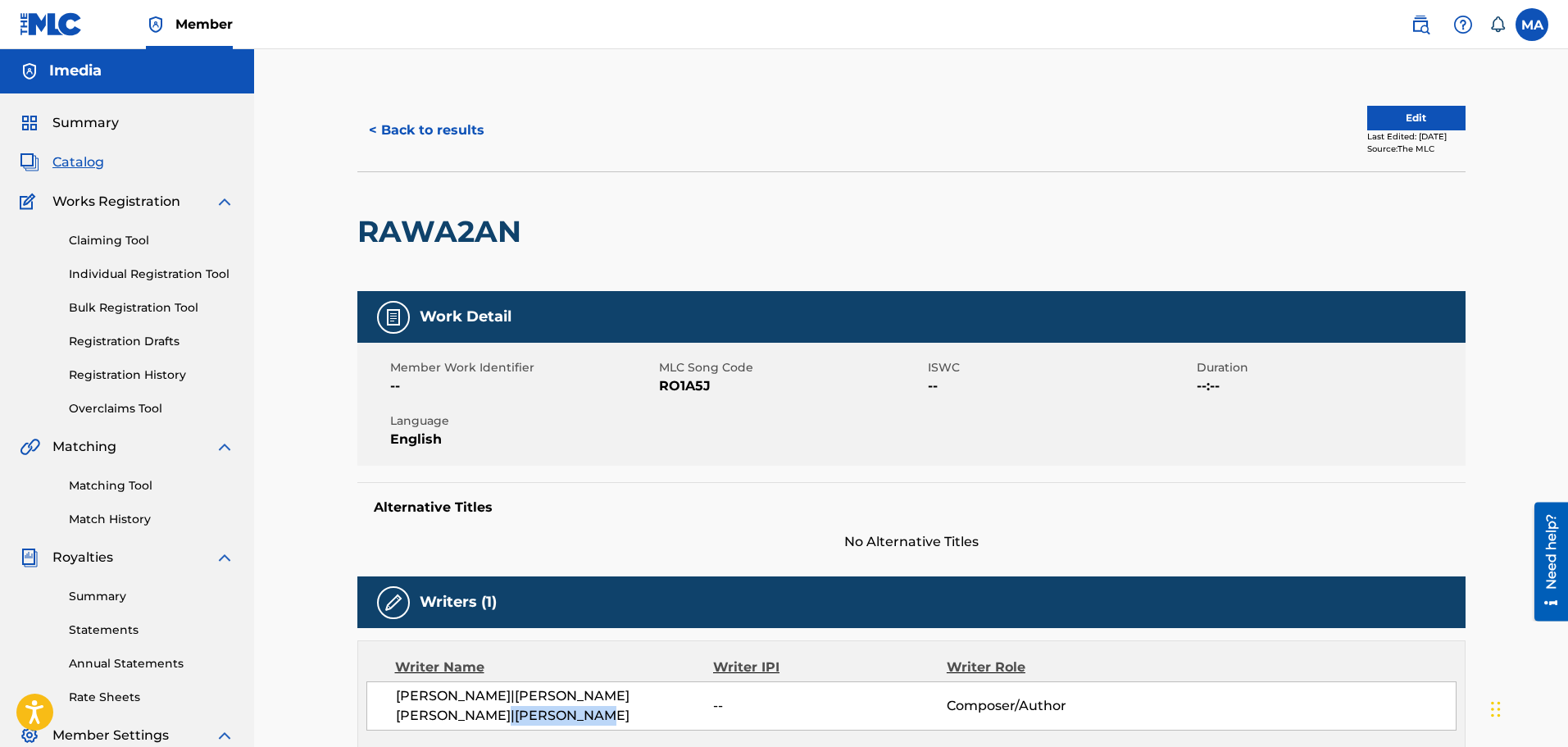
scroll to position [0, 0]
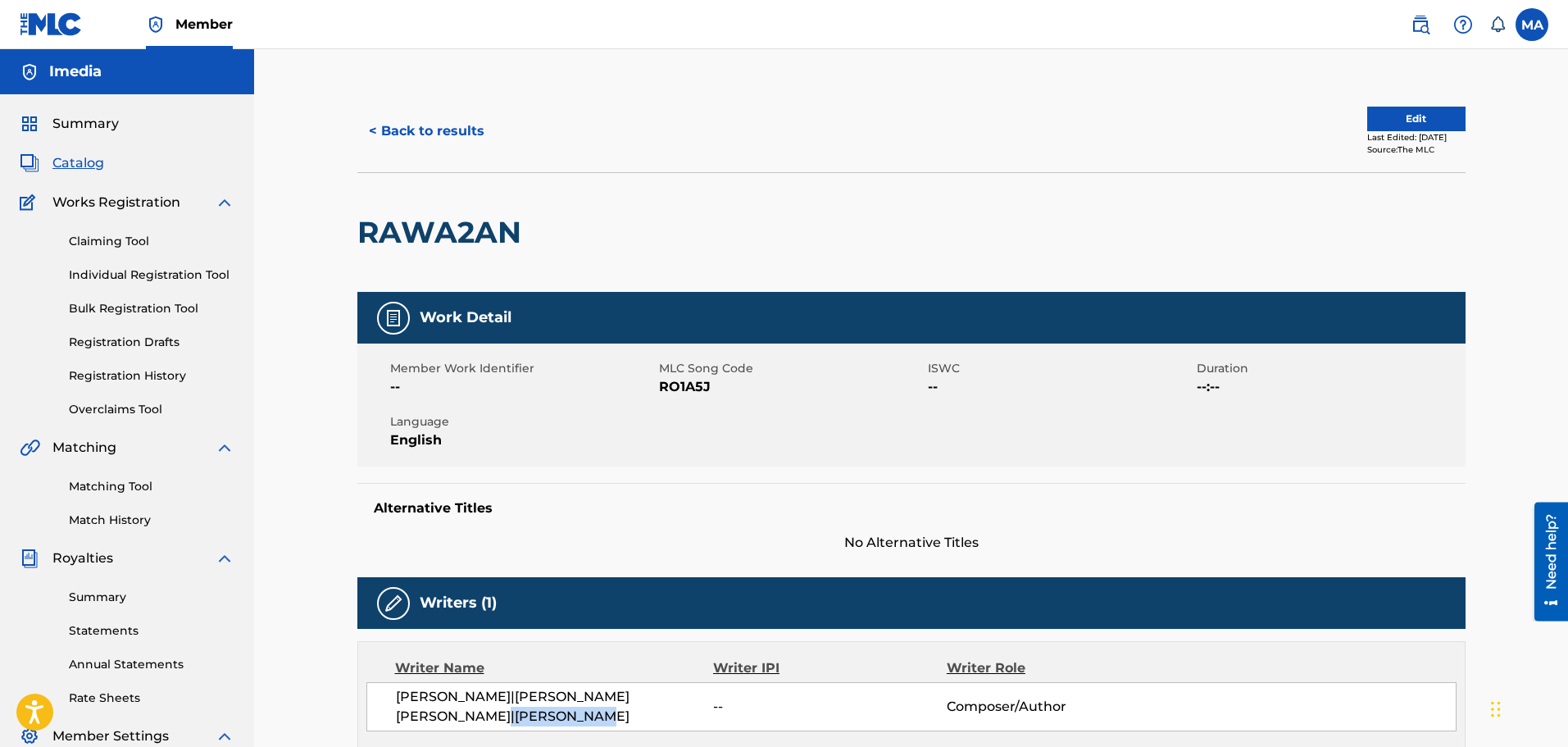
click at [385, 132] on button "< Back to results" at bounding box center [426, 131] width 138 height 41
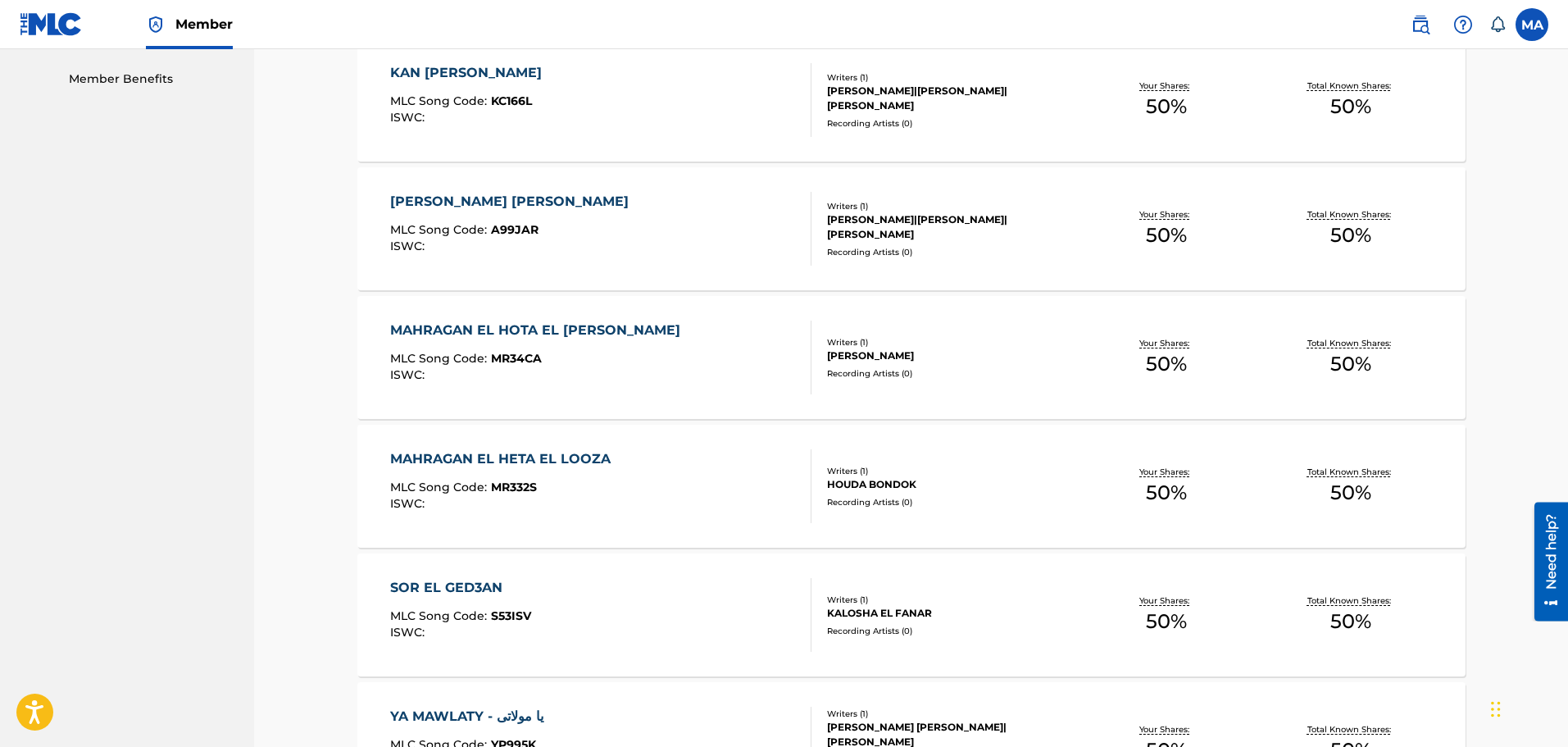
scroll to position [771, 0]
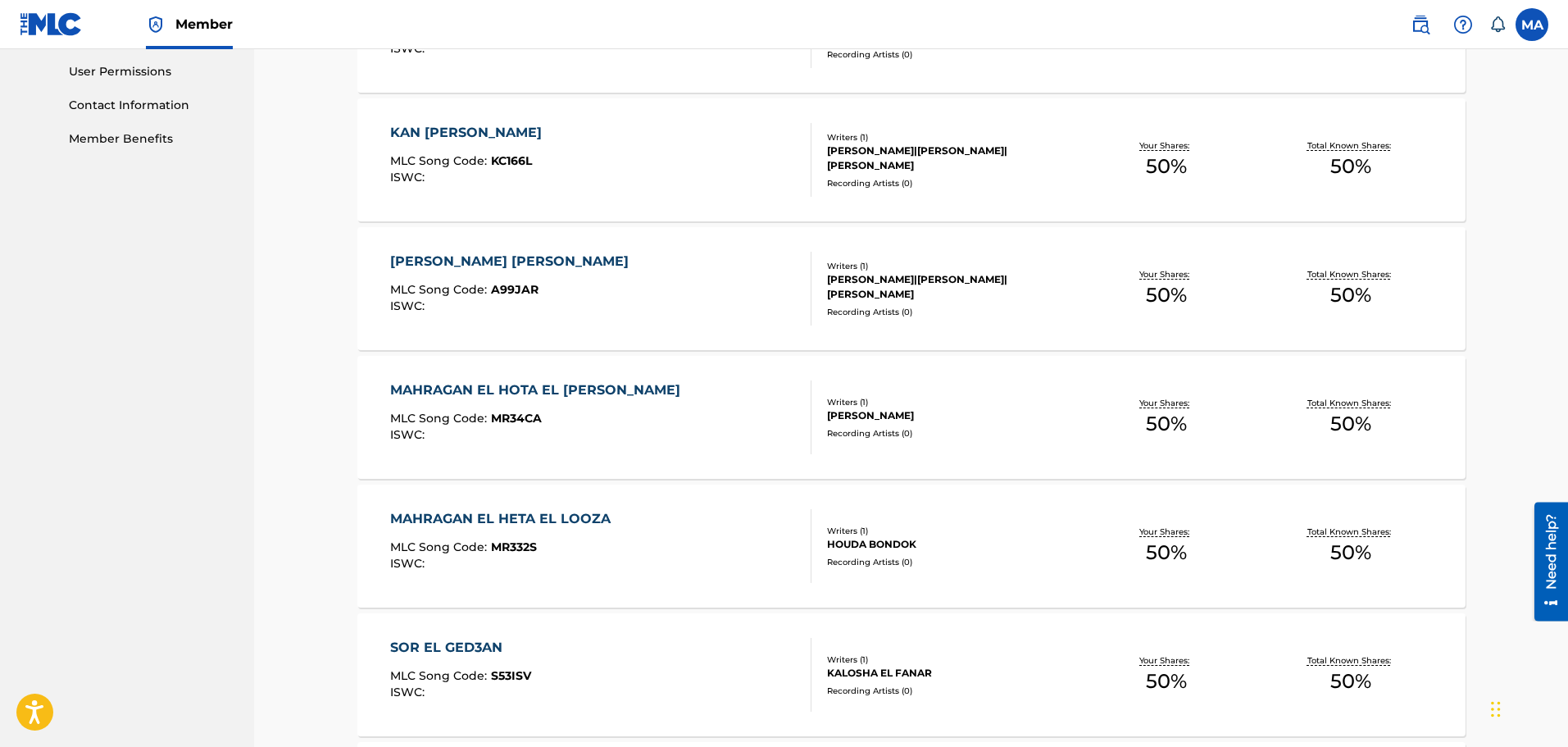
click at [732, 315] on div "[PERSON_NAME] [PERSON_NAME] MLC Song Code : A99JAR ISWC :" at bounding box center [600, 289] width 422 height 74
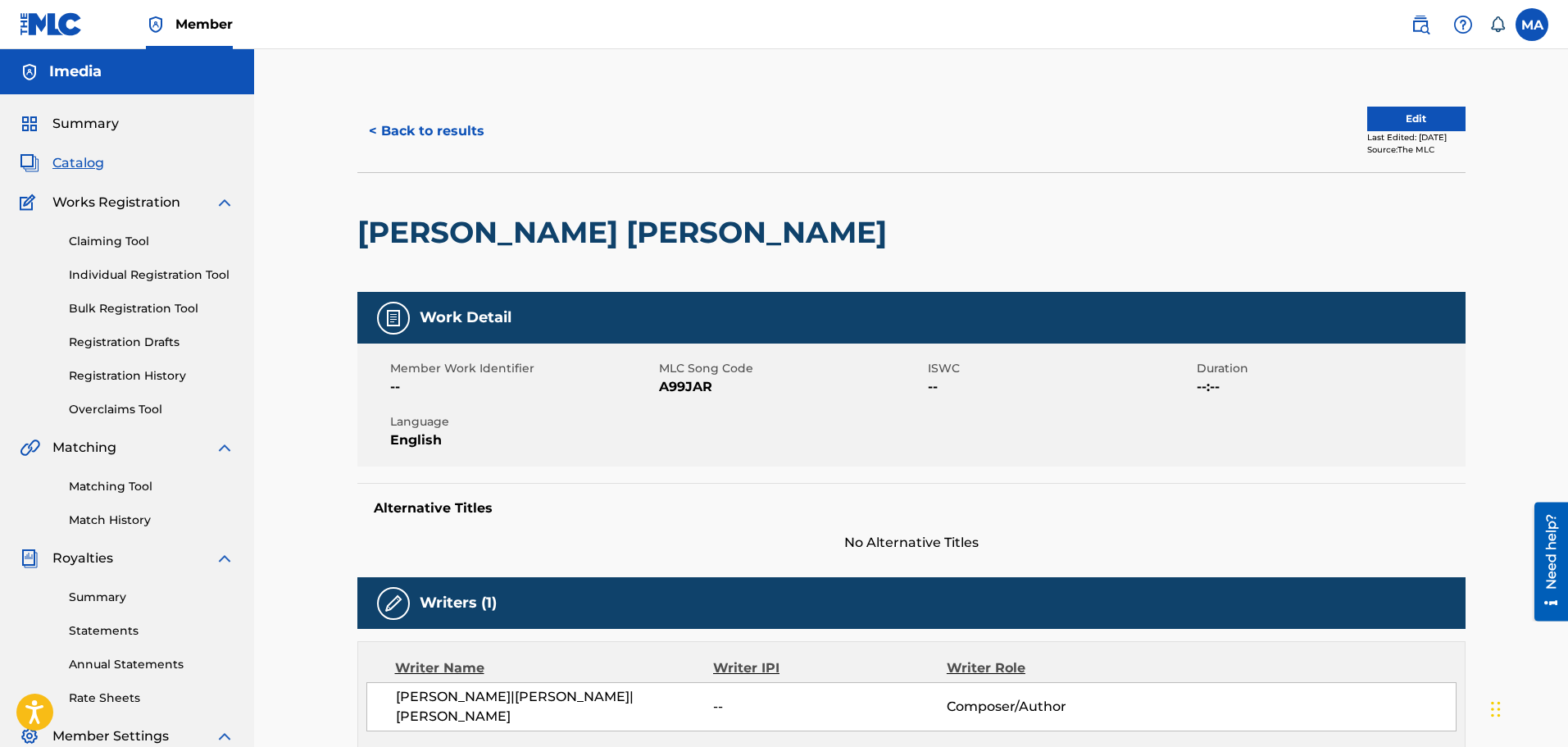
click at [691, 380] on span "A99JAR" at bounding box center [791, 387] width 265 height 19
copy span "A99JAR"
drag, startPoint x: 613, startPoint y: 229, endPoint x: 449, endPoint y: 233, distance: 164.0
click at [298, 230] on div "< Back to results Edit Last Edited: [DATE] Source: The MLC [PERSON_NAME] [PERSO…" at bounding box center [911, 593] width 1314 height 1087
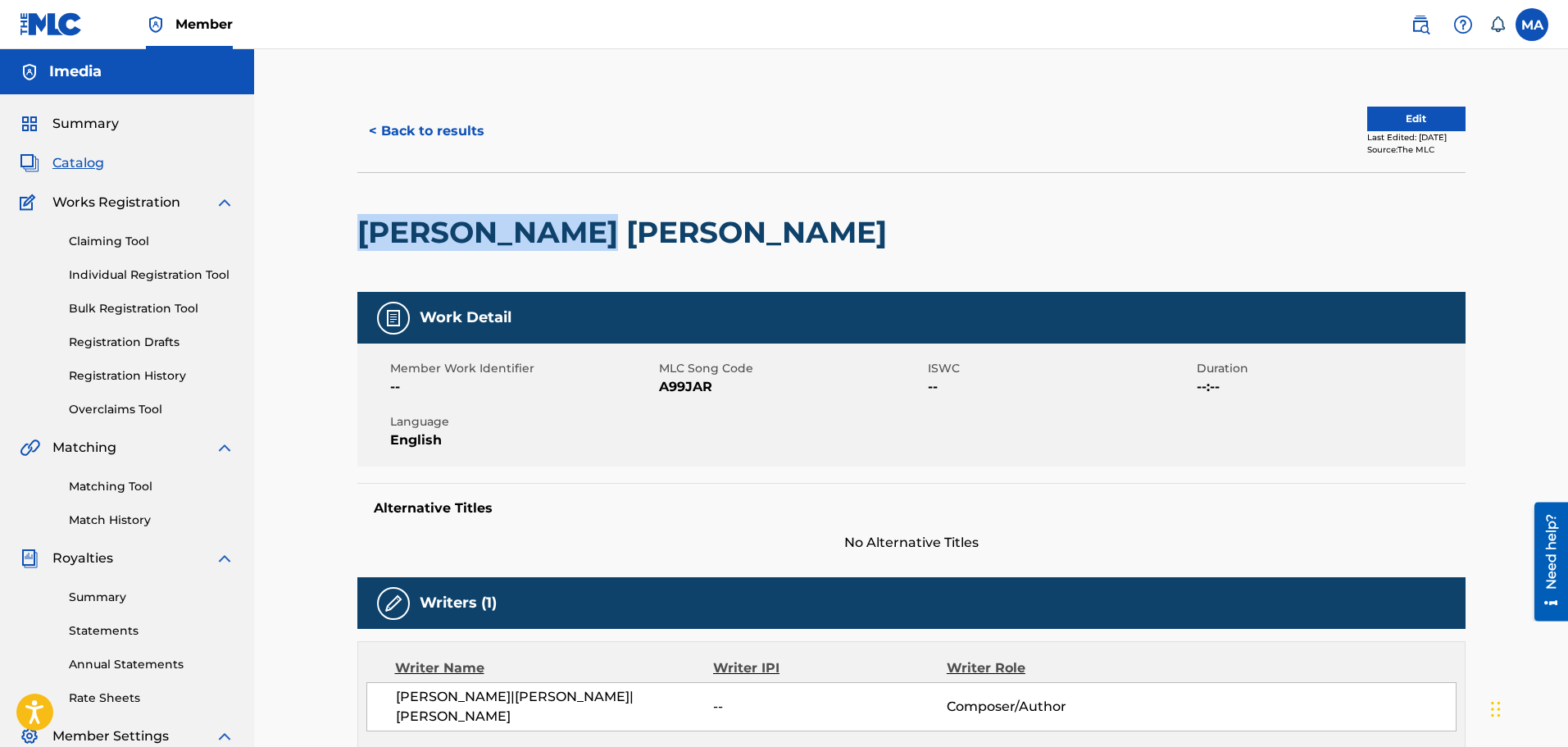
copy h2 "[PERSON_NAME] [PERSON_NAME]"
click at [394, 131] on button "< Back to results" at bounding box center [426, 131] width 138 height 41
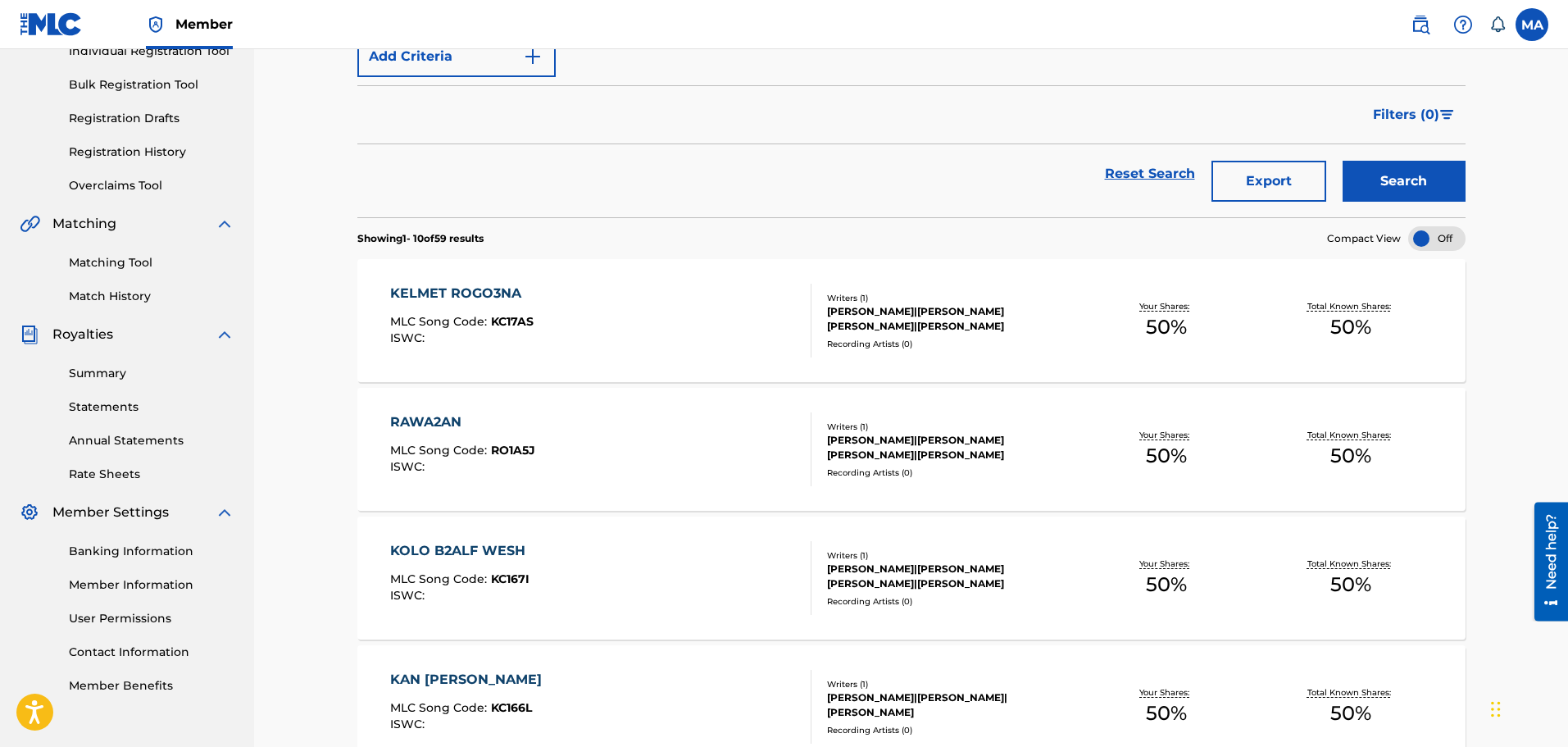
scroll to position [196, 0]
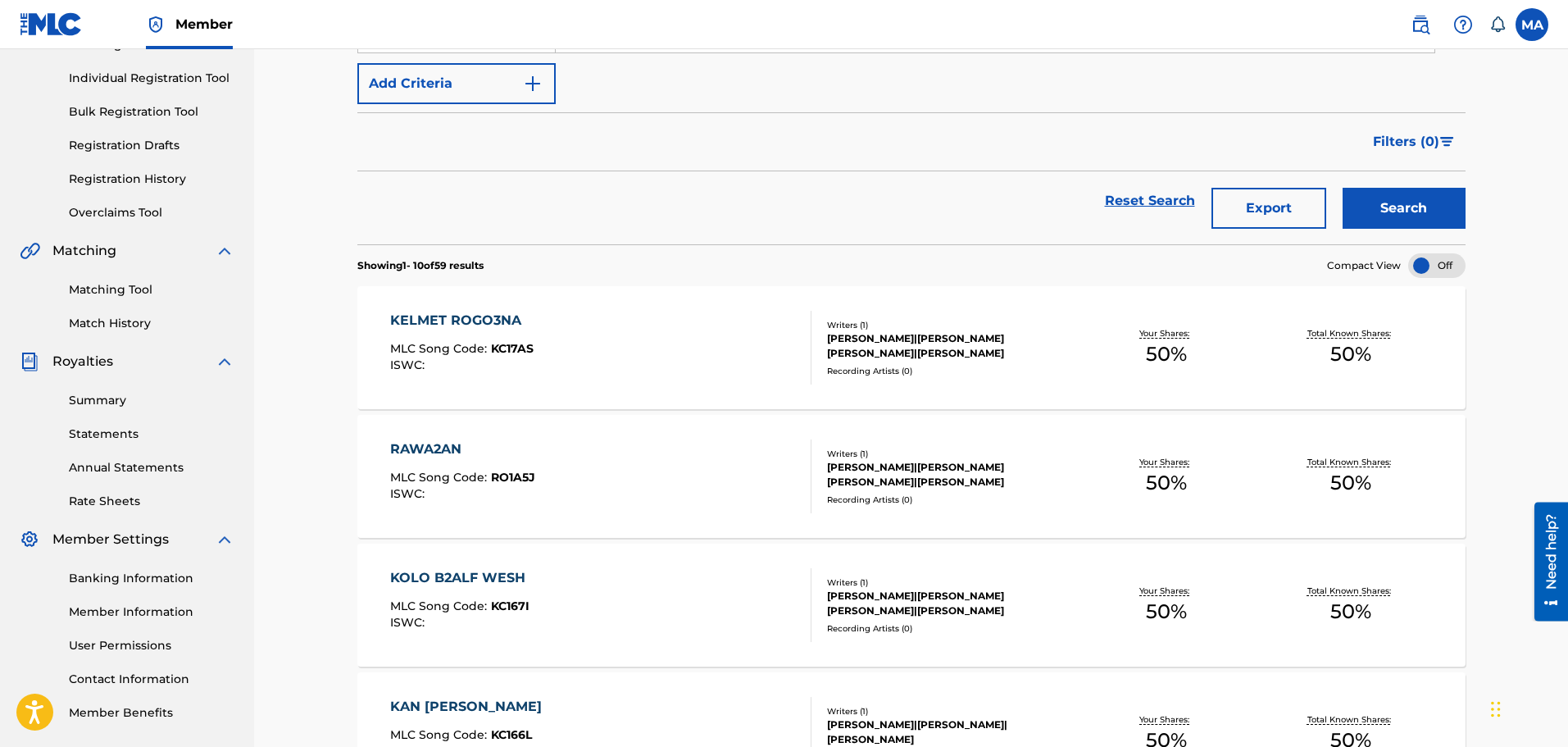
click at [930, 479] on div "[PERSON_NAME]|[PERSON_NAME] [PERSON_NAME]|[PERSON_NAME]" at bounding box center [951, 475] width 247 height 30
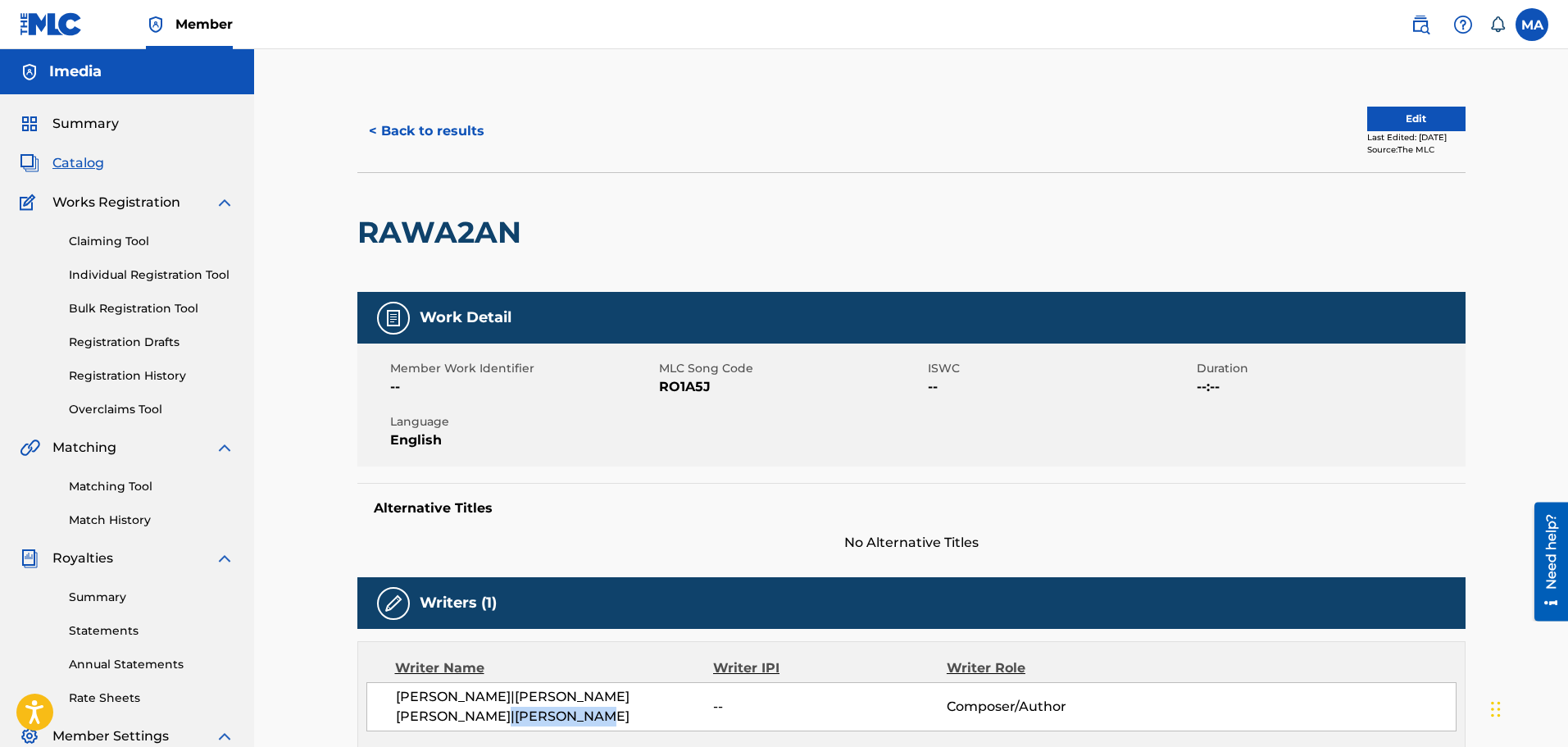
drag, startPoint x: 463, startPoint y: 714, endPoint x: 588, endPoint y: 713, distance: 125.0
click at [588, 713] on span "[PERSON_NAME]|[PERSON_NAME] [PERSON_NAME]|[PERSON_NAME]" at bounding box center [555, 706] width 318 height 40
copy span "HOUDA BONDOK"
click at [686, 387] on span "RO1A5J" at bounding box center [791, 387] width 265 height 19
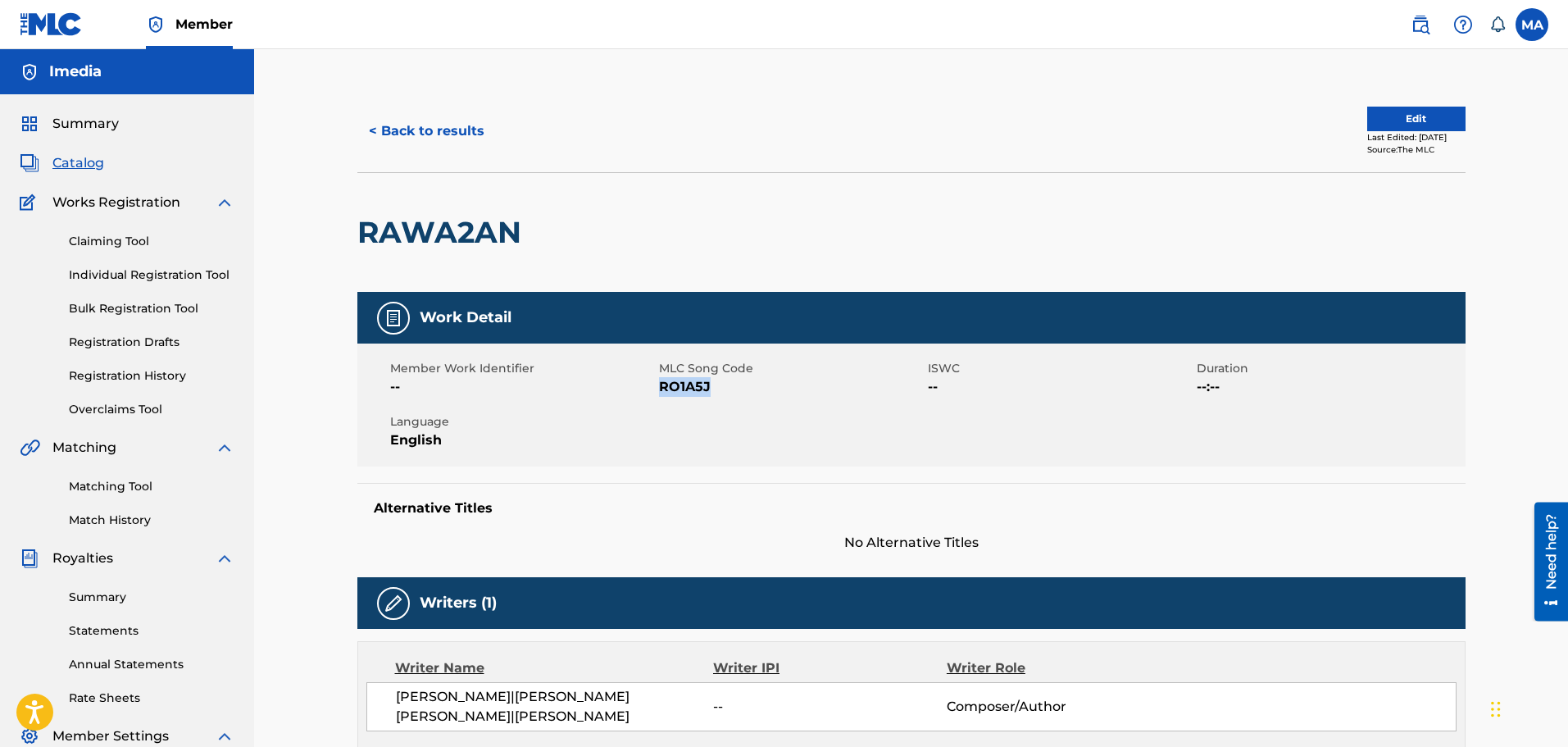
copy span "RO1A5J"
click at [406, 131] on button "< Back to results" at bounding box center [426, 131] width 138 height 41
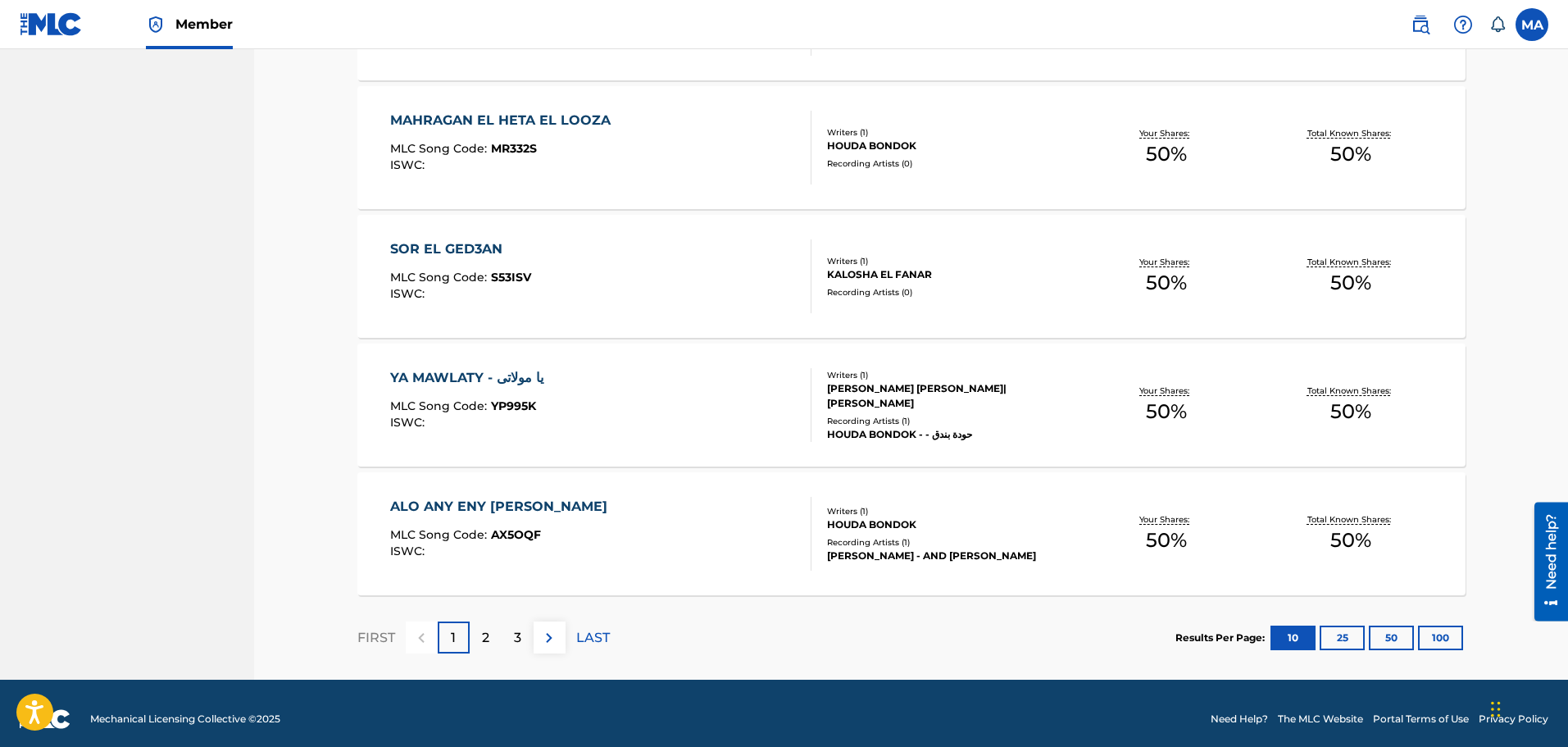
scroll to position [1181, 0]
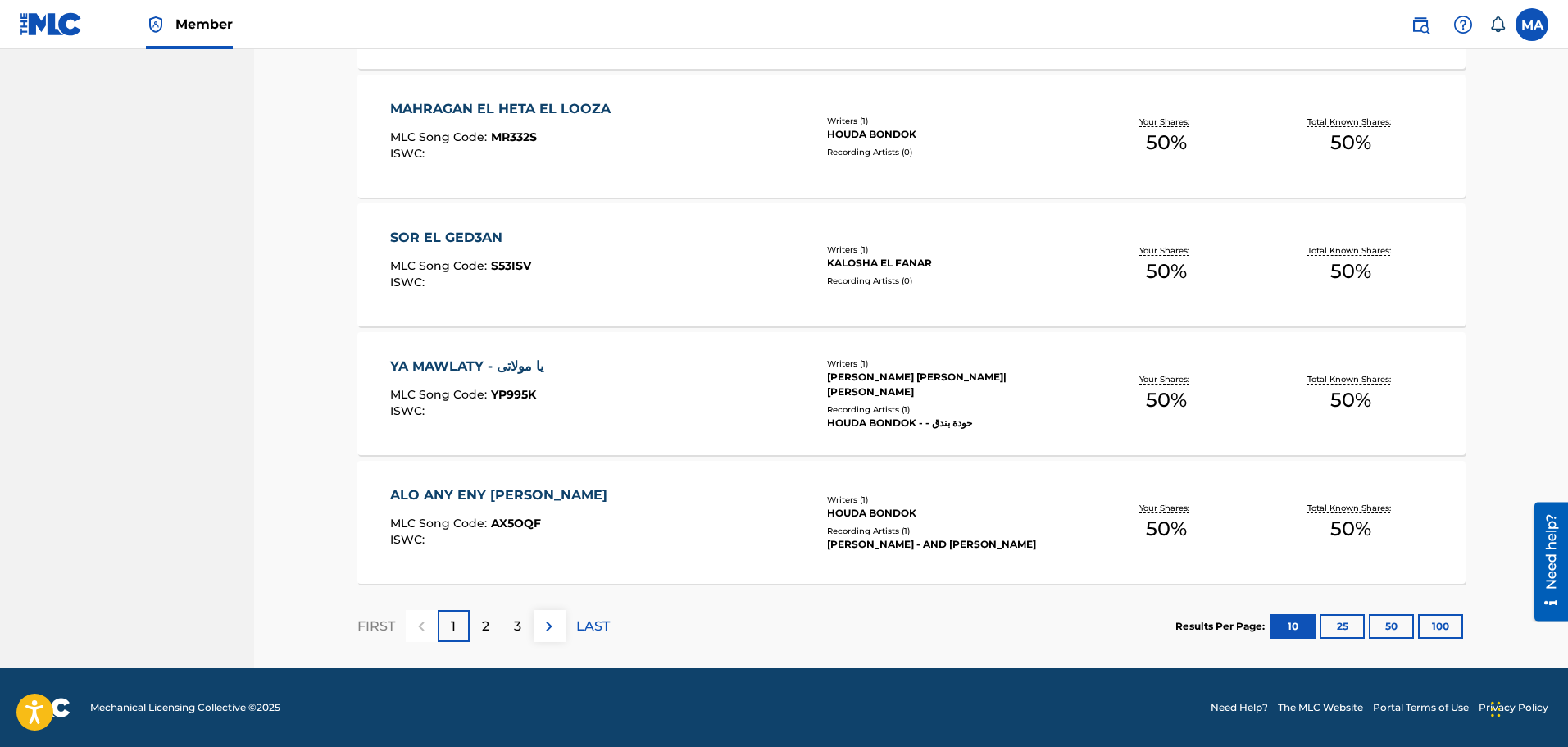
click at [475, 632] on div "2" at bounding box center [486, 626] width 32 height 32
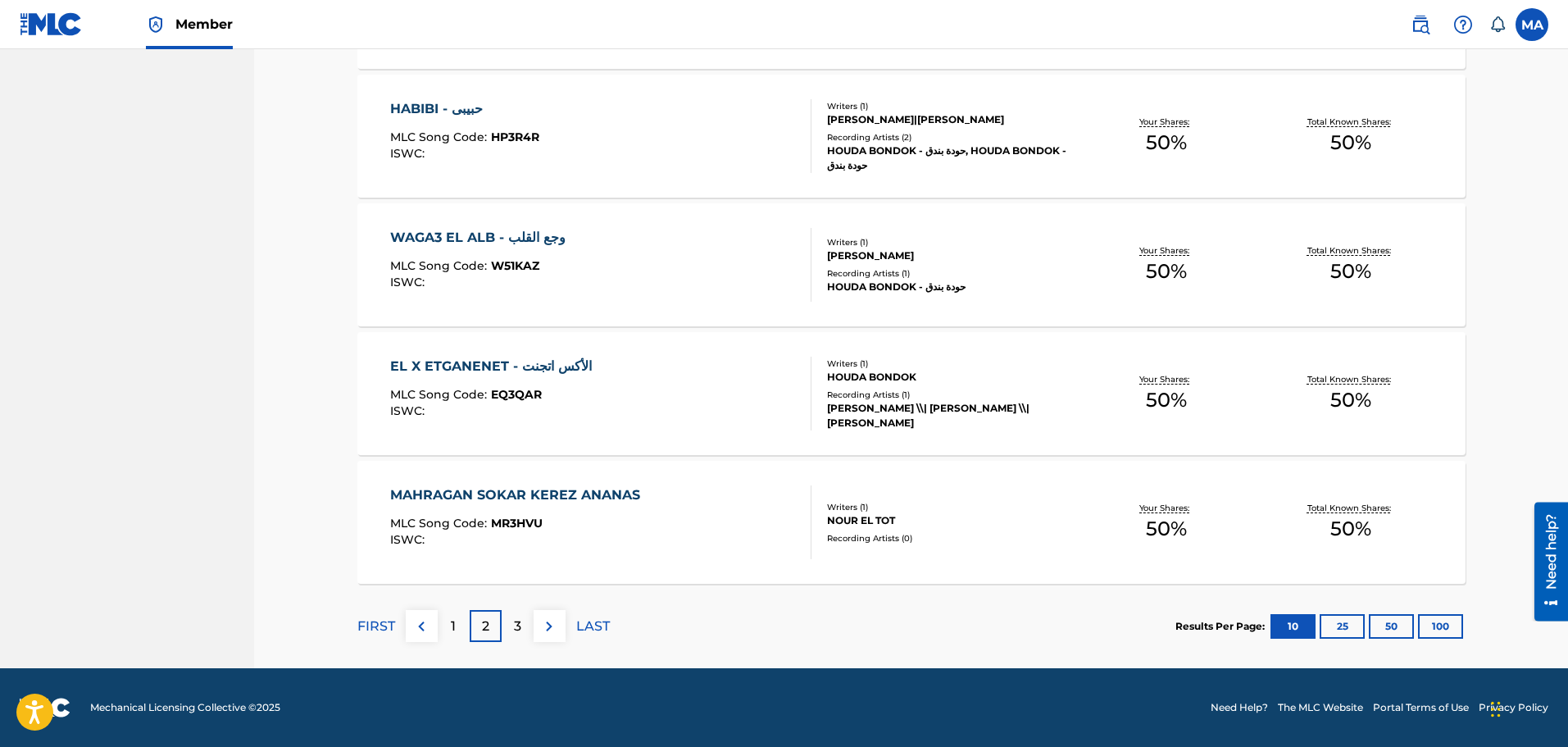
click at [555, 632] on img at bounding box center [549, 626] width 19 height 19
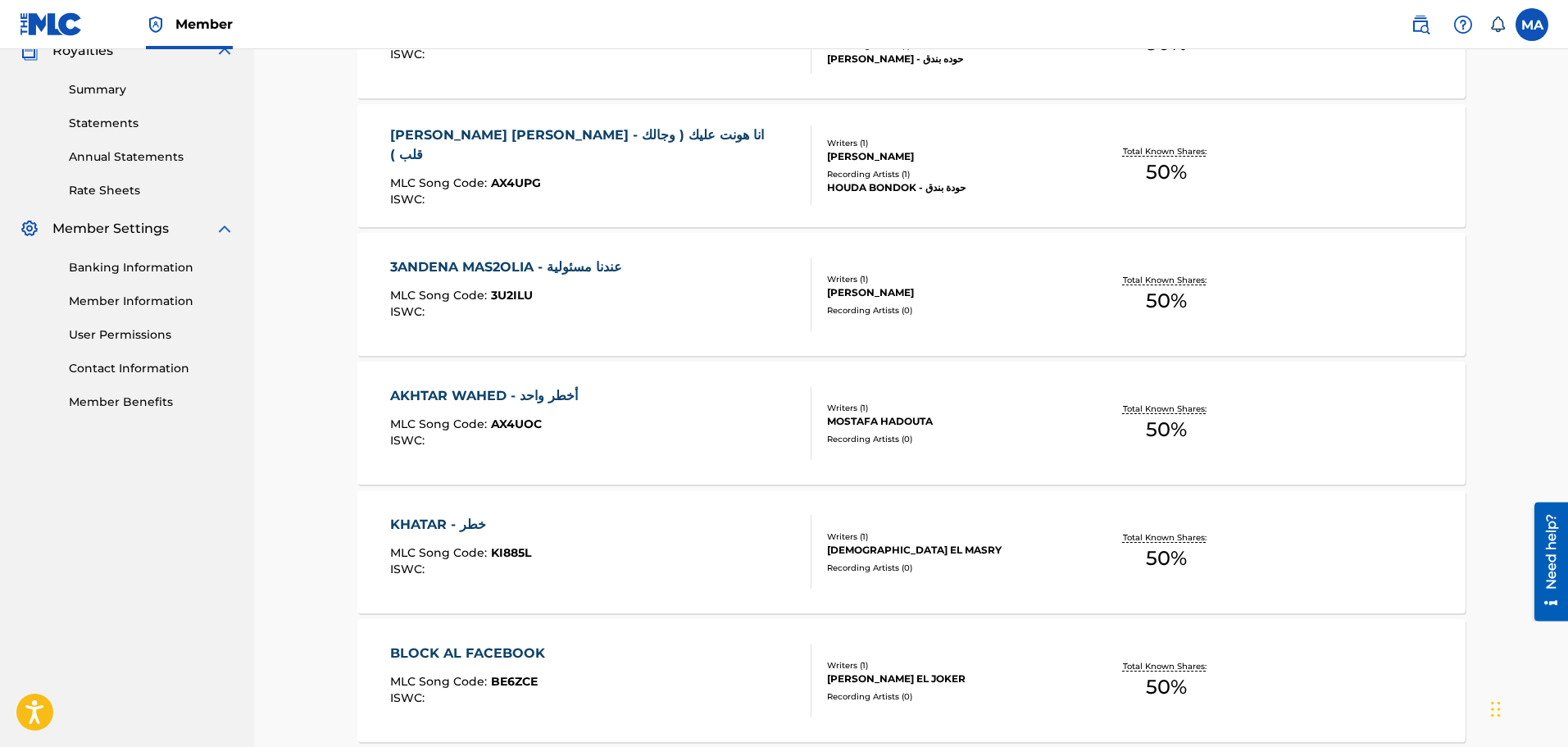
scroll to position [443, 0]
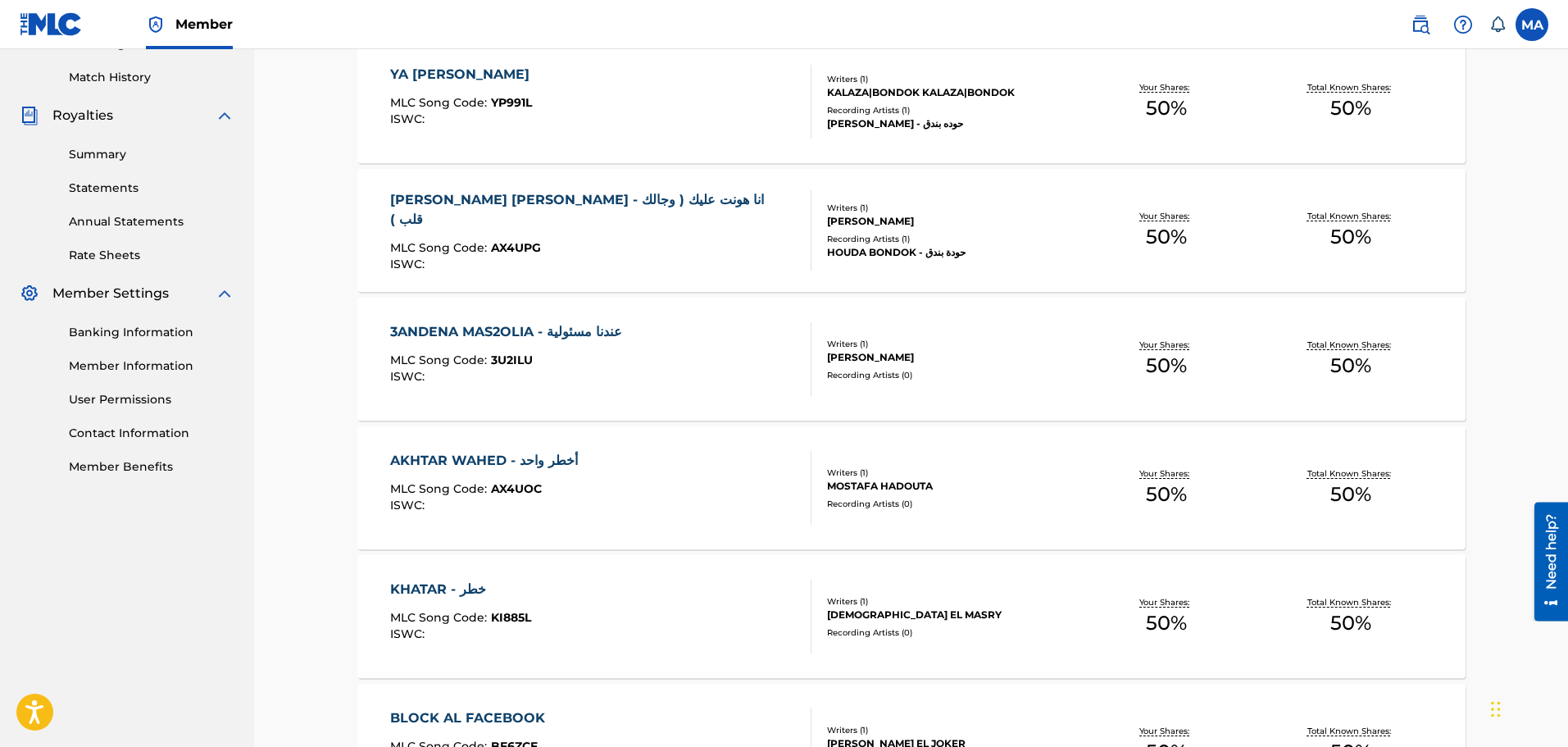
click at [523, 240] on span "AX4UPG" at bounding box center [516, 248] width 50 height 15
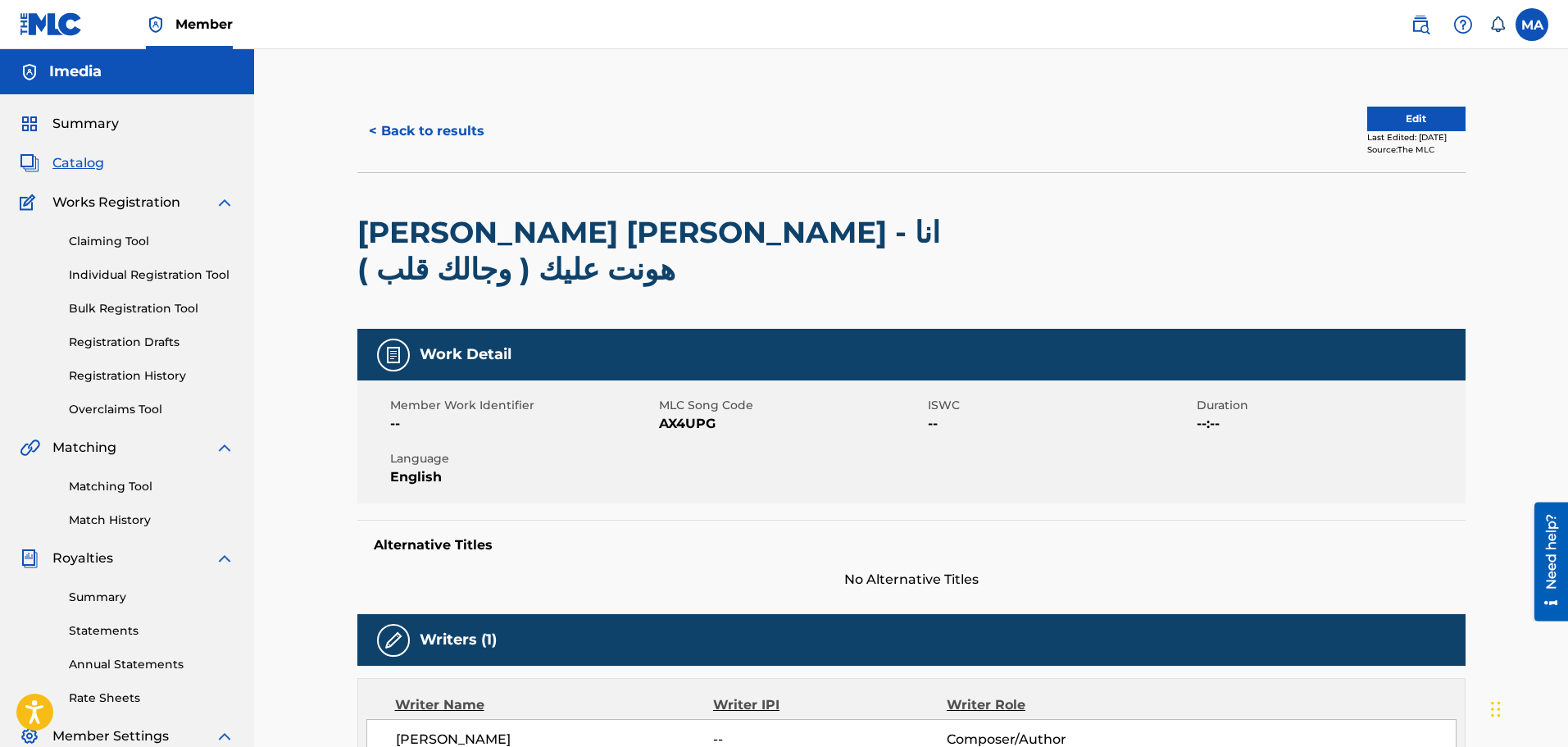
click at [688, 414] on span "AX4UPG" at bounding box center [791, 424] width 265 height 19
copy span "AX4UPG"
drag, startPoint x: 613, startPoint y: 234, endPoint x: 350, endPoint y: 243, distance: 263.2
click at [350, 243] on div "< Back to results Edit Last Edited: [DATE] Source: The MLC [PERSON_NAME] [PERSO…" at bounding box center [912, 663] width 1148 height 1148
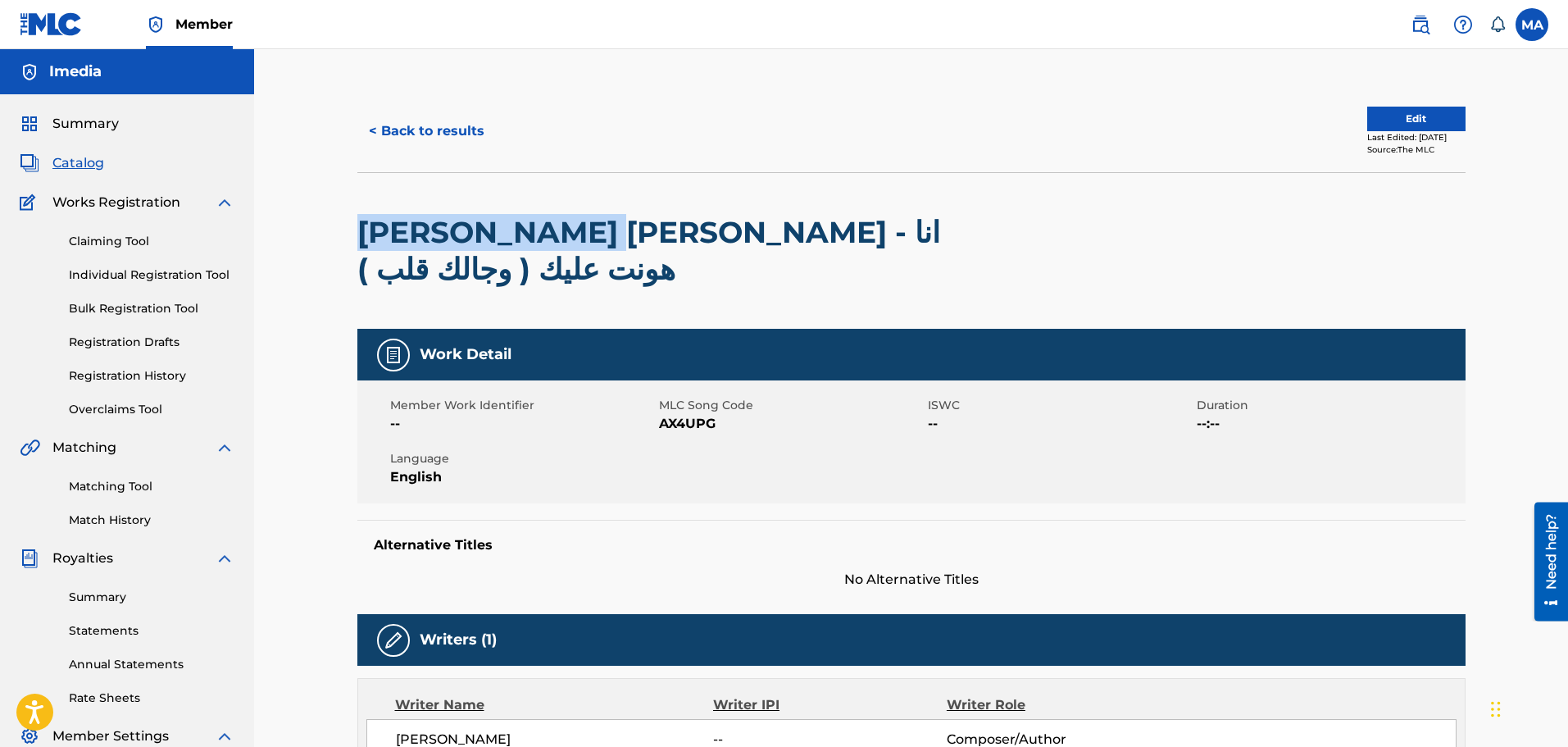
copy h2 "[PERSON_NAME] [PERSON_NAME]"
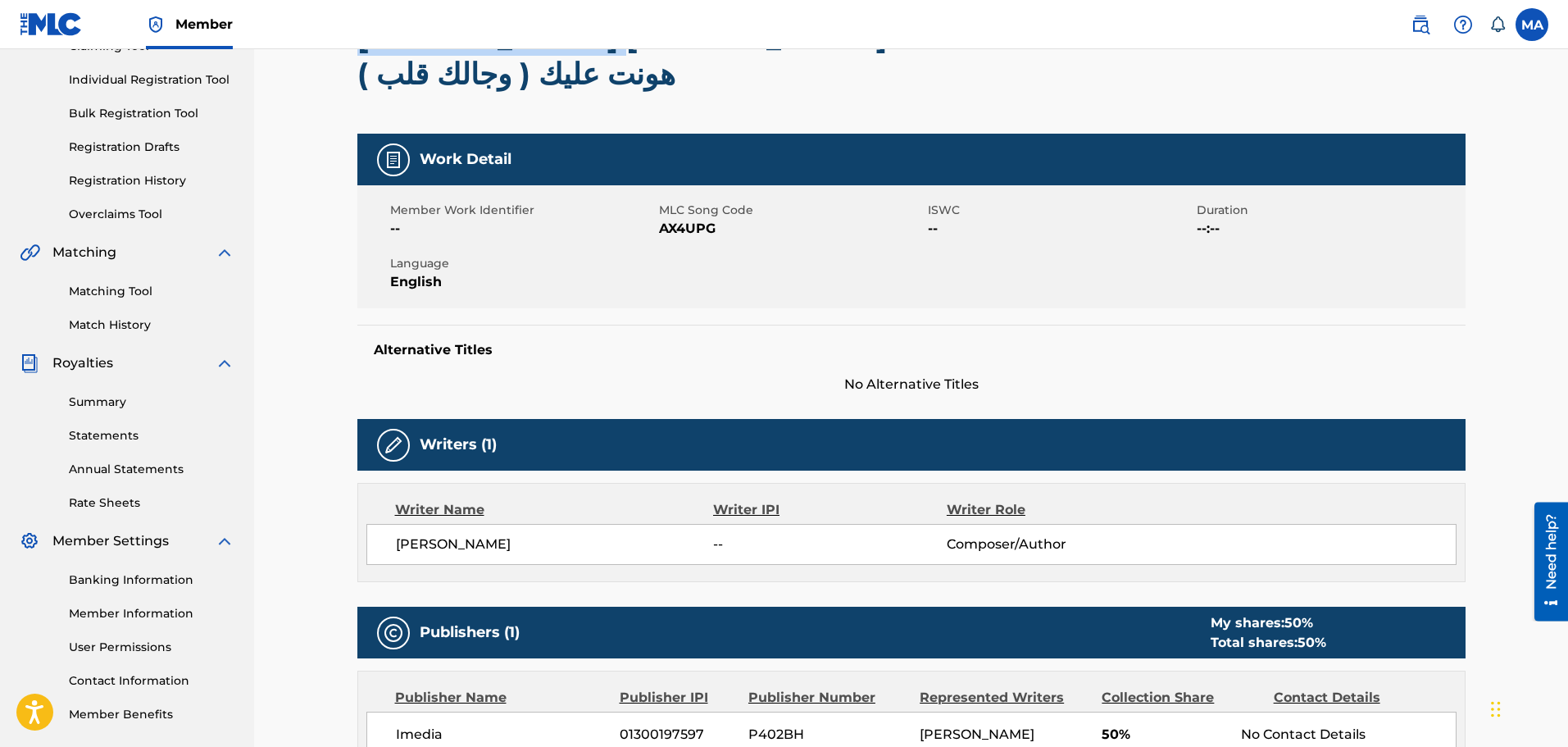
scroll to position [185, 0]
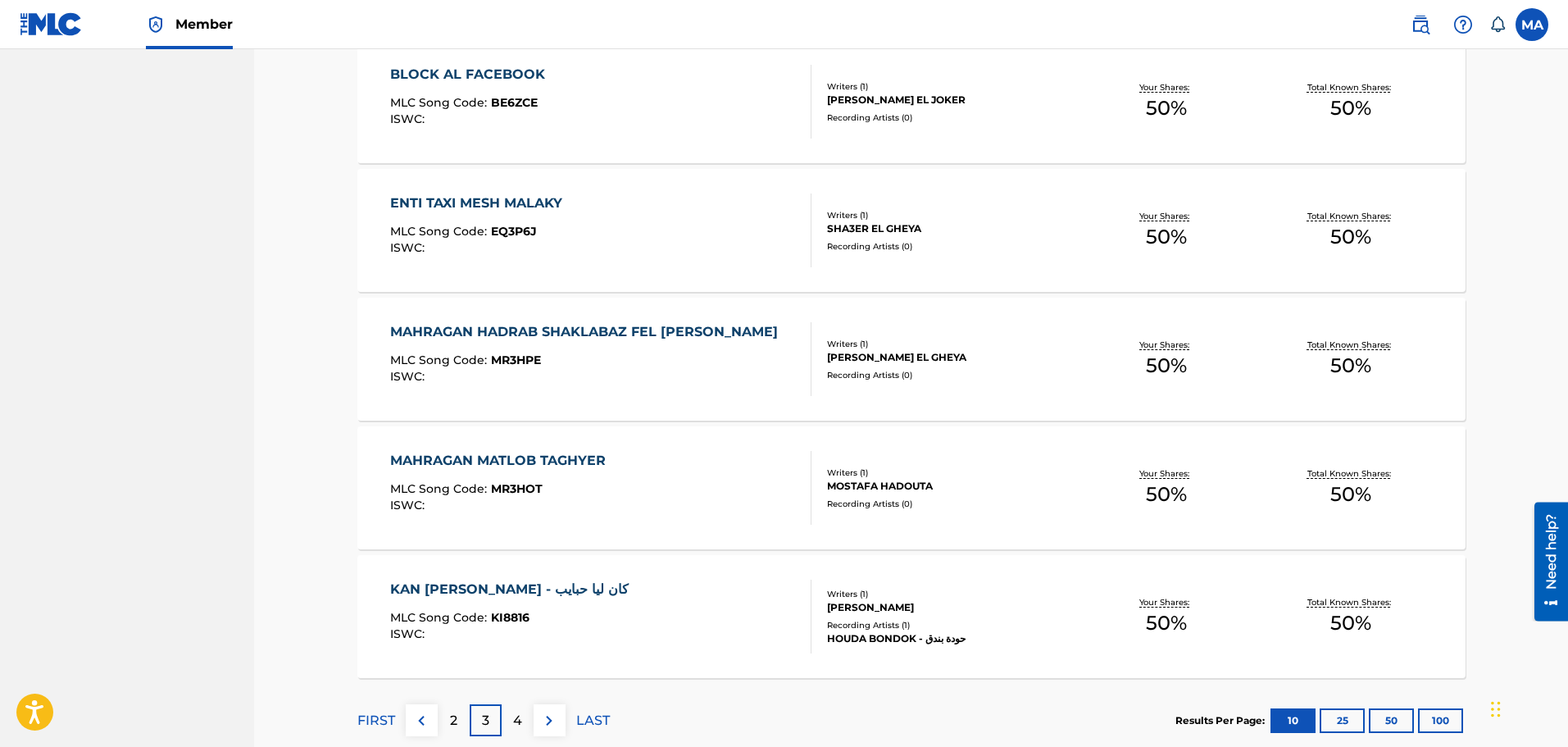
scroll to position [1149, 0]
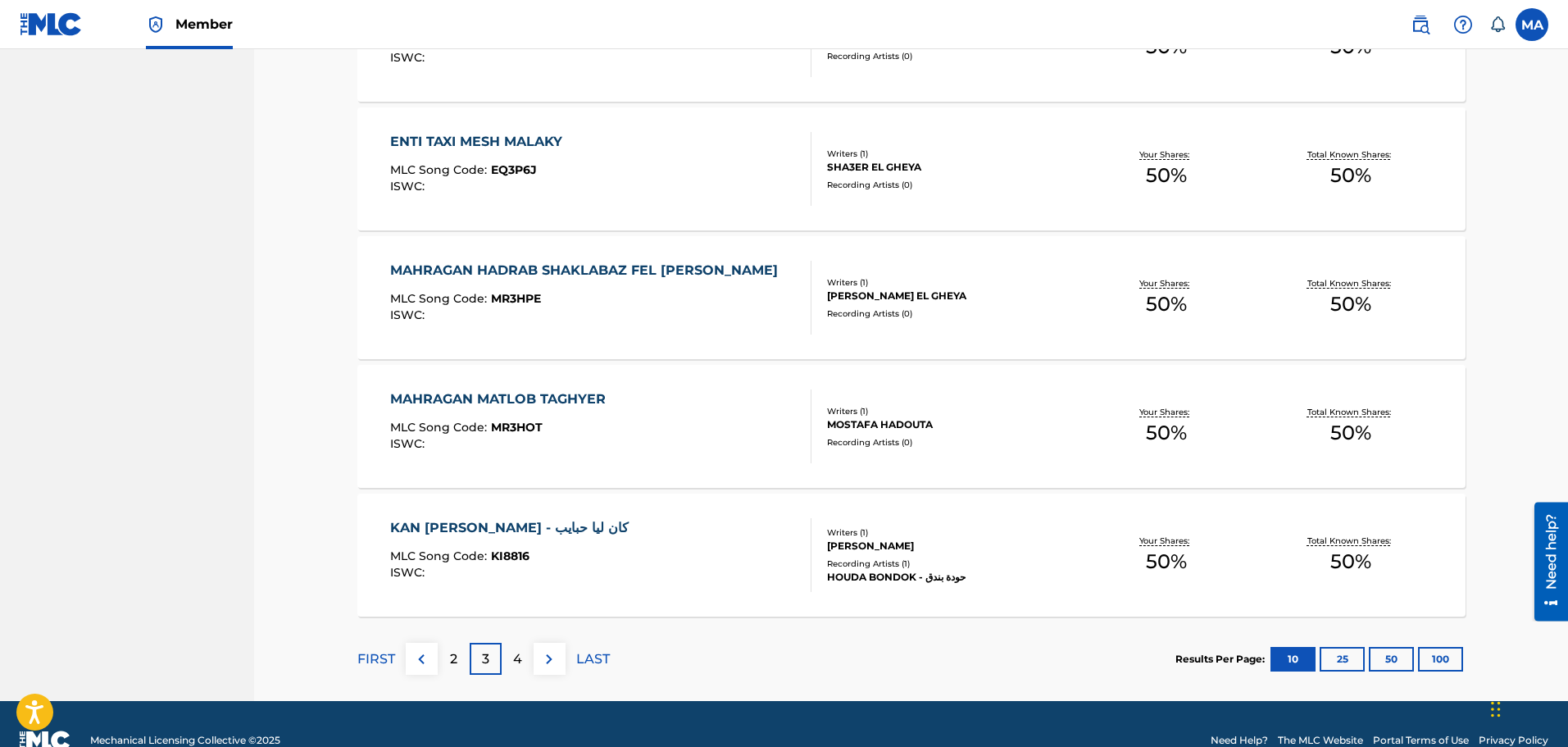
click at [450, 662] on p "2" at bounding box center [453, 660] width 7 height 19
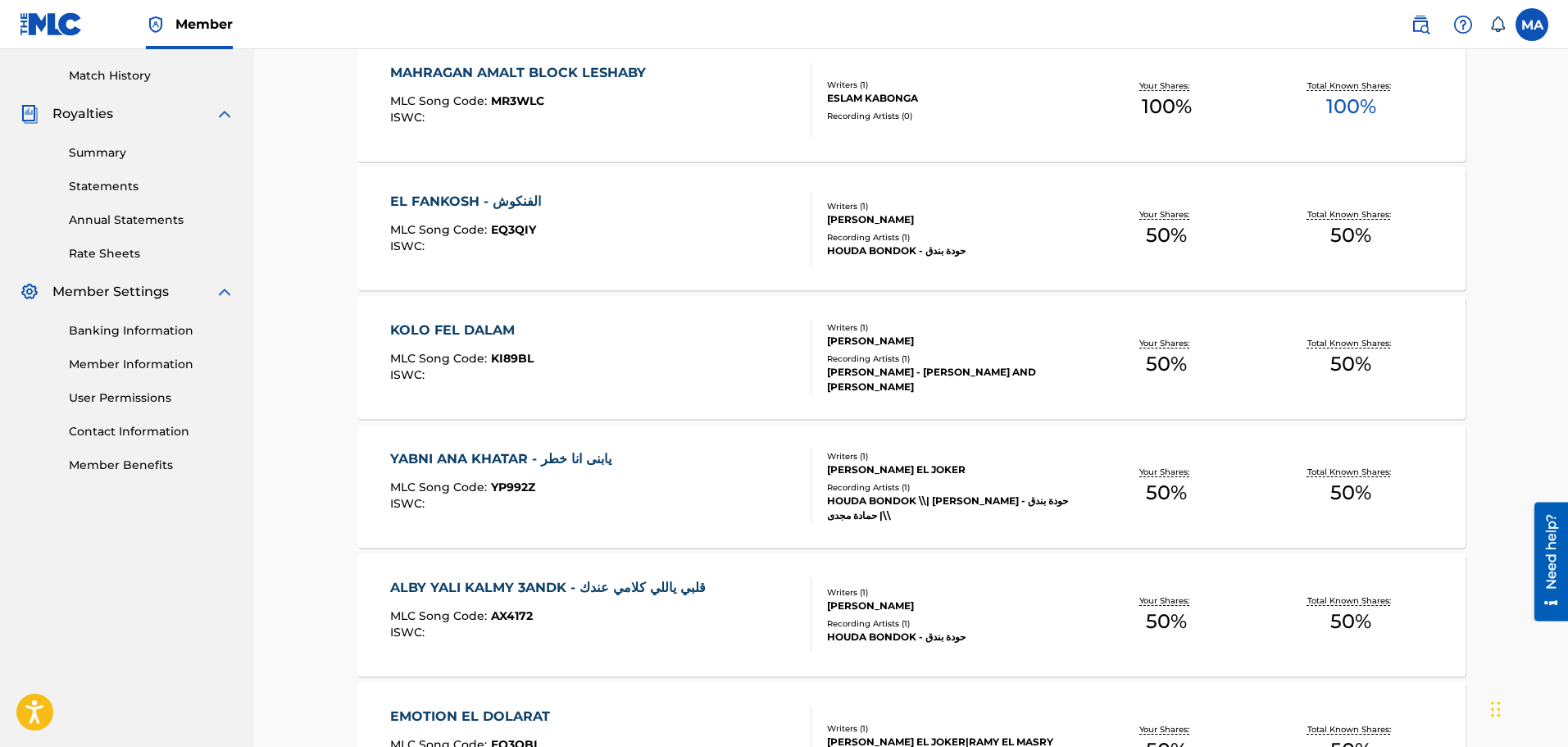
scroll to position [492, 0]
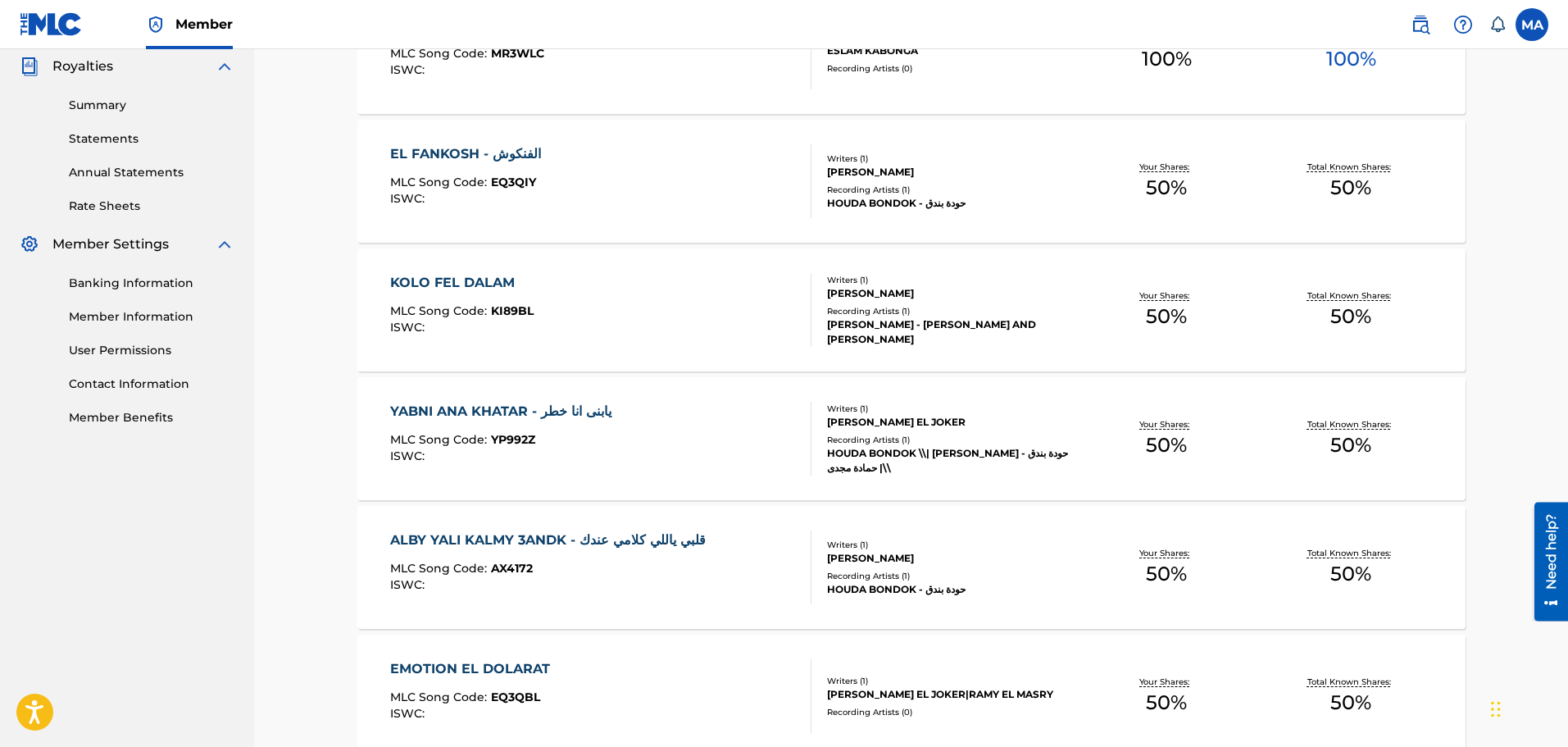
click at [741, 438] on div "YABNI [PERSON_NAME] - يابنى انا خطر MLC Song Code : YP992Z ISWC :" at bounding box center [600, 439] width 422 height 74
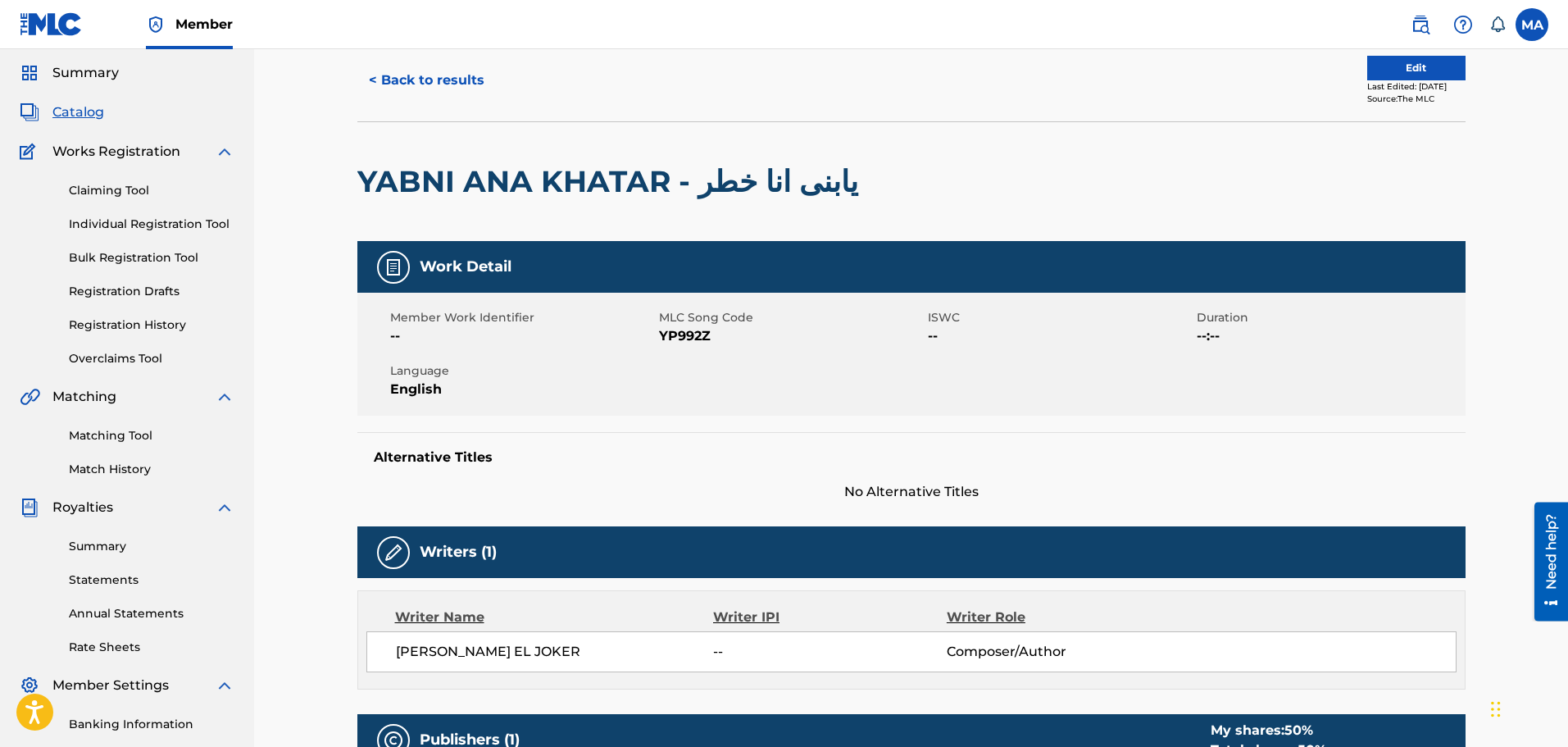
scroll to position [19, 0]
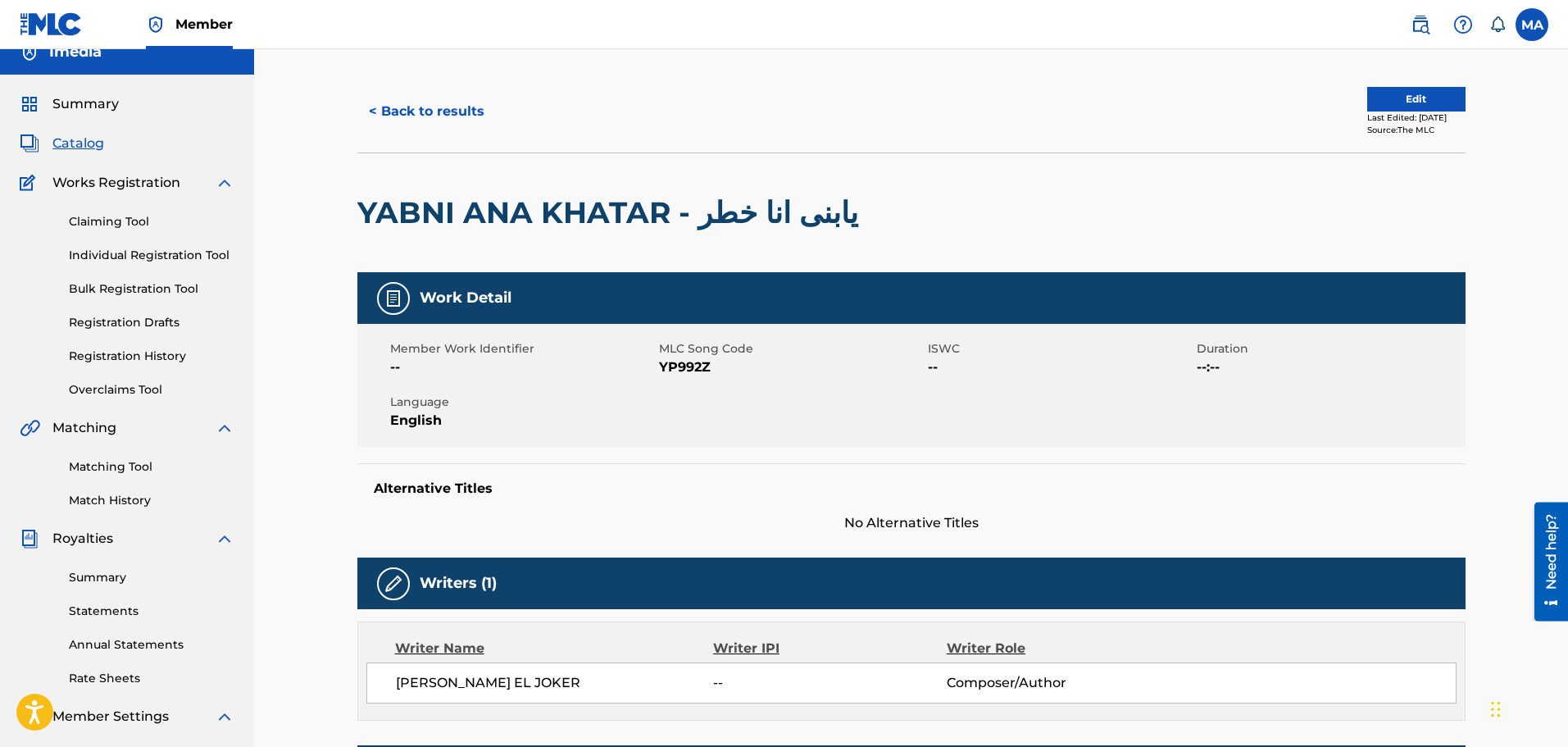
click at [382, 101] on button "< Back to results" at bounding box center [426, 111] width 138 height 41
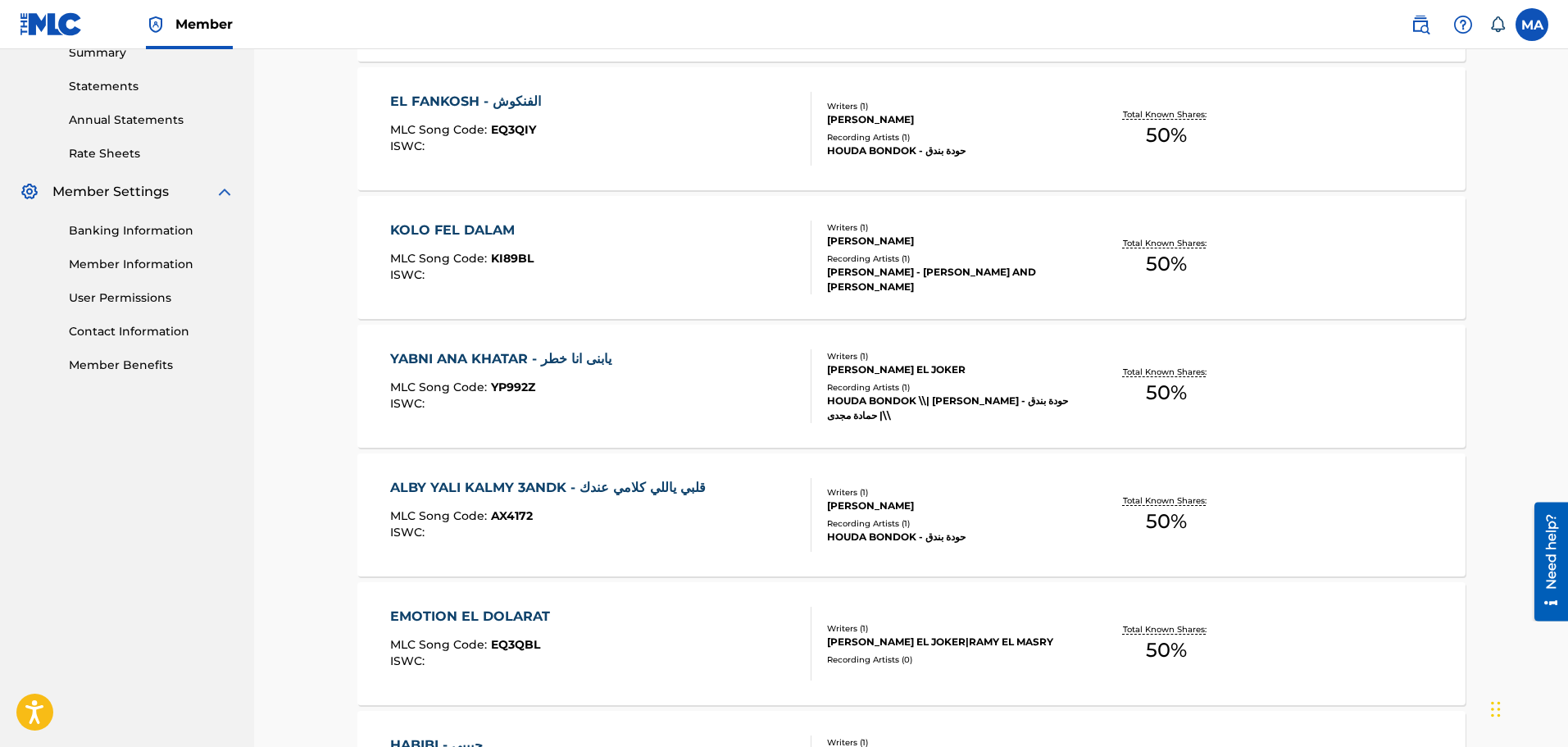
scroll to position [574, 0]
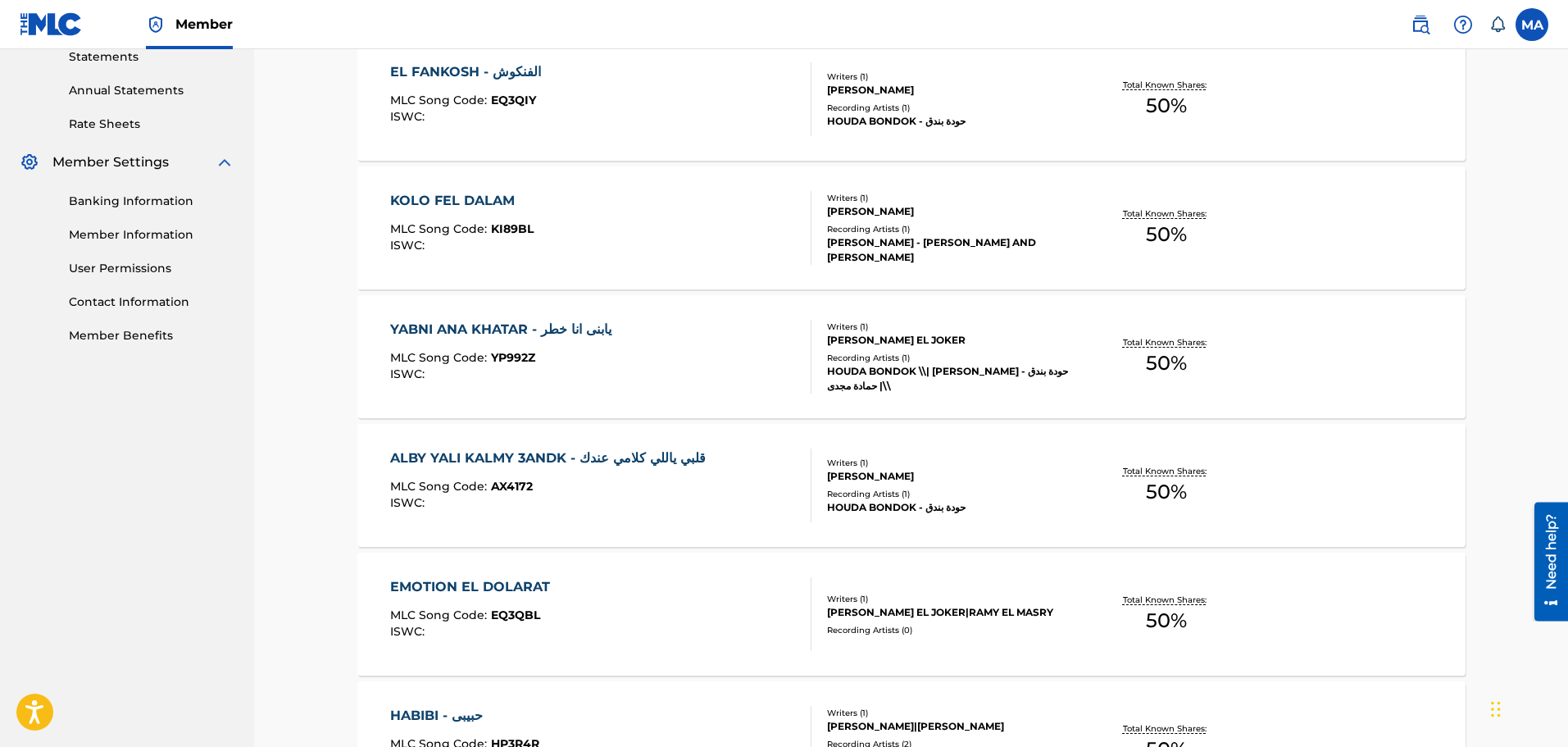
click at [637, 453] on div "ALBY YALI KALMY 3ANDK - قلبي ياللي كلامي عندك" at bounding box center [552, 458] width 324 height 19
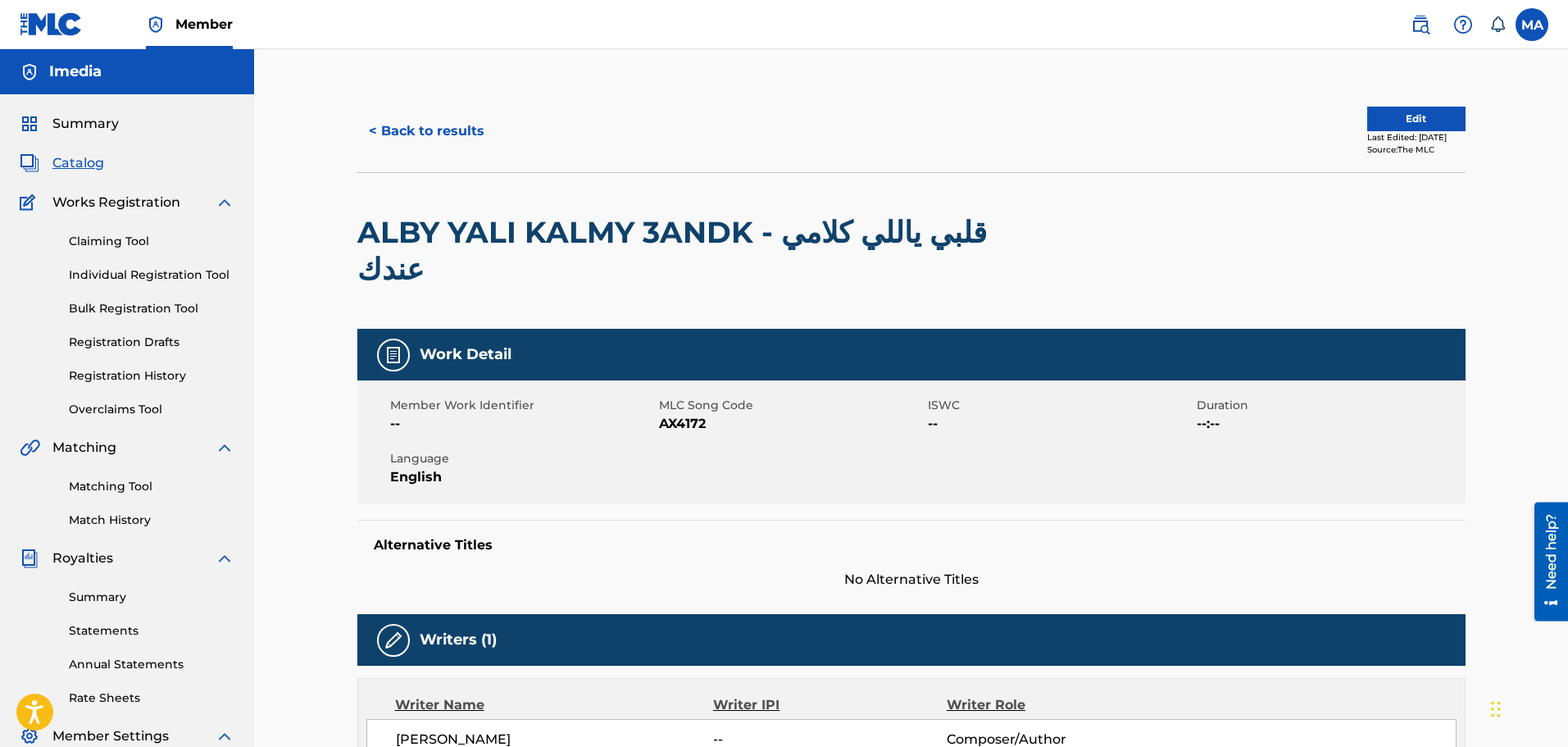
click at [414, 124] on button "< Back to results" at bounding box center [426, 131] width 138 height 41
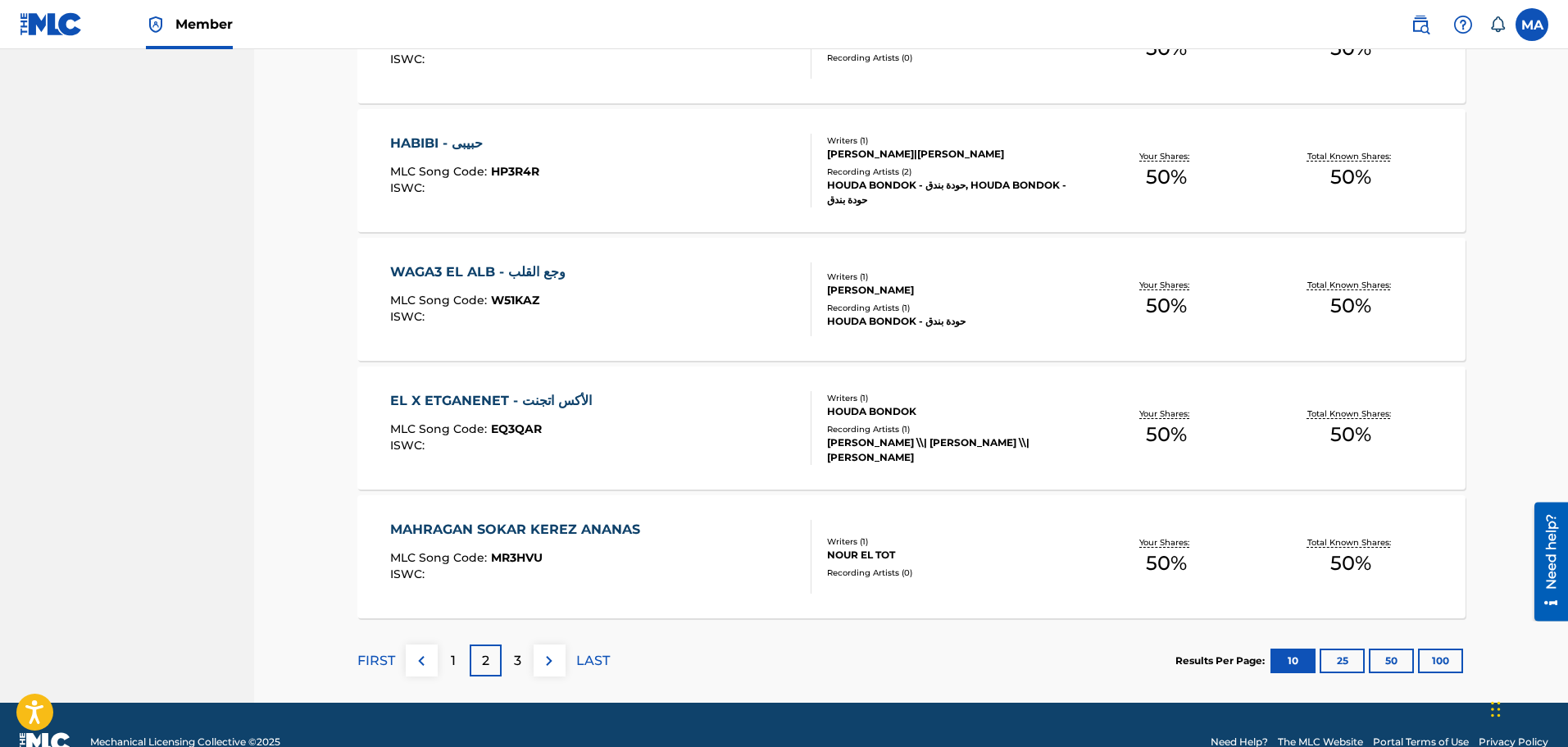
scroll to position [1149, 0]
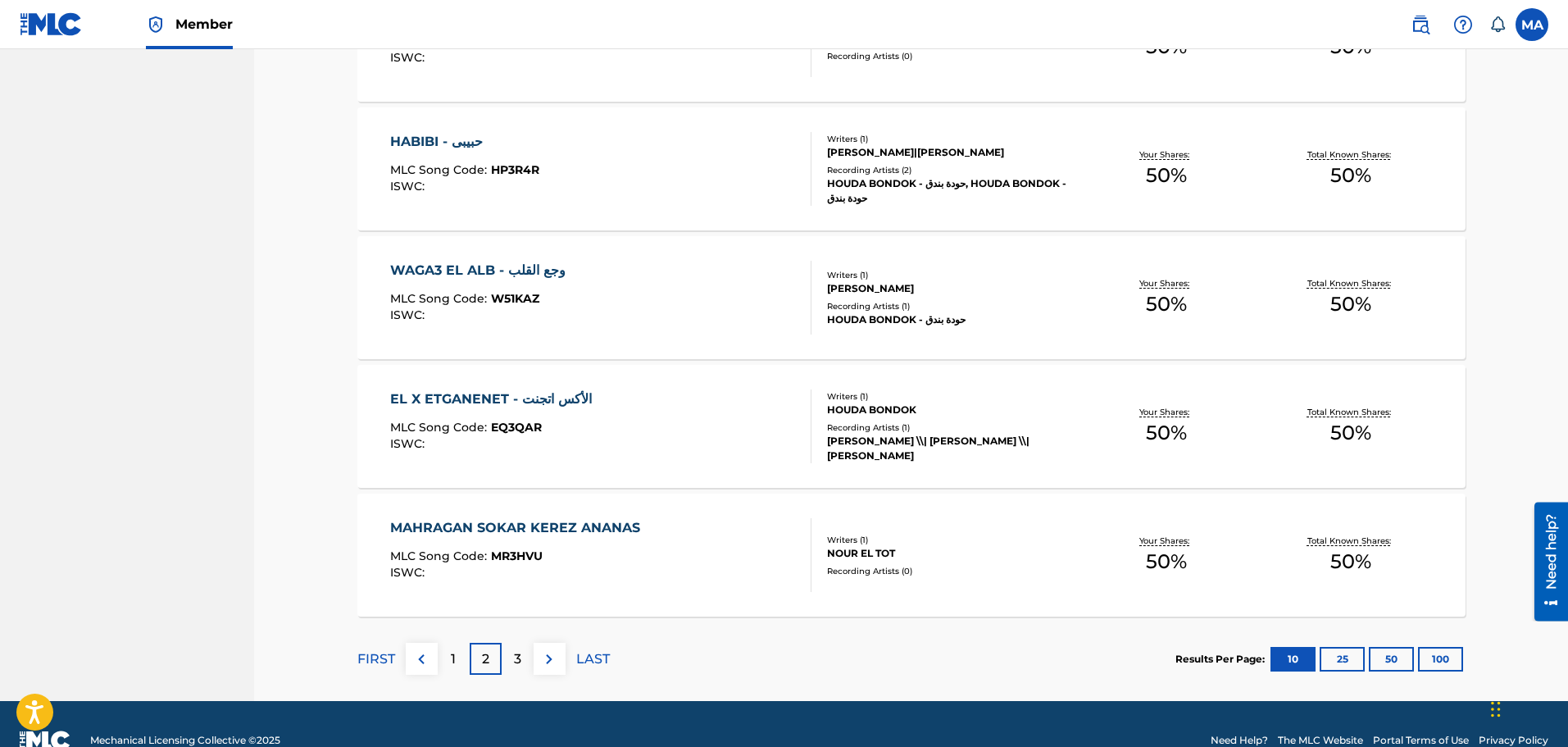
click at [526, 662] on div "3" at bounding box center [518, 659] width 32 height 32
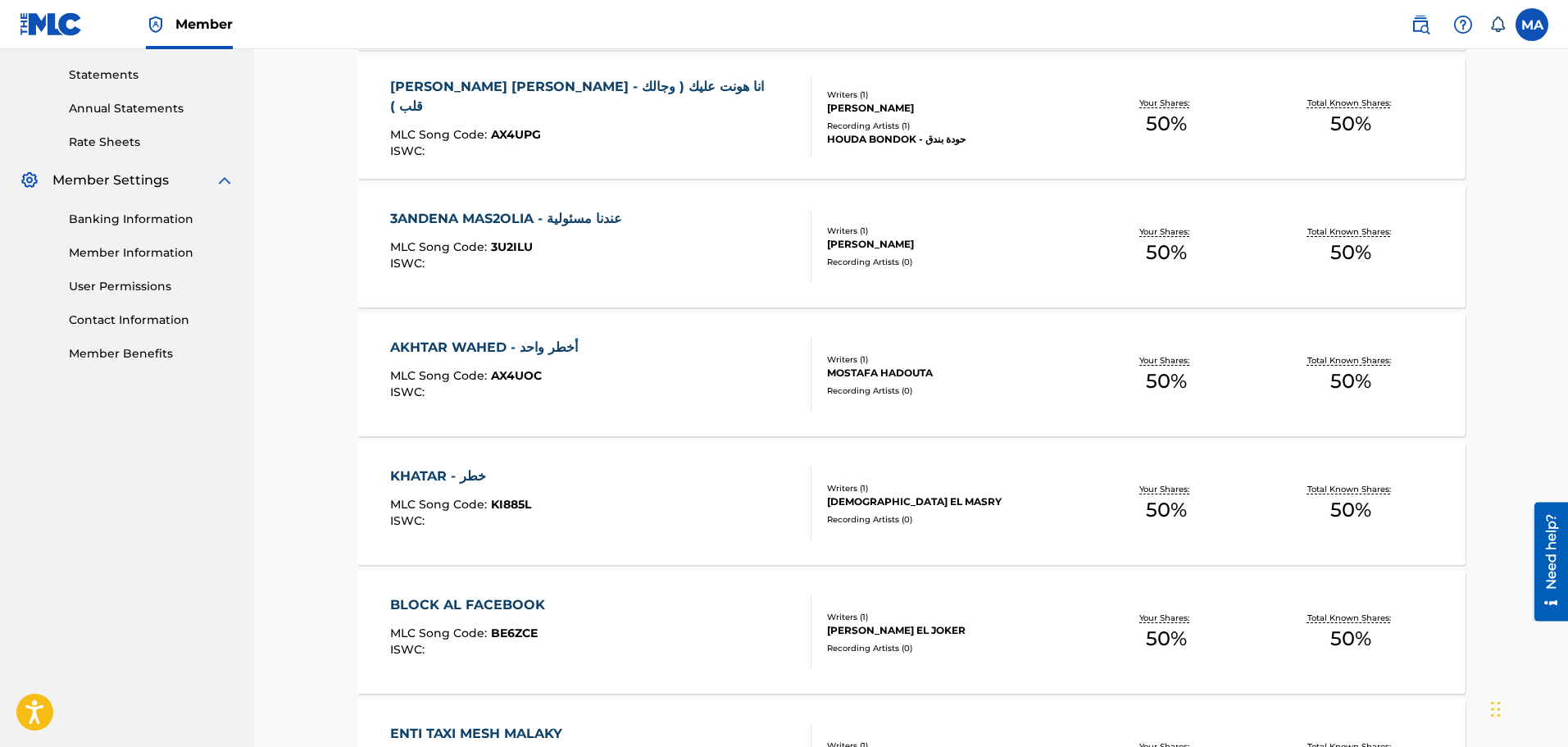
scroll to position [492, 0]
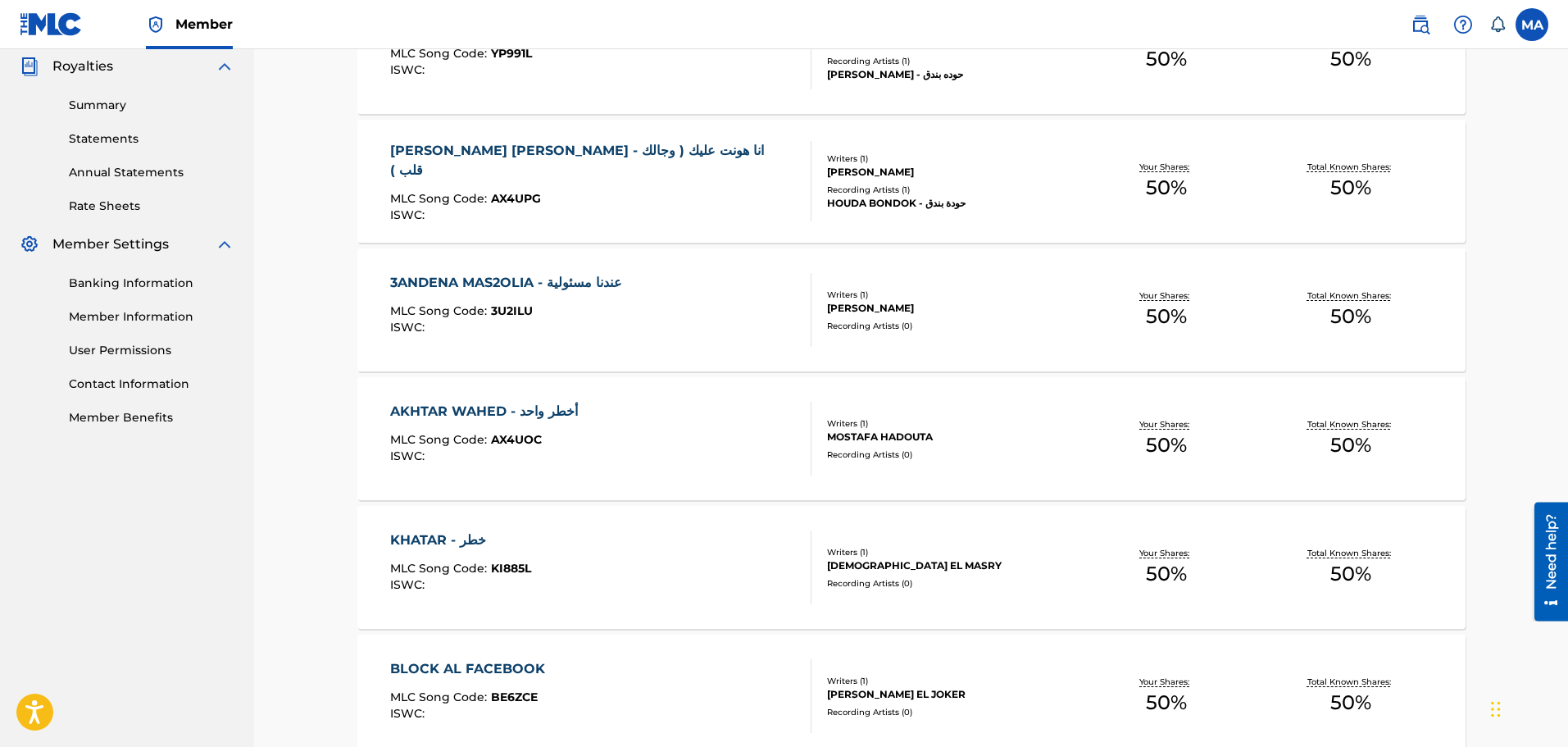
click at [622, 556] on div "KHATAR - خطر MLC Song Code : KI885L ISWC :" at bounding box center [600, 568] width 422 height 74
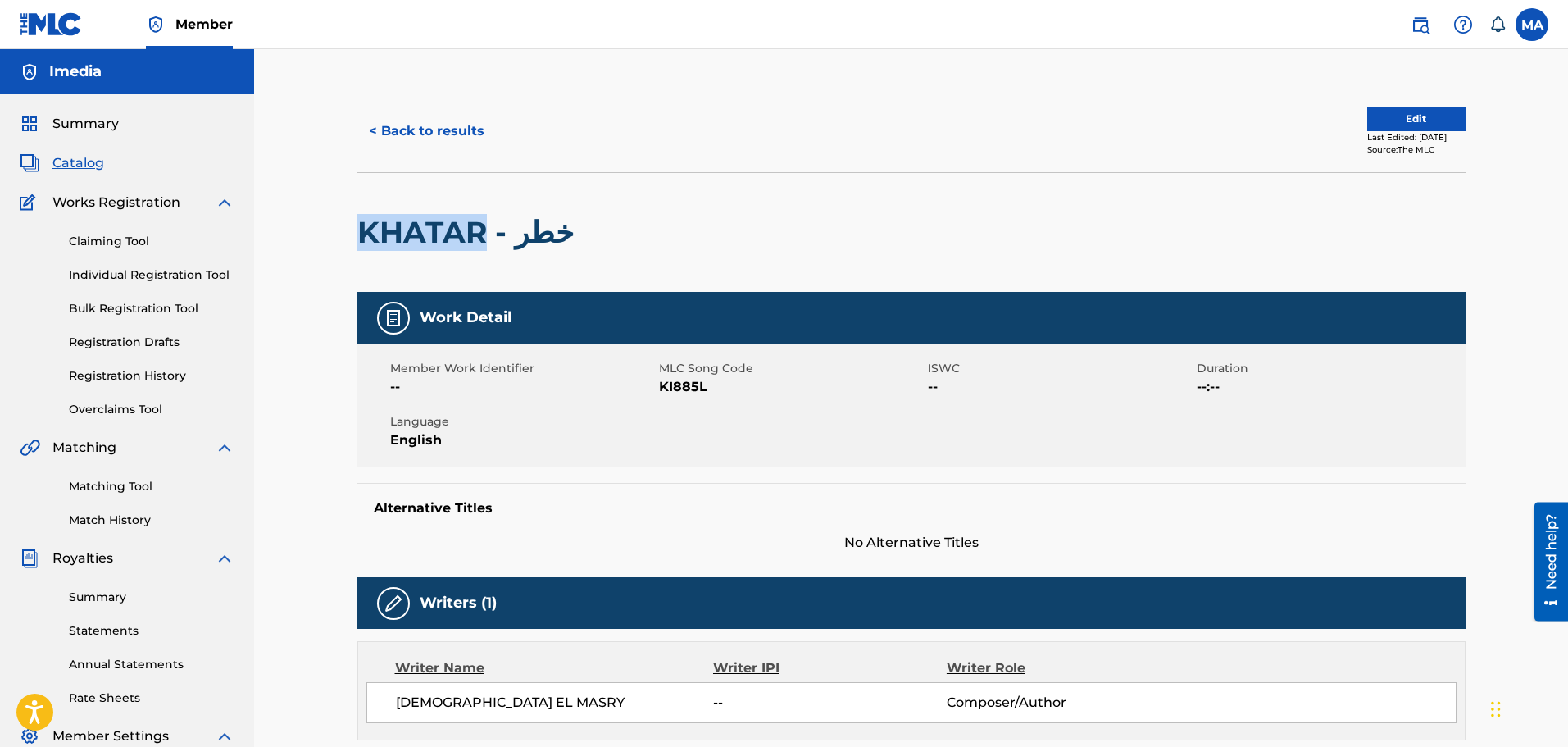
drag, startPoint x: 489, startPoint y: 229, endPoint x: 311, endPoint y: 229, distance: 178.0
click at [311, 229] on div "< Back to results Edit Last Edited: [DATE] Source: The MLC KHATAR - خطر Work De…" at bounding box center [911, 598] width 1314 height 1098
drag, startPoint x: 380, startPoint y: 226, endPoint x: 638, endPoint y: 226, distance: 258.0
click at [638, 226] on div at bounding box center [710, 232] width 255 height 119
click at [537, 232] on h2 "KHATAR - خطر" at bounding box center [469, 233] width 225 height 37
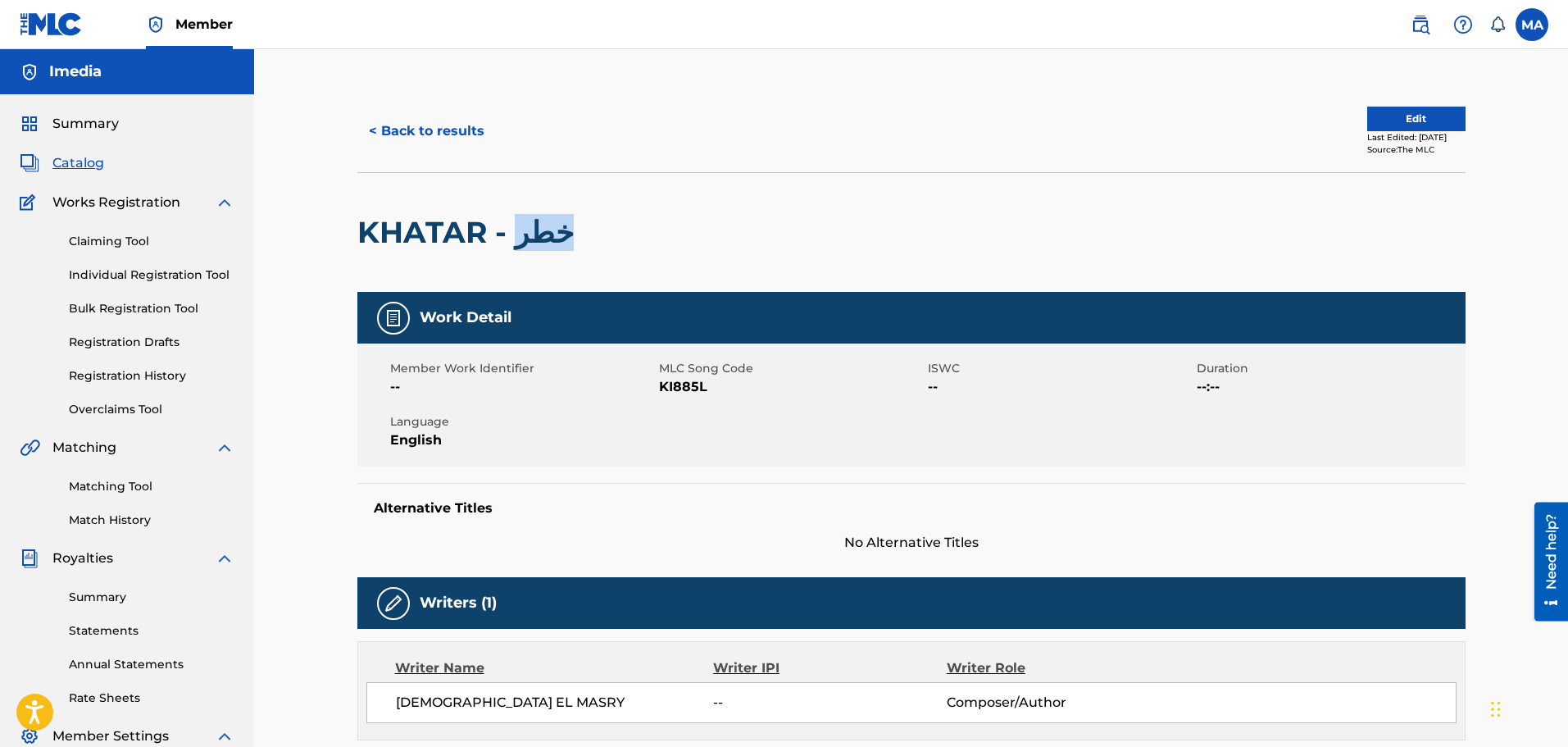
click at [537, 232] on h2 "KHATAR - خطر" at bounding box center [469, 233] width 225 height 37
copy h2 "خطر"
click at [677, 381] on span "KI885L" at bounding box center [791, 387] width 265 height 19
click at [676, 381] on span "KI885L" at bounding box center [791, 387] width 265 height 19
copy span "KI885L"
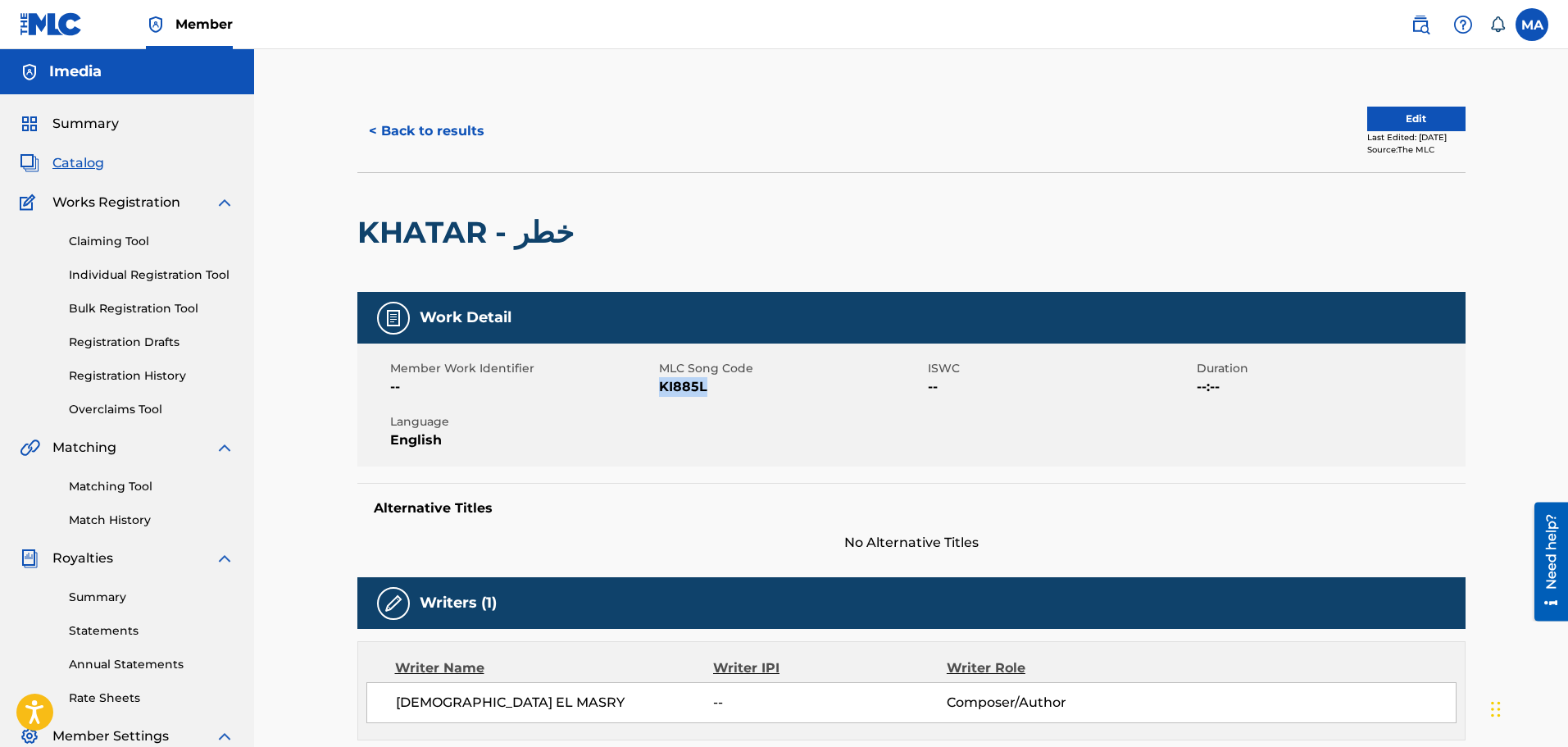
click at [395, 126] on button "< Back to results" at bounding box center [426, 131] width 138 height 41
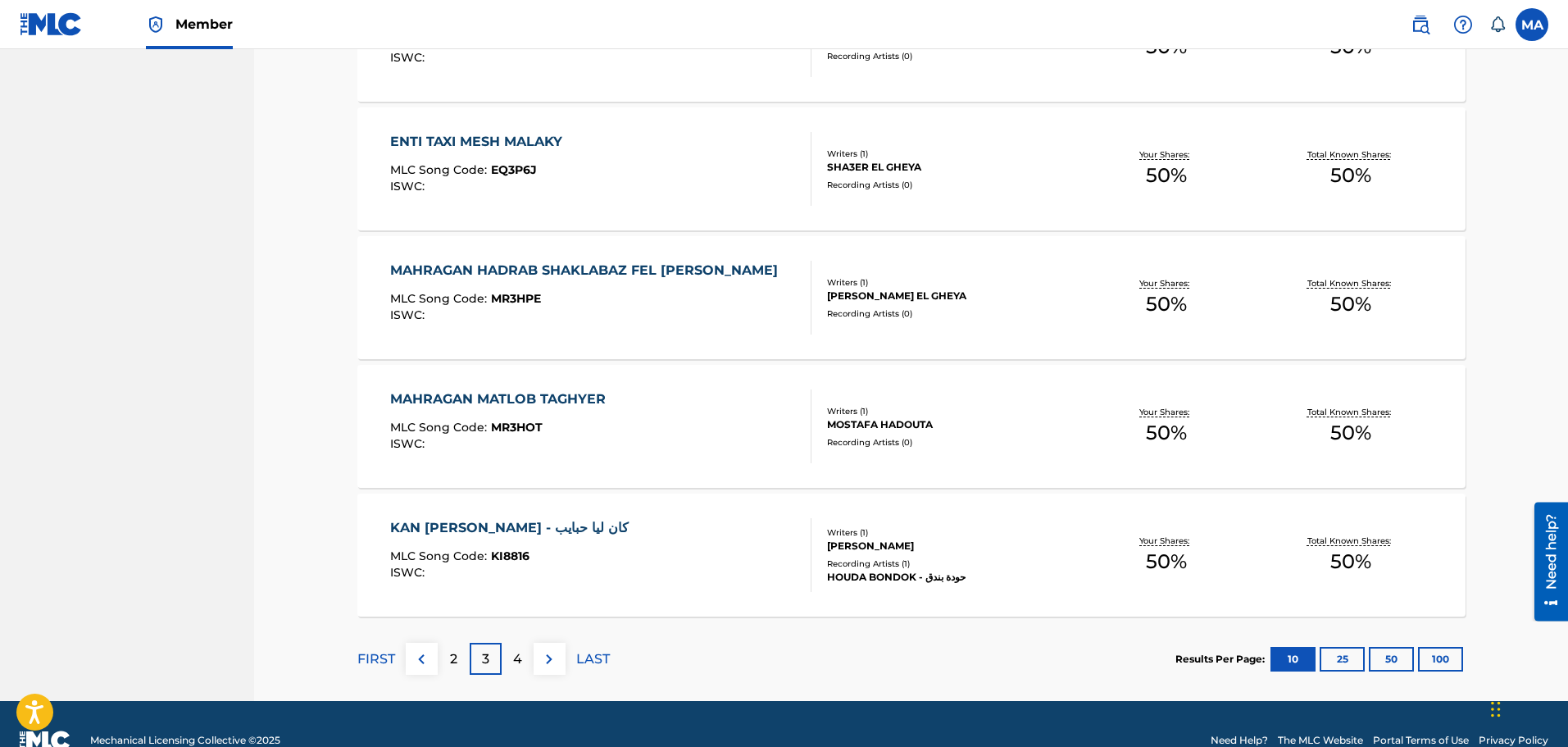
scroll to position [1181, 0]
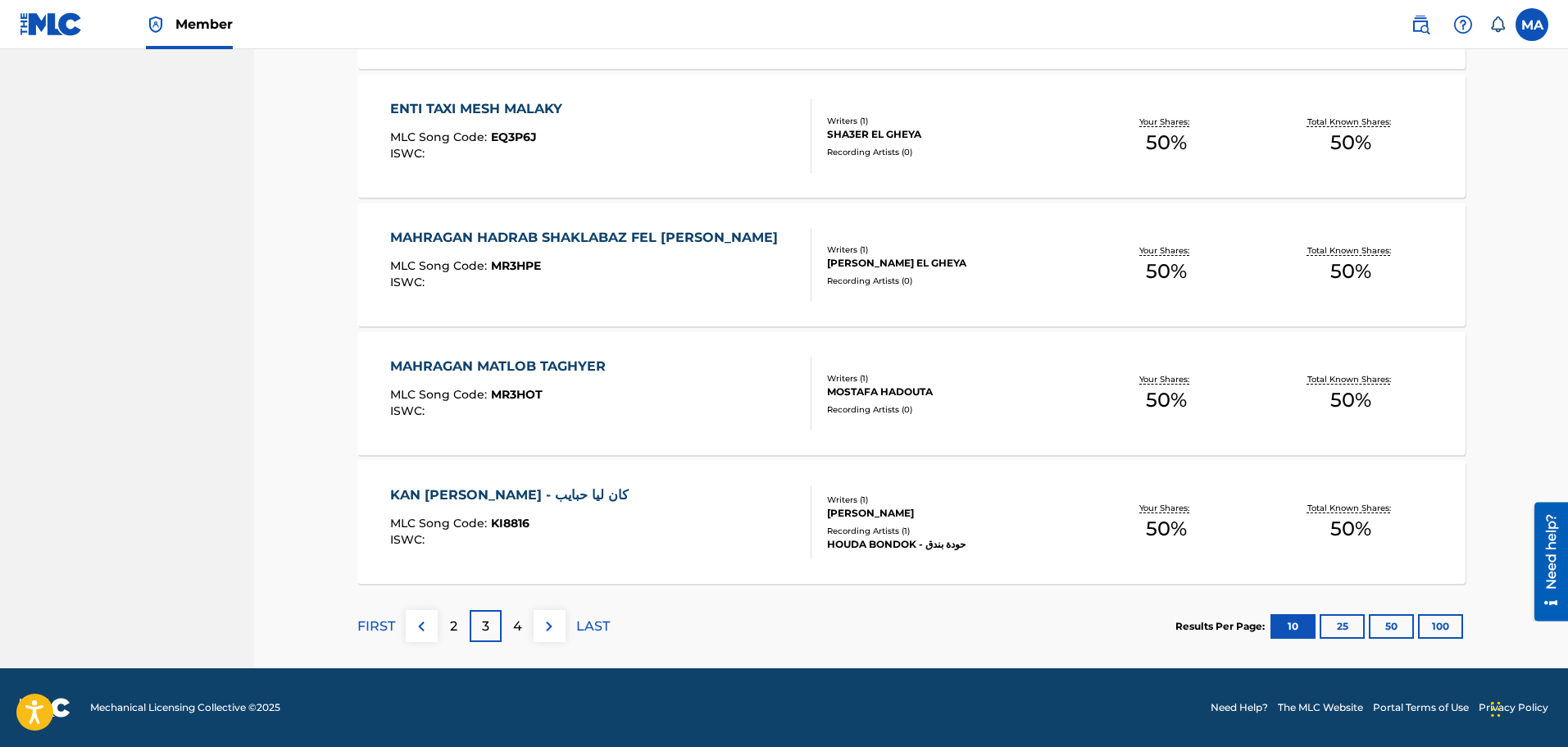
click at [512, 631] on div "4" at bounding box center [518, 626] width 32 height 32
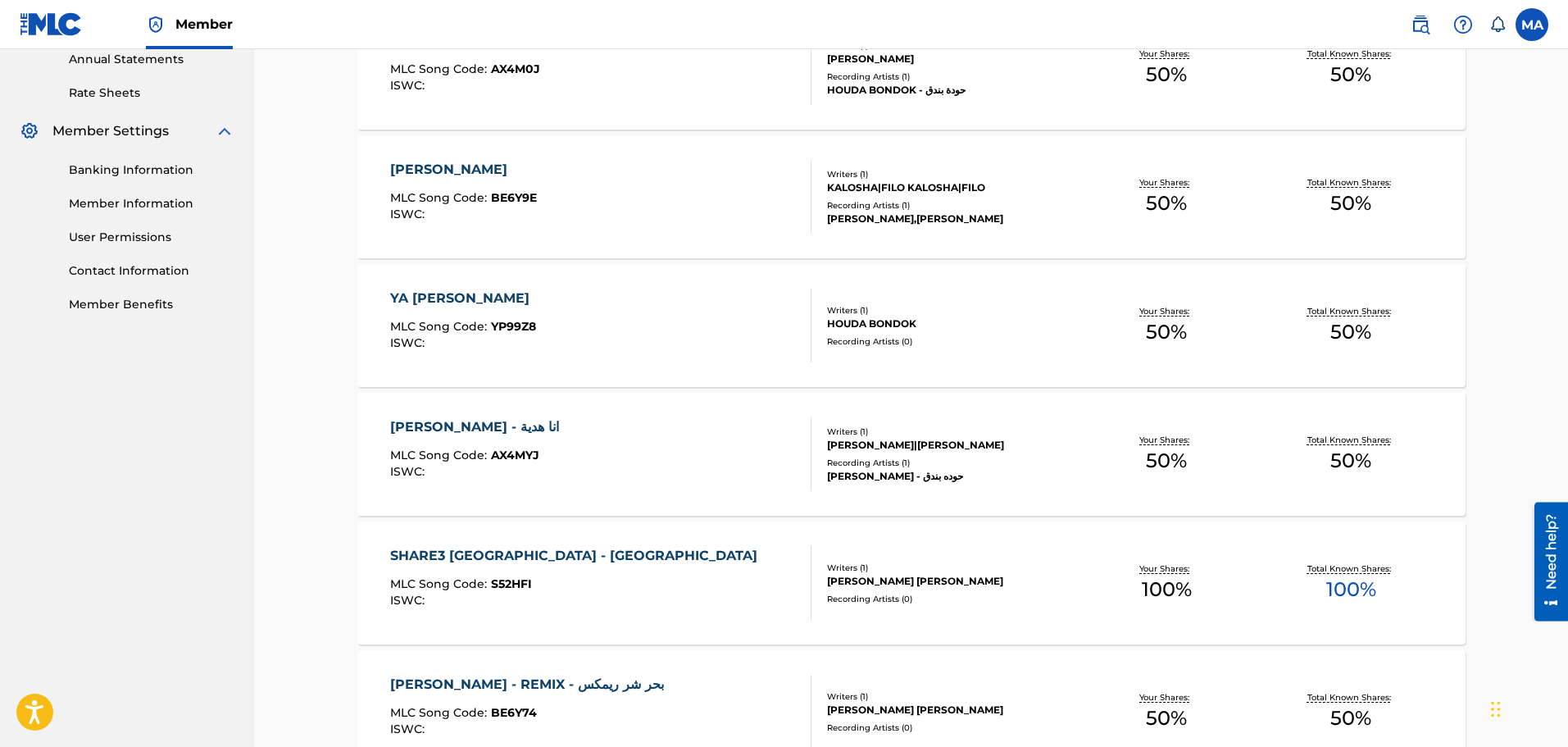
scroll to position [607, 0]
click at [604, 430] on div "[PERSON_NAME] - انا هدية MLC Song Code : AX4MYJ ISWC :" at bounding box center [600, 453] width 422 height 74
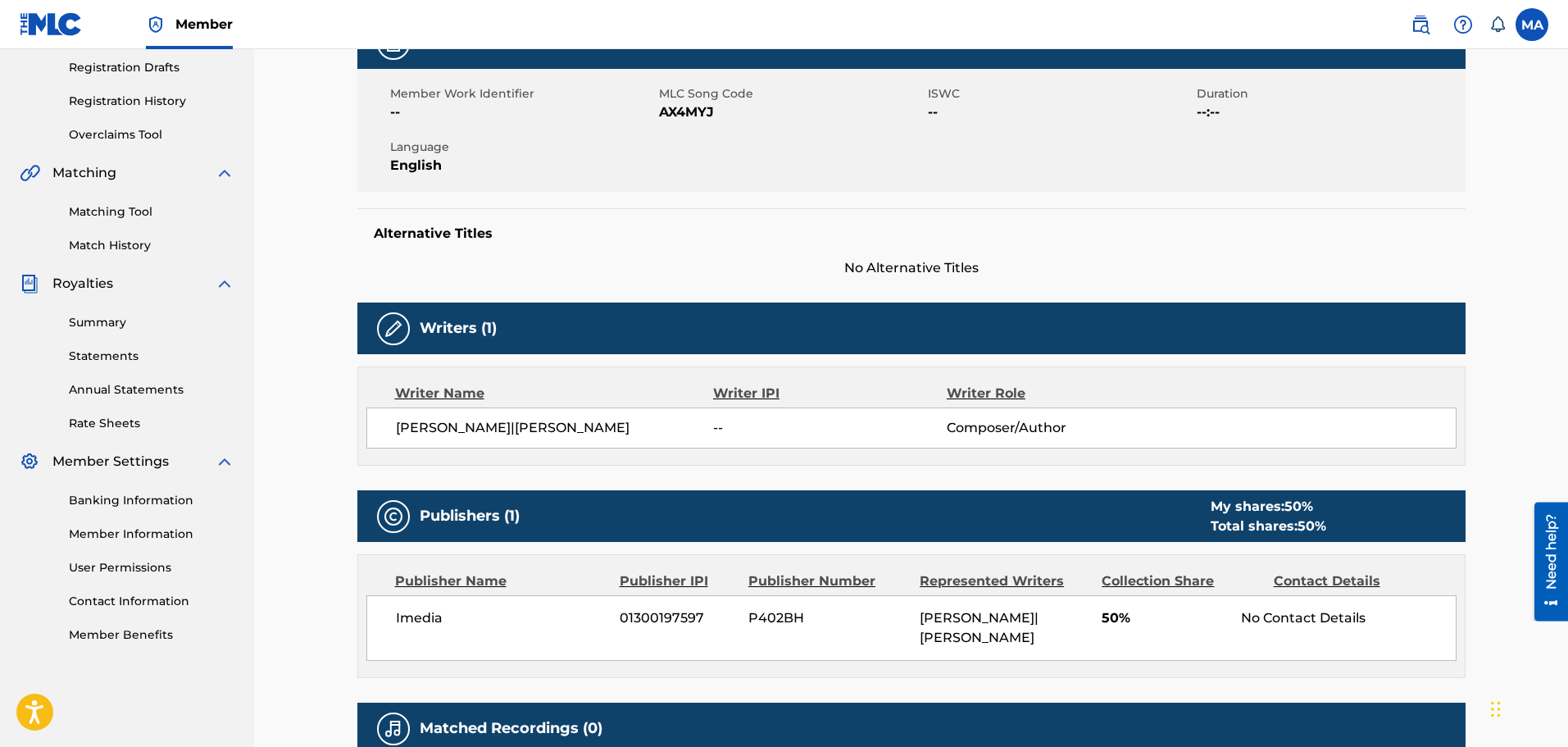
scroll to position [492, 0]
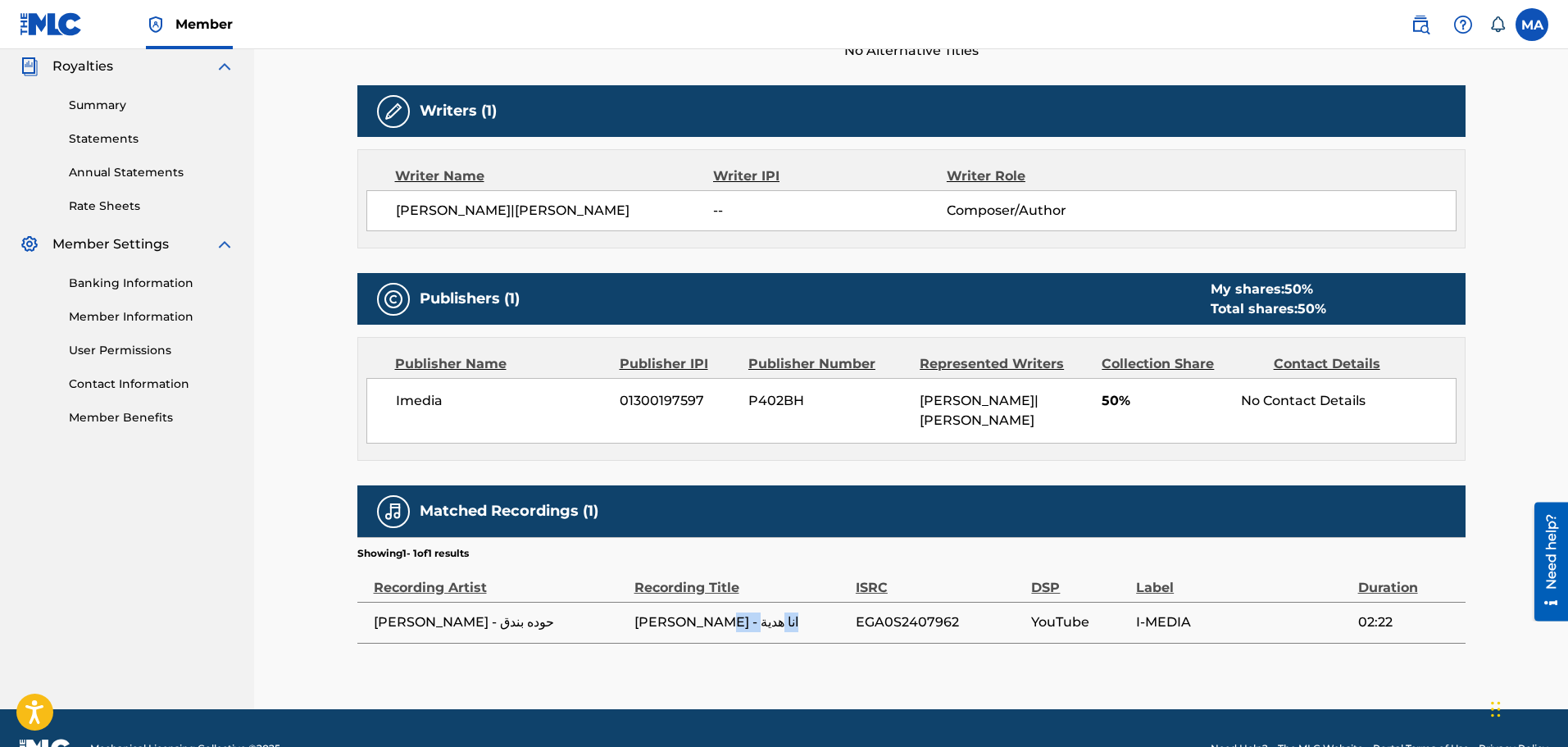
drag, startPoint x: 724, startPoint y: 625, endPoint x: 765, endPoint y: 620, distance: 41.3
click at [765, 620] on span "[PERSON_NAME] - انا هدية" at bounding box center [741, 623] width 213 height 19
copy span "انا هدية"
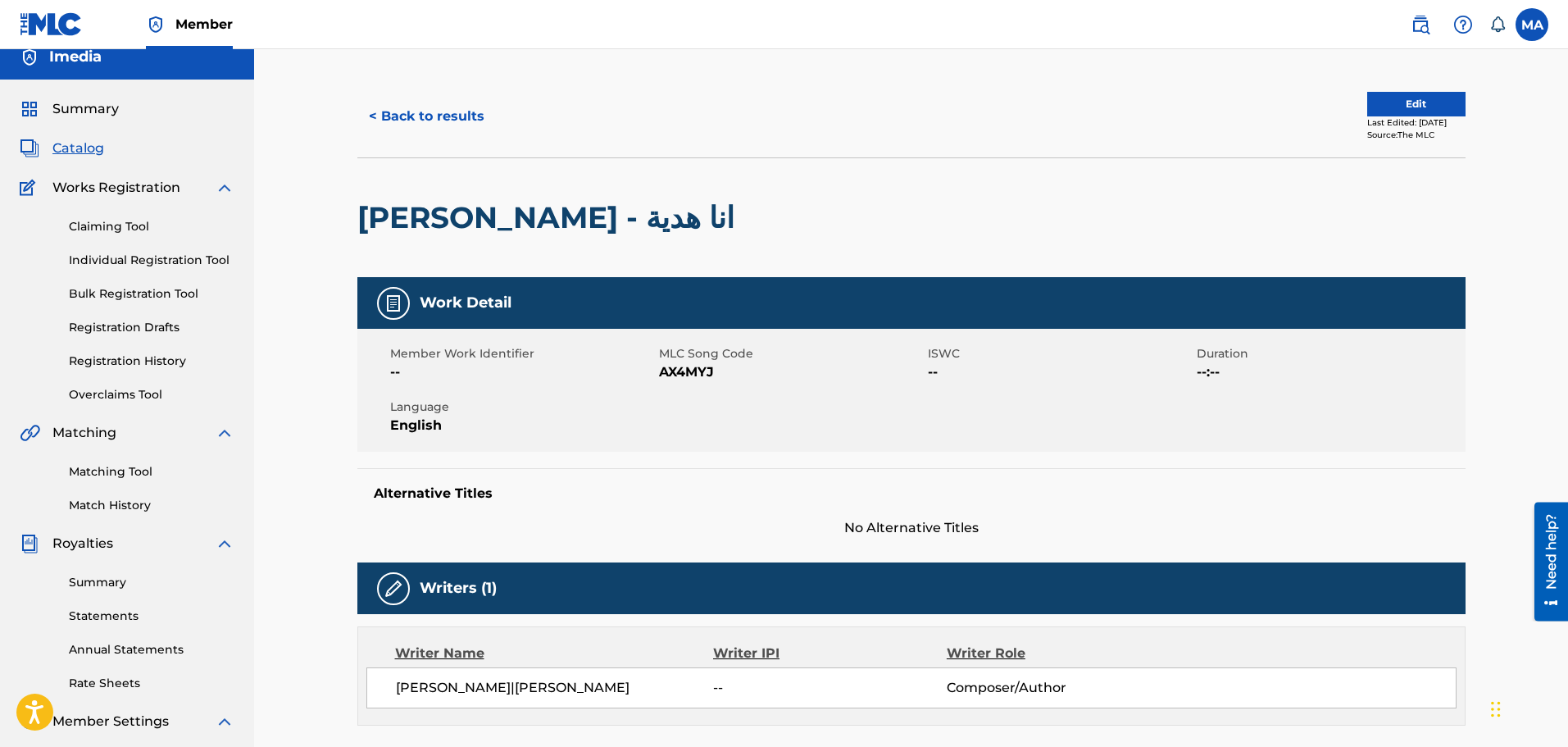
scroll to position [0, 0]
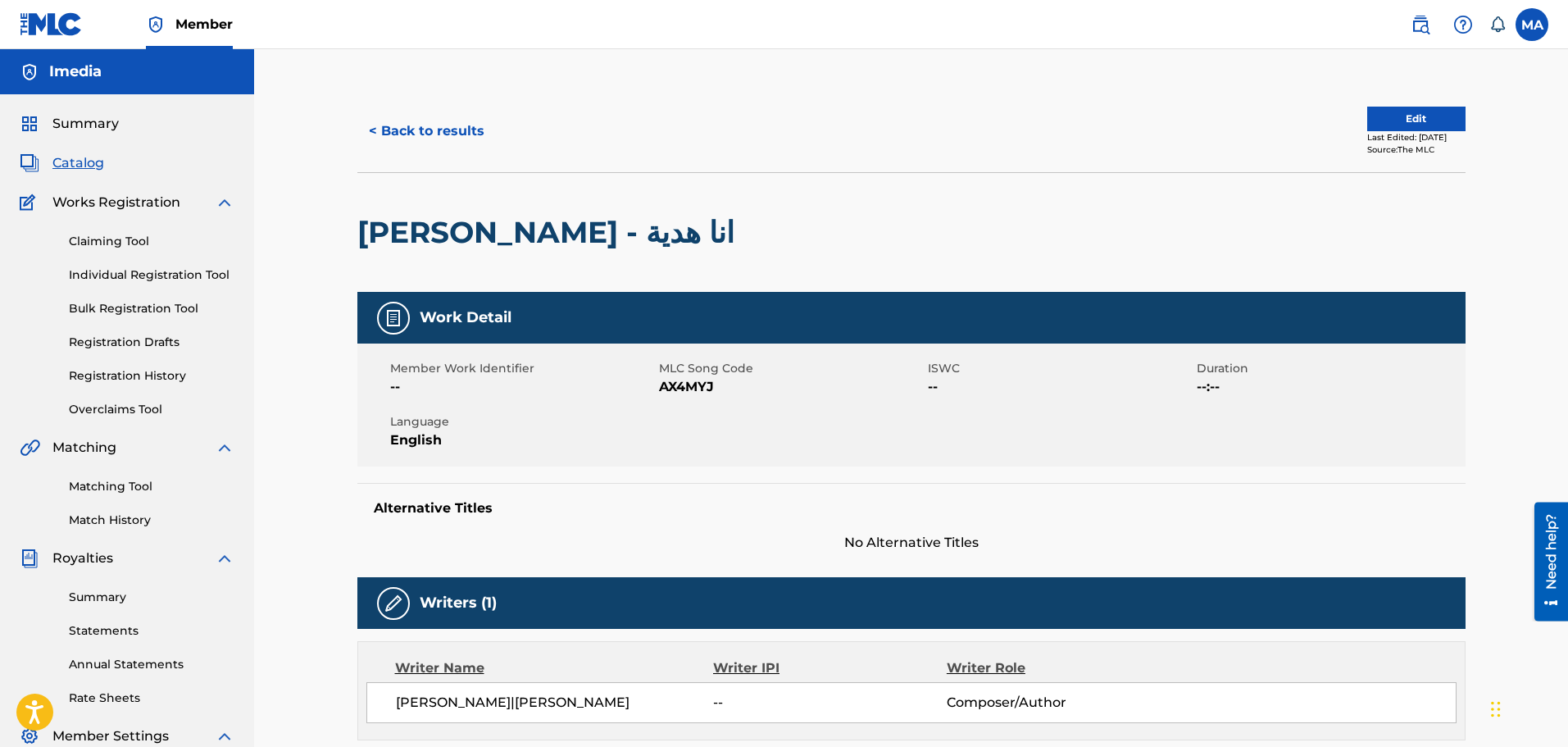
click at [697, 381] on span "AX4MYJ" at bounding box center [791, 387] width 265 height 19
click at [595, 229] on h2 "[PERSON_NAME] - انا هدية" at bounding box center [550, 233] width 386 height 37
click at [743, 234] on div at bounding box center [871, 232] width 255 height 119
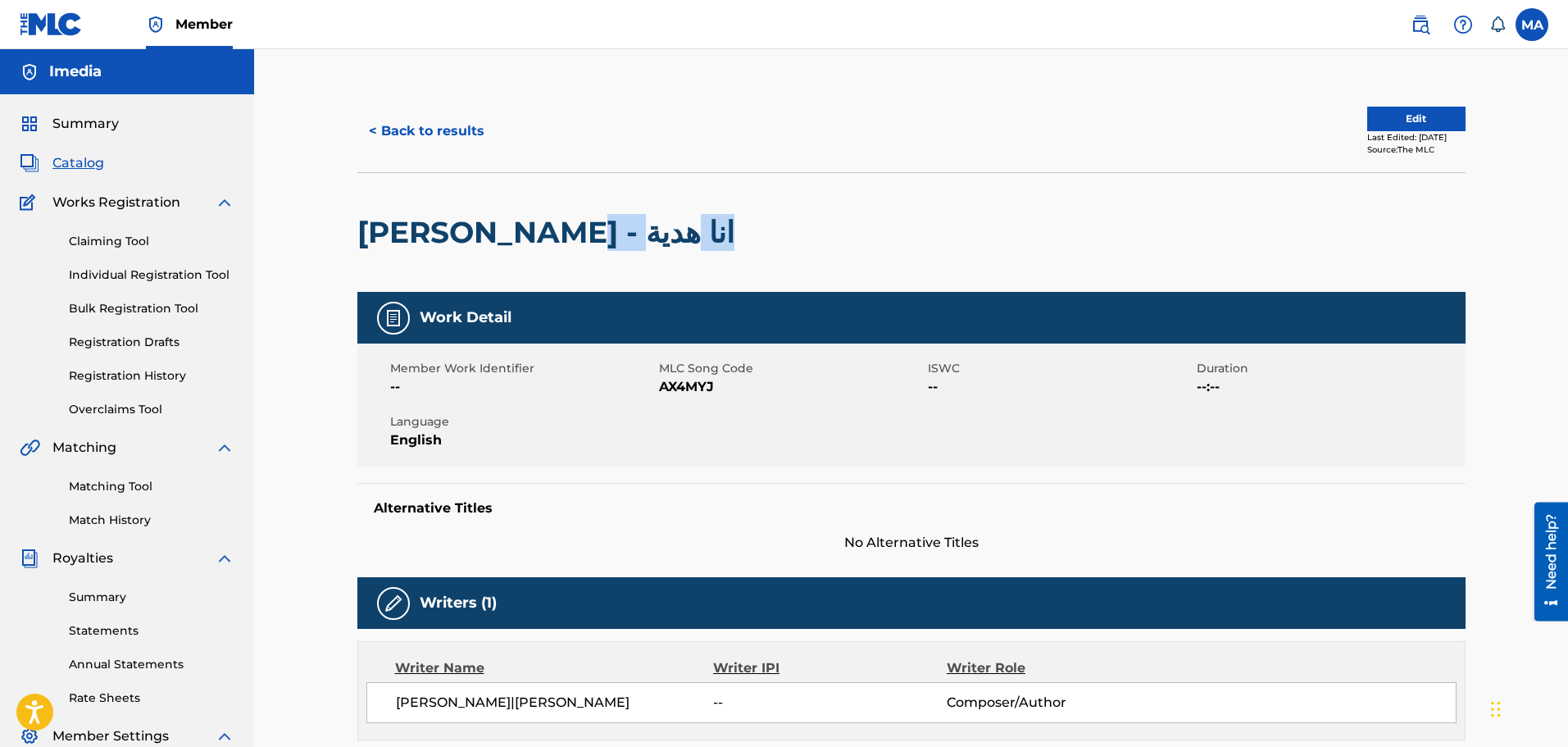
drag, startPoint x: 650, startPoint y: 233, endPoint x: 572, endPoint y: 231, distance: 78.0
click at [572, 231] on h2 "[PERSON_NAME] - انا هدية" at bounding box center [550, 233] width 386 height 37
click at [430, 138] on button "< Back to results" at bounding box center [426, 131] width 138 height 41
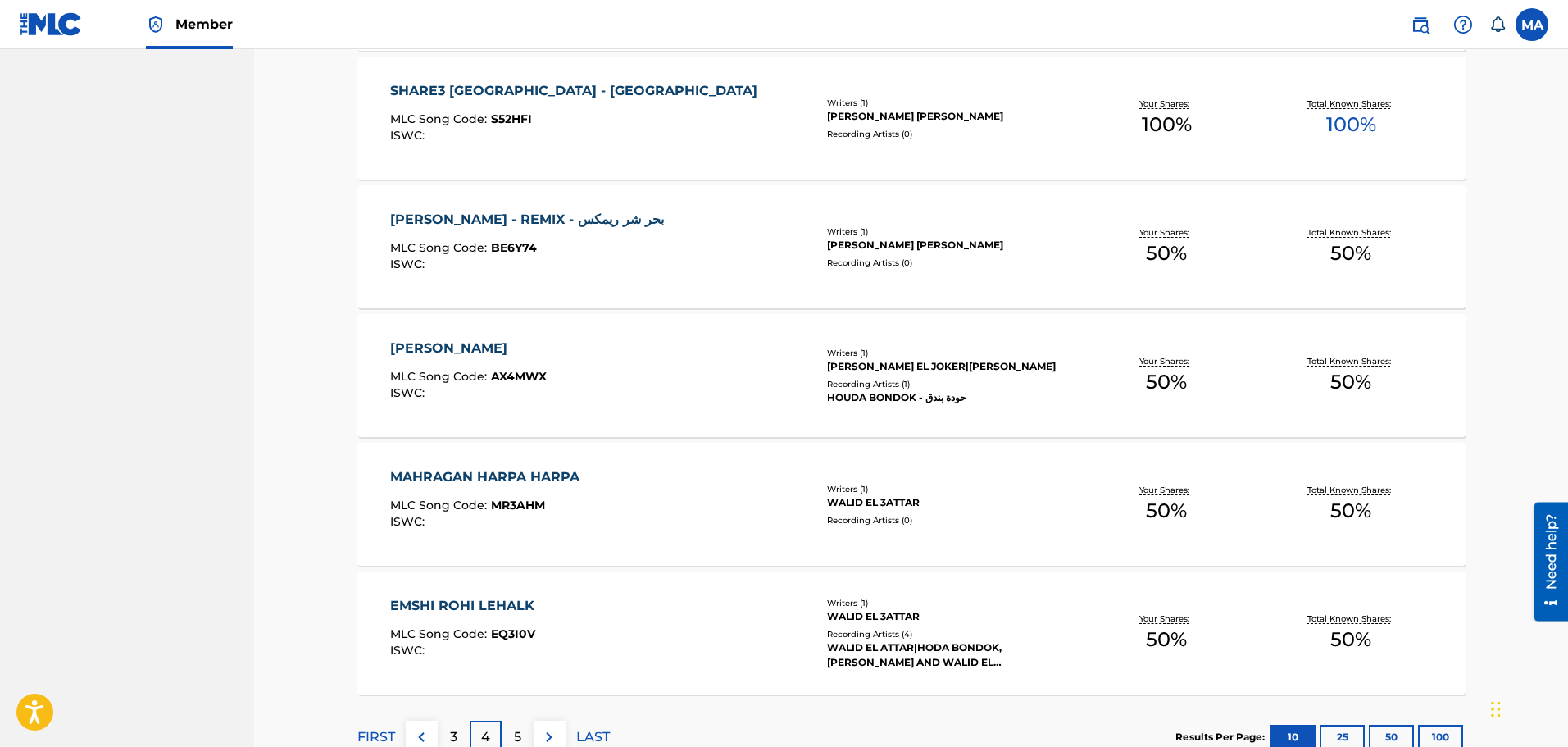
scroll to position [1181, 0]
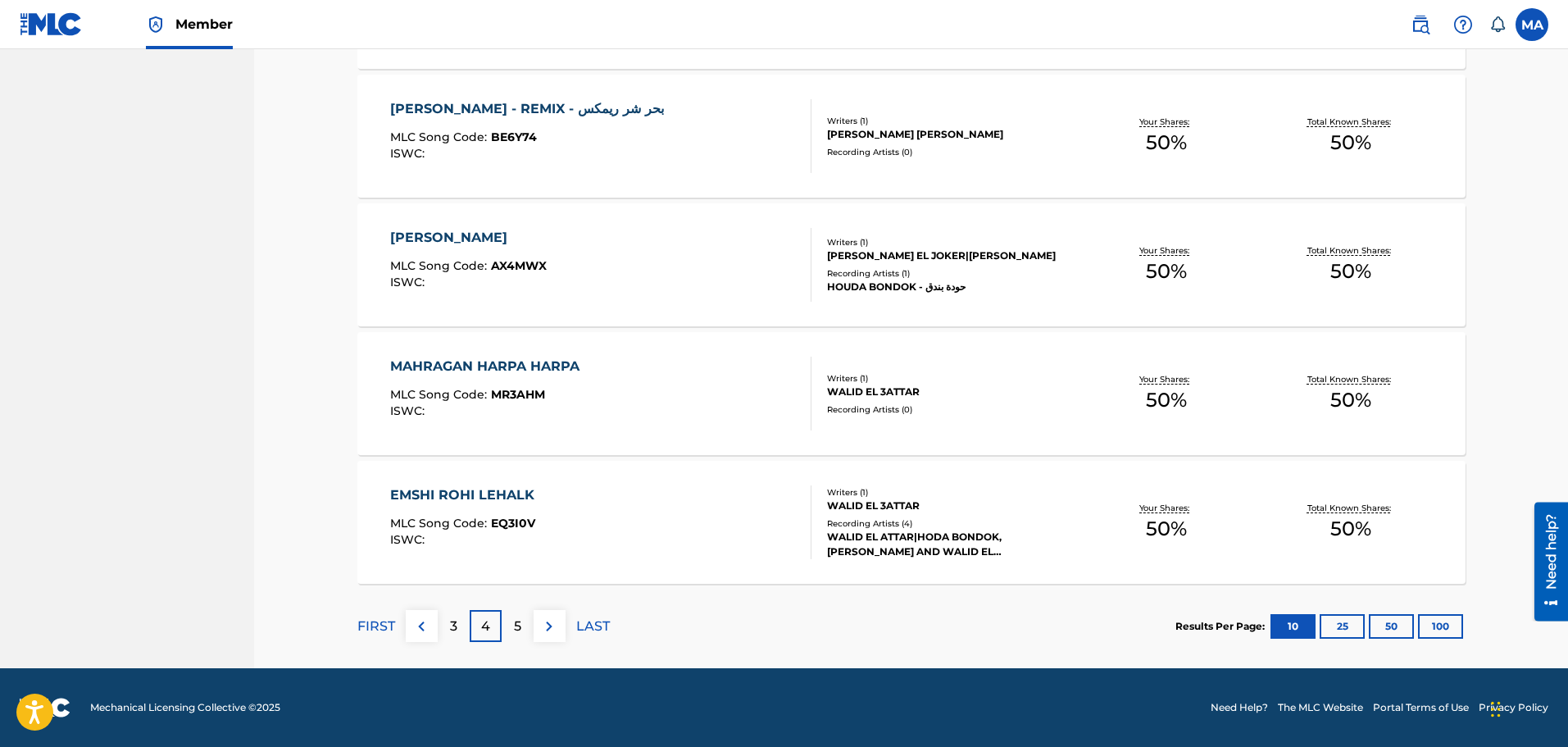
click at [367, 618] on p "FIRST" at bounding box center [376, 626] width 38 height 19
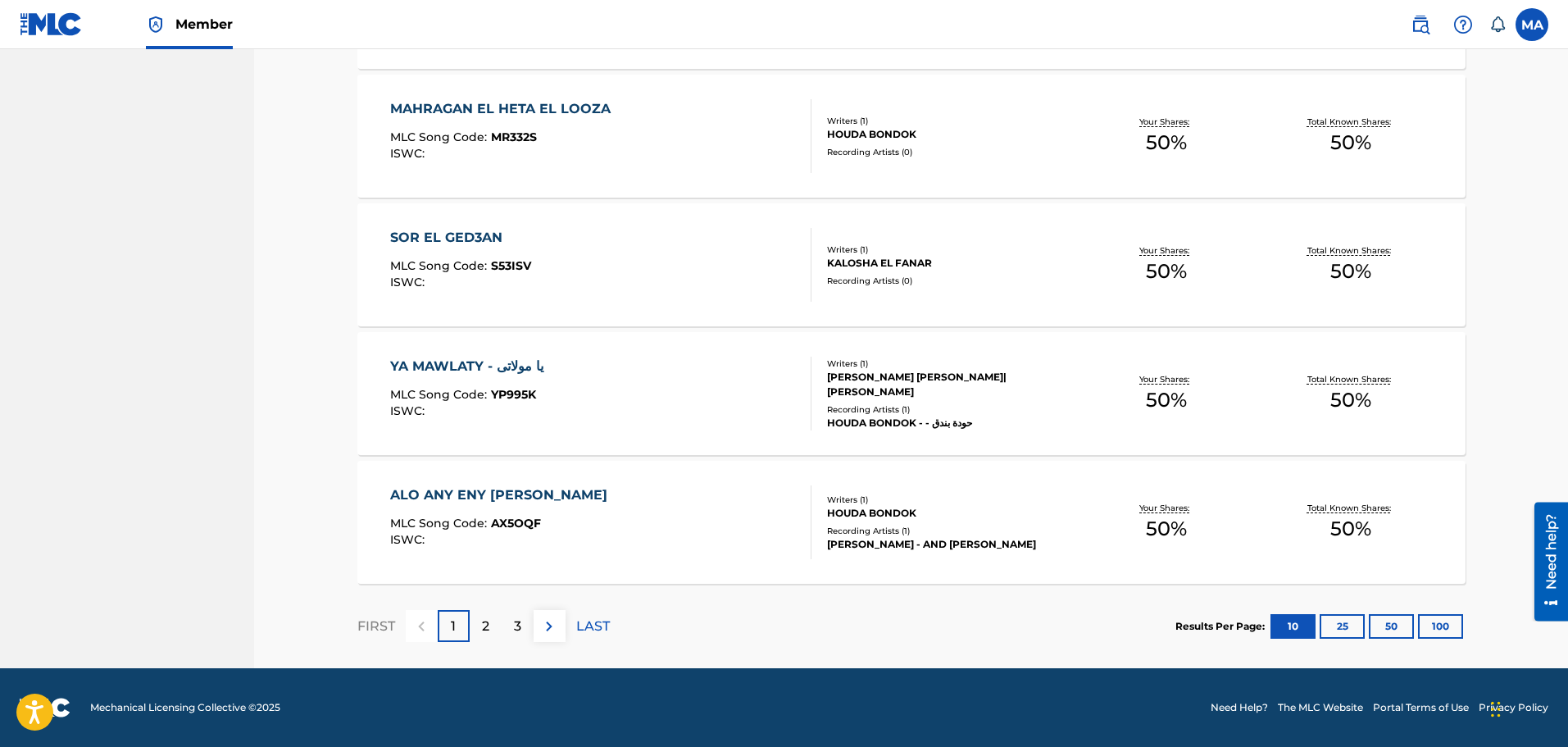
click at [493, 624] on div "2" at bounding box center [486, 626] width 32 height 32
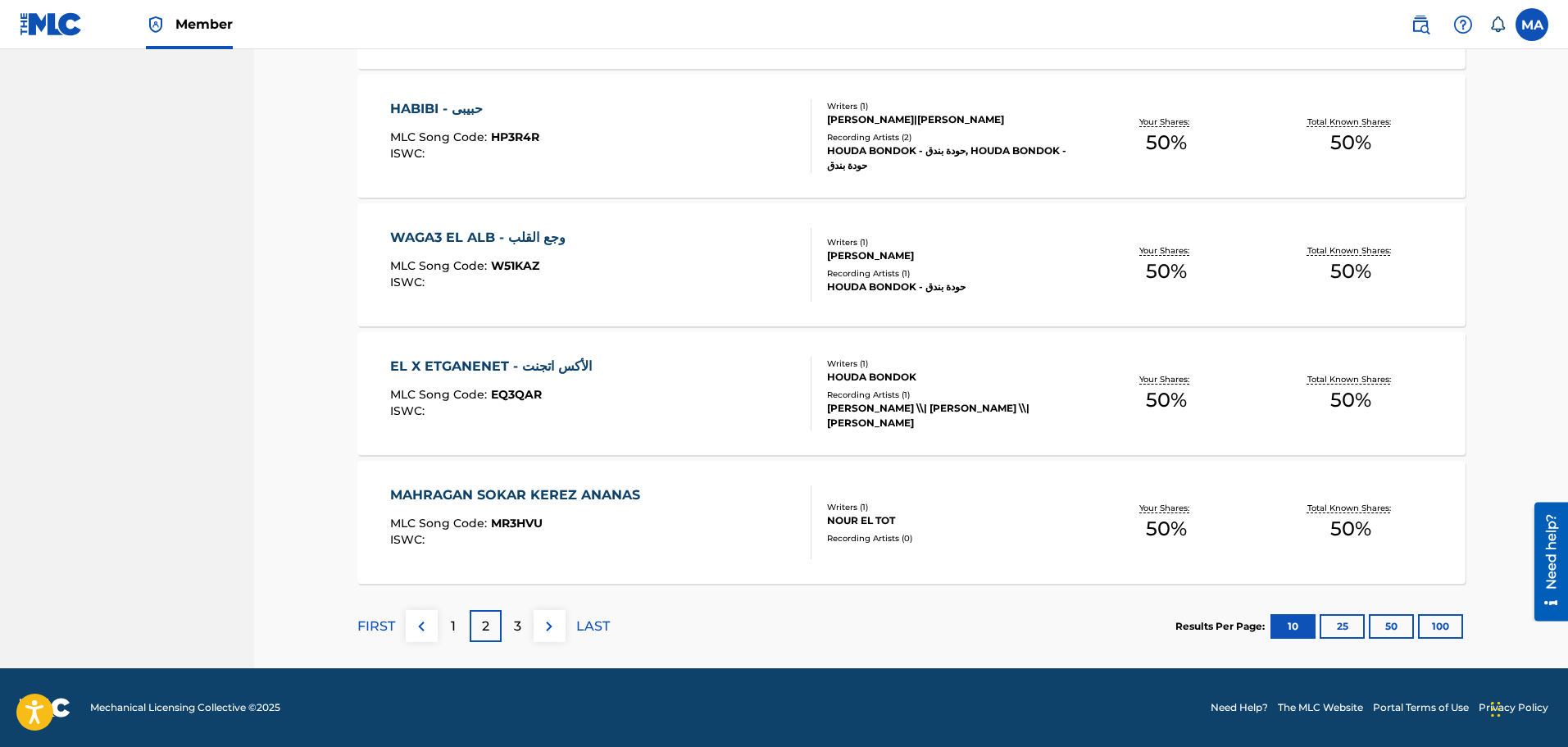
click at [521, 627] on div "3" at bounding box center [518, 626] width 32 height 32
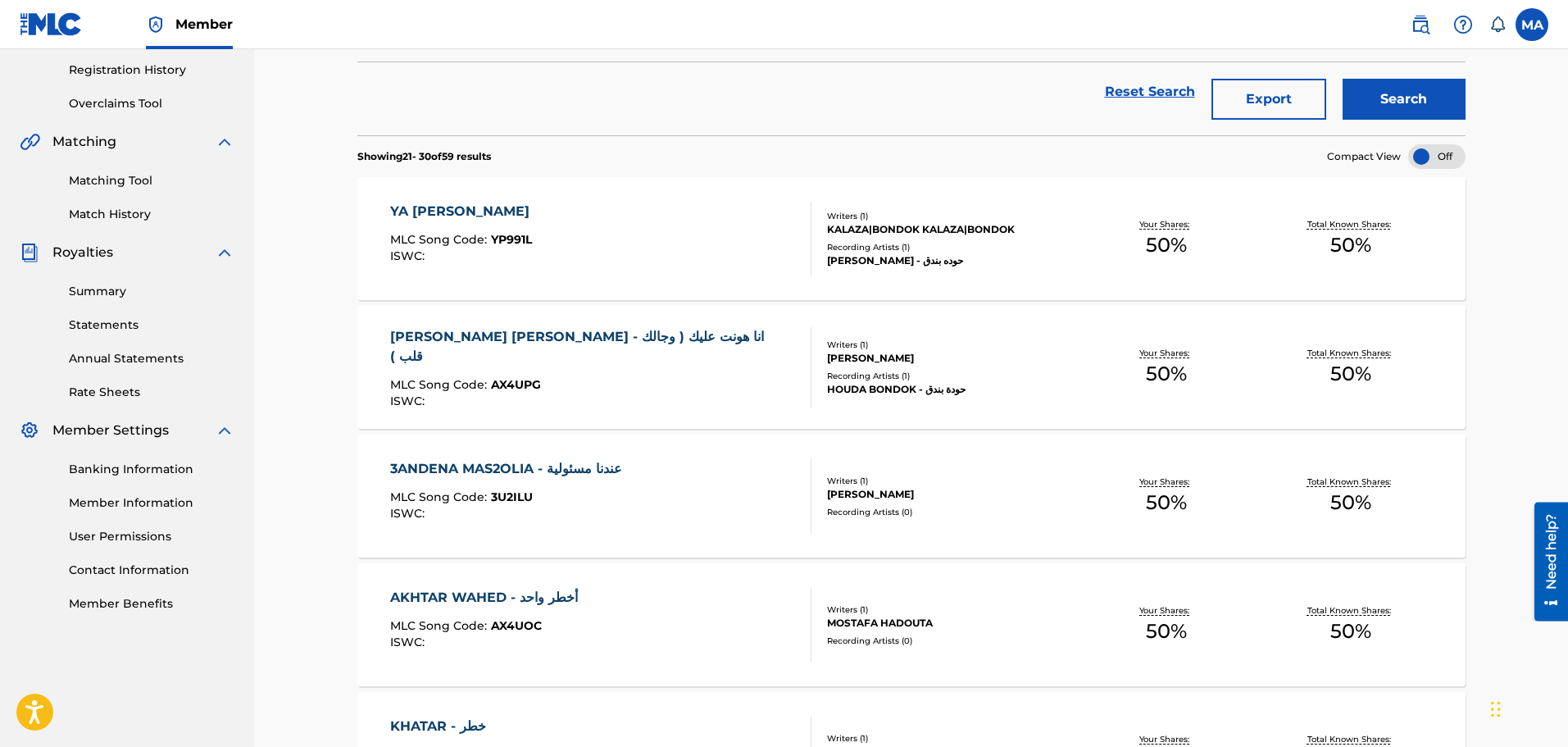
scroll to position [279, 0]
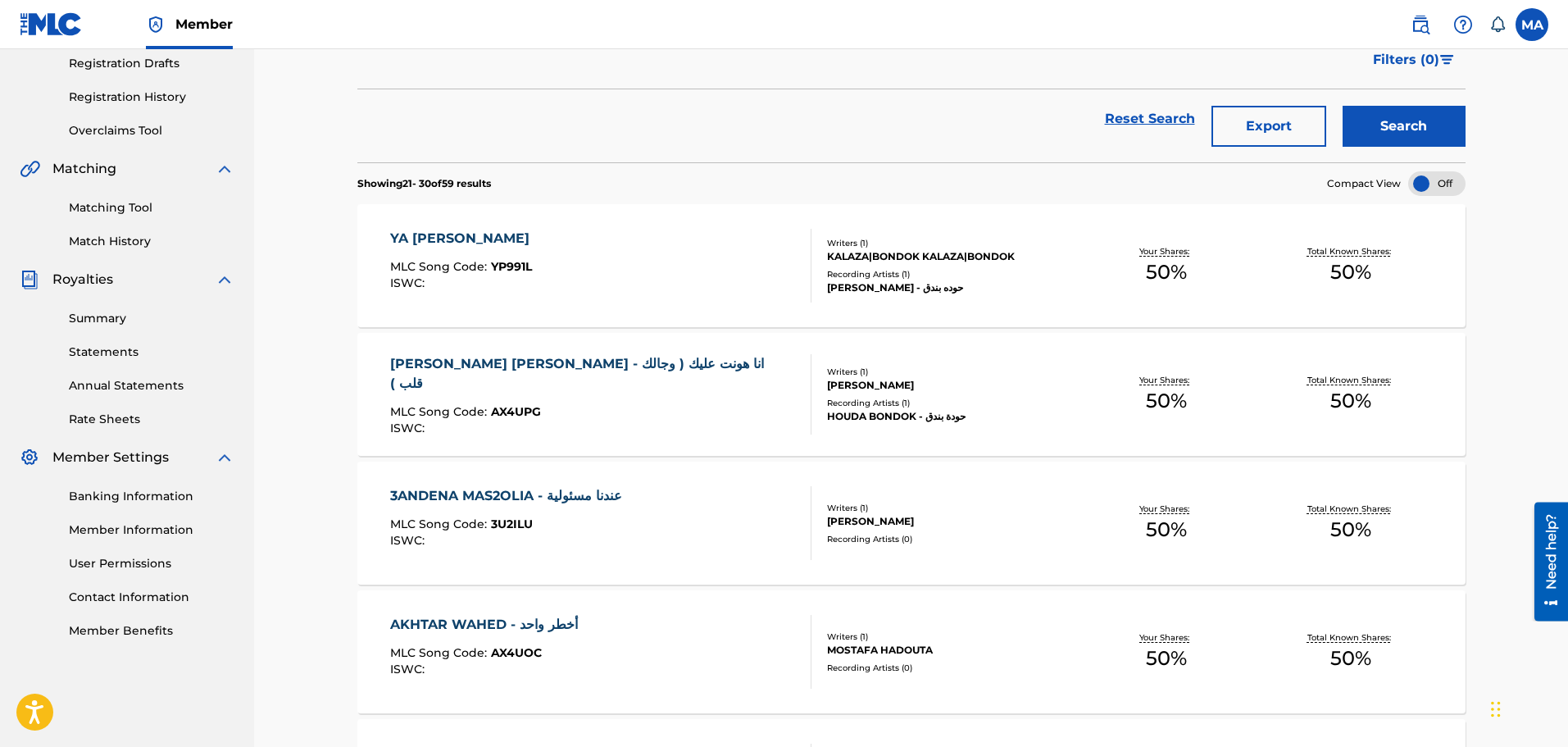
click at [548, 372] on div "[PERSON_NAME] [PERSON_NAME] - انا هونت عليك ( وجالك قلب )" at bounding box center [593, 374] width 408 height 40
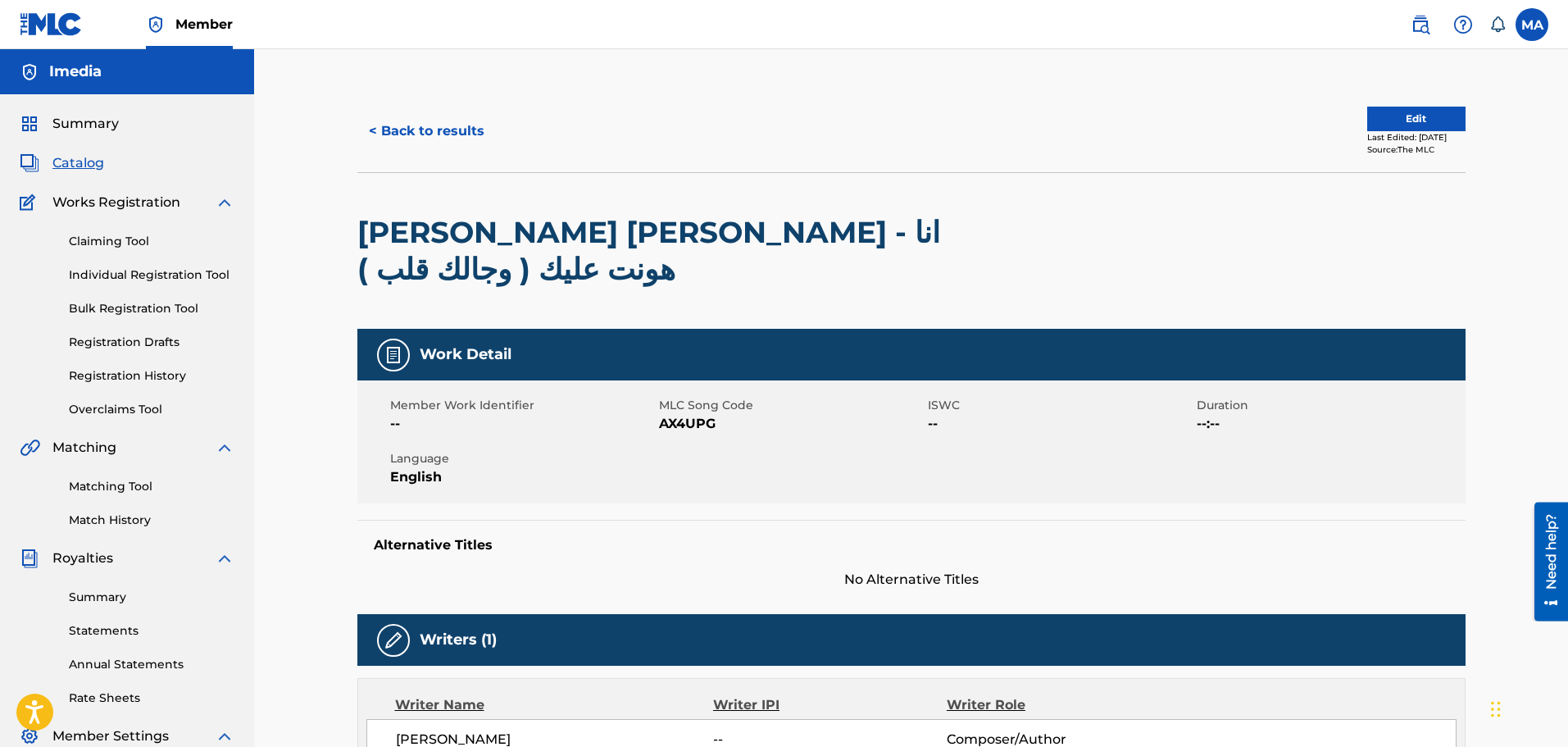
click at [574, 233] on h2 "[PERSON_NAME] [PERSON_NAME] - انا هونت عليك ( وجالك قلب )" at bounding box center [689, 251] width 665 height 74
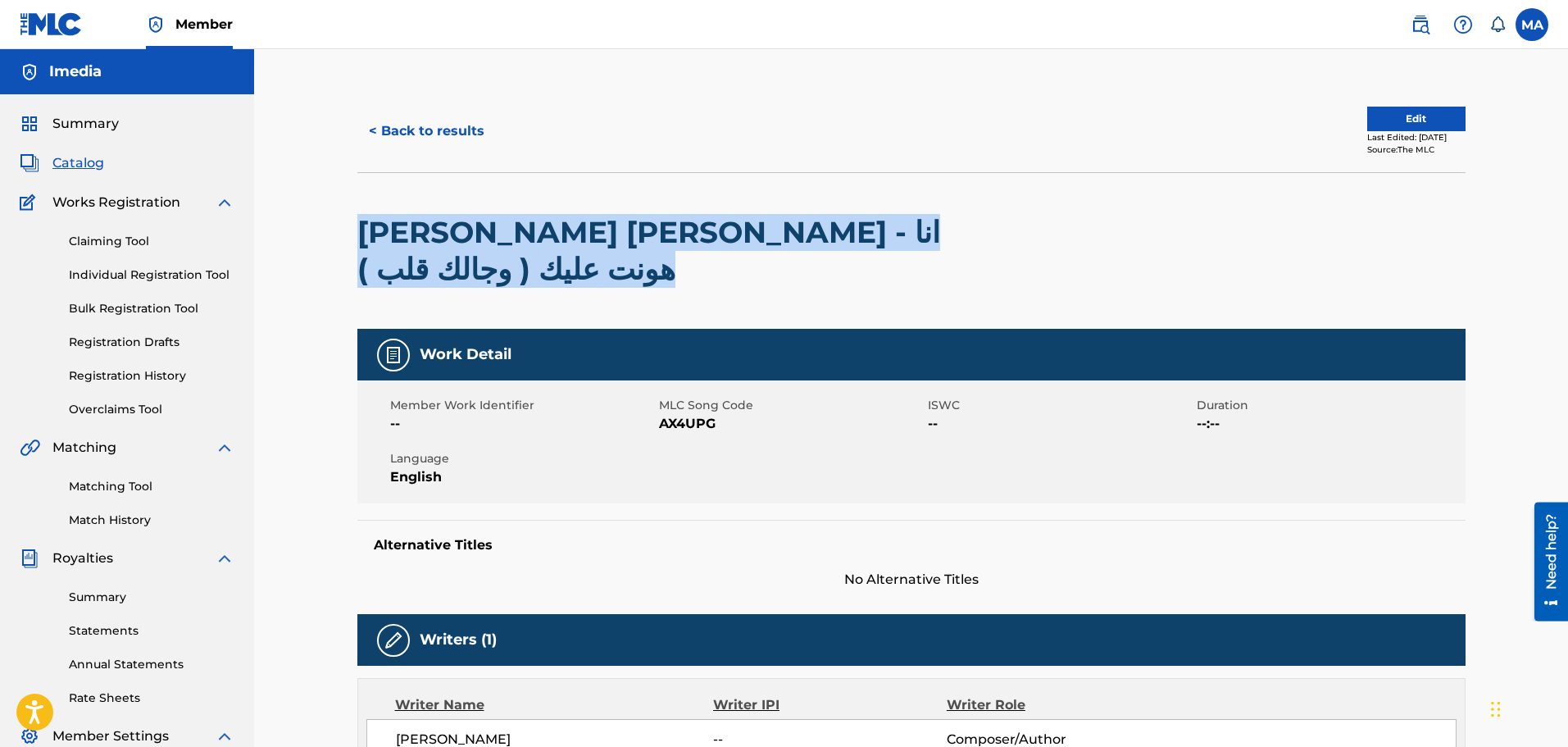
click at [574, 233] on h2 "[PERSON_NAME] [PERSON_NAME] - انا هونت عليك ( وجالك قلب )" at bounding box center [689, 251] width 665 height 74
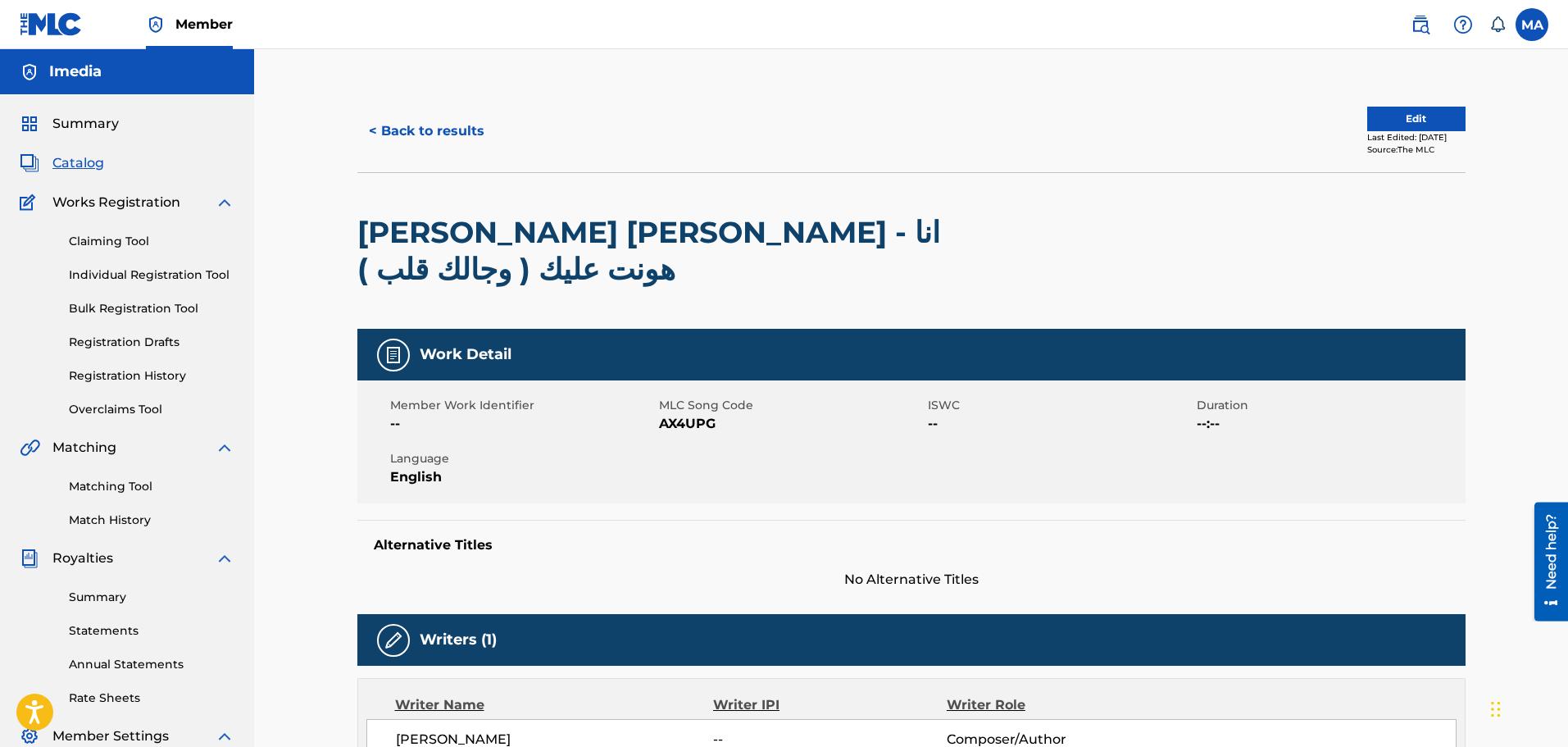
click at [697, 414] on span "AX4UPG" at bounding box center [791, 424] width 265 height 19
click at [397, 131] on button "< Back to results" at bounding box center [426, 131] width 138 height 41
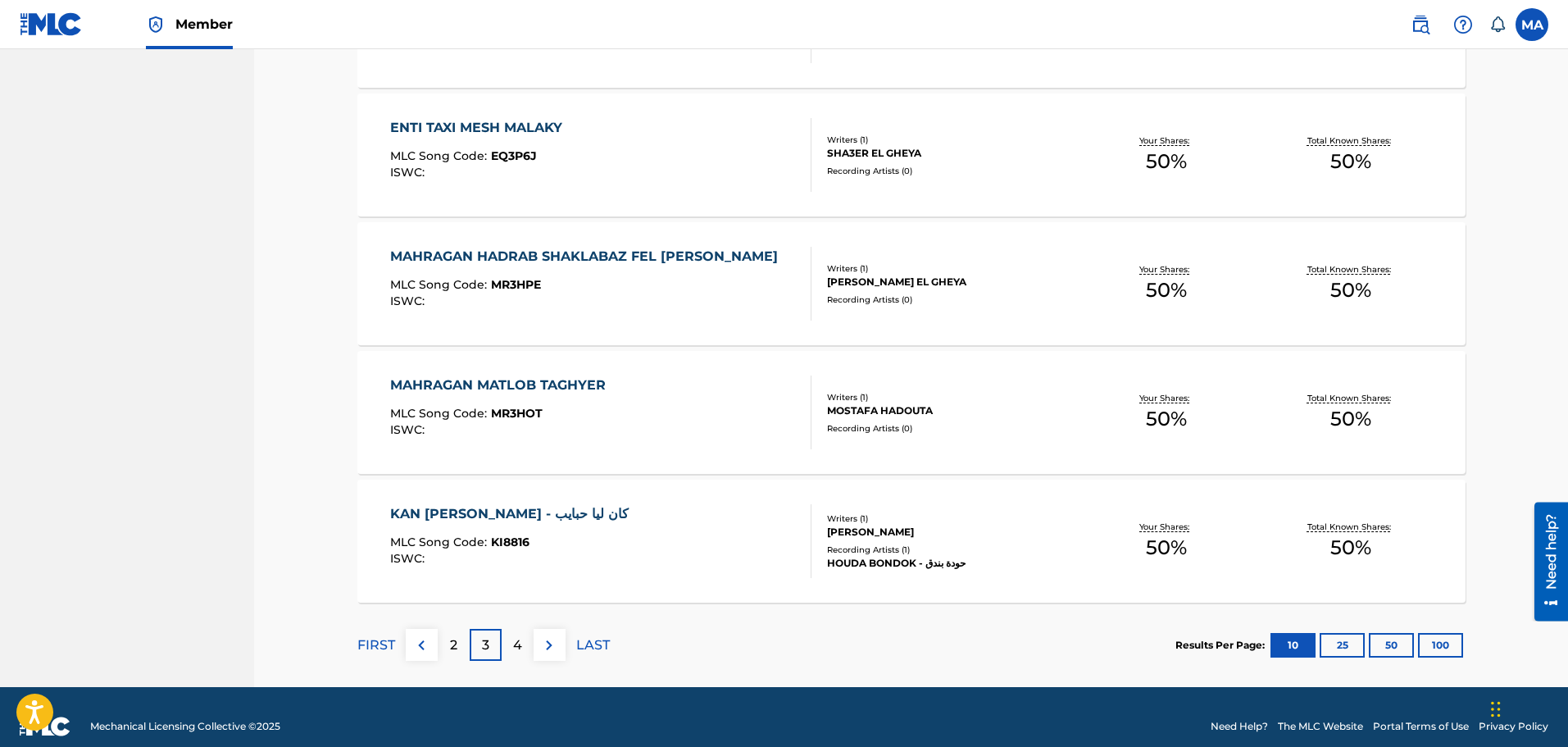
scroll to position [1181, 0]
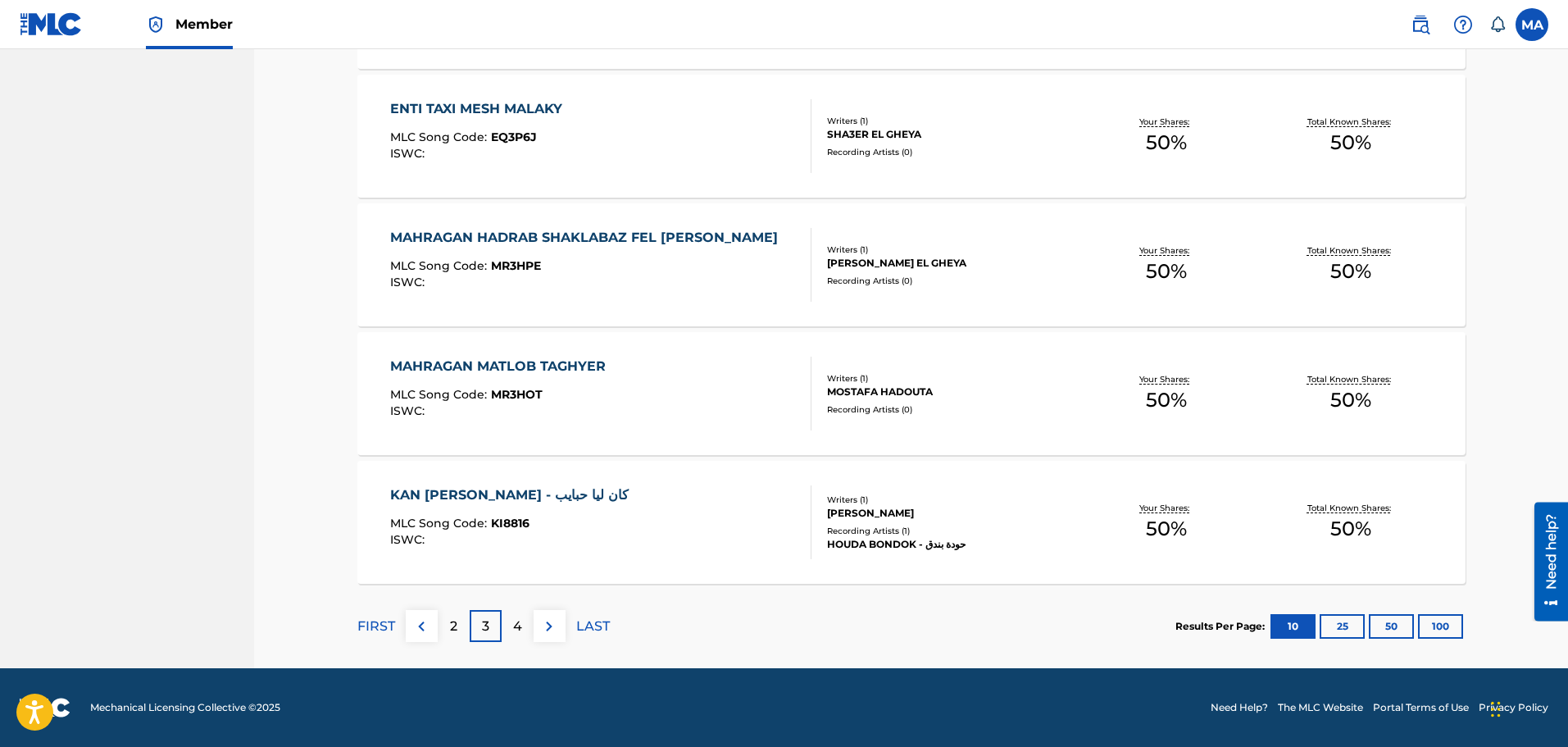
click at [452, 620] on p "2" at bounding box center [453, 626] width 7 height 19
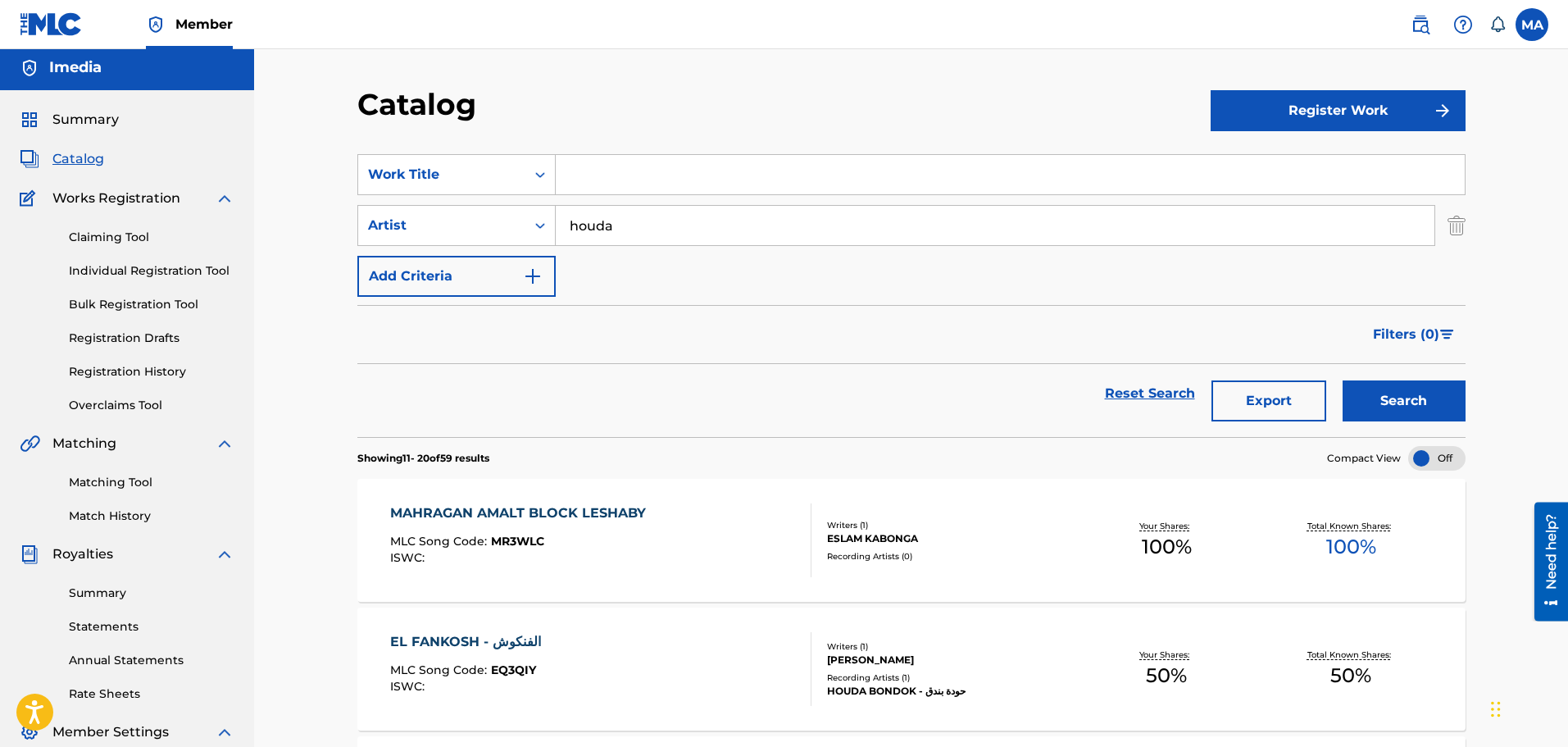
scroll to position [0, 0]
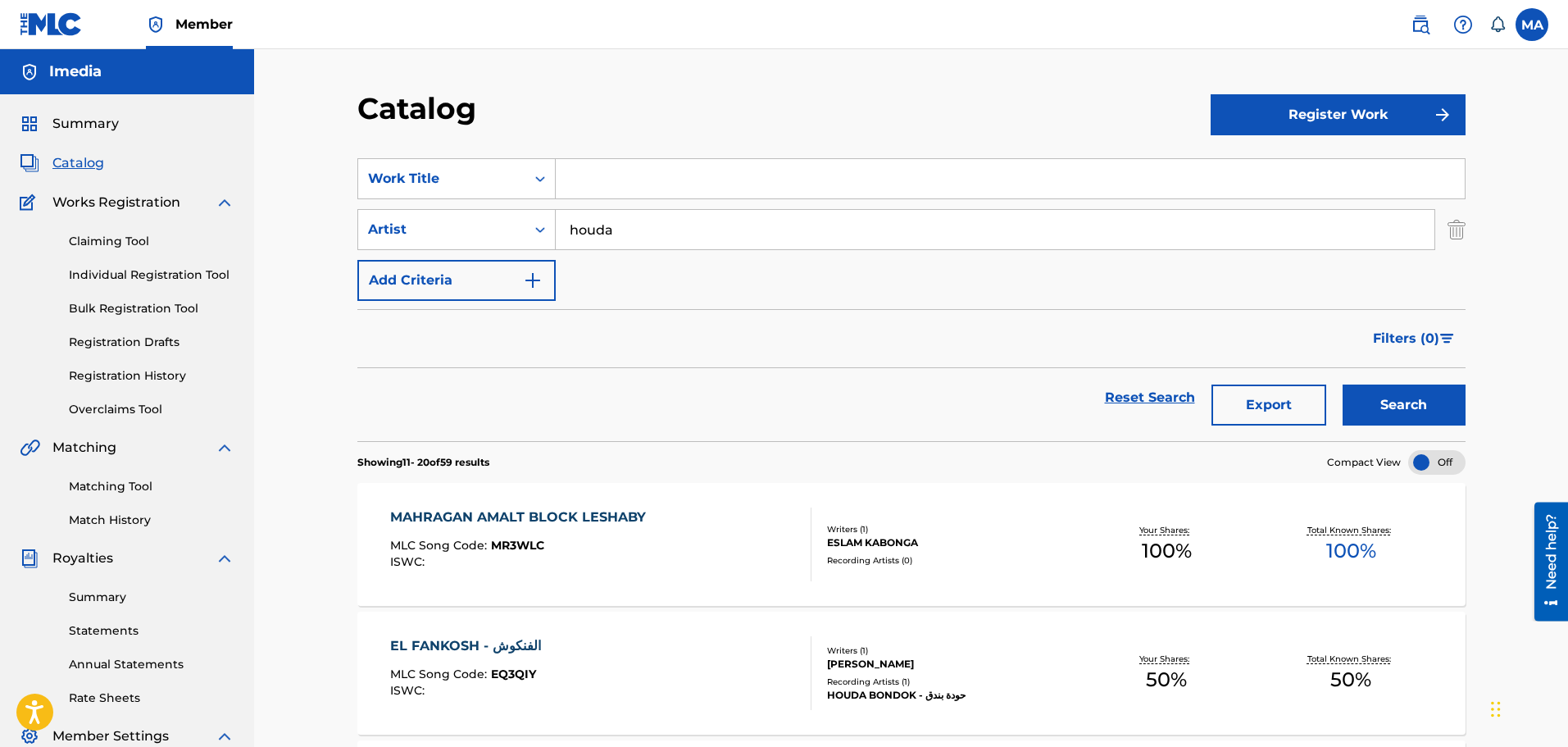
paste input "انا هدية"
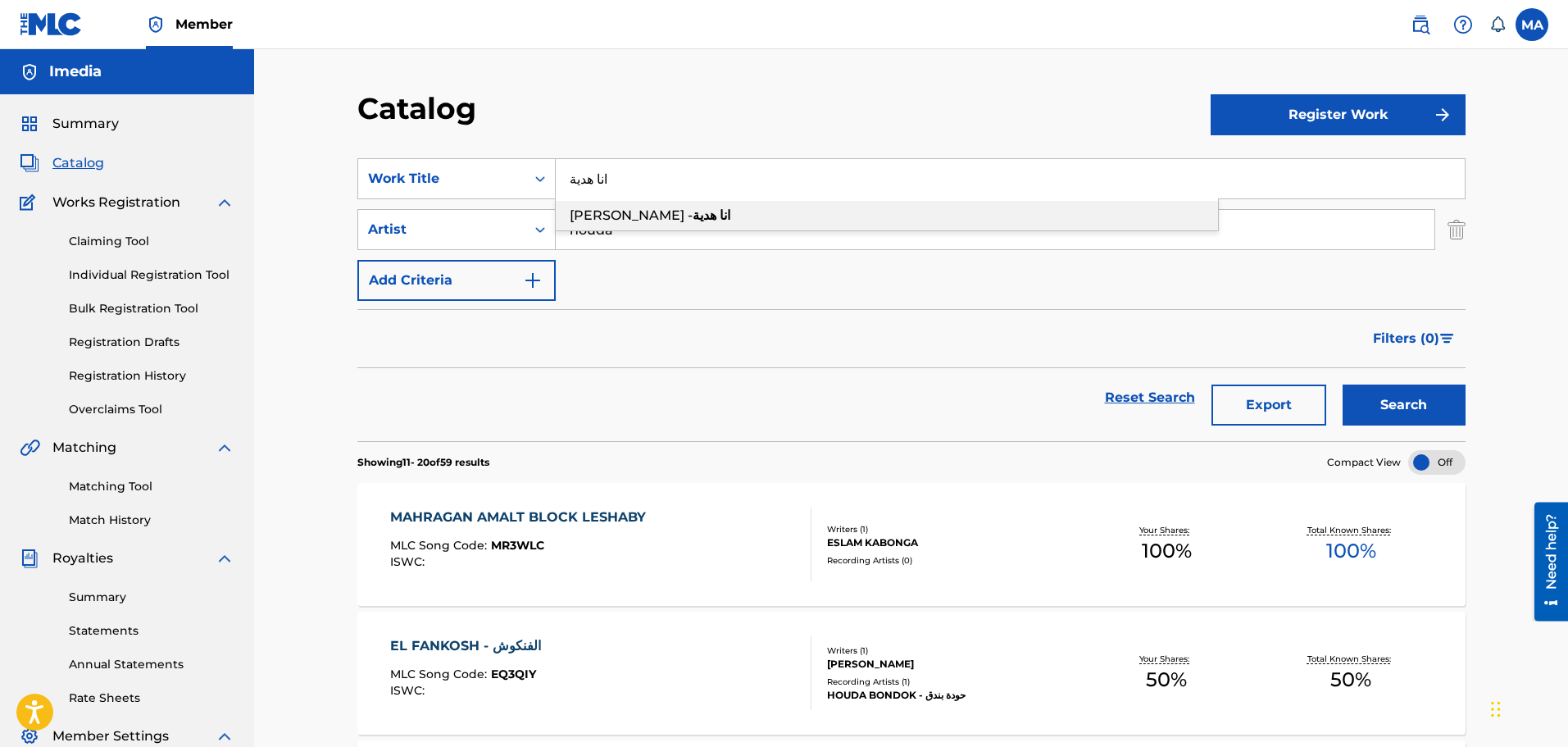
click at [693, 209] on strong "هدية" at bounding box center [704, 216] width 24 height 16
type input "[PERSON_NAME] - انا هدية"
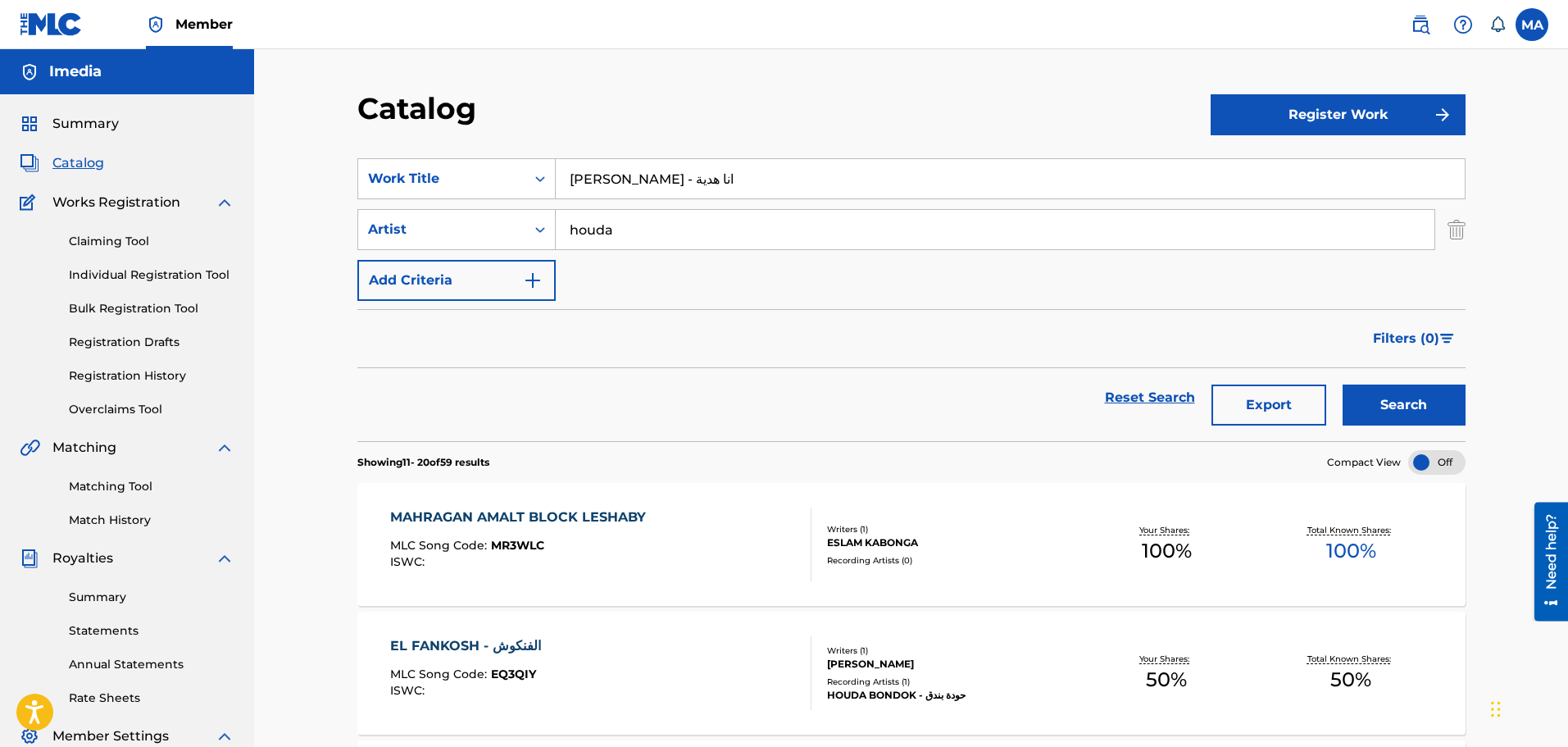
click at [1410, 407] on button "Search" at bounding box center [1404, 405] width 123 height 41
click at [1410, 406] on div "Search" at bounding box center [1400, 397] width 131 height 59
